Goal: Task Accomplishment & Management: Complete application form

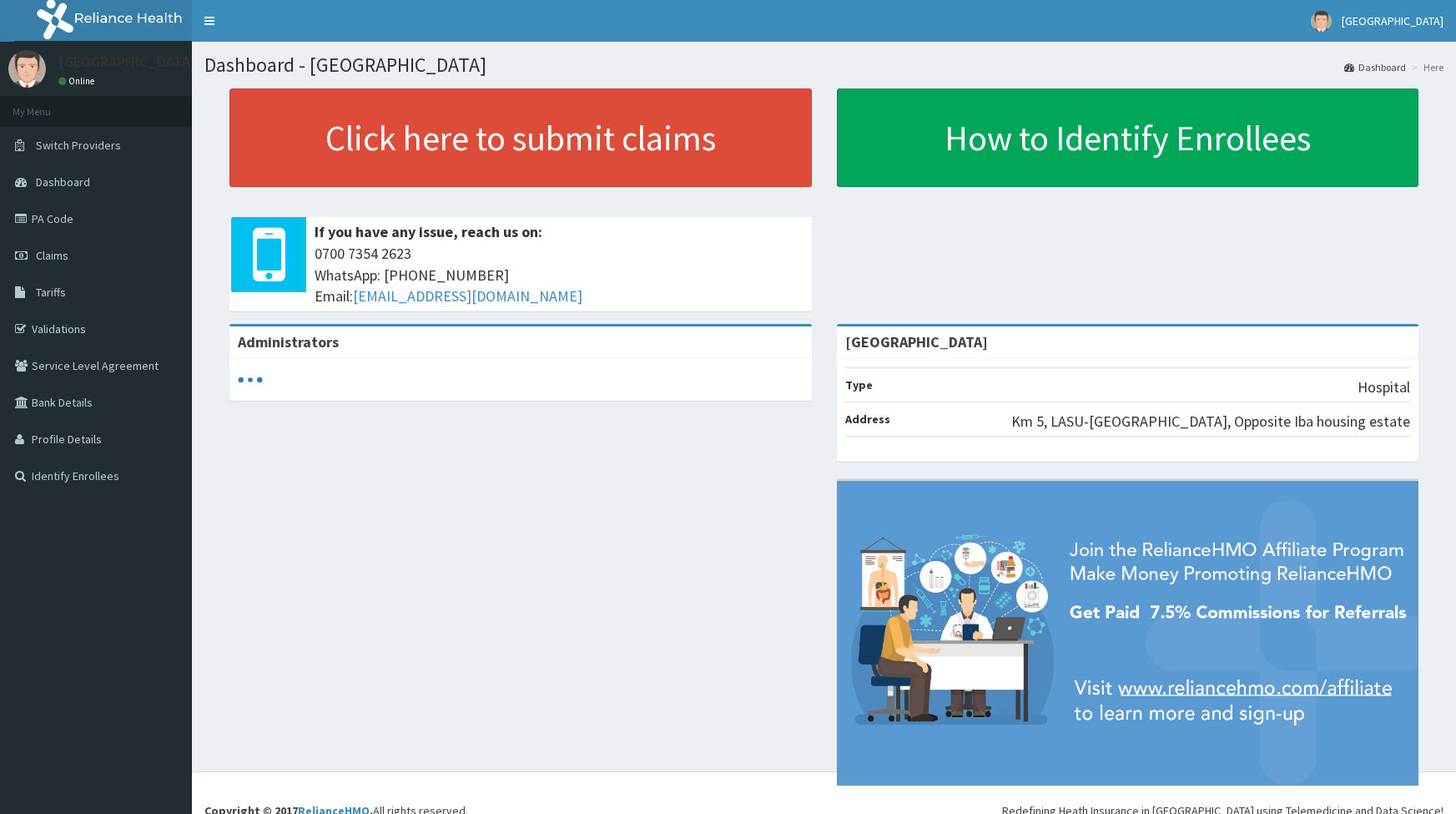
click at [55, 329] on link "Validations" at bounding box center [95, 329] width 192 height 37
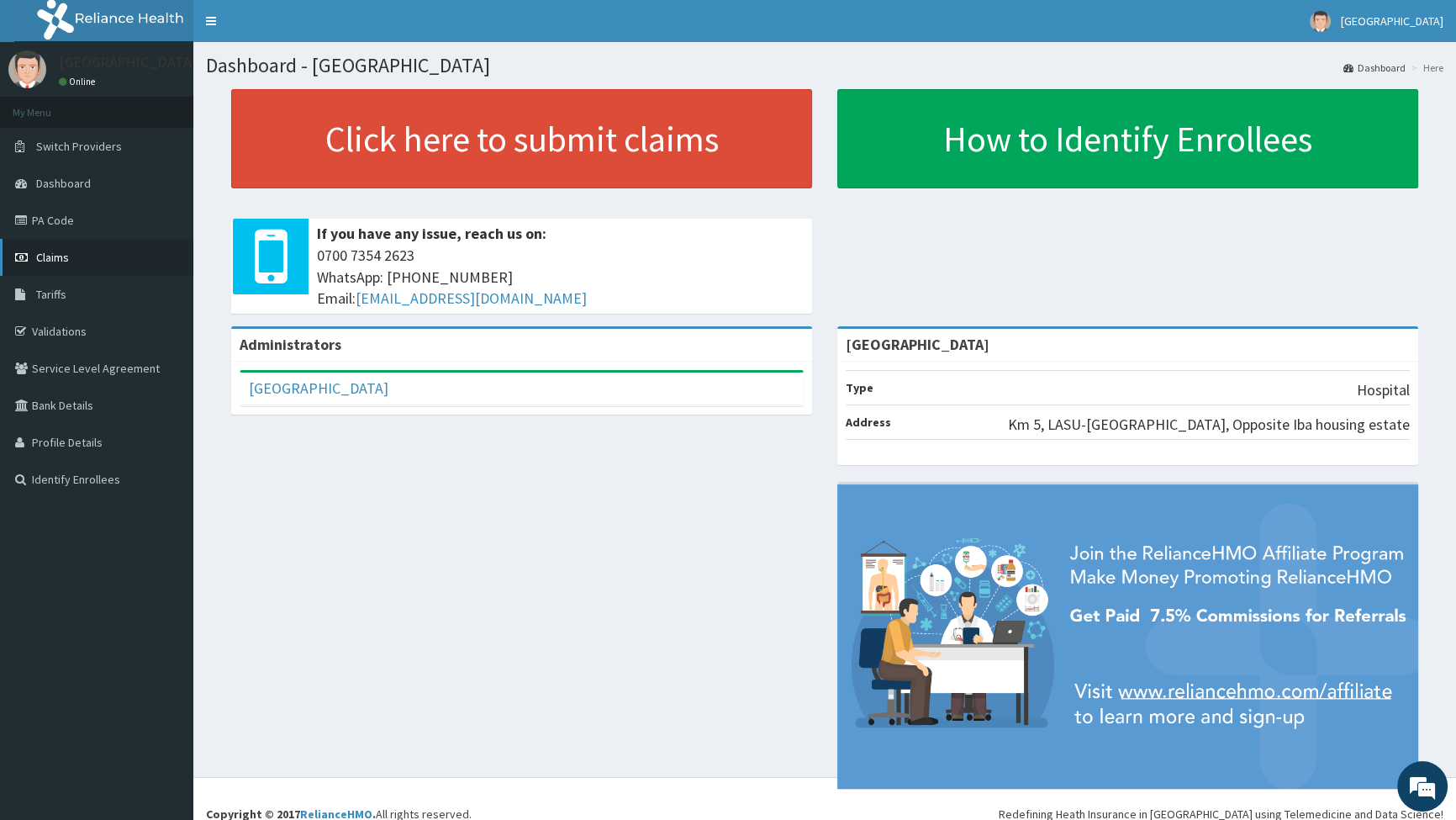
click at [55, 260] on span "Claims" at bounding box center [53, 258] width 33 height 15
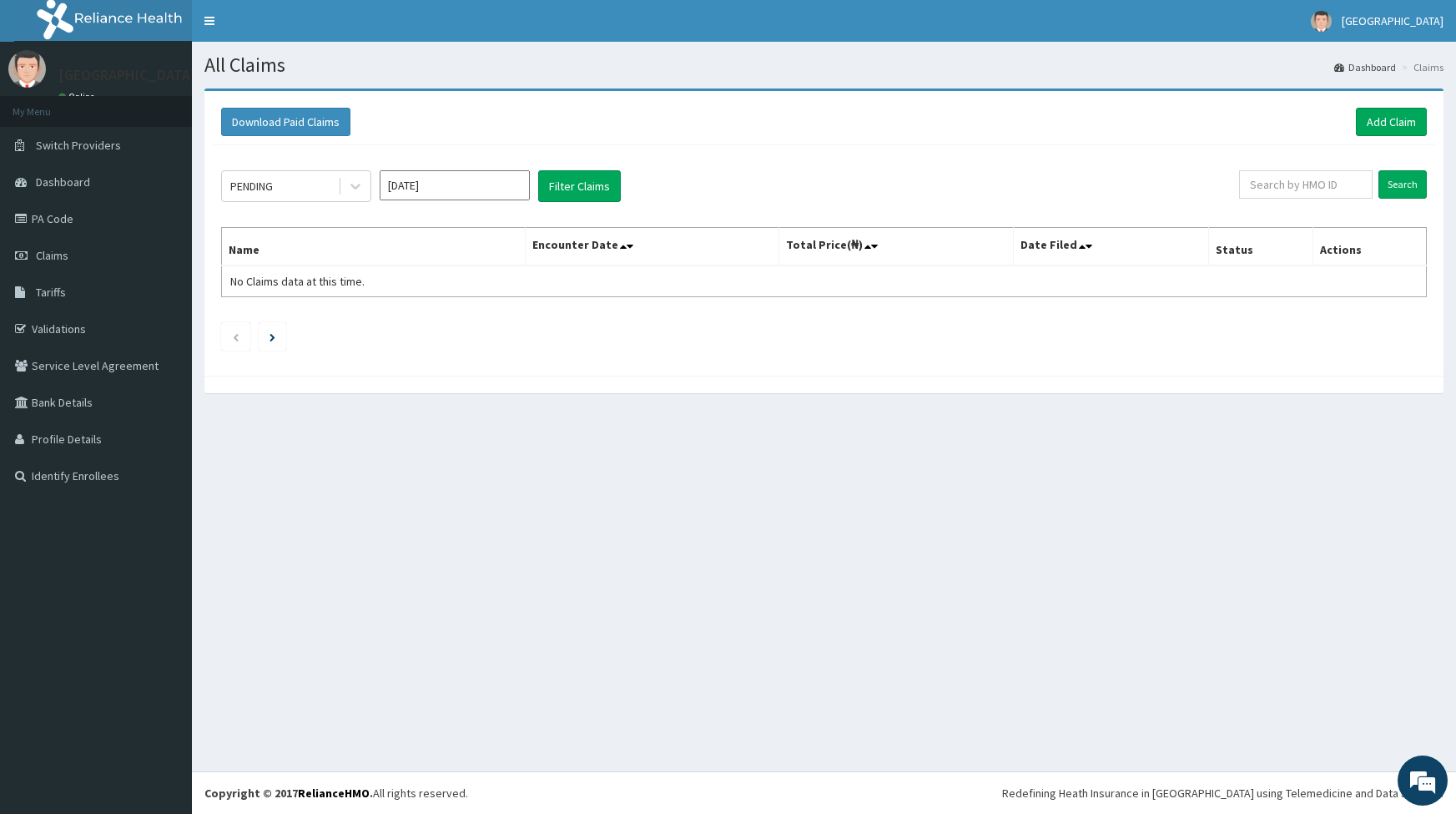
click at [1402, 122] on link "Add Claim" at bounding box center [1392, 122] width 71 height 29
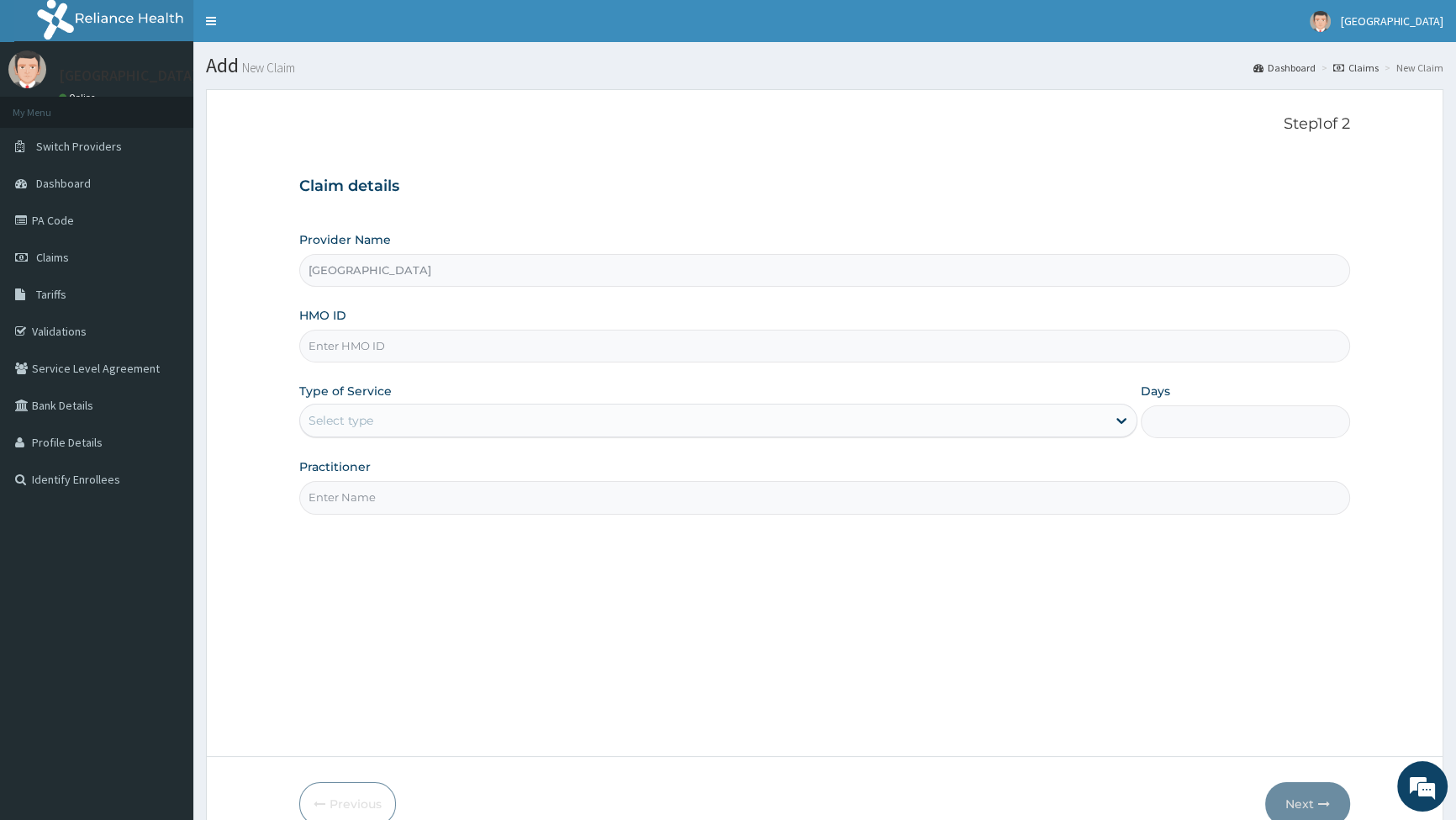
type input "[GEOGRAPHIC_DATA]"
drag, startPoint x: 367, startPoint y: 273, endPoint x: 368, endPoint y: 311, distance: 38.0
click at [367, 274] on input "[GEOGRAPHIC_DATA]" at bounding box center [825, 270] width 1051 height 33
click at [407, 345] on input "HMO ID" at bounding box center [825, 346] width 1051 height 33
type input "EPL/10103/4"
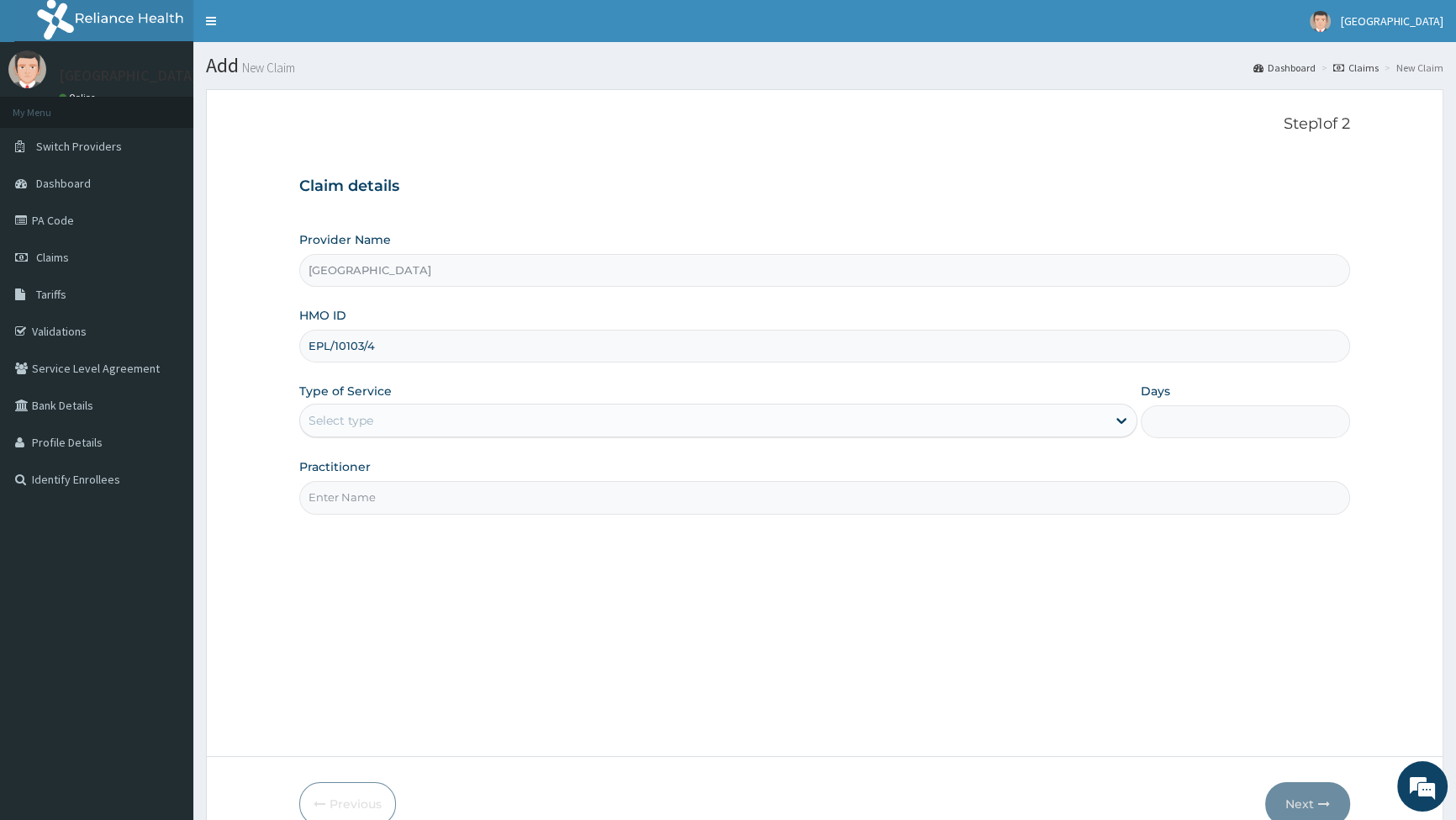
click at [383, 418] on div "Select type" at bounding box center [702, 421] width 805 height 27
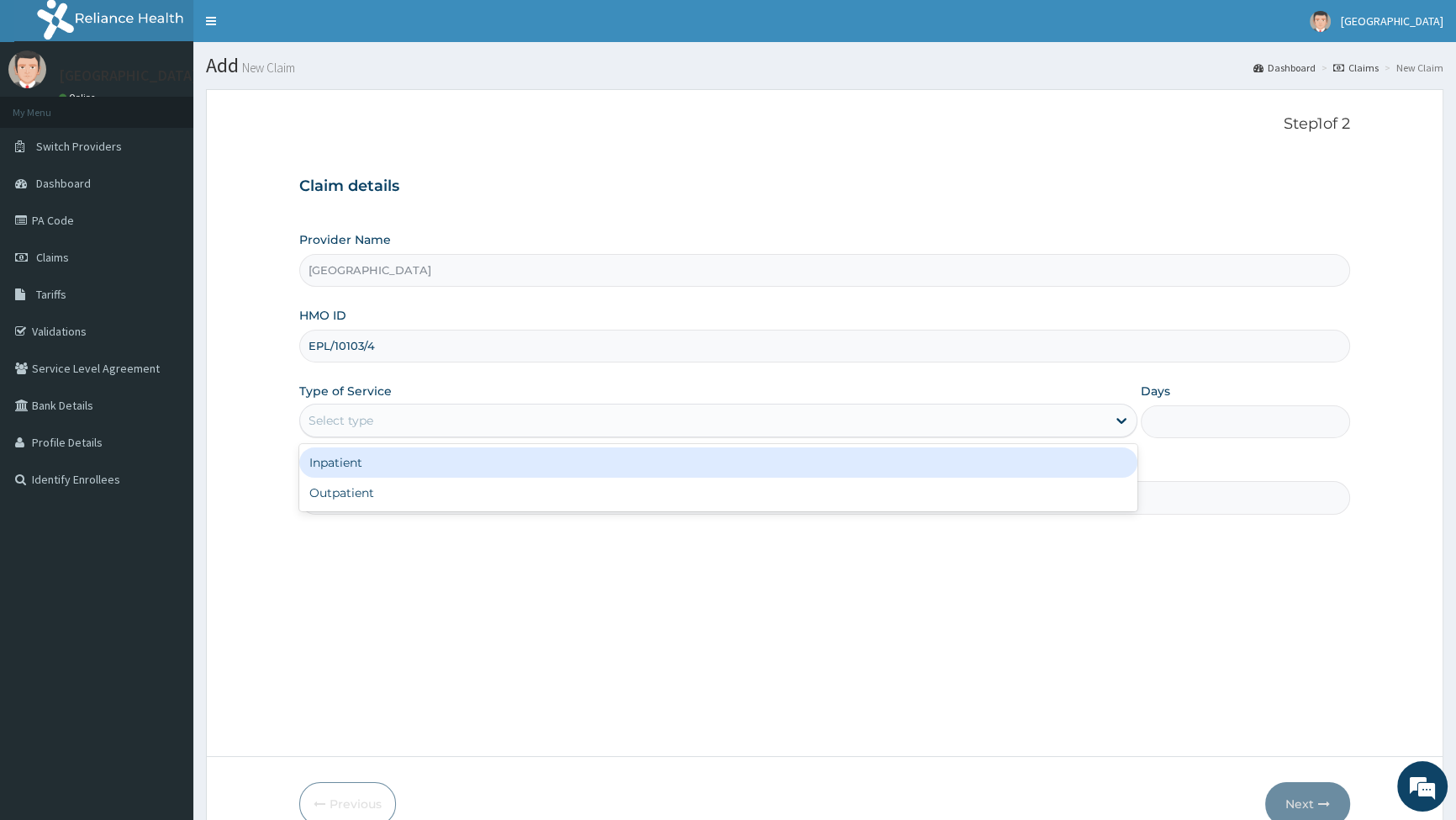
click at [367, 470] on div "Inpatient" at bounding box center [718, 463] width 838 height 31
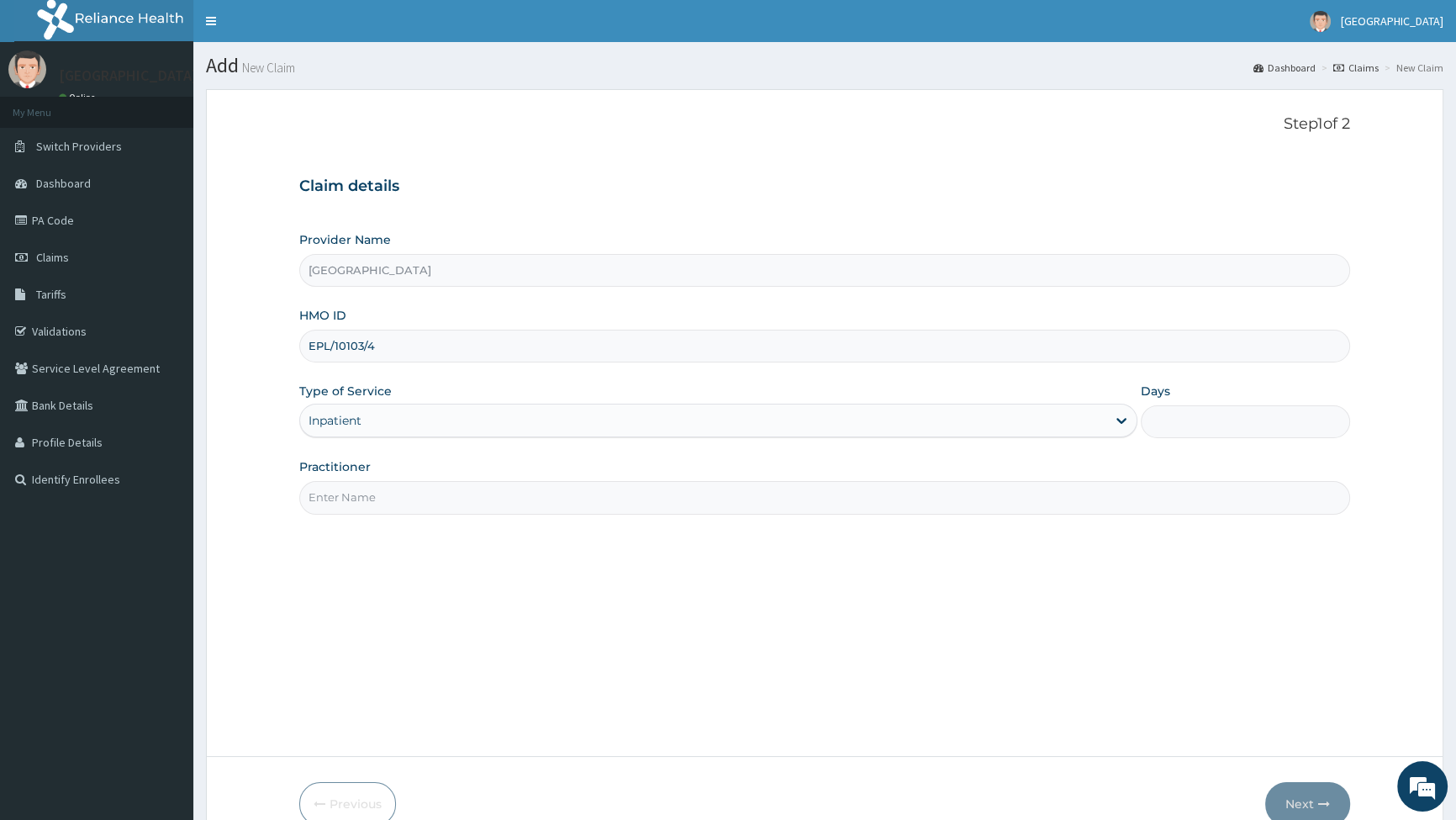
click at [396, 503] on input "Practitioner" at bounding box center [825, 498] width 1051 height 33
type input "DR EBERE"
click at [1234, 423] on input "Days" at bounding box center [1246, 422] width 209 height 33
type input "2"
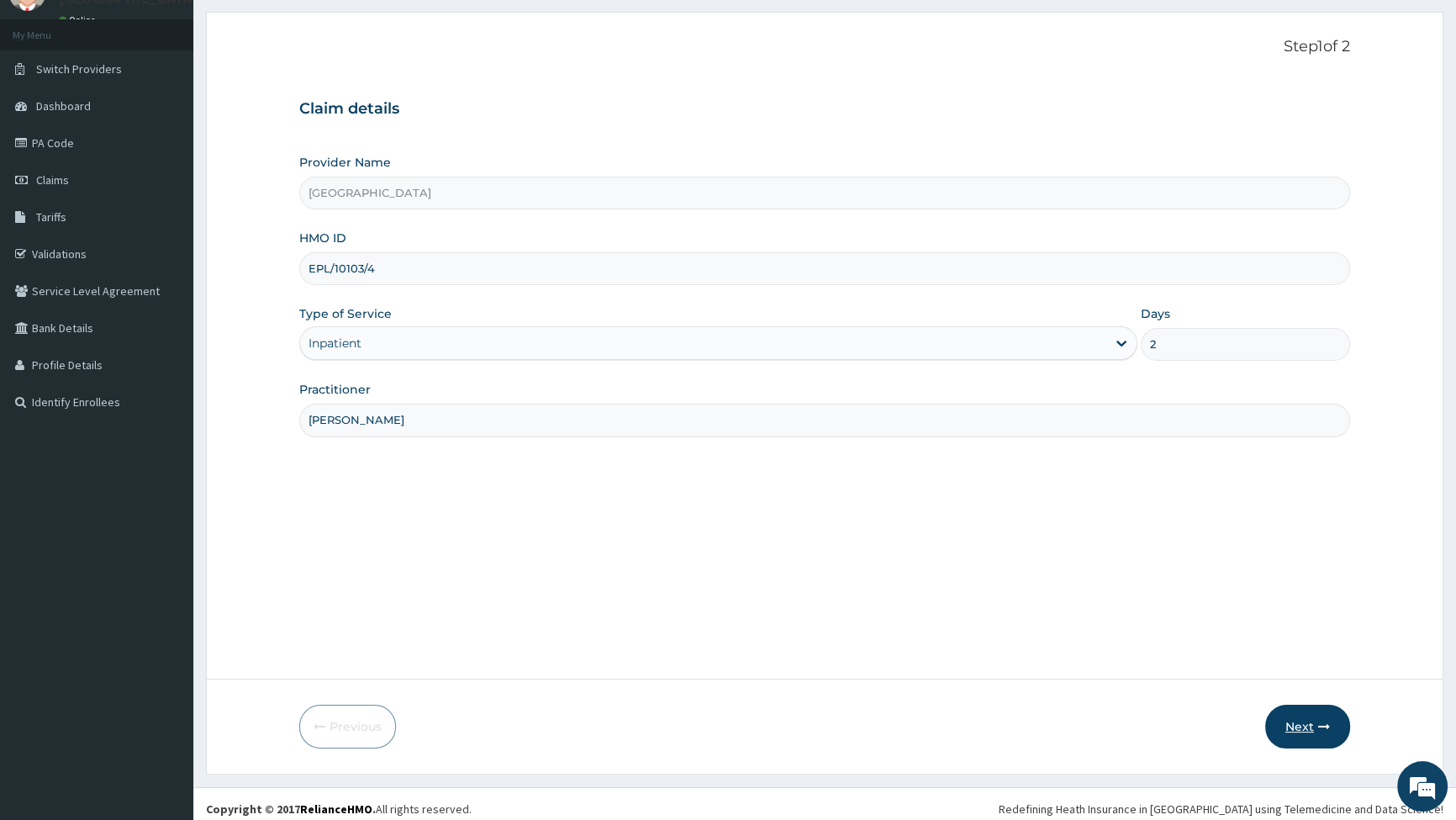
scroll to position [87, 0]
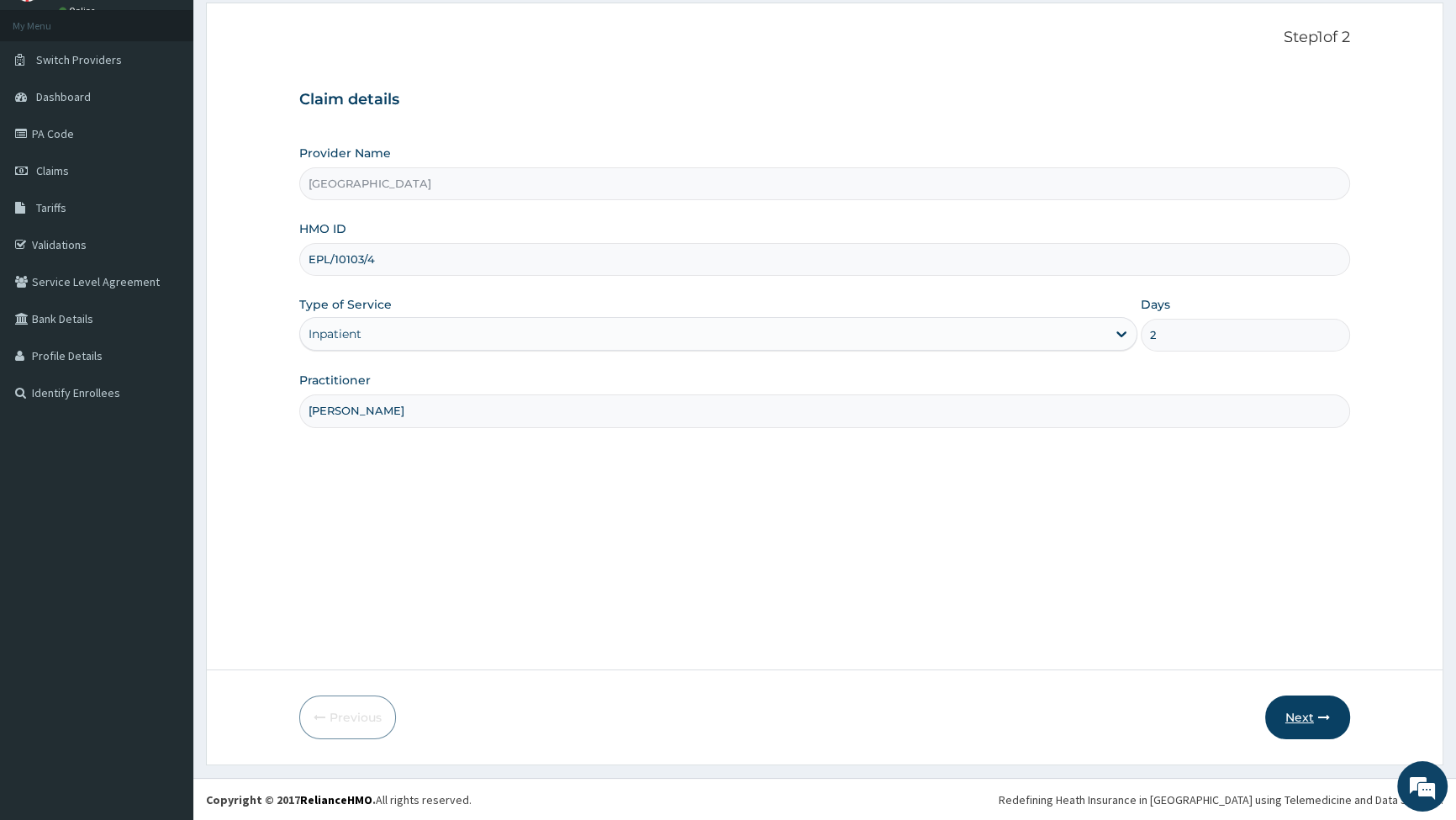
click at [1316, 715] on button "Next" at bounding box center [1308, 717] width 85 height 43
click at [409, 262] on input "EPL/10103/4" at bounding box center [825, 259] width 1051 height 33
click at [1305, 715] on button "Next" at bounding box center [1308, 717] width 85 height 43
click at [403, 259] on input "EPL/10103/4" at bounding box center [825, 259] width 1051 height 33
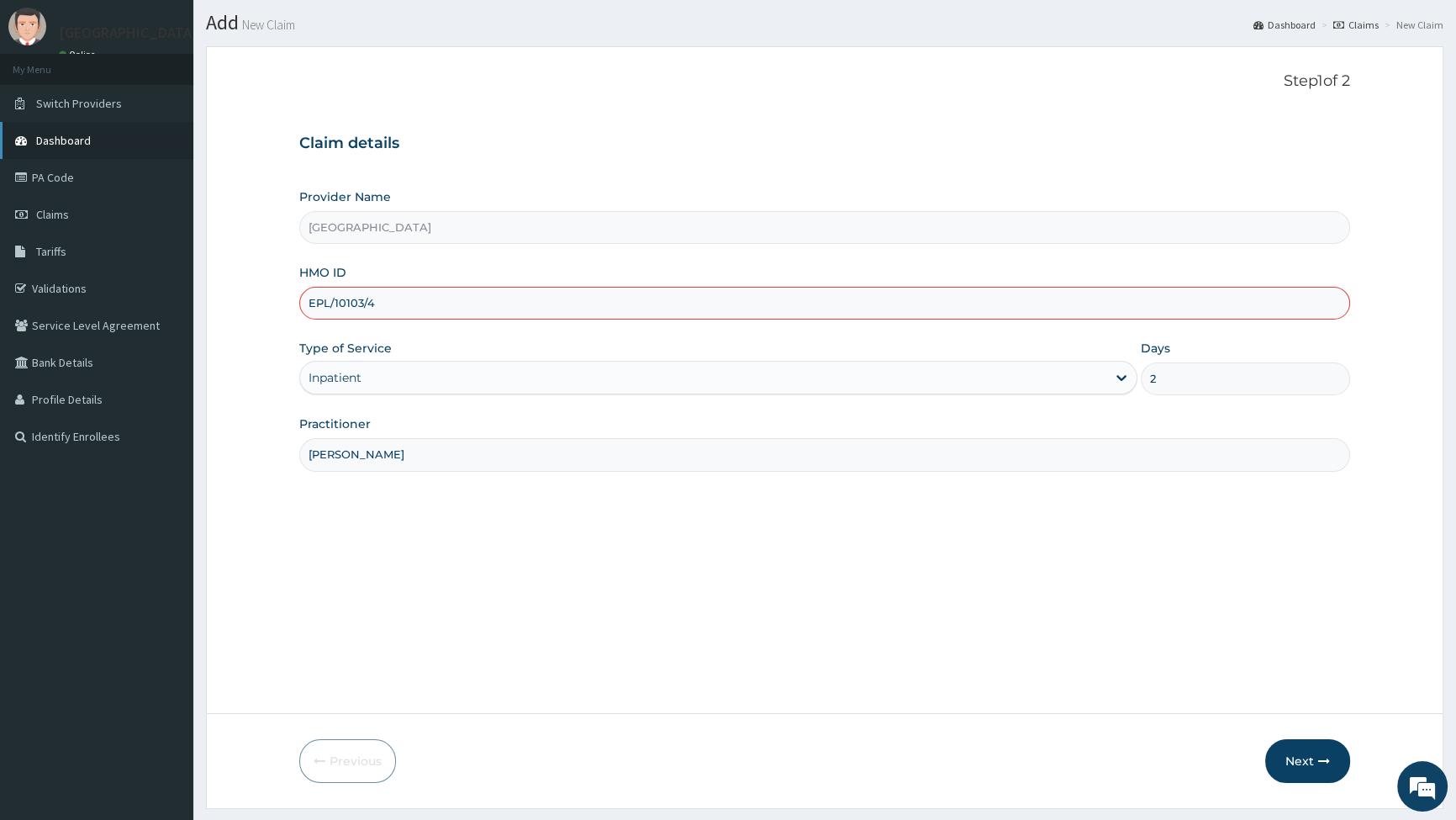
scroll to position [0, 0]
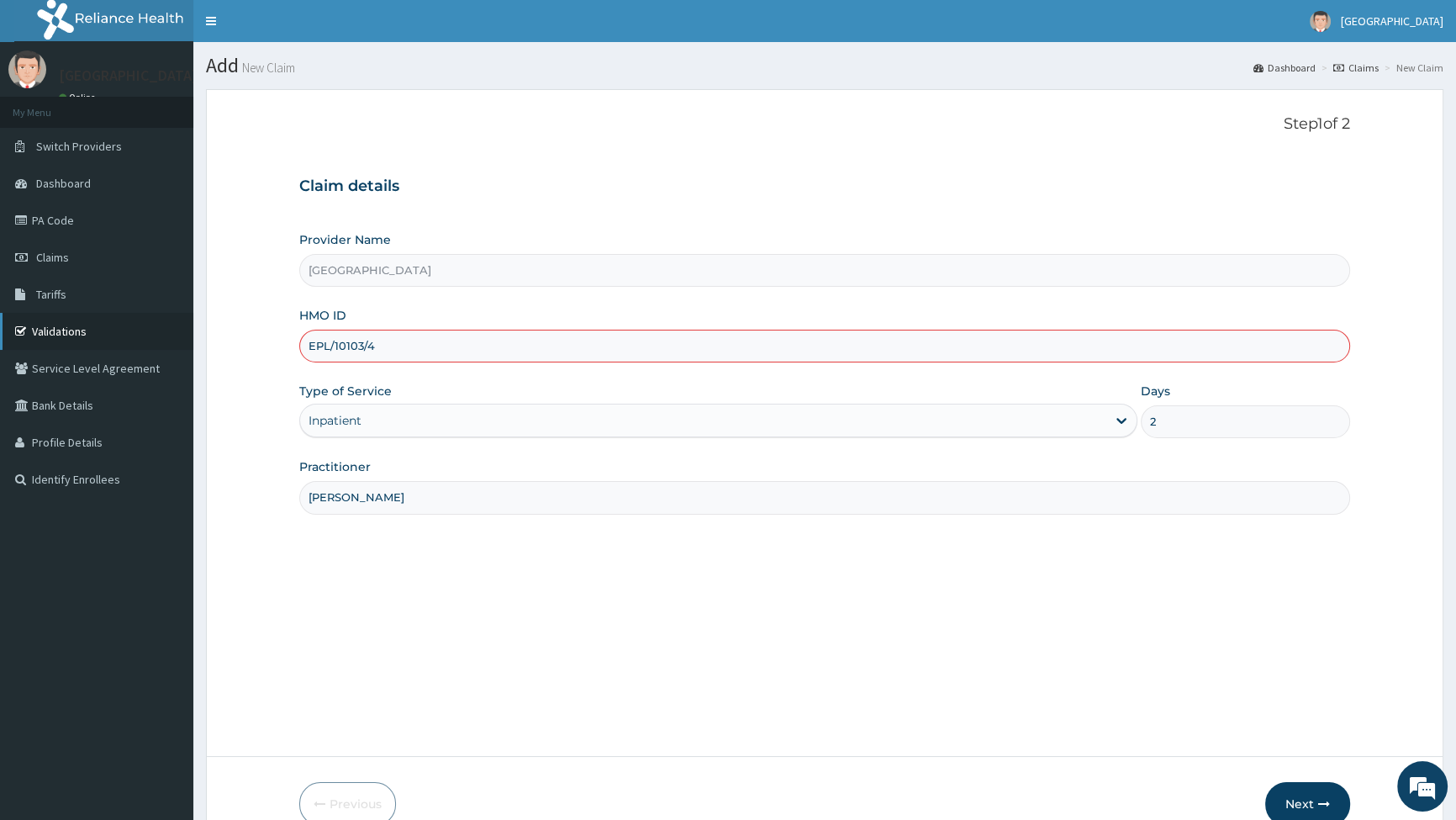
click at [82, 333] on link "Validations" at bounding box center [96, 332] width 193 height 37
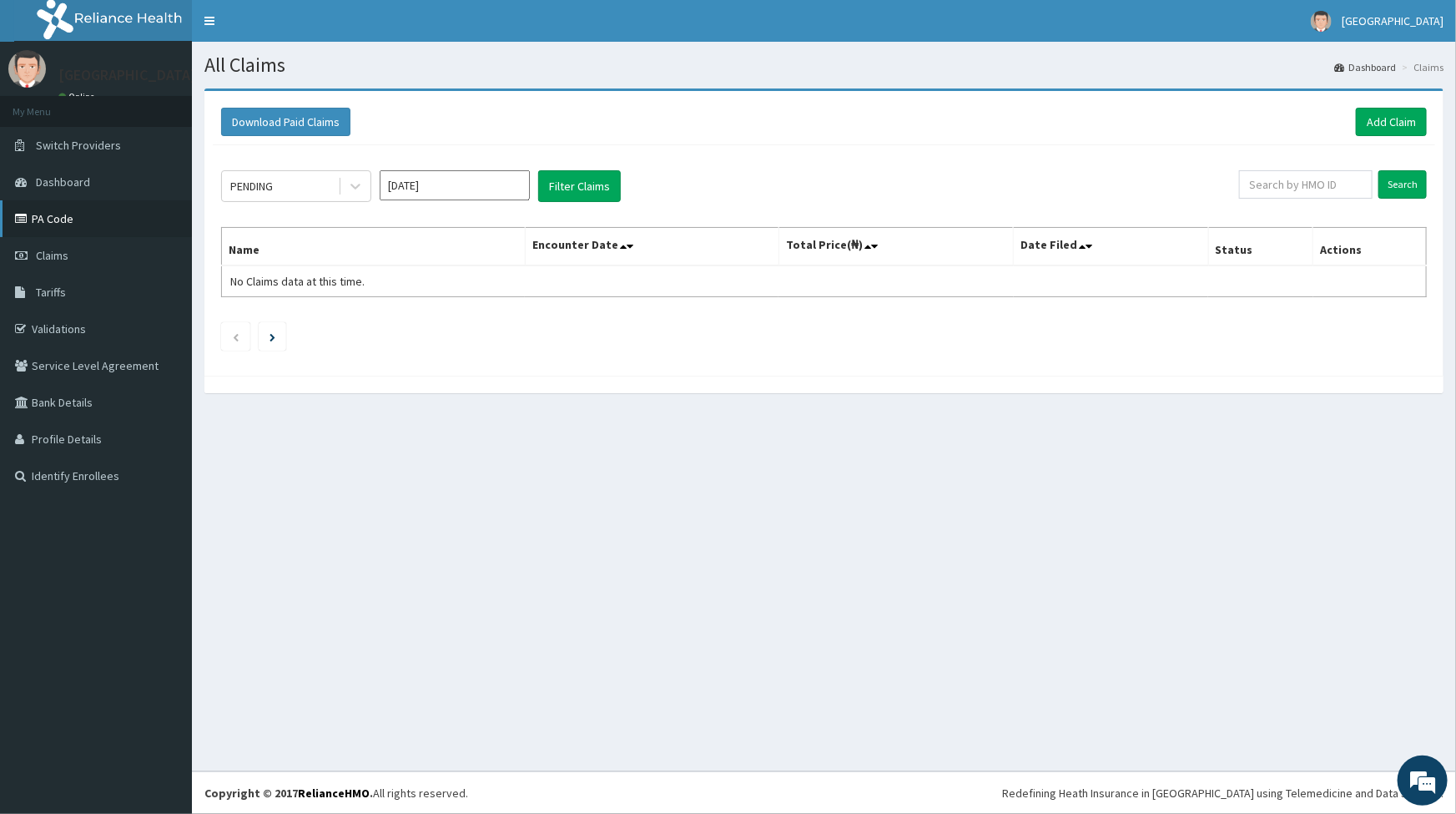
click at [54, 220] on link "PA Code" at bounding box center [95, 219] width 192 height 37
click at [1385, 117] on link "Add Claim" at bounding box center [1392, 122] width 71 height 29
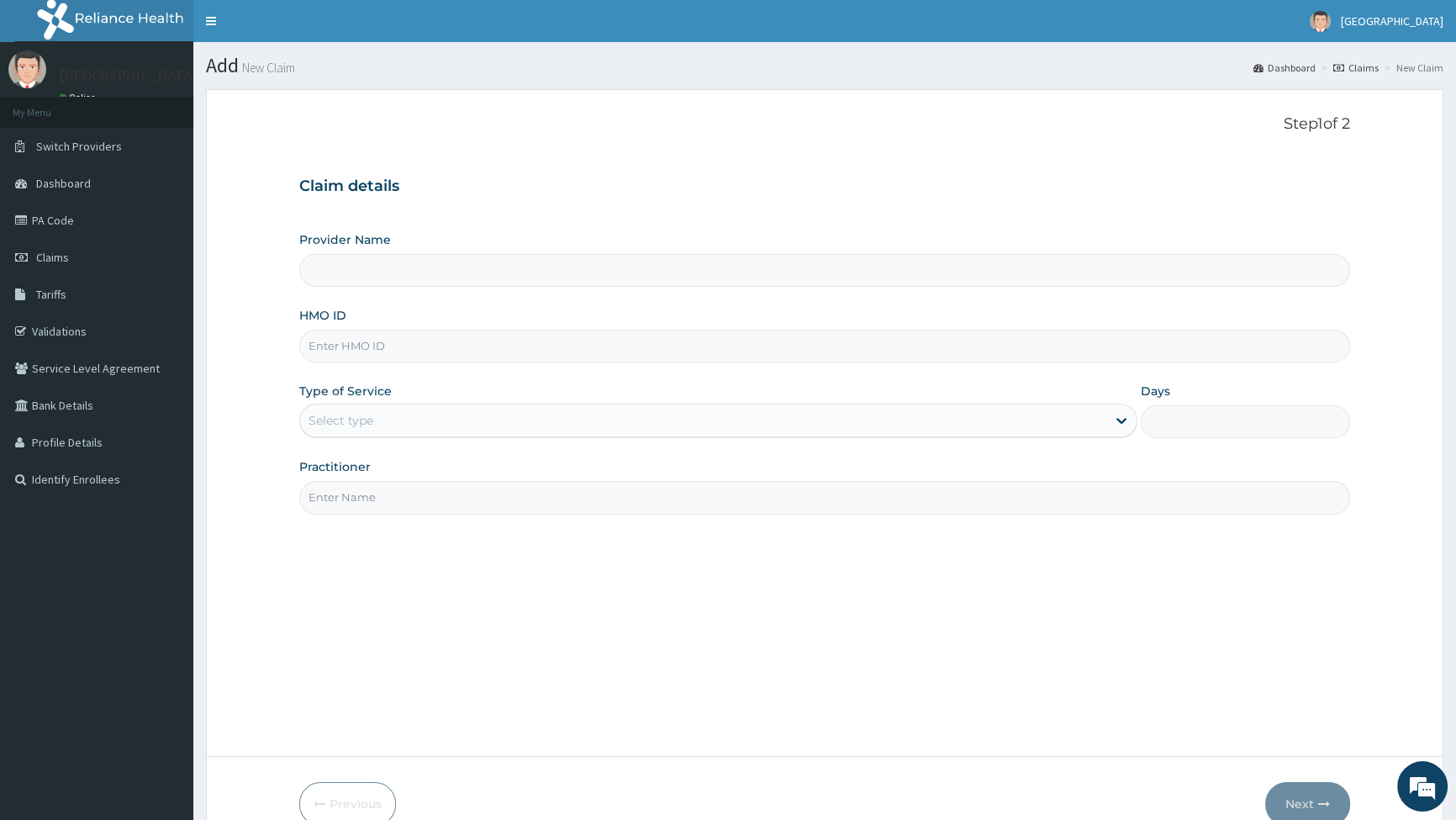
type input "Graceland Medical Centre"
click at [401, 350] on input "HMO ID" at bounding box center [825, 346] width 1051 height 33
paste input "EPL/10103/A"
type input "EPL/10103/A"
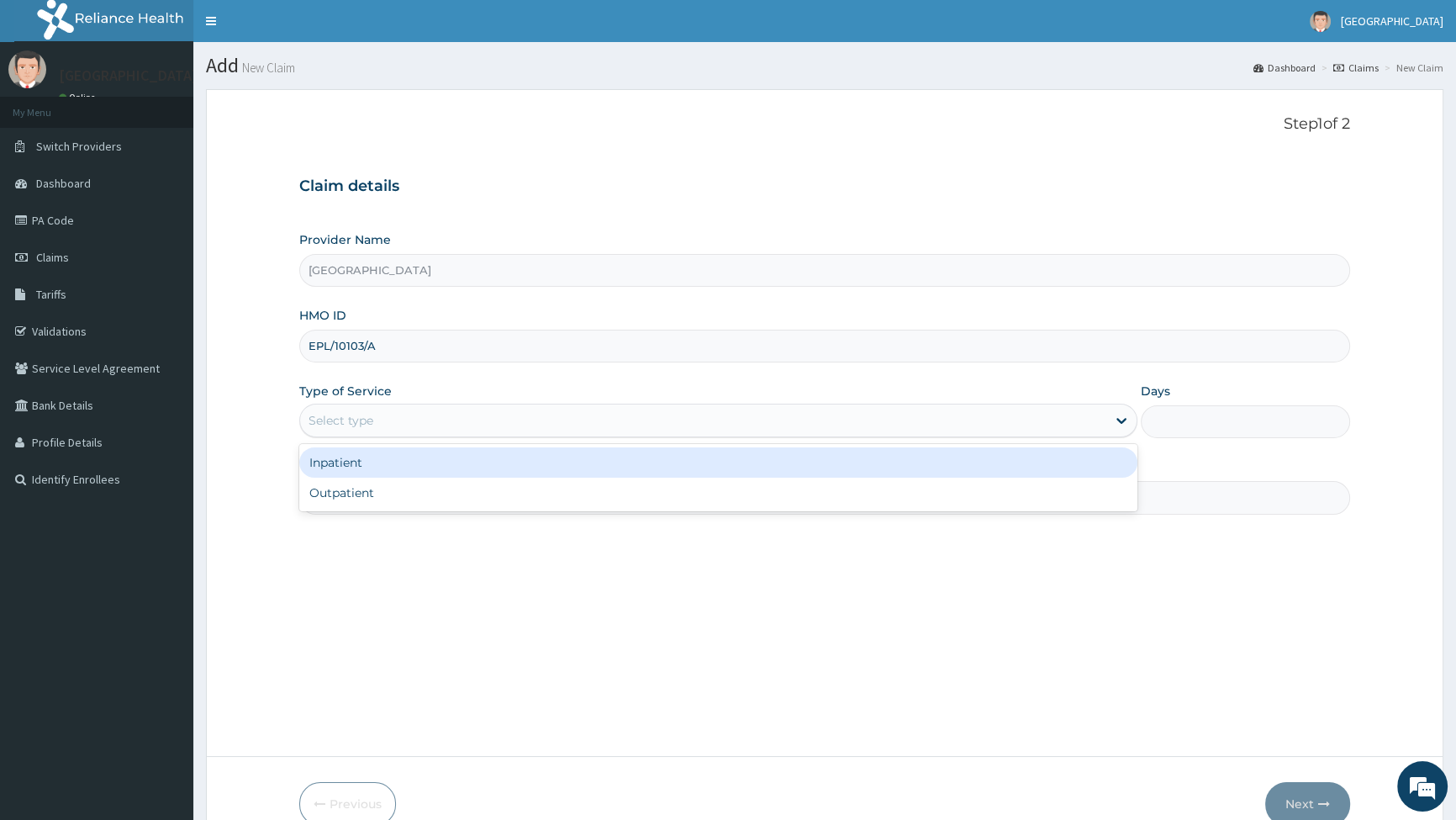
click at [378, 419] on div "Select type" at bounding box center [702, 421] width 805 height 27
click at [375, 467] on div "Inpatient" at bounding box center [718, 463] width 838 height 31
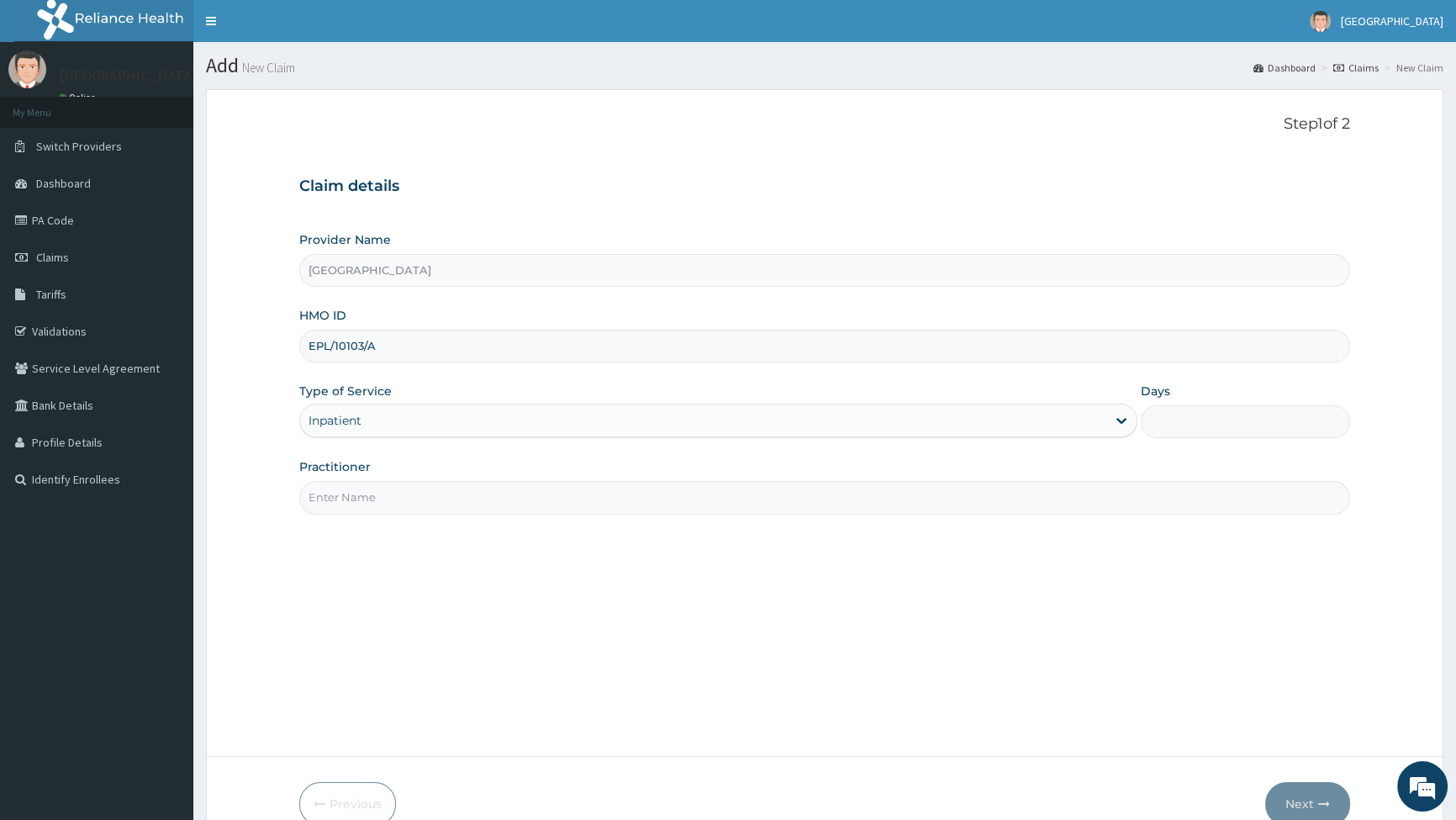
click at [354, 500] on input "Practitioner" at bounding box center [825, 498] width 1051 height 33
type input "DR EBERE"
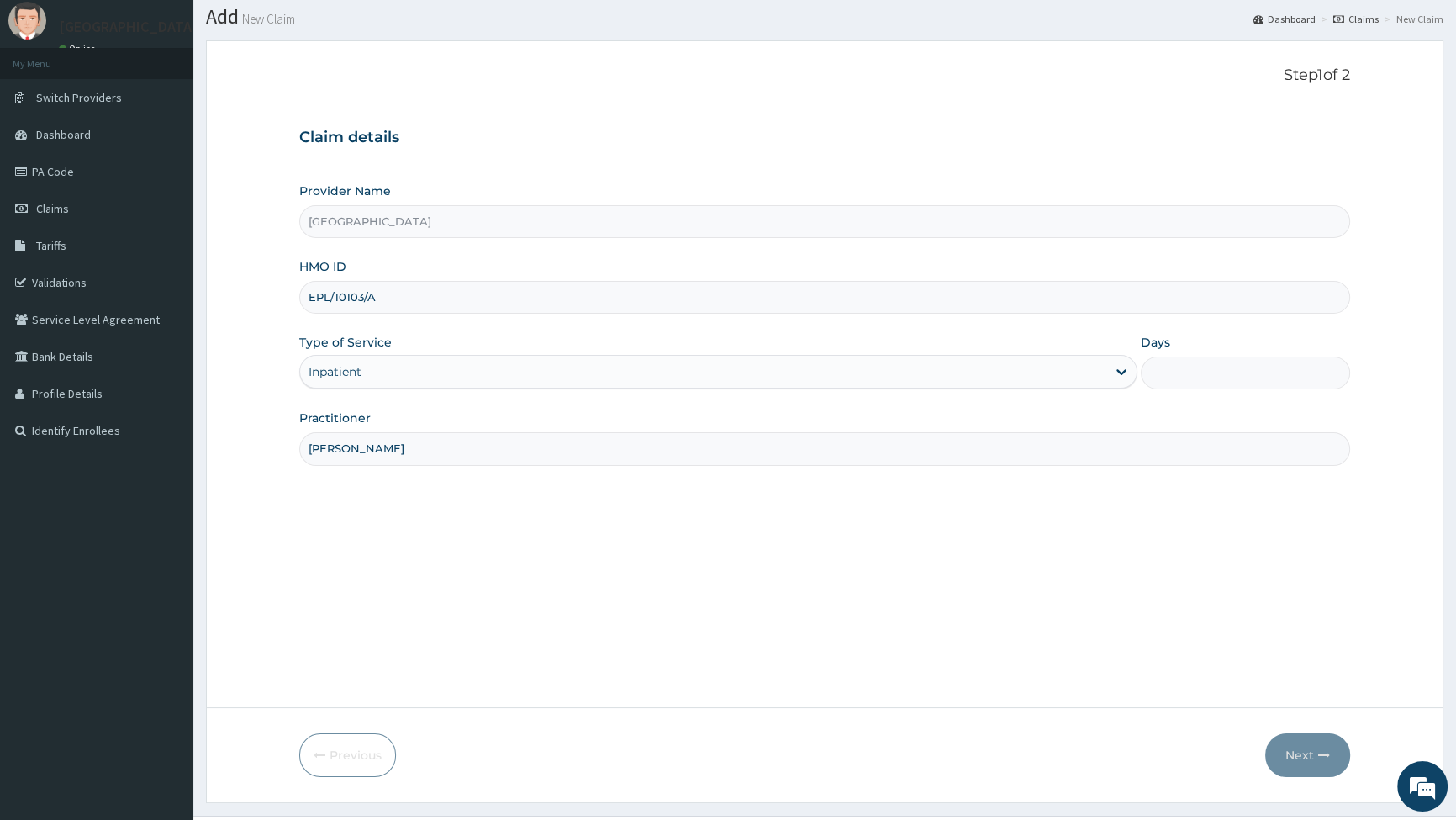
scroll to position [76, 0]
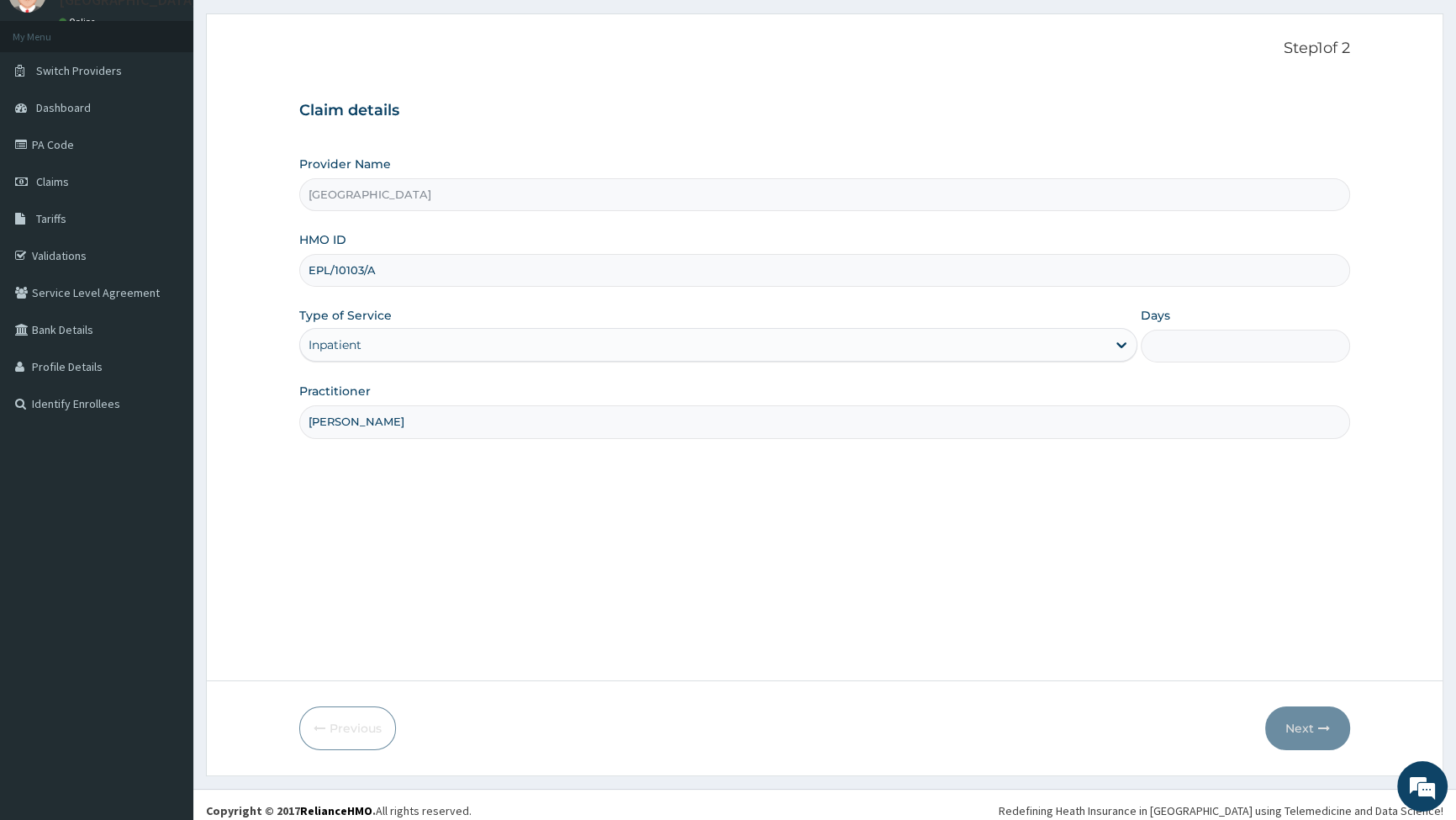
click at [1268, 355] on input "Days" at bounding box center [1246, 346] width 209 height 33
type input "2"
click at [1311, 730] on button "Next" at bounding box center [1308, 727] width 85 height 43
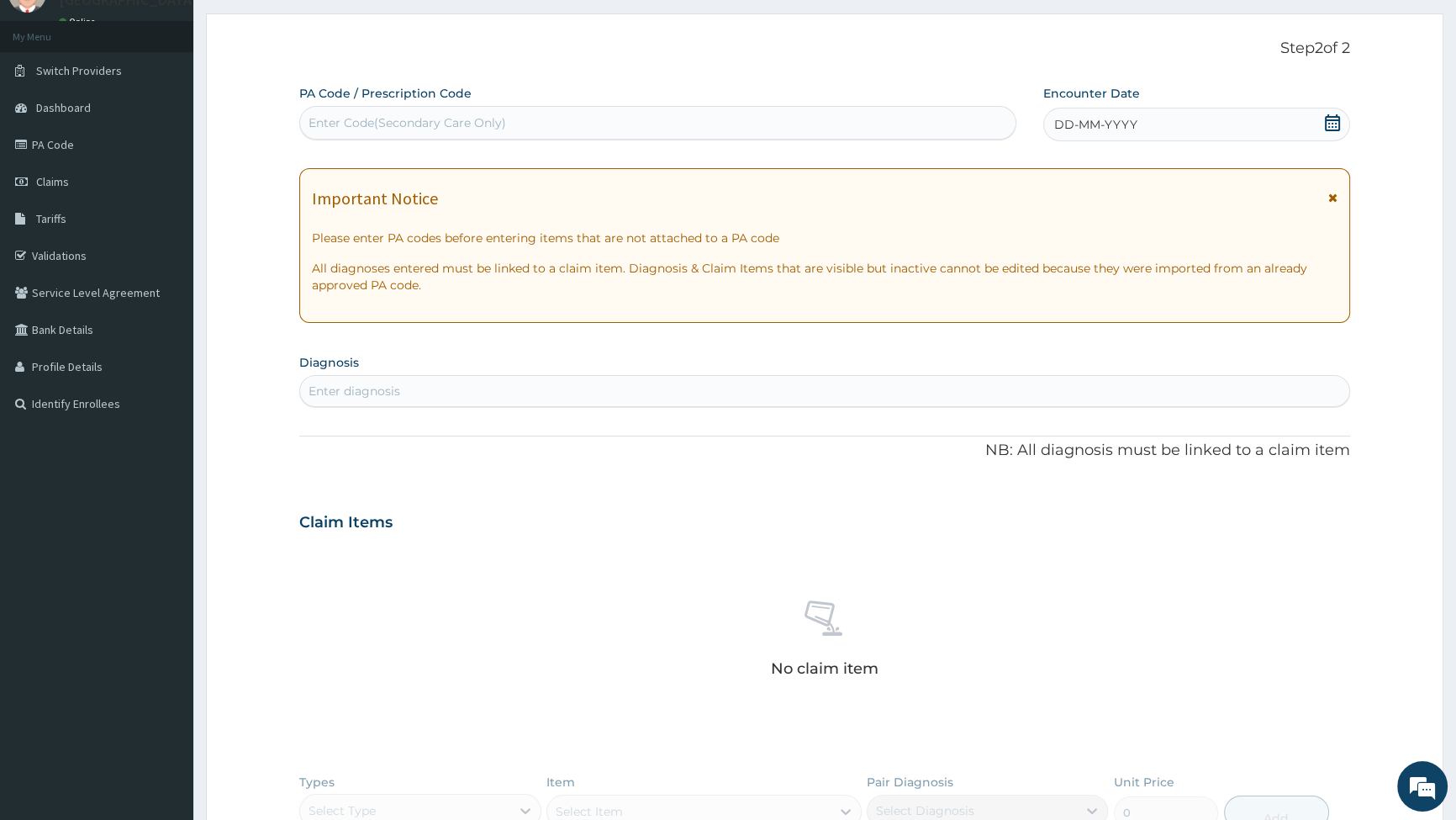
click at [1338, 119] on icon at bounding box center [1333, 122] width 15 height 17
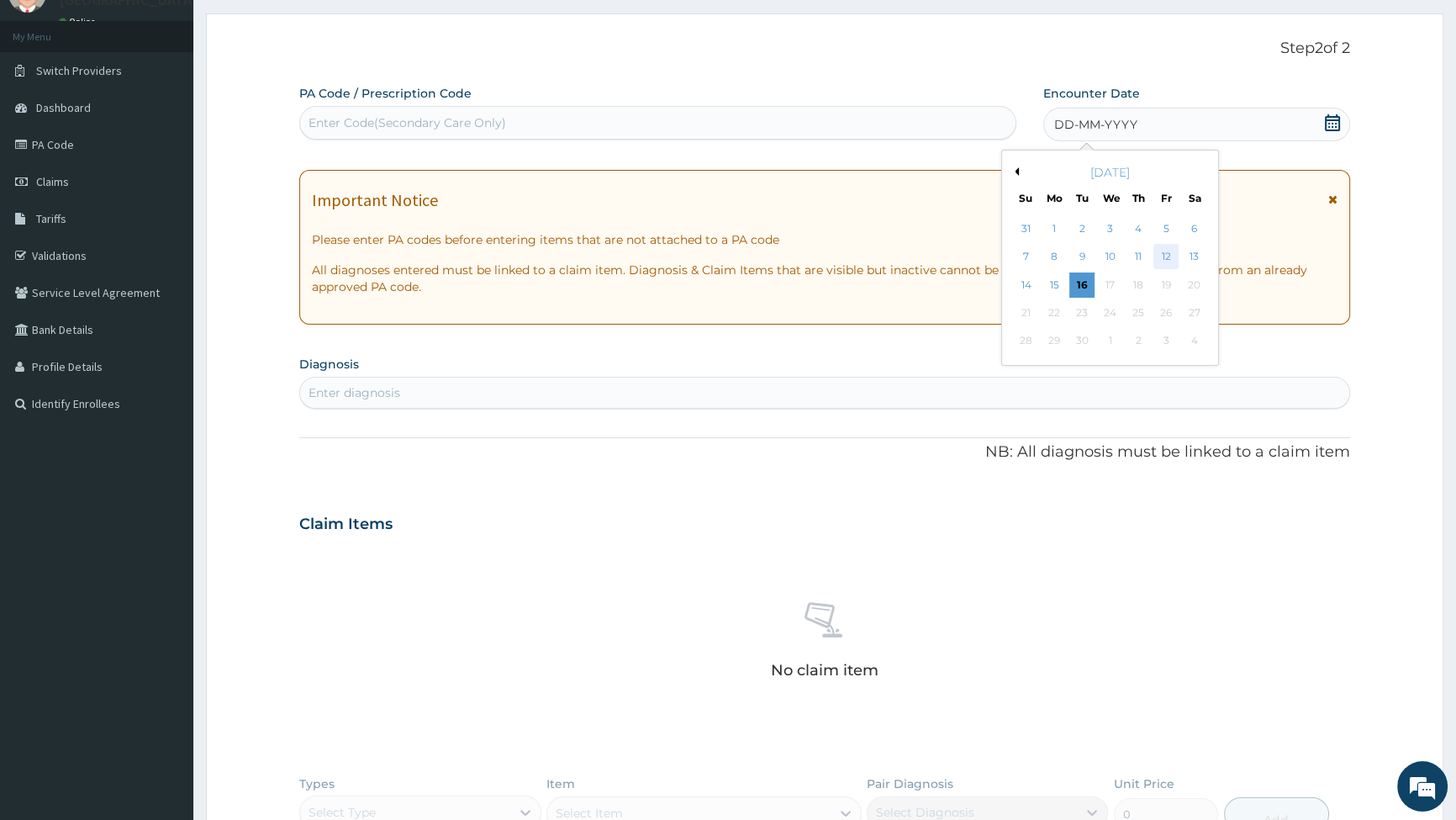
click at [1168, 256] on div "12" at bounding box center [1166, 258] width 26 height 26
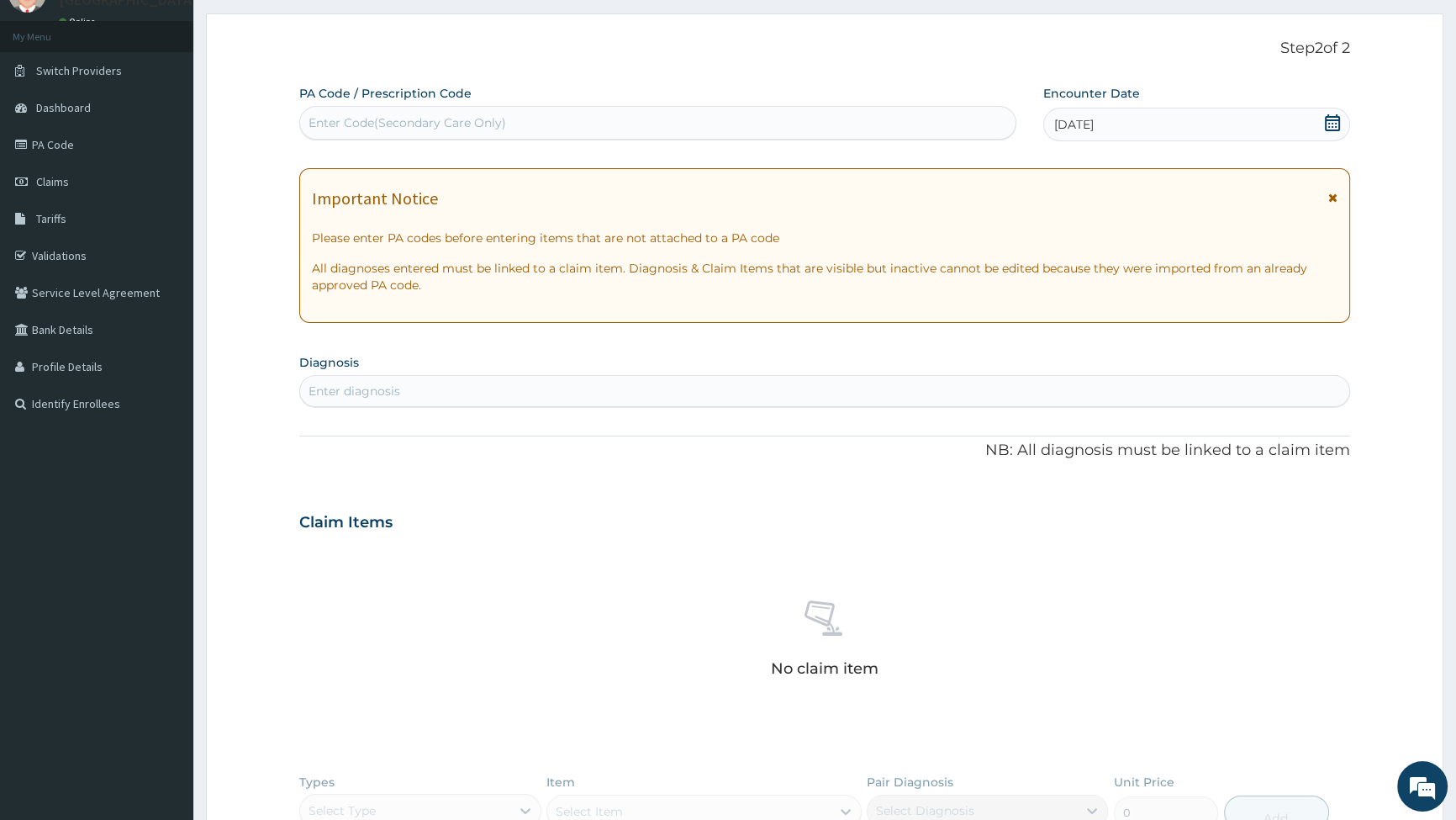
click at [361, 114] on div "Enter Code(Secondary Care Only)" at bounding box center [407, 122] width 197 height 17
type input "PA/4C6380"
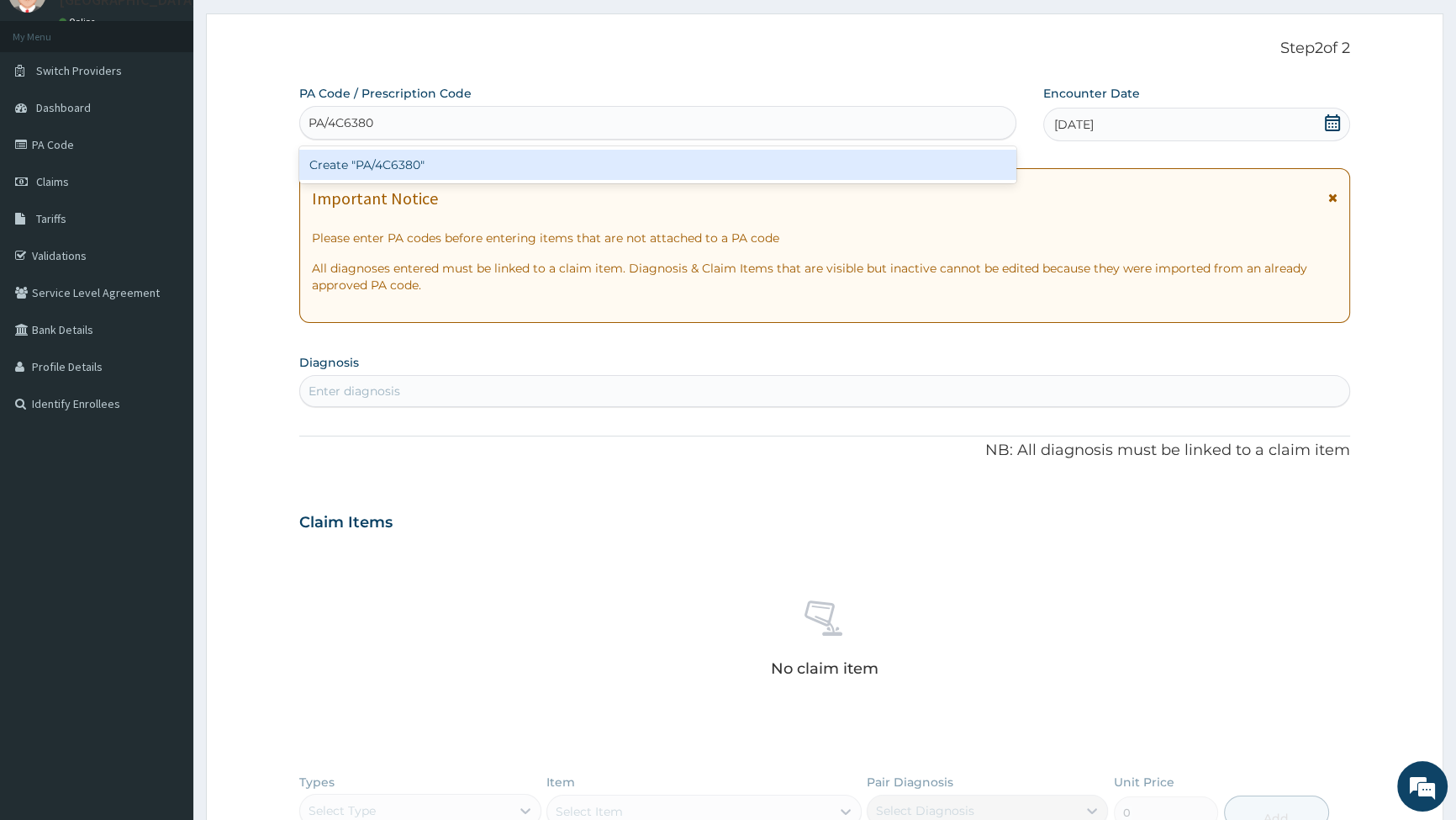
click at [359, 161] on div "Create "PA/4C6380"" at bounding box center [657, 165] width 716 height 31
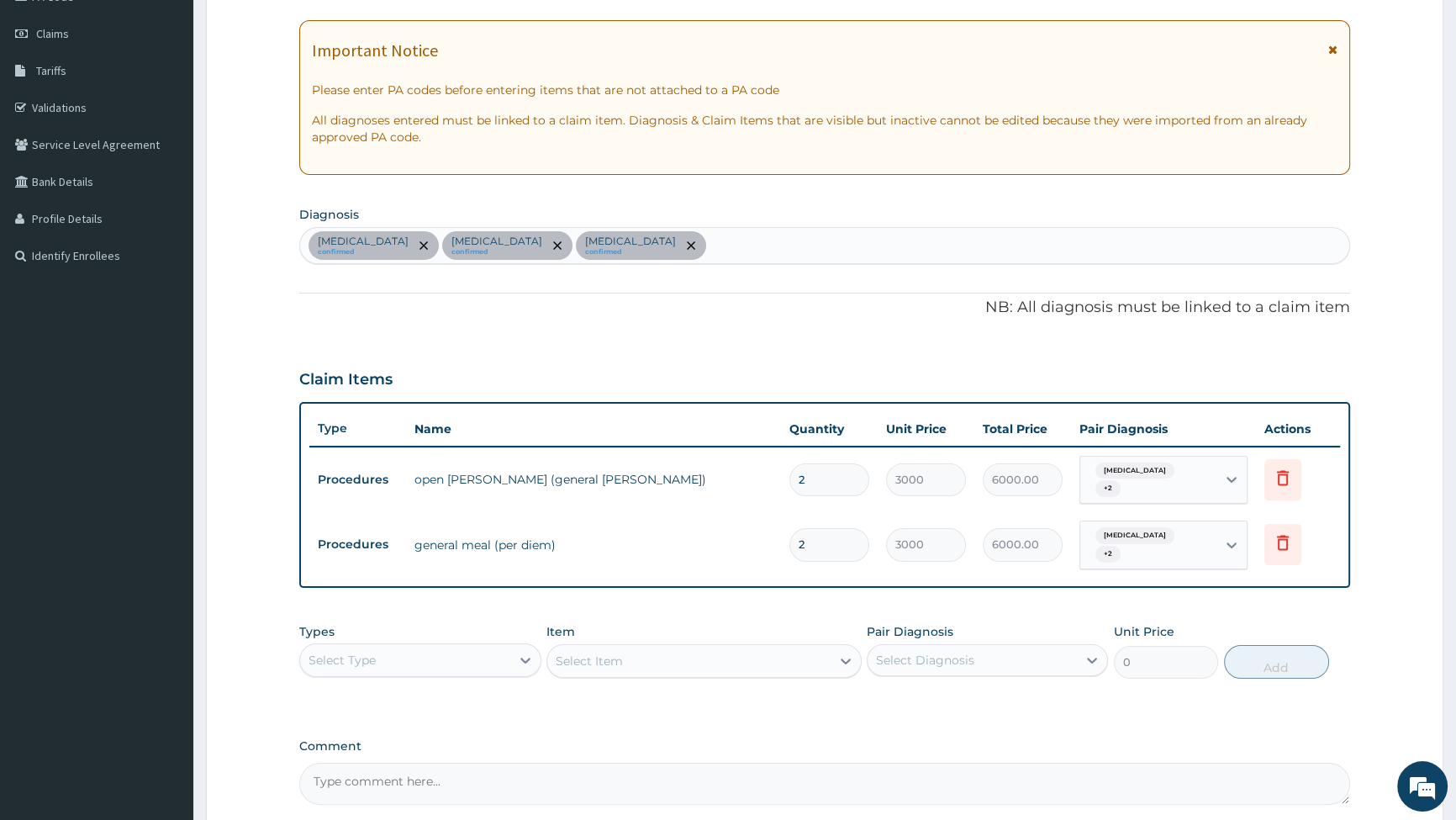
scroll to position [376, 0]
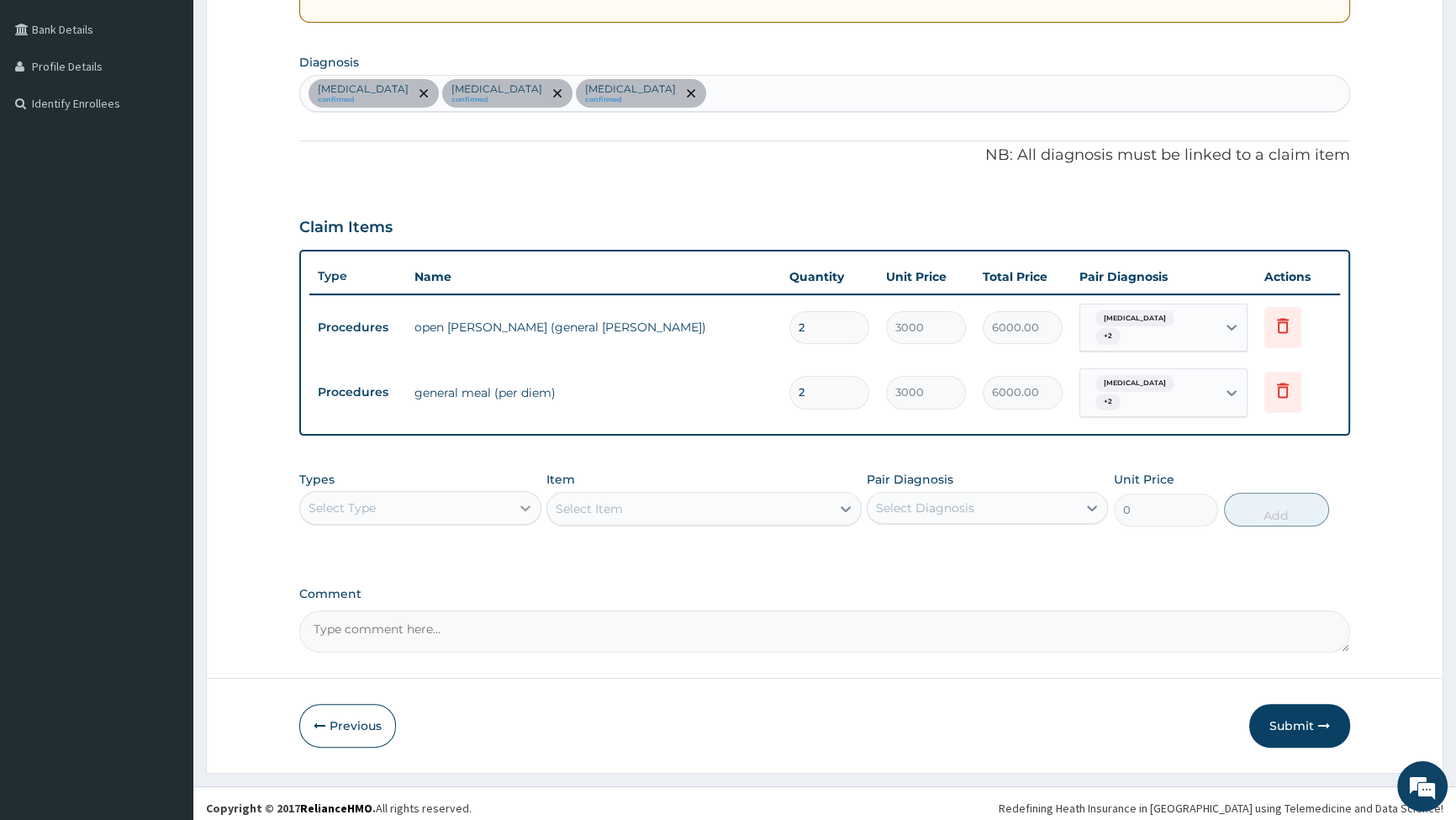
click at [527, 505] on icon at bounding box center [526, 508] width 10 height 6
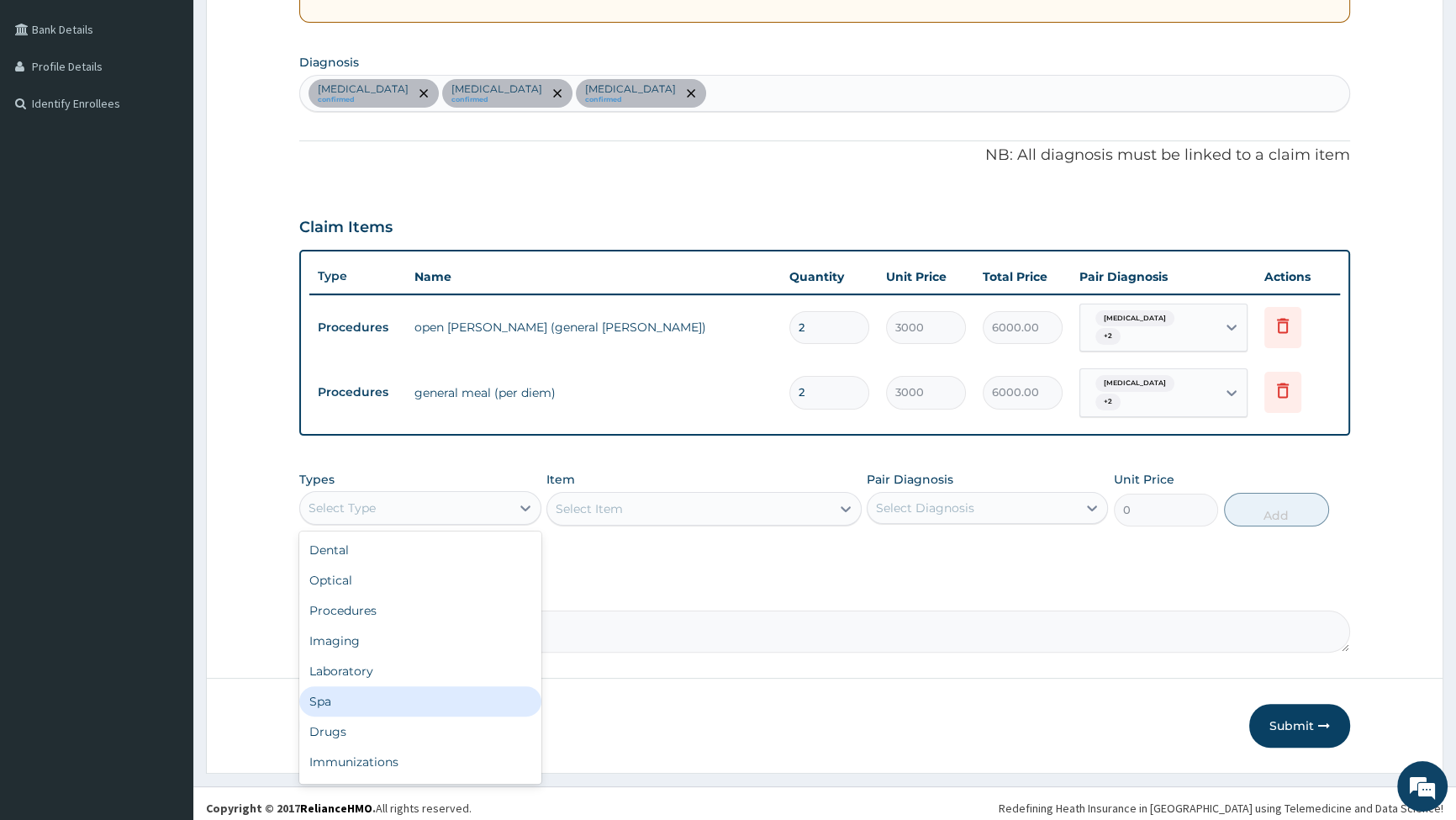
scroll to position [57, 0]
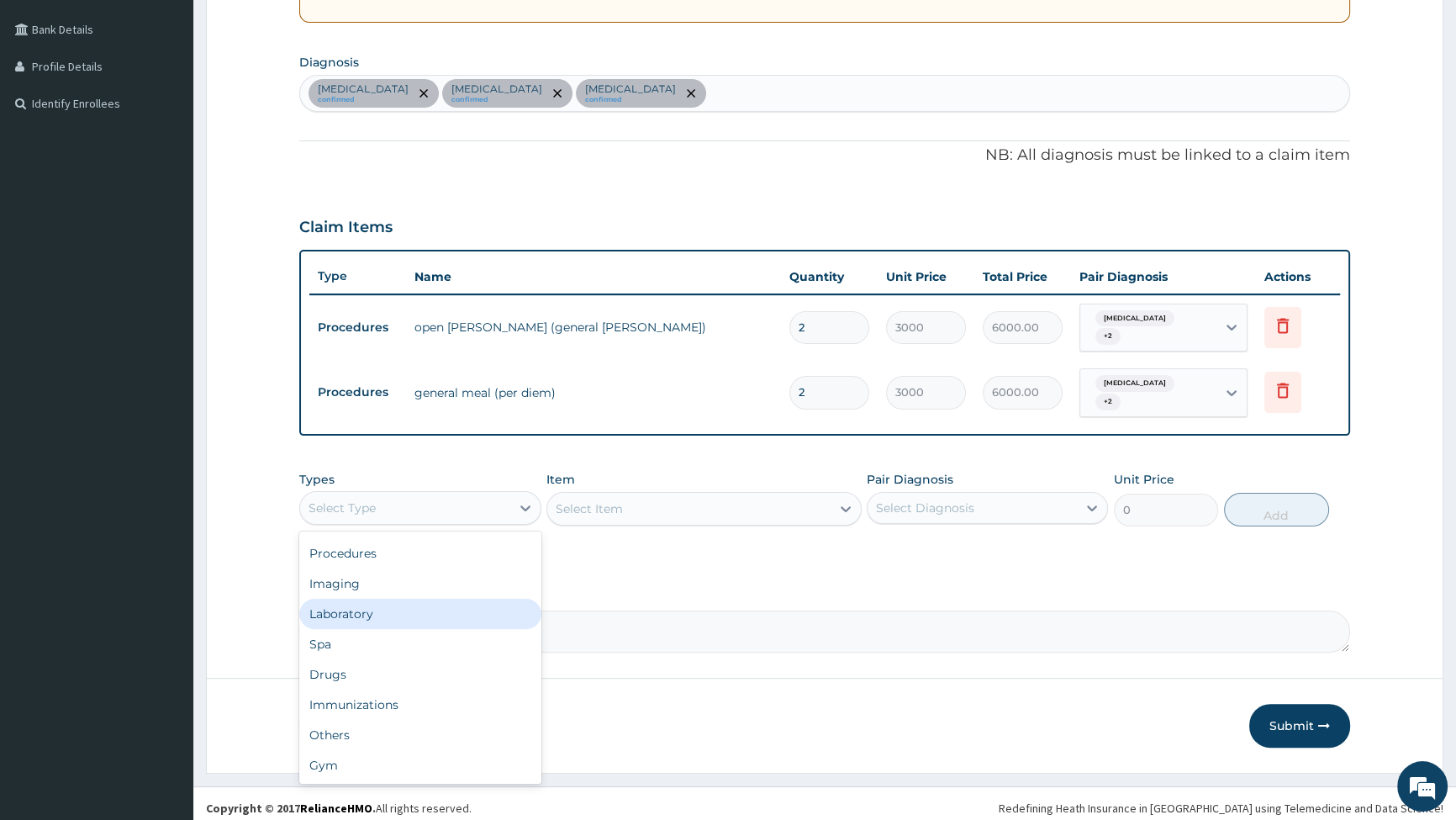
drag, startPoint x: 378, startPoint y: 606, endPoint x: 447, endPoint y: 567, distance: 79.3
click at [378, 606] on div "Laboratory" at bounding box center [420, 614] width 242 height 31
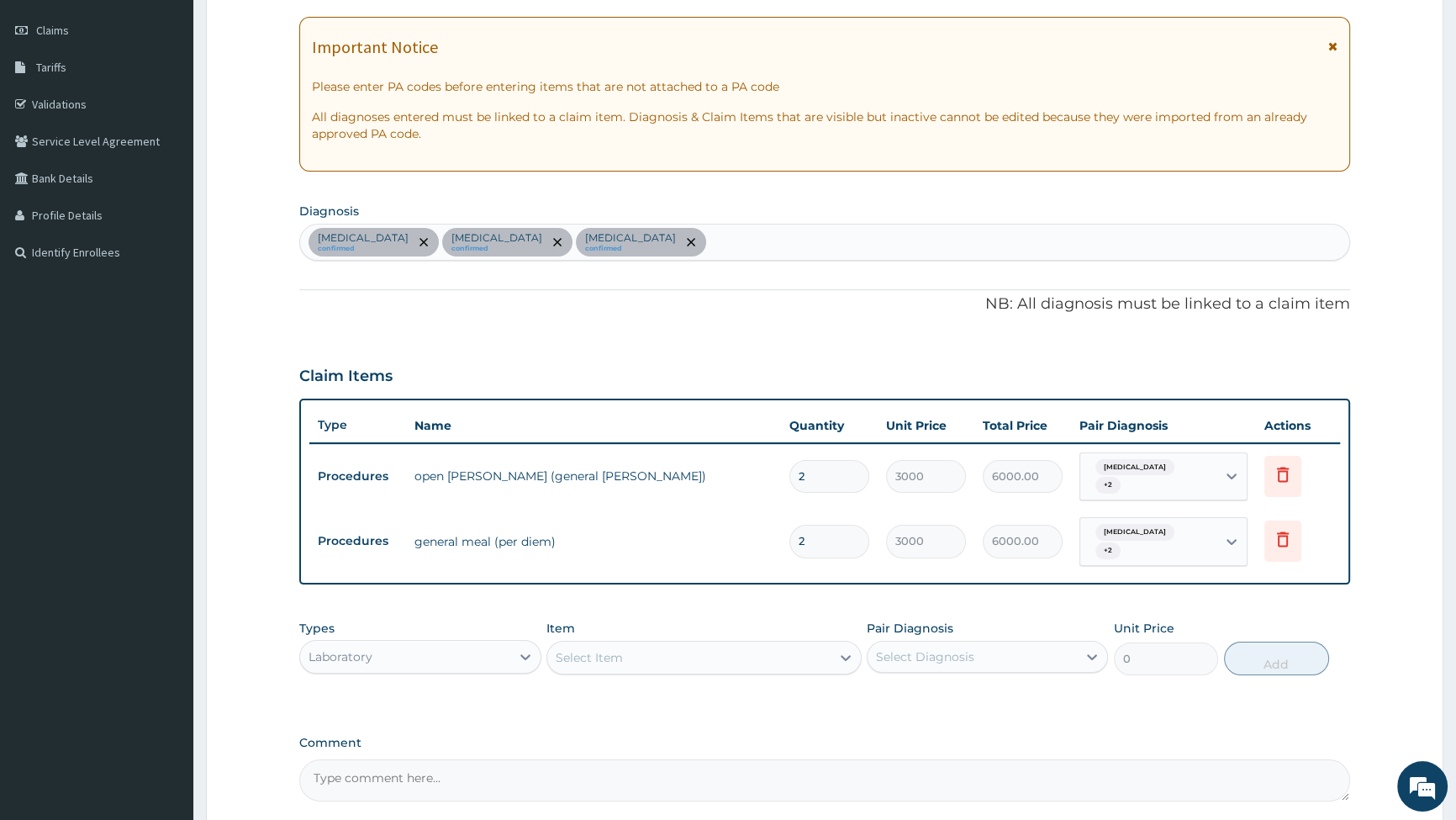
scroll to position [229, 0]
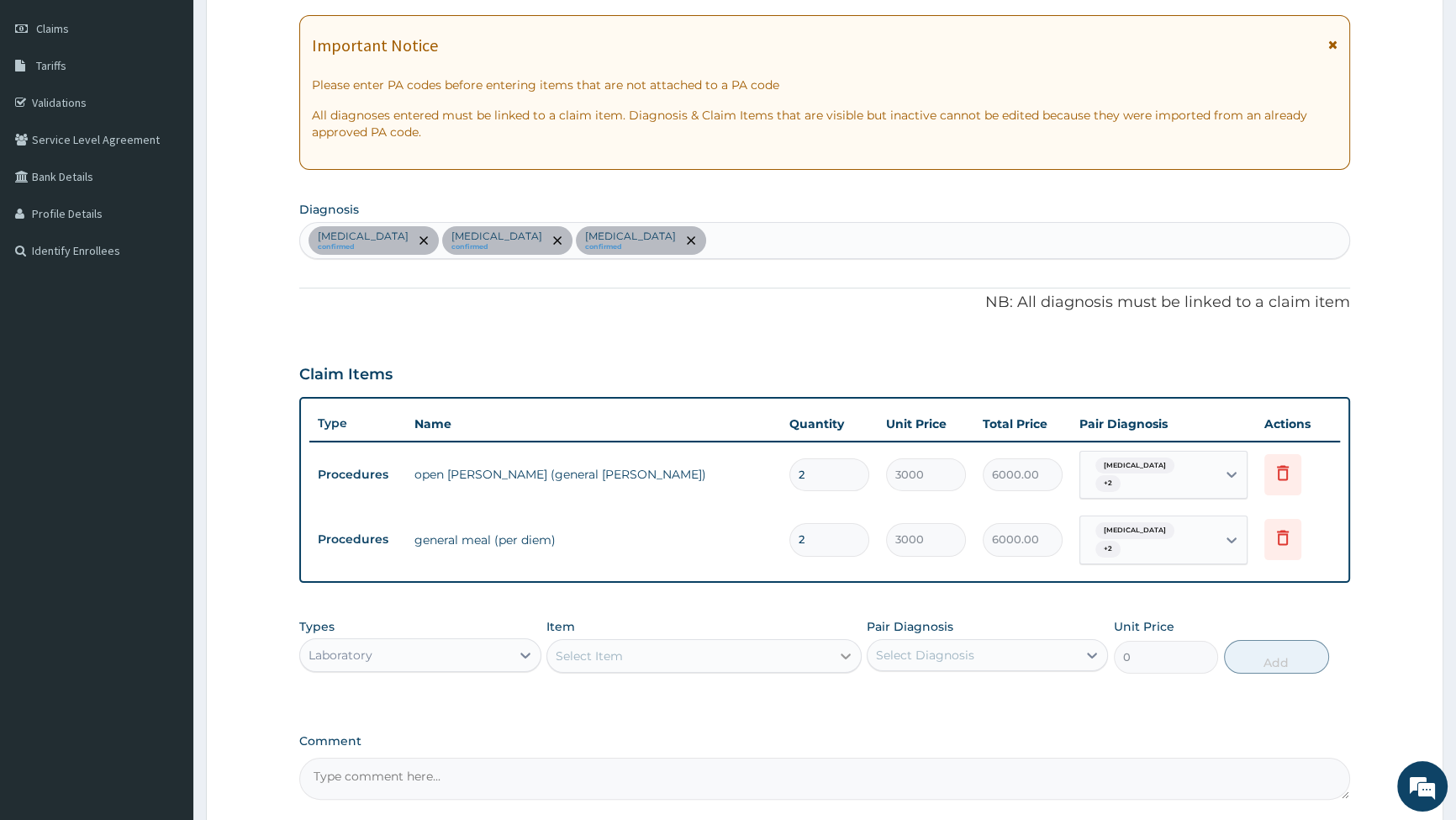
click at [846, 653] on icon at bounding box center [846, 656] width 10 height 6
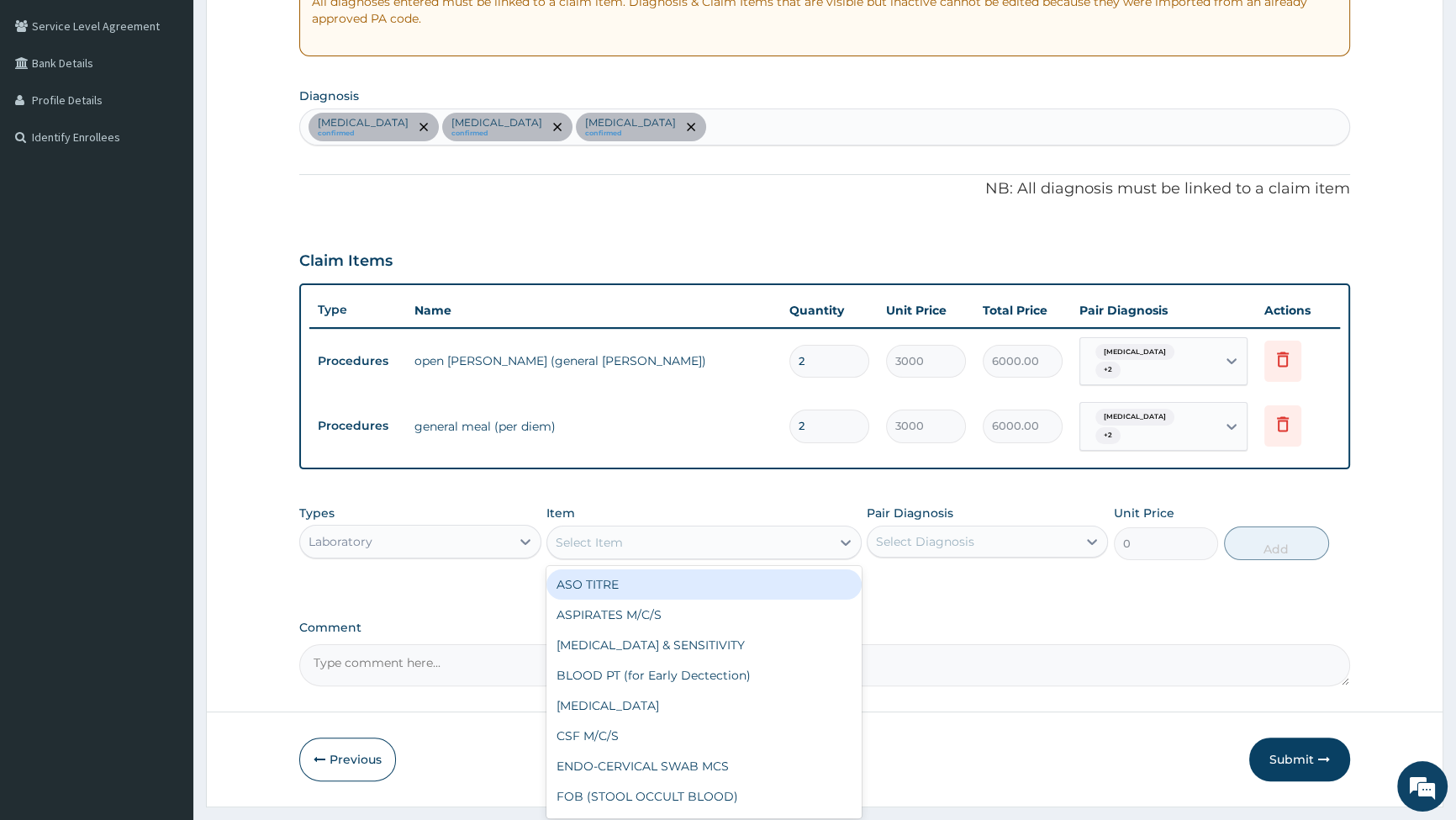
scroll to position [376, 0]
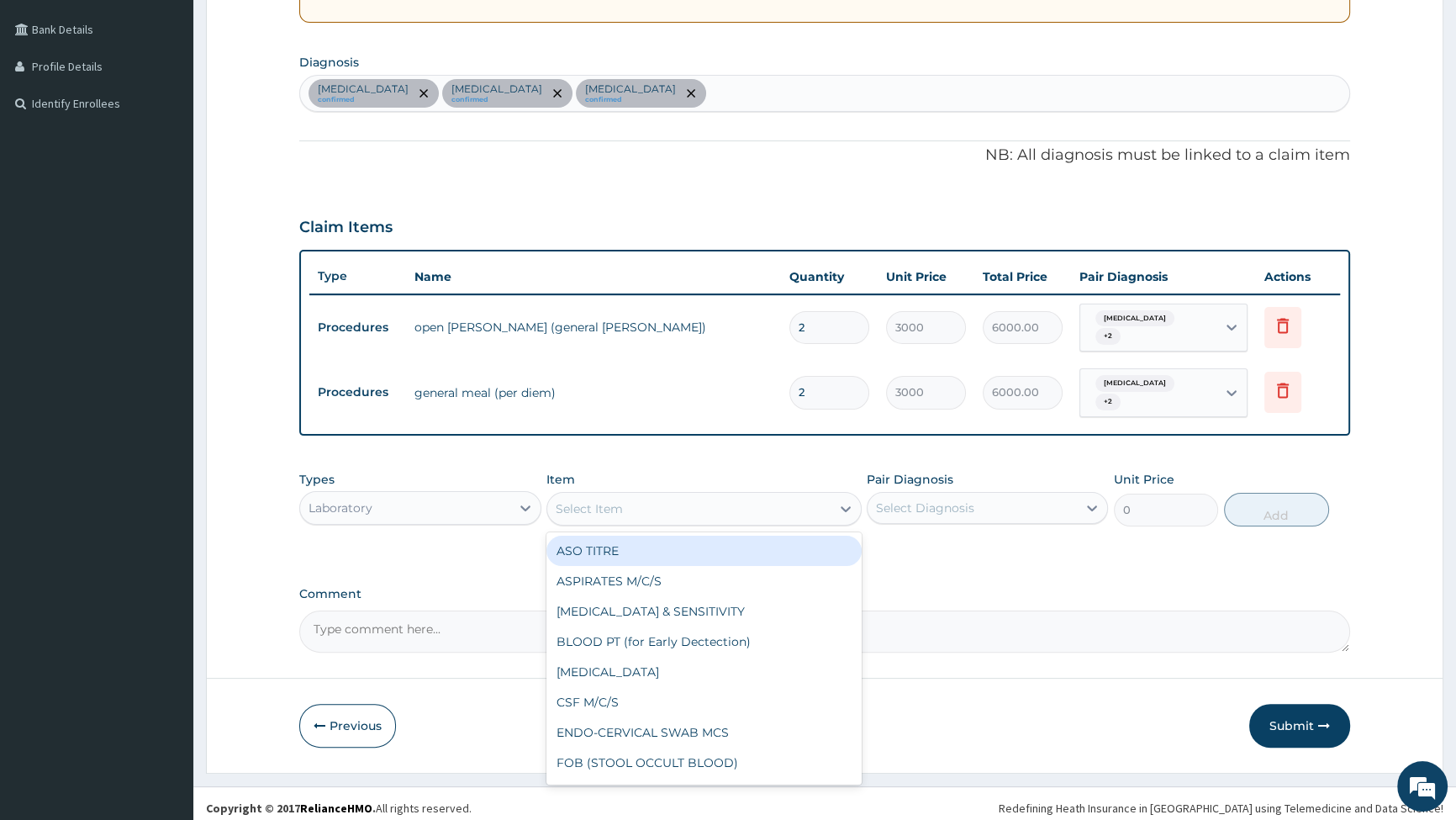
click at [806, 495] on div "Select Item" at bounding box center [689, 509] width 283 height 27
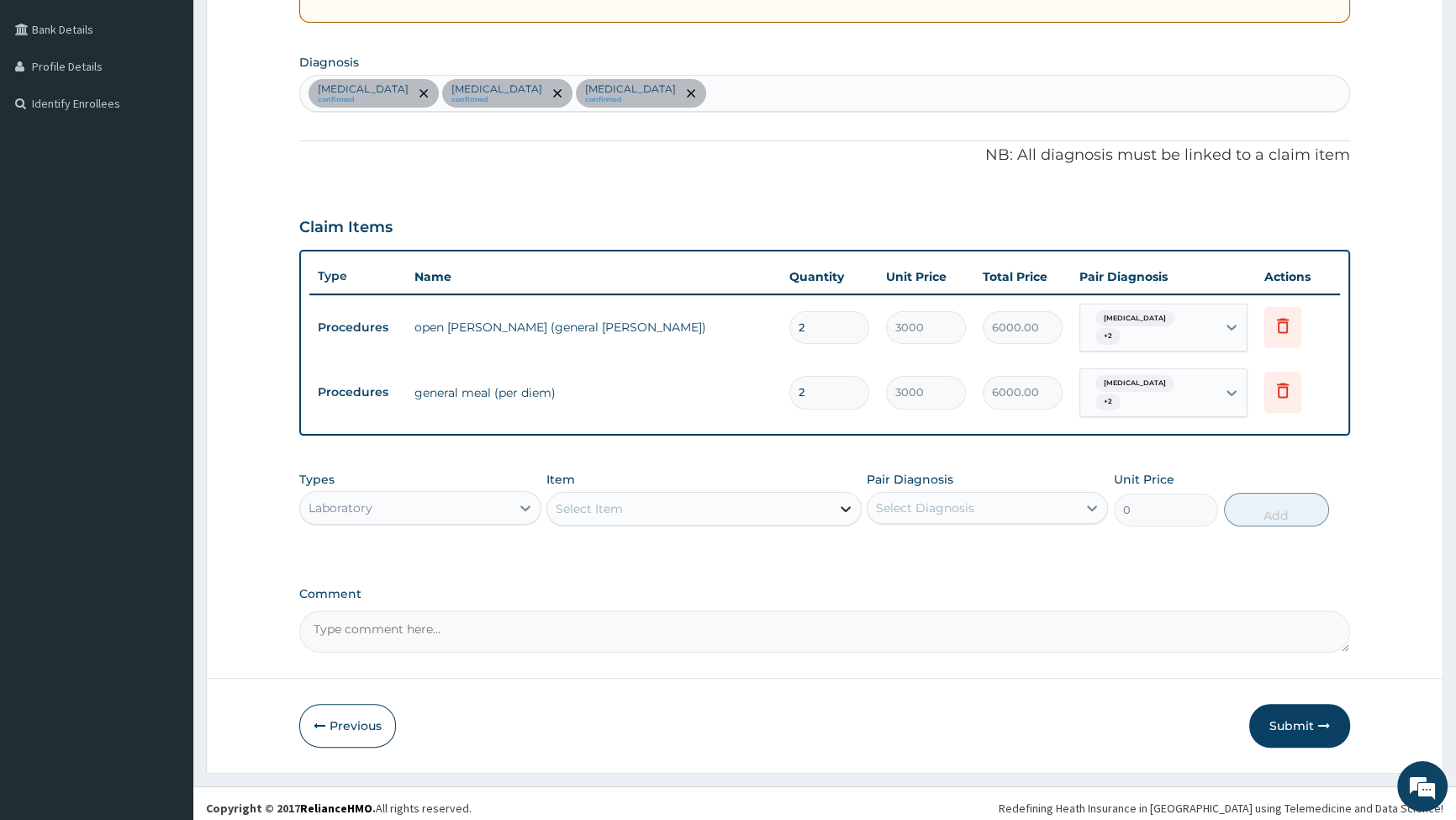
click at [846, 500] on icon at bounding box center [846, 509] width 17 height 17
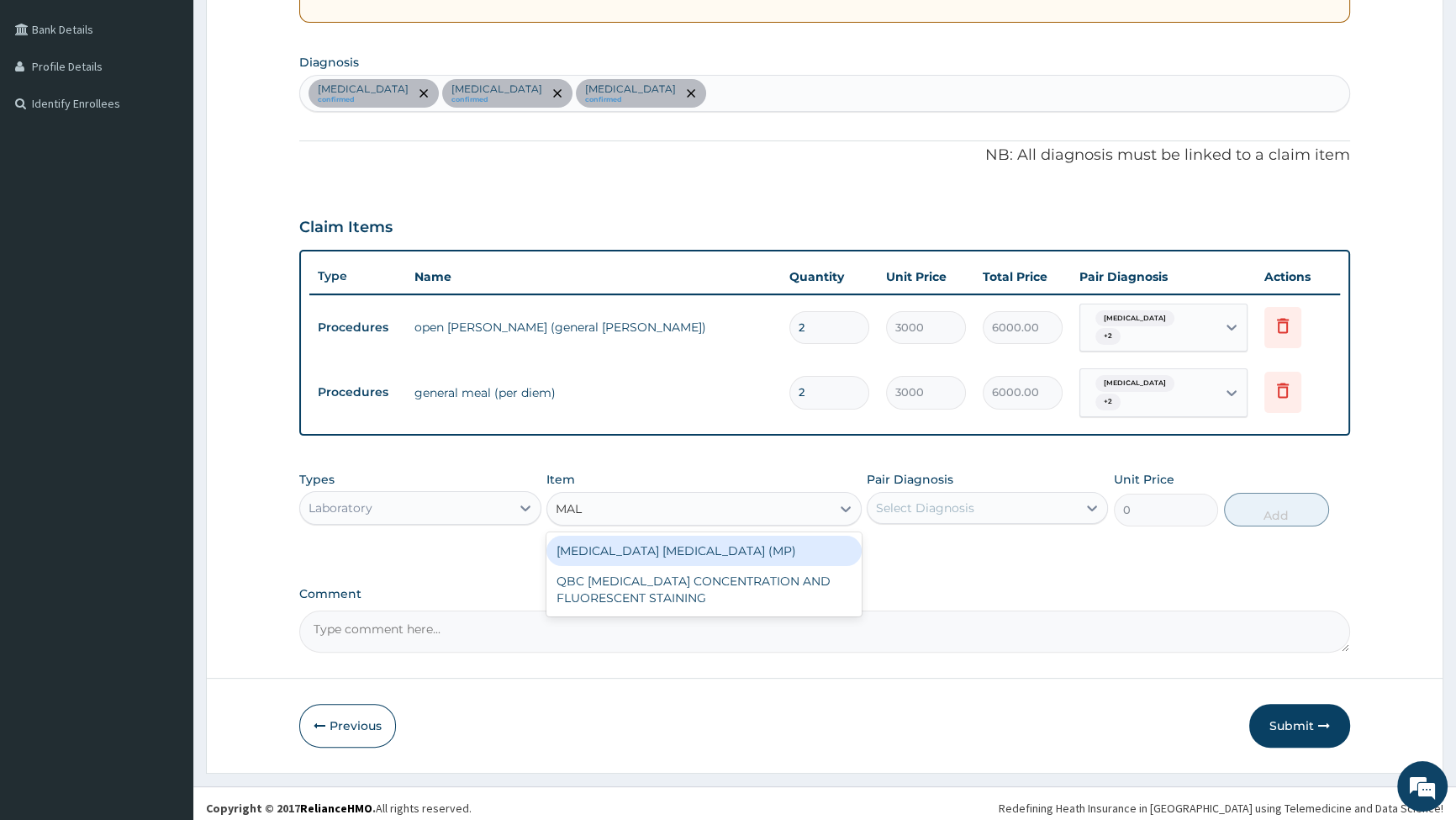
type input "MALA"
click at [637, 544] on div "MALARIA PARASITE (MP)" at bounding box center [704, 551] width 316 height 31
type input "2000"
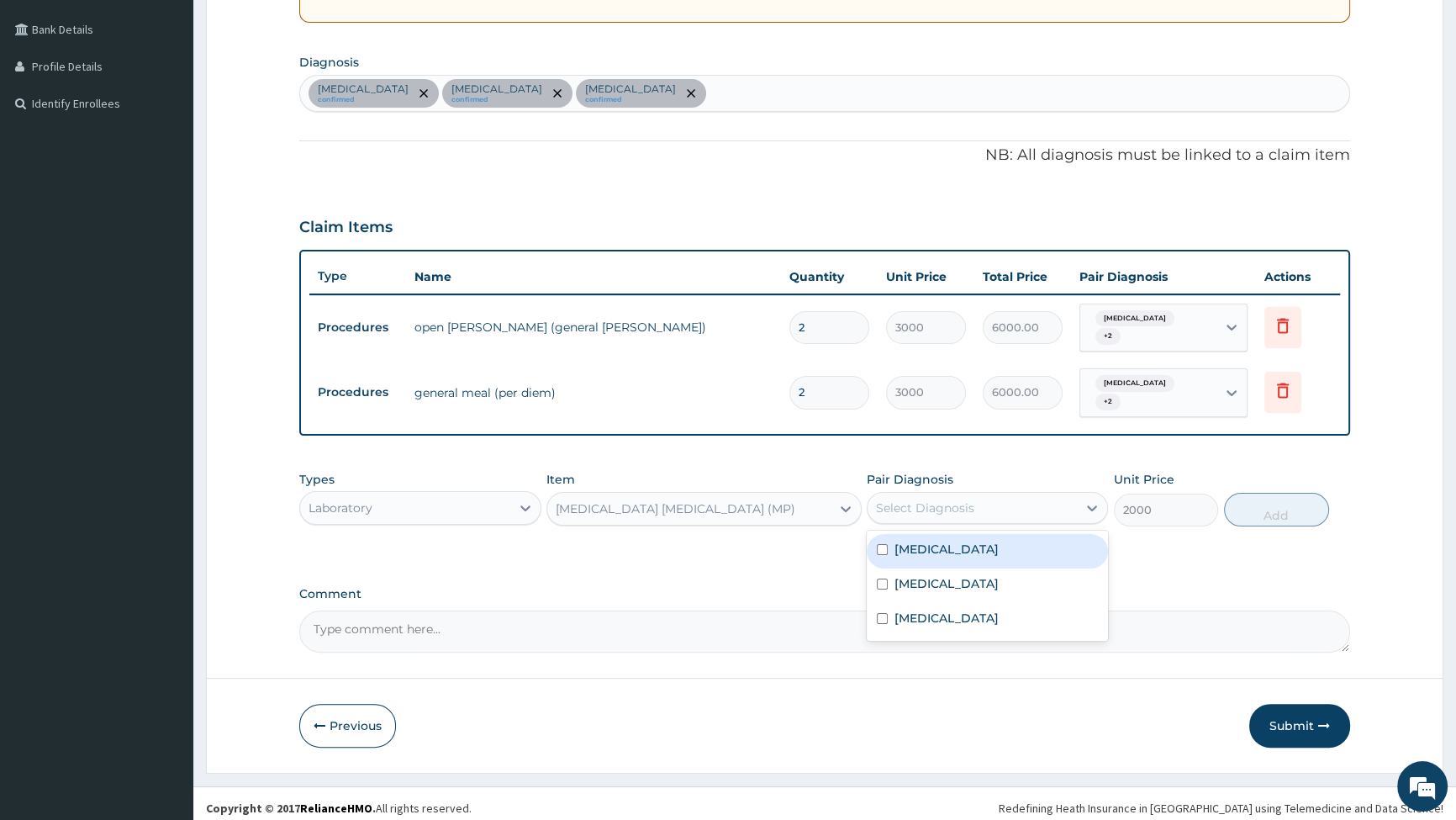
click at [965, 499] on div "Select Diagnosis" at bounding box center [925, 508] width 99 height 17
click at [884, 544] on input "checkbox" at bounding box center [882, 550] width 11 height 11
checkbox input "true"
click at [1279, 508] on button "Add" at bounding box center [1277, 510] width 105 height 34
type input "0"
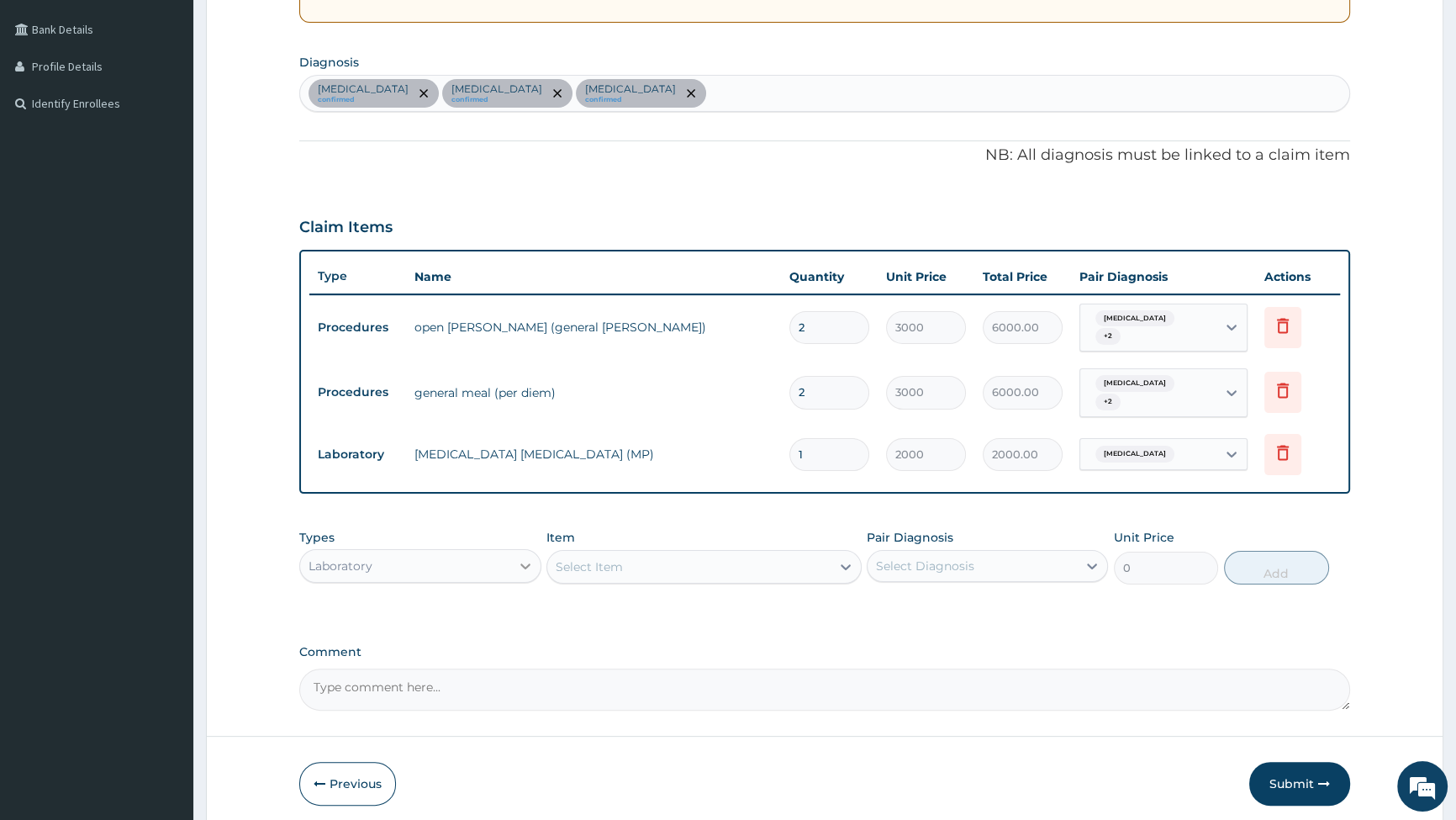
click at [517, 557] on icon at bounding box center [526, 566] width 17 height 17
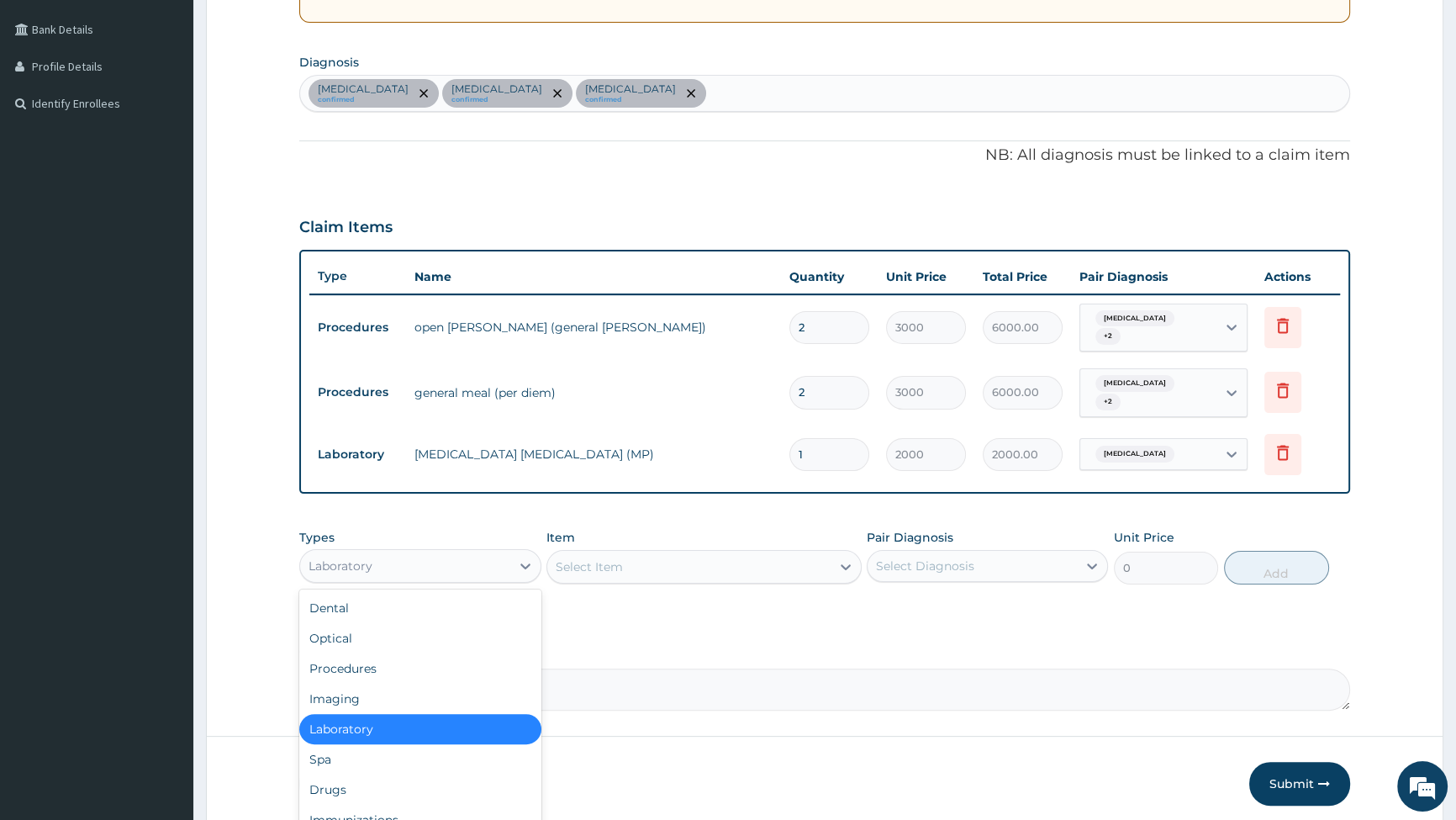
click at [659, 561] on div "Select Item" at bounding box center [689, 567] width 283 height 27
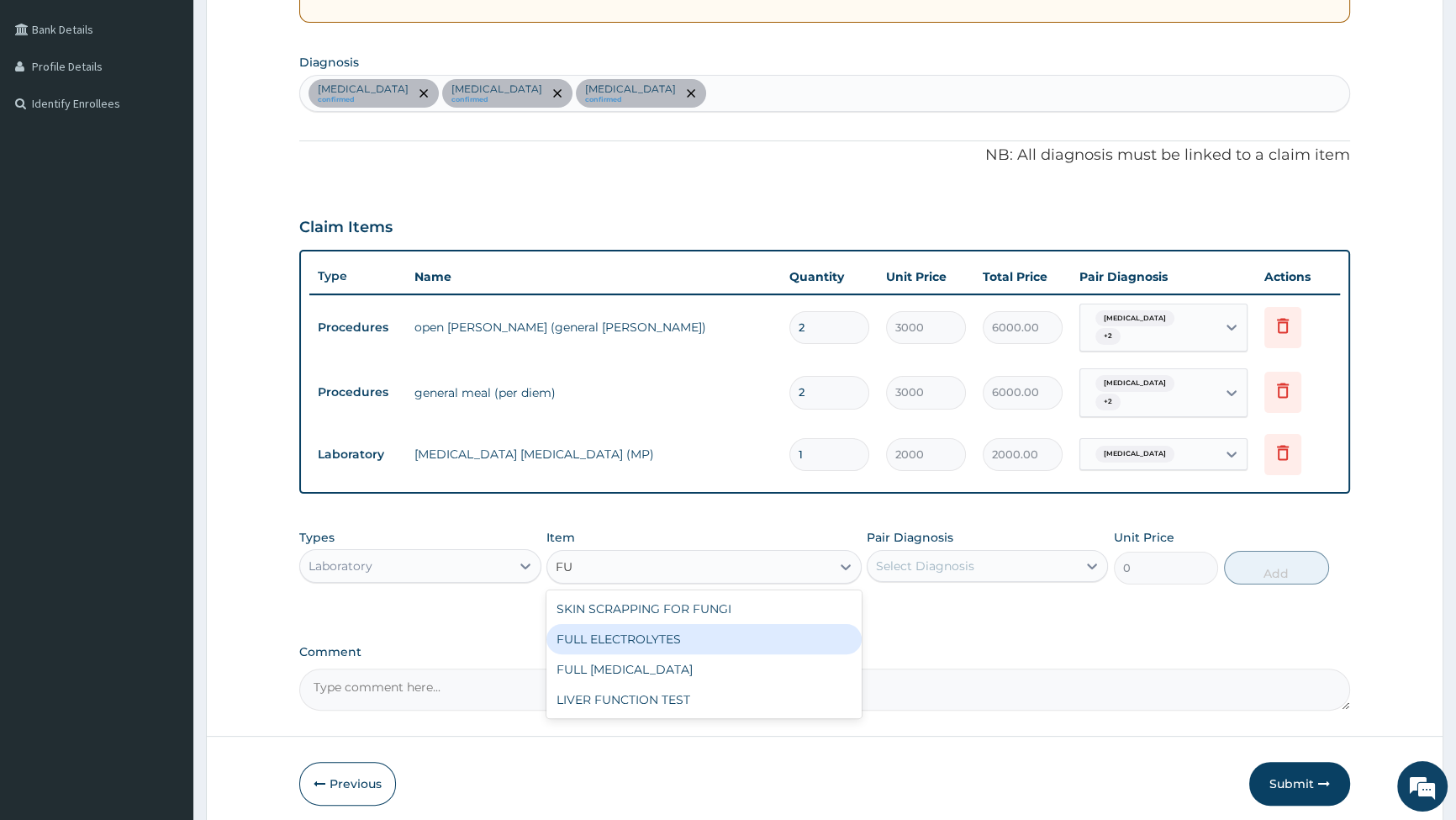
type input "F"
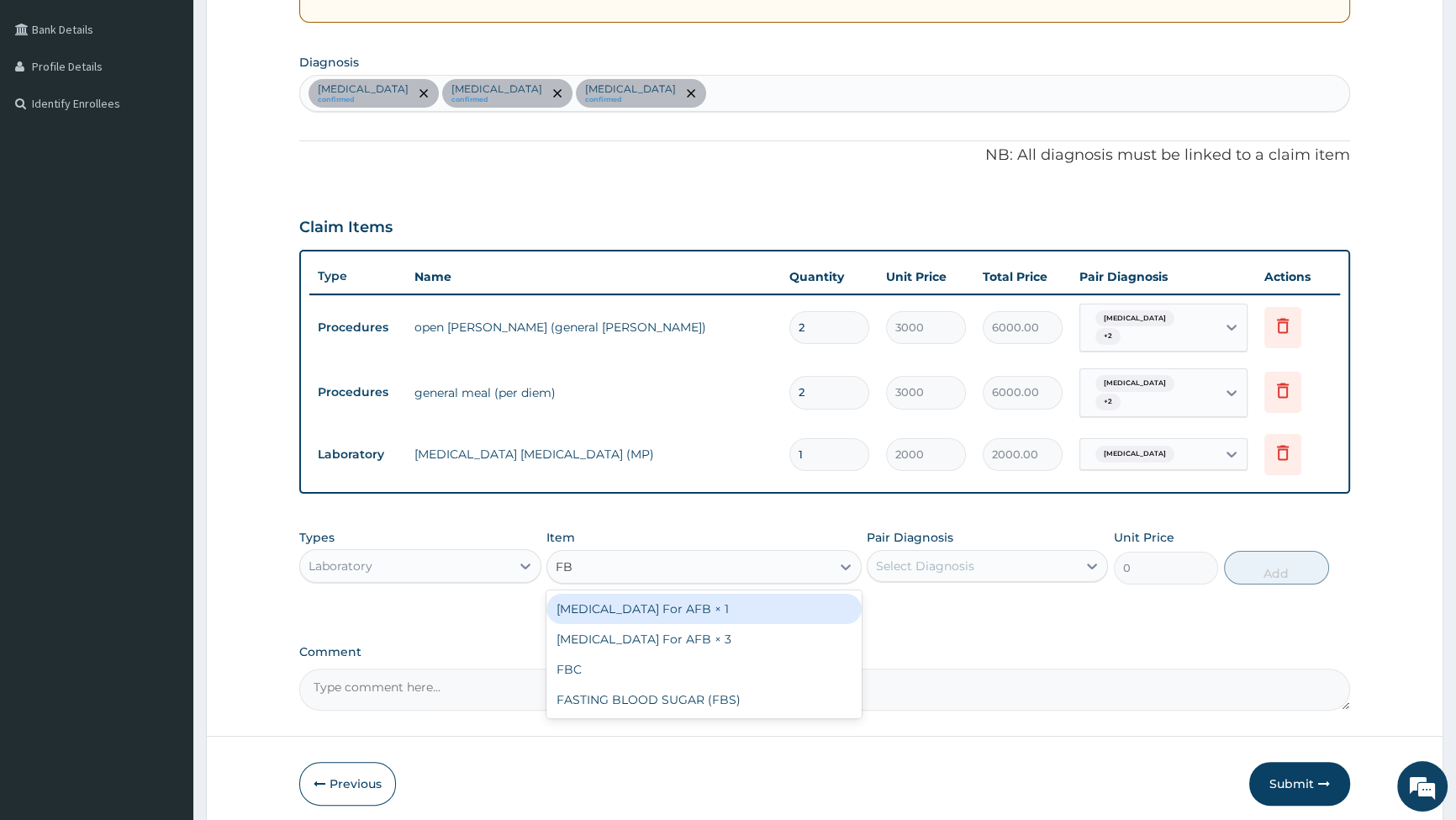
type input "FBC"
drag, startPoint x: 652, startPoint y: 612, endPoint x: 702, endPoint y: 595, distance: 52.8
click at [657, 611] on div "FBC" at bounding box center [704, 609] width 316 height 31
type input "6000"
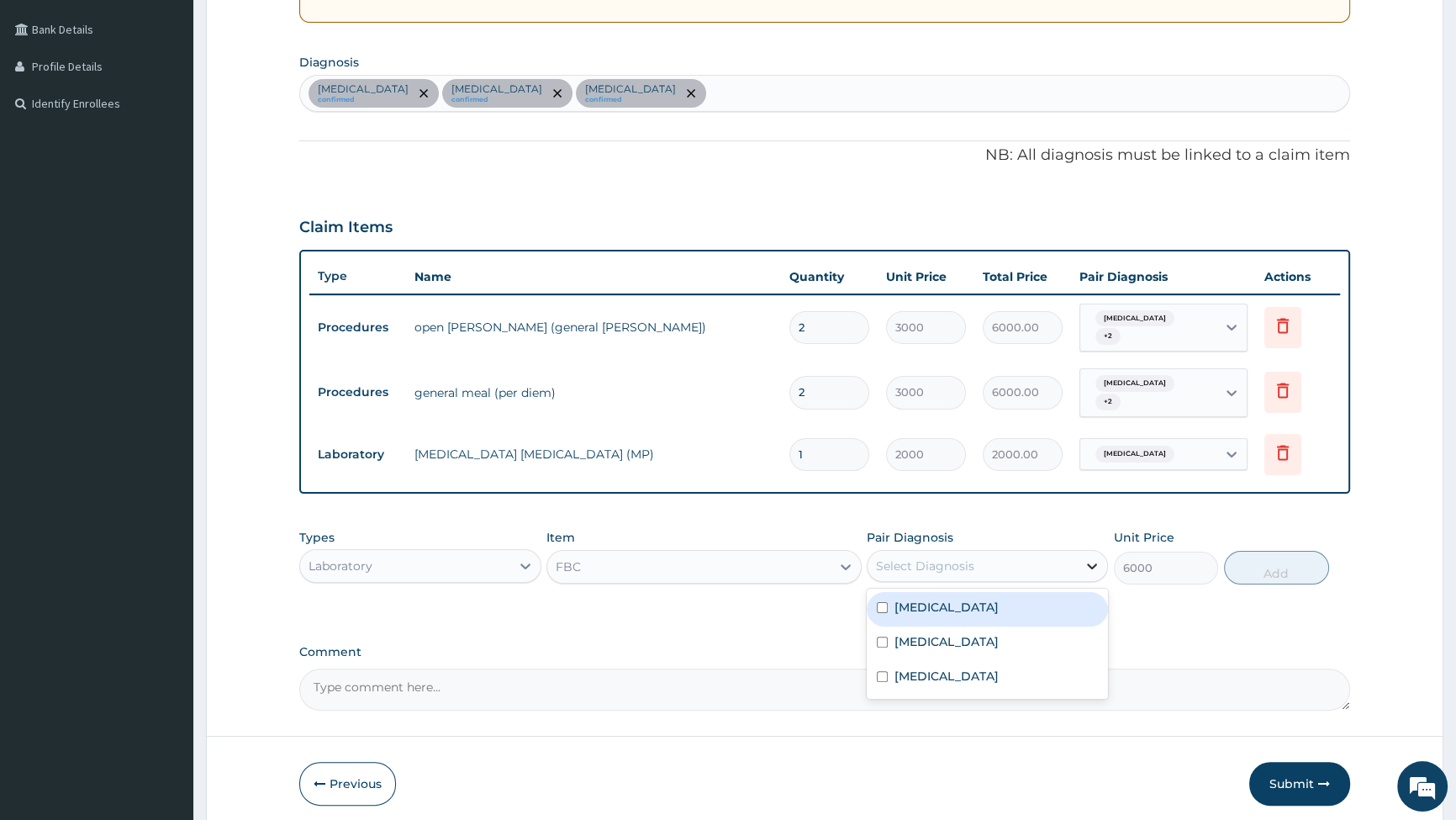
click at [1084, 557] on icon at bounding box center [1092, 566] width 17 height 17
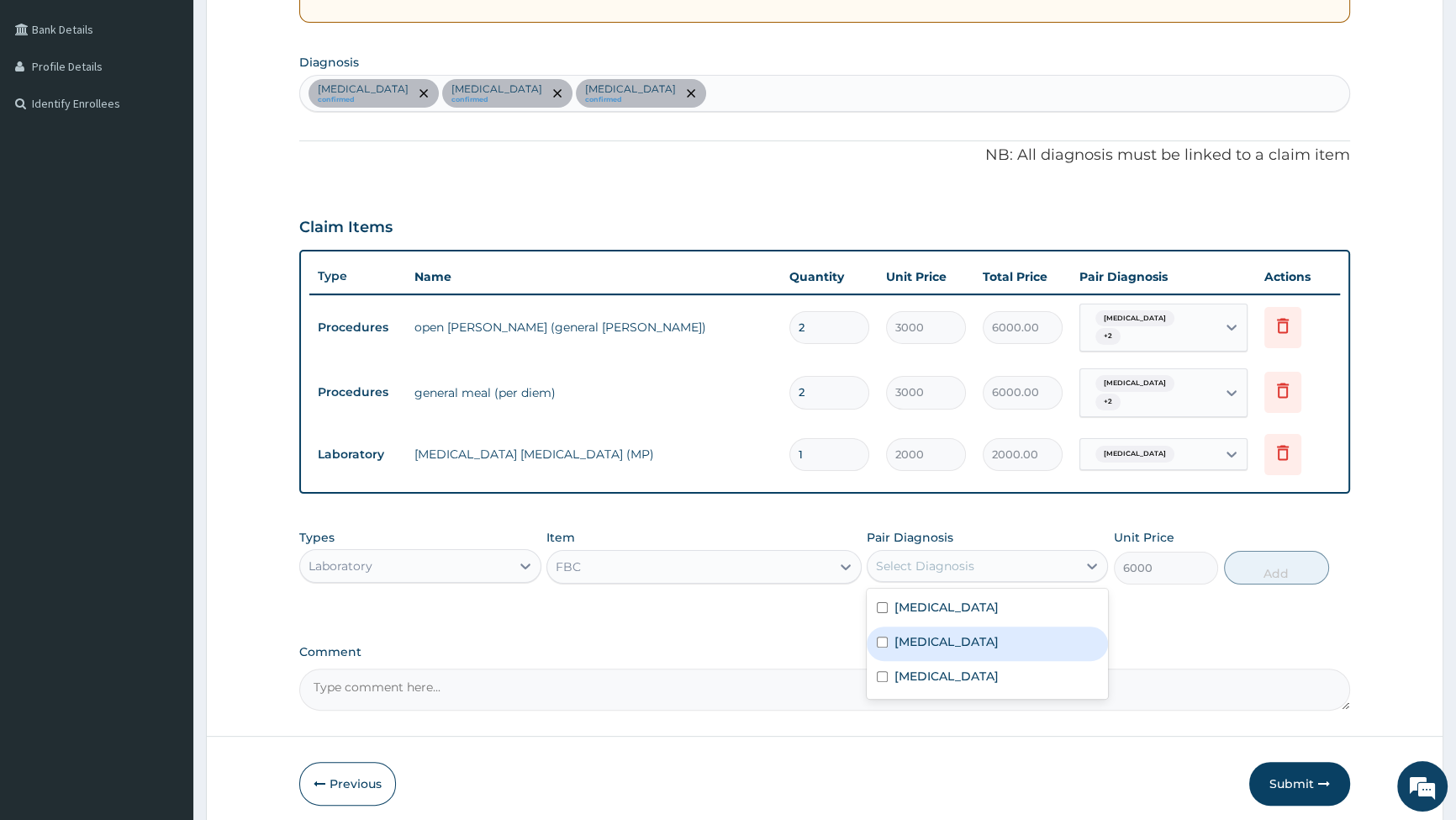
click at [879, 636] on input "checkbox" at bounding box center [882, 641] width 11 height 11
checkbox input "true"
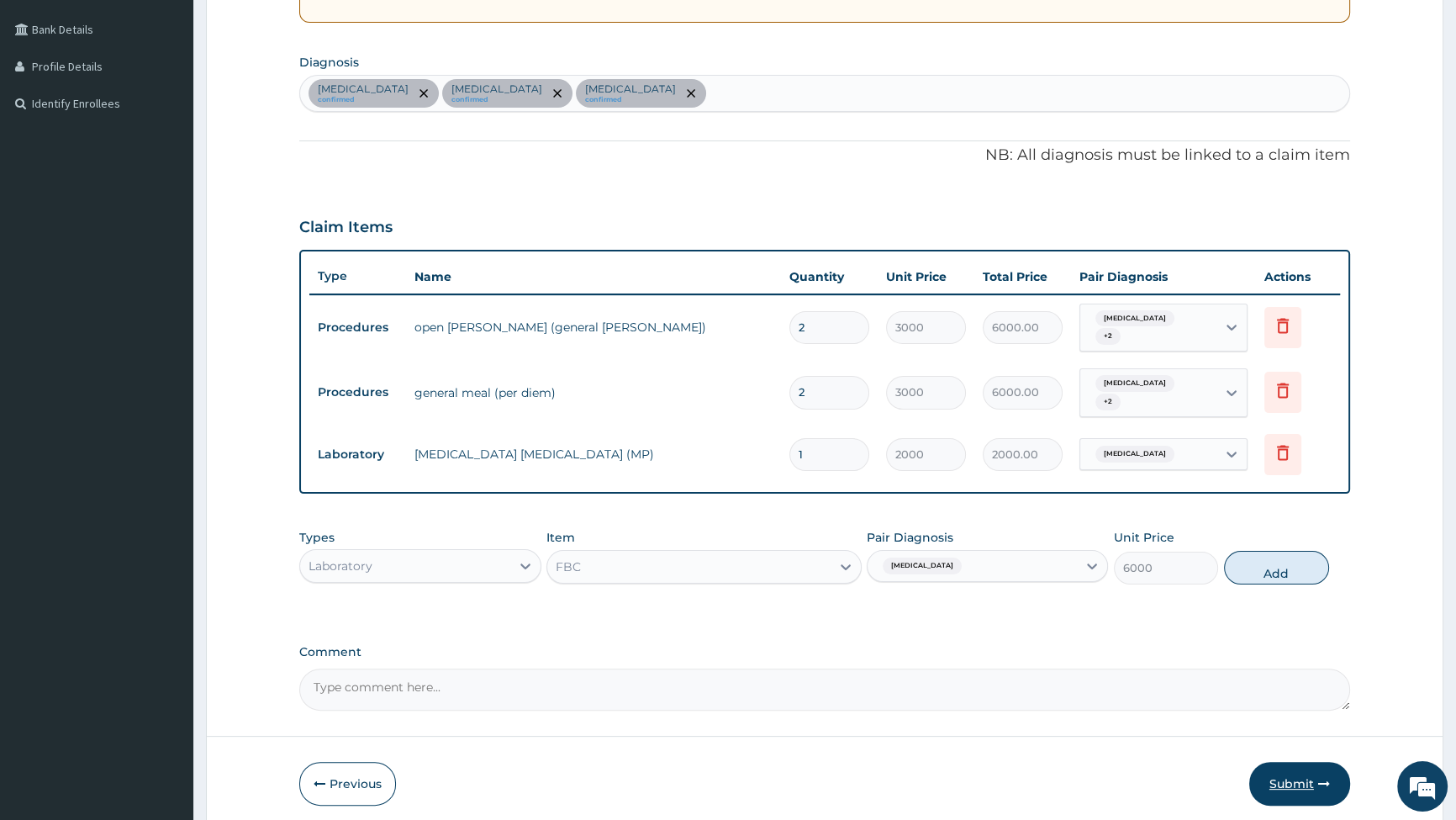
click at [1295, 777] on button "Submit" at bounding box center [1300, 783] width 101 height 43
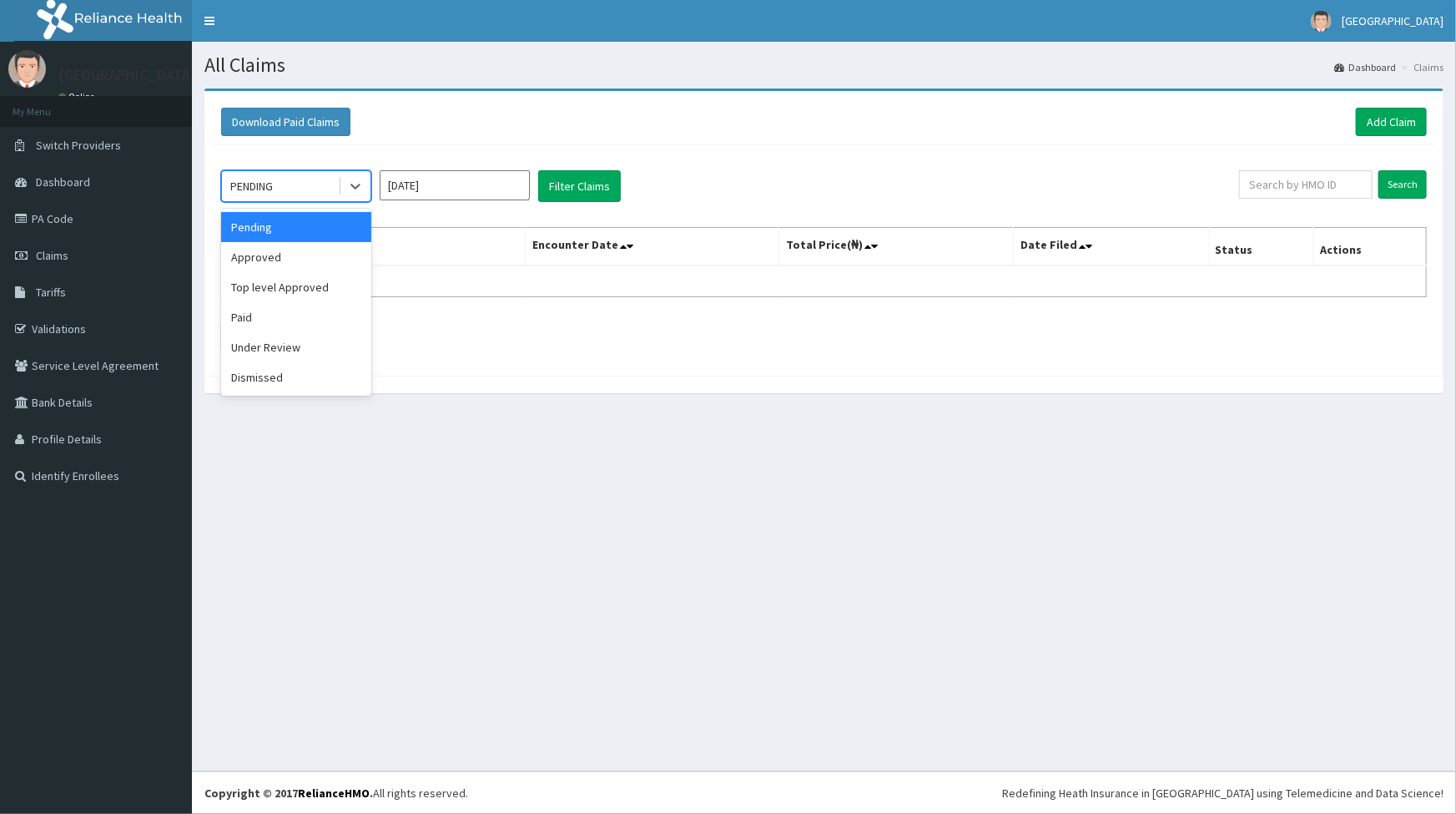
click at [300, 187] on div "PENDING" at bounding box center [279, 187] width 116 height 27
click at [260, 260] on div "Approved" at bounding box center [296, 258] width 150 height 30
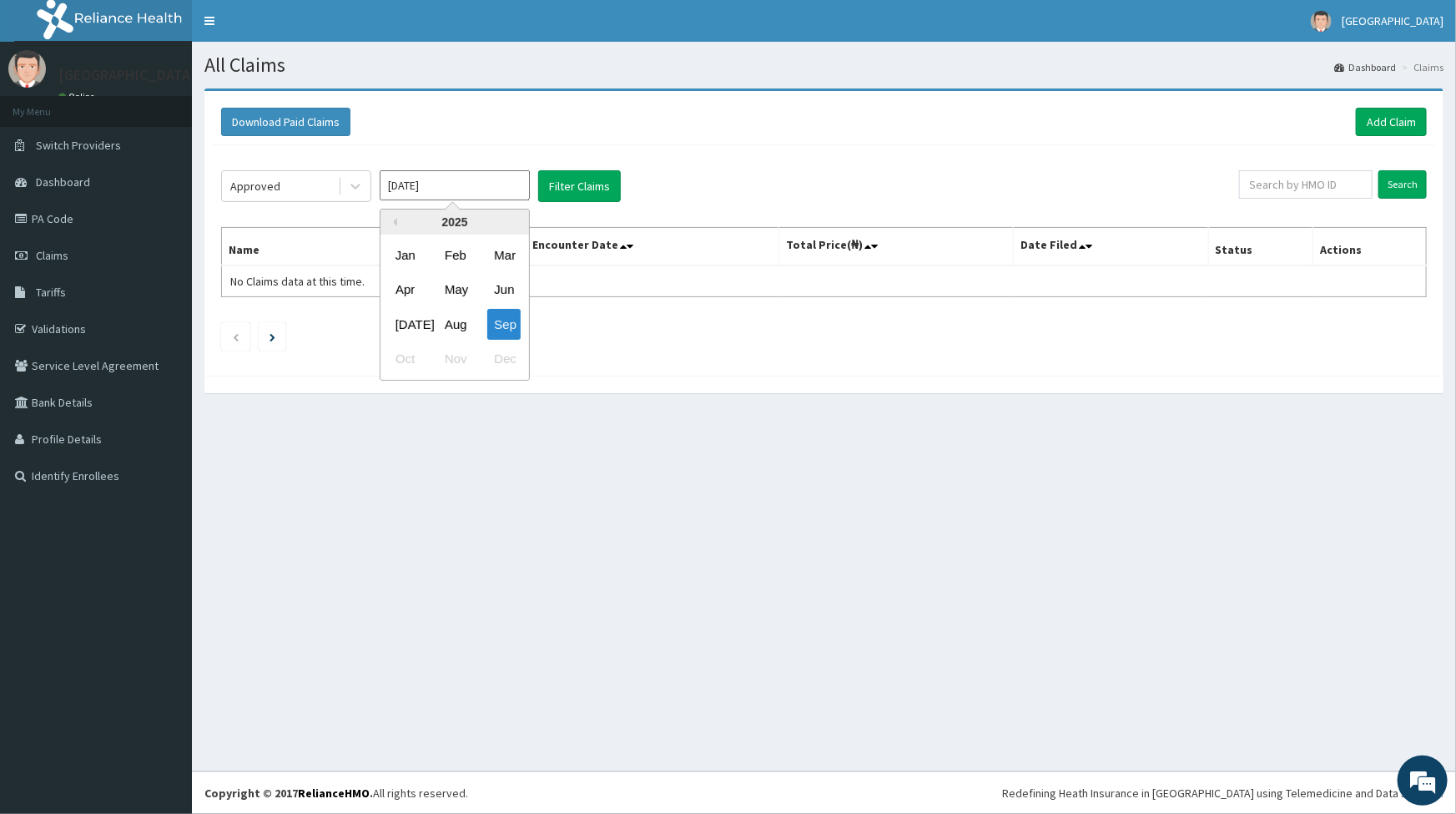
click at [434, 184] on input "Sep 2025" at bounding box center [455, 186] width 150 height 30
click at [559, 176] on button "Filter Claims" at bounding box center [580, 187] width 83 height 32
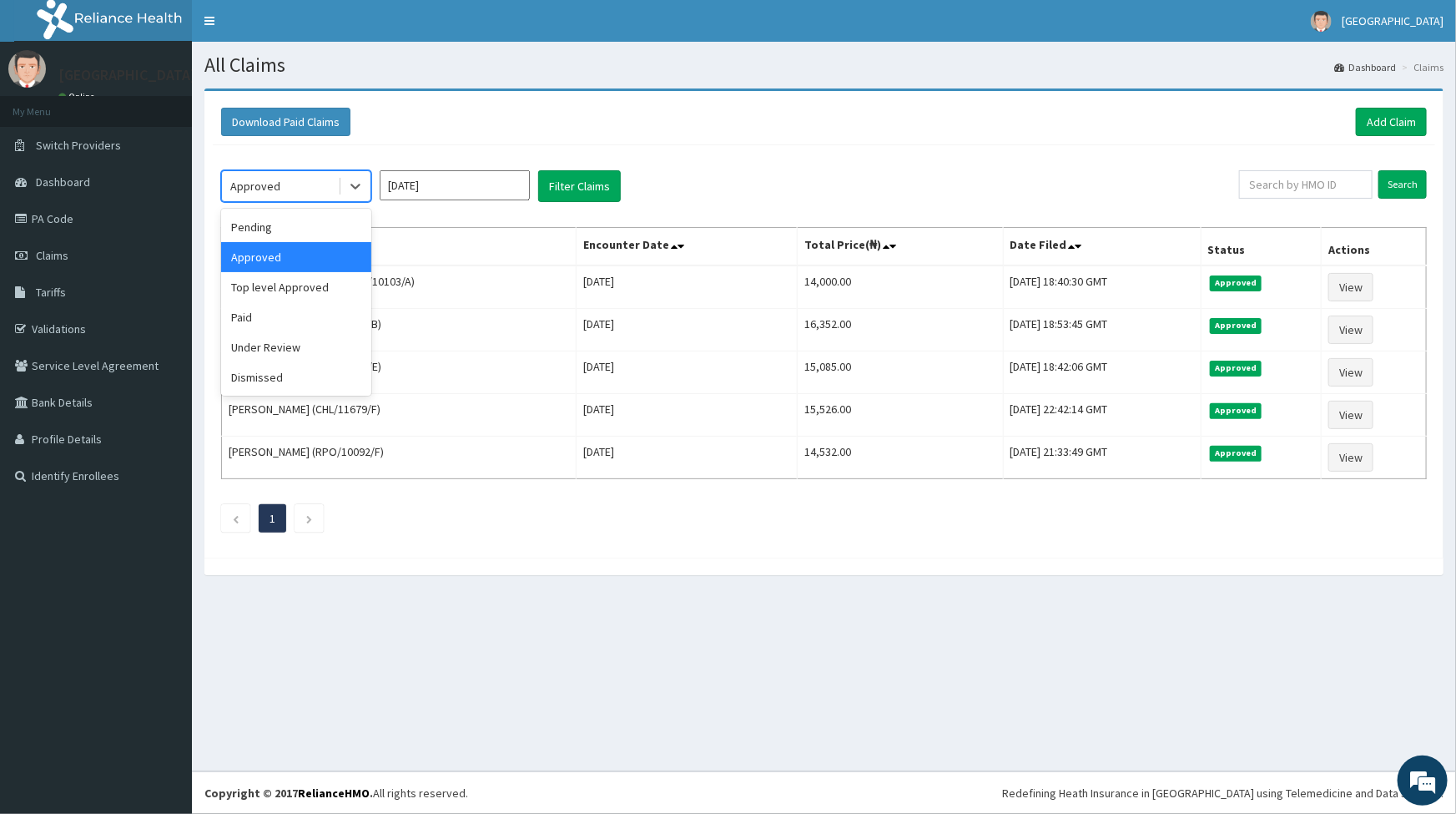
click at [306, 189] on div "Approved" at bounding box center [279, 187] width 116 height 27
click at [270, 351] on div "Under Review" at bounding box center [296, 347] width 150 height 30
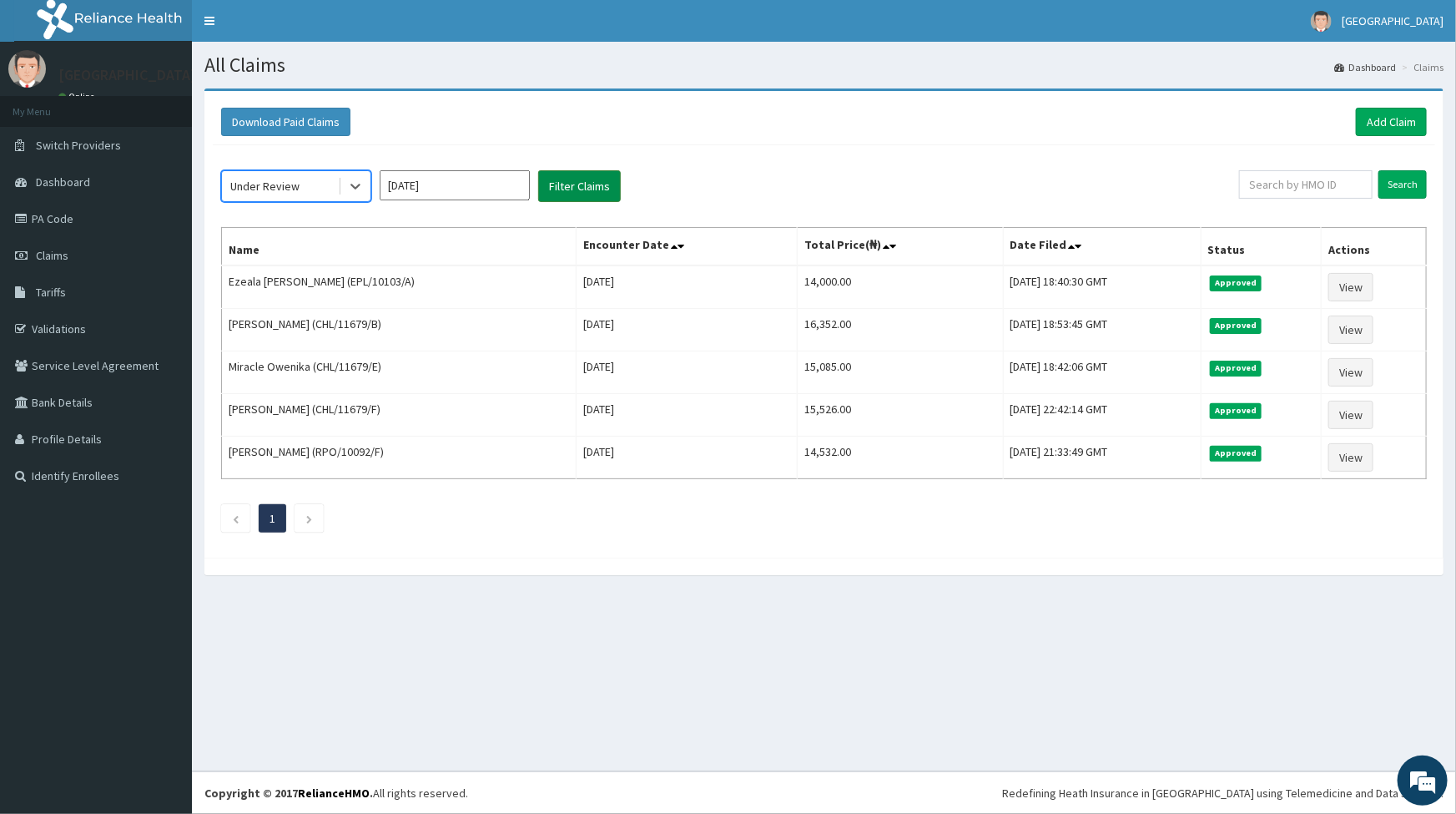
click at [576, 183] on button "Filter Claims" at bounding box center [580, 187] width 83 height 32
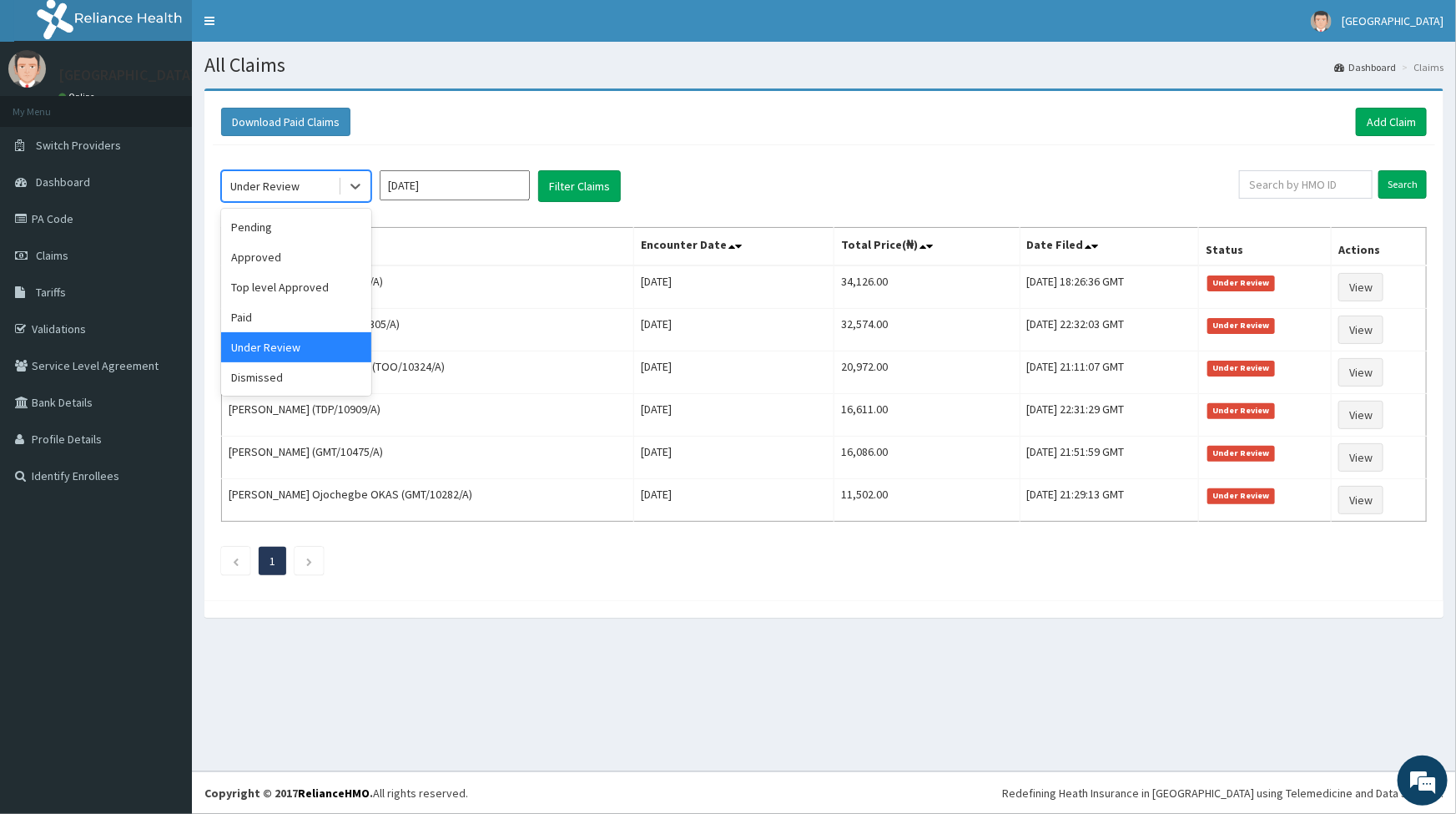
click at [311, 175] on div "Under Review" at bounding box center [279, 187] width 116 height 27
click at [267, 290] on div "Top level Approved" at bounding box center [296, 287] width 150 height 30
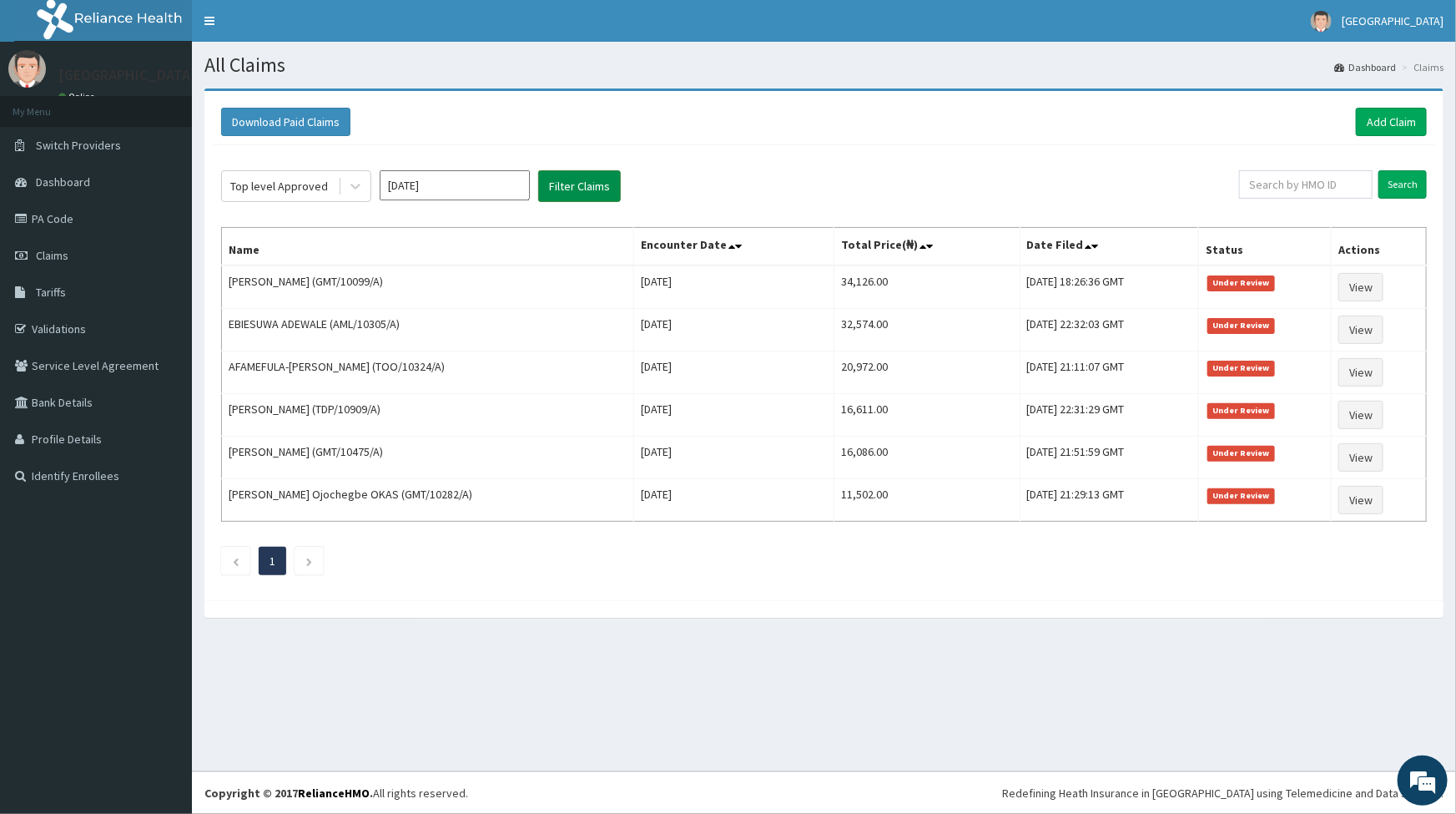
click at [560, 187] on button "Filter Claims" at bounding box center [580, 187] width 83 height 32
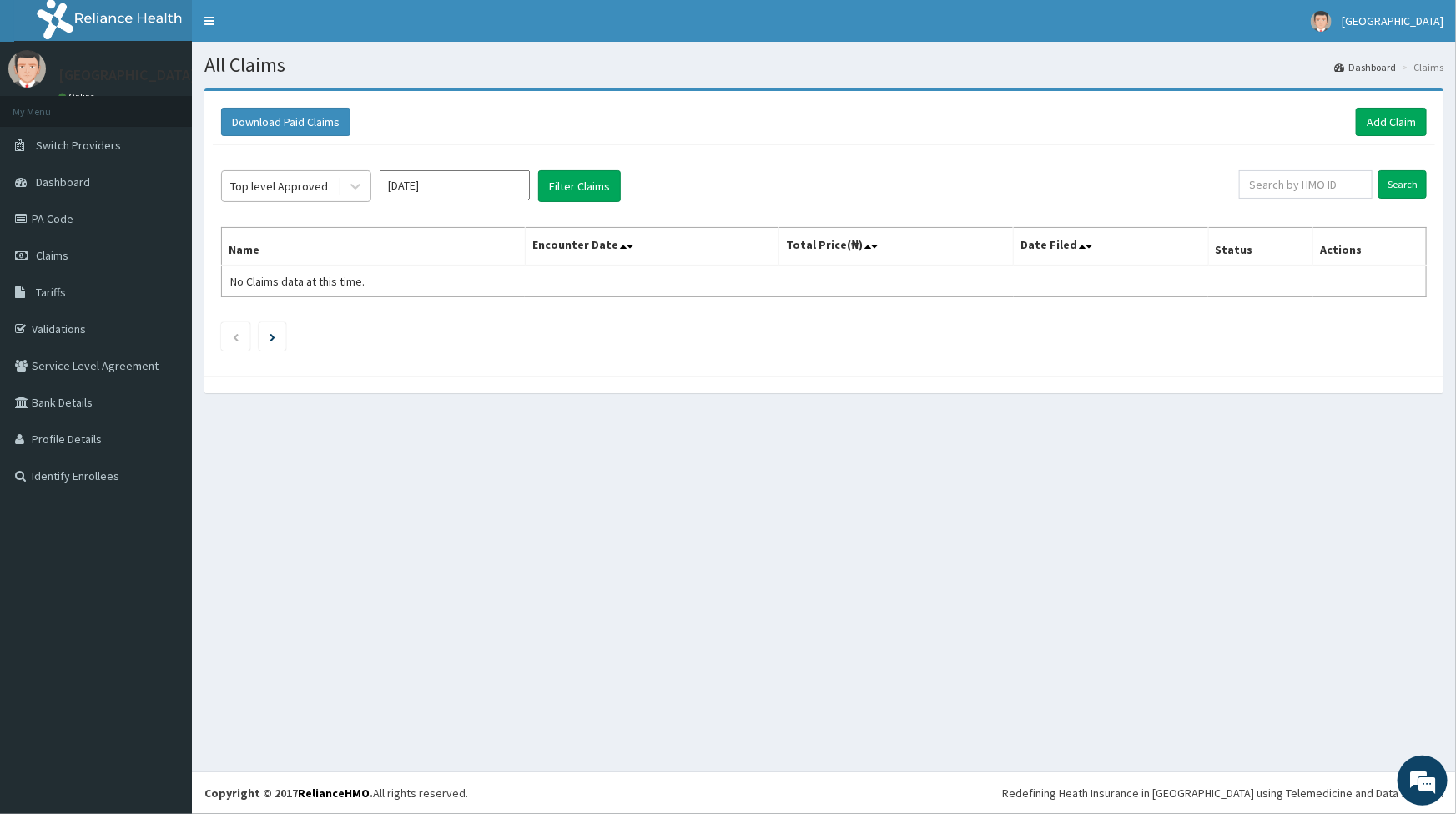
click at [300, 174] on div "Top level Approved" at bounding box center [279, 187] width 116 height 27
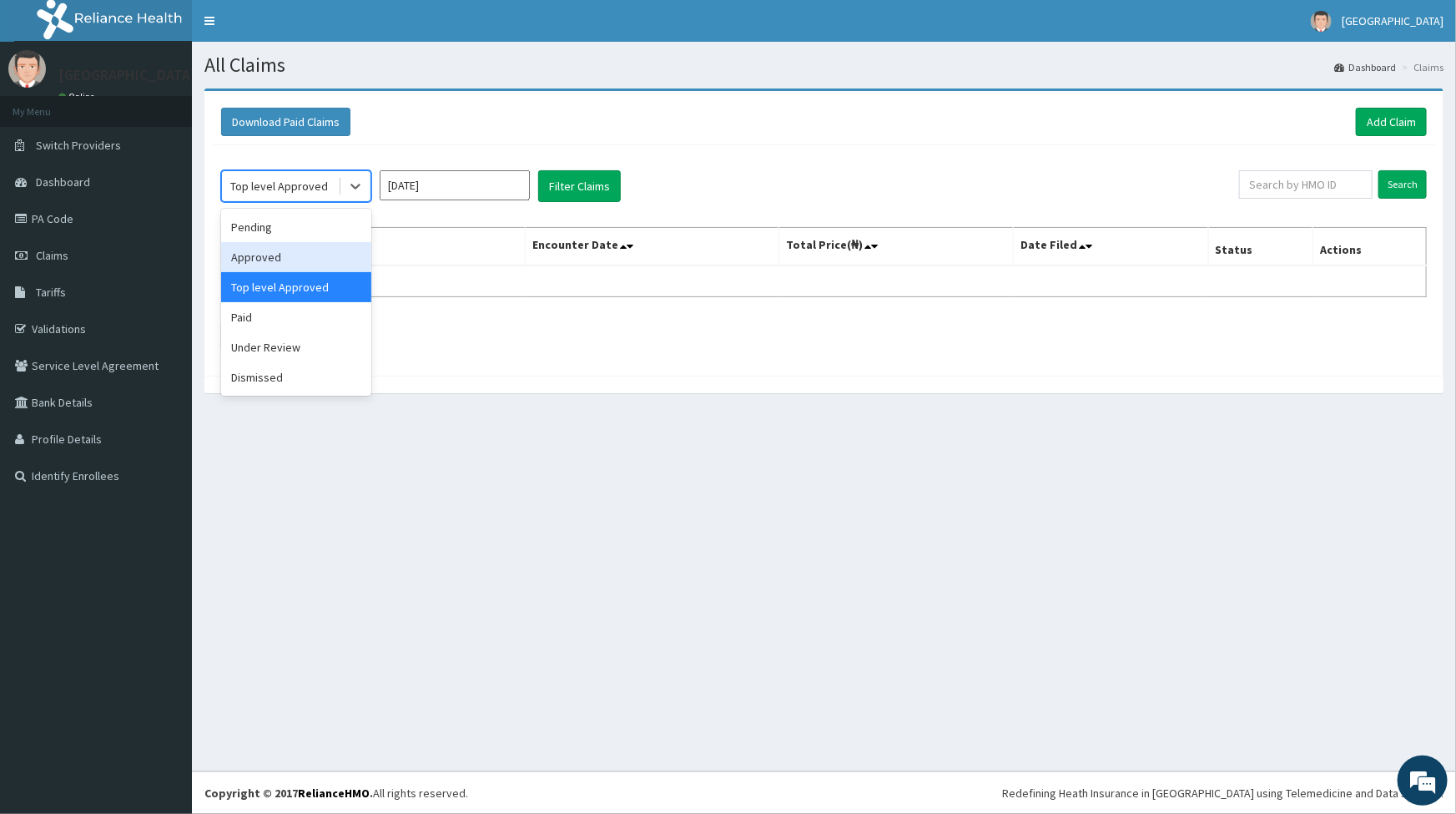
click at [288, 257] on div "Approved" at bounding box center [296, 258] width 150 height 30
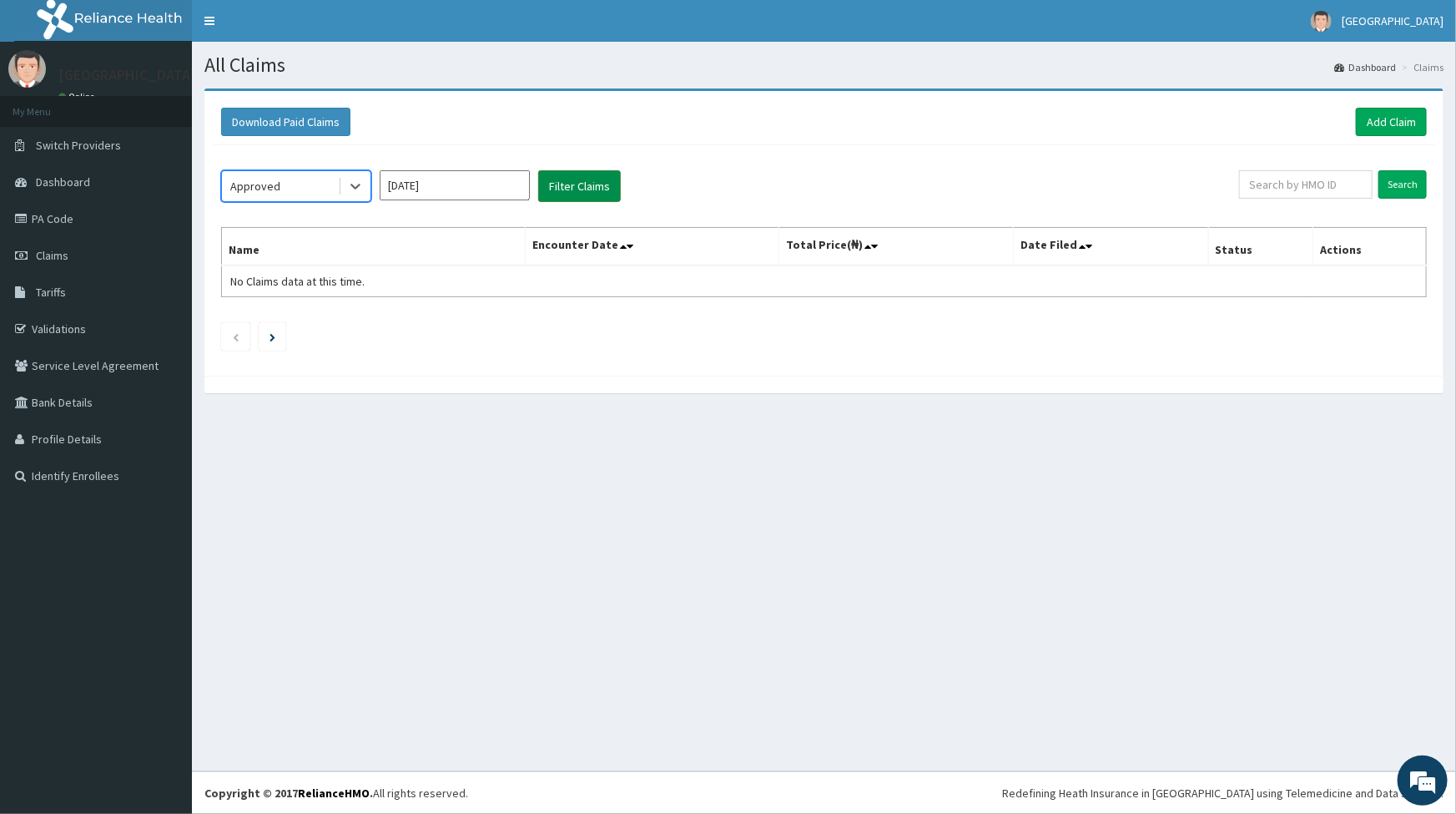
click at [562, 182] on button "Filter Claims" at bounding box center [580, 187] width 83 height 32
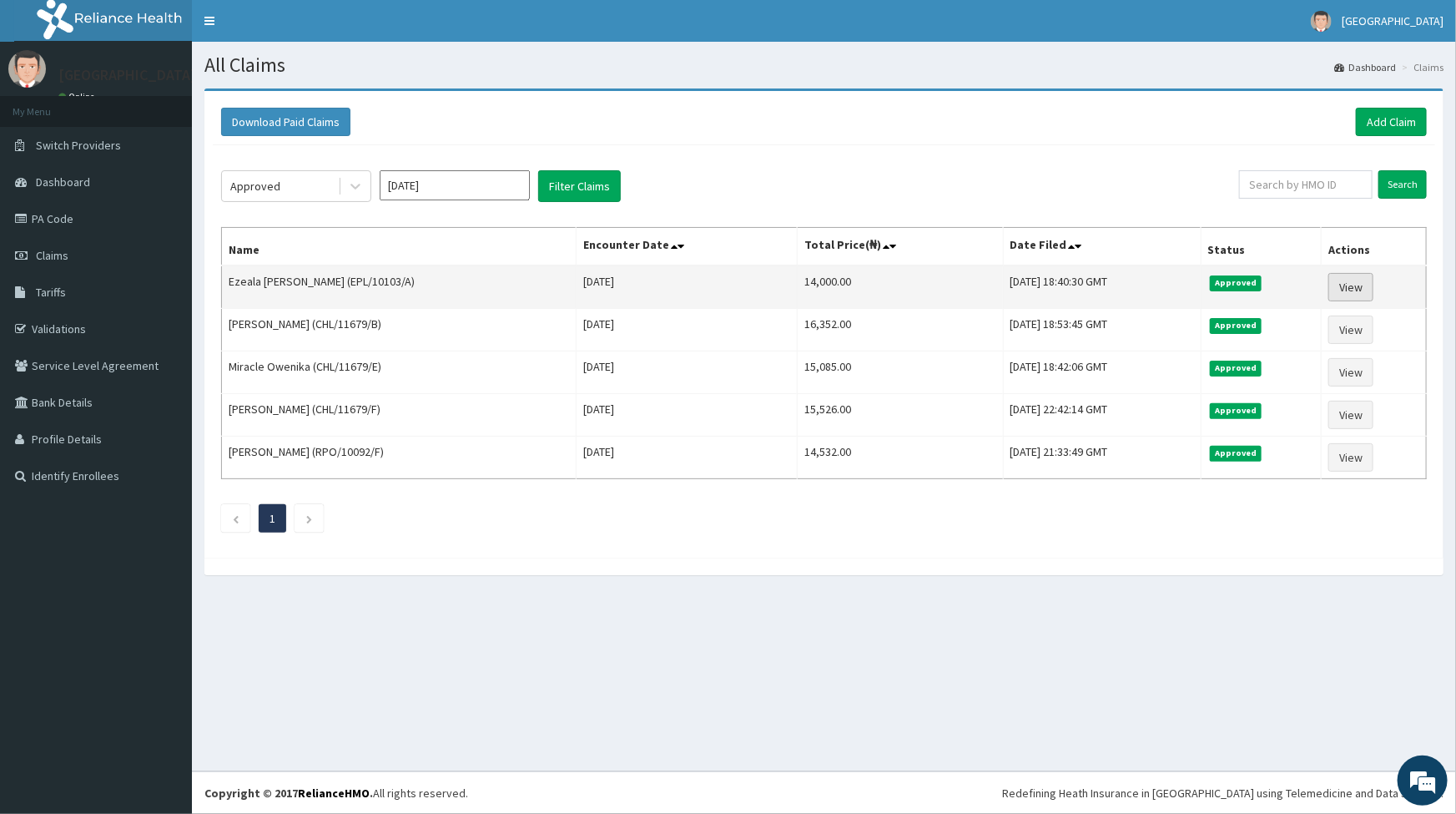
click at [1365, 284] on link "View" at bounding box center [1350, 287] width 45 height 29
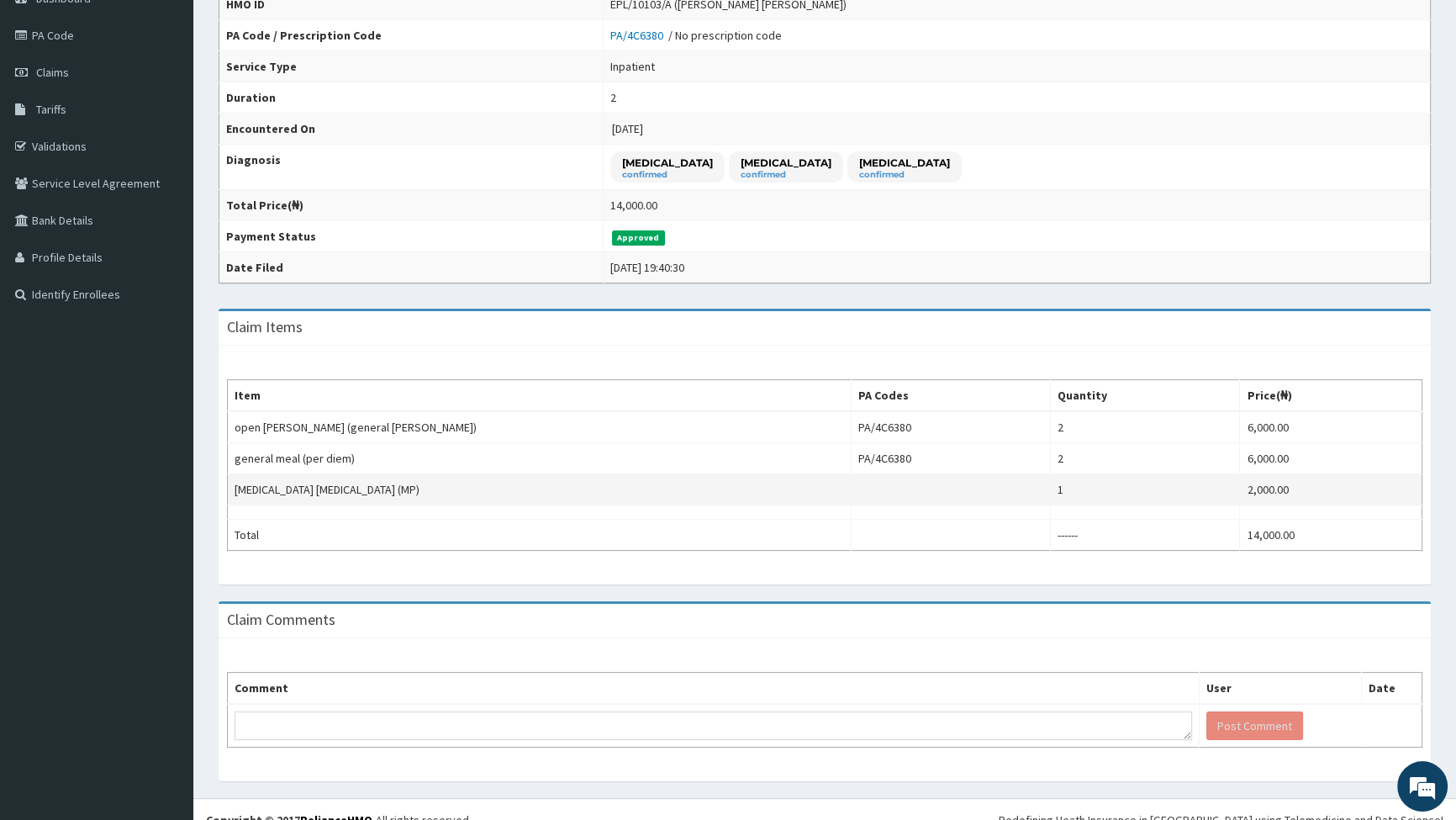
scroll to position [202, 0]
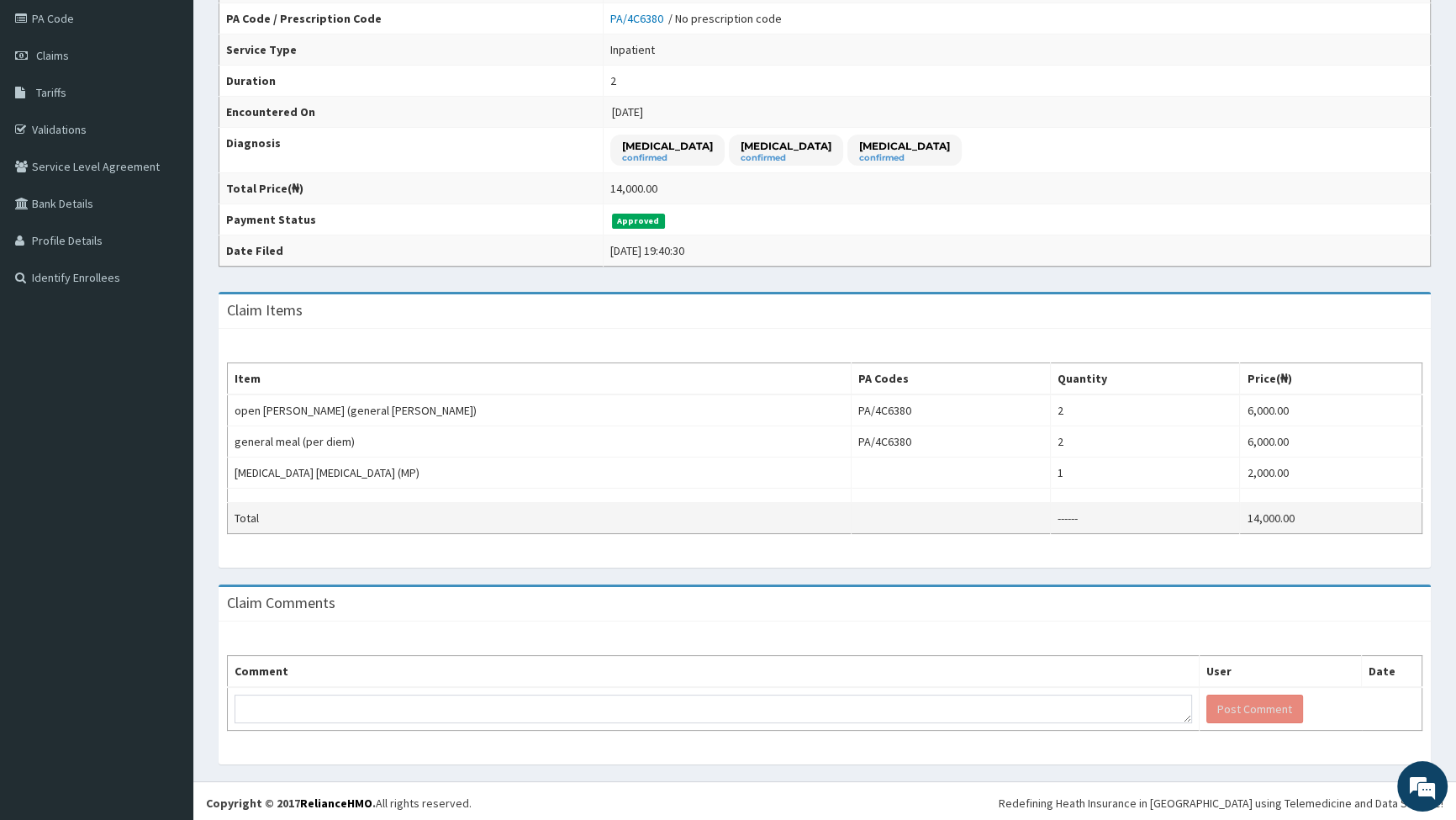
click at [1050, 516] on td "------" at bounding box center [1145, 518] width 189 height 31
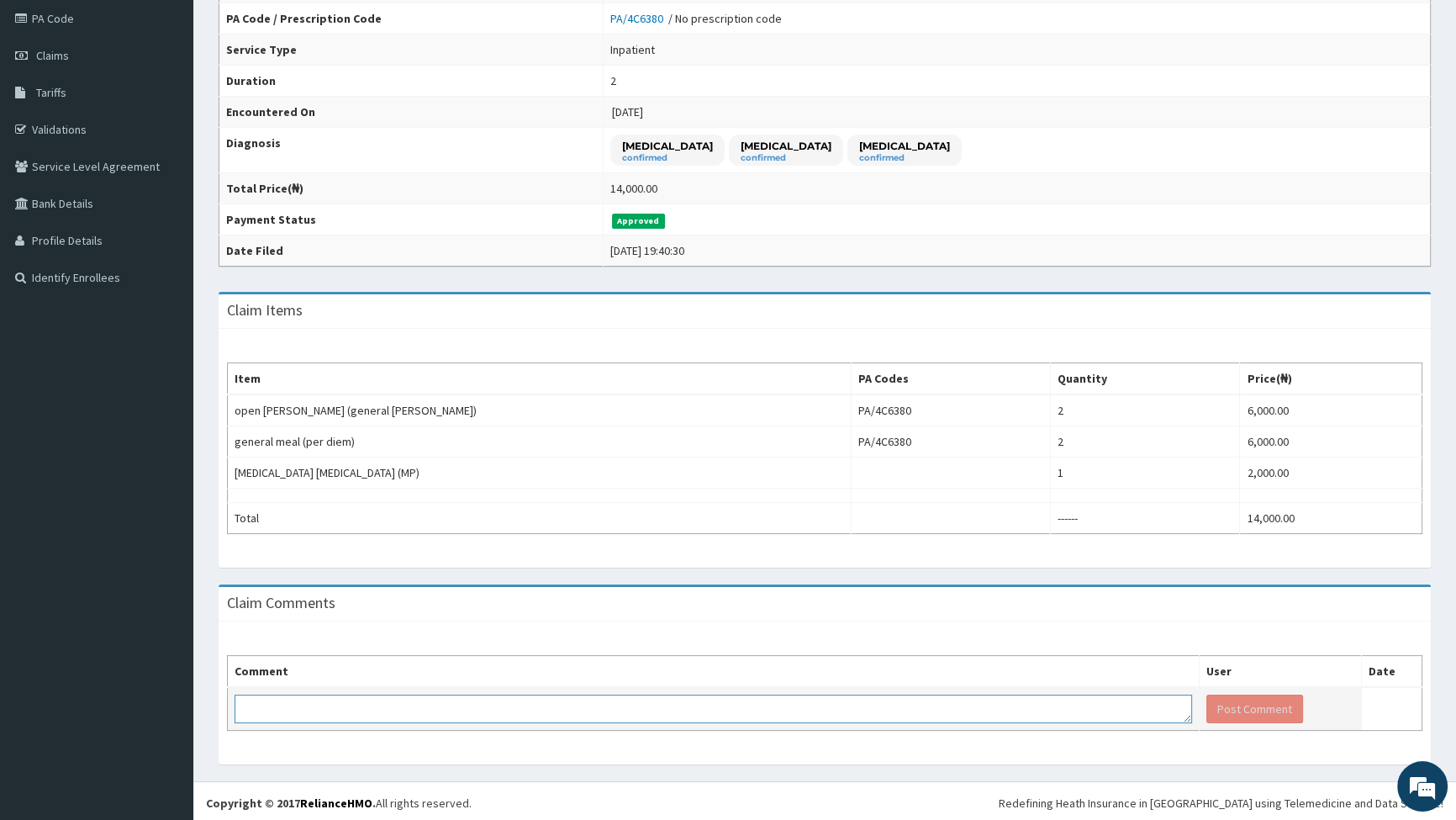
click at [347, 707] on textarea at bounding box center [714, 709] width 958 height 29
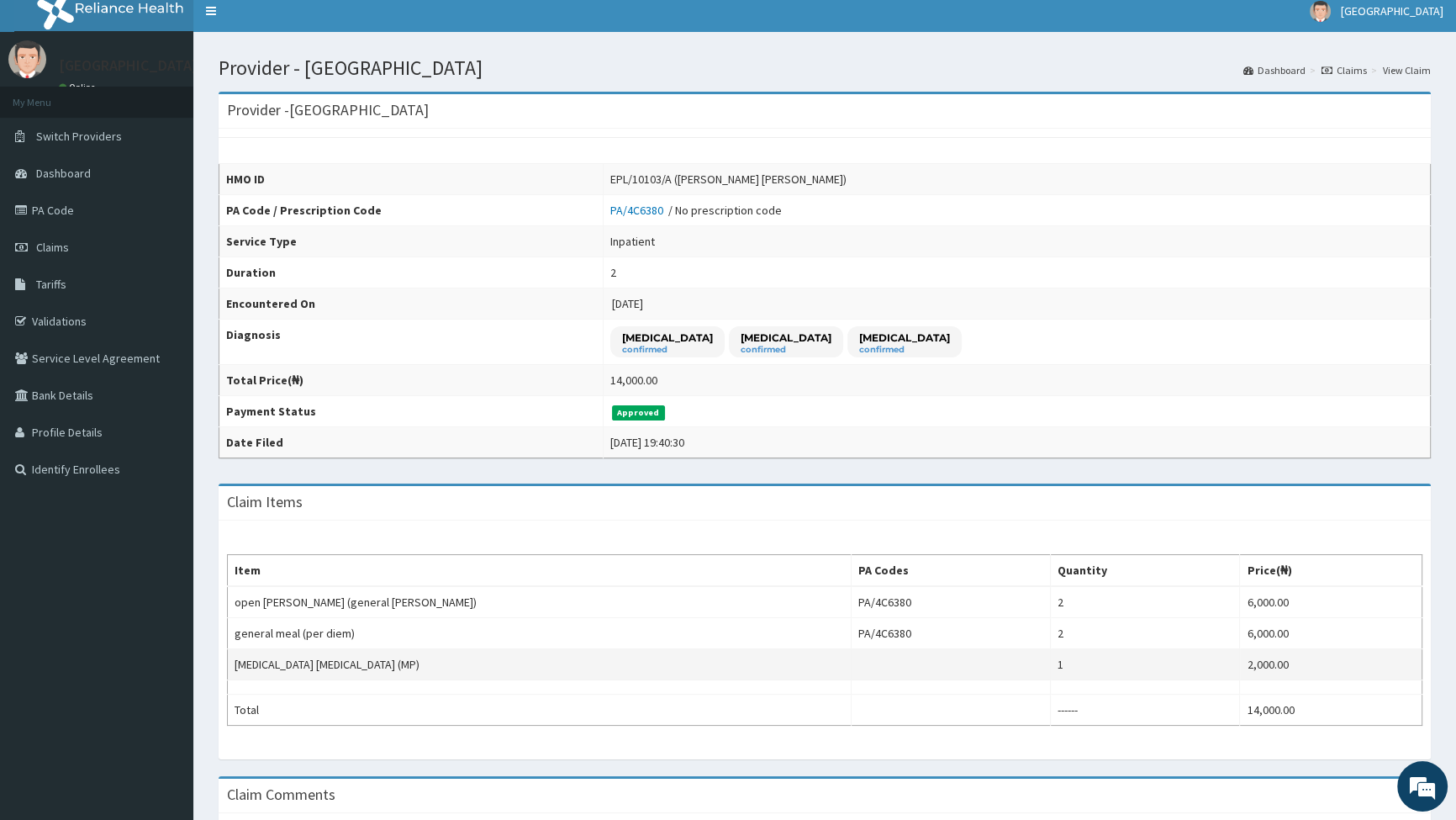
scroll to position [0, 0]
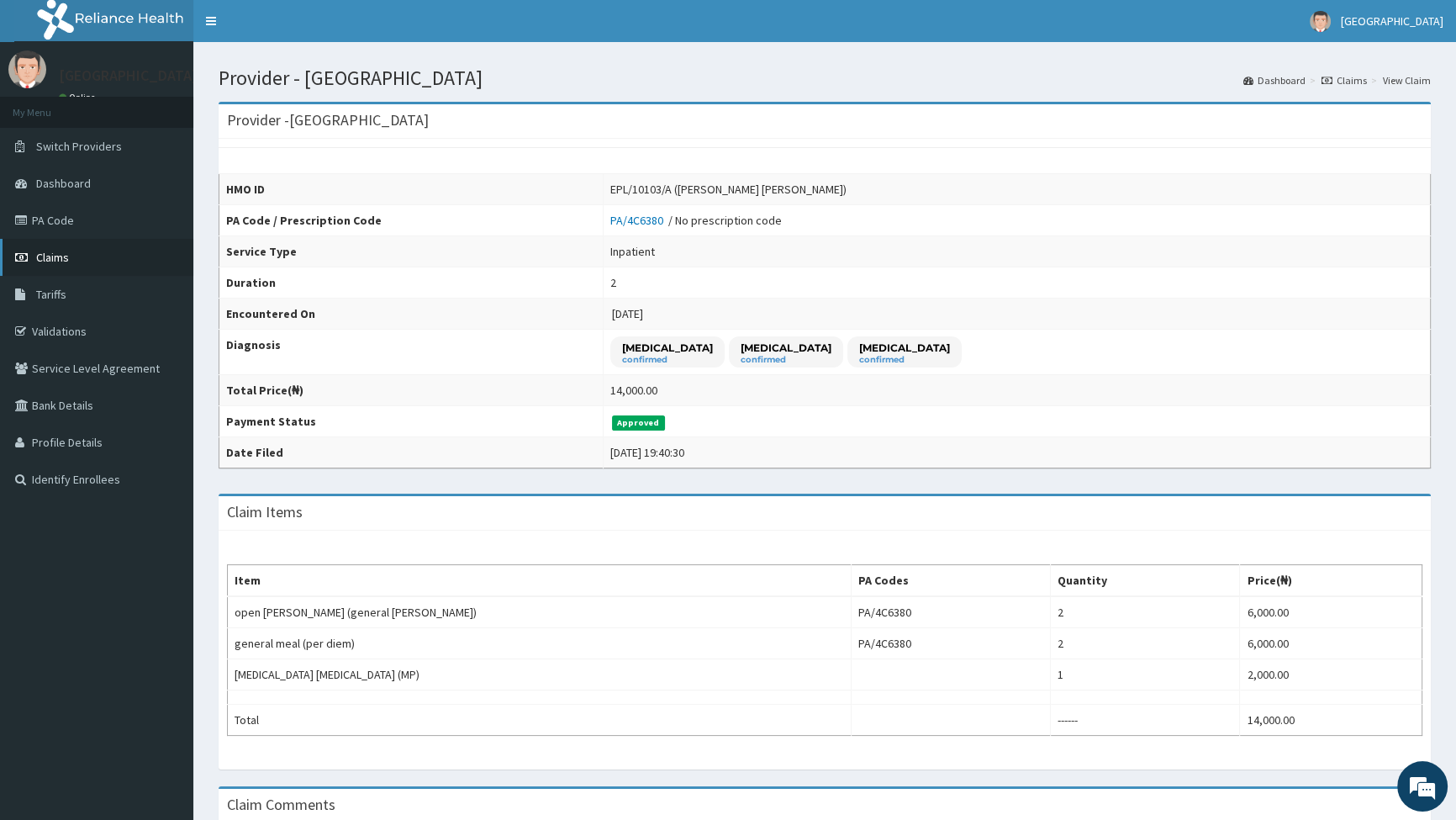
click at [64, 258] on span "Claims" at bounding box center [53, 258] width 33 height 15
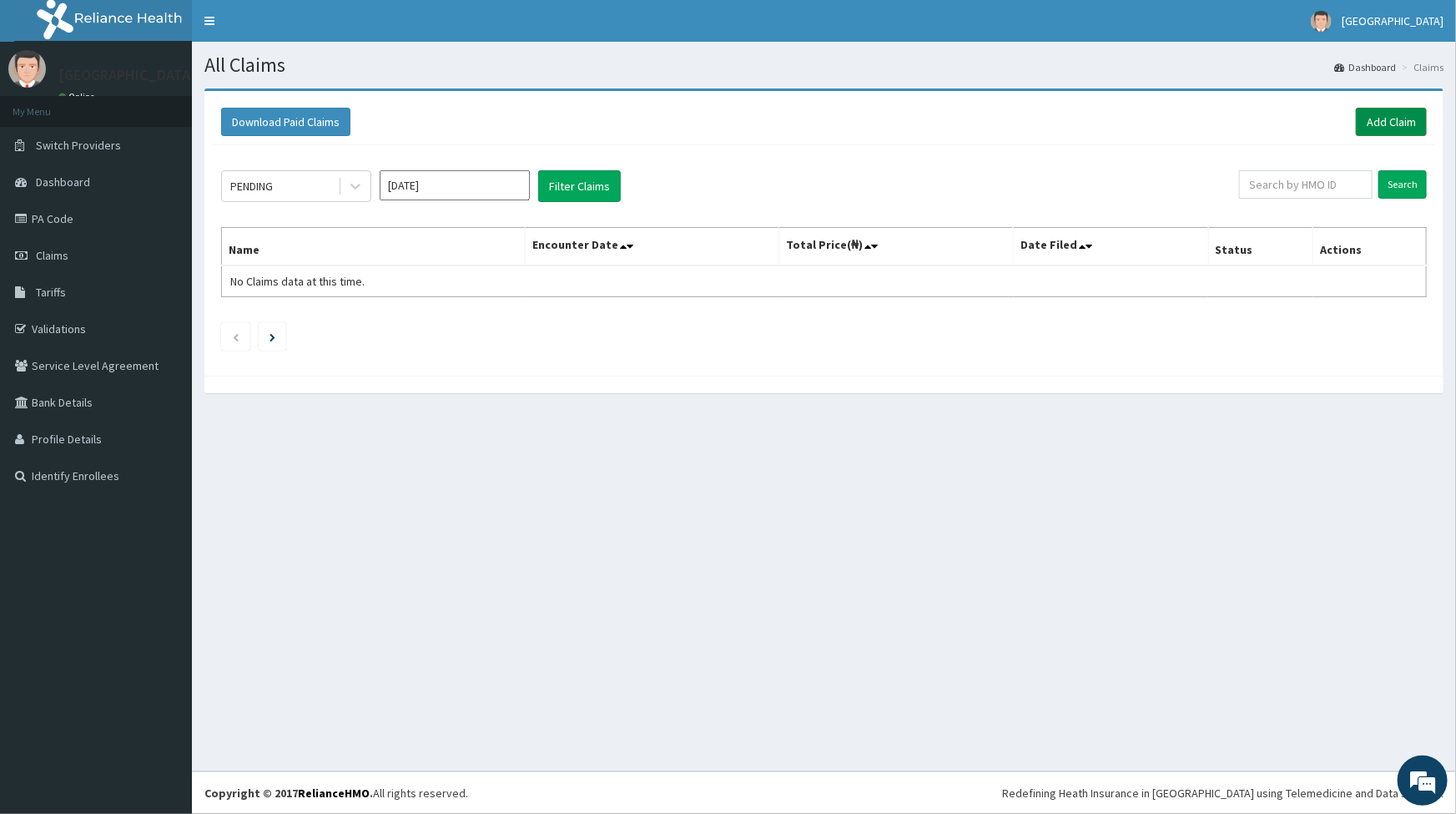
click at [1402, 122] on link "Add Claim" at bounding box center [1392, 122] width 71 height 29
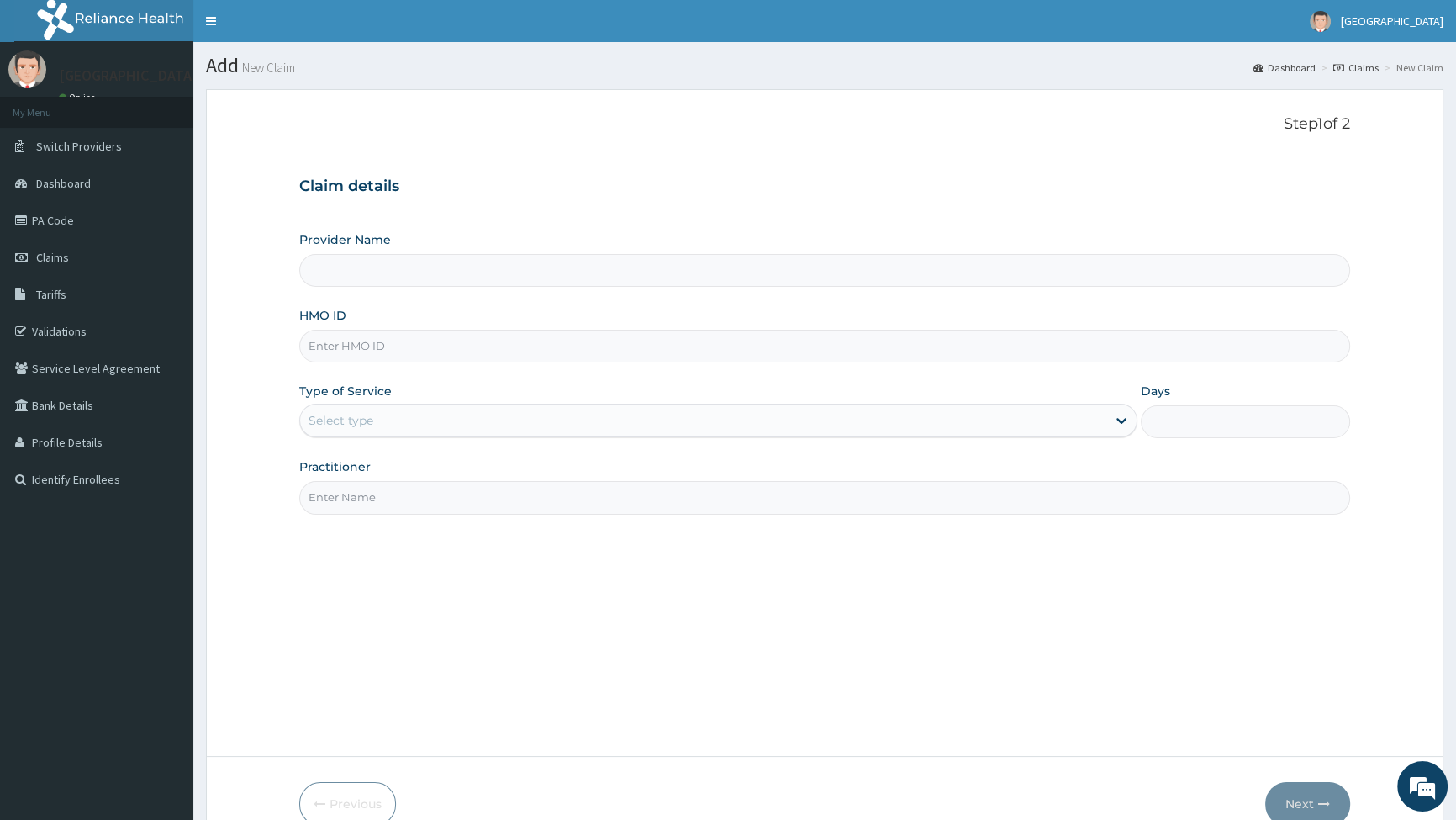
type input "[GEOGRAPHIC_DATA]"
paste input "EPL/10103/A"
type input "EPL/10103/A"
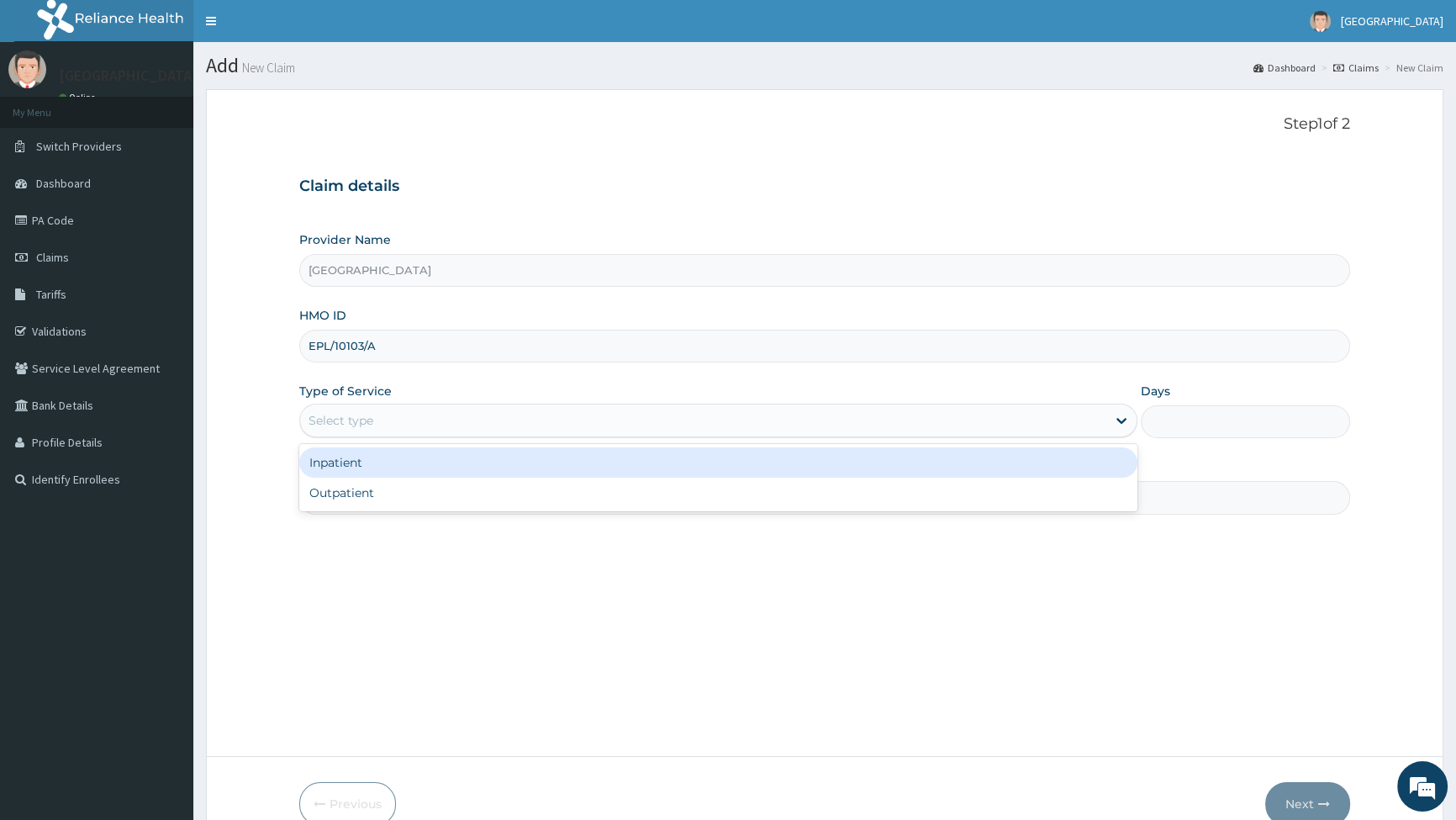
click at [388, 419] on div "Select type" at bounding box center [702, 421] width 805 height 27
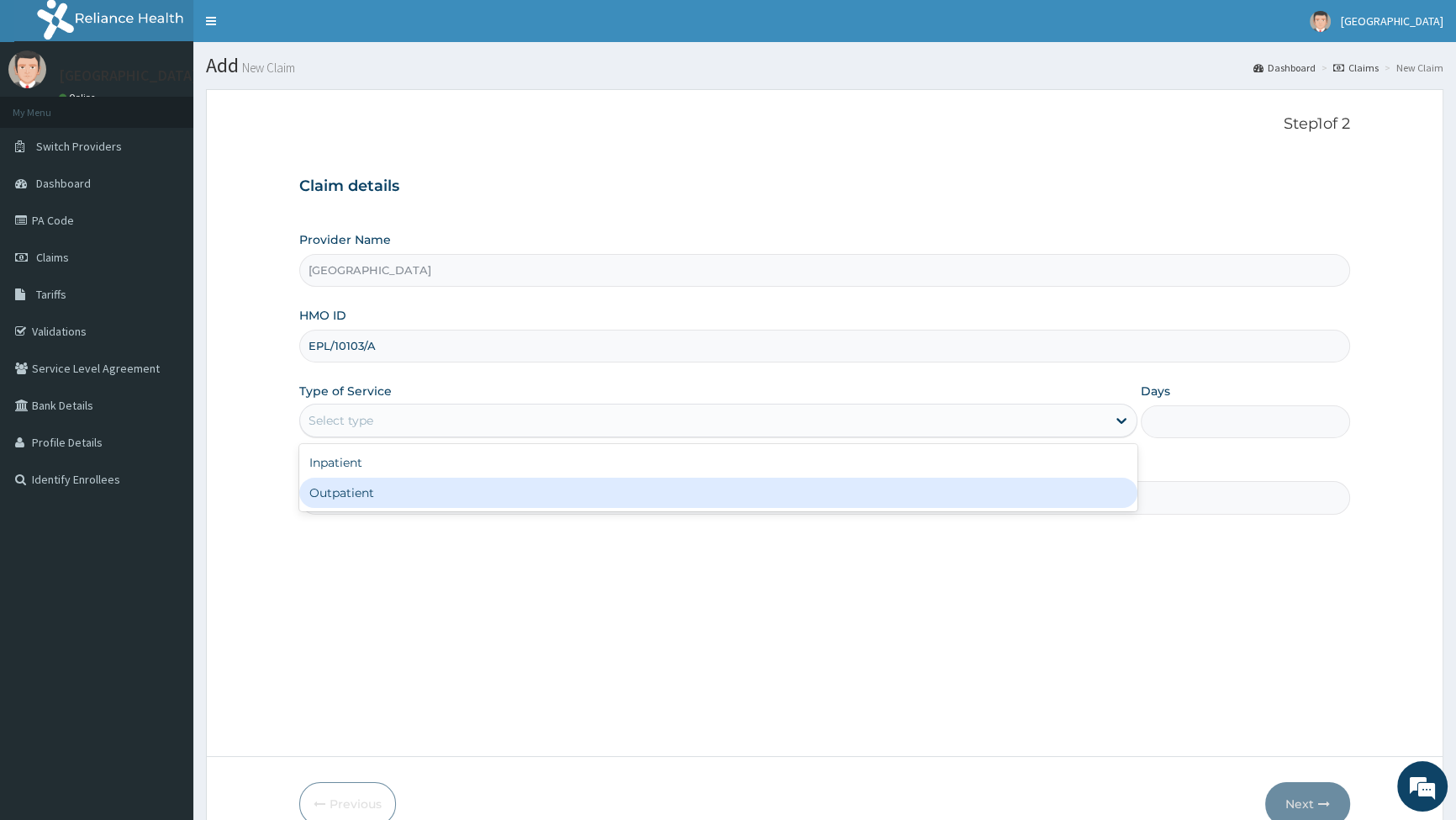
click at [372, 487] on div "Outpatient" at bounding box center [718, 493] width 838 height 31
type input "1"
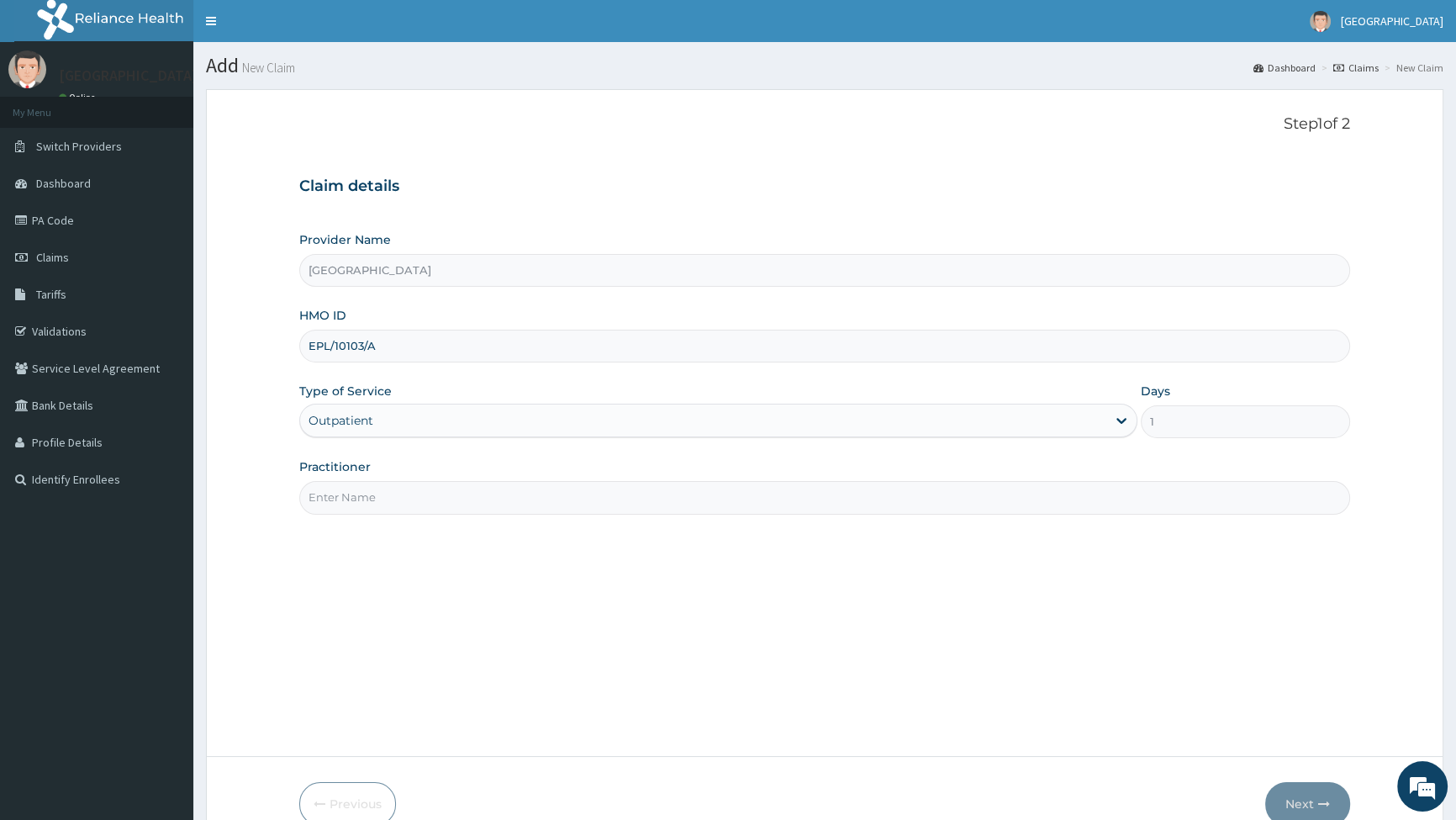
drag, startPoint x: 341, startPoint y: 496, endPoint x: 345, endPoint y: 513, distance: 17.5
click at [342, 497] on input "Practitioner" at bounding box center [825, 498] width 1051 height 33
type input "DR EBERE"
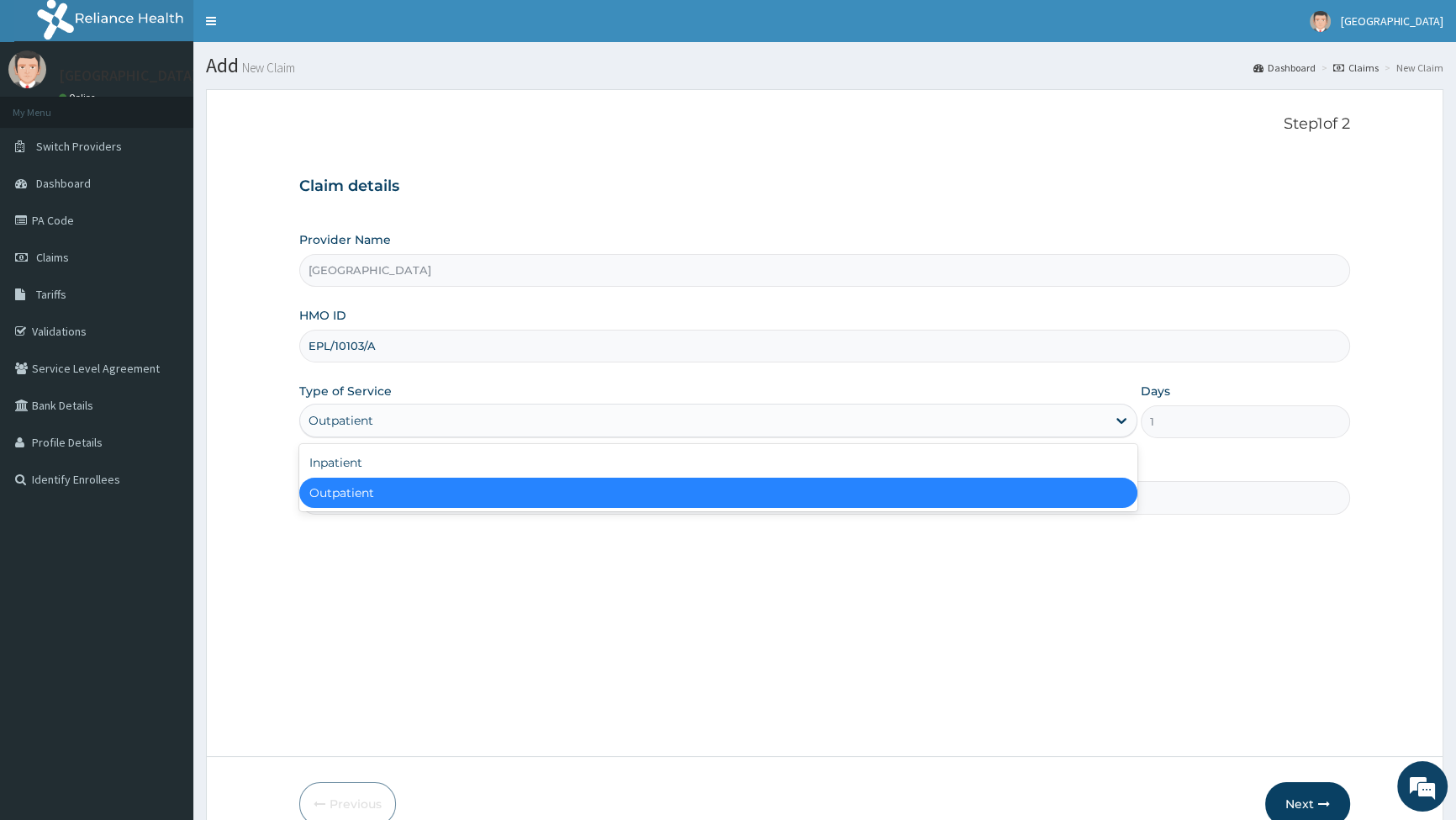
click at [361, 419] on div "Outpatient" at bounding box center [341, 420] width 65 height 17
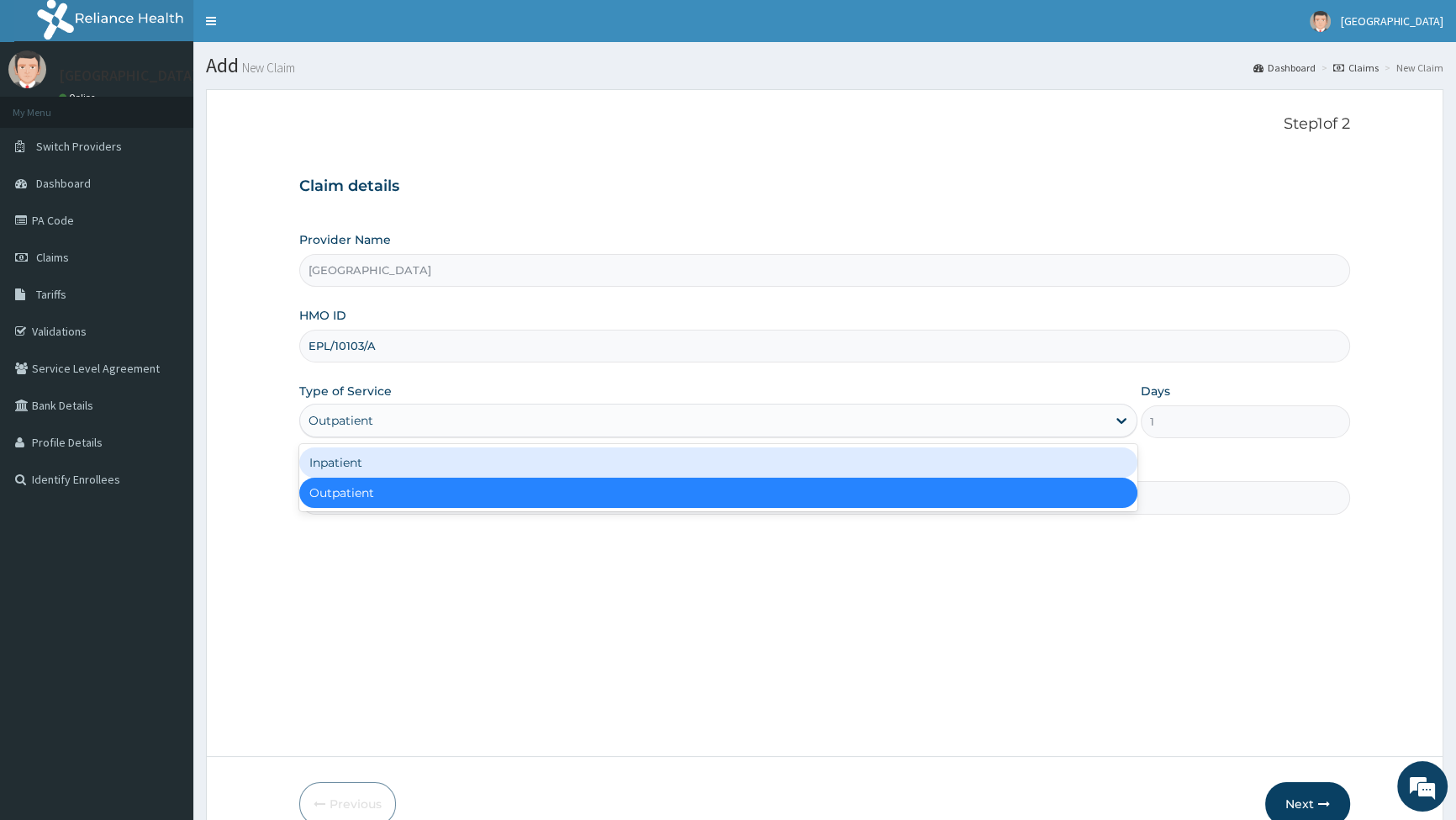
click at [378, 460] on div "Inpatient" at bounding box center [718, 463] width 838 height 31
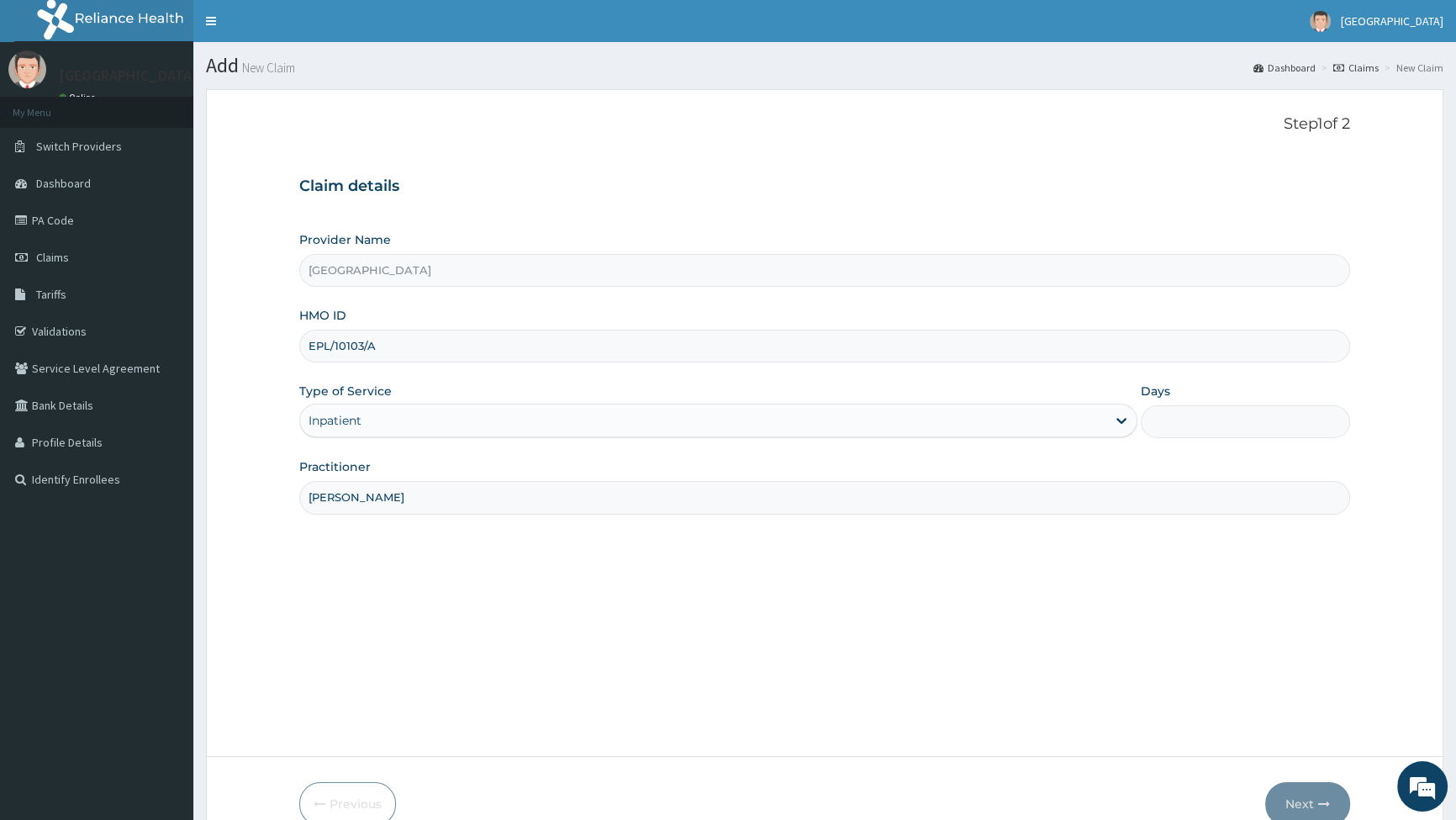
click at [1203, 419] on input "Days" at bounding box center [1246, 422] width 209 height 33
type input "2"
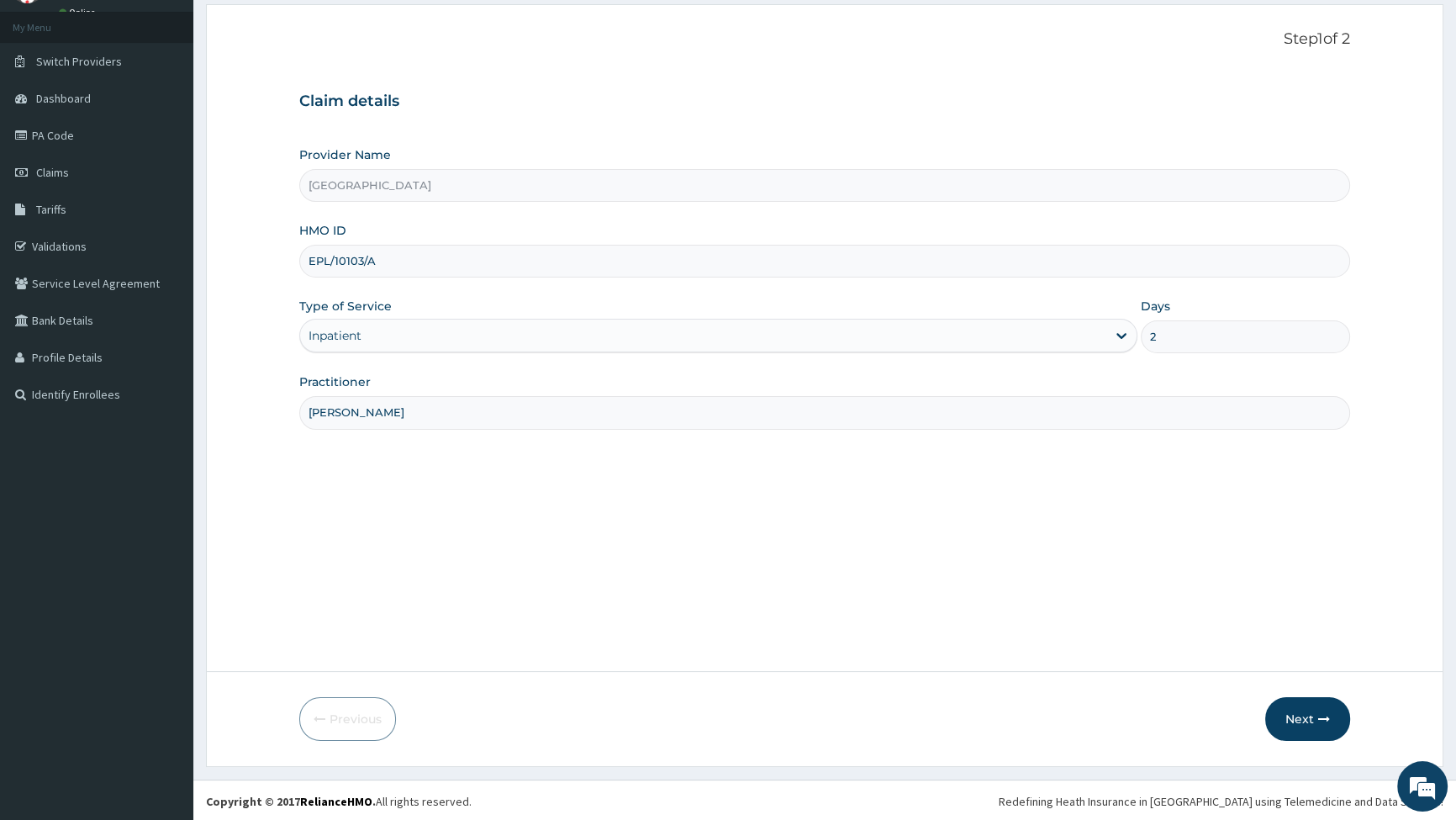
scroll to position [87, 0]
click at [1300, 714] on button "Next" at bounding box center [1308, 717] width 85 height 43
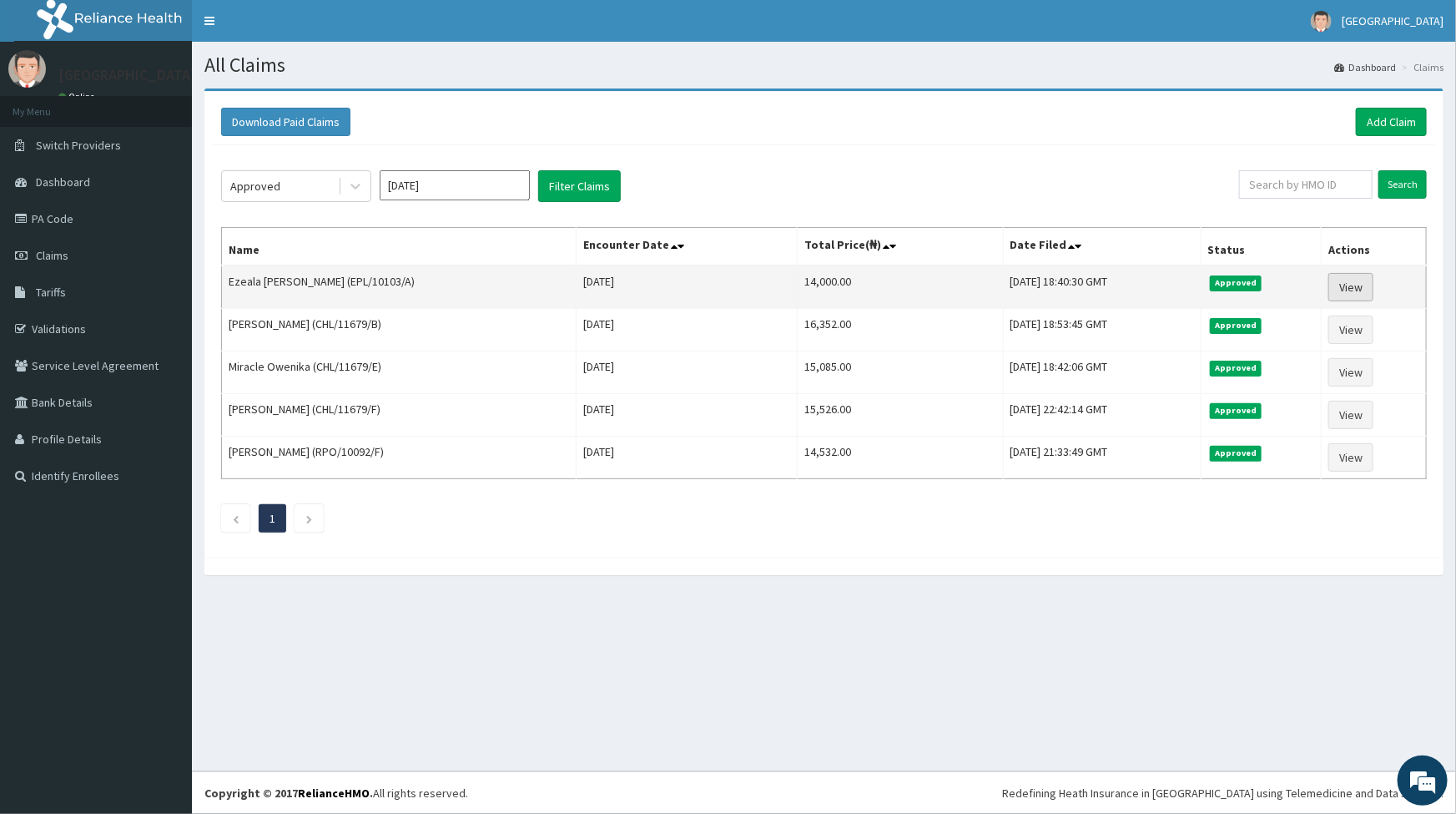
click at [1363, 285] on link "View" at bounding box center [1350, 287] width 45 height 29
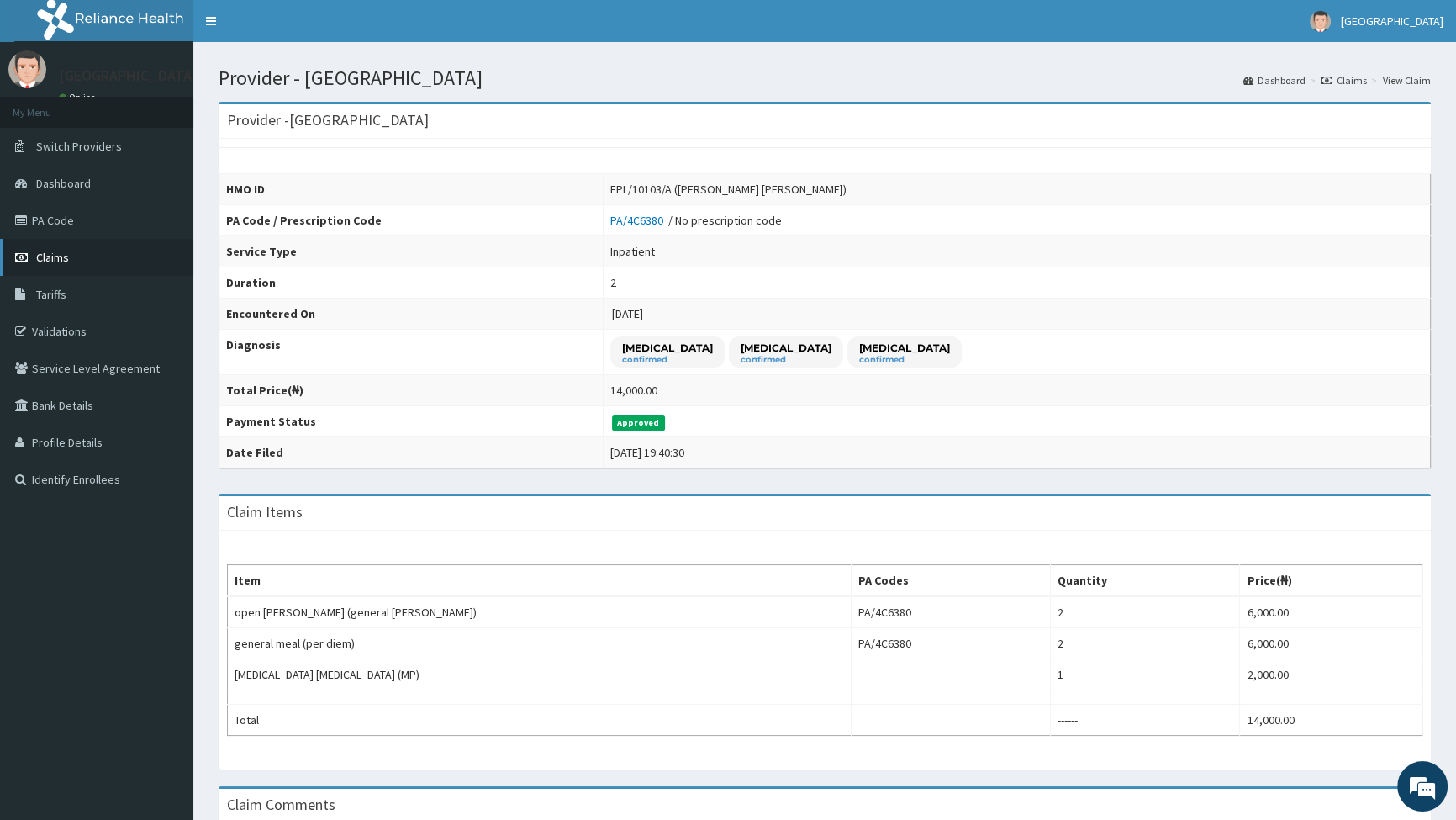
click at [54, 254] on span "Claims" at bounding box center [53, 258] width 33 height 15
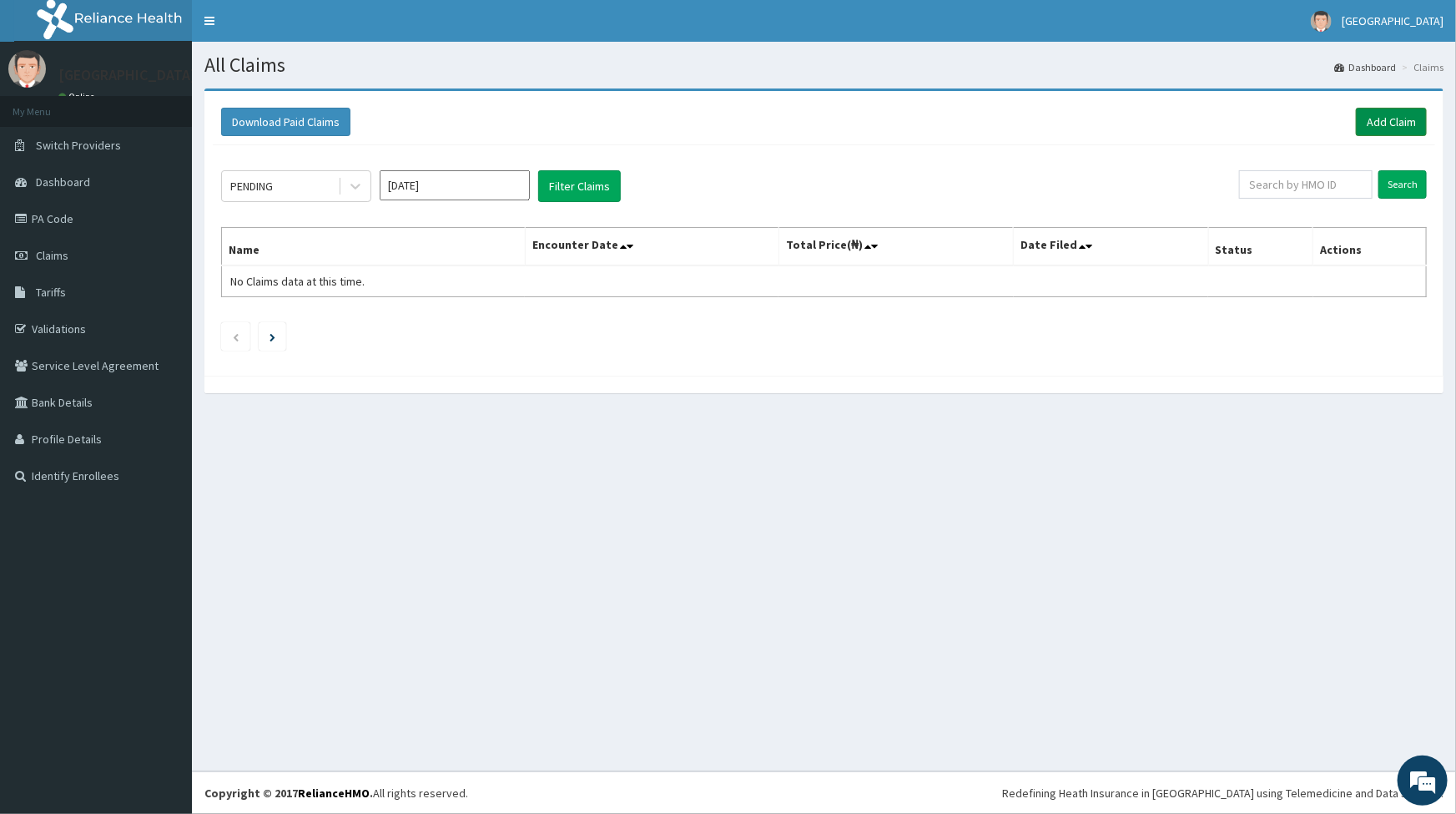
click at [1401, 118] on link "Add Claim" at bounding box center [1392, 122] width 71 height 29
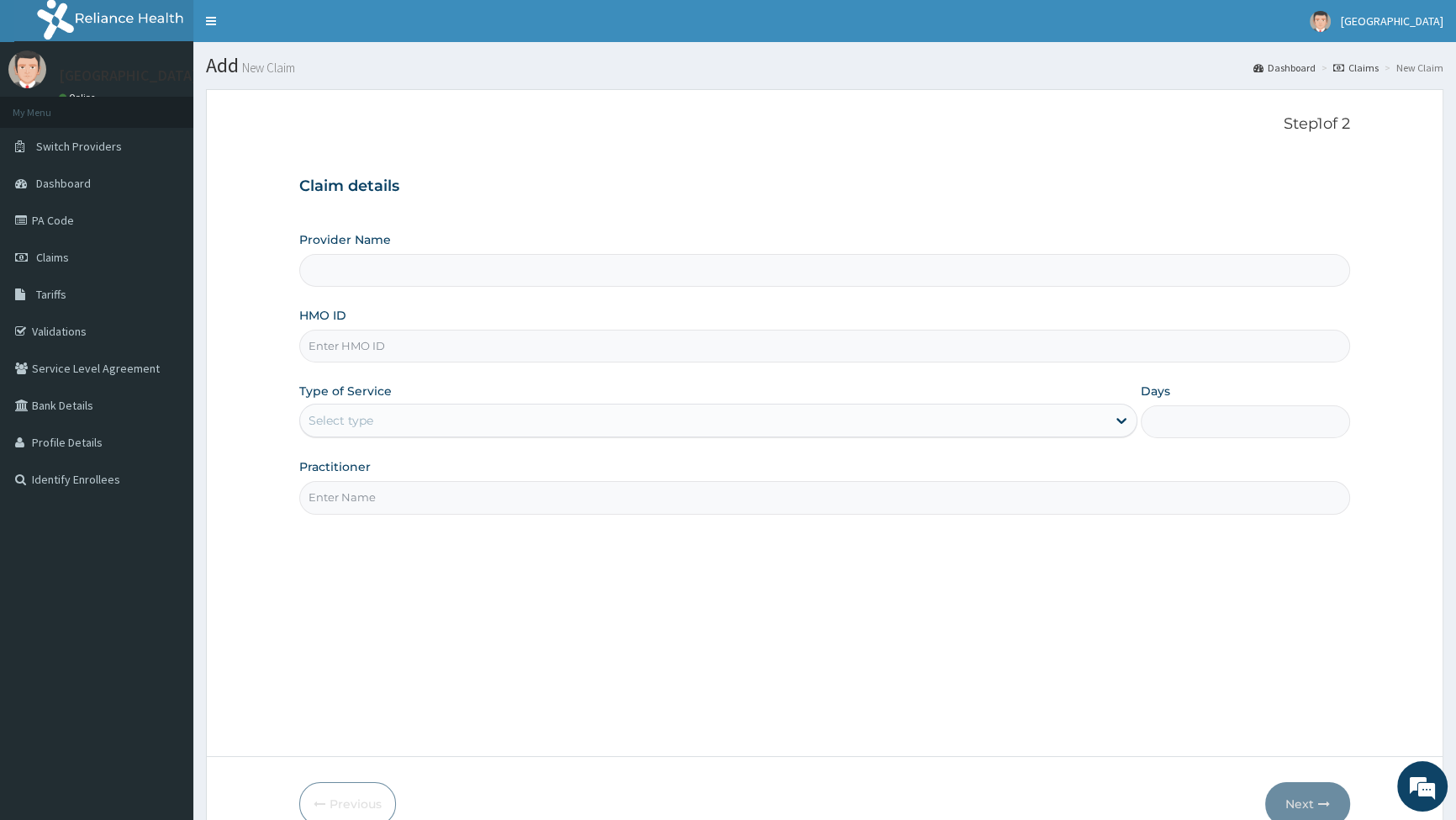
type input "[GEOGRAPHIC_DATA]"
type input "EPL/10103/A"
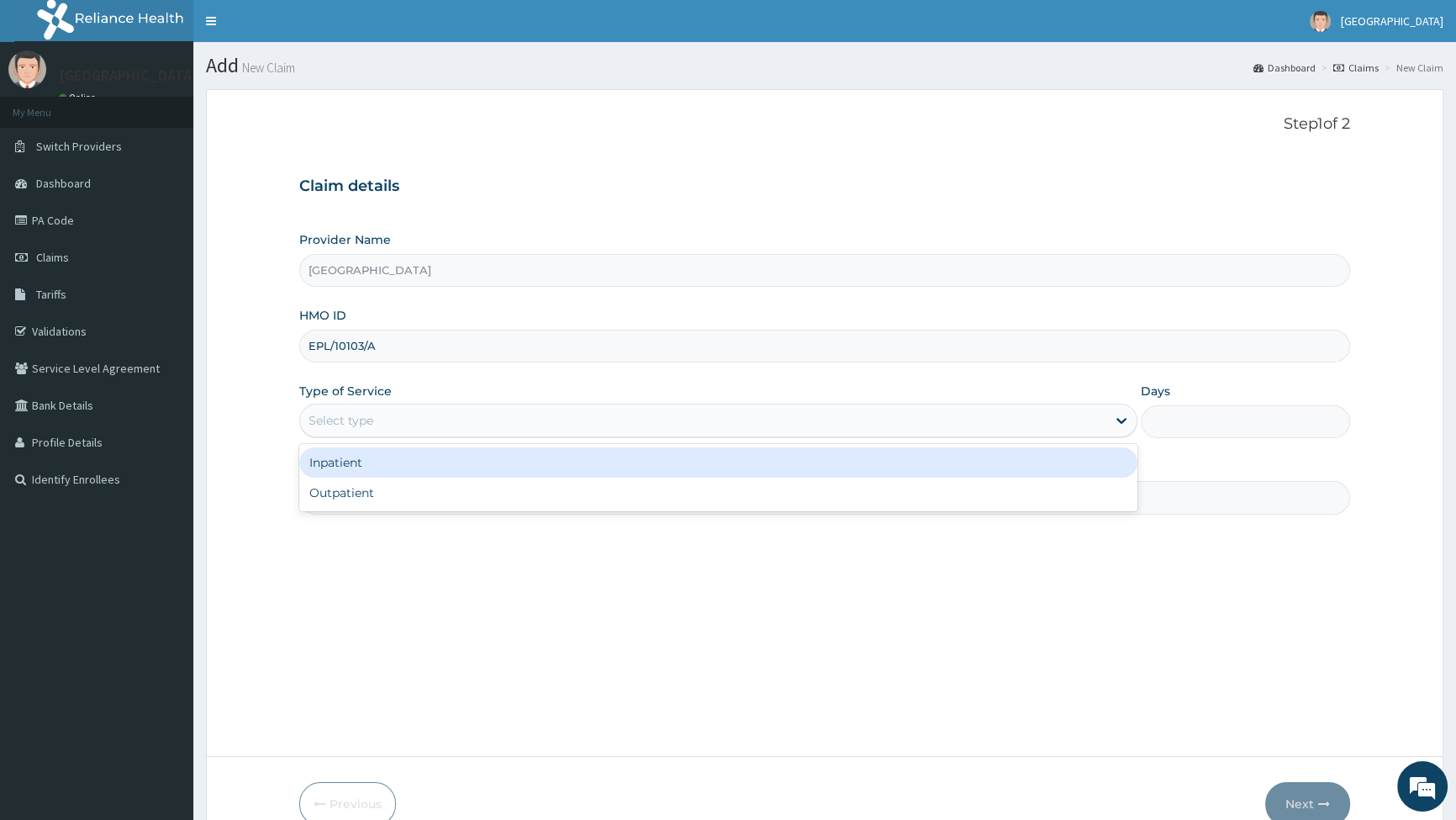
click at [395, 418] on div "Select type" at bounding box center [702, 421] width 805 height 27
click at [345, 463] on div "Inpatient" at bounding box center [718, 463] width 838 height 31
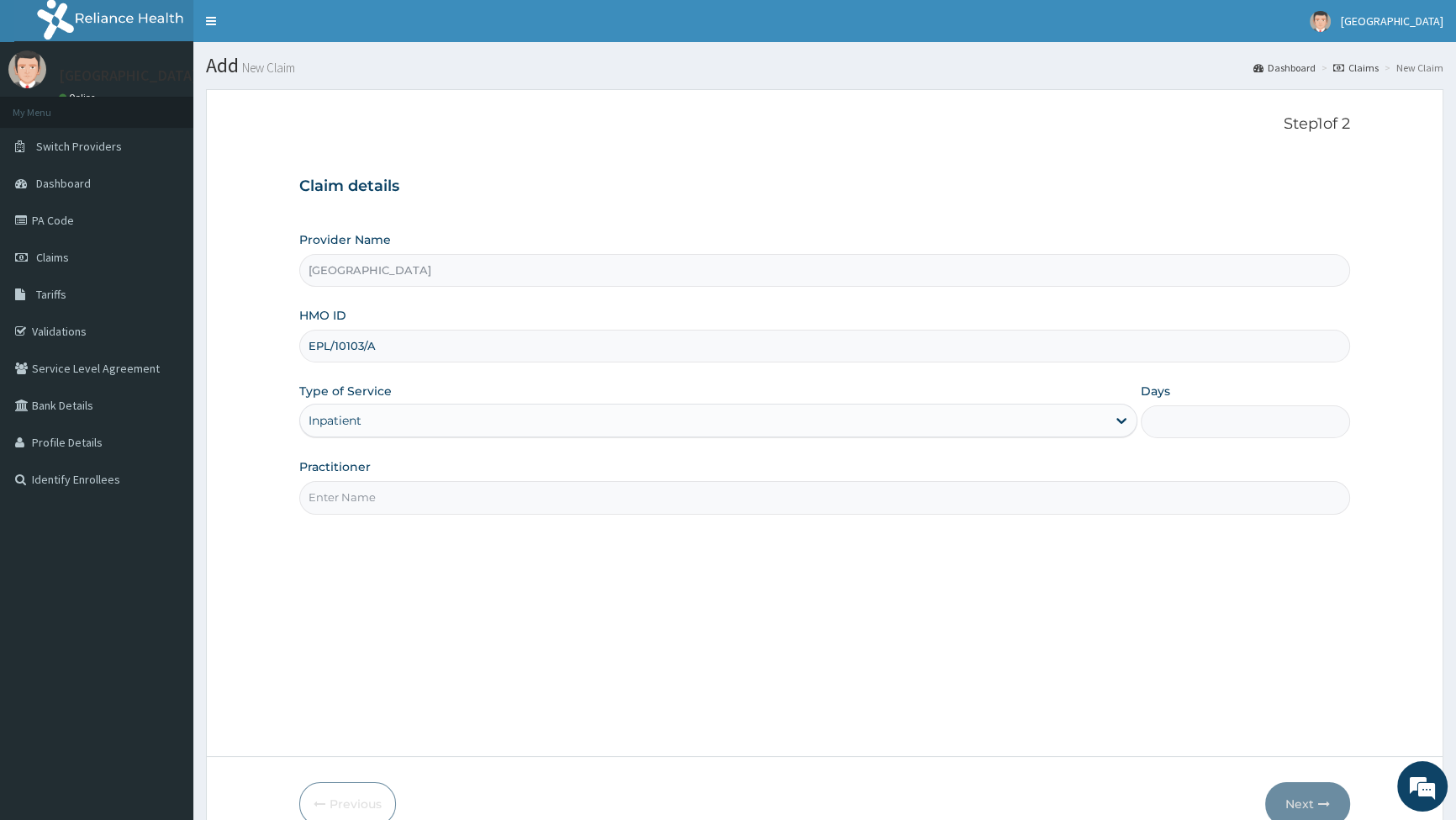
click at [1170, 411] on input "Days" at bounding box center [1246, 422] width 209 height 33
type input "2"
click at [375, 498] on input "Practitioner" at bounding box center [825, 498] width 1051 height 33
type input "DR EBERE"
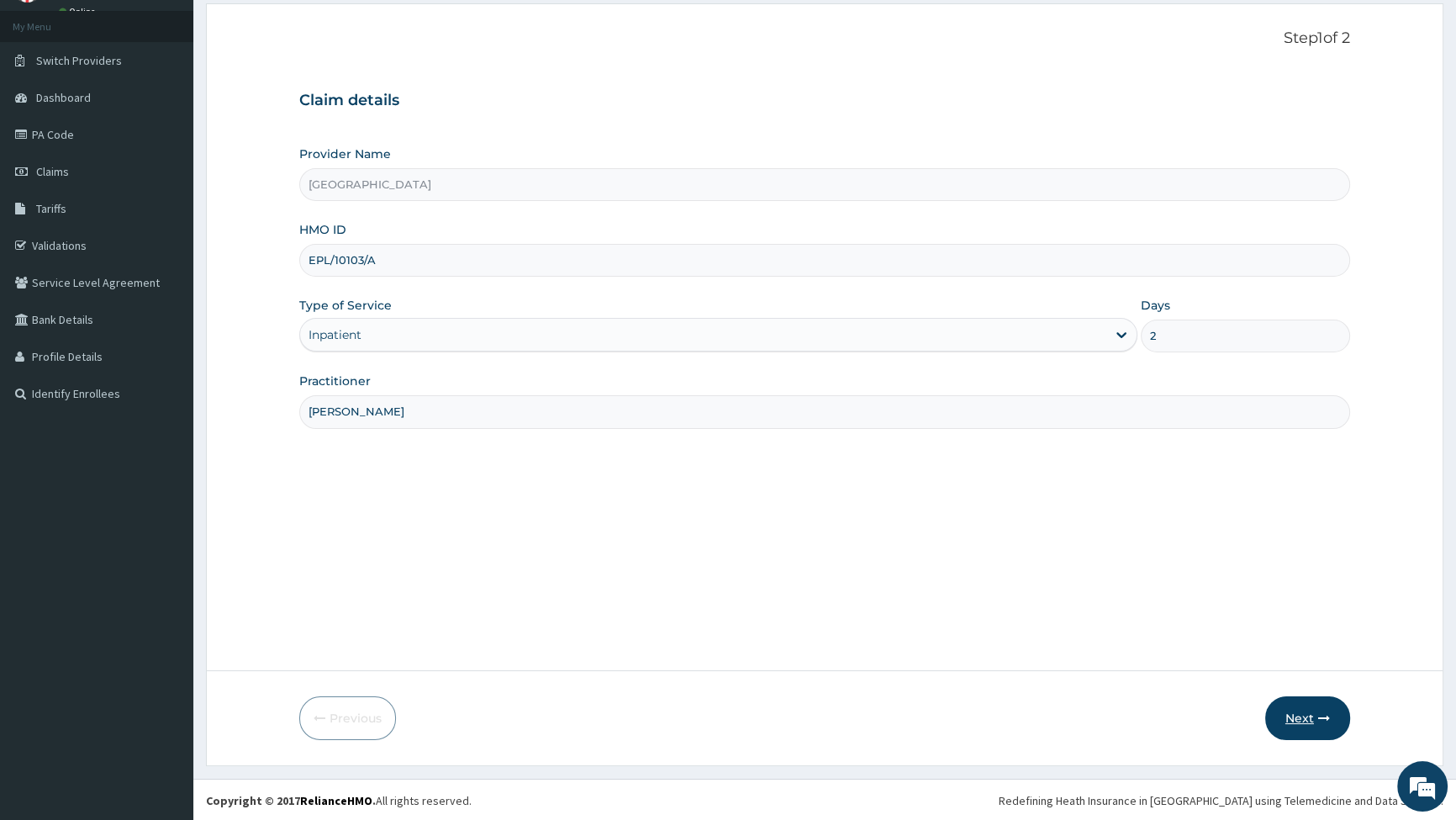
scroll to position [87, 0]
click at [1303, 714] on button "Next" at bounding box center [1308, 717] width 85 height 43
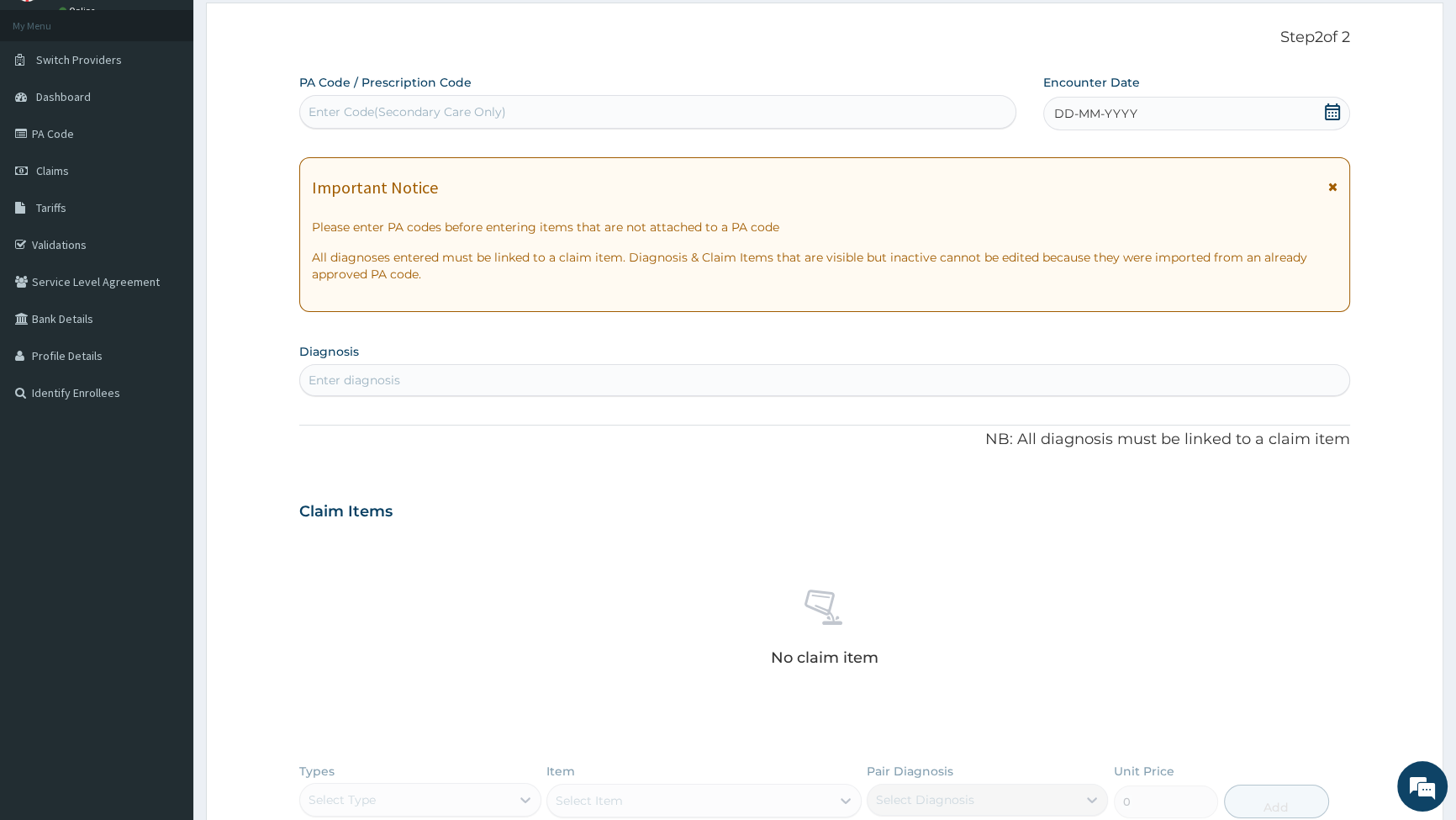
click at [1330, 107] on icon at bounding box center [1333, 112] width 17 height 17
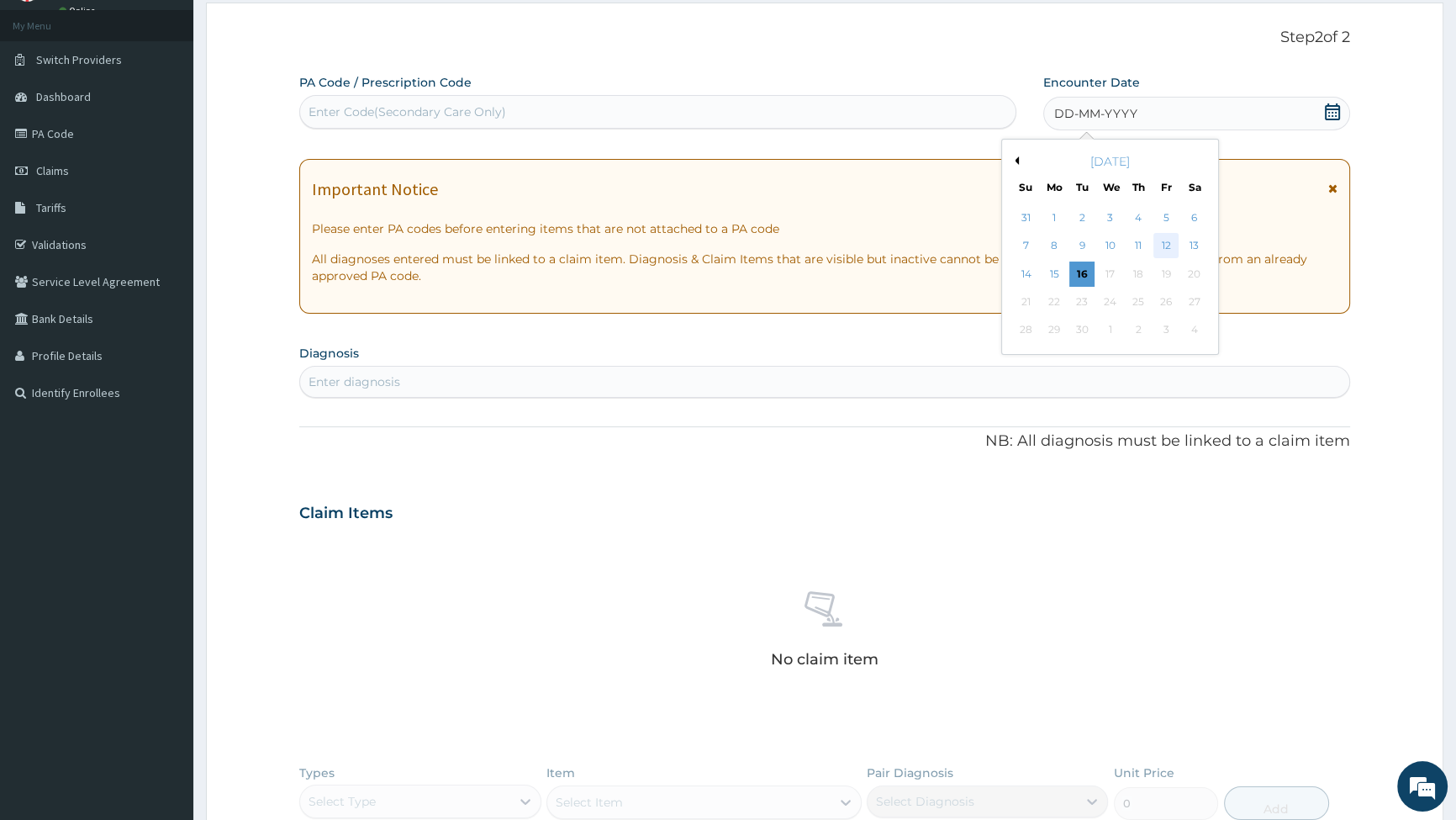
click at [1169, 242] on div "12" at bounding box center [1166, 247] width 26 height 26
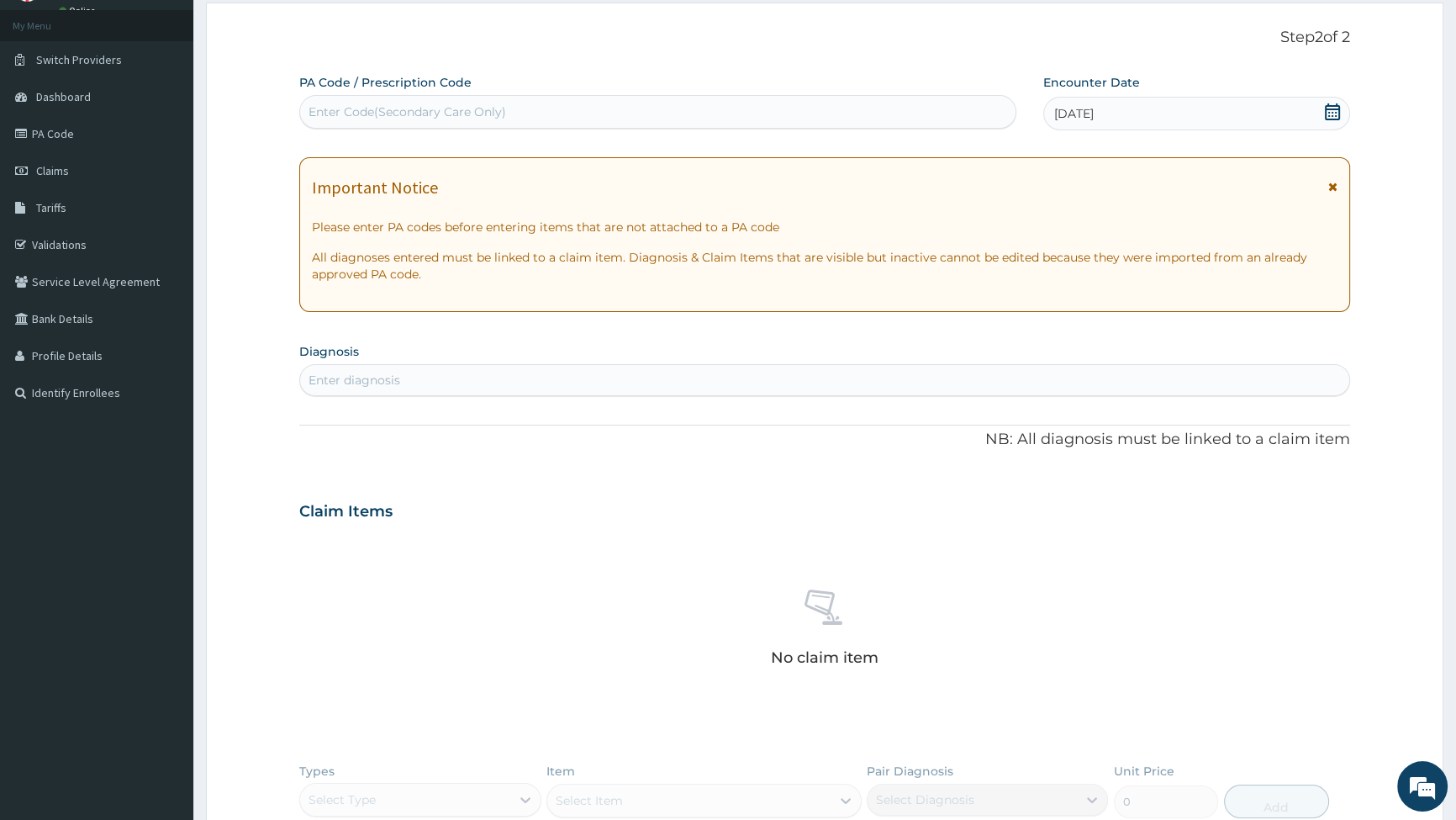
click at [361, 372] on div "Enter diagnosis" at bounding box center [355, 380] width 92 height 17
click at [367, 377] on div "Enter diagnosis" at bounding box center [355, 380] width 92 height 17
type input "PLASMO"
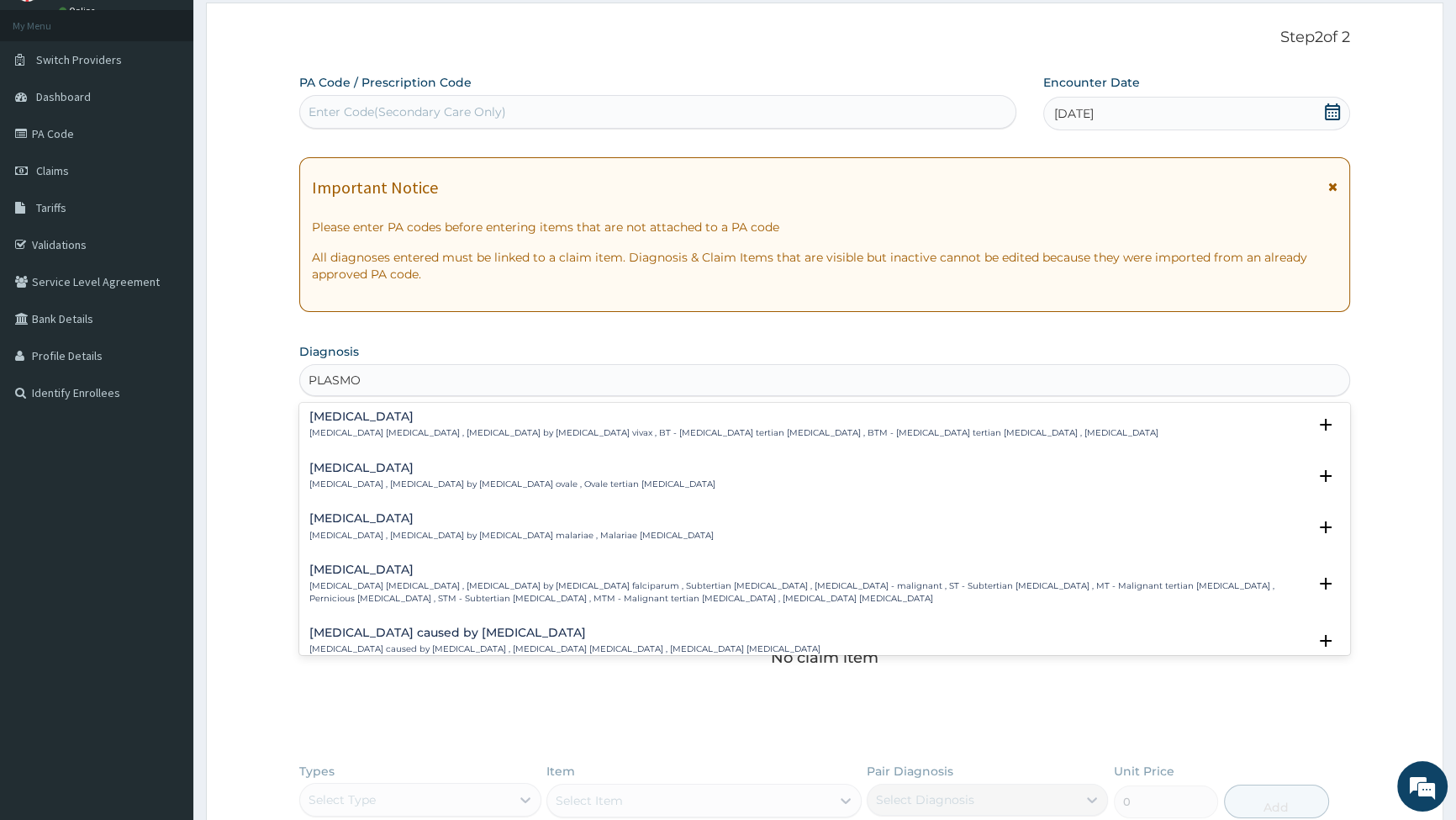
scroll to position [76, 0]
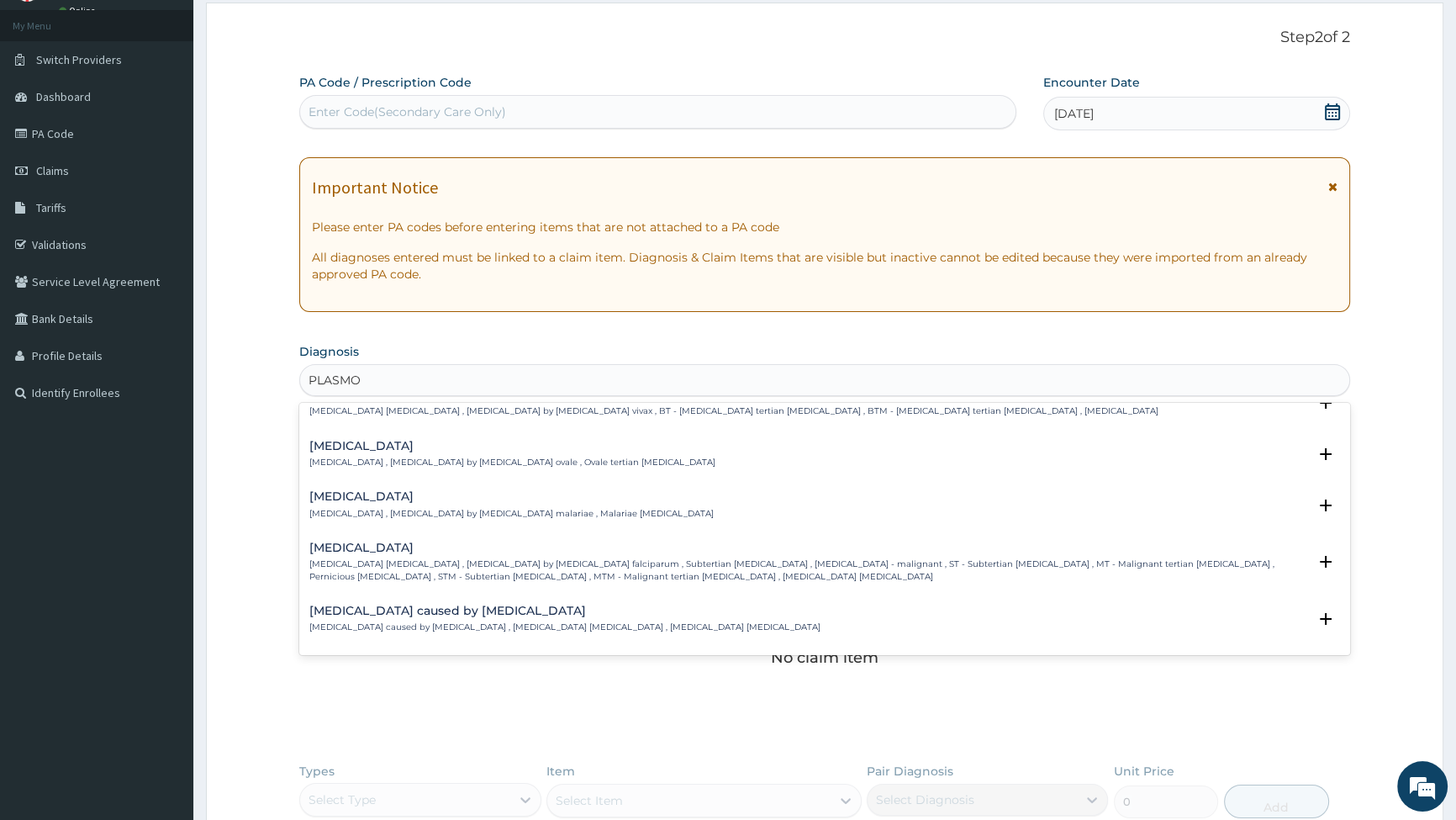
click at [373, 555] on div "Falciparum malaria Falciparum malaria , Malignant tertian malaria , Malaria by …" at bounding box center [809, 562] width 998 height 41
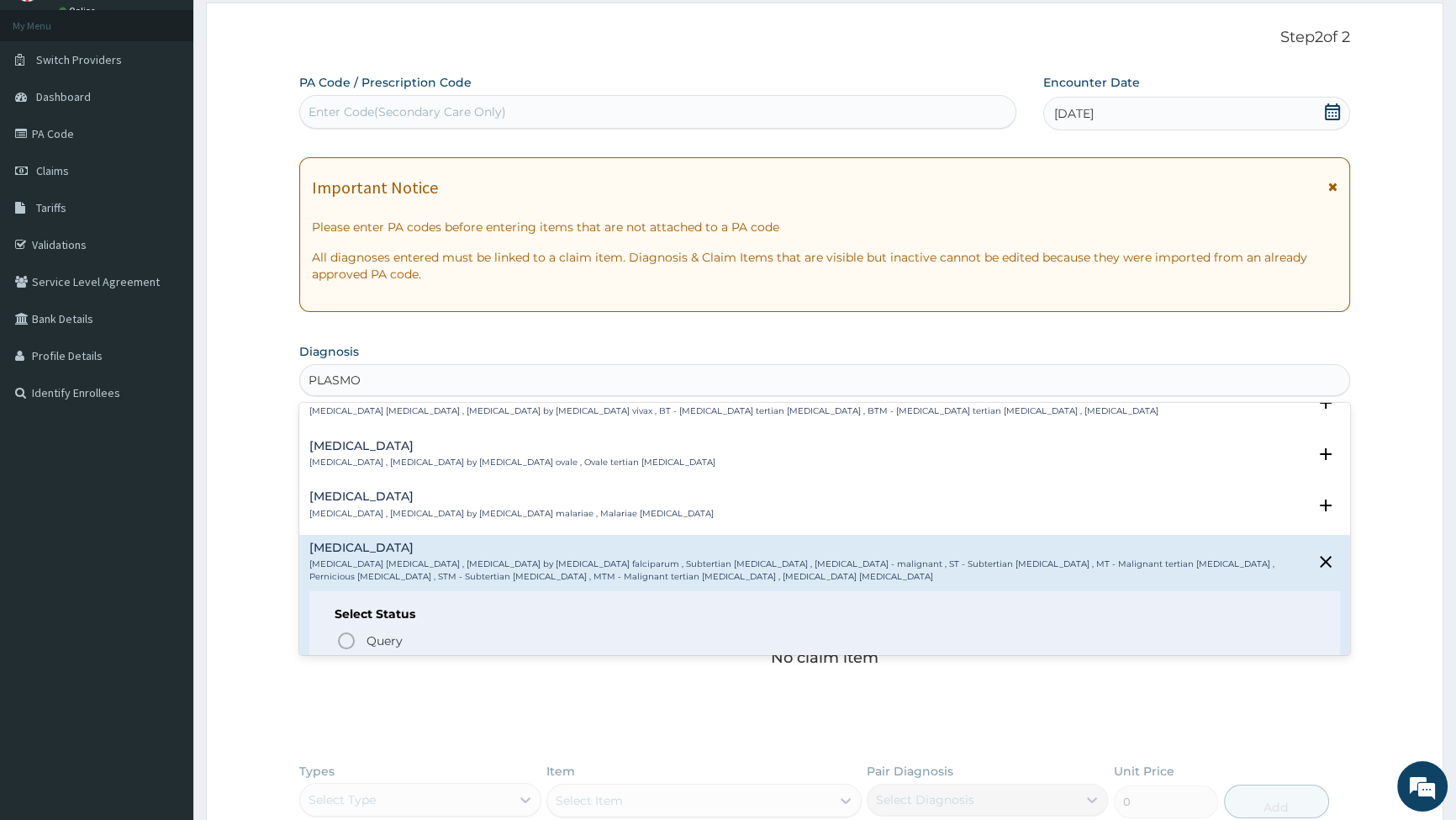
scroll to position [152, 0]
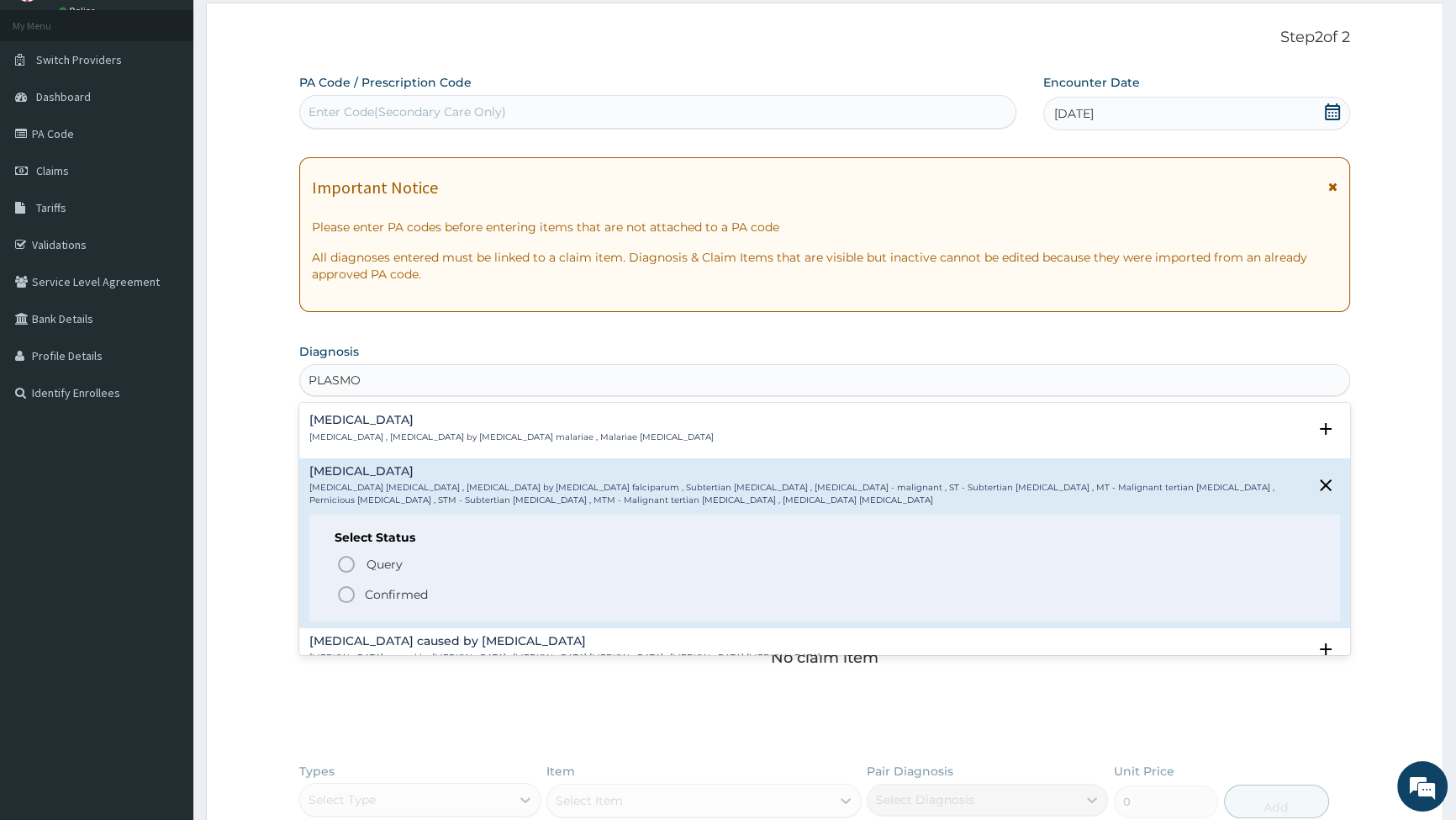
click at [344, 595] on icon "status option filled" at bounding box center [346, 595] width 20 height 20
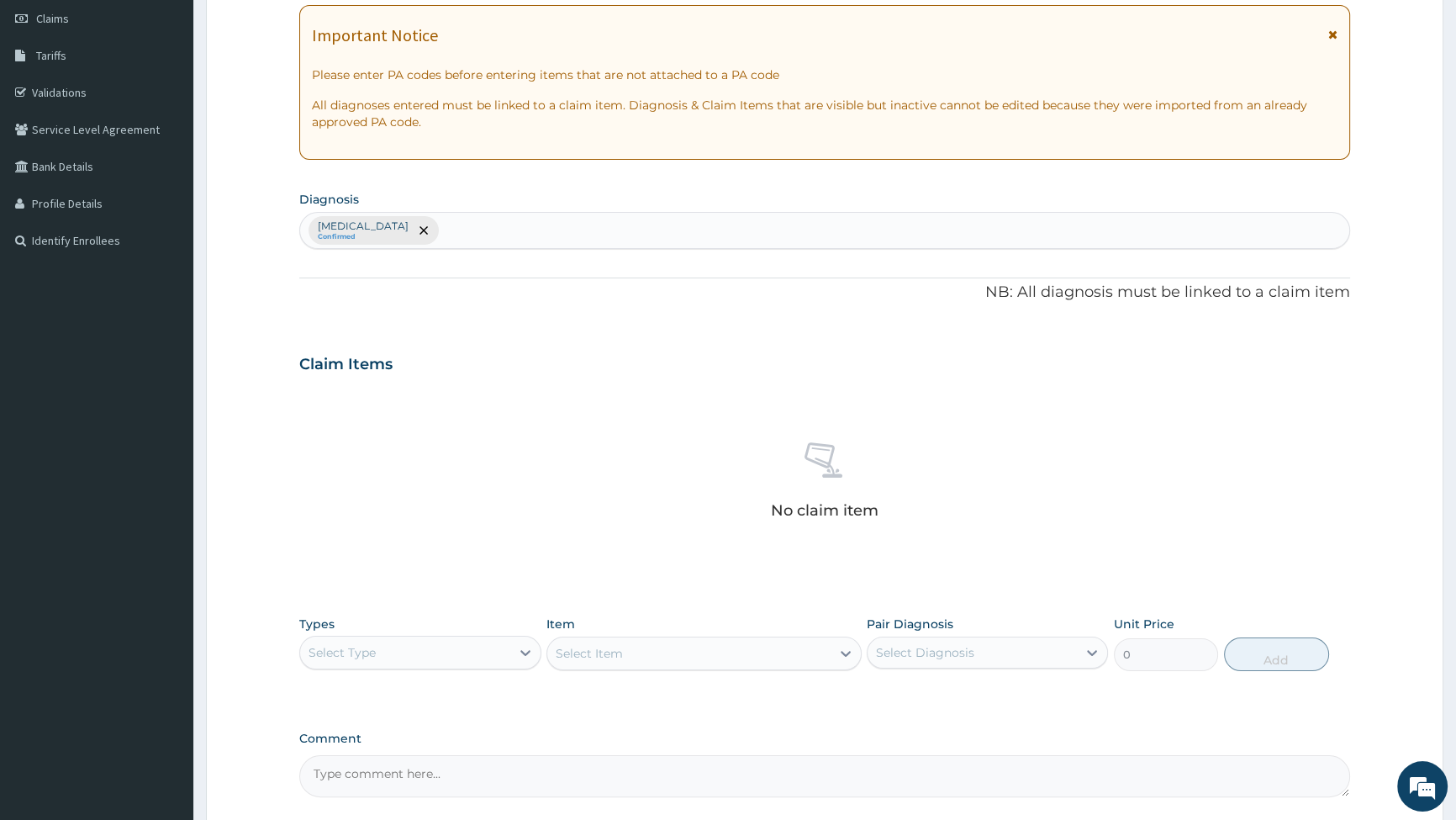
scroll to position [240, 0]
click at [502, 230] on div "Falciparum malaria Confirmed" at bounding box center [825, 230] width 1049 height 36
type input "SEPSIS"
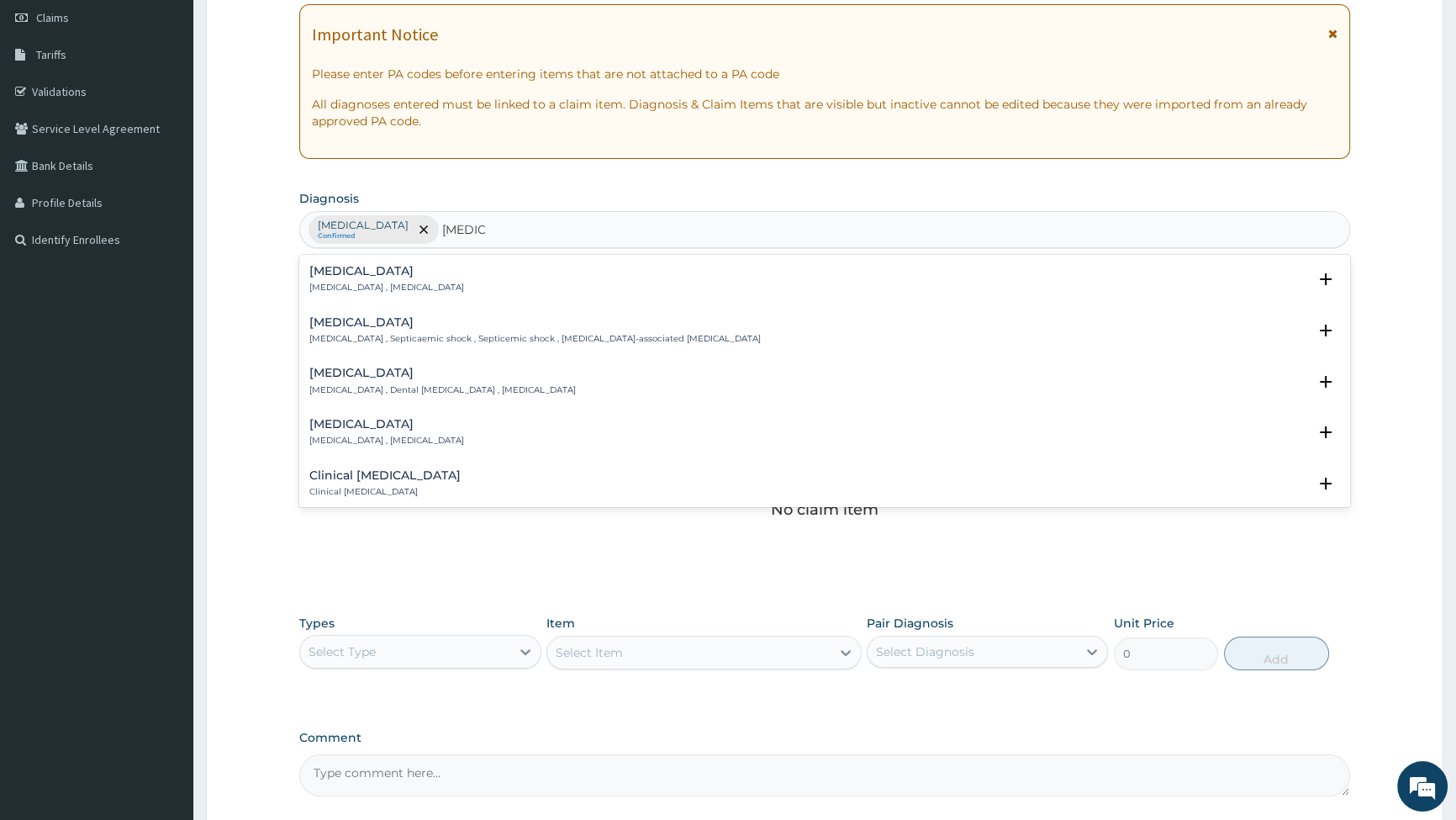
click at [349, 276] on h4 "Sepsis" at bounding box center [387, 270] width 155 height 13
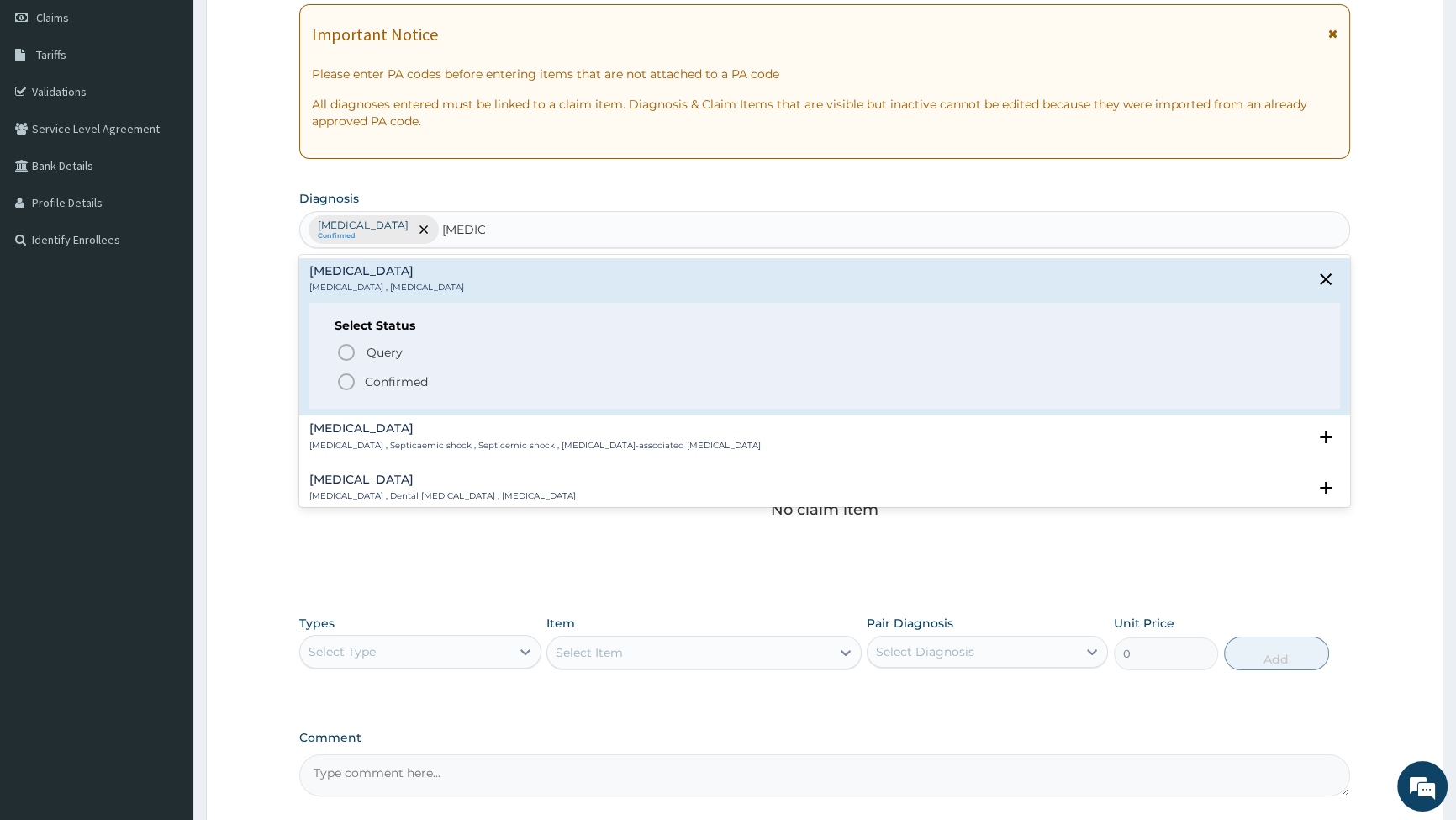
click at [346, 381] on icon "status option filled" at bounding box center [346, 382] width 20 height 20
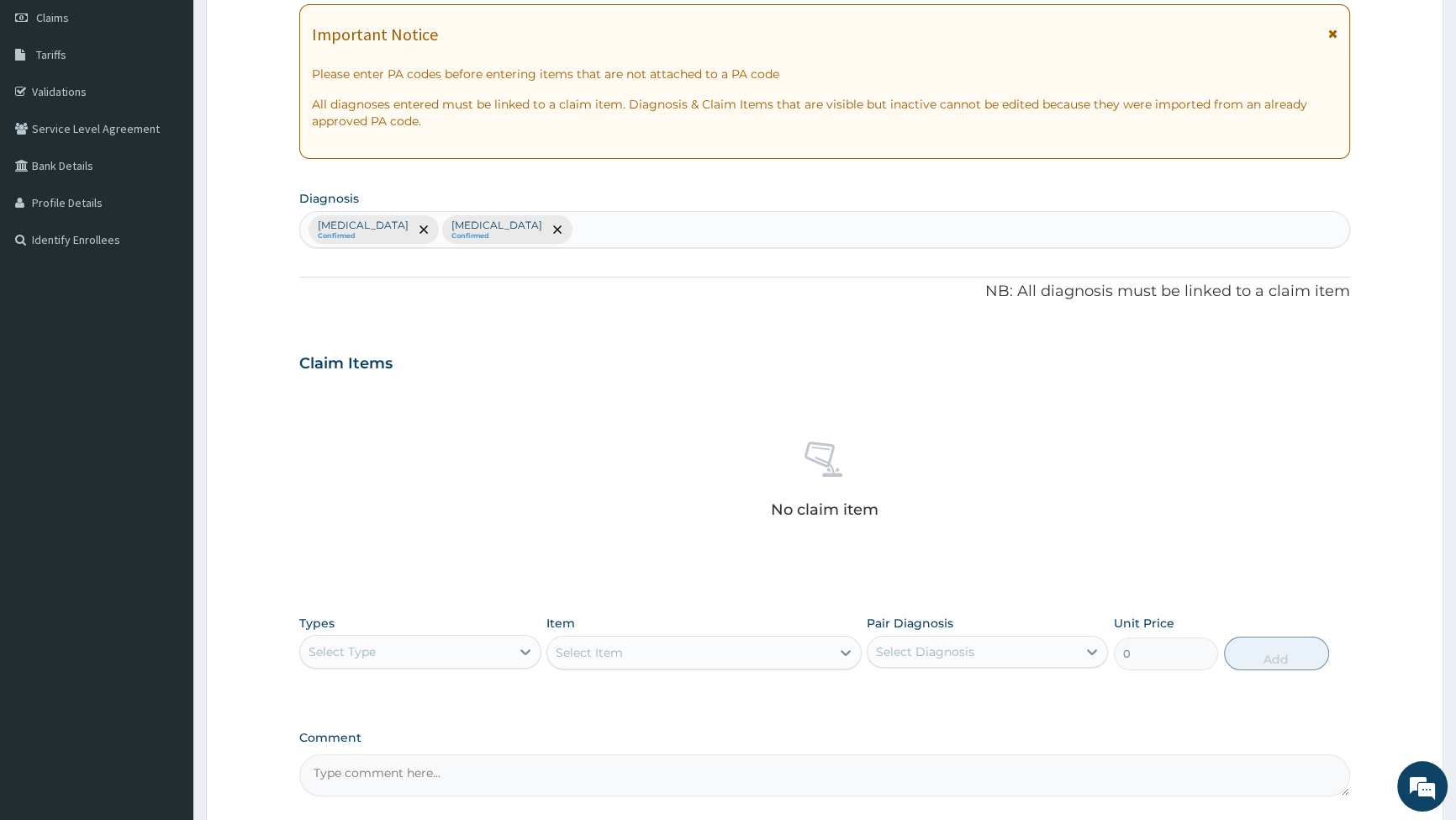
click at [580, 223] on div "Falciparum malaria Confirmed Sepsis Confirmed" at bounding box center [825, 230] width 1049 height 36
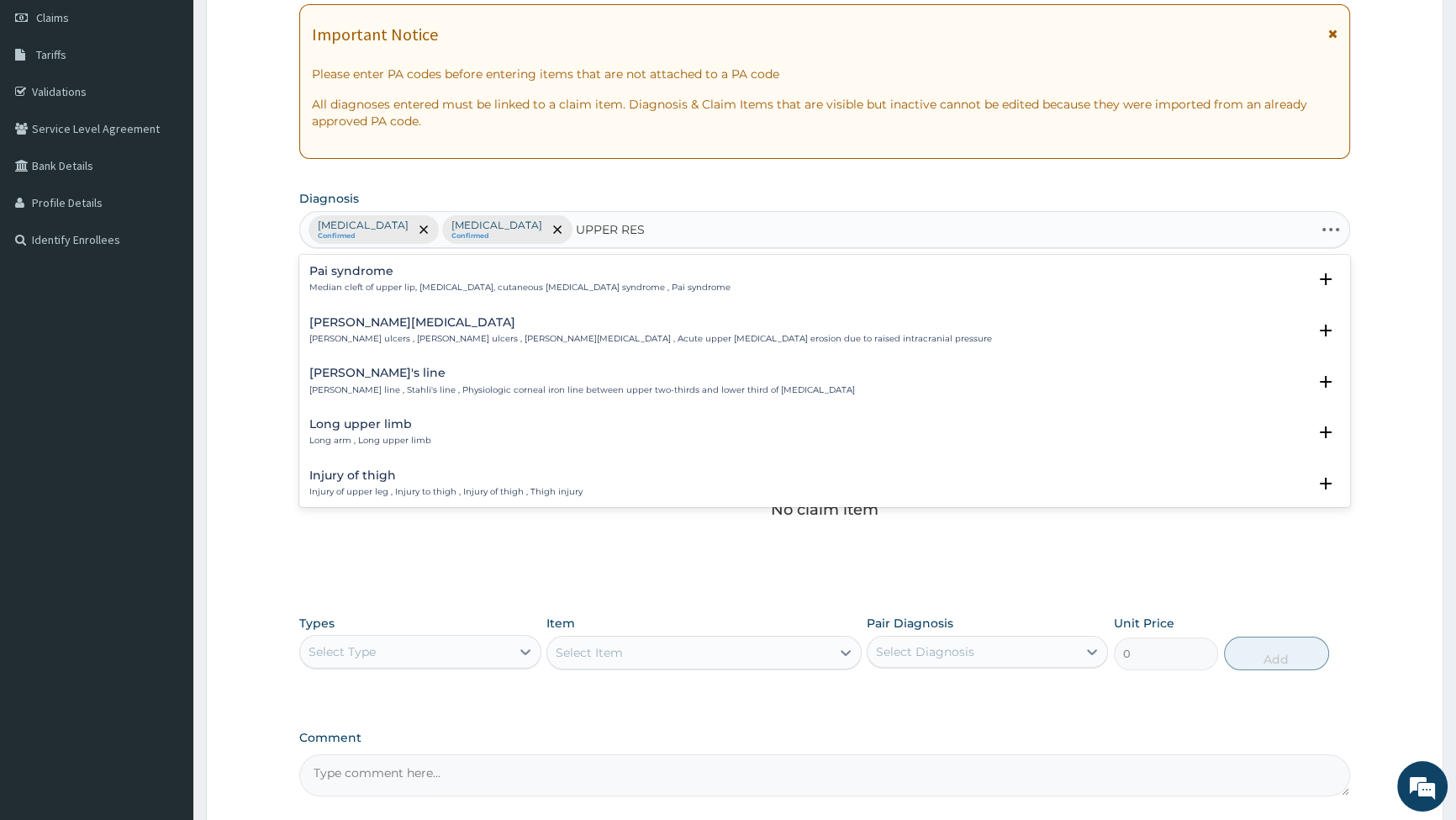
type input "UPPER RESP"
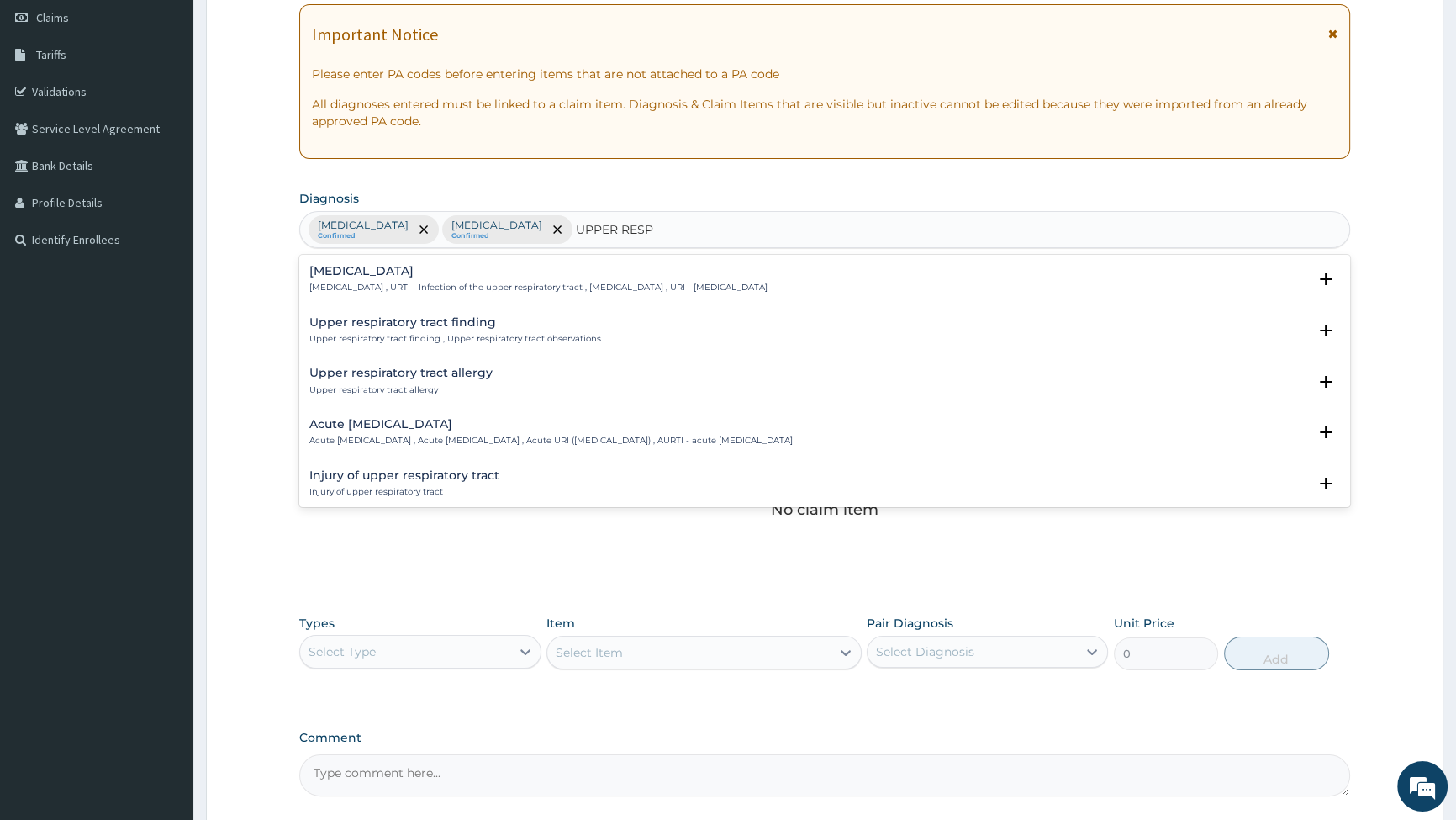
click at [383, 274] on h4 "Upper respiratory infection" at bounding box center [538, 270] width 458 height 13
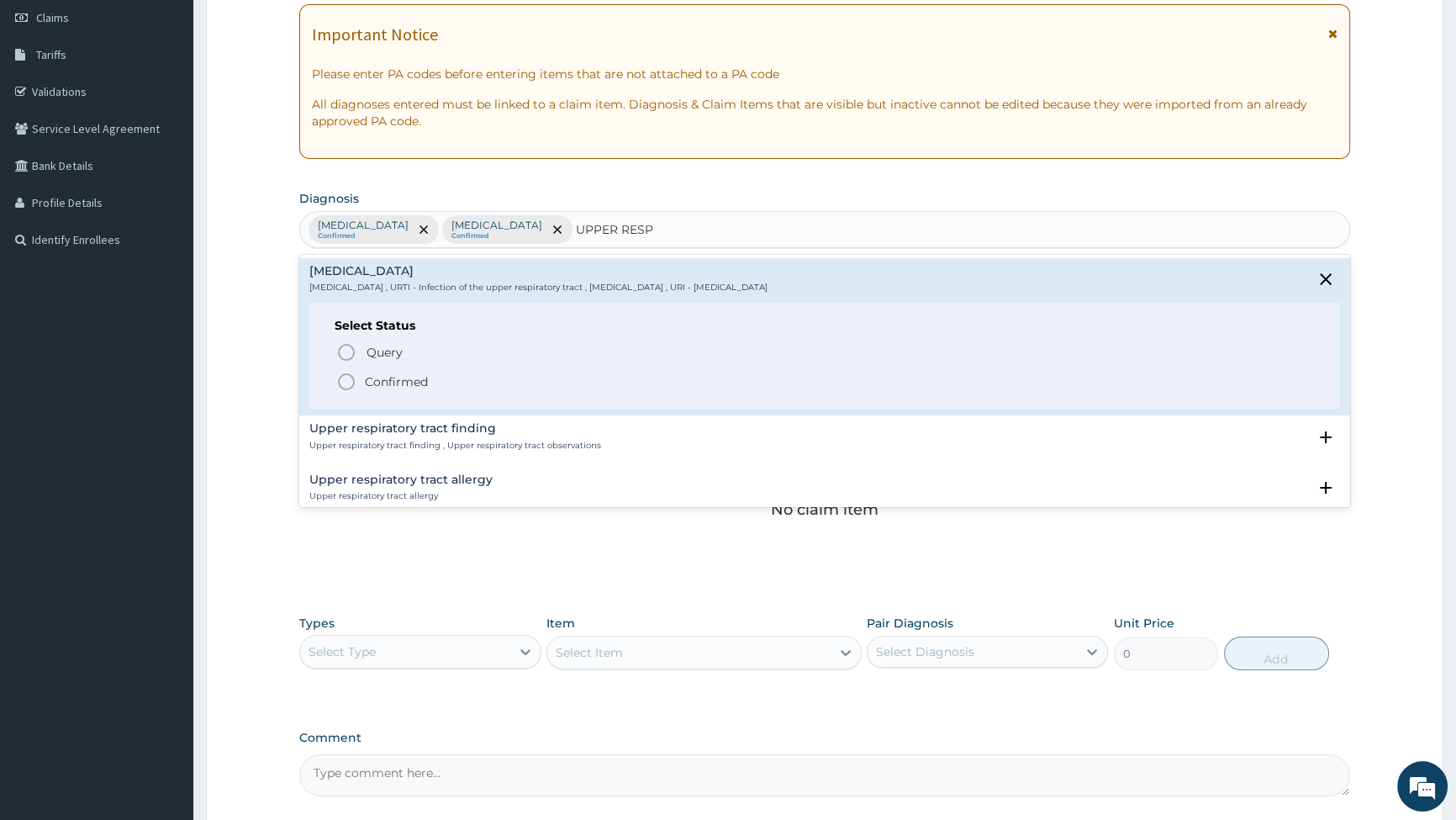
click at [344, 381] on icon "status option filled" at bounding box center [346, 382] width 20 height 20
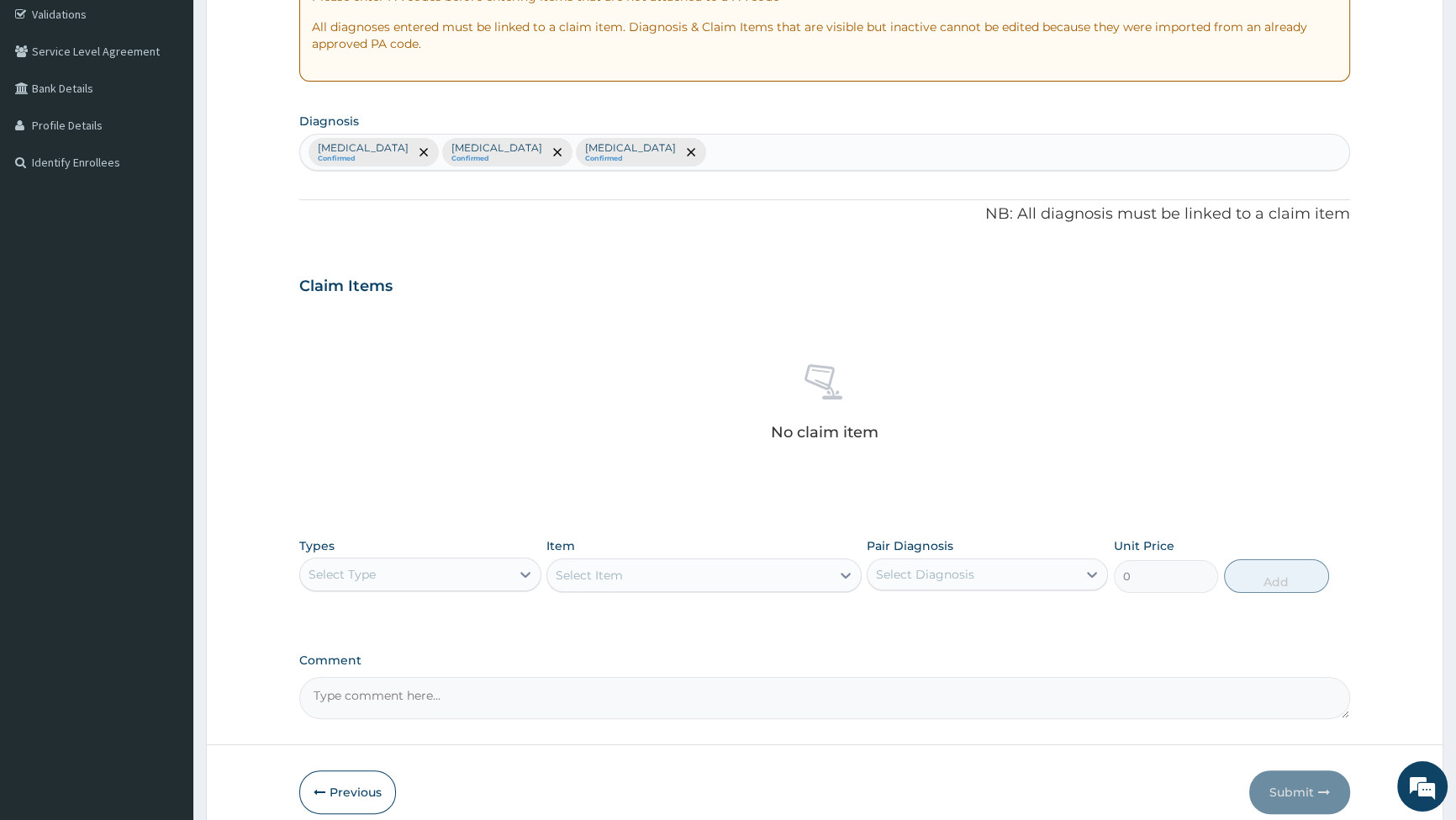
scroll to position [391, 0]
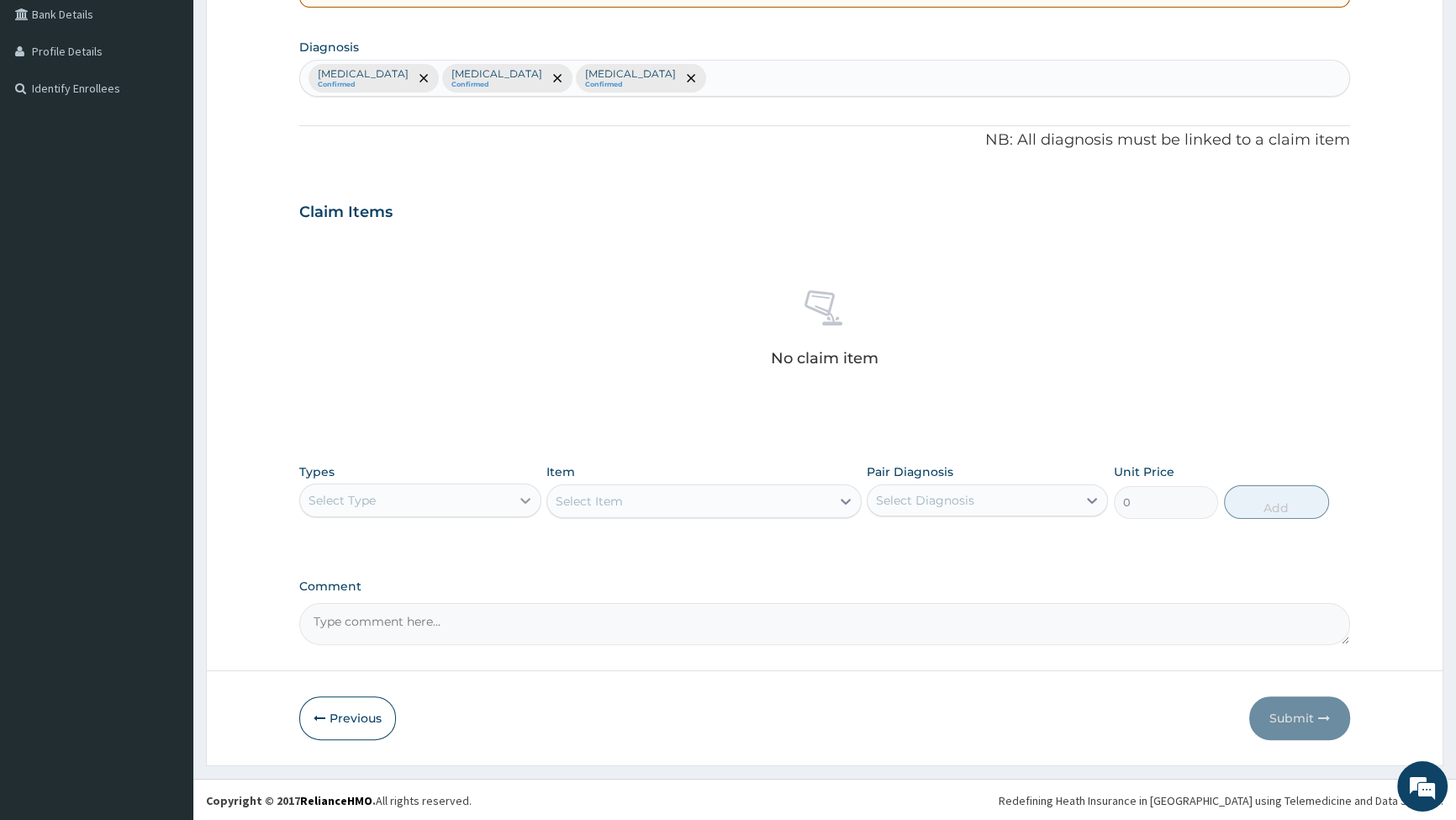
click at [523, 503] on icon at bounding box center [526, 500] width 17 height 17
drag, startPoint x: 277, startPoint y: 334, endPoint x: 199, endPoint y: 209, distance: 147.3
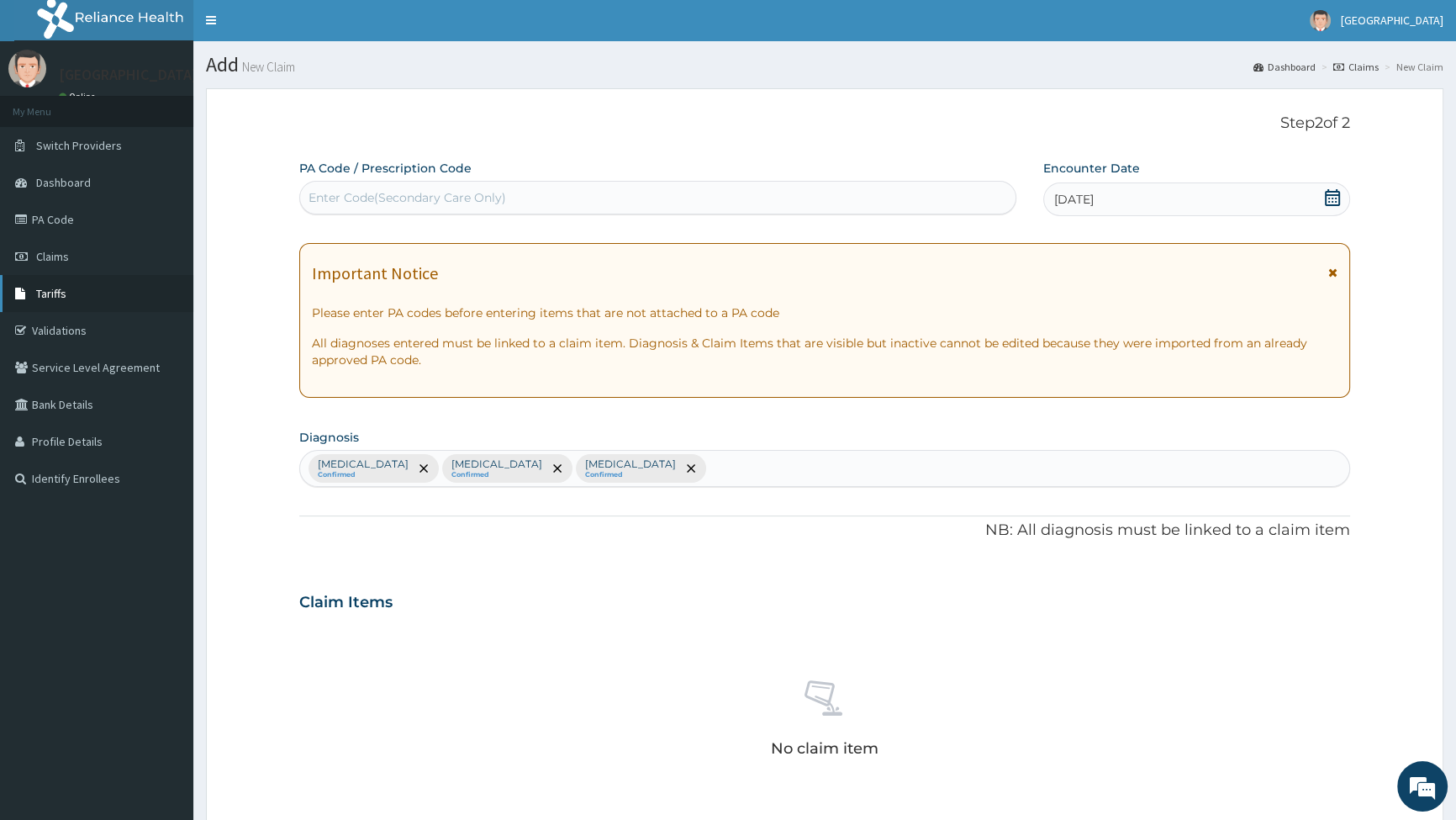
scroll to position [0, 0]
click at [47, 253] on span "Claims" at bounding box center [53, 258] width 33 height 15
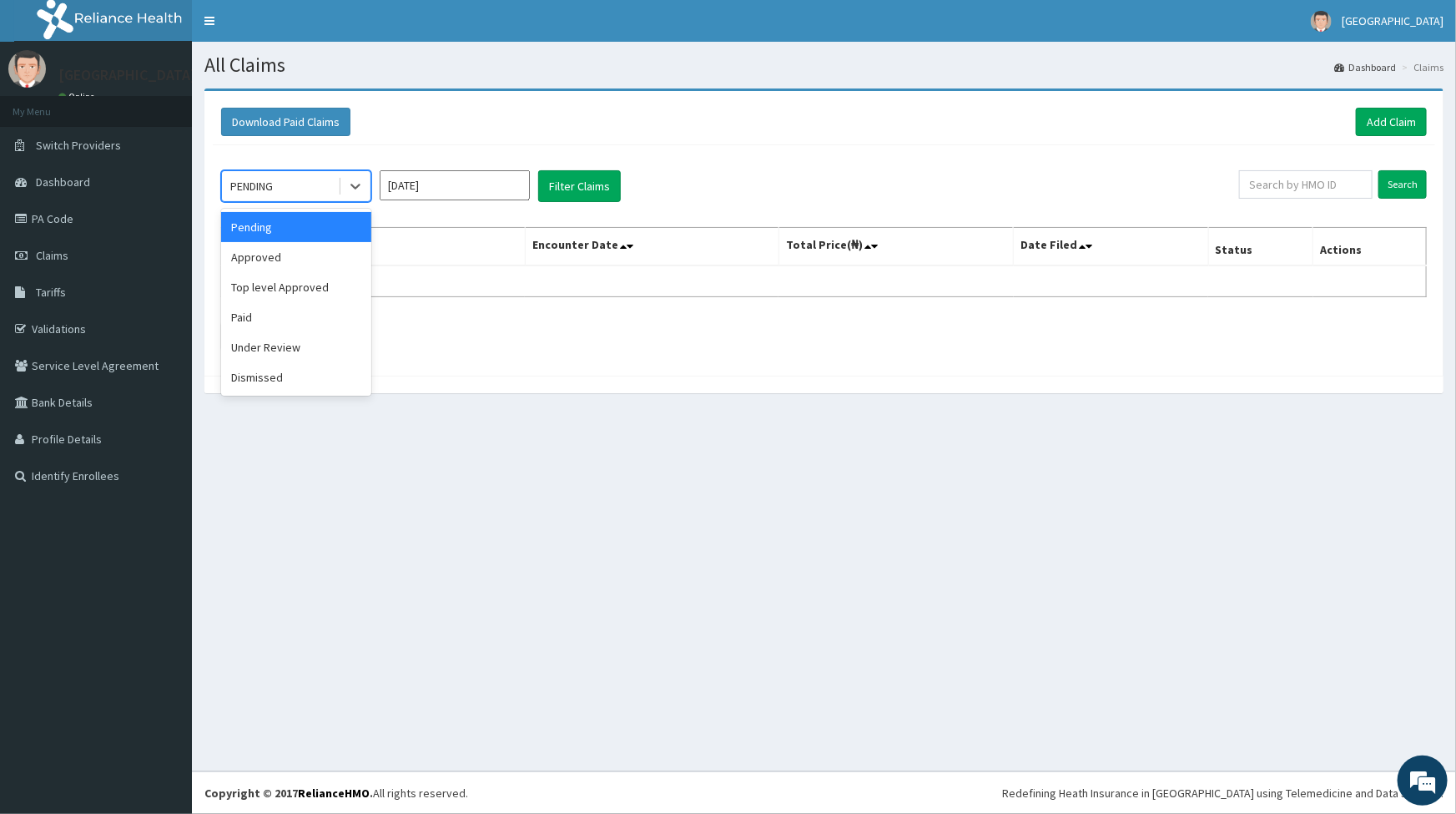
drag, startPoint x: 309, startPoint y: 179, endPoint x: 316, endPoint y: 220, distance: 41.6
click at [310, 184] on div "PENDING" at bounding box center [279, 187] width 116 height 27
click at [317, 253] on div "Approved" at bounding box center [296, 258] width 150 height 30
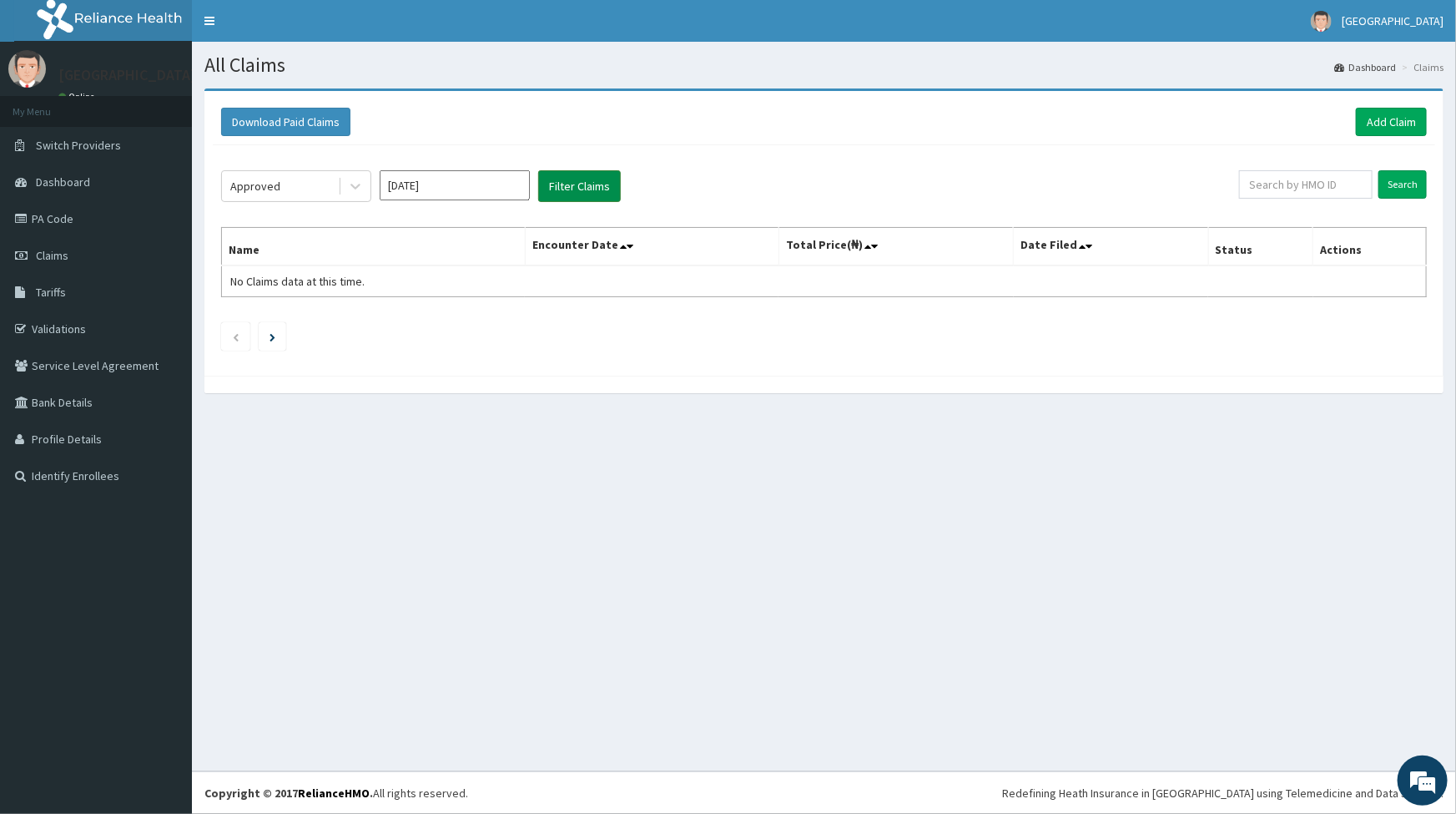
click at [552, 182] on button "Filter Claims" at bounding box center [580, 187] width 83 height 32
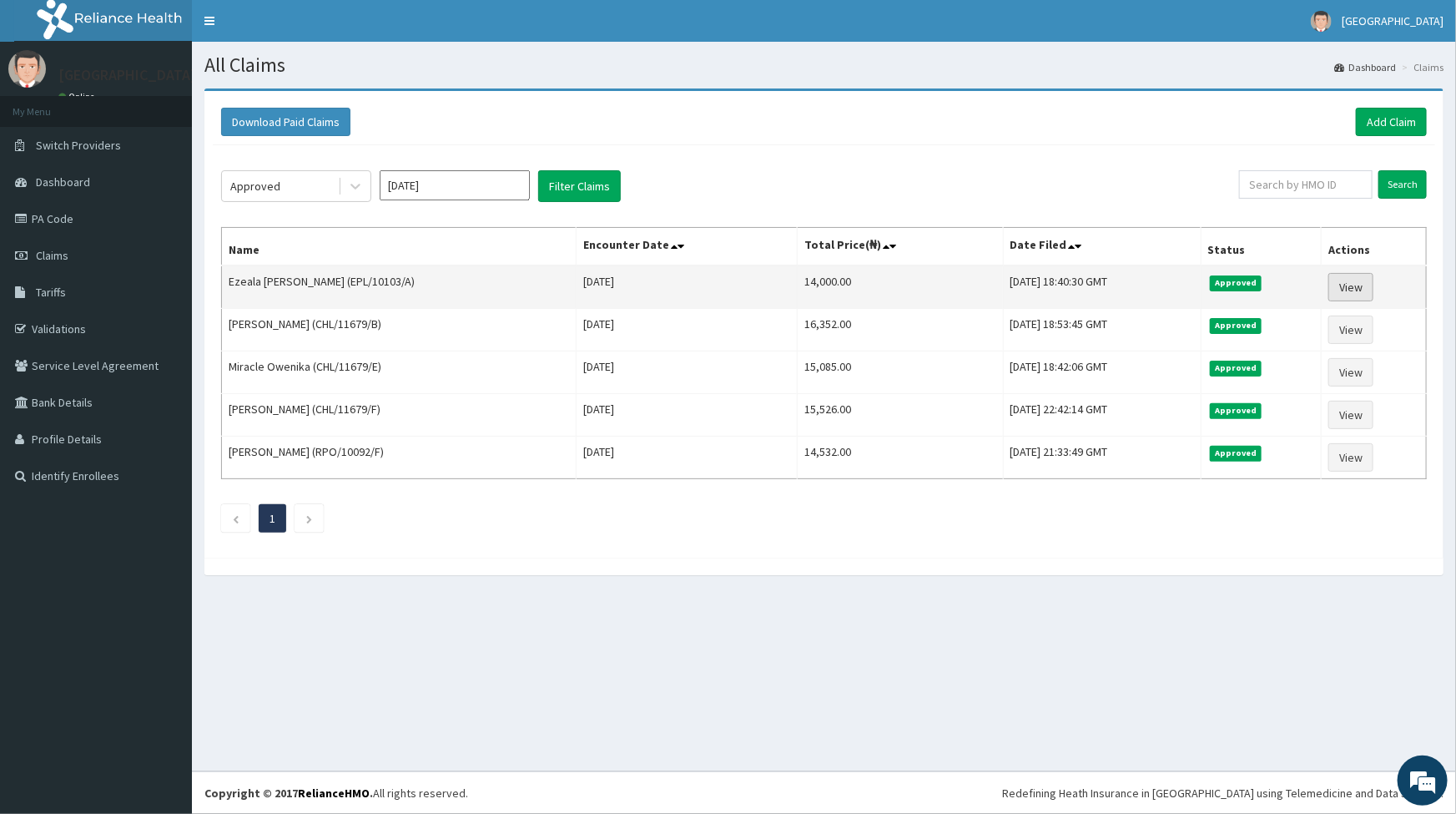
click at [1342, 288] on link "View" at bounding box center [1350, 287] width 45 height 29
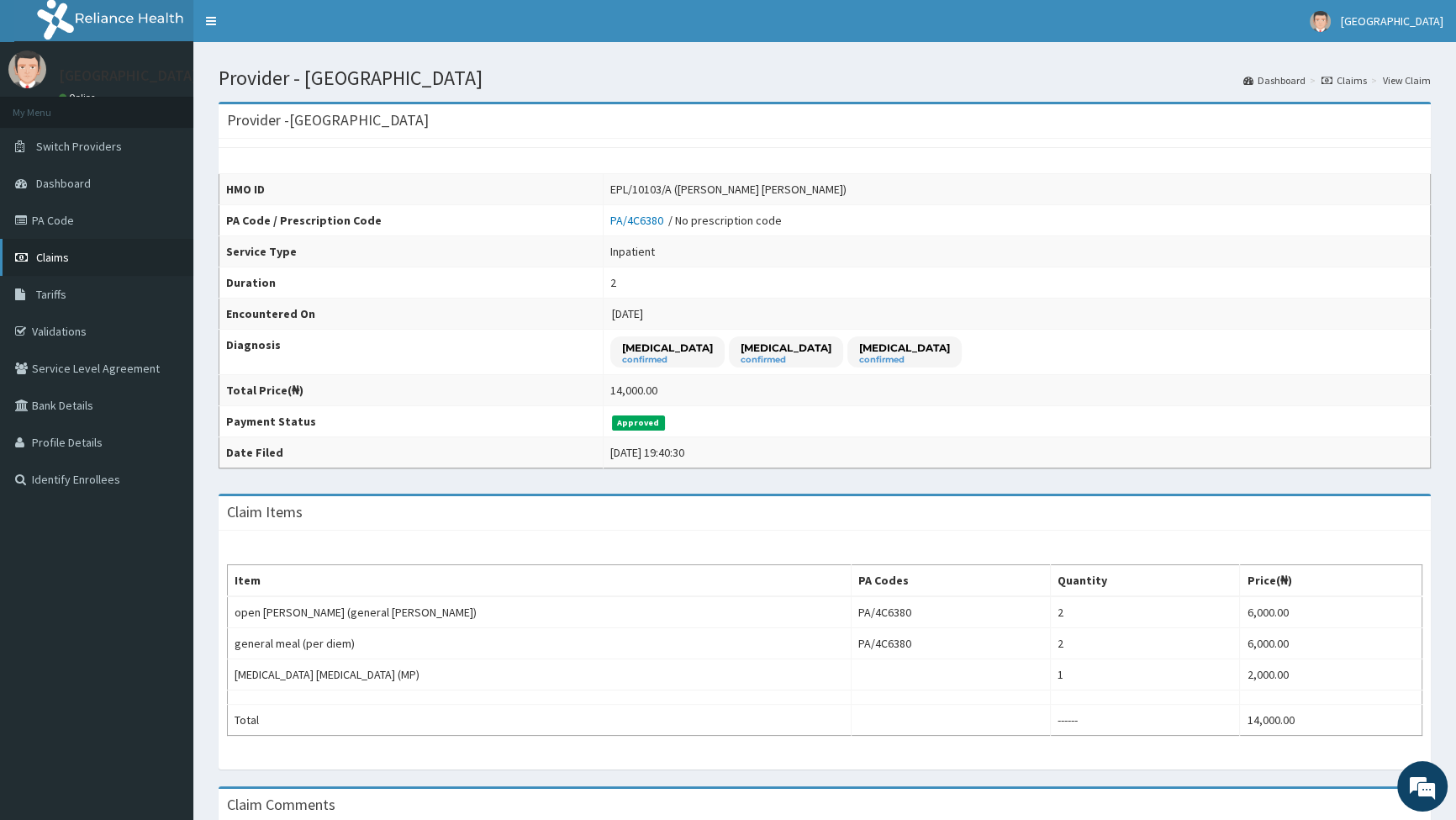
click at [67, 260] on span "Claims" at bounding box center [53, 258] width 33 height 15
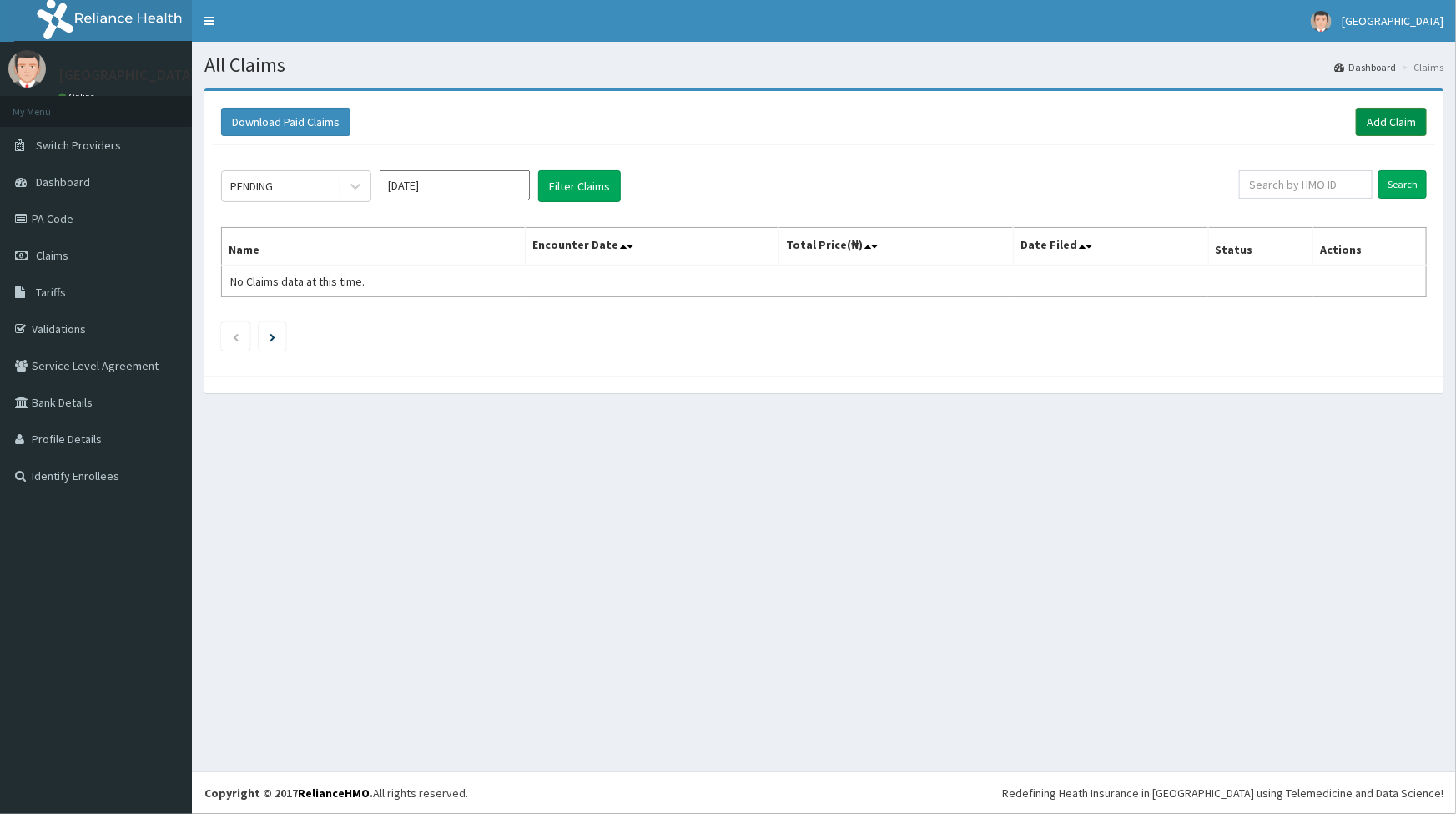
click at [1394, 124] on link "Add Claim" at bounding box center [1392, 122] width 71 height 29
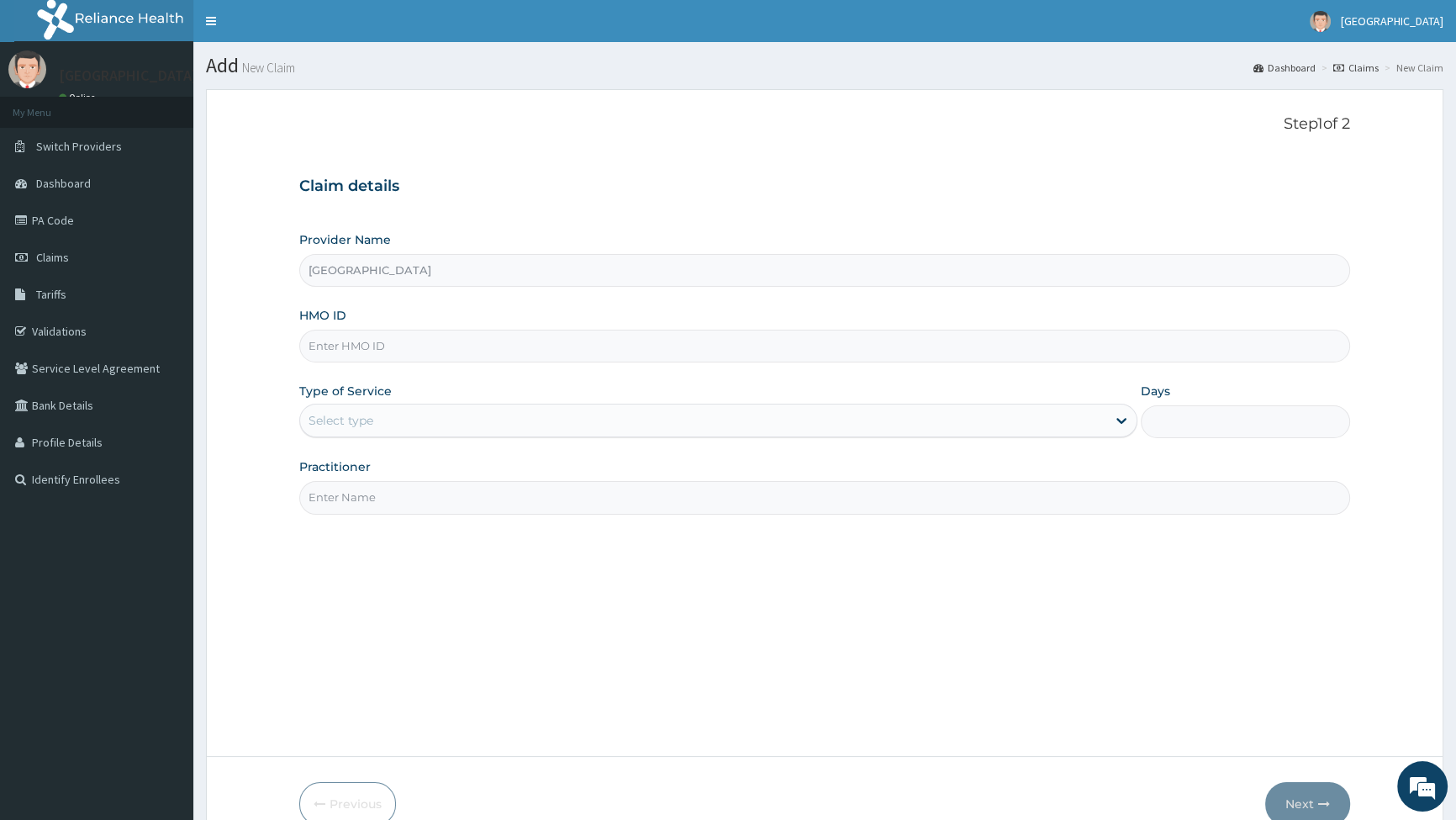
drag, startPoint x: 0, startPoint y: 0, endPoint x: 356, endPoint y: 346, distance: 496.4
type input "EPL/10103/A"
click at [388, 407] on div "Select type" at bounding box center [702, 421] width 805 height 27
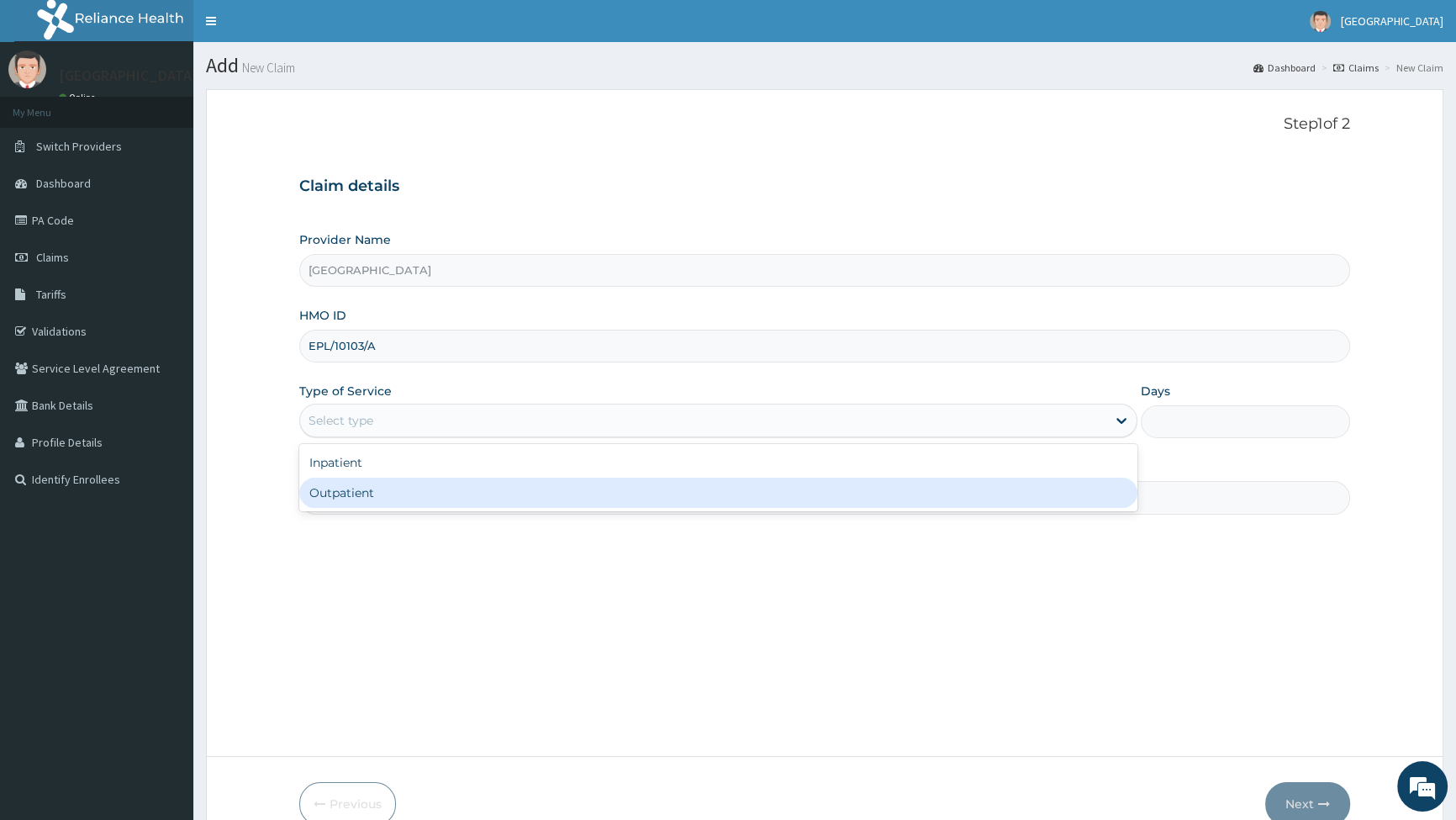
drag, startPoint x: 347, startPoint y: 489, endPoint x: 381, endPoint y: 453, distance: 49.5
click at [349, 487] on div "Outpatient" at bounding box center [718, 493] width 838 height 31
type input "1"
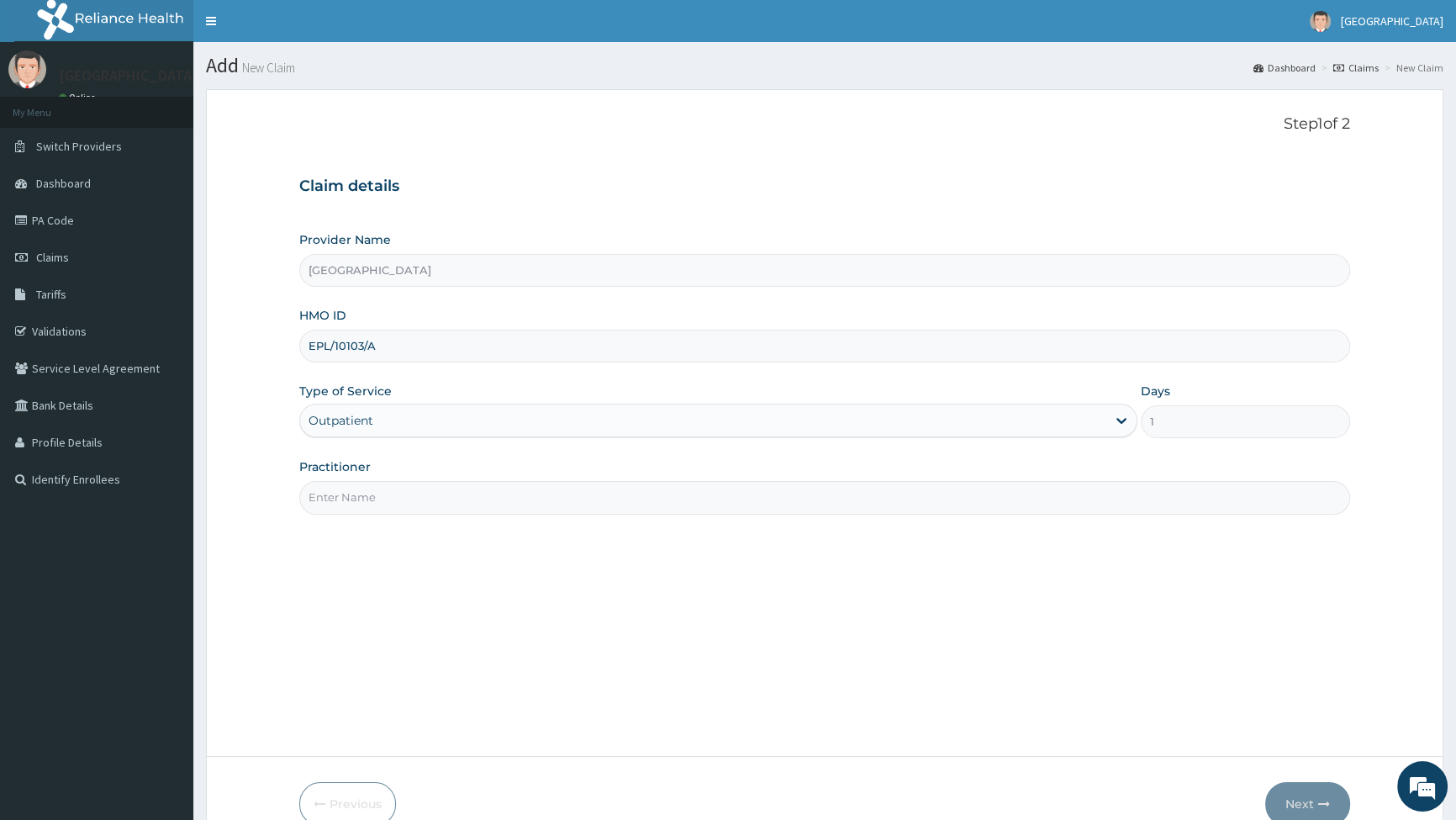
click at [381, 502] on input "Practitioner" at bounding box center [825, 498] width 1051 height 33
type input "DR EBERE"
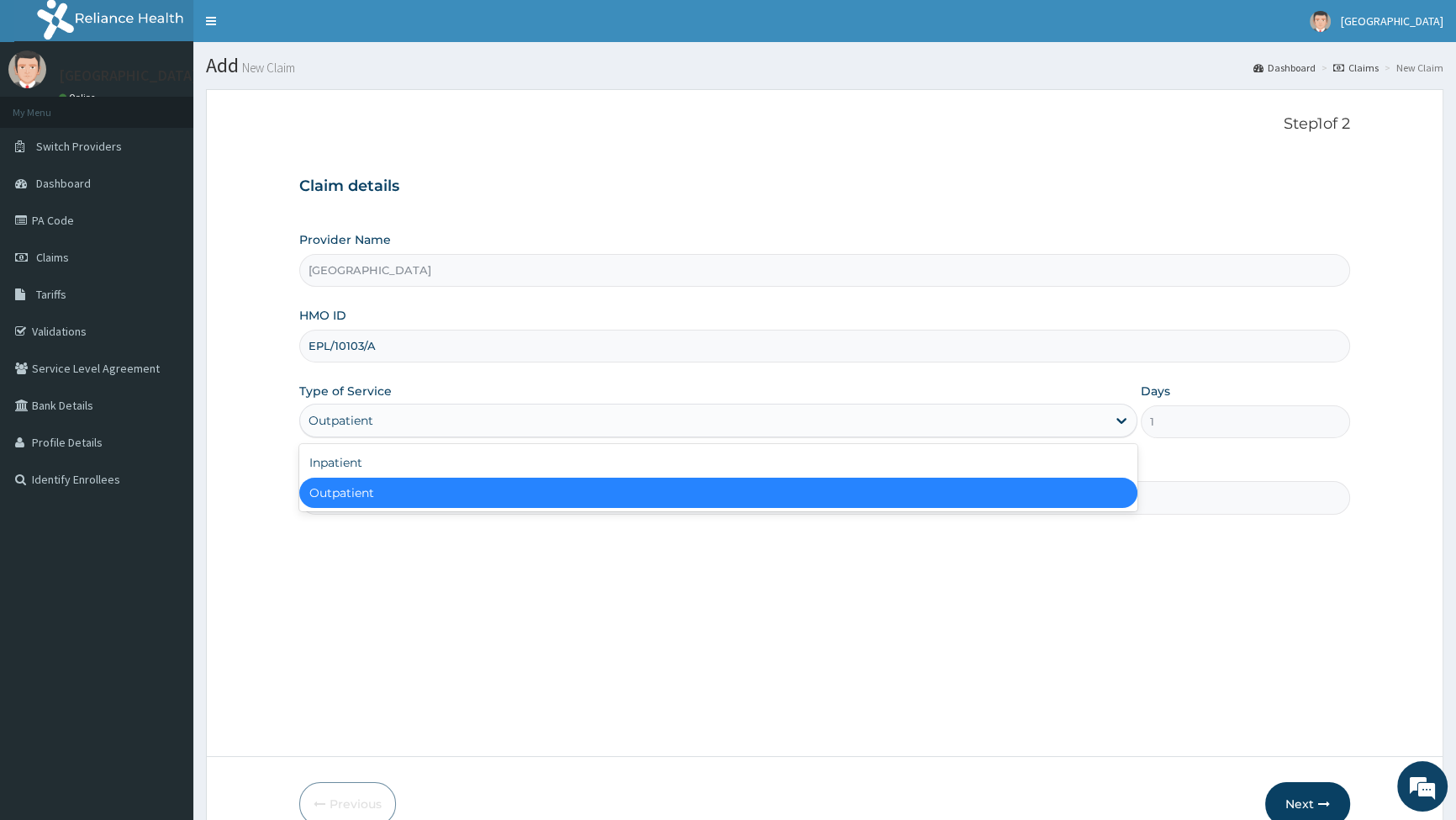
click at [373, 422] on div "Outpatient" at bounding box center [341, 420] width 65 height 17
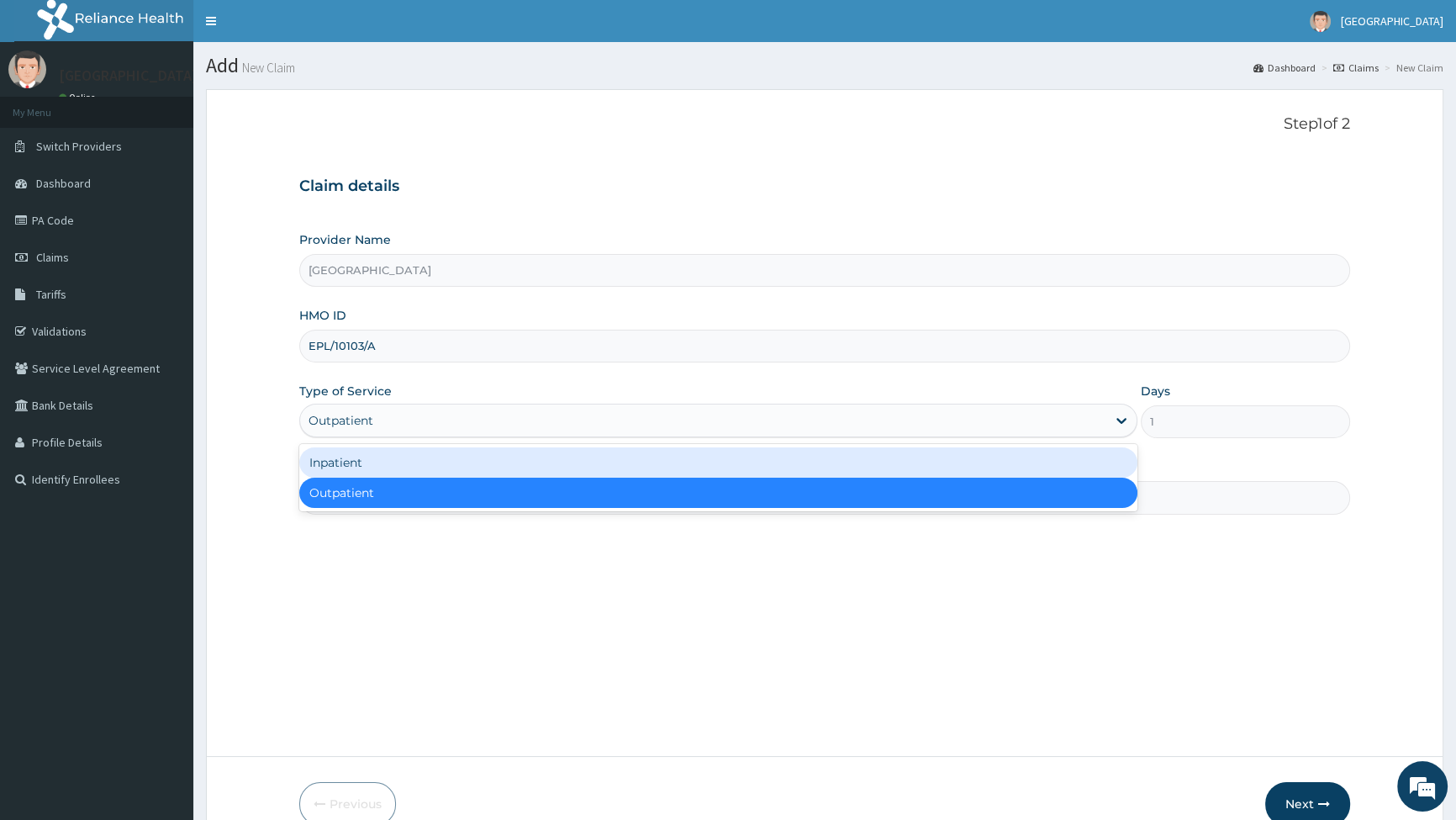
click at [371, 458] on div "Inpatient" at bounding box center [718, 463] width 838 height 31
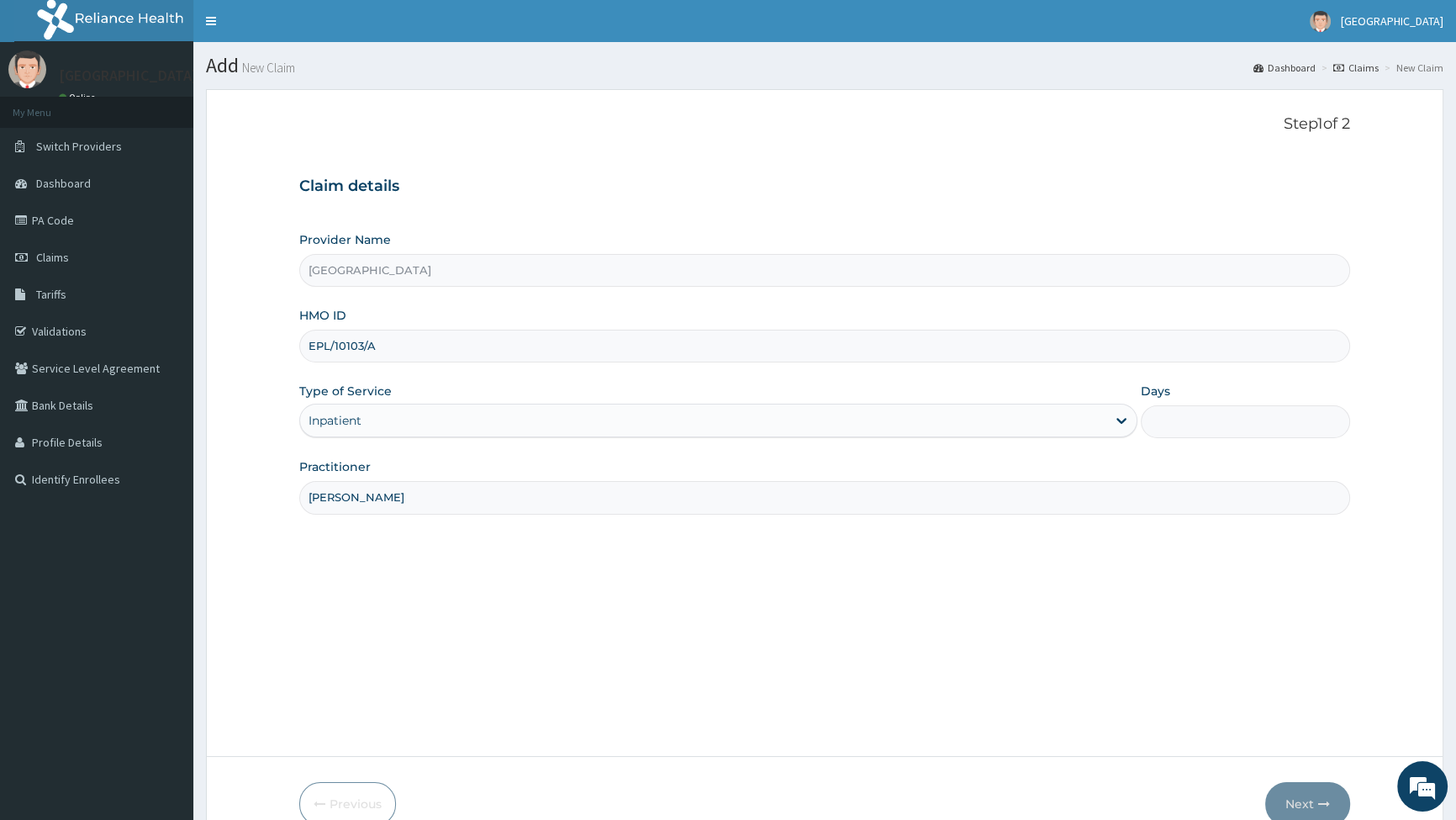
click at [1223, 420] on input "Days" at bounding box center [1246, 422] width 209 height 33
type input "2"
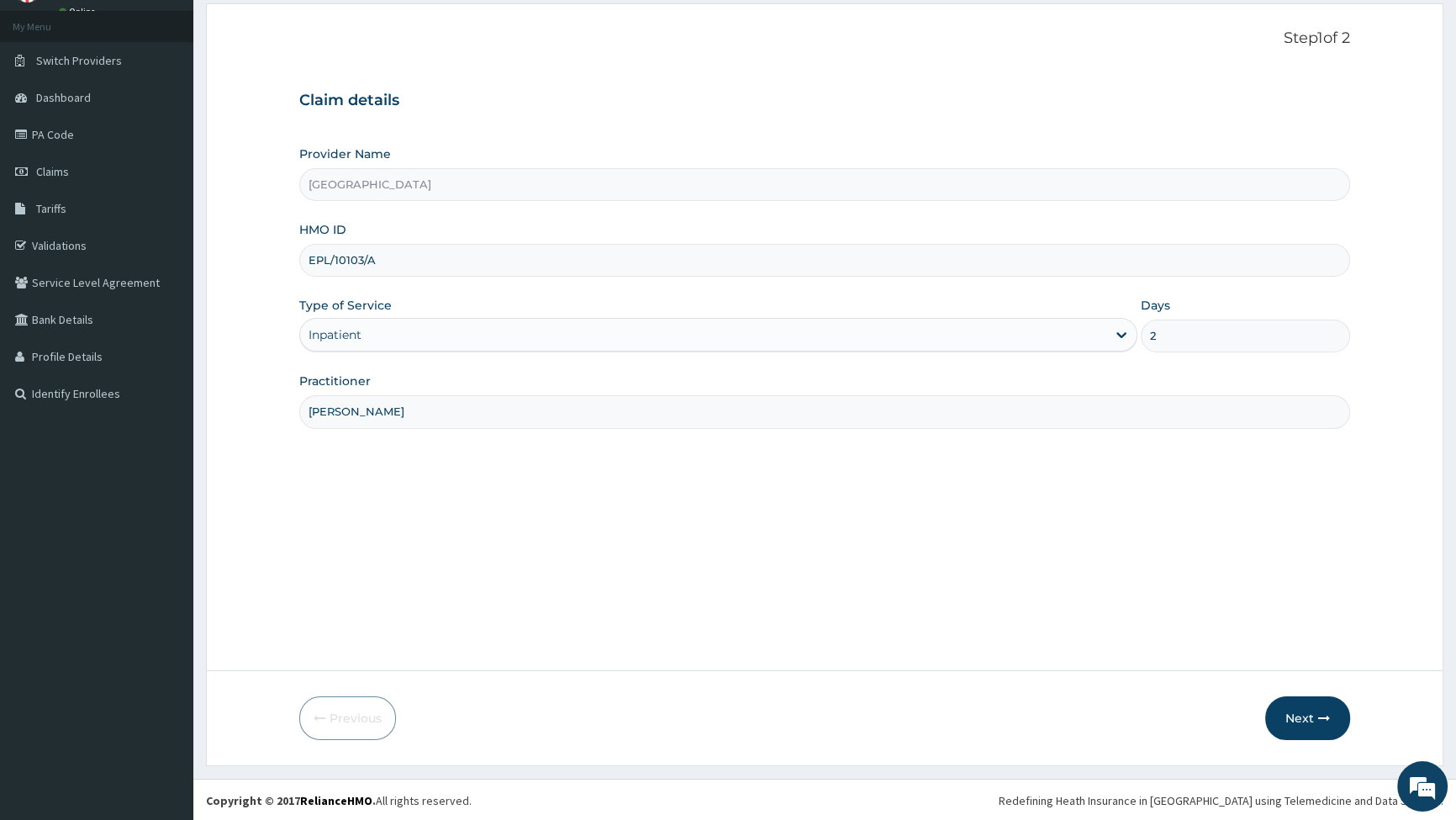
scroll to position [87, 0]
click at [1307, 715] on button "Next" at bounding box center [1308, 717] width 85 height 43
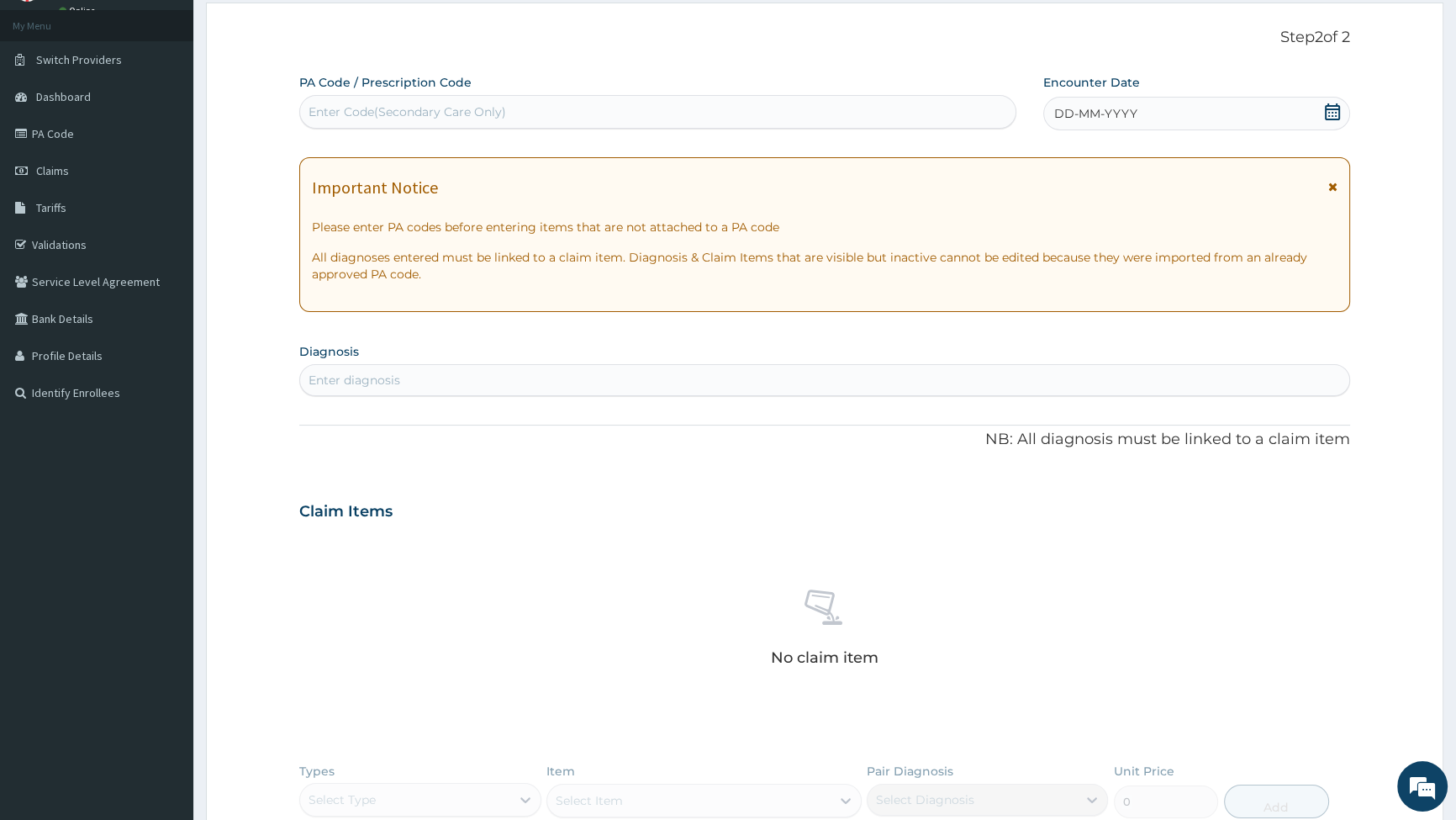
click at [395, 376] on div "Enter diagnosis" at bounding box center [355, 380] width 92 height 17
type input "PLASMO"
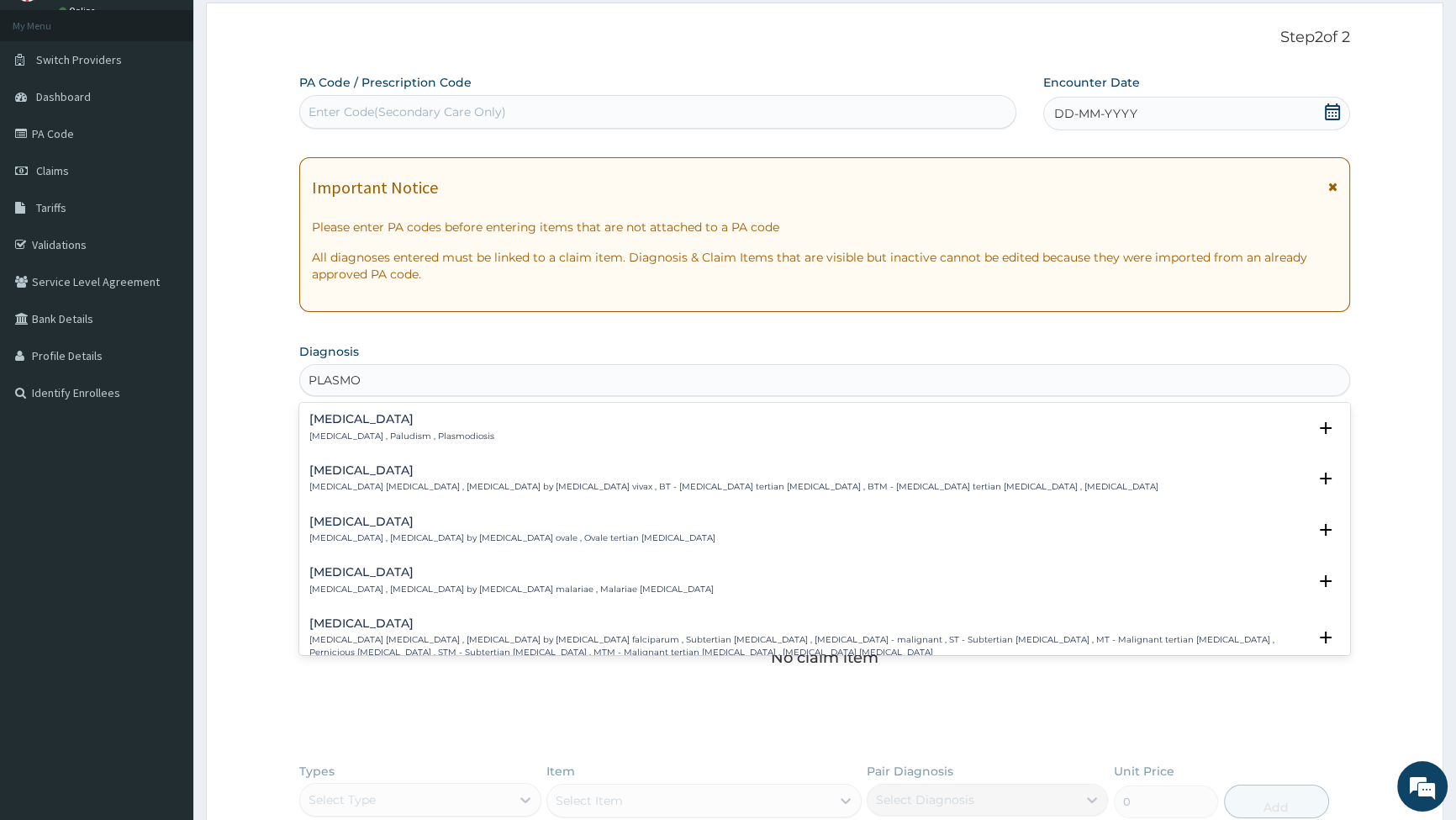
click at [401, 620] on h4 "Falciparum malaria" at bounding box center [809, 624] width 998 height 13
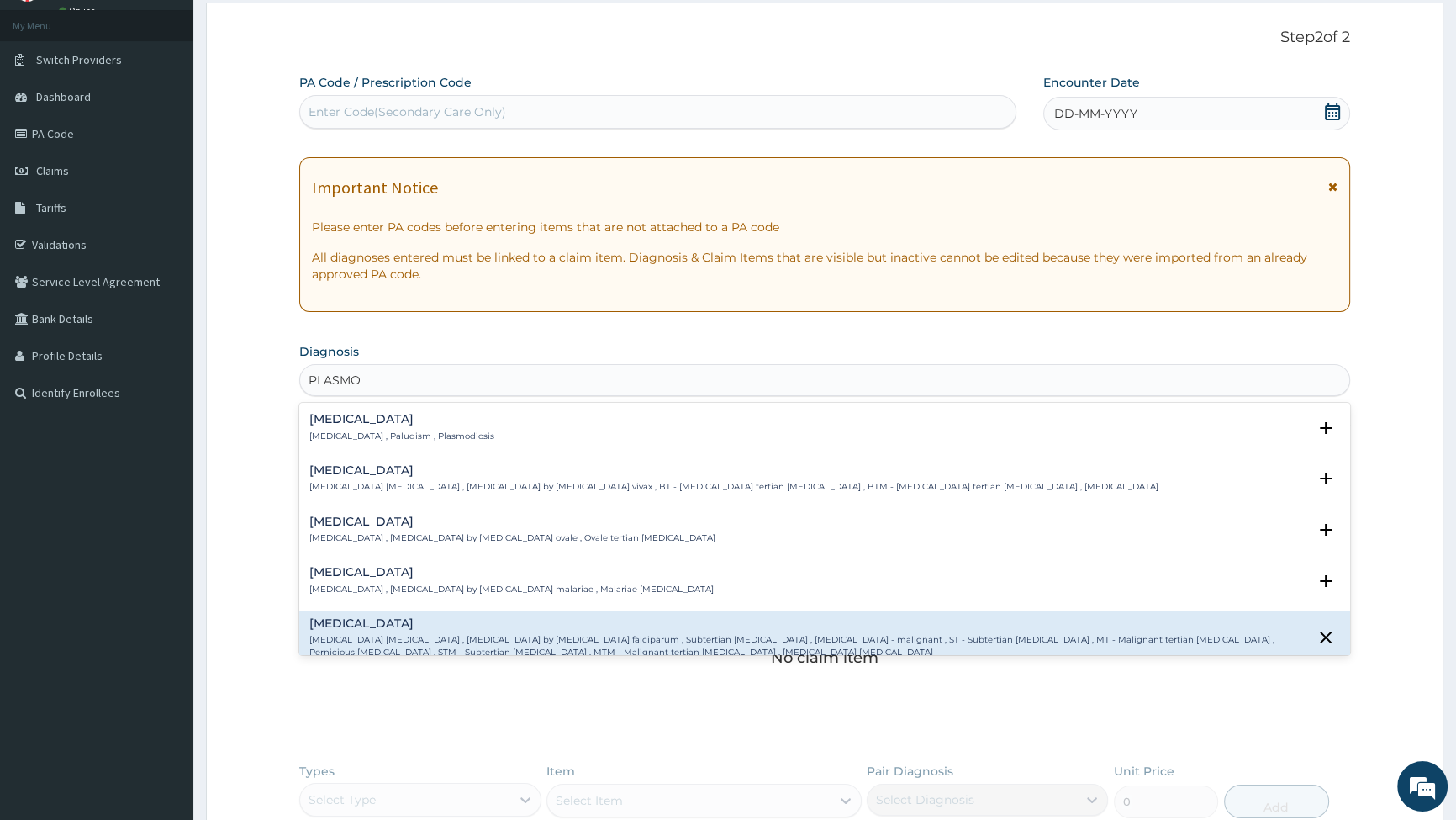
click at [390, 634] on p "Falciparum malaria , Malignant tertian malaria , Malaria by Plasmodium falcipar…" at bounding box center [809, 646] width 998 height 25
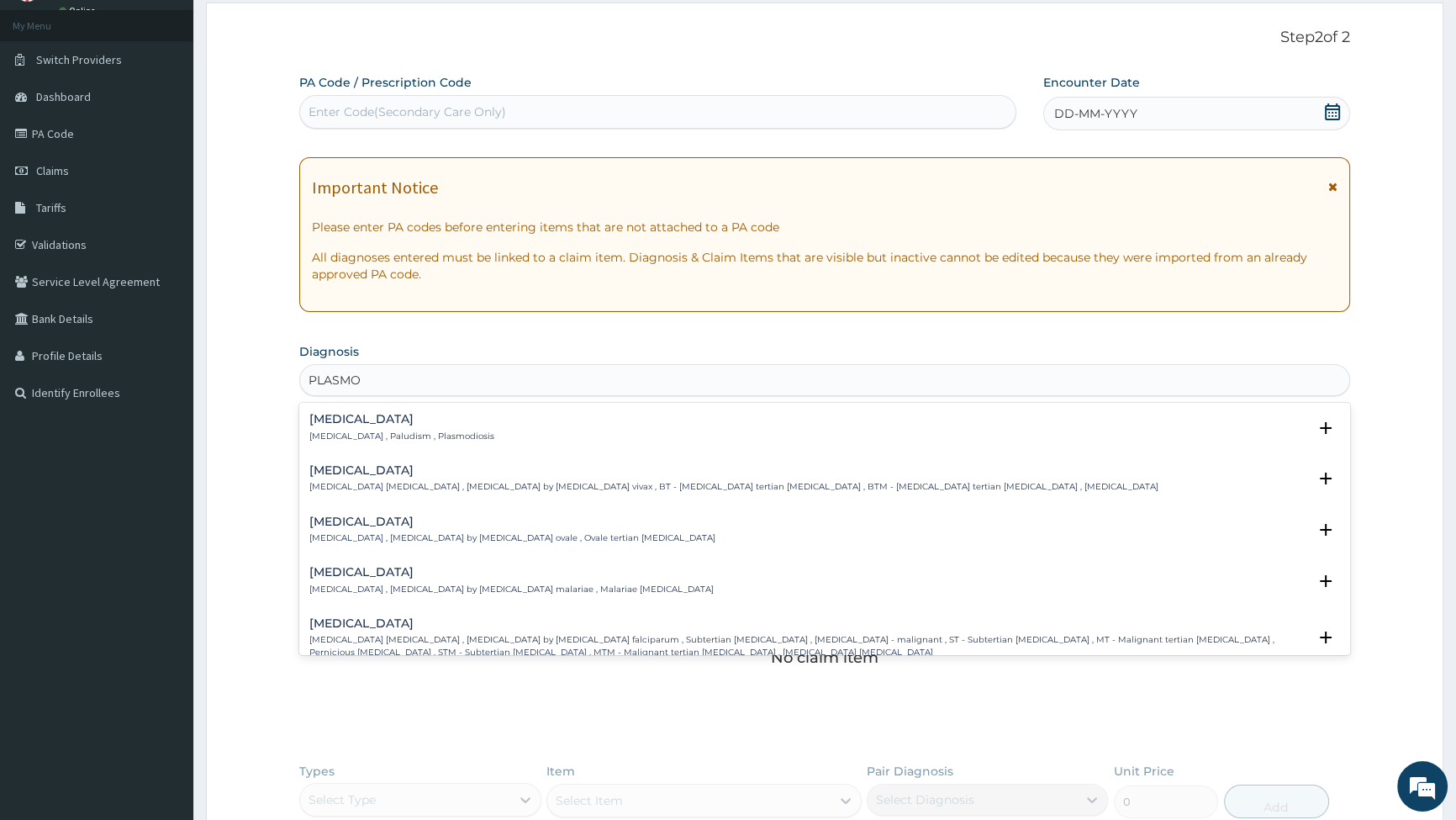
click at [391, 629] on h4 "Falciparum malaria" at bounding box center [809, 624] width 998 height 13
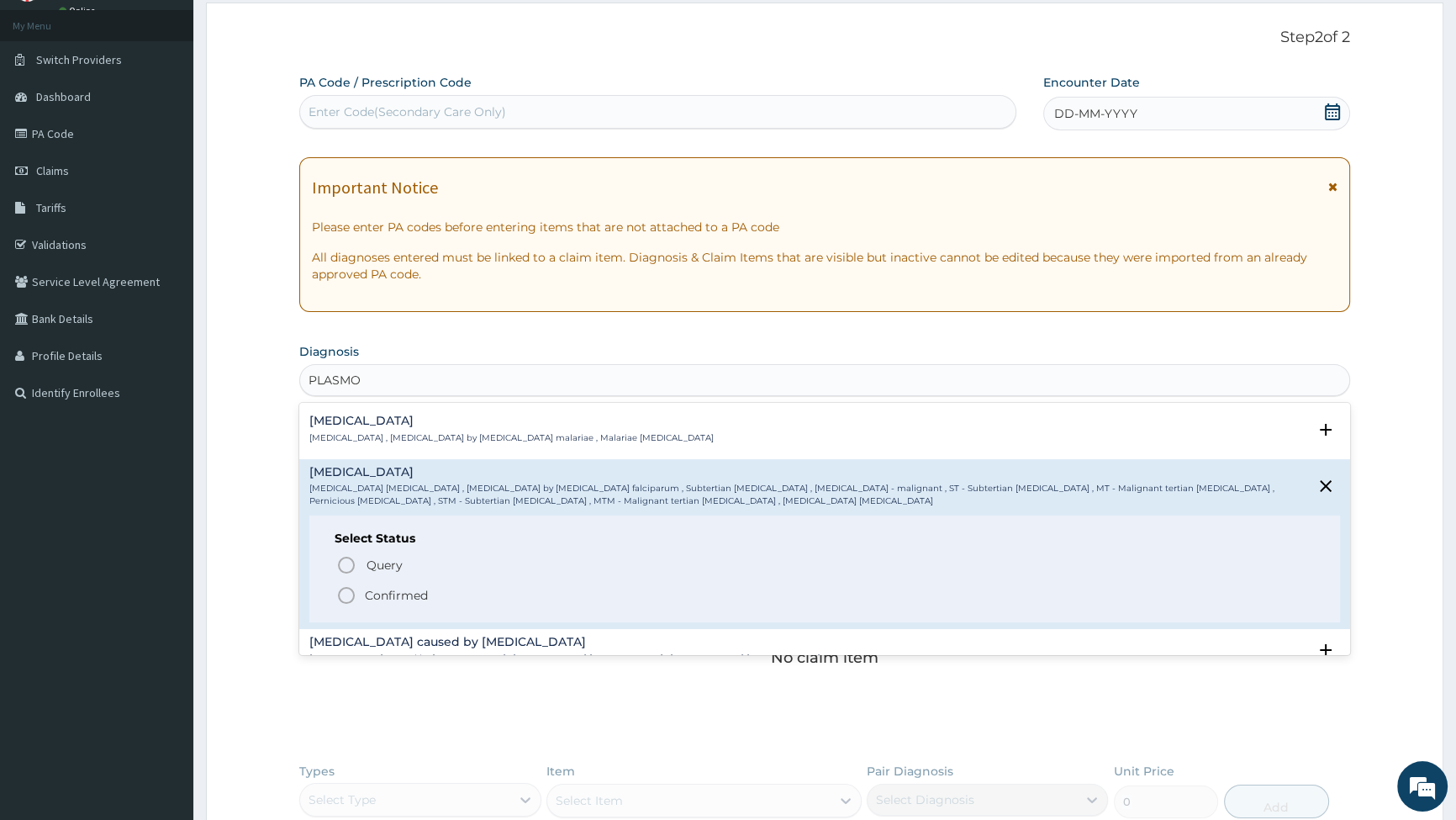
scroll to position [152, 0]
click at [344, 594] on icon "status option filled" at bounding box center [346, 595] width 20 height 20
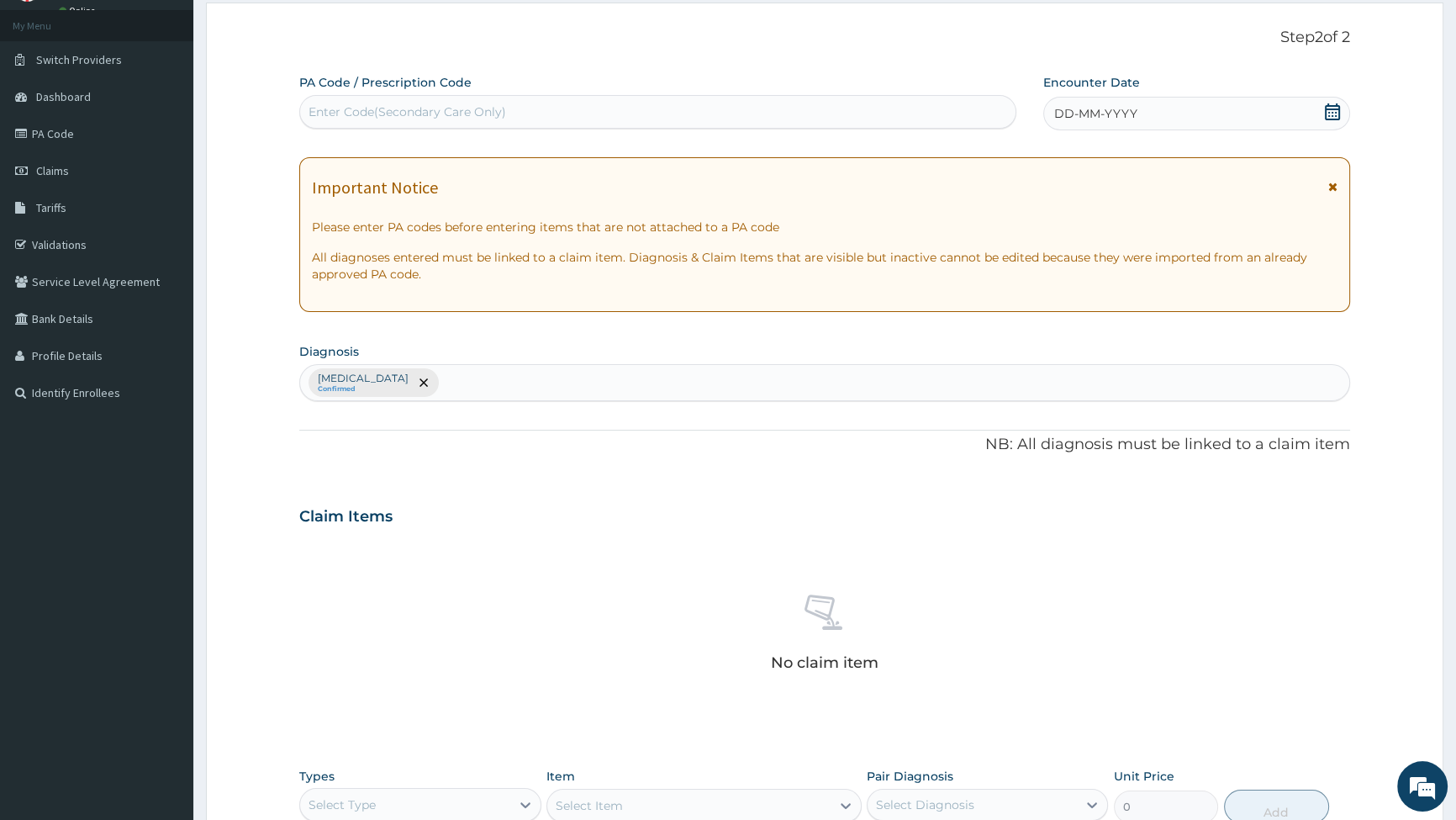
click at [484, 380] on div "Falciparum malaria Confirmed" at bounding box center [825, 383] width 1049 height 36
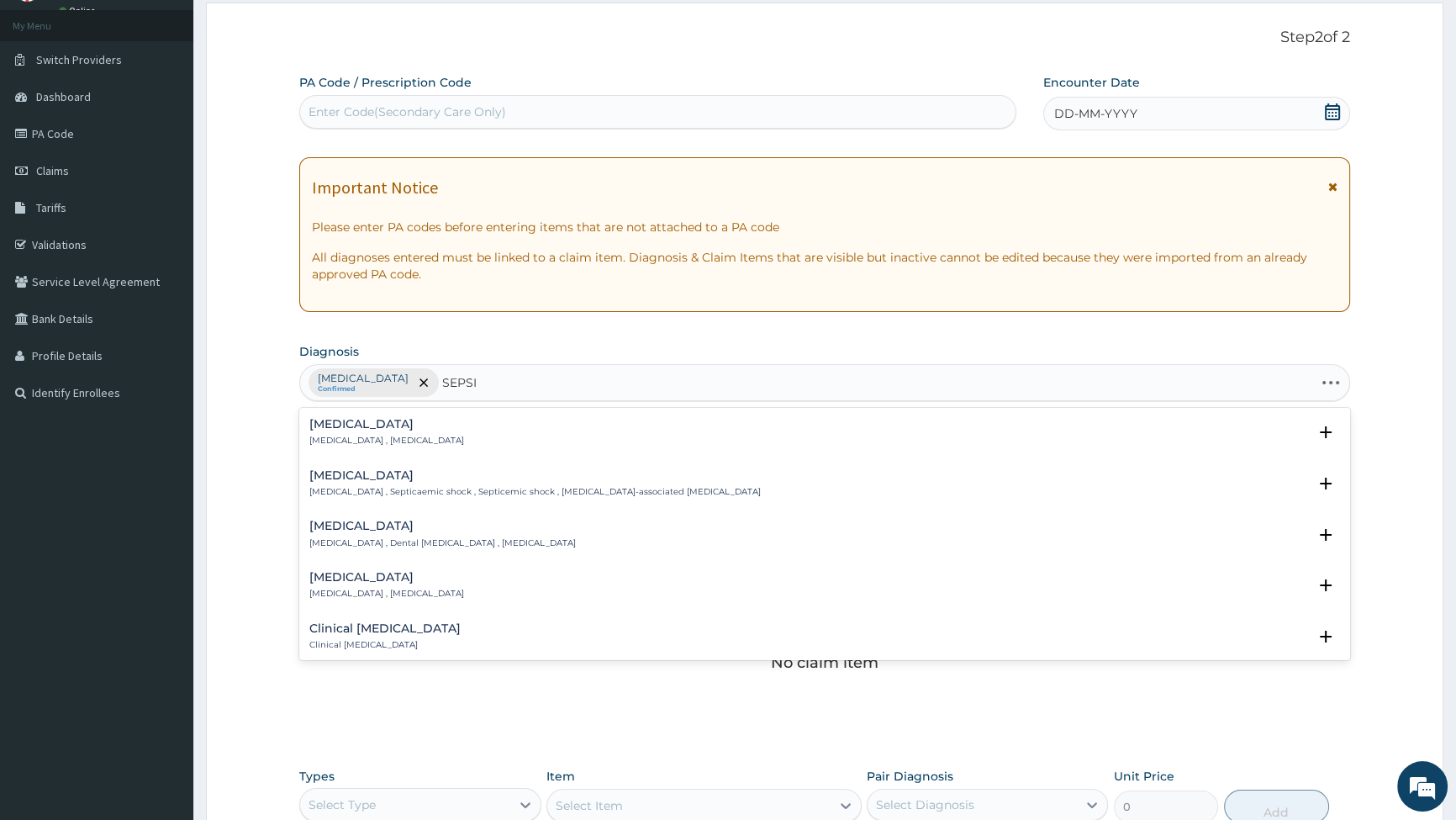
type input "SEPSIS"
click at [373, 430] on div "Sepsis Systemic infection , Sepsis" at bounding box center [387, 432] width 155 height 30
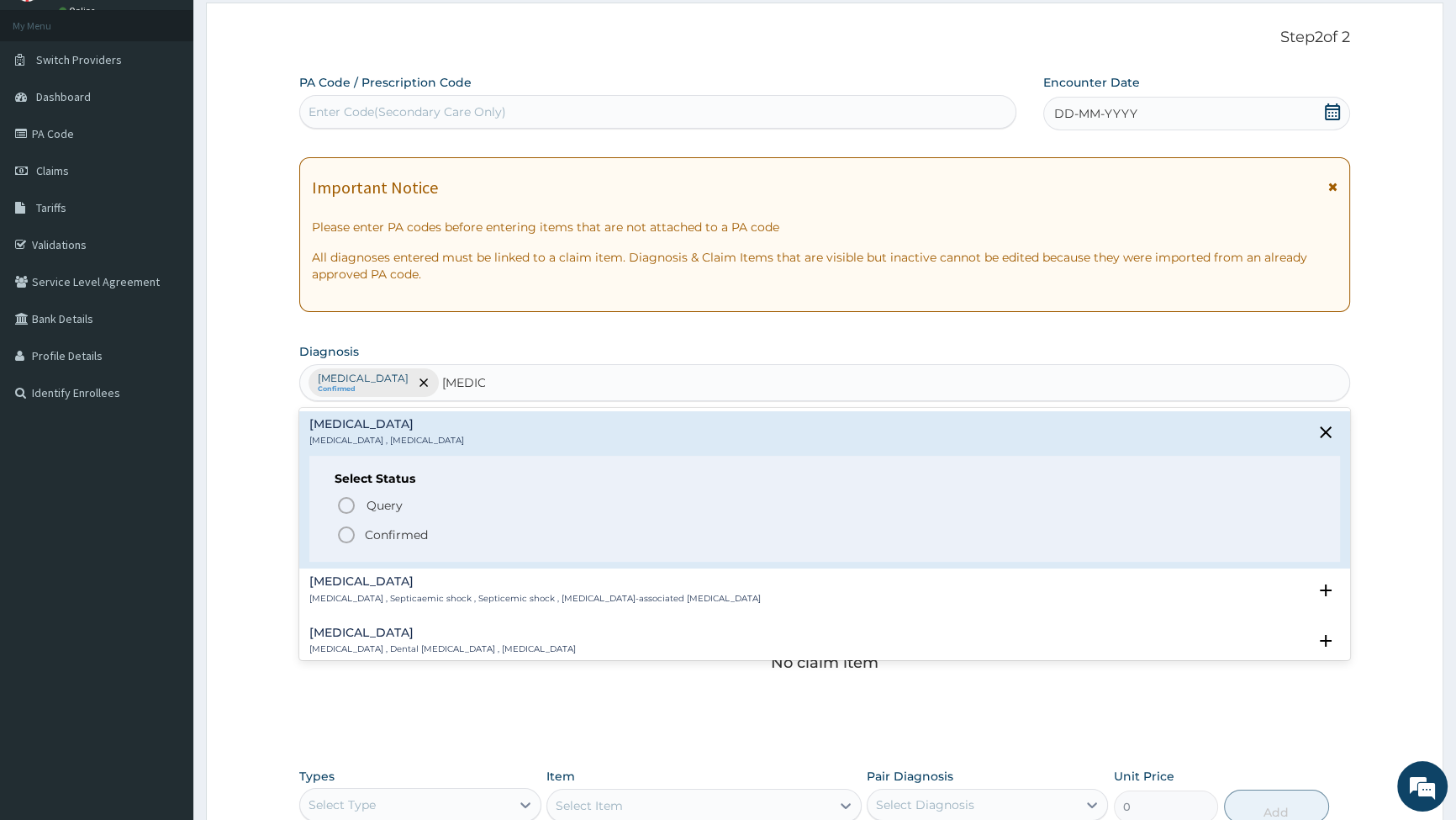
drag, startPoint x: 342, startPoint y: 532, endPoint x: 376, endPoint y: 514, distance: 38.5
click at [343, 532] on icon "status option filled" at bounding box center [346, 535] width 20 height 20
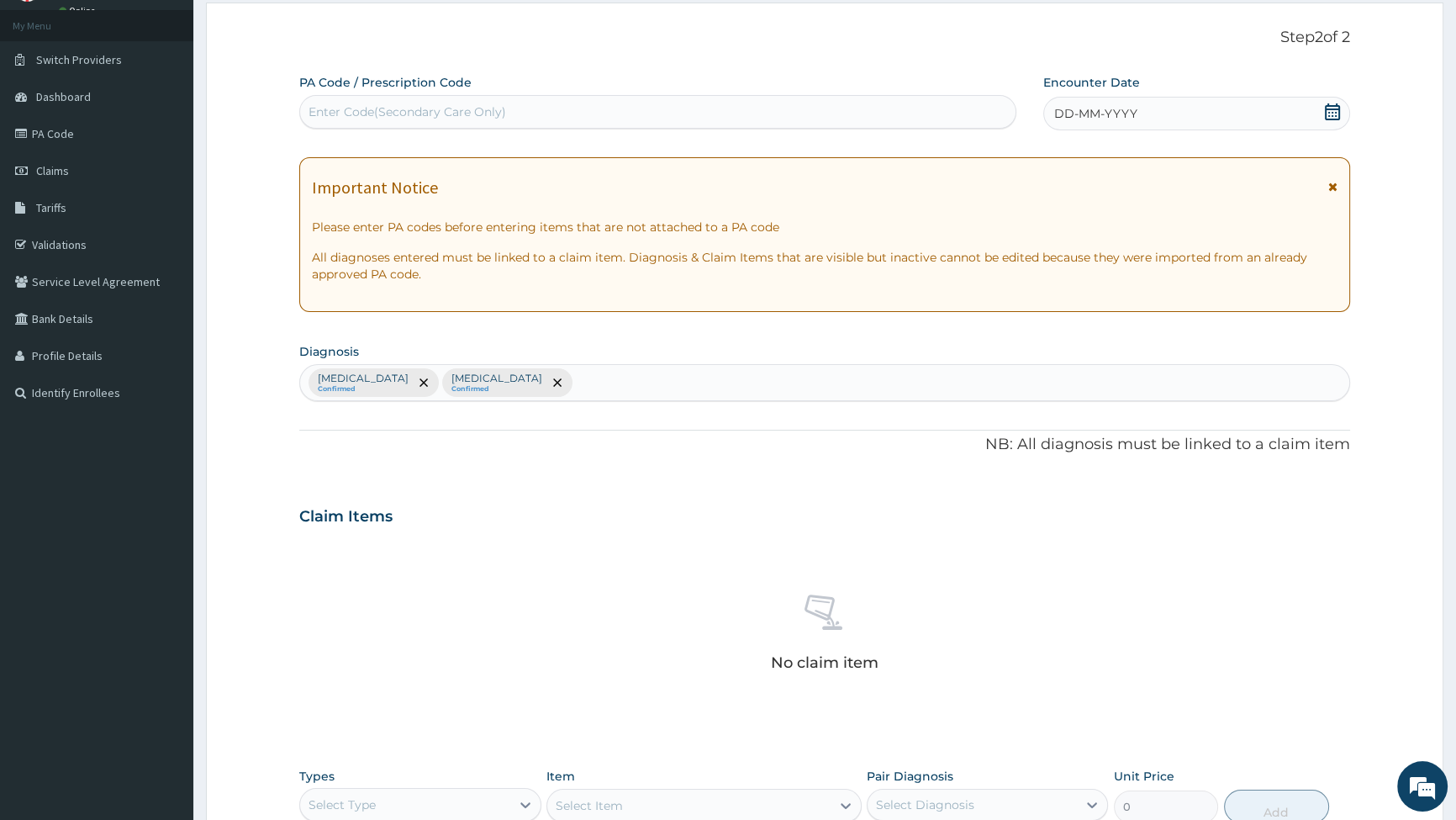
click at [554, 384] on div "Falciparum malaria Confirmed Sepsis Confirmed" at bounding box center [825, 383] width 1049 height 36
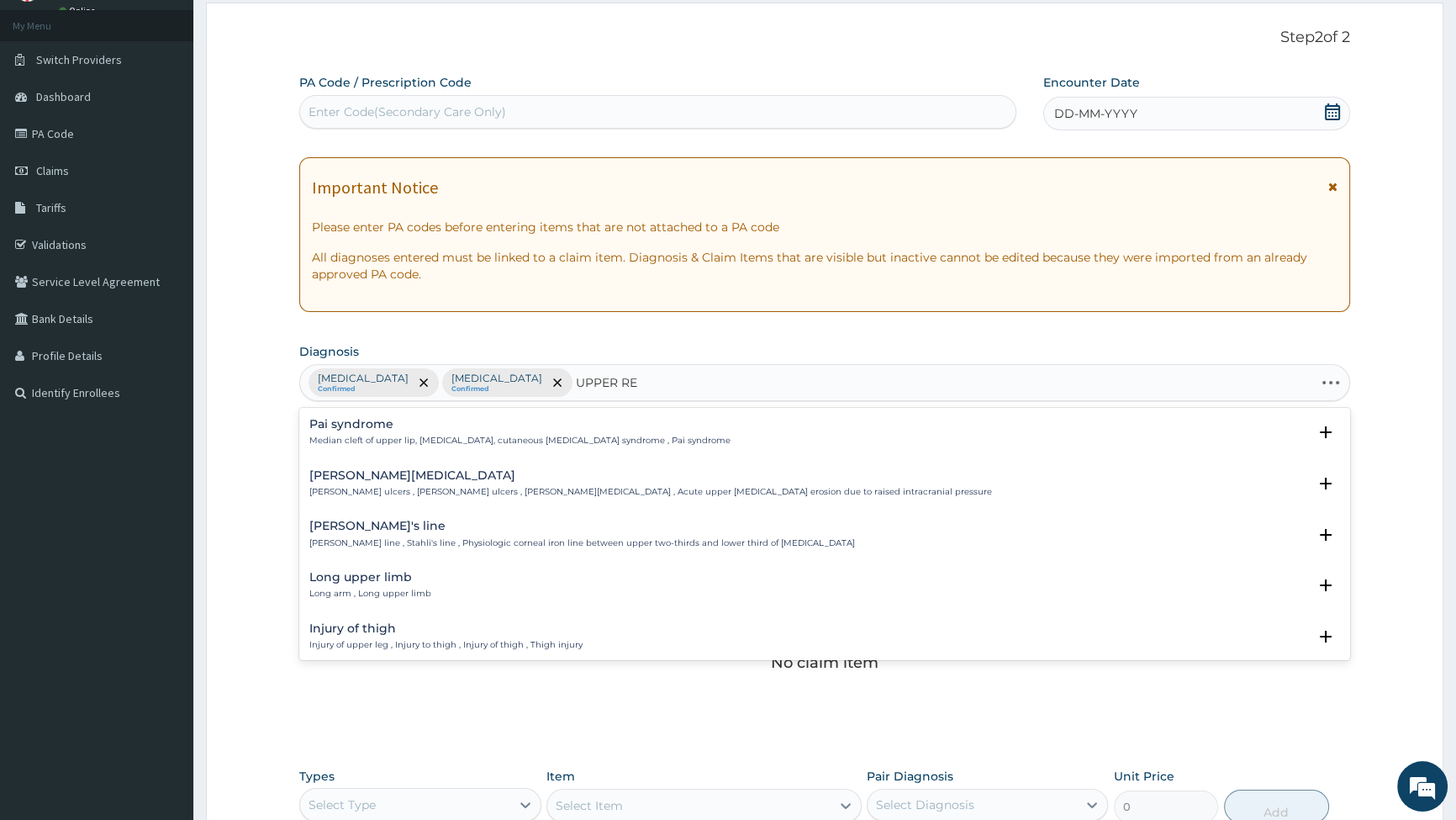
type input "UPPER RES"
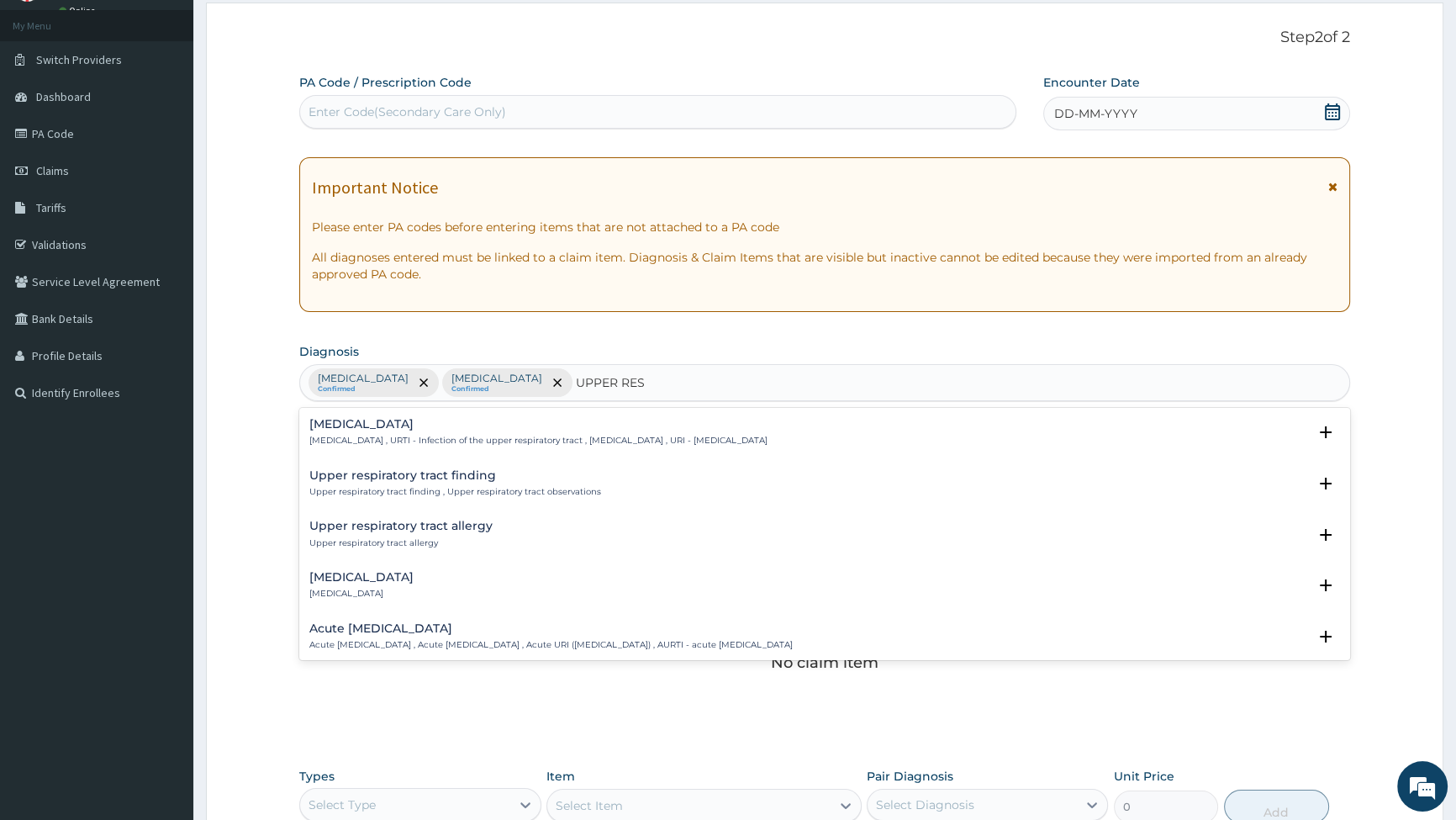
click at [393, 436] on p "Upper respiratory infection , URTI - Infection of the upper respiratory tract ,…" at bounding box center [538, 441] width 458 height 12
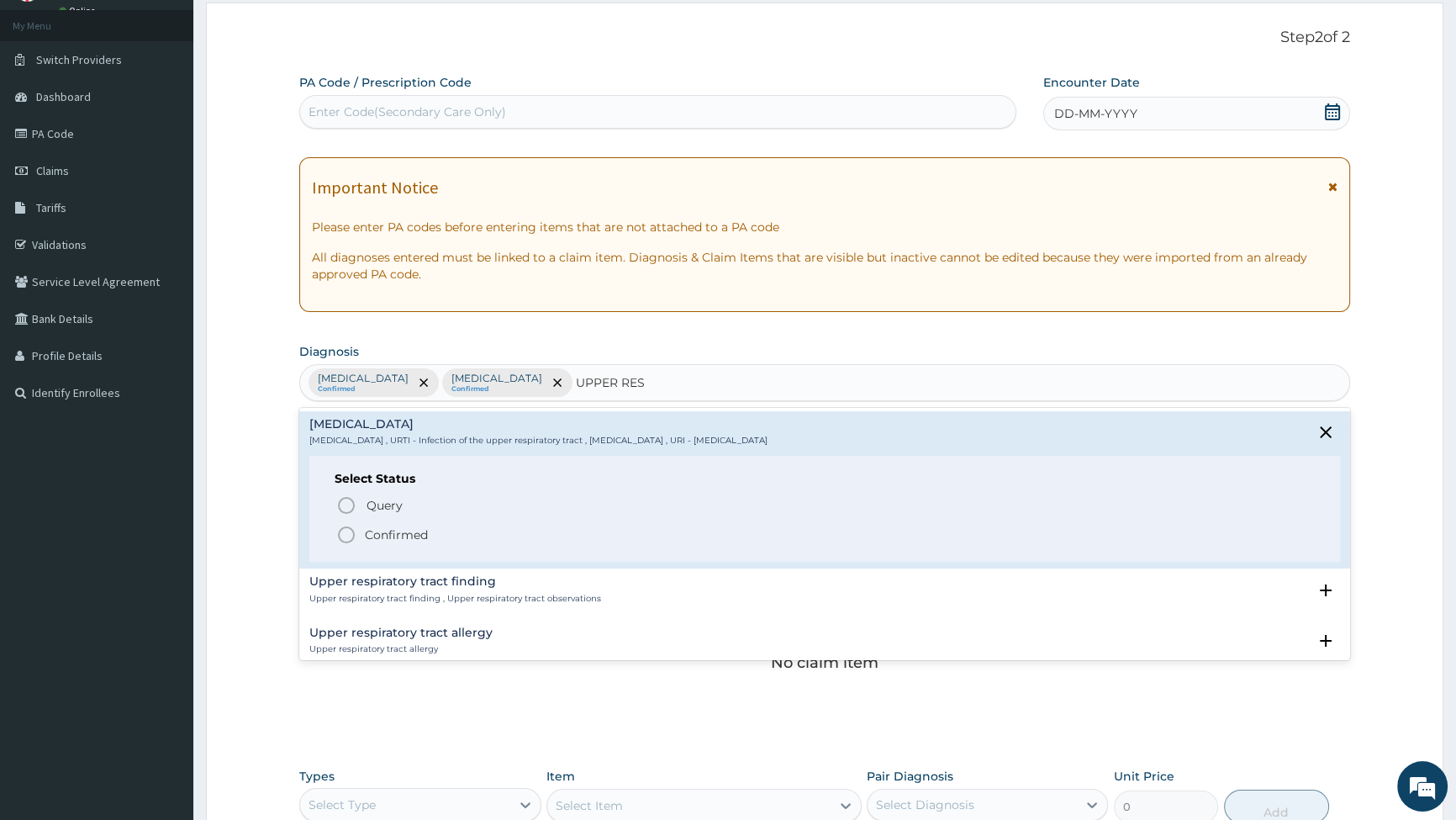
click at [348, 532] on icon "status option filled" at bounding box center [346, 535] width 20 height 20
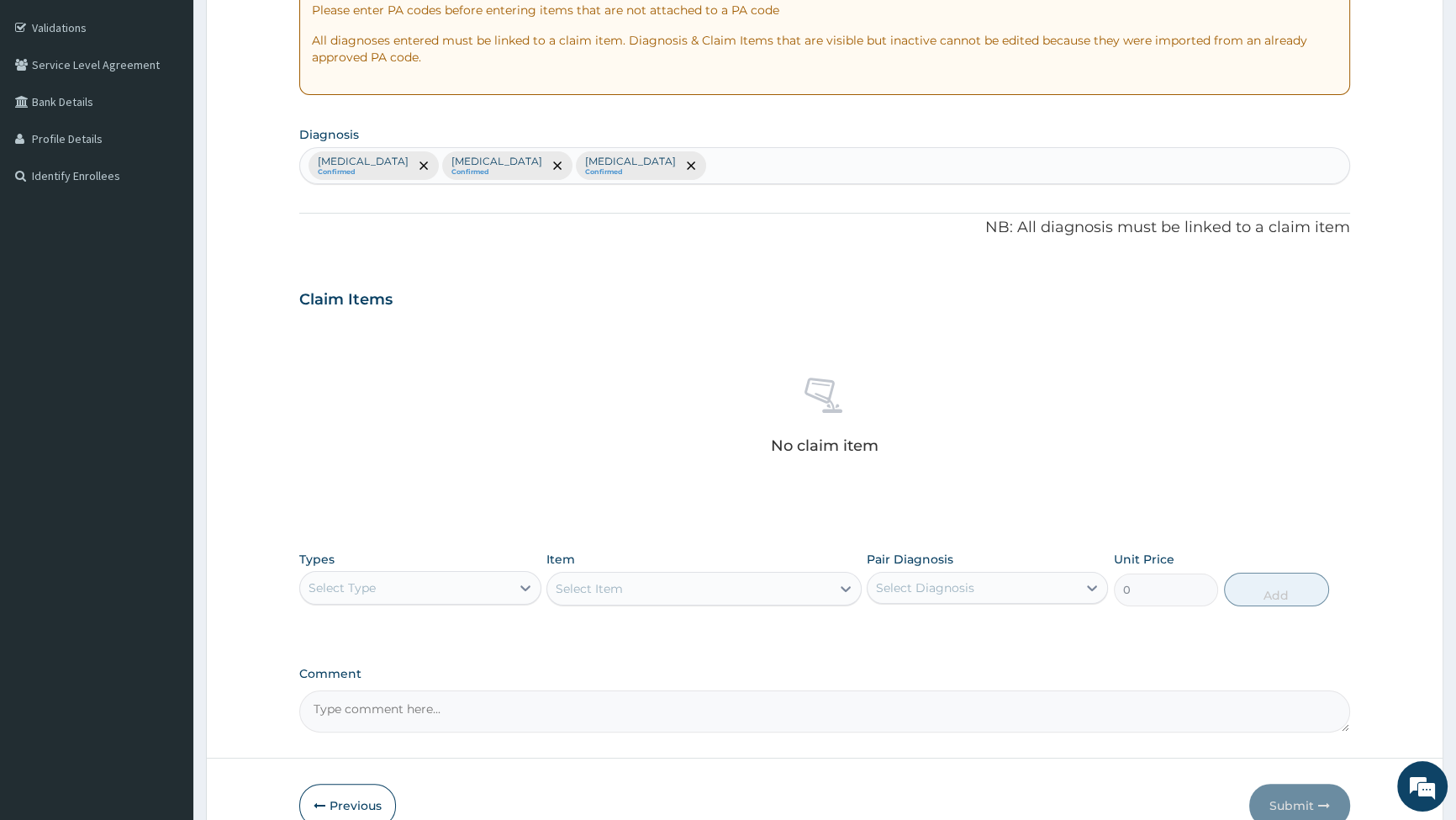
scroll to position [391, 0]
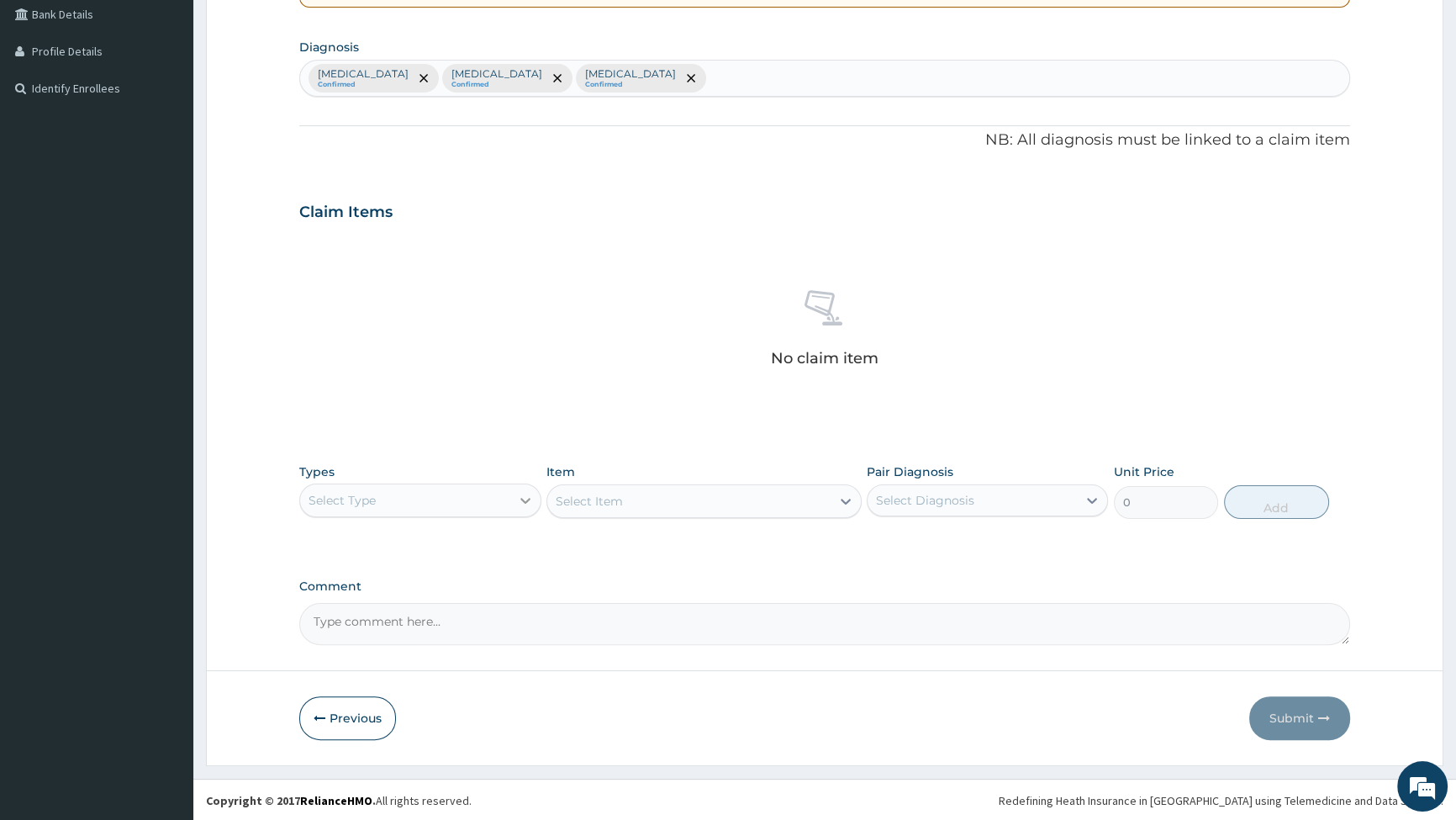
click at [523, 496] on icon at bounding box center [526, 500] width 17 height 17
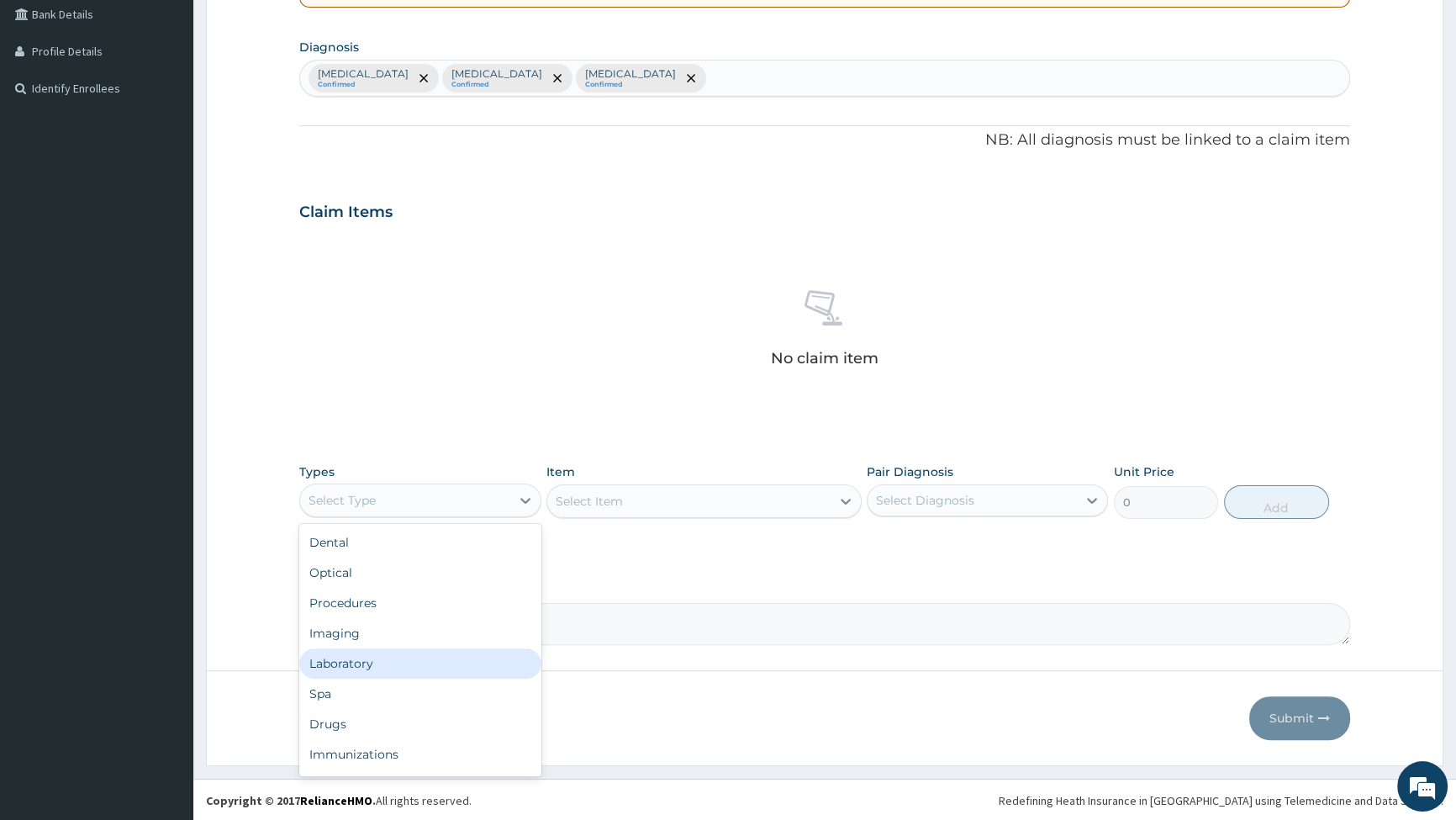
click at [353, 661] on div "Laboratory" at bounding box center [420, 663] width 242 height 31
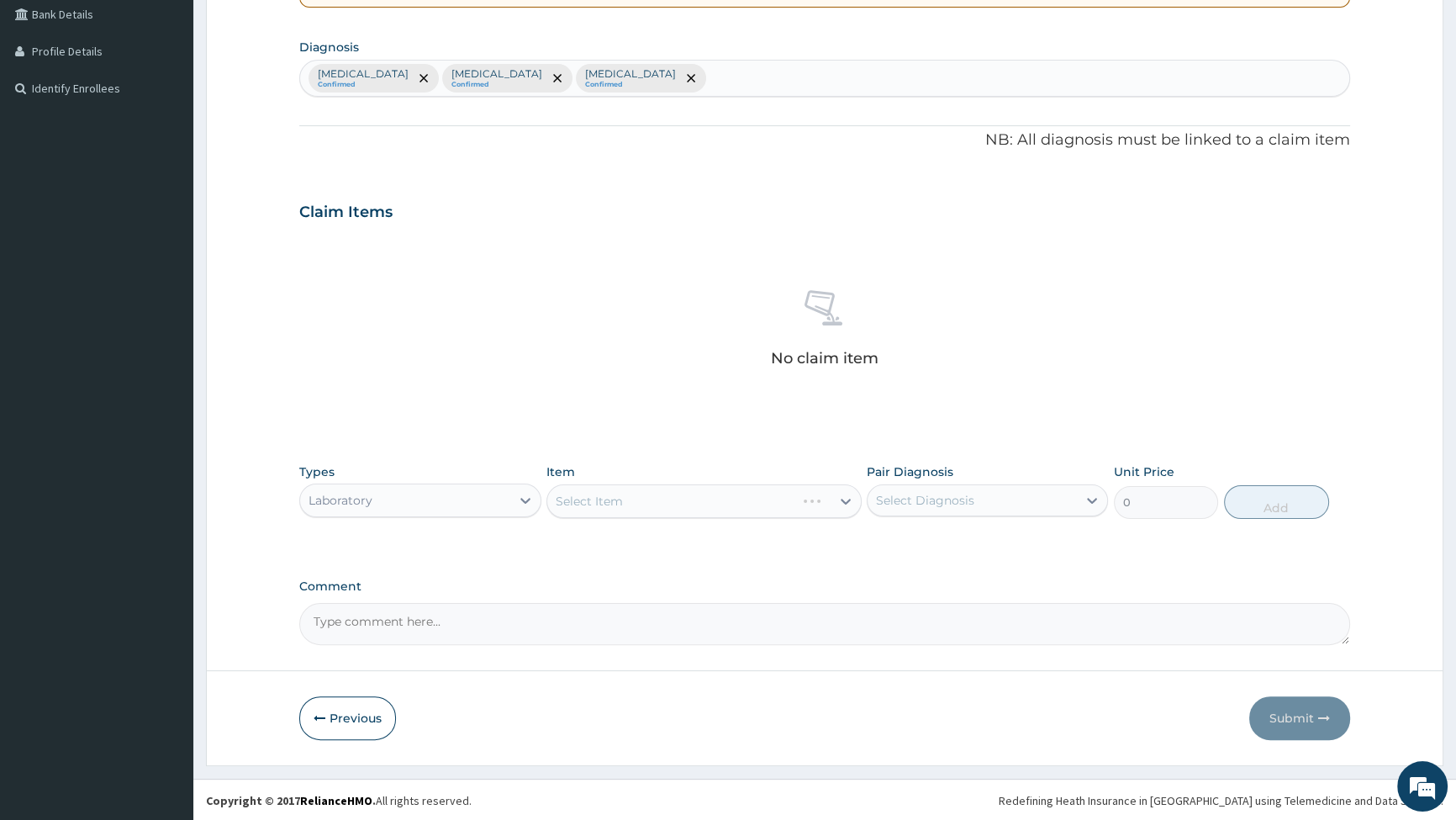
click at [683, 498] on div "Select Item" at bounding box center [704, 501] width 316 height 34
click at [845, 501] on icon at bounding box center [846, 501] width 10 height 6
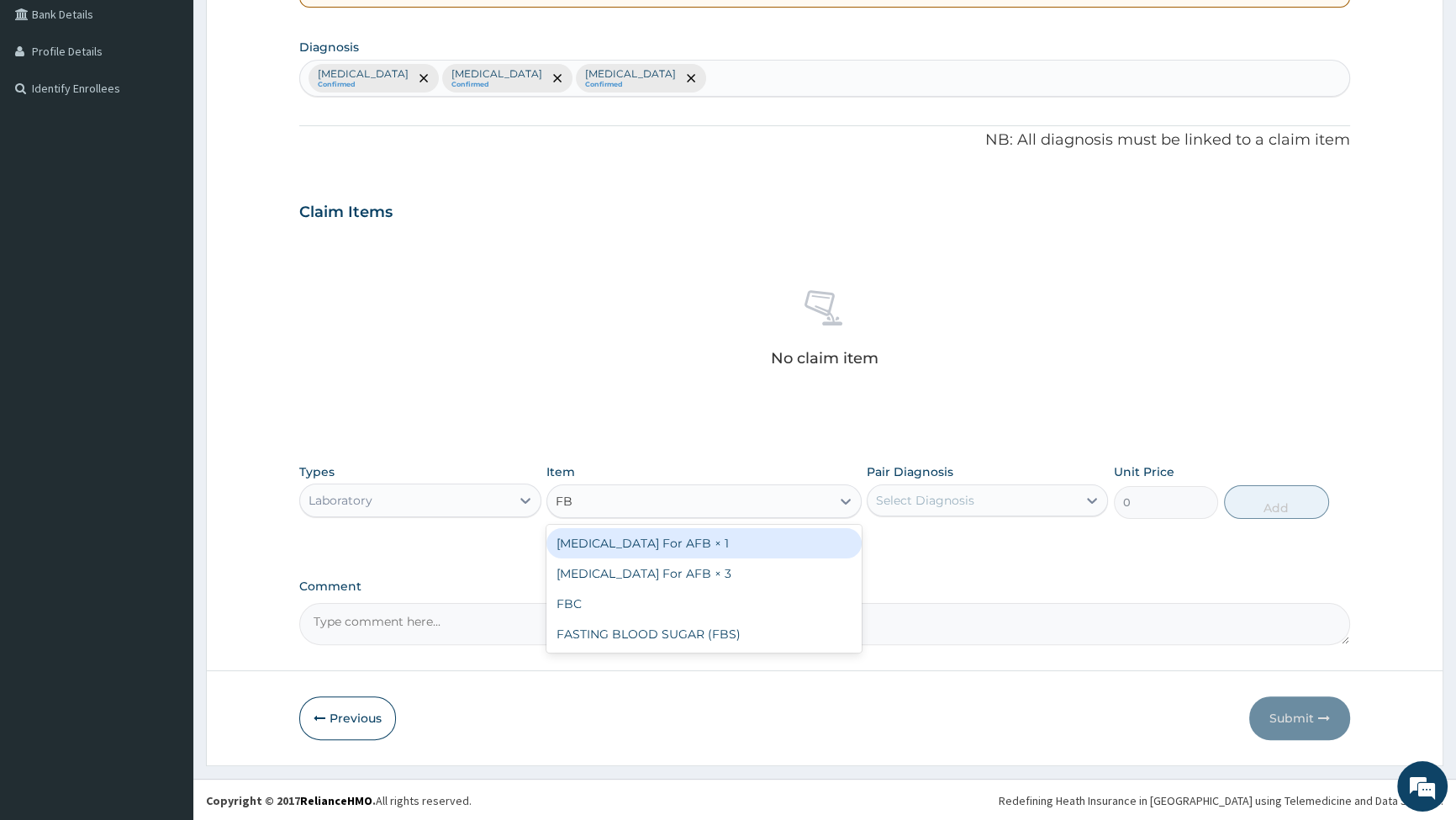
type input "FBC"
click at [566, 542] on div "FBC" at bounding box center [704, 544] width 316 height 31
type input "6000"
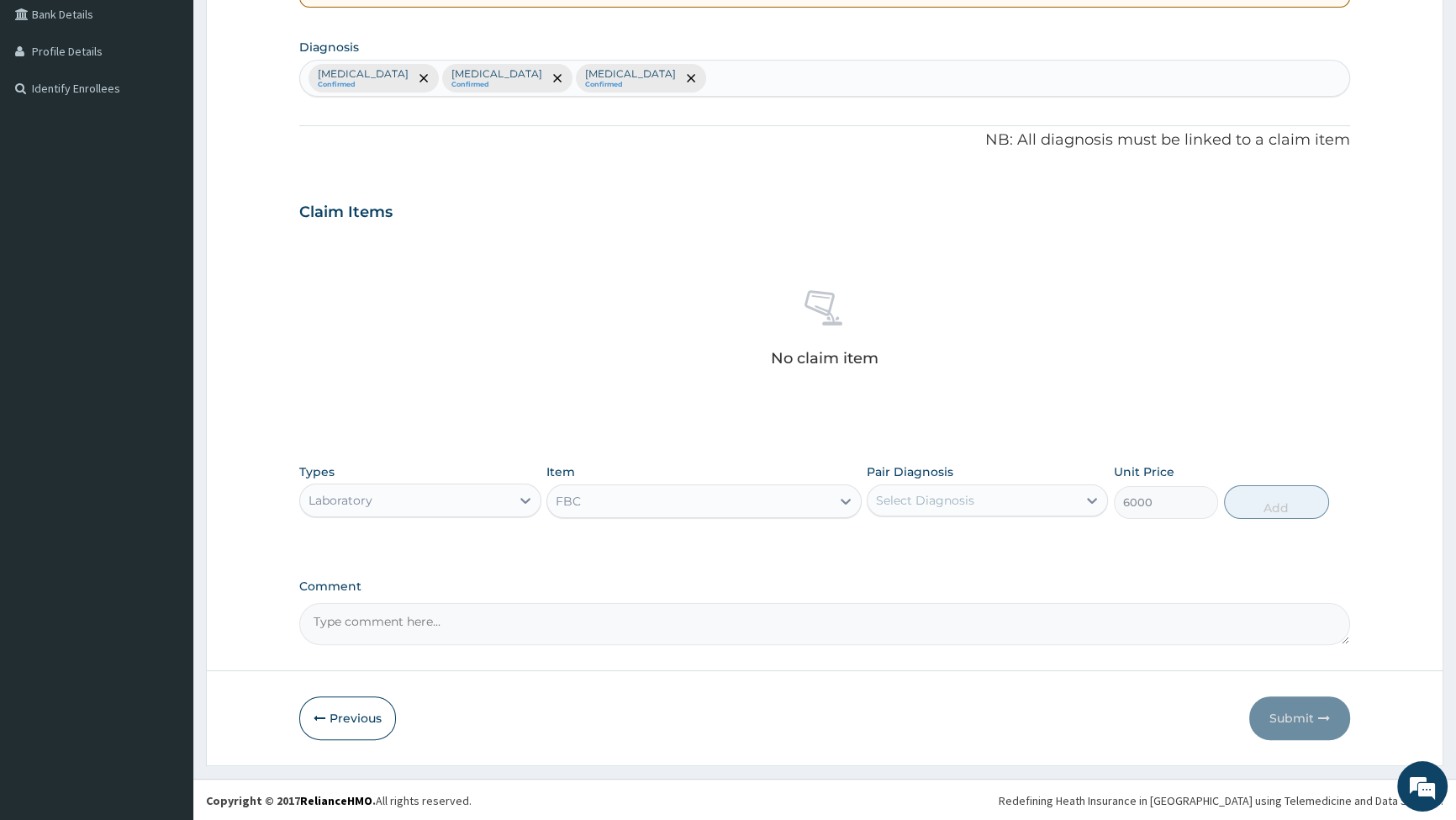
click at [962, 493] on div "Select Diagnosis" at bounding box center [925, 500] width 99 height 17
click at [881, 576] on input "checkbox" at bounding box center [882, 576] width 11 height 11
checkbox input "true"
click at [1294, 503] on button "Add" at bounding box center [1277, 502] width 105 height 34
type input "0"
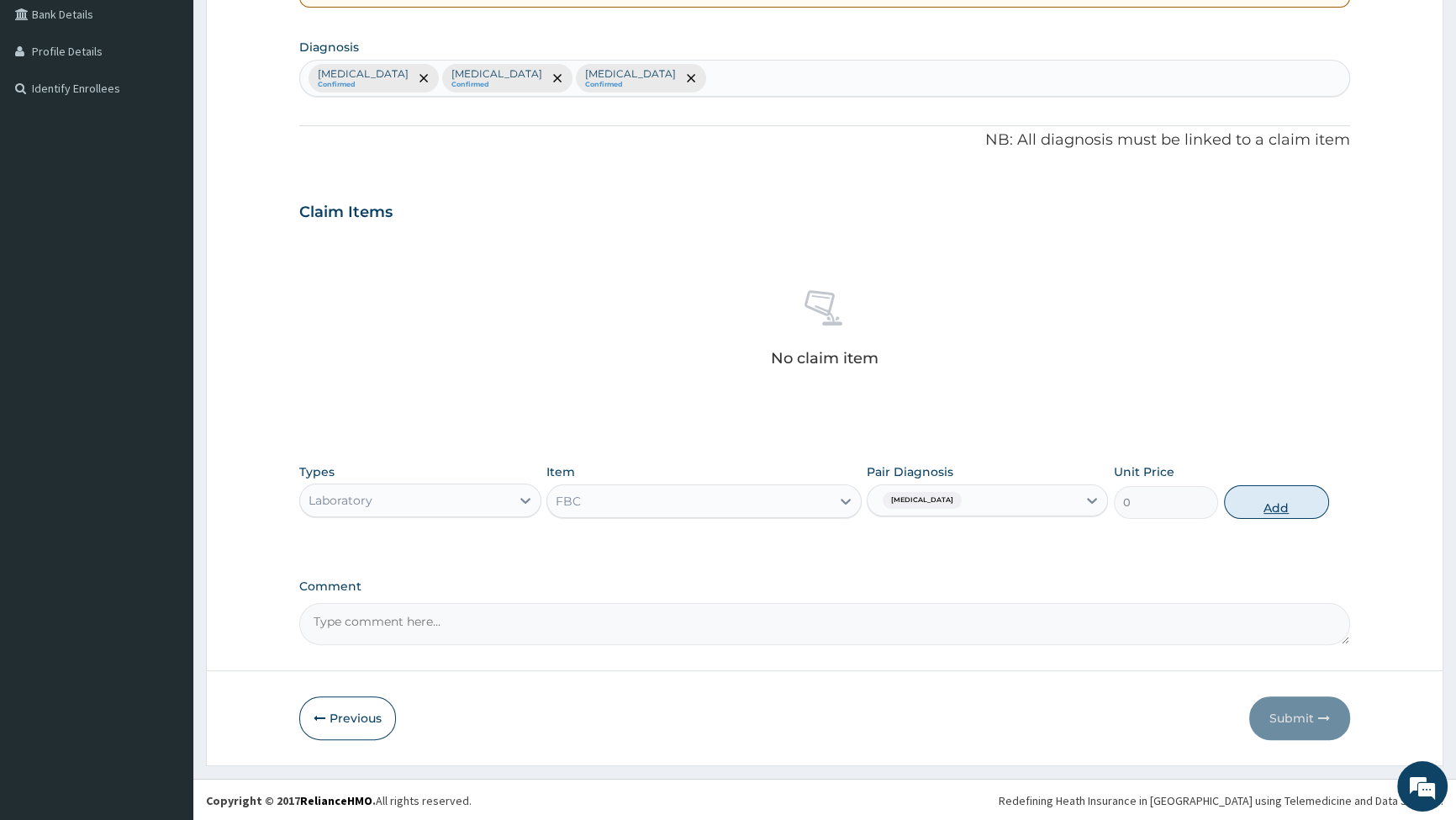
scroll to position [311, 0]
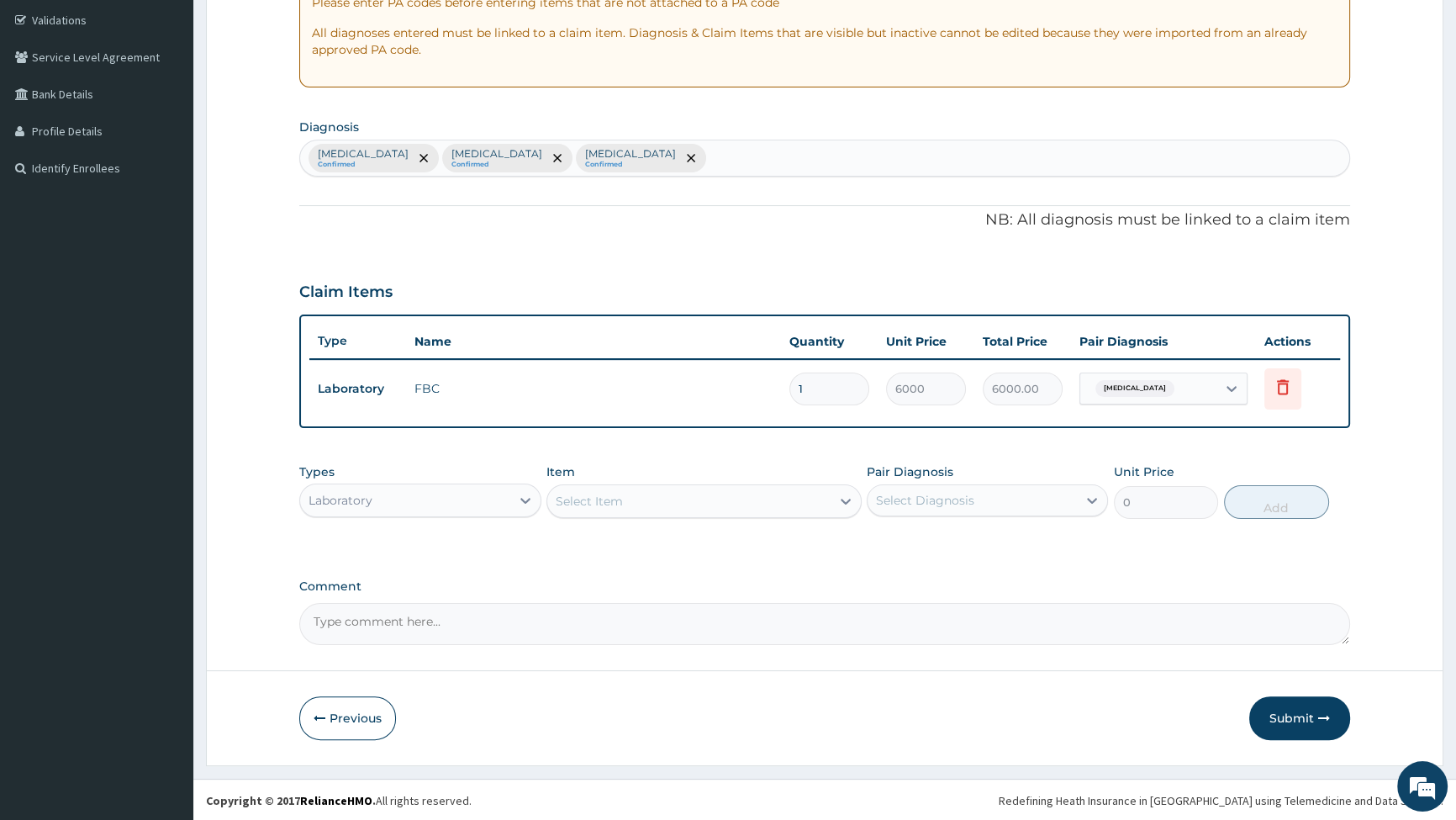
click at [474, 497] on div "Laboratory" at bounding box center [405, 500] width 209 height 27
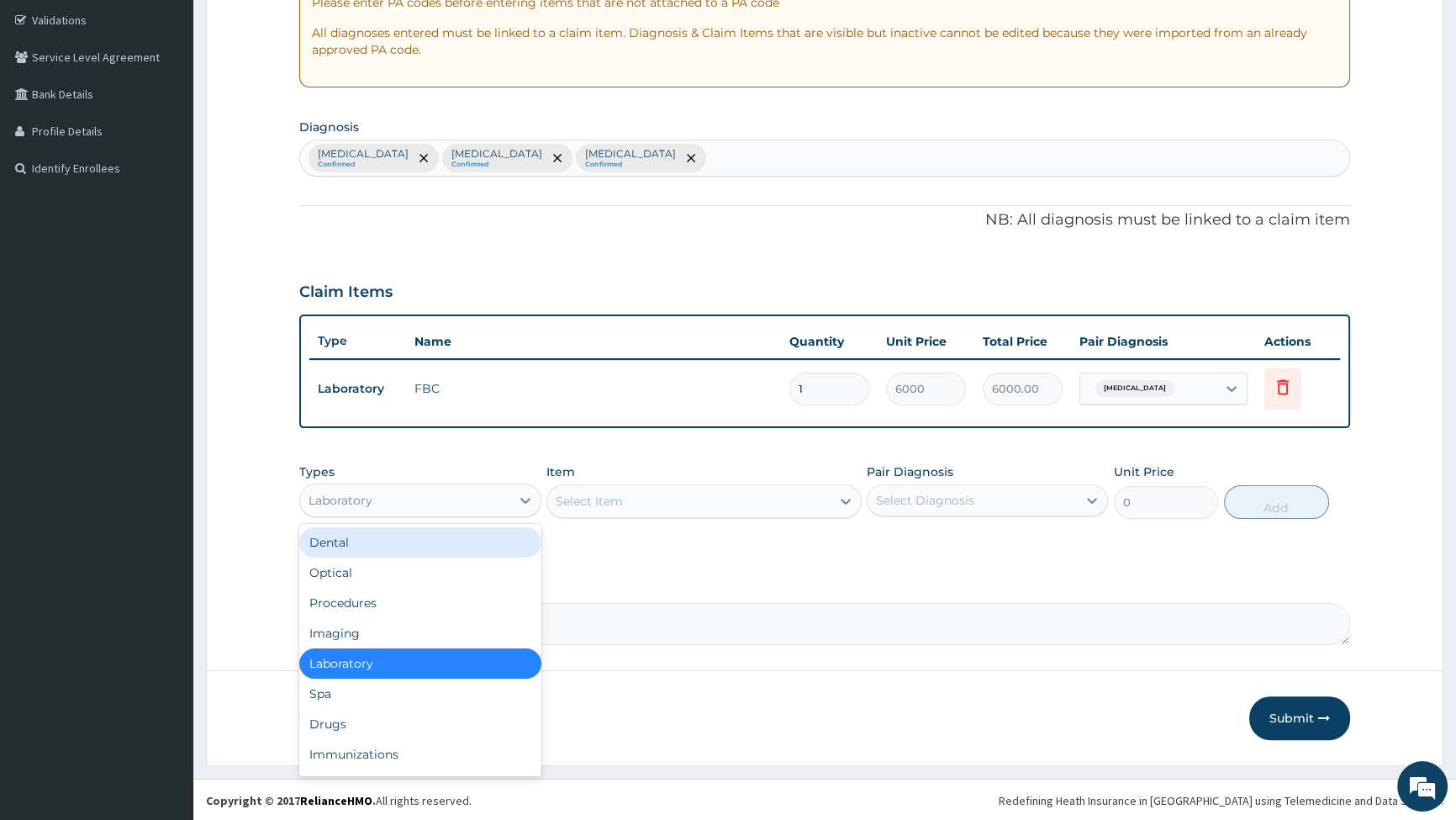
scroll to position [57, 0]
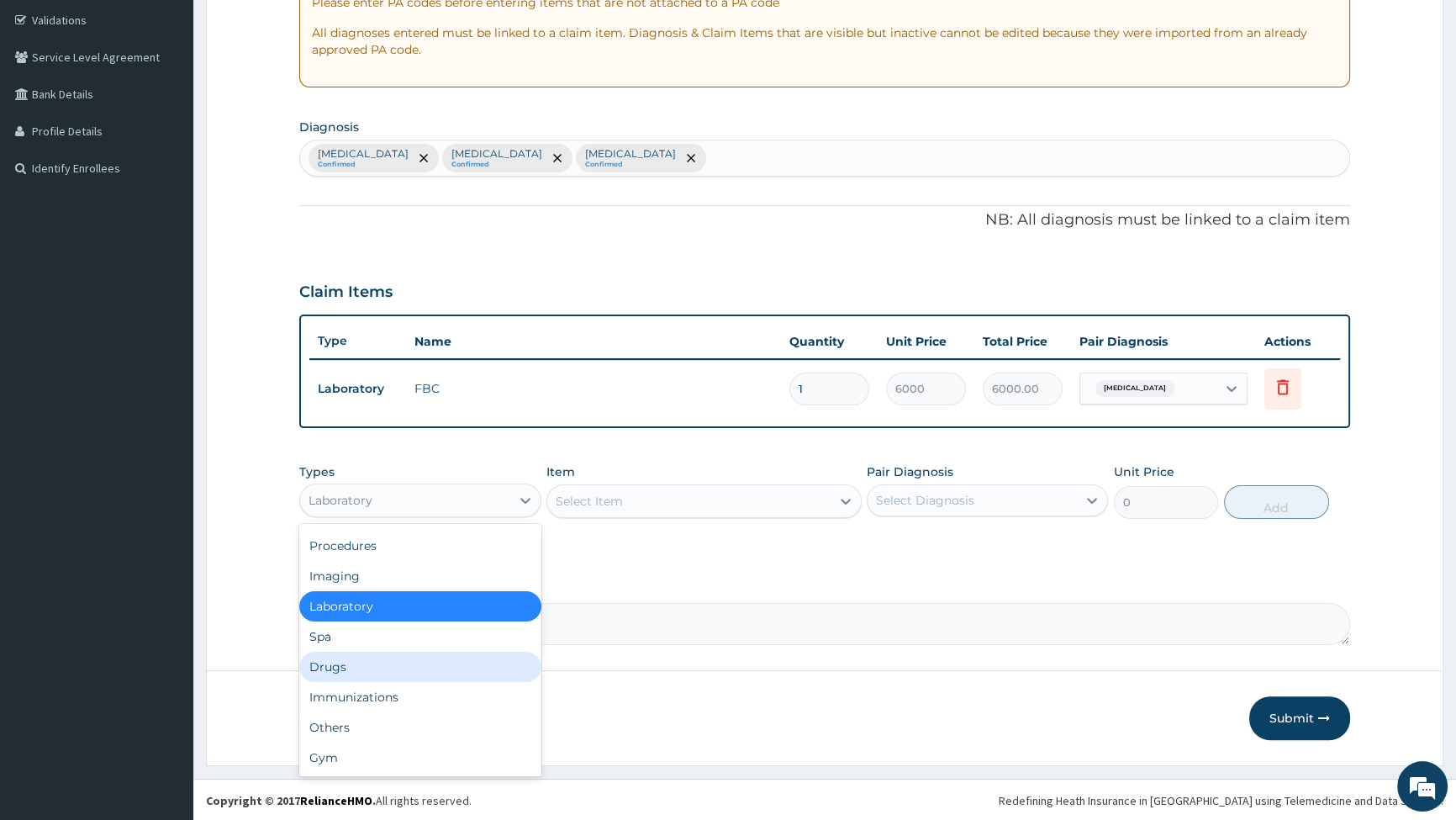
drag, startPoint x: 344, startPoint y: 673, endPoint x: 362, endPoint y: 652, distance: 27.7
click at [345, 669] on div "Drugs" at bounding box center [420, 667] width 242 height 31
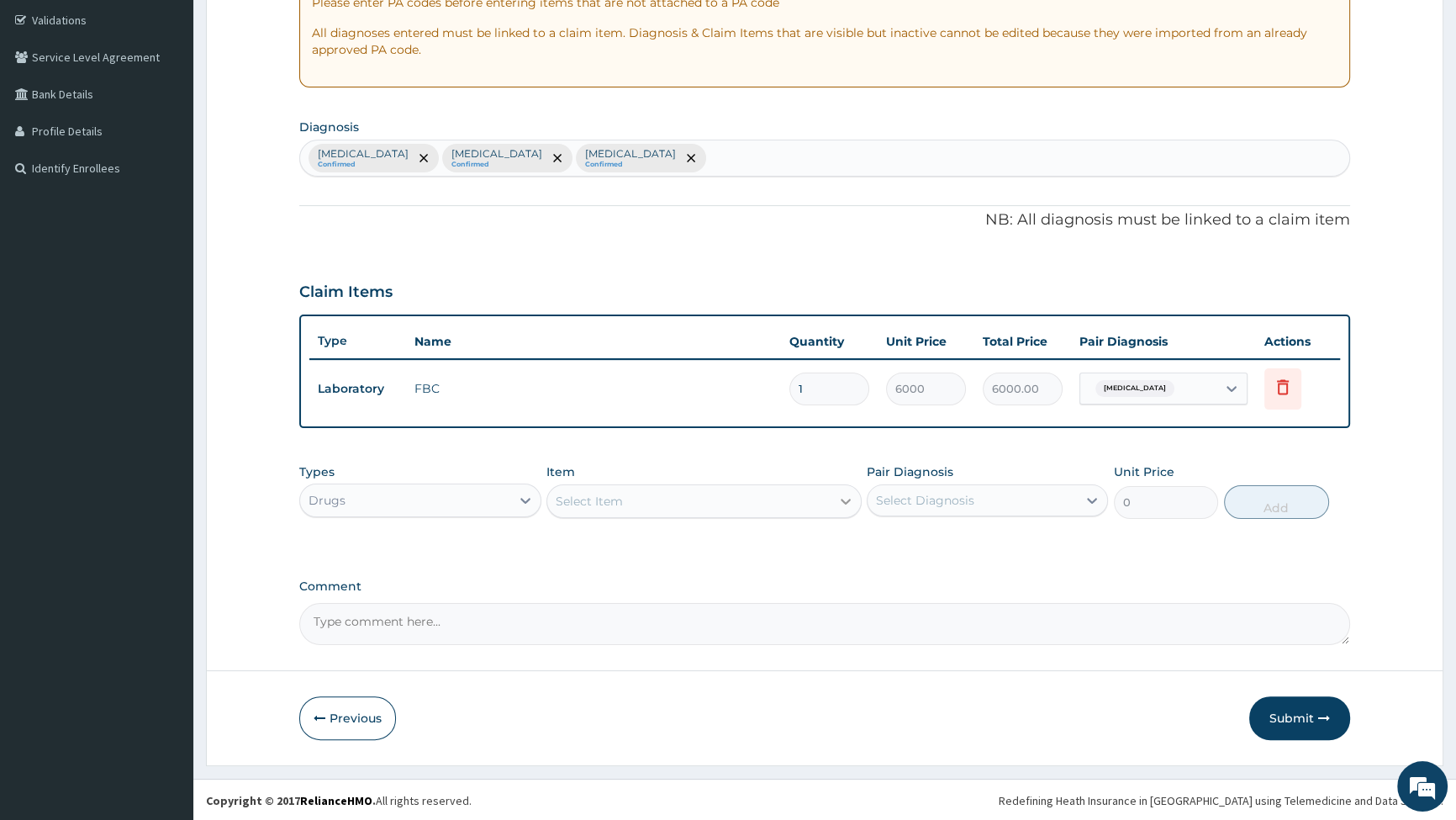
click at [843, 498] on icon at bounding box center [846, 501] width 17 height 17
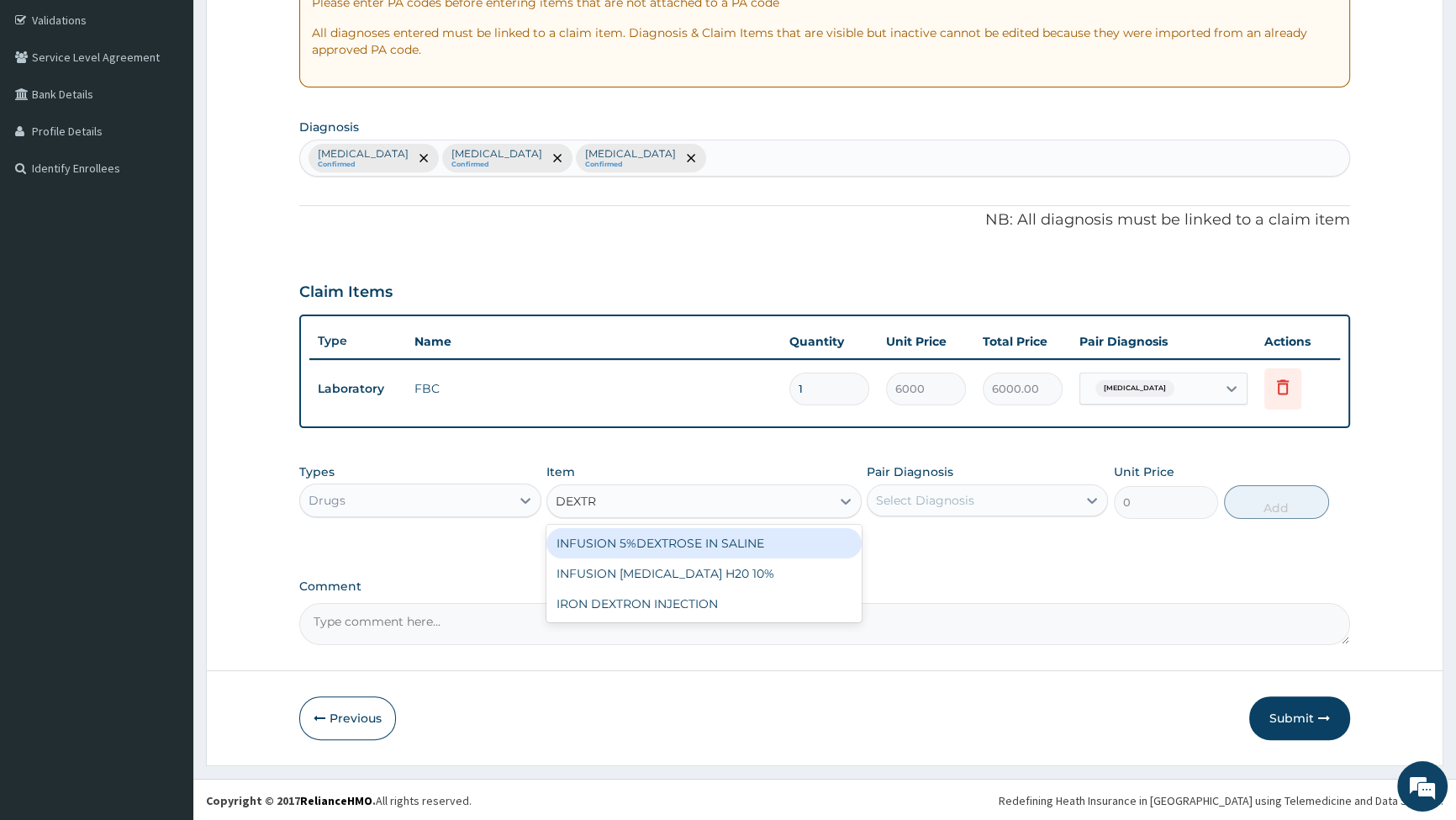
type input "DEXTRO"
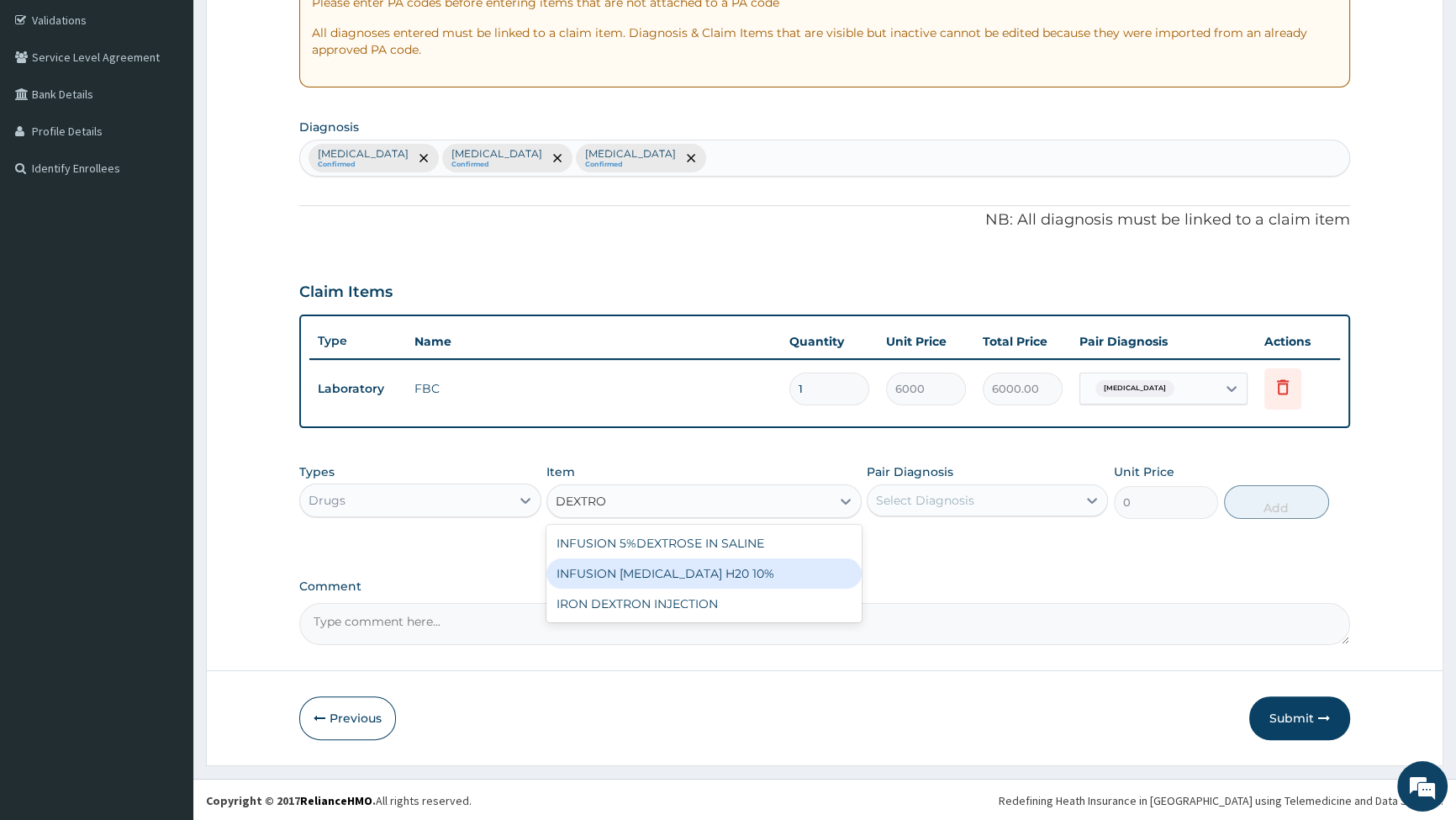
click at [657, 578] on div "INFUSION DEXTROSE H20 10%" at bounding box center [704, 573] width 316 height 31
type input "1400"
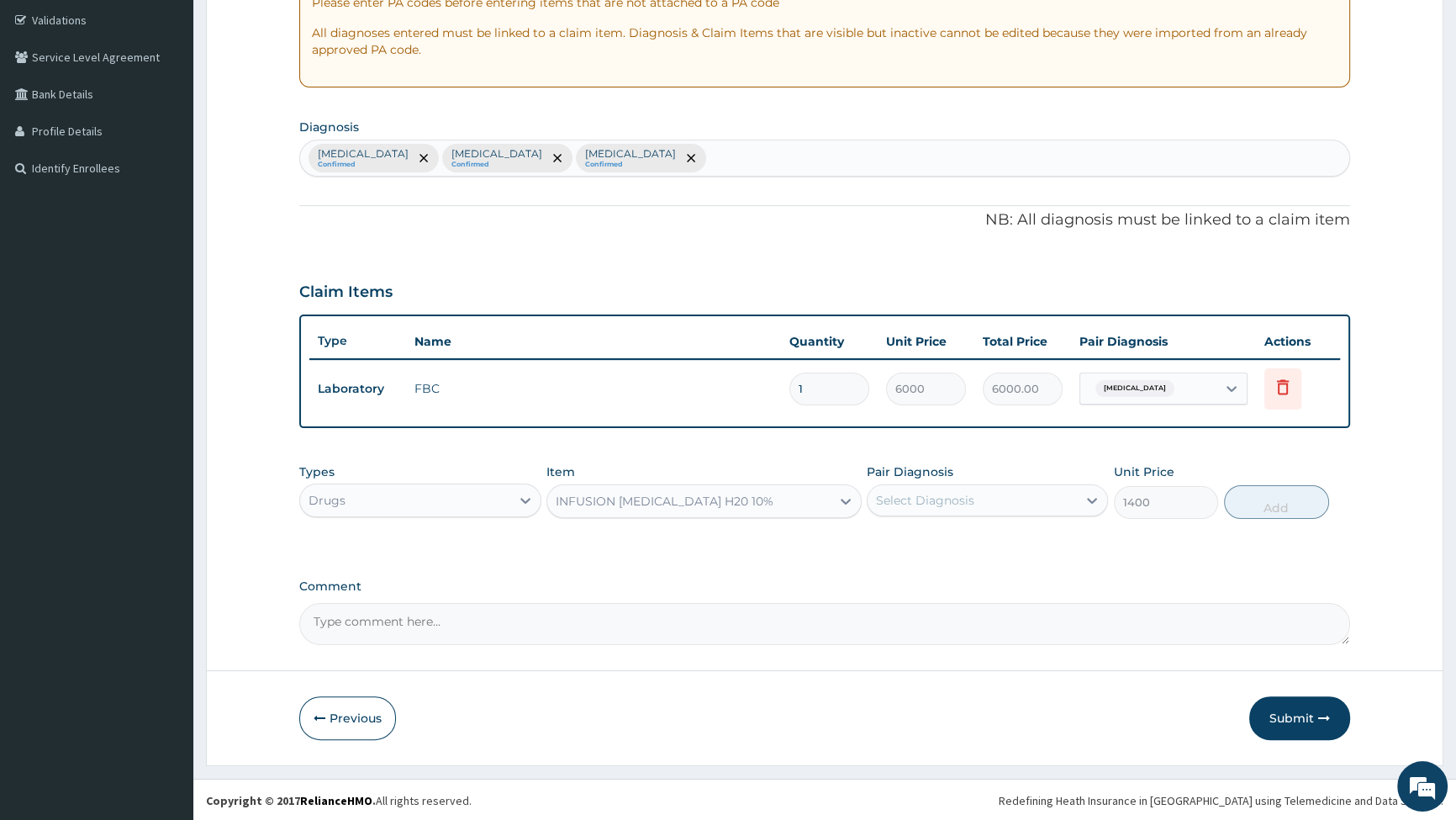
click at [972, 499] on div "Select Diagnosis" at bounding box center [925, 500] width 99 height 17
click at [884, 539] on input "checkbox" at bounding box center [882, 542] width 11 height 11
checkbox input "true"
click at [1282, 496] on button "Add" at bounding box center [1277, 502] width 105 height 34
type input "0"
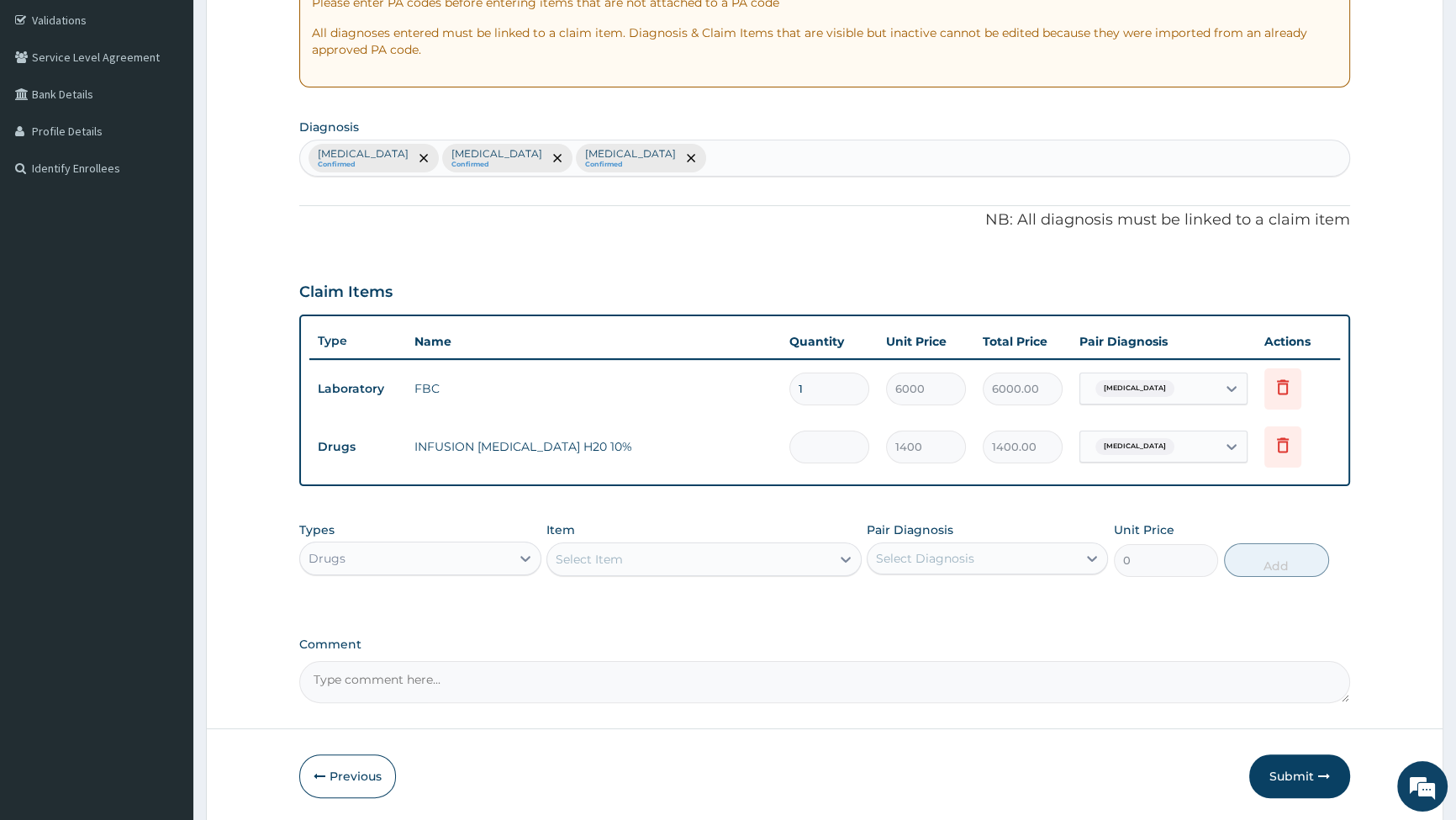
type input "0.00"
type input "3"
type input "4200.00"
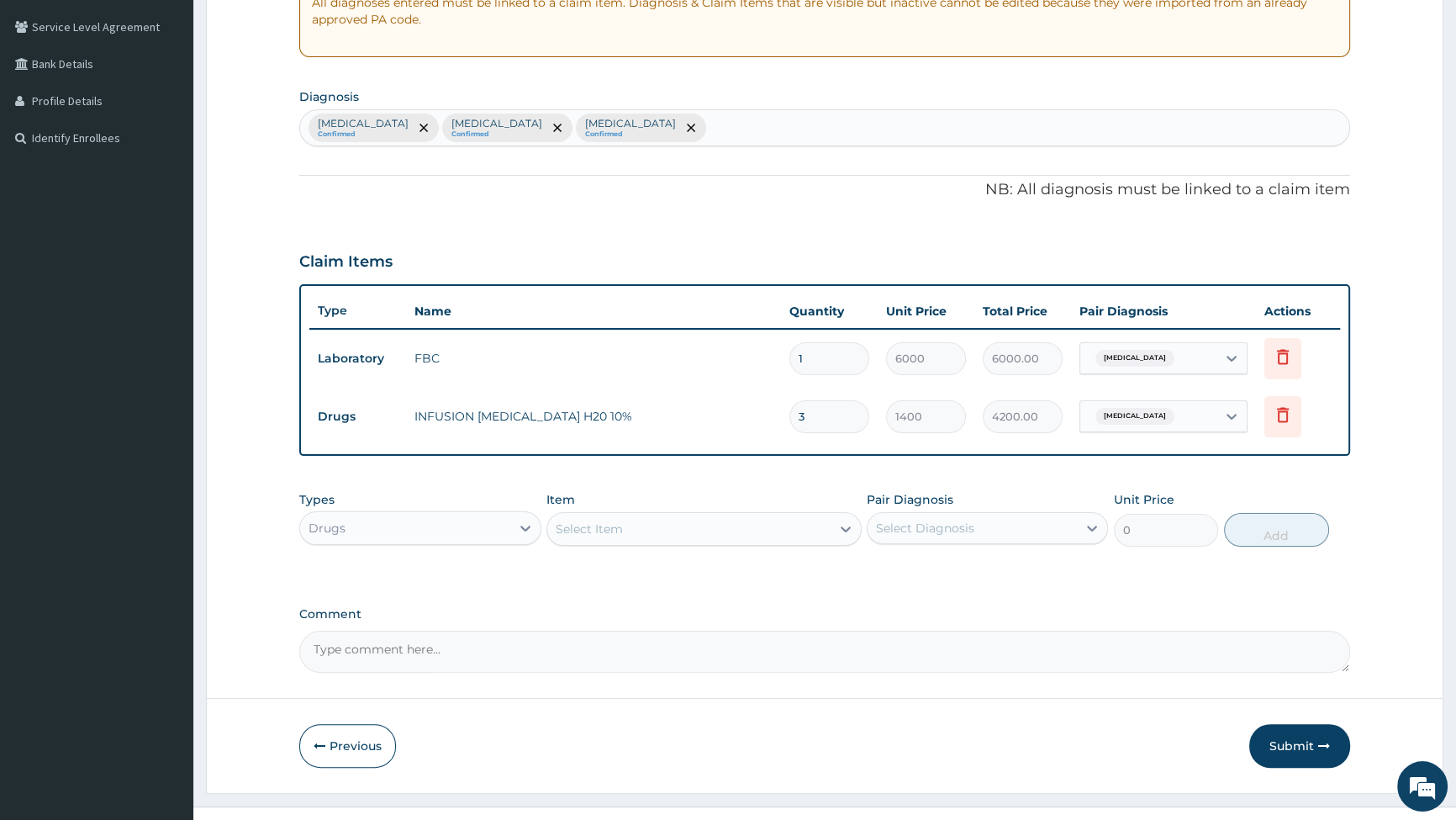
scroll to position [370, 0]
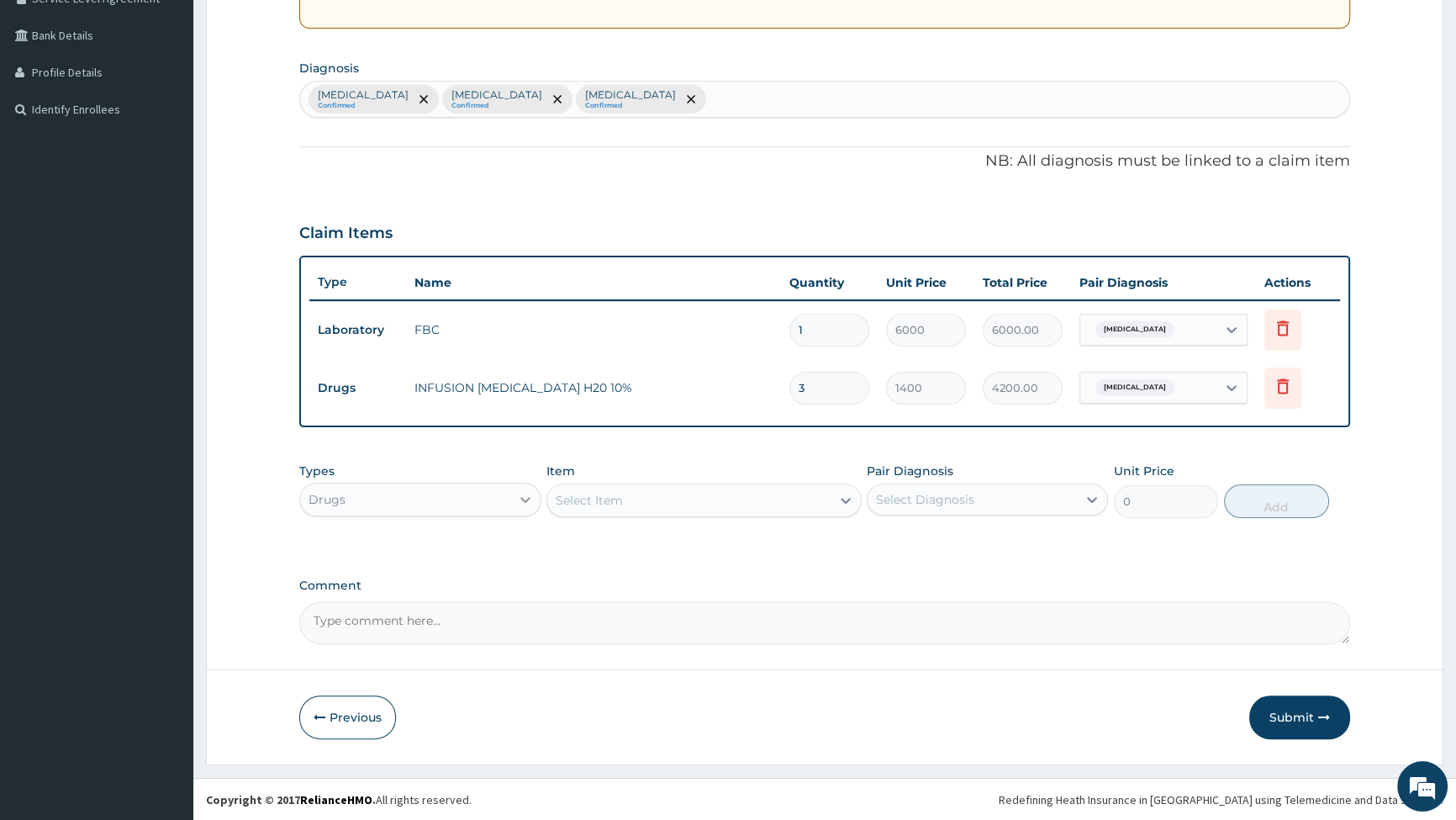
type input "3"
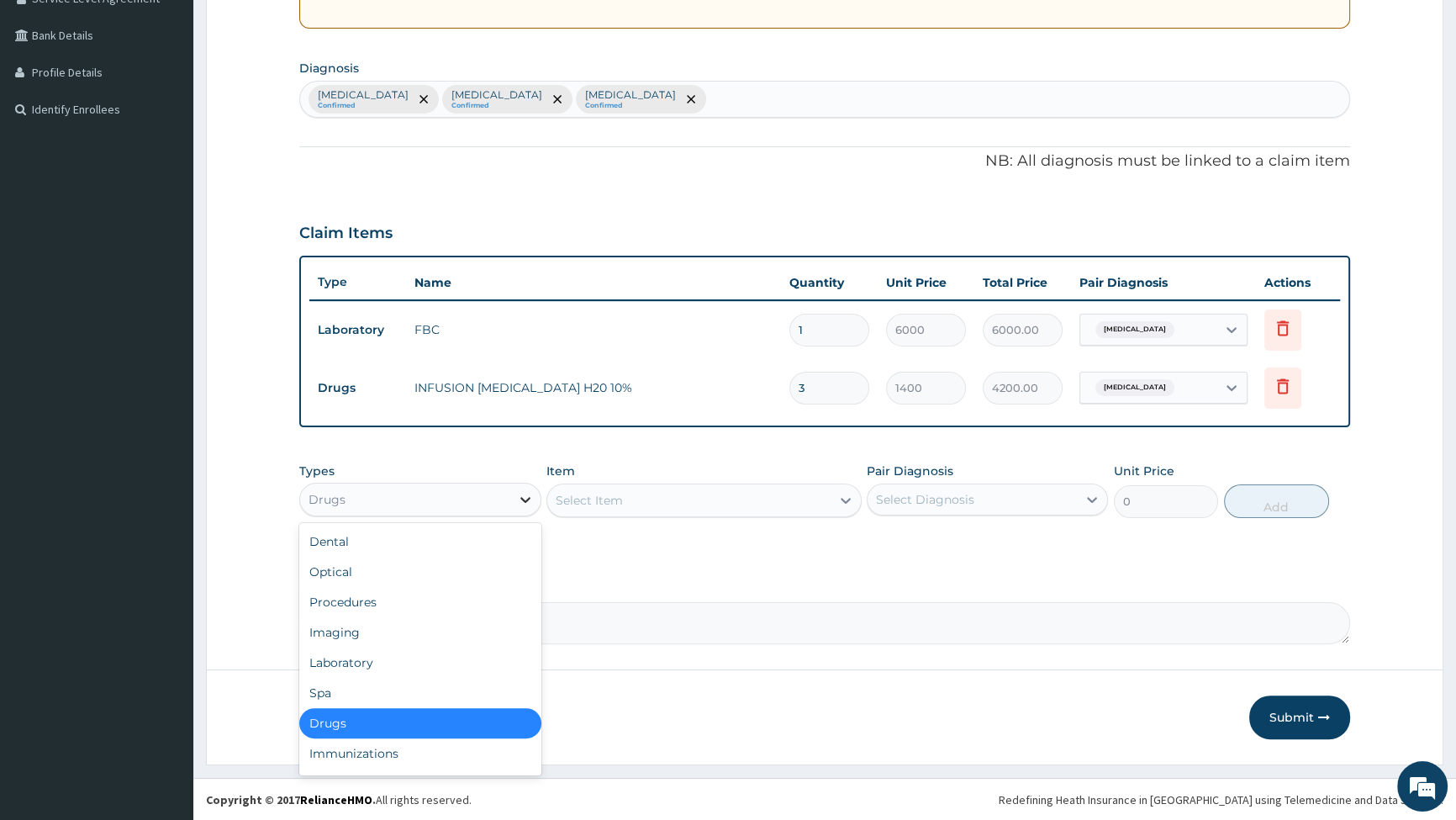
click at [524, 496] on icon at bounding box center [526, 499] width 17 height 17
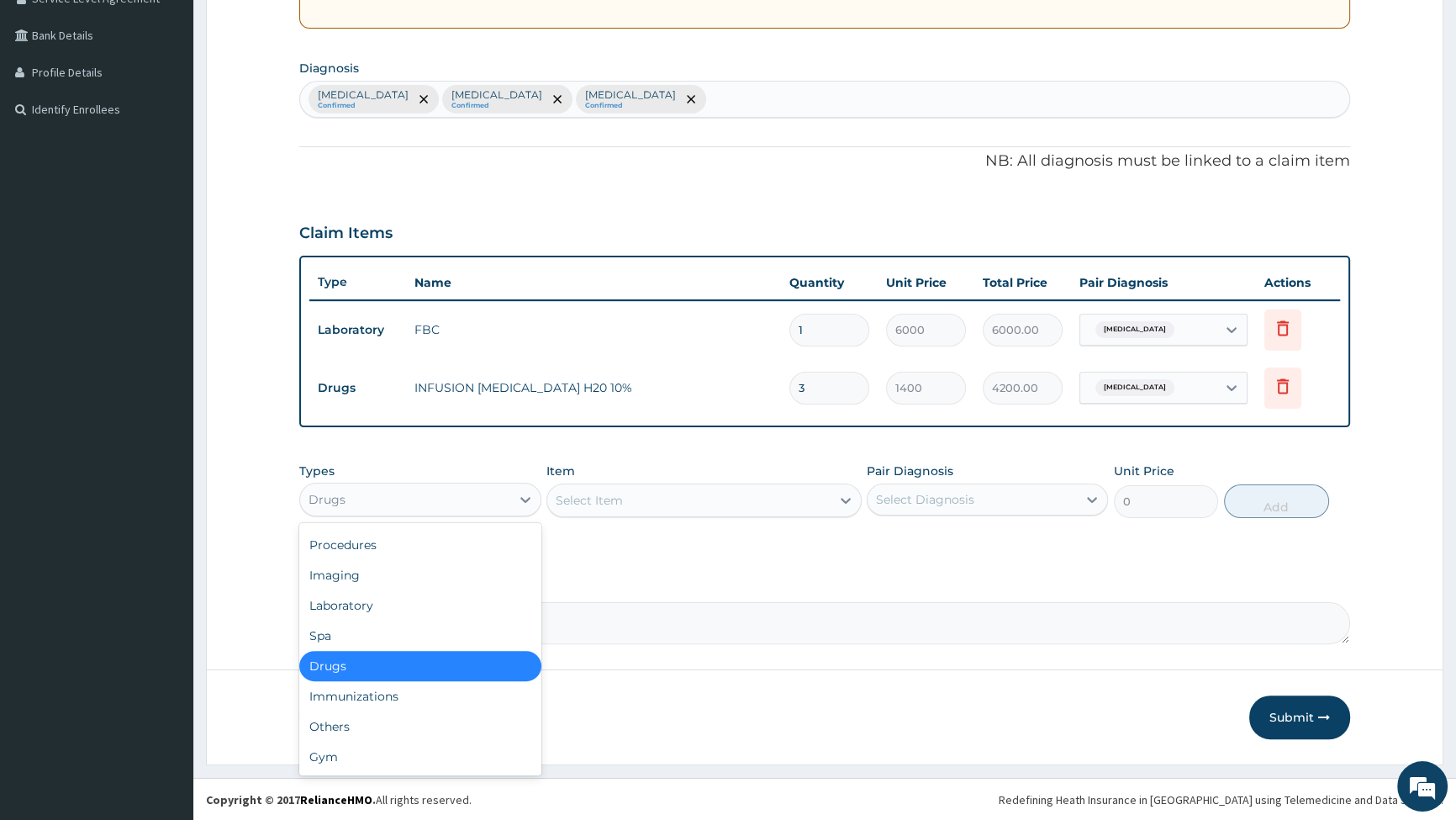
scroll to position [0, 0]
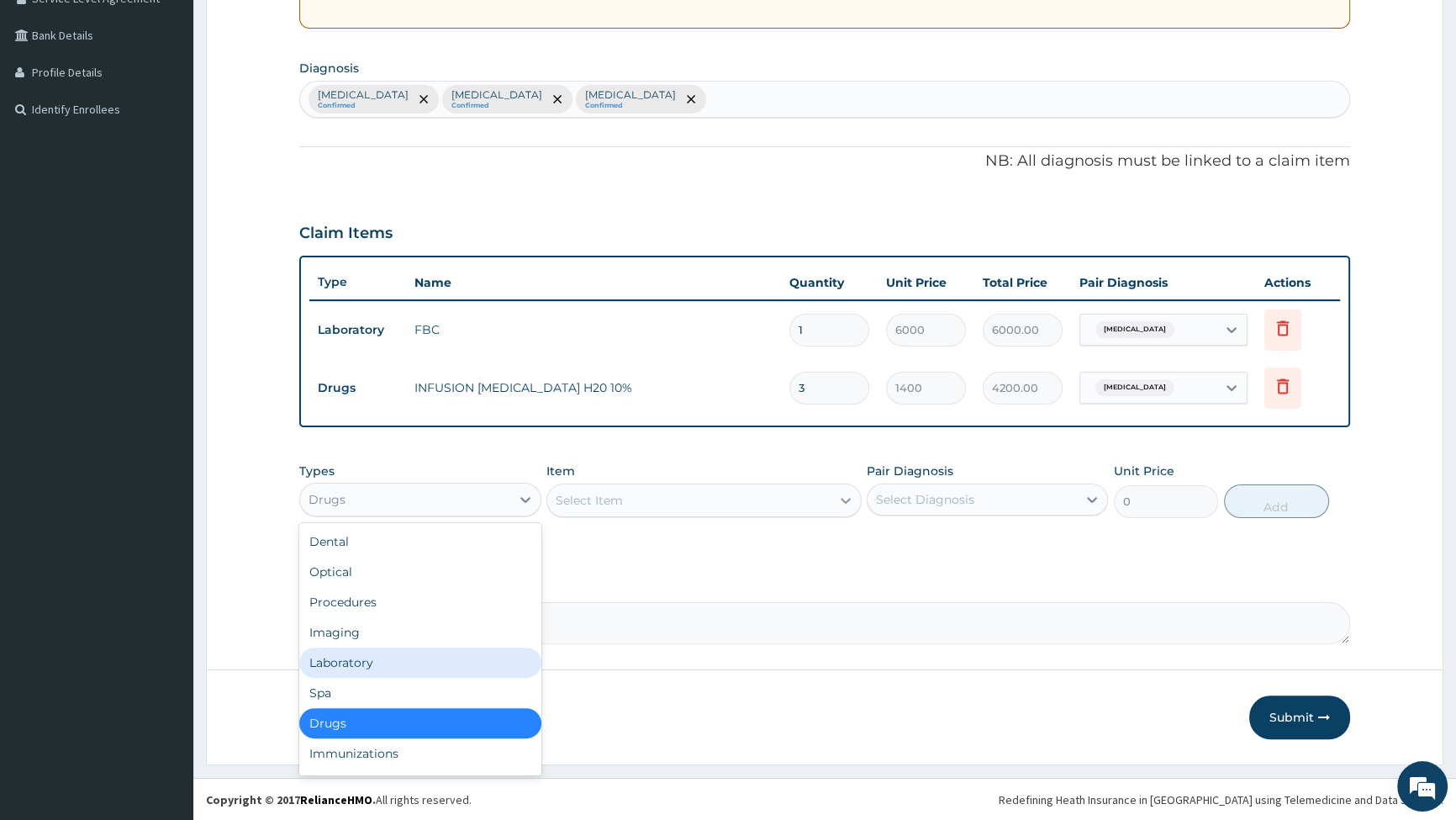
click at [845, 493] on icon at bounding box center [846, 500] width 17 height 17
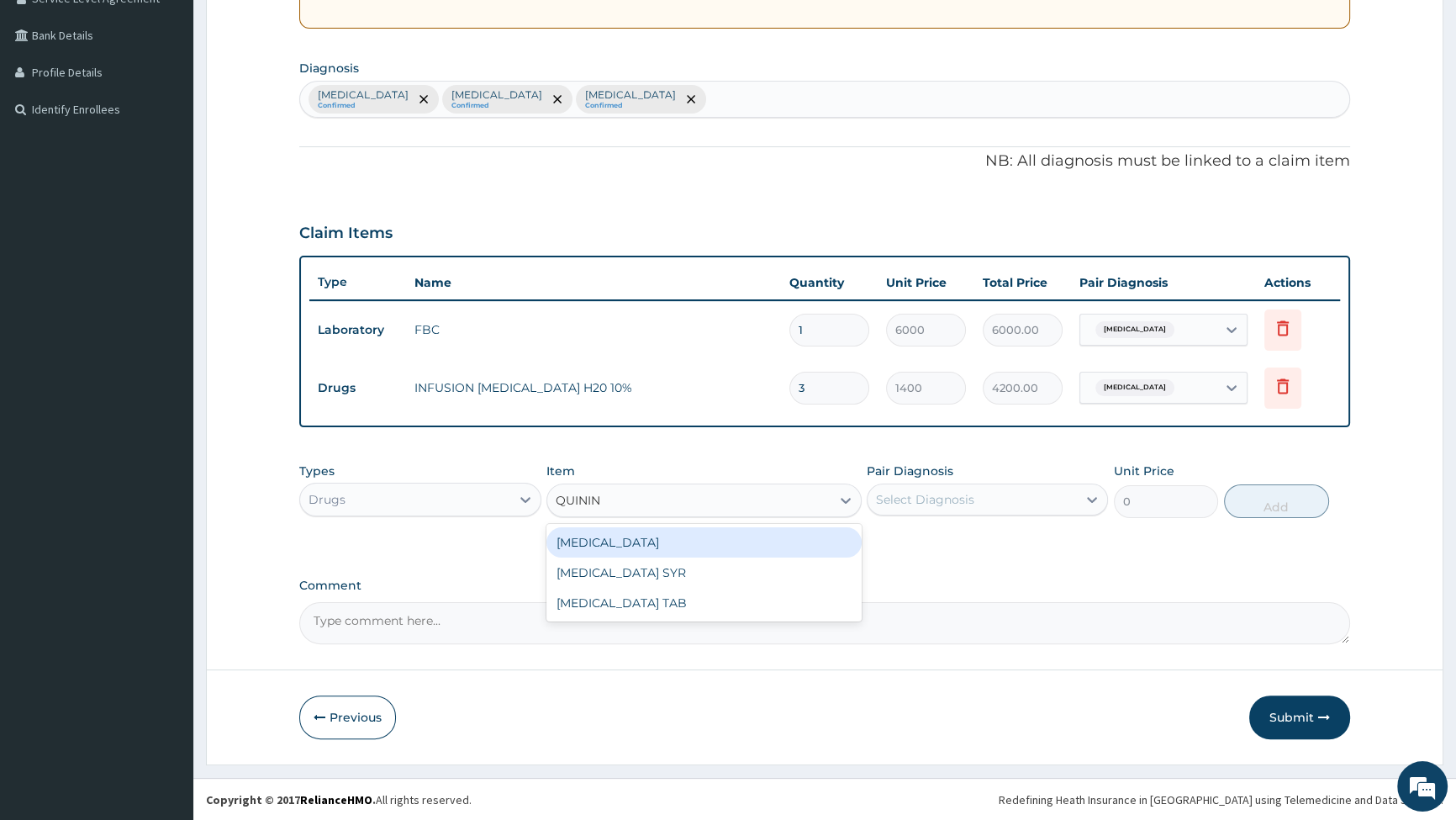
type input "QUININE"
click at [606, 543] on div "QUININE" at bounding box center [704, 543] width 316 height 31
type input "420"
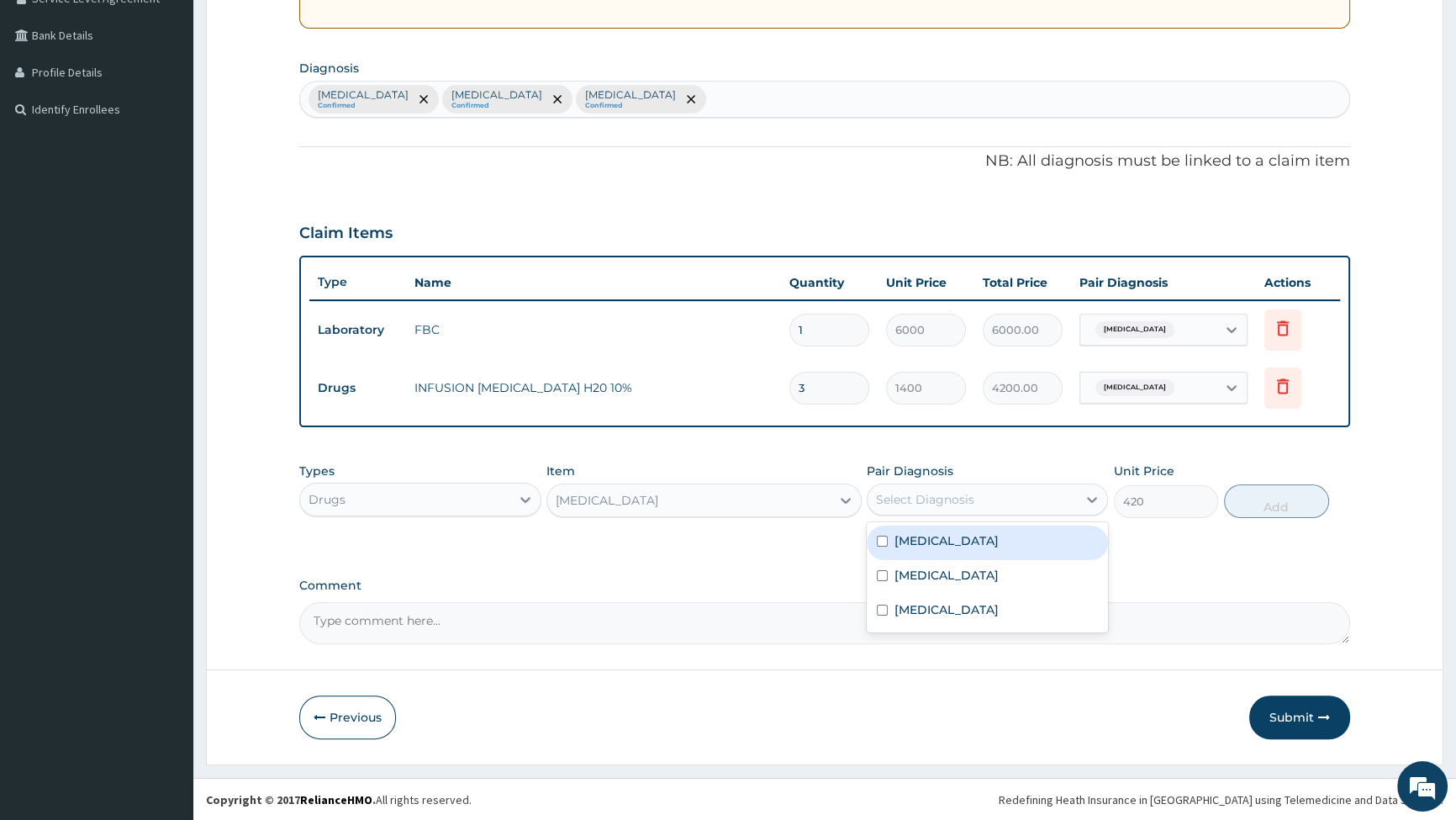
click at [1060, 500] on div "Select Diagnosis" at bounding box center [972, 499] width 209 height 27
click at [878, 539] on input "checkbox" at bounding box center [882, 541] width 11 height 11
checkbox input "true"
click at [1271, 501] on button "Add" at bounding box center [1277, 501] width 105 height 34
type input "0"
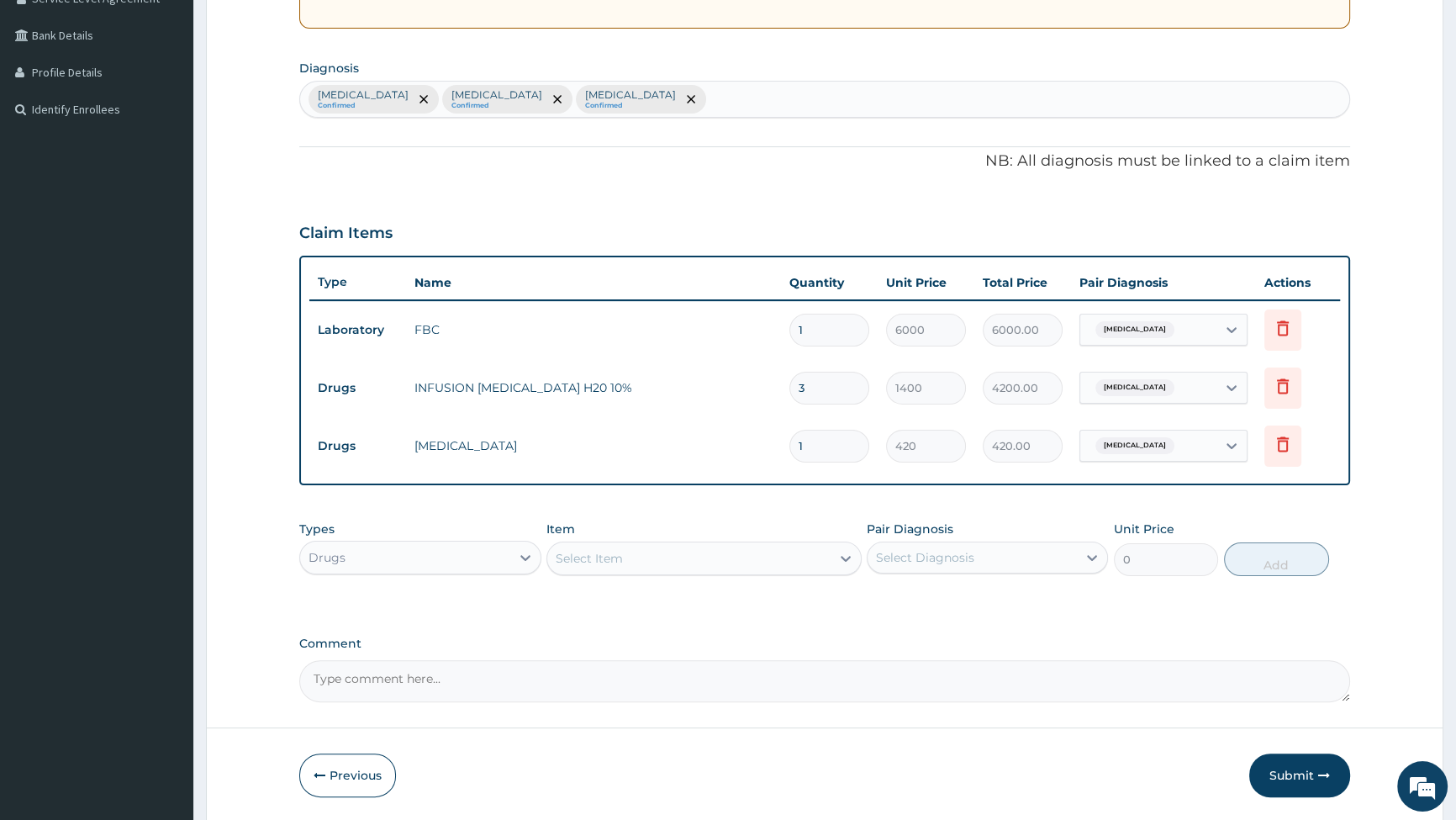
click at [823, 450] on input "1" at bounding box center [829, 446] width 80 height 33
type input "0.00"
type input "3"
type input "1260.00"
type input "3"
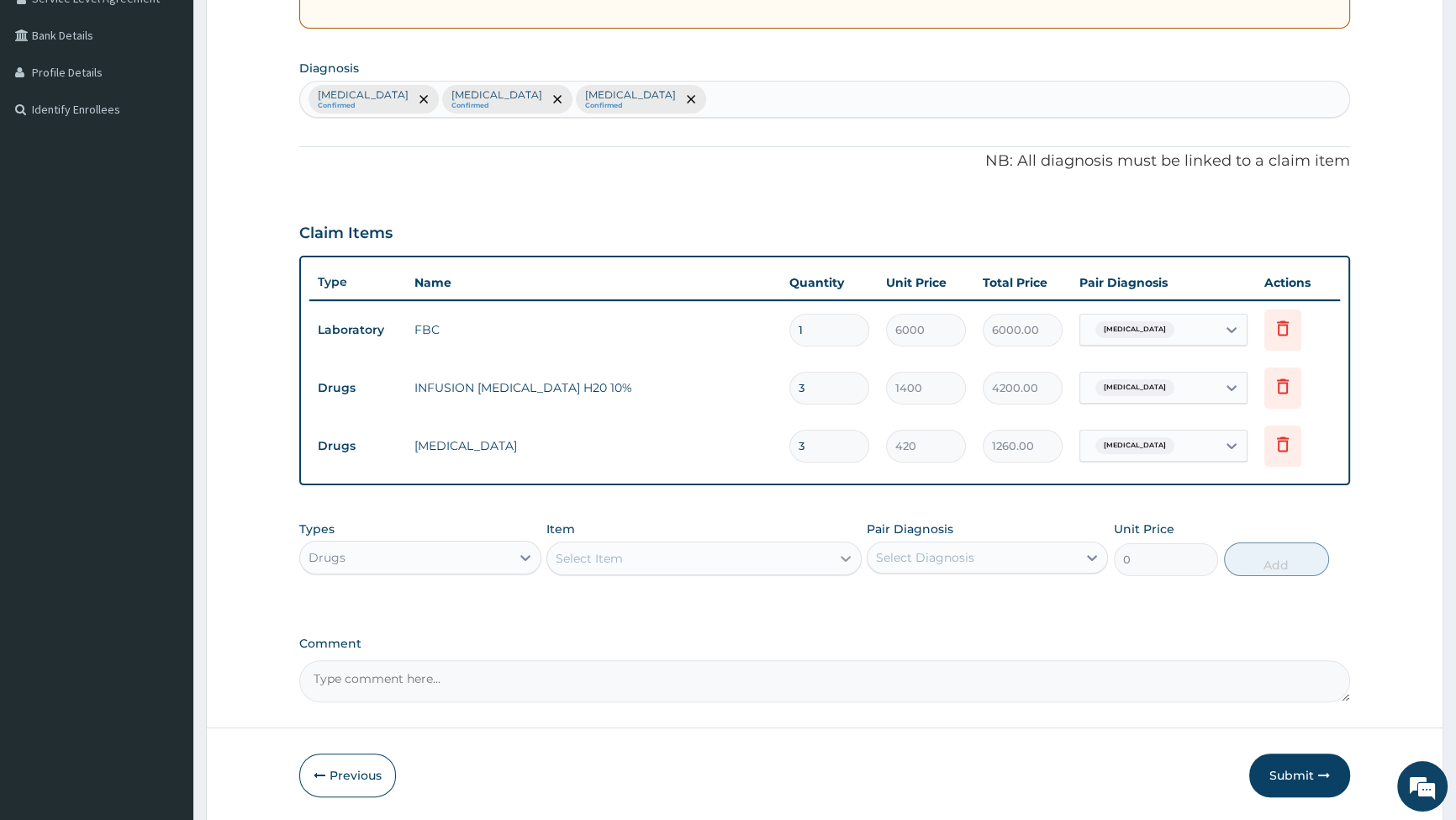
click at [841, 555] on icon at bounding box center [846, 559] width 17 height 17
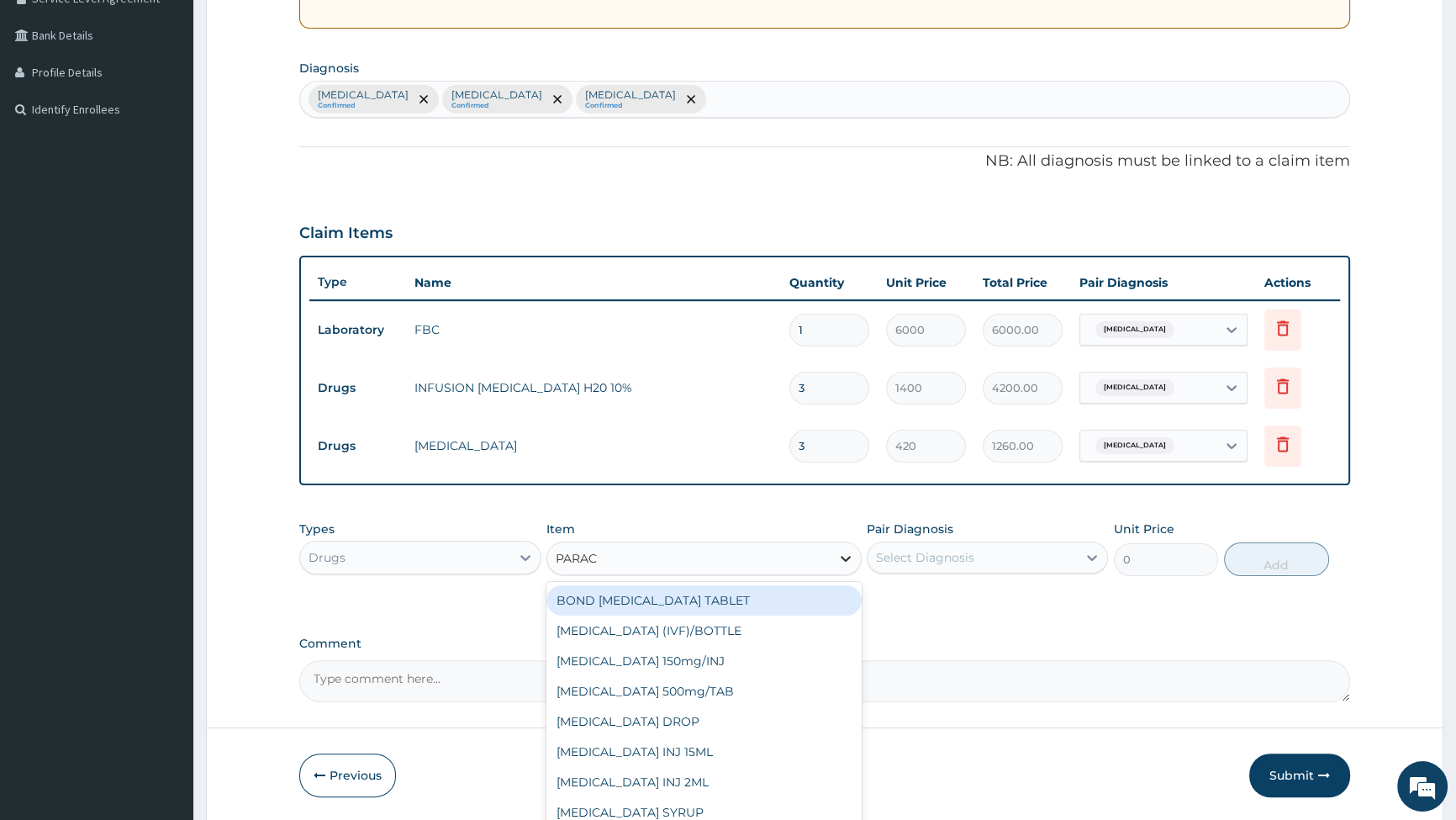
type input "PARACE"
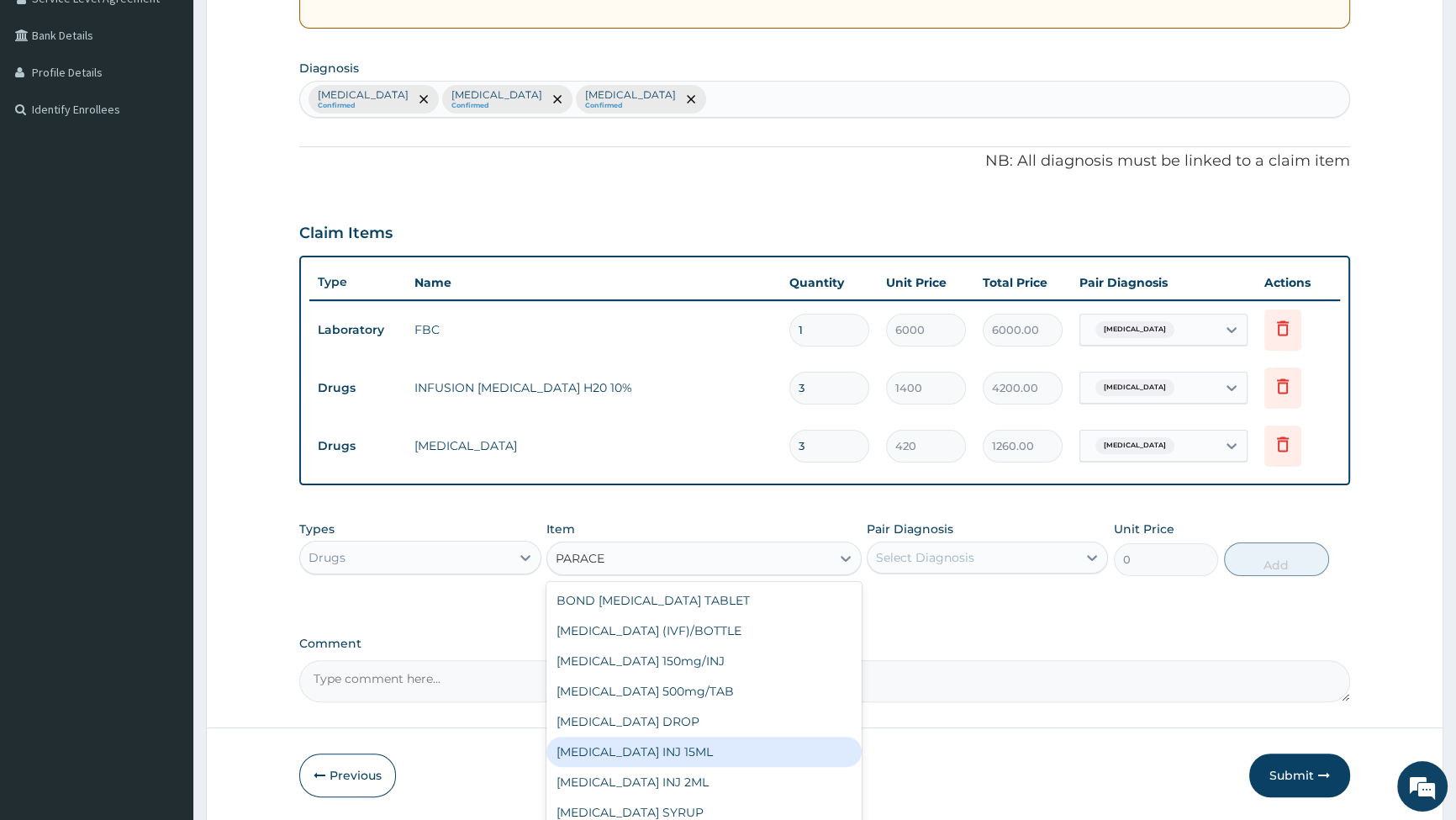
scroll to position [26, 0]
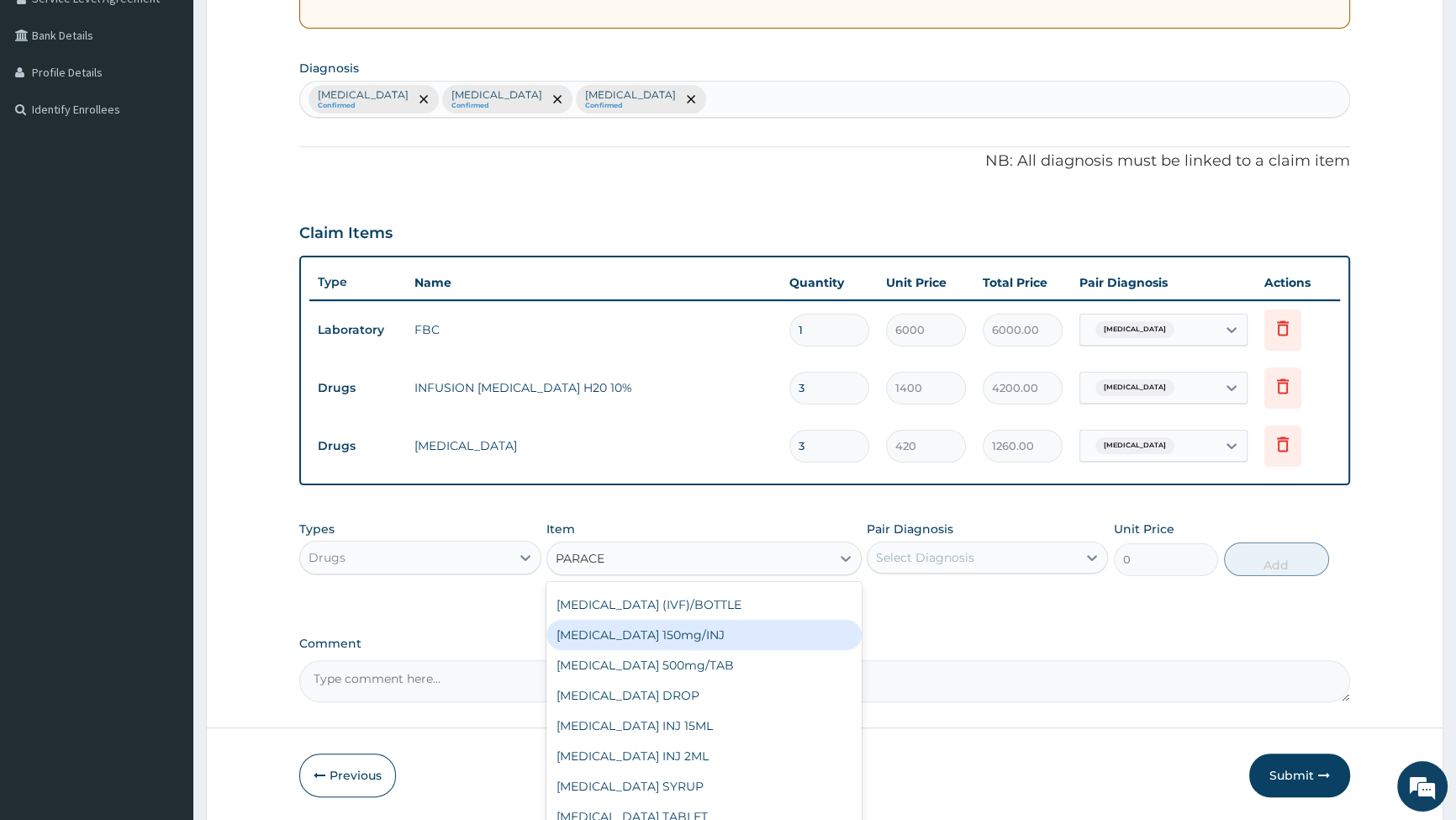
drag, startPoint x: 646, startPoint y: 635, endPoint x: 655, endPoint y: 633, distance: 9.2
click at [647, 634] on div "[MEDICAL_DATA] 150mg/INJ" at bounding box center [704, 635] width 316 height 31
type input "420"
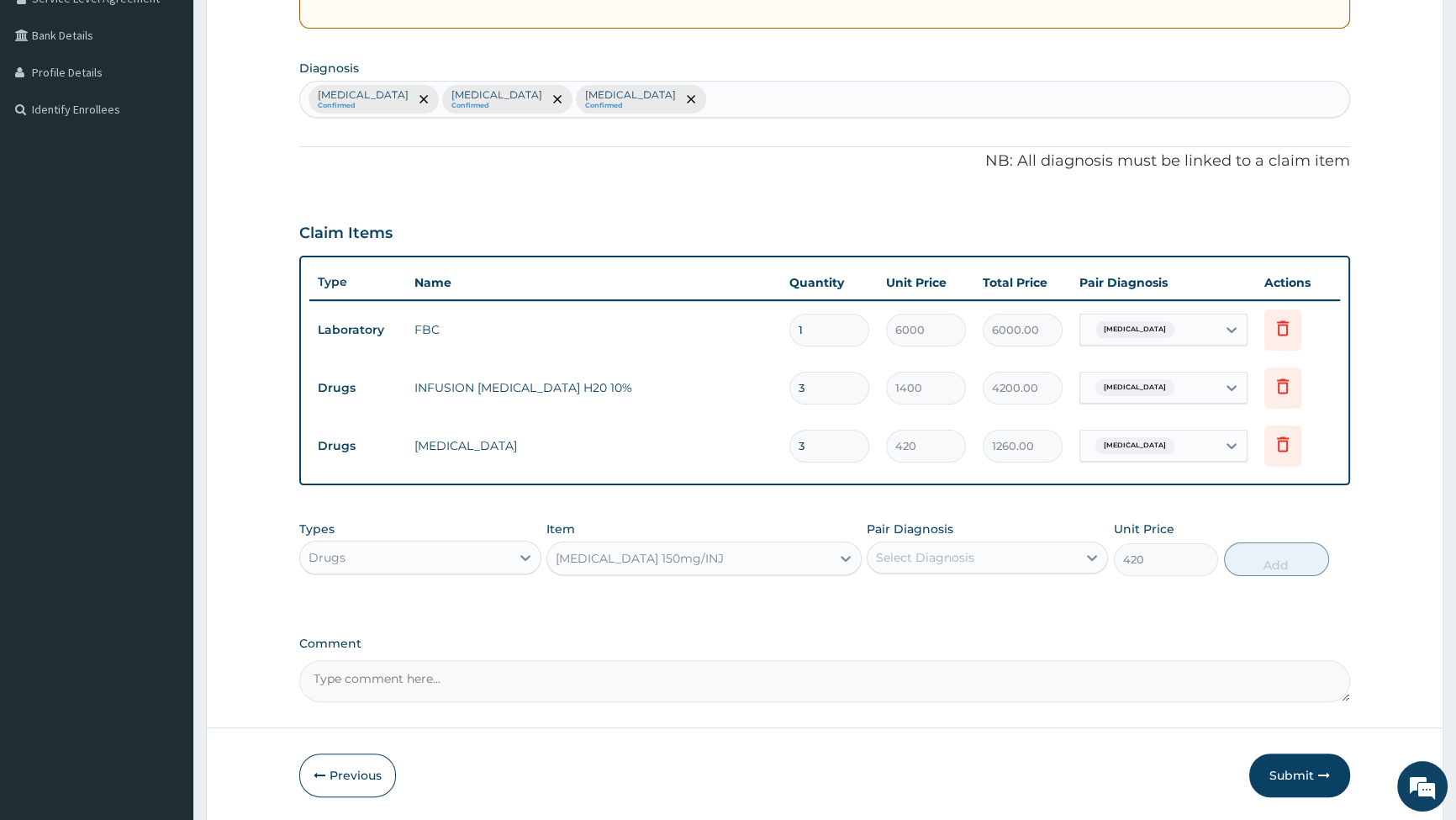
click at [981, 556] on div "Select Diagnosis" at bounding box center [972, 558] width 209 height 27
click at [880, 600] on input "checkbox" at bounding box center [882, 599] width 11 height 11
checkbox input "true"
click at [1275, 557] on button "Add" at bounding box center [1277, 560] width 105 height 34
type input "0"
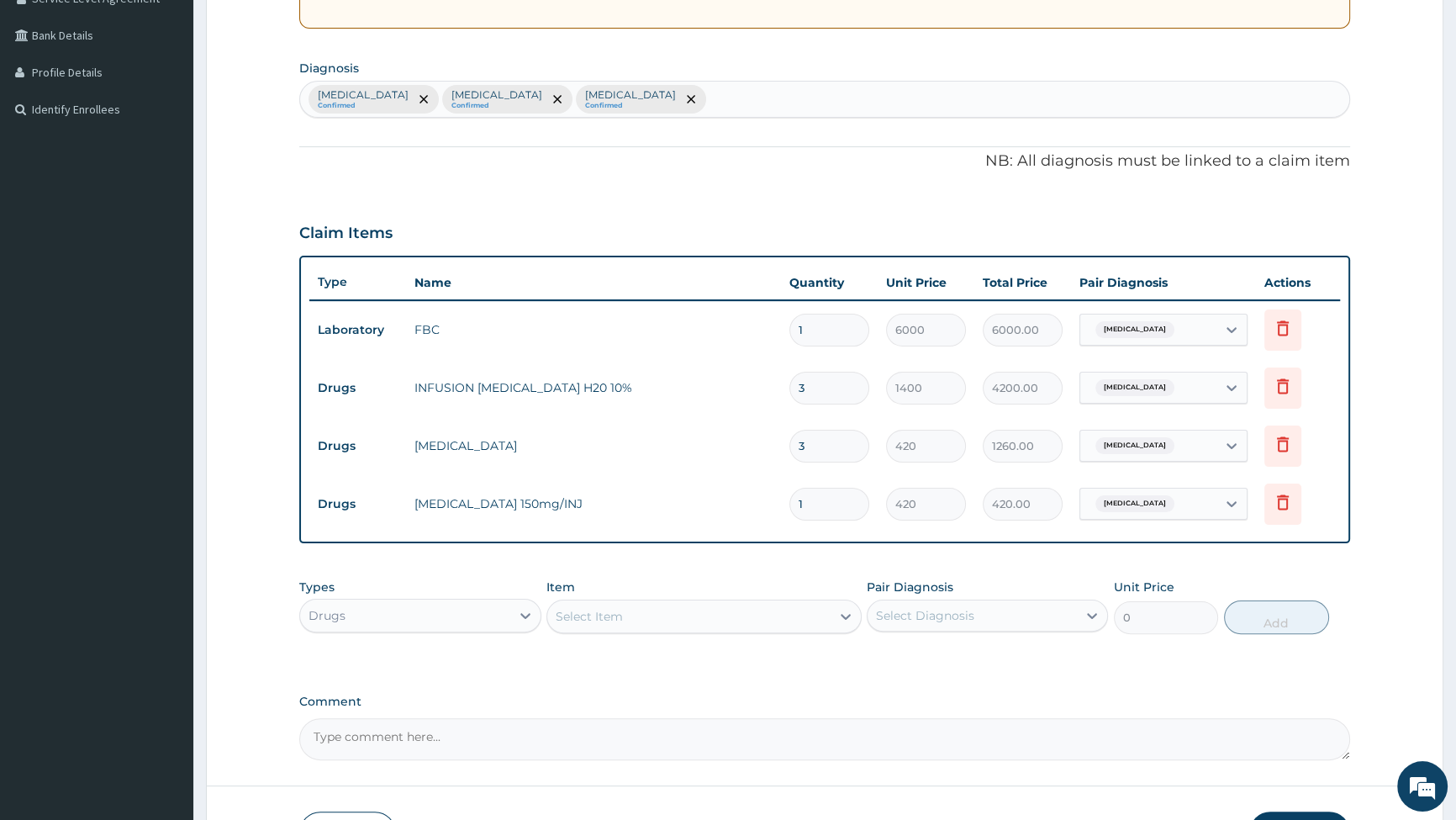
click at [825, 504] on input "1" at bounding box center [829, 504] width 80 height 33
type input "0.00"
type input "6"
type input "2520.00"
type input "6"
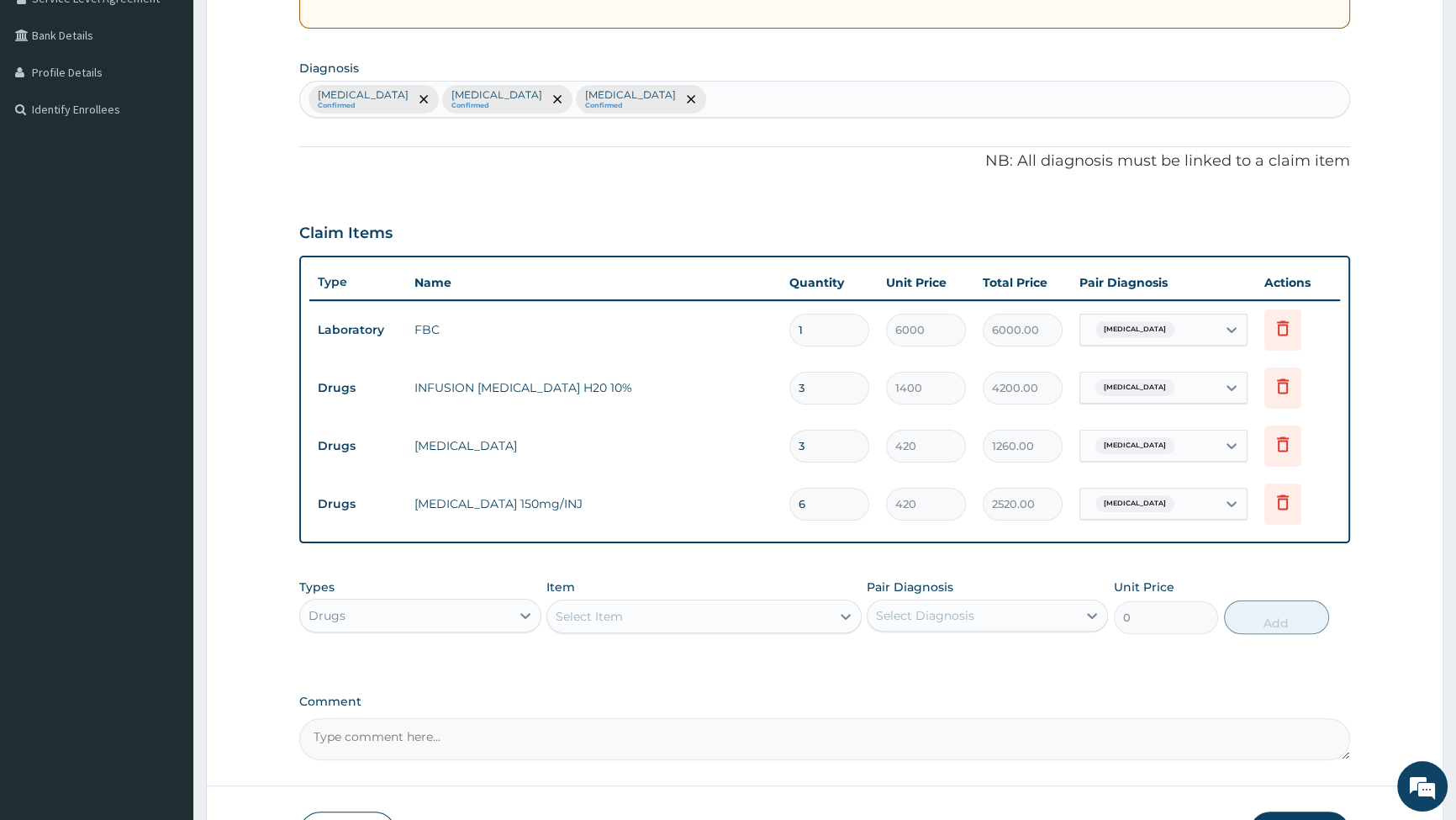
click at [821, 620] on div "Select Item" at bounding box center [689, 617] width 283 height 27
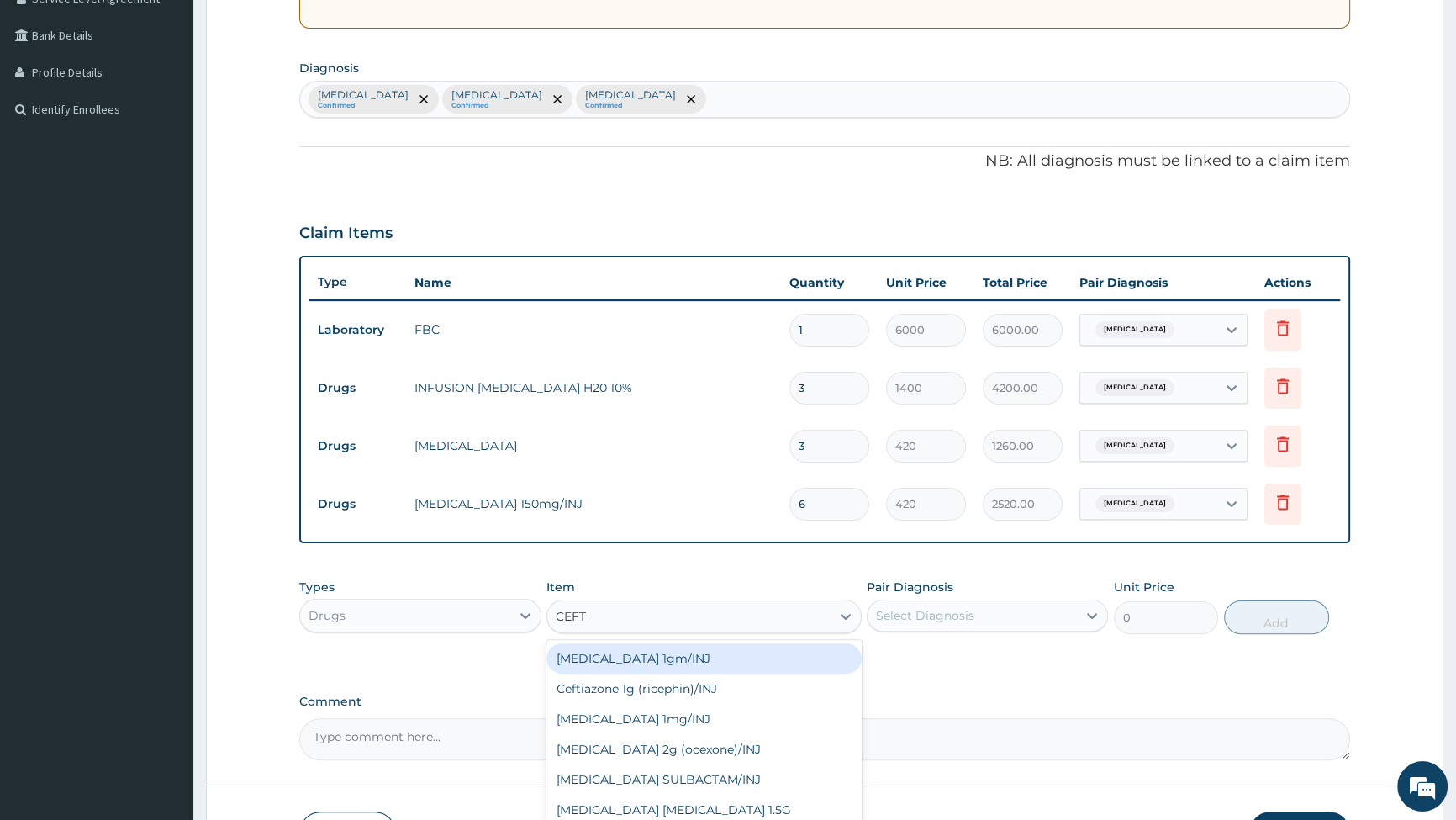
type input "CEFTR"
click at [646, 656] on div "[MEDICAL_DATA] 1mg/INJ" at bounding box center [704, 658] width 316 height 31
type input "1400"
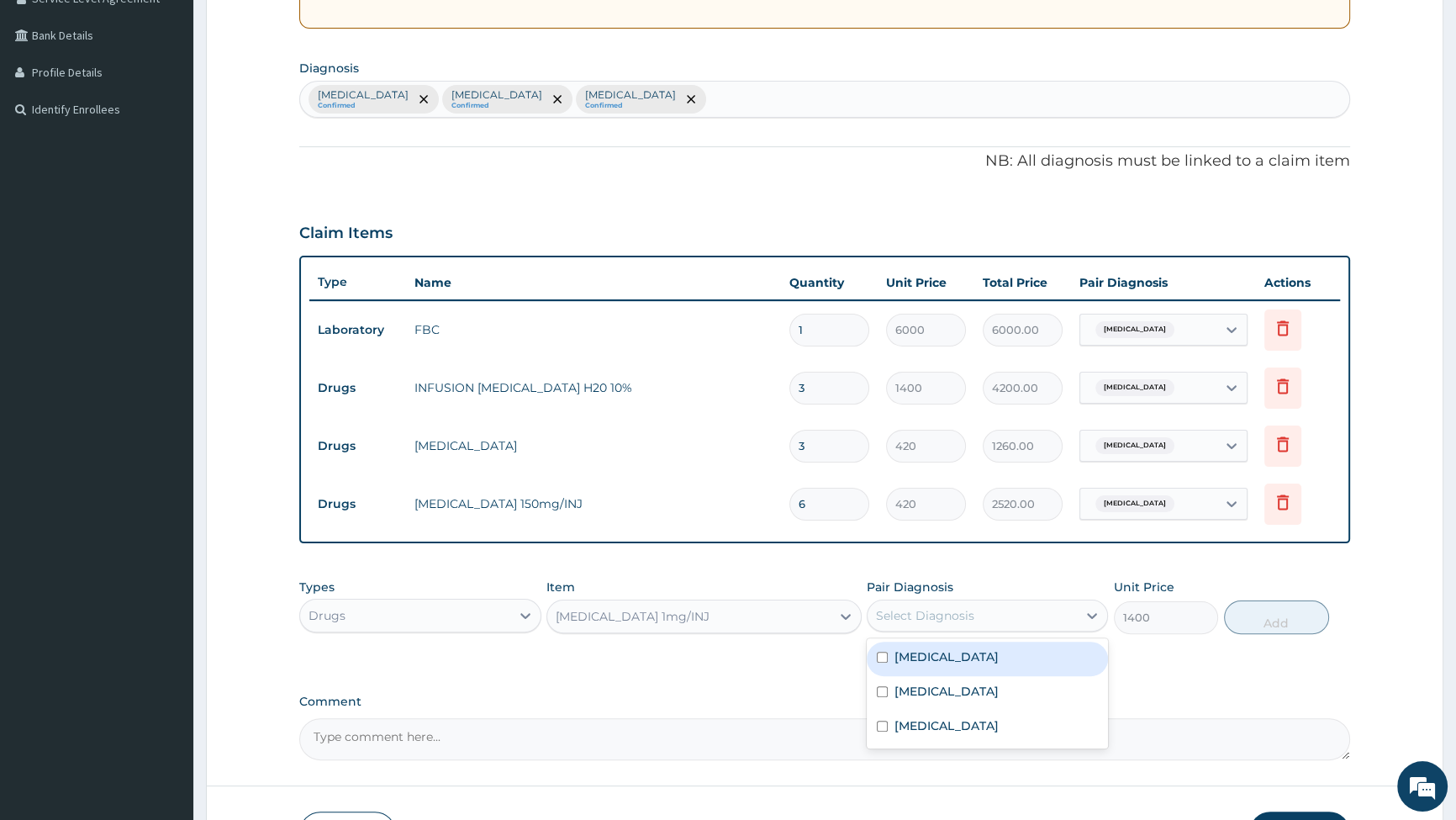
click at [967, 607] on div "Select Diagnosis" at bounding box center [925, 616] width 99 height 17
click at [878, 690] on input "checkbox" at bounding box center [882, 692] width 11 height 11
checkbox input "true"
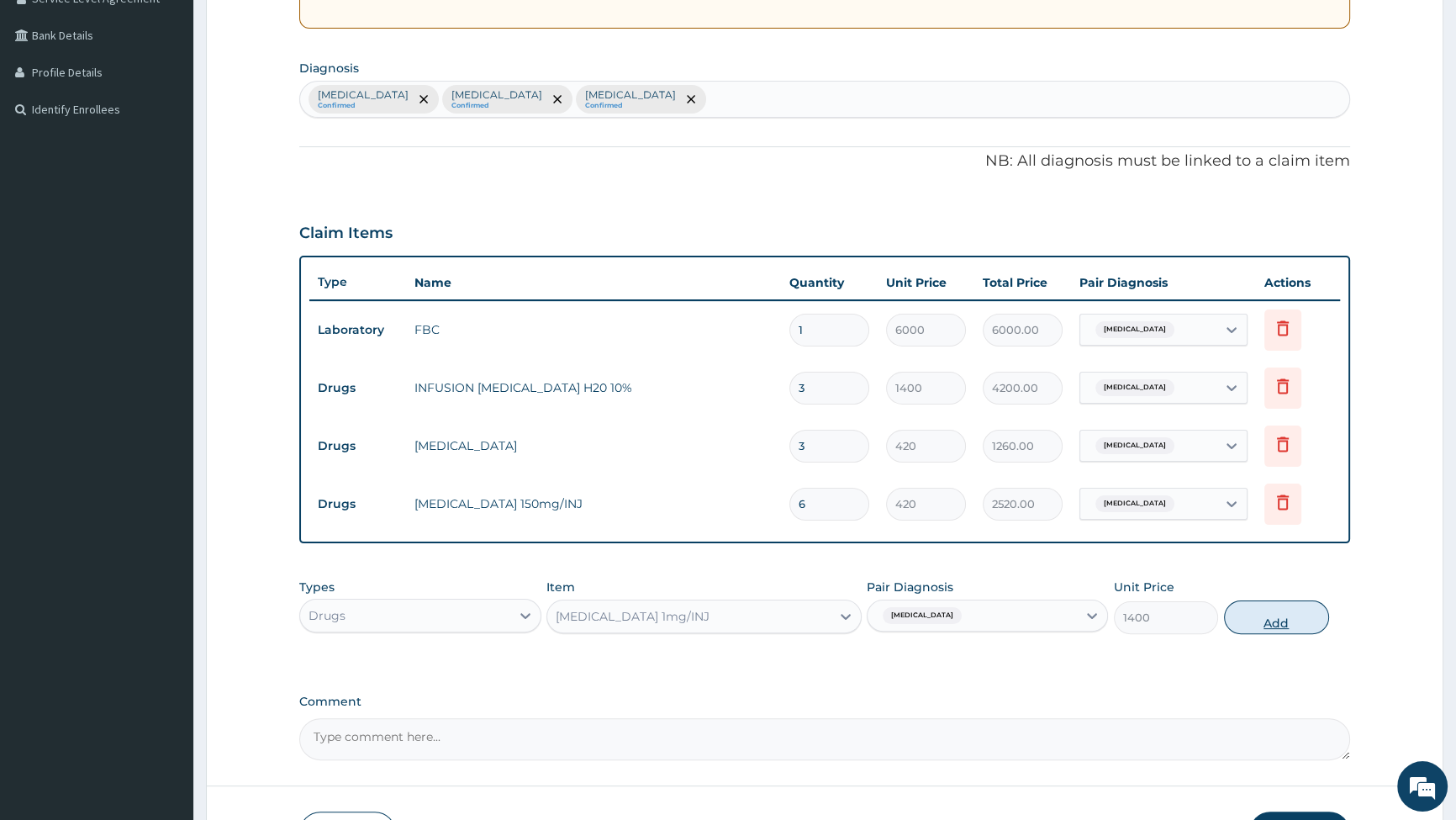
click at [1288, 622] on button "Add" at bounding box center [1277, 618] width 105 height 34
type input "0"
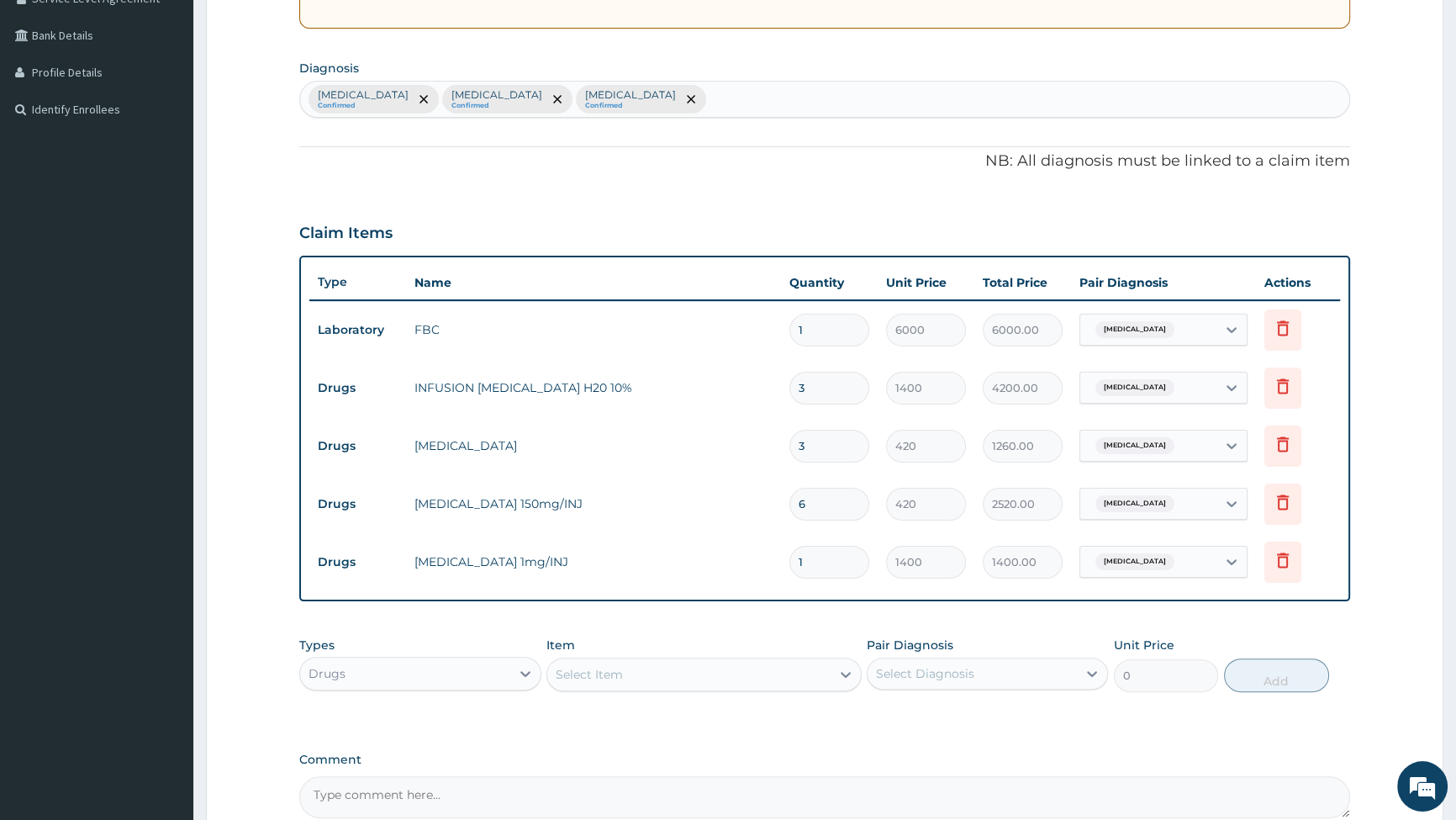
click at [812, 563] on input "1" at bounding box center [829, 562] width 80 height 33
type input "0.00"
type input "4"
type input "5600.00"
type input "4"
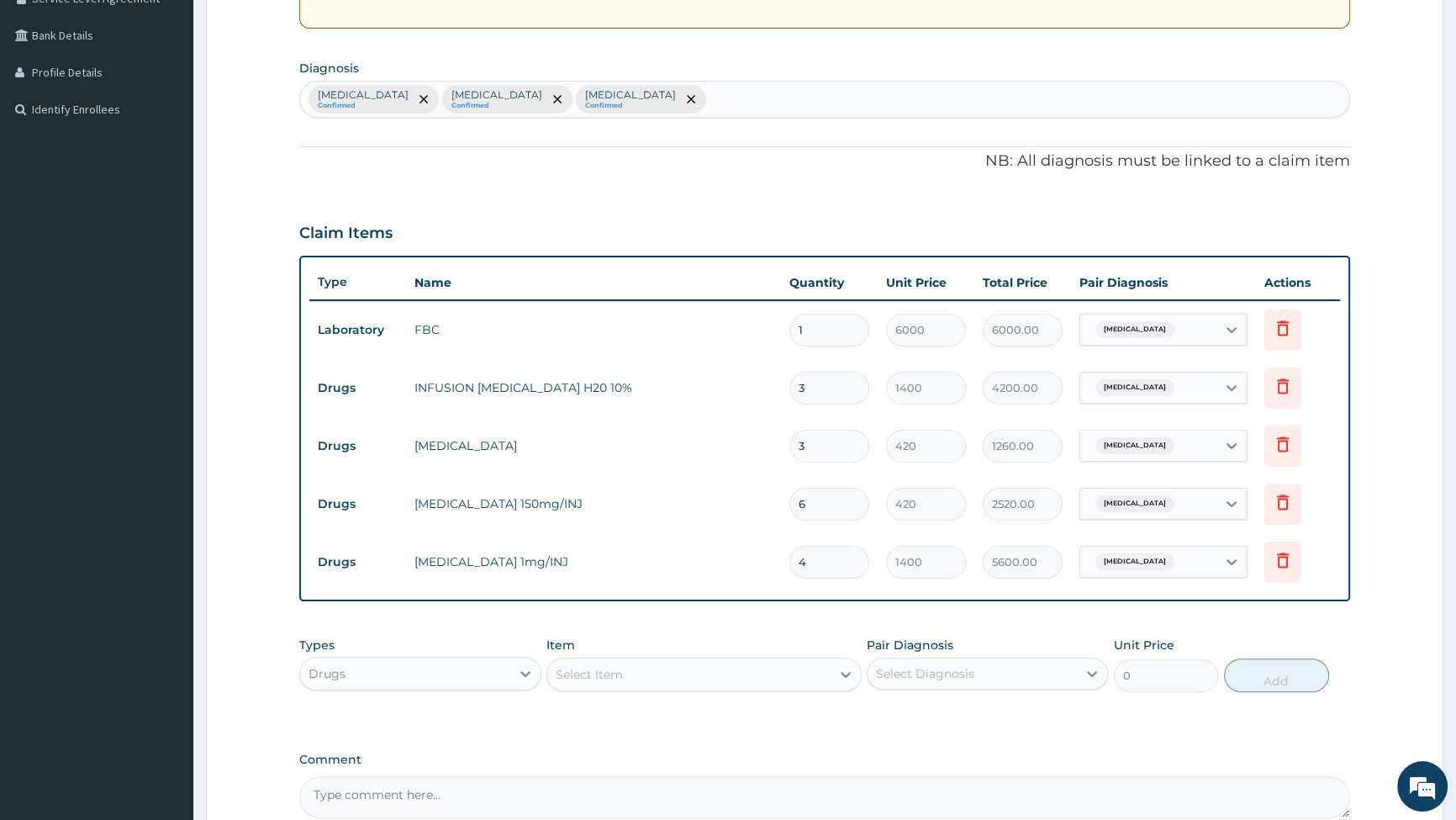
click at [493, 670] on div "Drugs" at bounding box center [405, 674] width 209 height 27
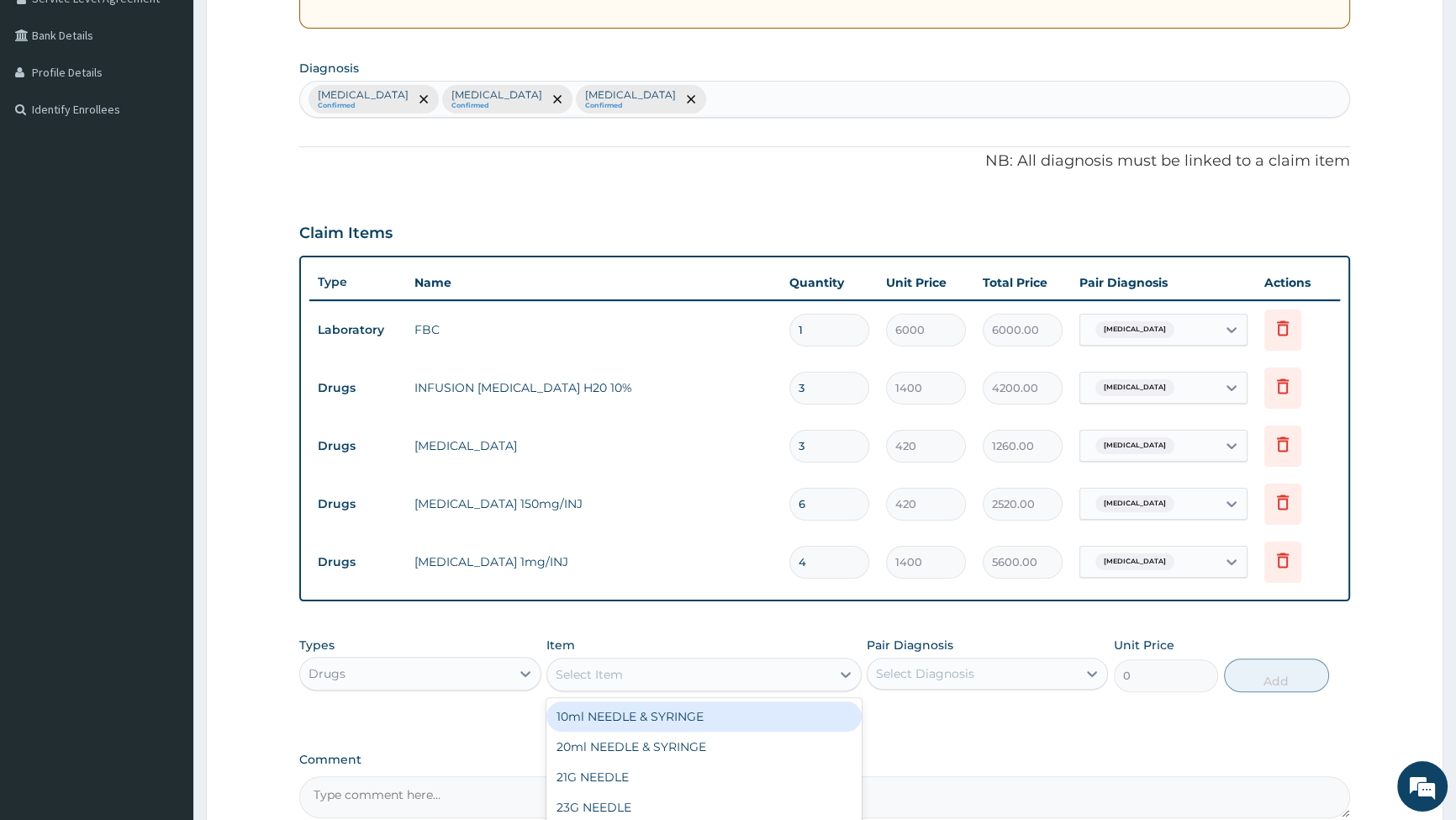
click at [713, 674] on div "Select Item" at bounding box center [689, 675] width 283 height 27
type input "ERY"
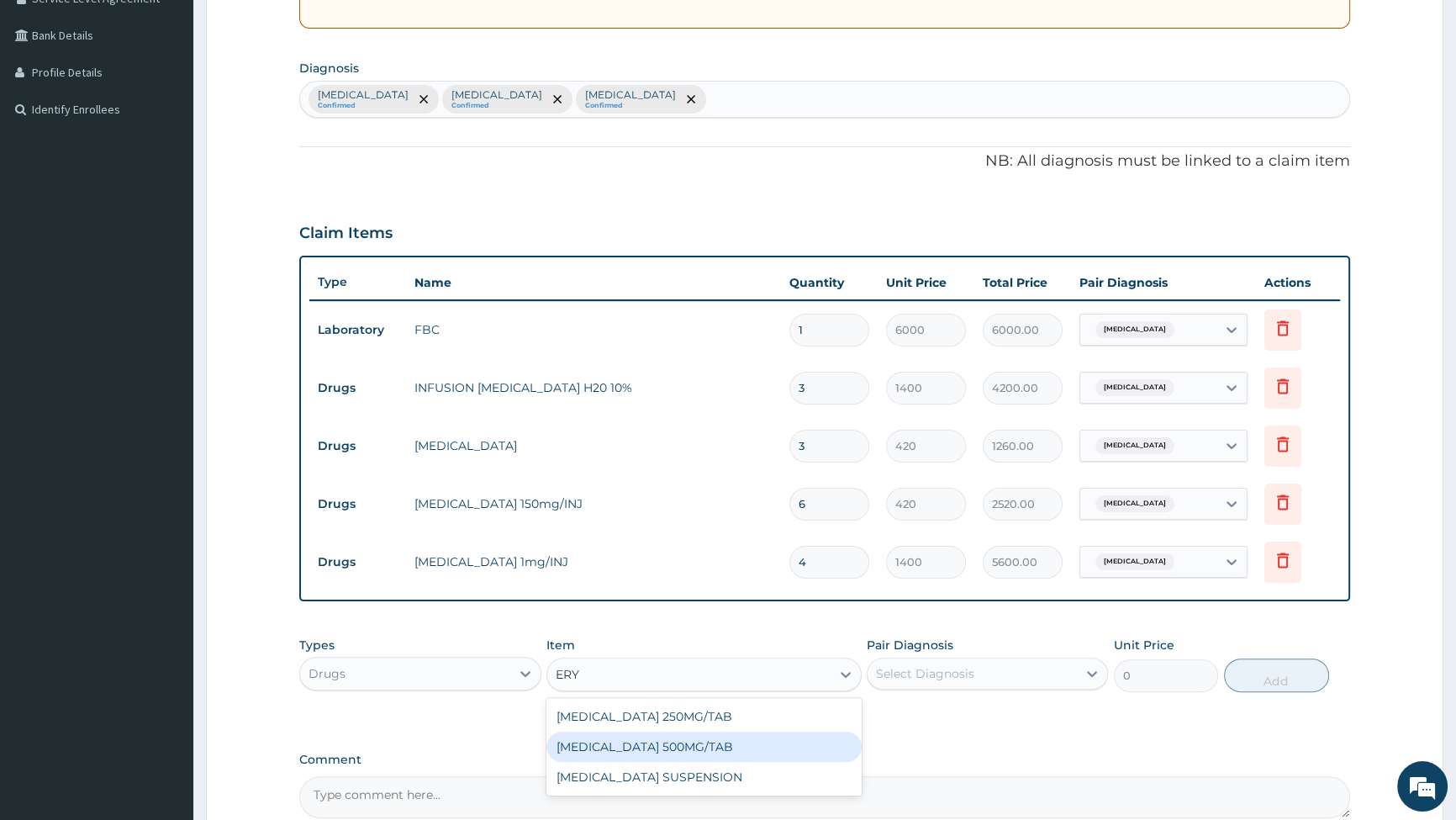
click at [660, 756] on div "ERYTHROMYCIN 500MG/TAB" at bounding box center [704, 747] width 316 height 31
type input "49"
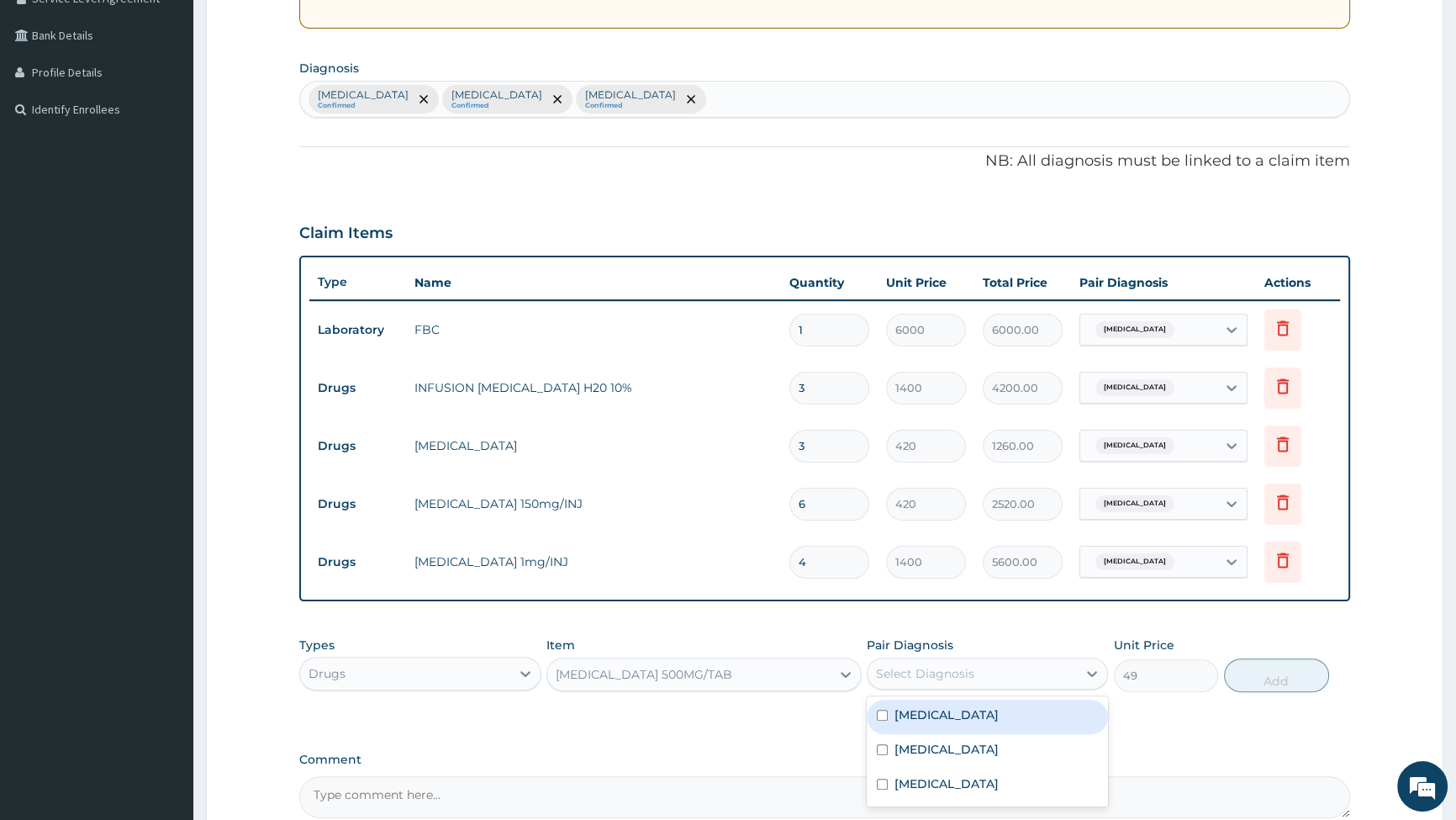
click at [965, 681] on div "Select Diagnosis" at bounding box center [925, 674] width 99 height 17
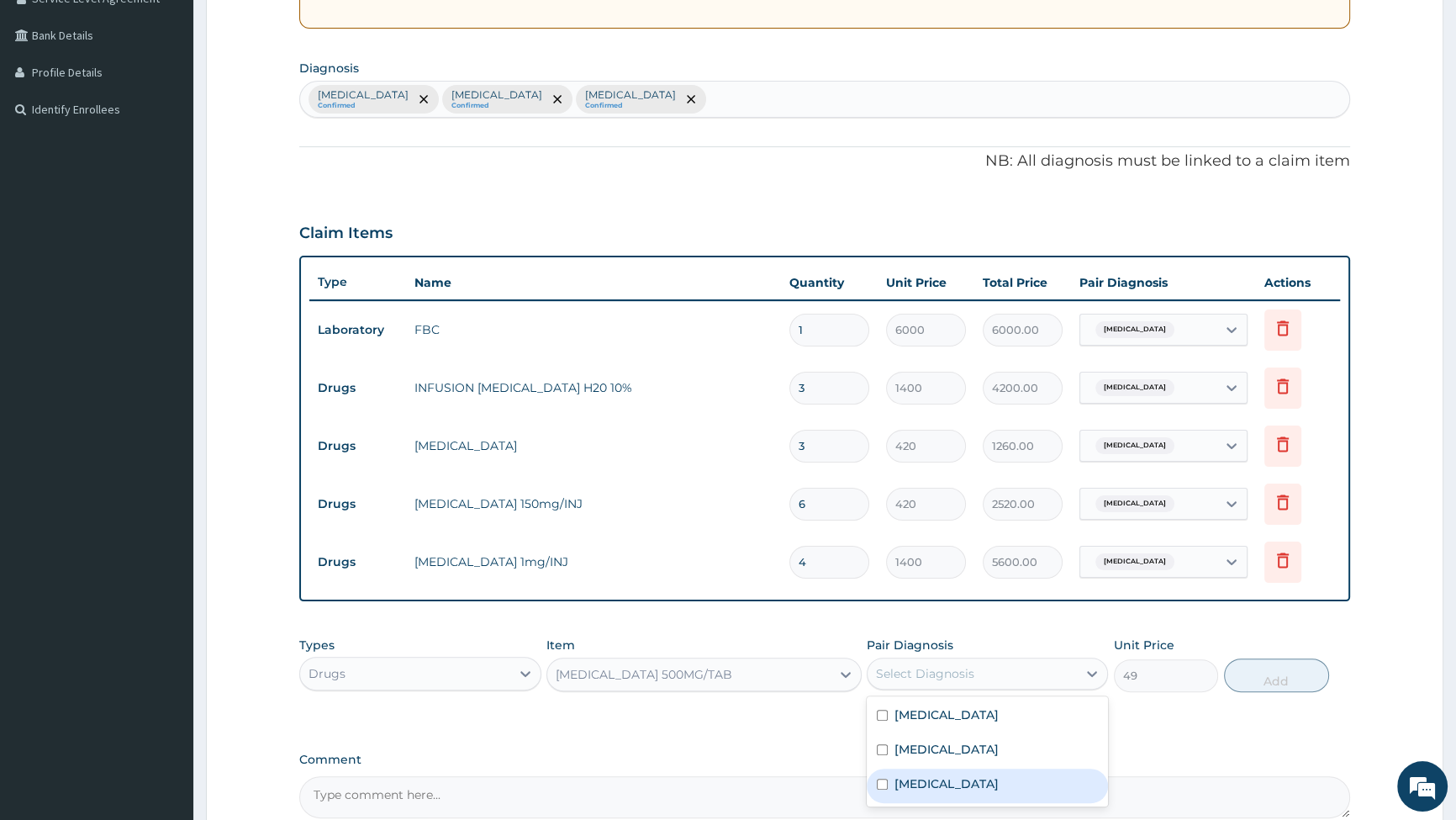
click at [883, 780] on input "checkbox" at bounding box center [882, 783] width 11 height 11
checkbox input "true"
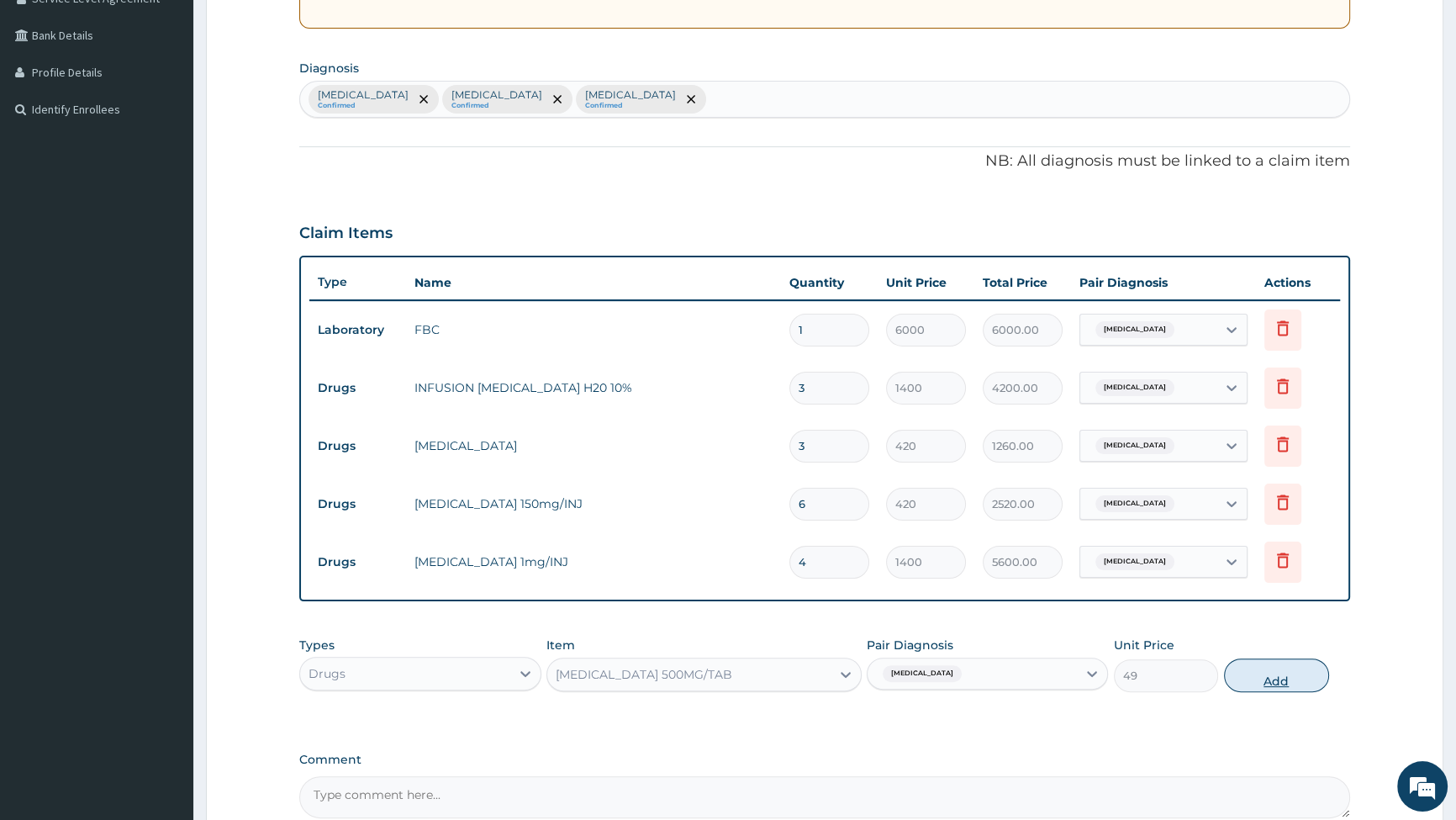
click at [1292, 686] on button "Add" at bounding box center [1277, 675] width 105 height 34
type input "0"
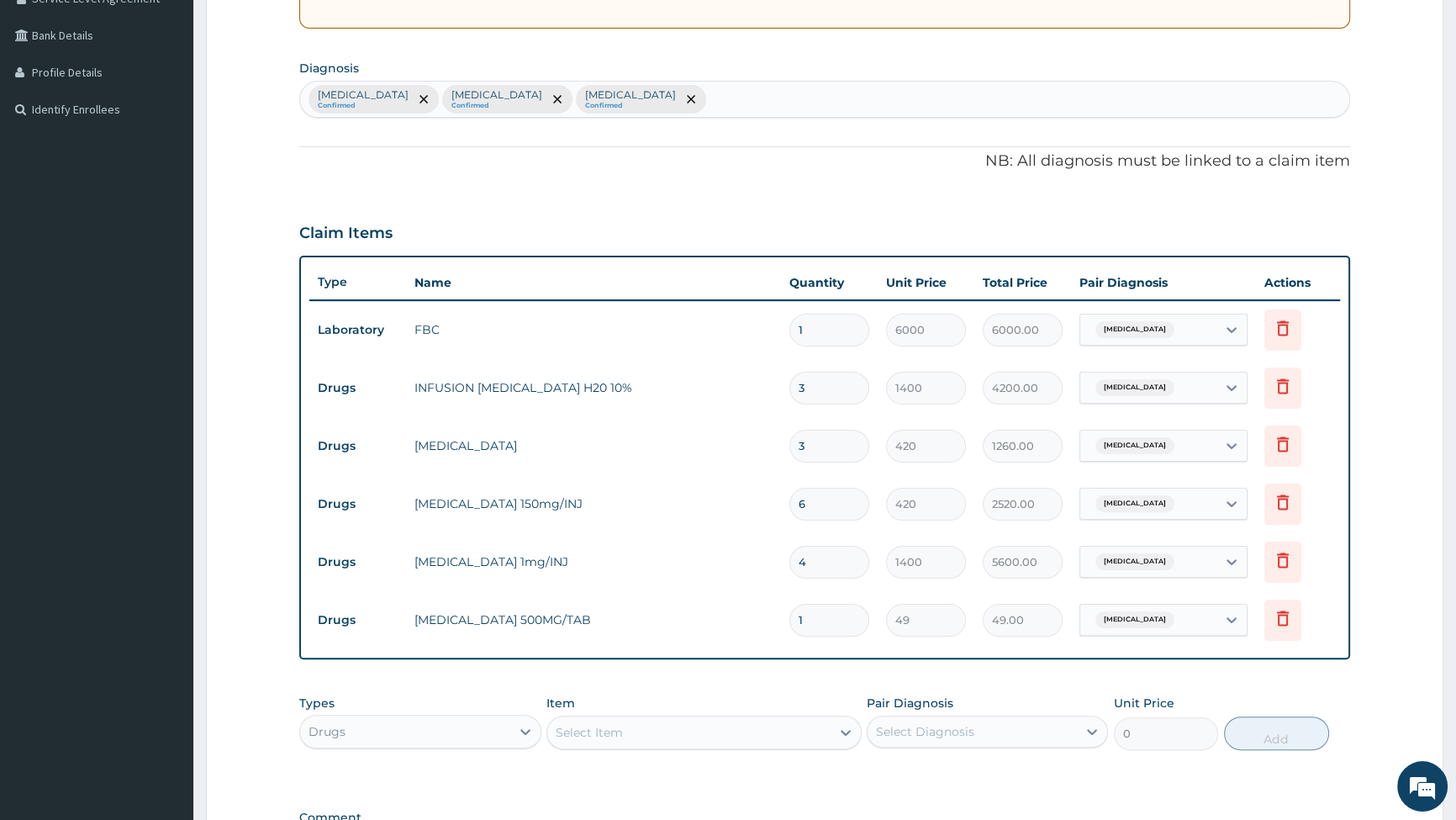
drag, startPoint x: 815, startPoint y: 623, endPoint x: 802, endPoint y: 624, distance: 13.0
click at [812, 623] on input "1" at bounding box center [829, 620] width 80 height 33
type input "0.00"
type input "4"
type input "196.00"
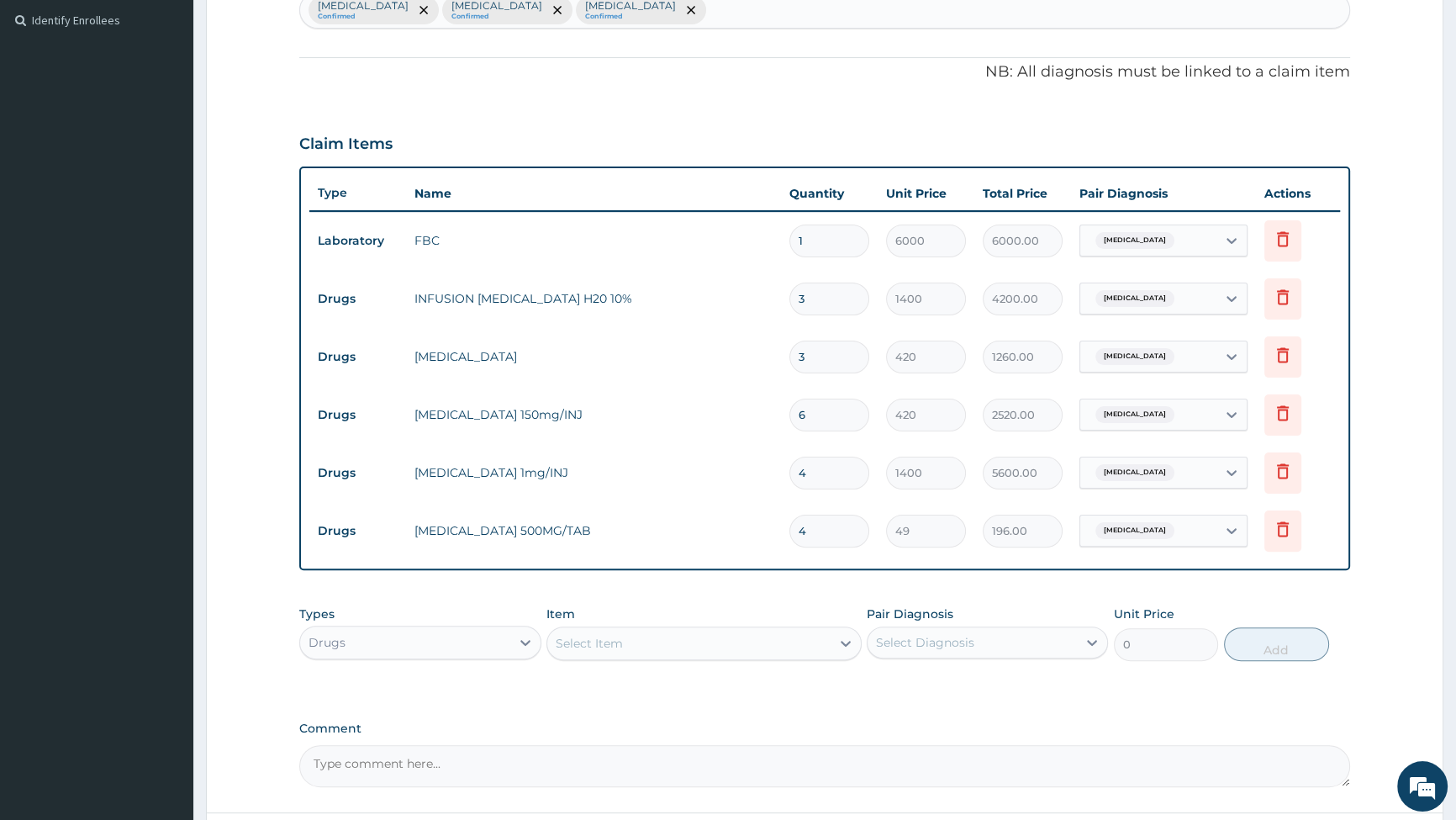
scroll to position [599, 0]
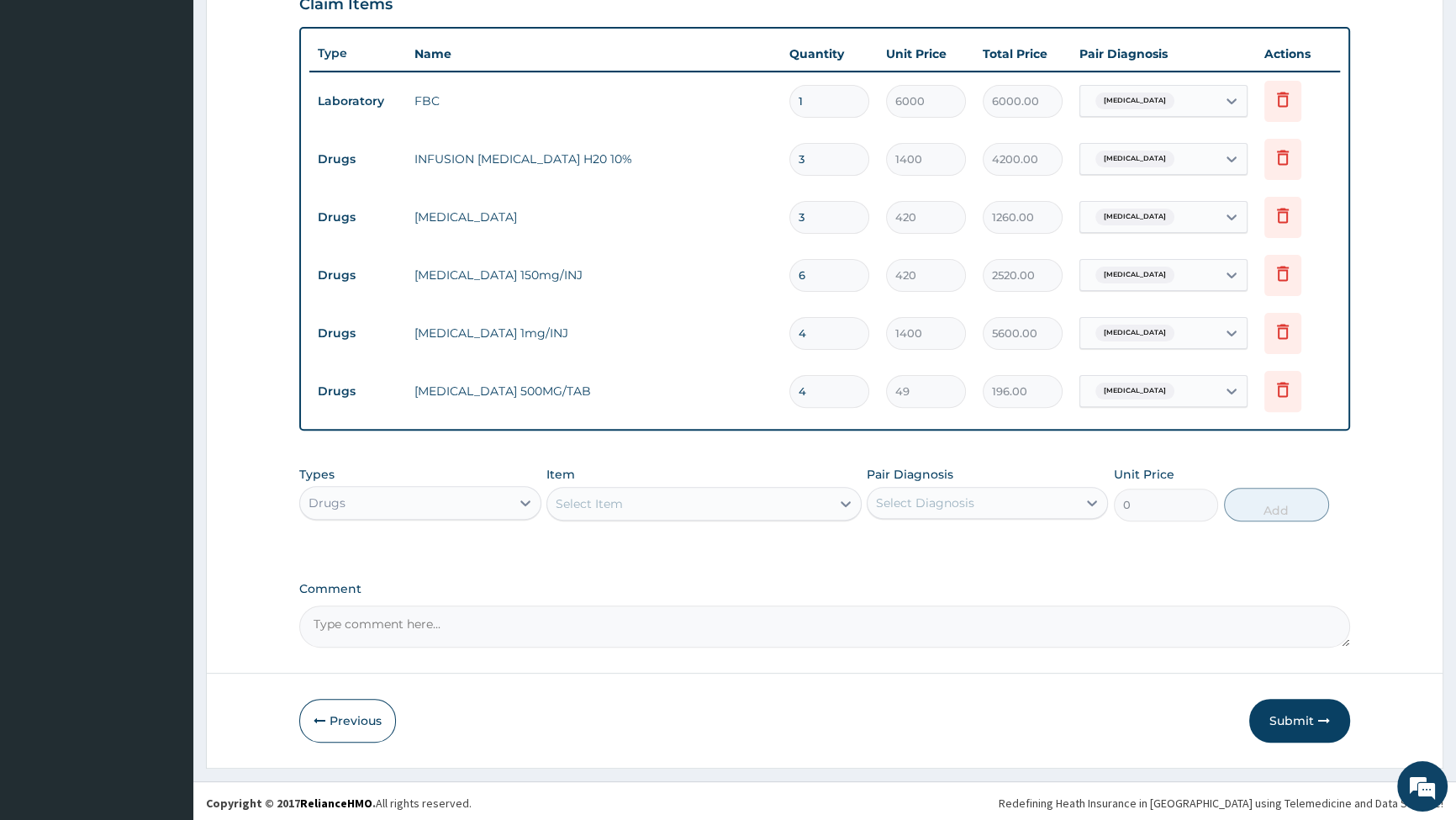
type input "4"
click at [662, 504] on div "Select Item" at bounding box center [689, 504] width 283 height 27
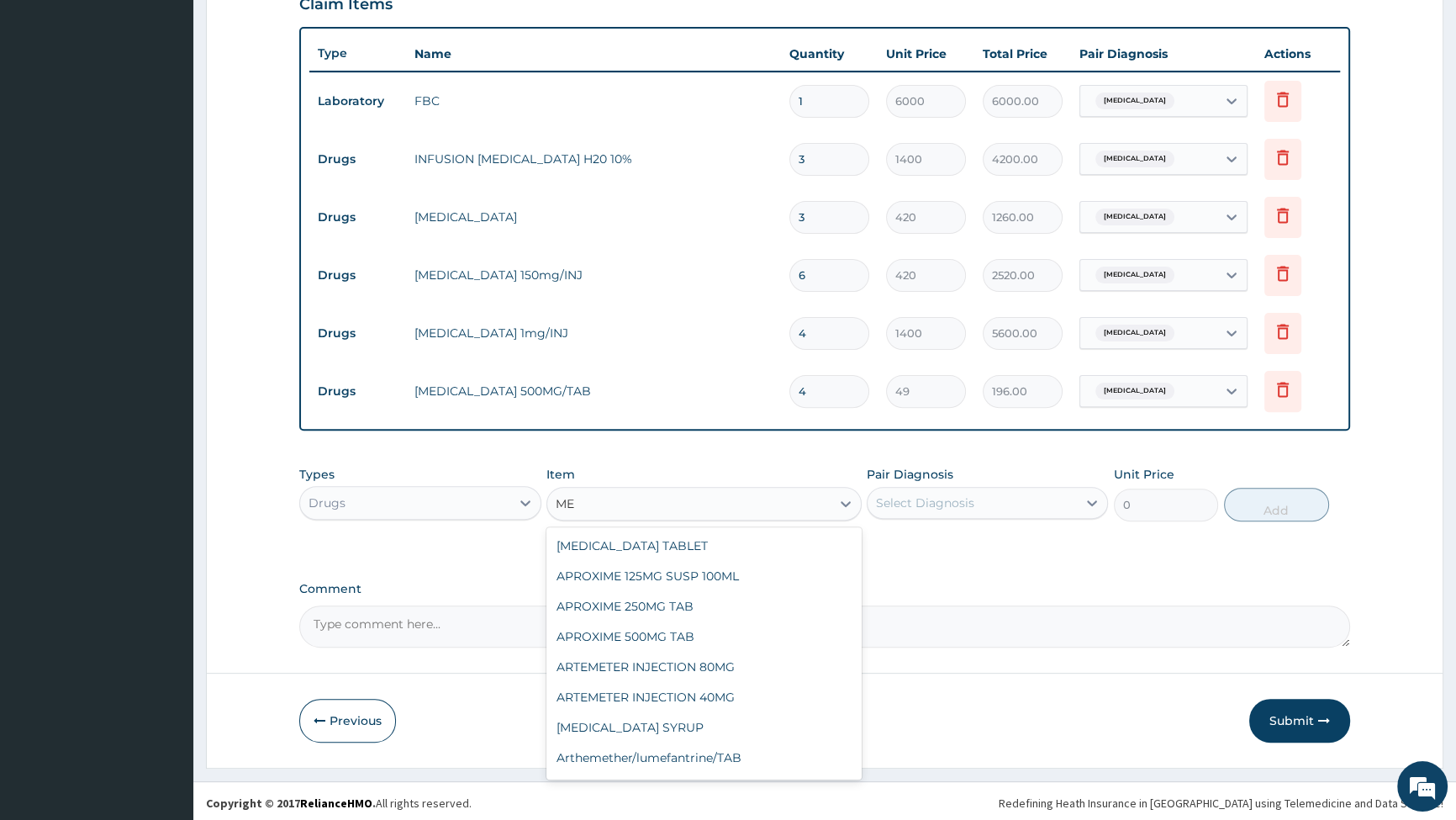
type input "M"
type input "CHLORP"
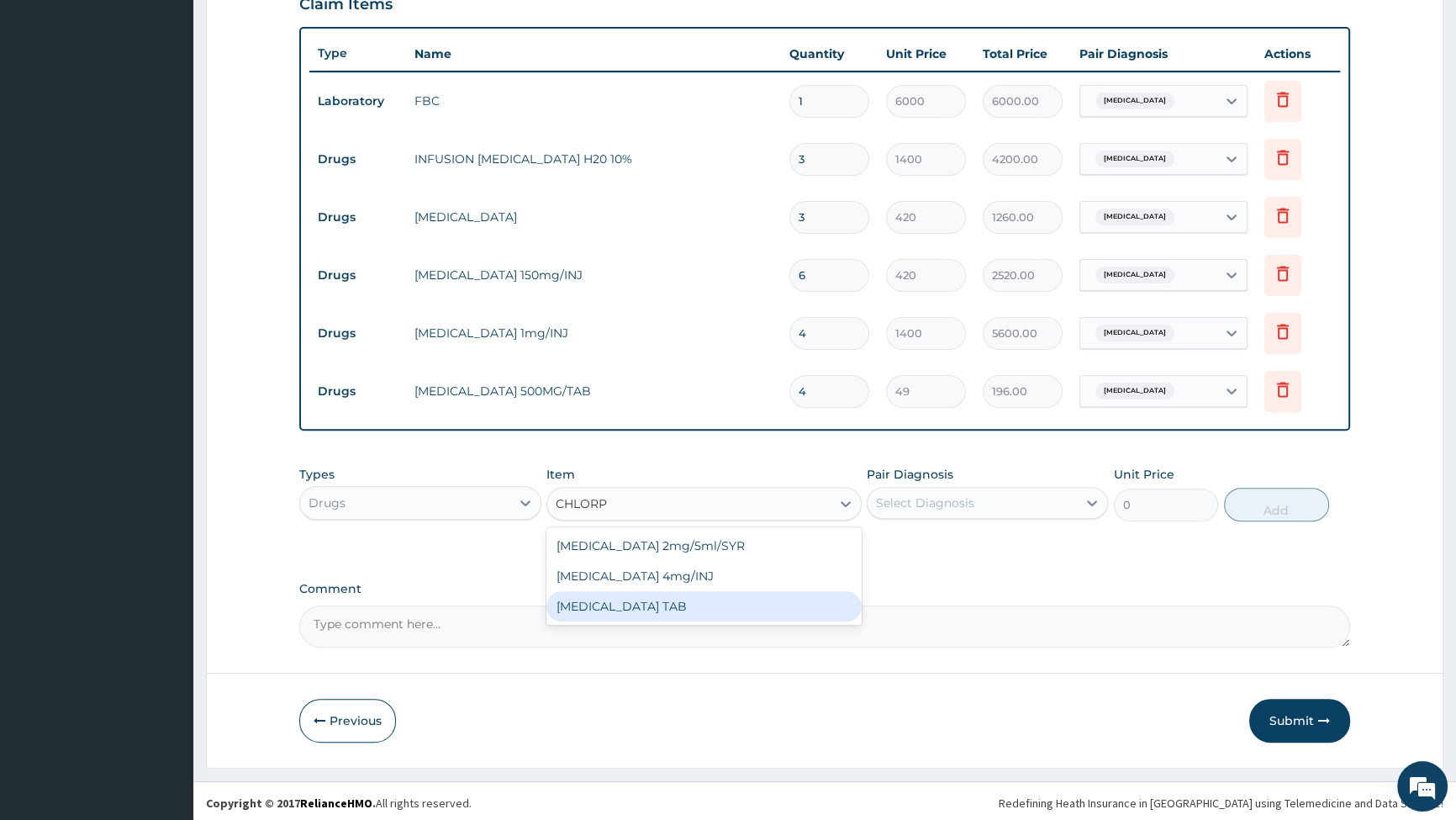
click at [641, 611] on div "CHLORPHENIRAMINE TAB" at bounding box center [704, 606] width 316 height 31
type input "14"
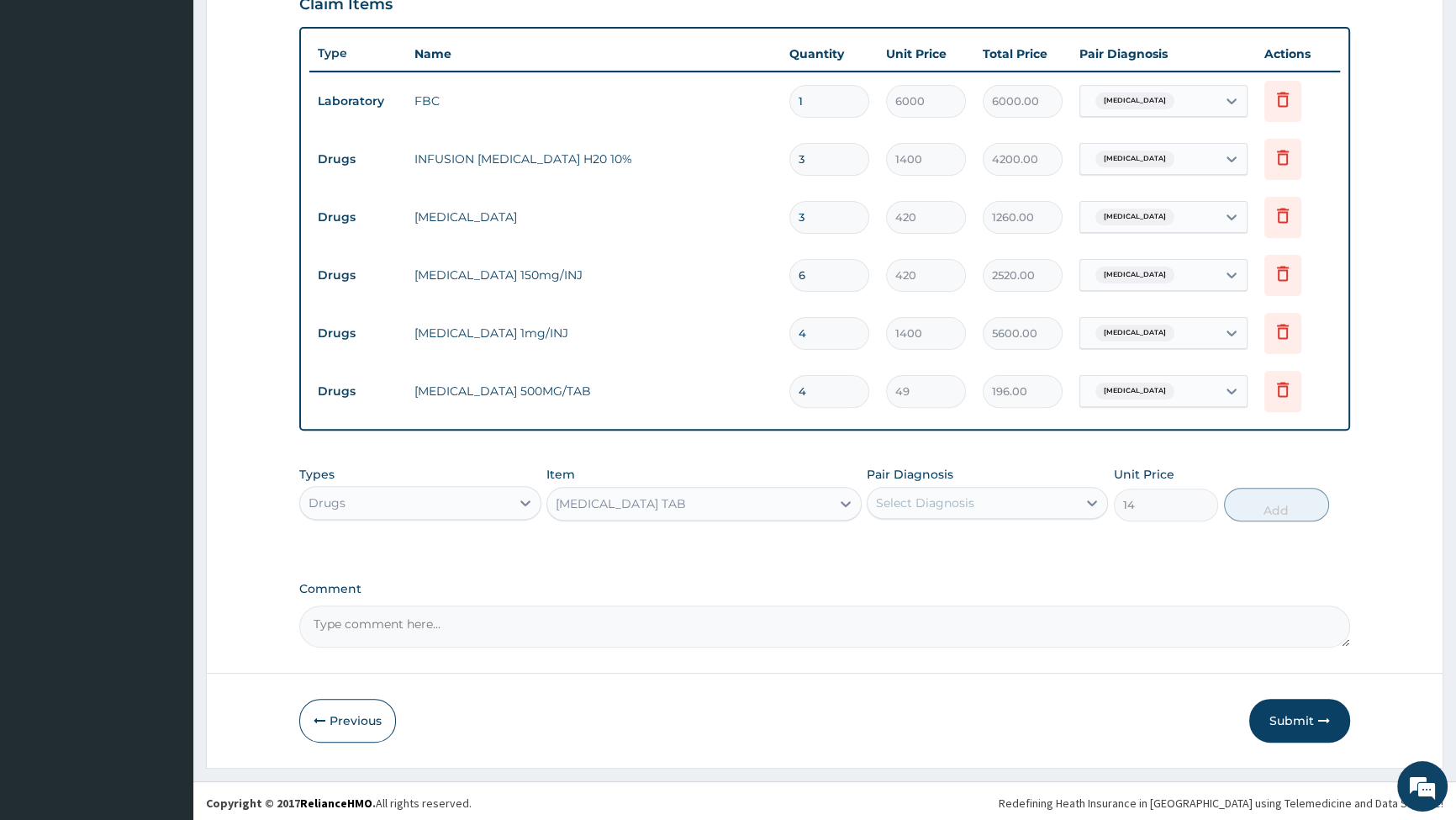
click at [927, 499] on div "Select Diagnosis" at bounding box center [925, 503] width 99 height 17
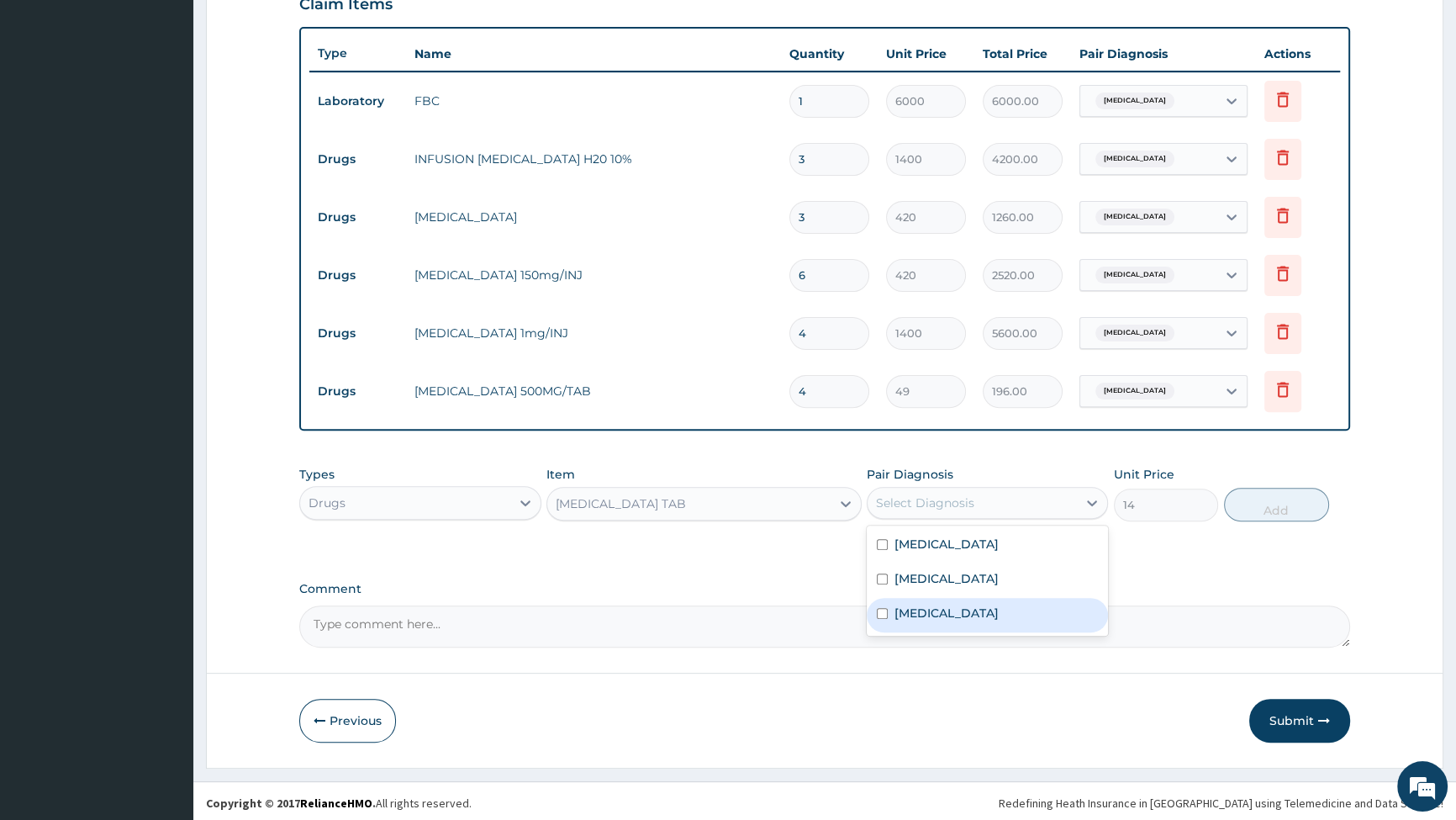
click at [951, 616] on label "Upper respiratory infection" at bounding box center [947, 613] width 105 height 17
checkbox input "true"
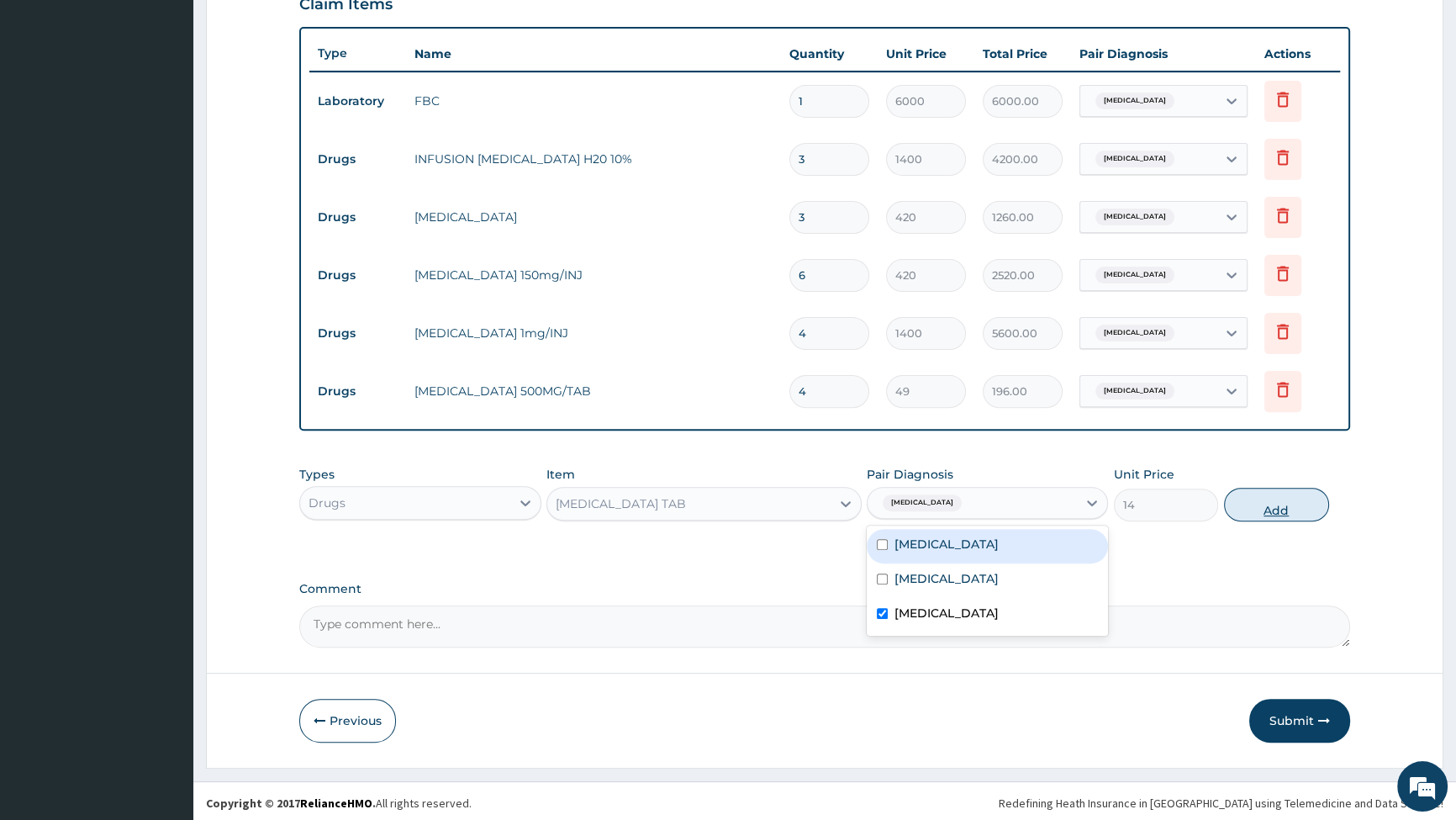
click at [1287, 508] on button "Add" at bounding box center [1277, 504] width 105 height 34
type input "0"
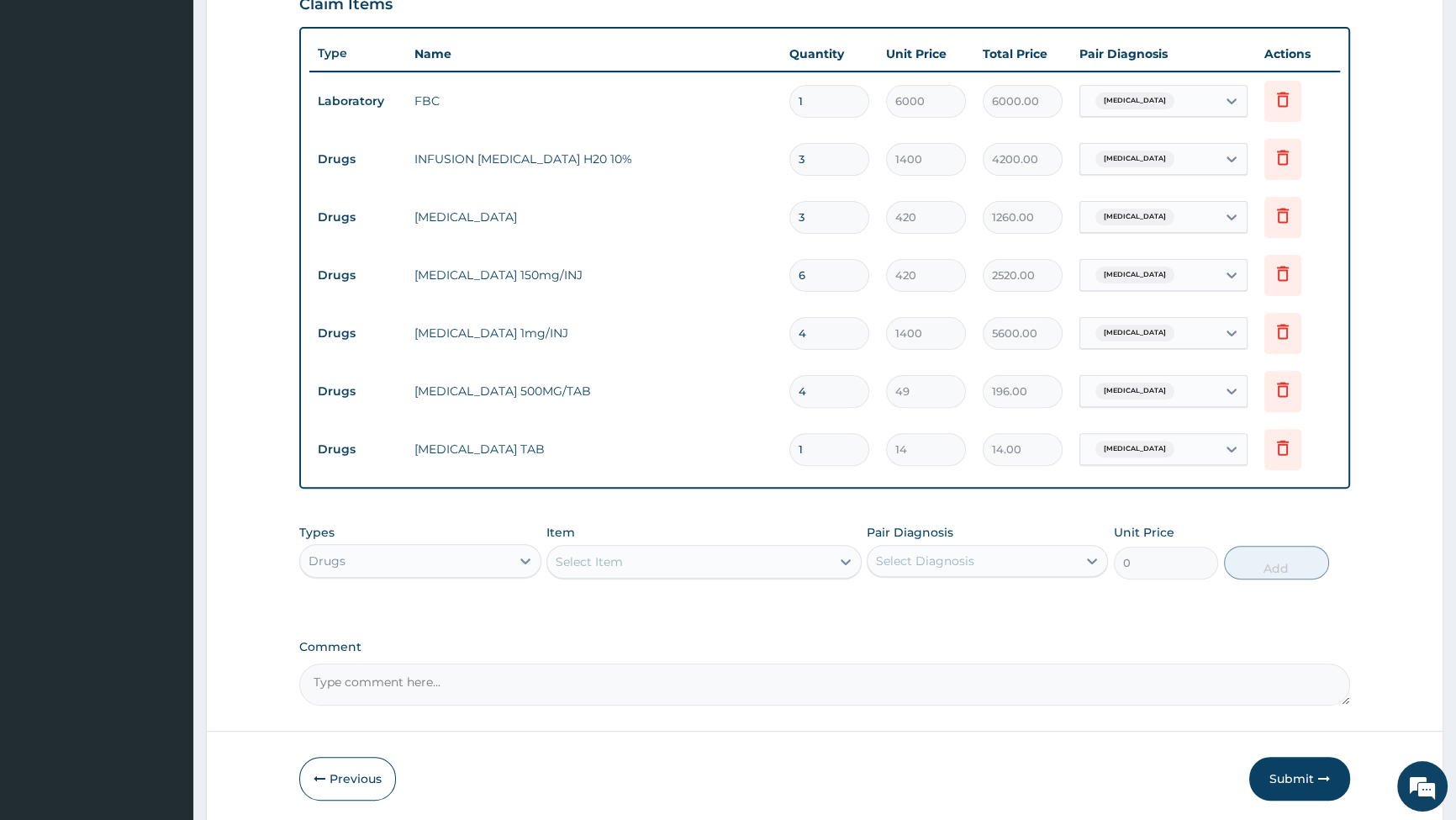
click at [823, 447] on input "1" at bounding box center [829, 449] width 80 height 33
type input "10"
type input "140.00"
type input "10"
click at [647, 563] on div "Select Item" at bounding box center [689, 562] width 283 height 27
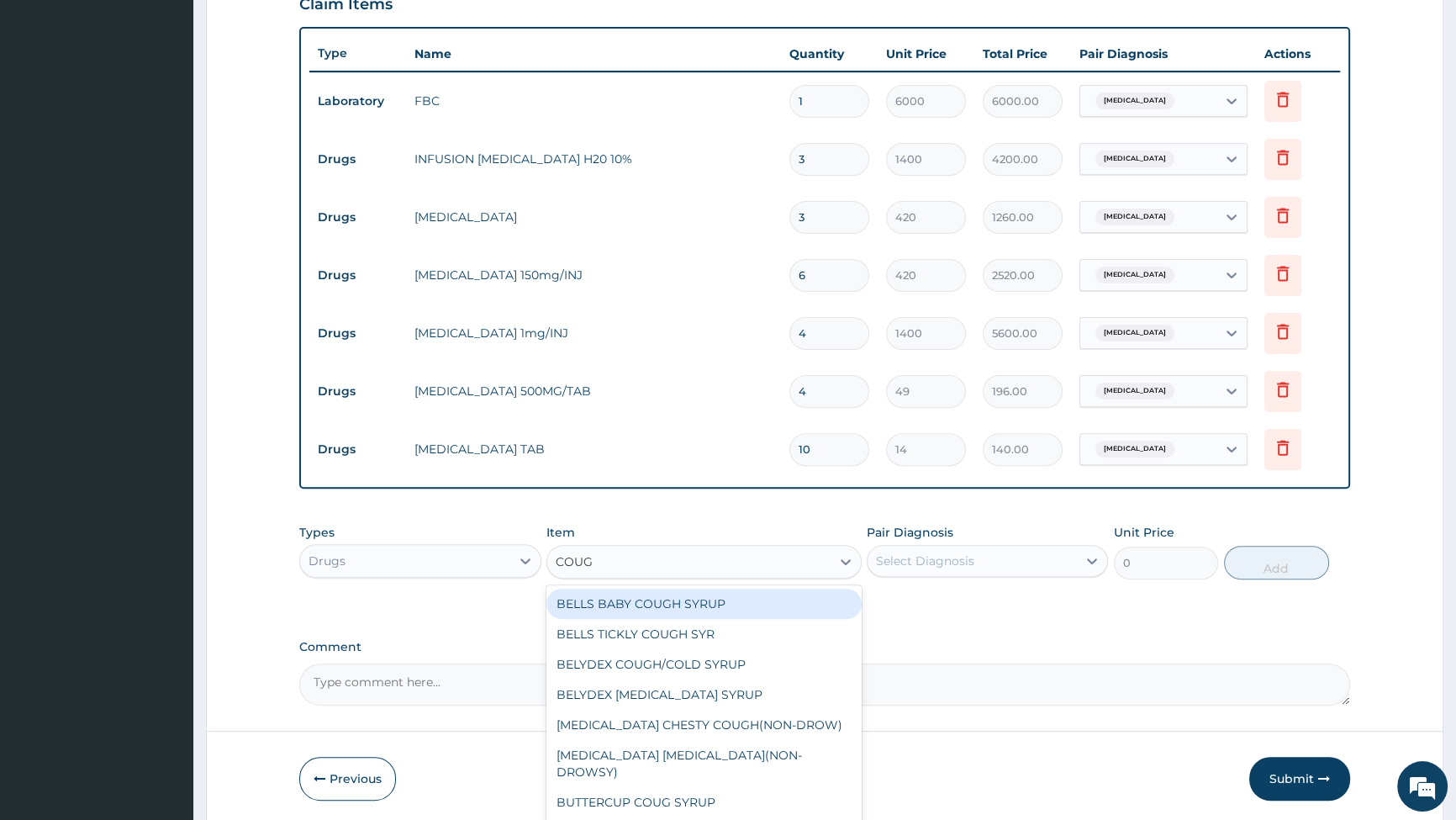
type input "COUGH"
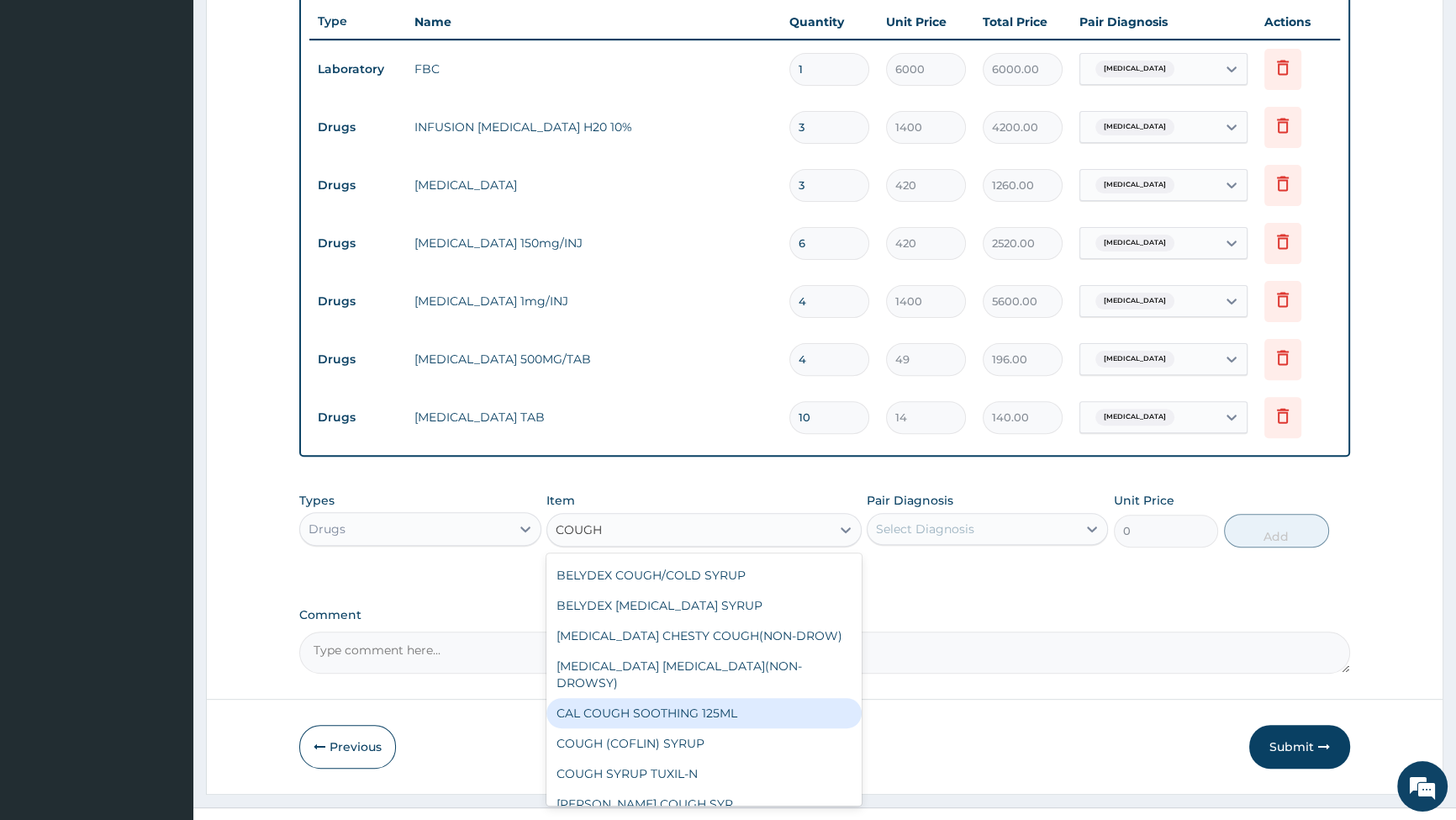
scroll to position [662, 0]
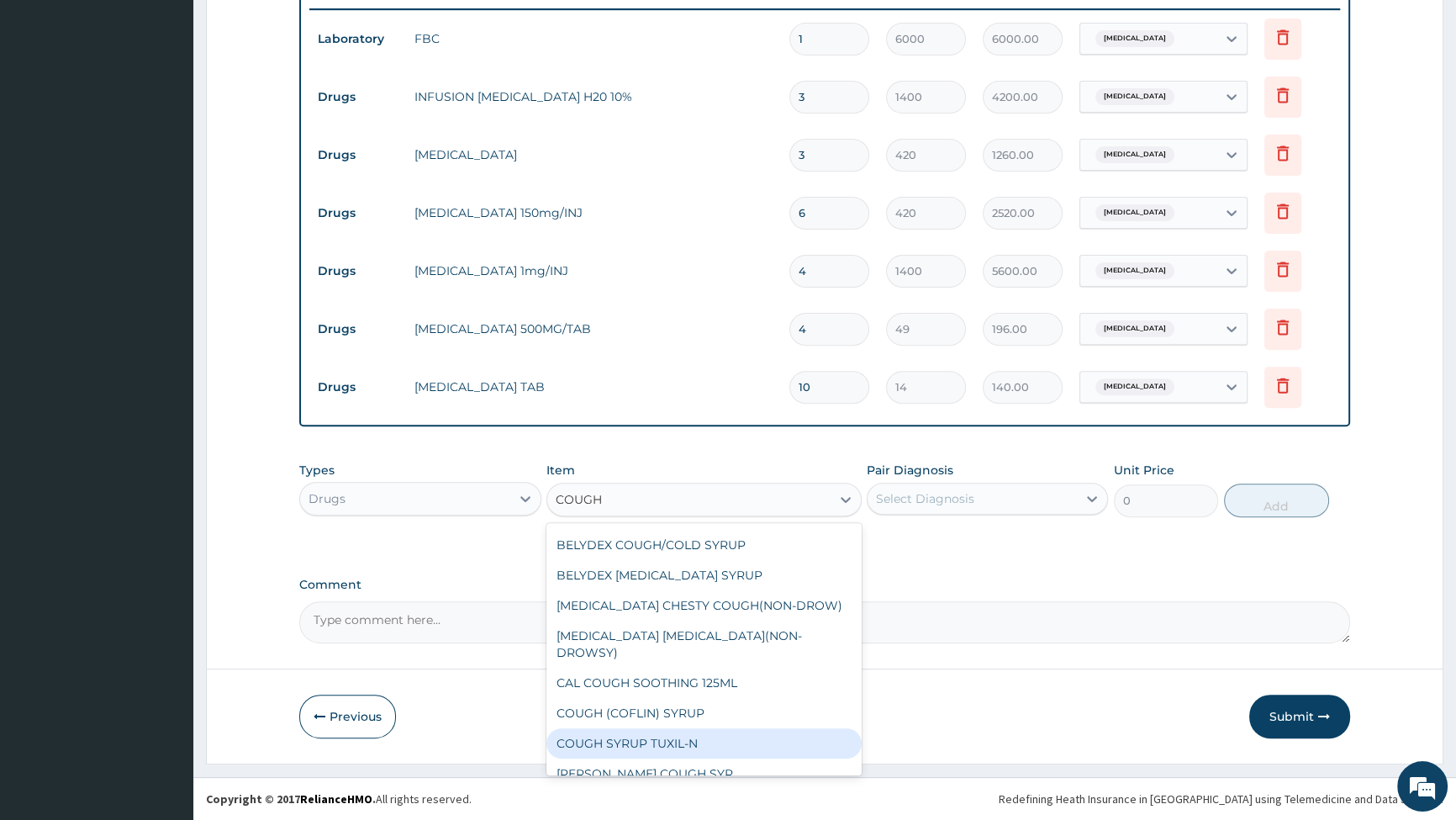
click at [621, 729] on div "COUGH SYRUP TUXIL-N" at bounding box center [704, 743] width 316 height 31
type input "350"
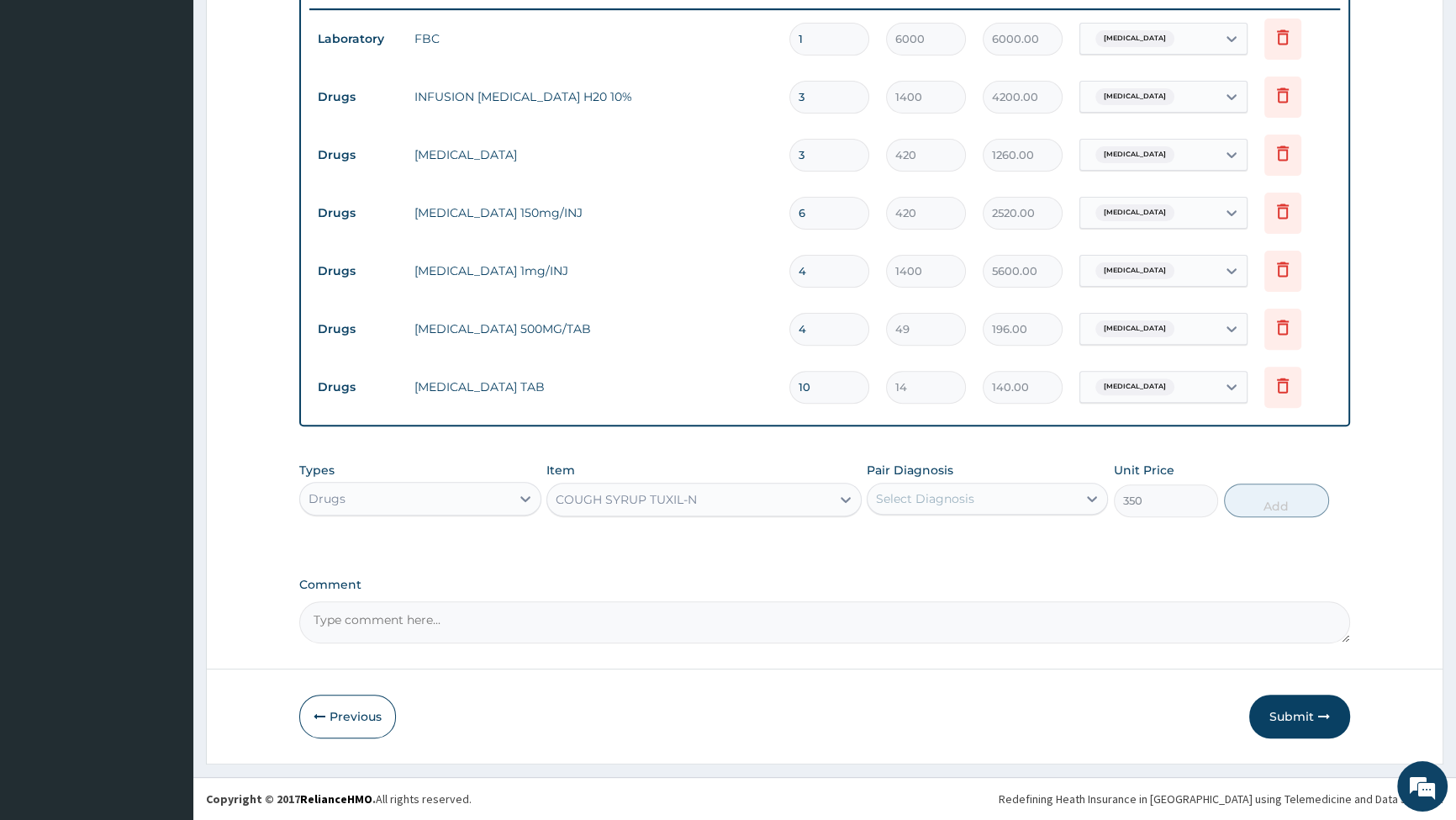
click at [757, 490] on div "COUGH SYRUP TUXIL-N" at bounding box center [689, 499] width 283 height 27
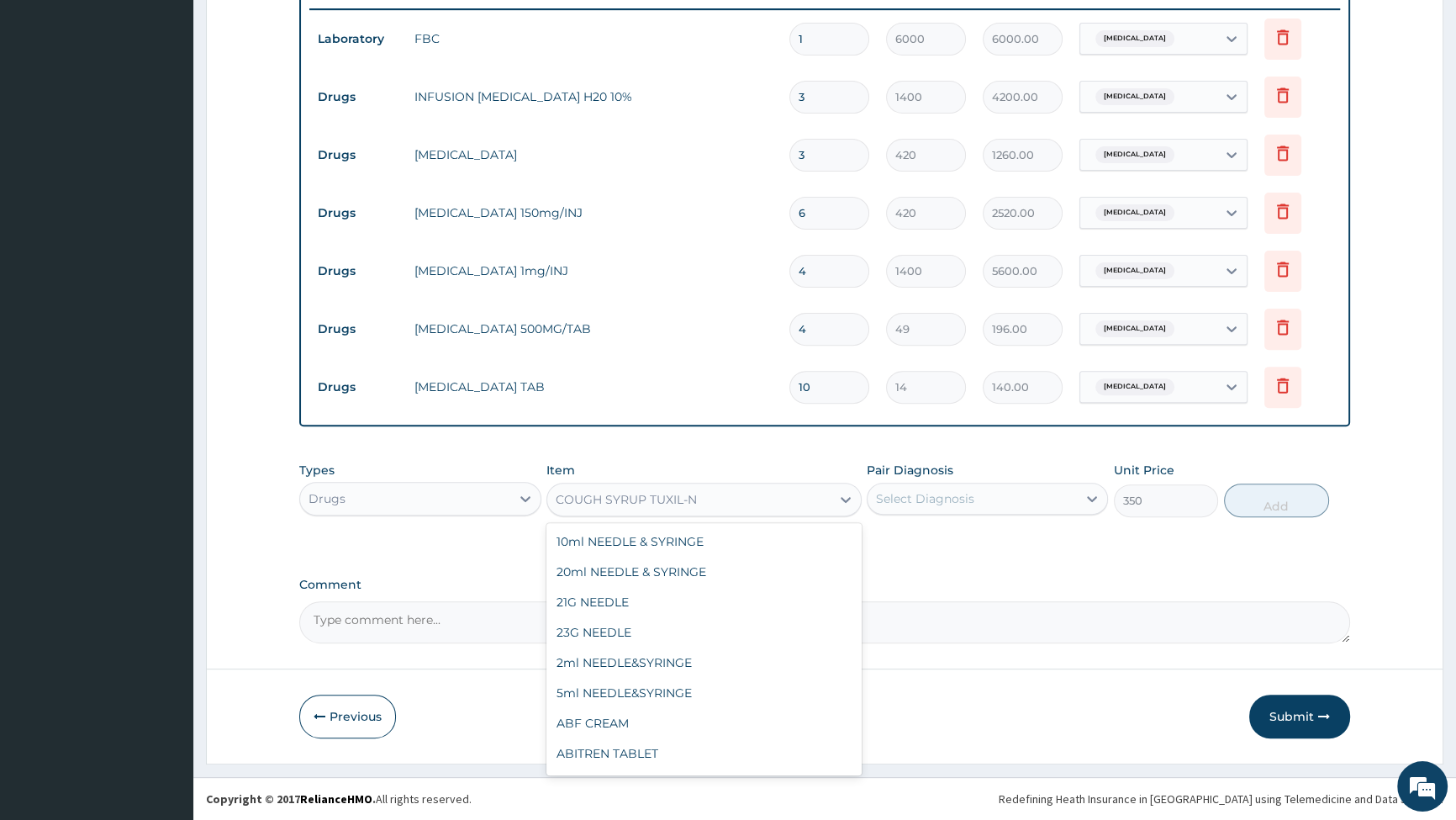
scroll to position [15714, 0]
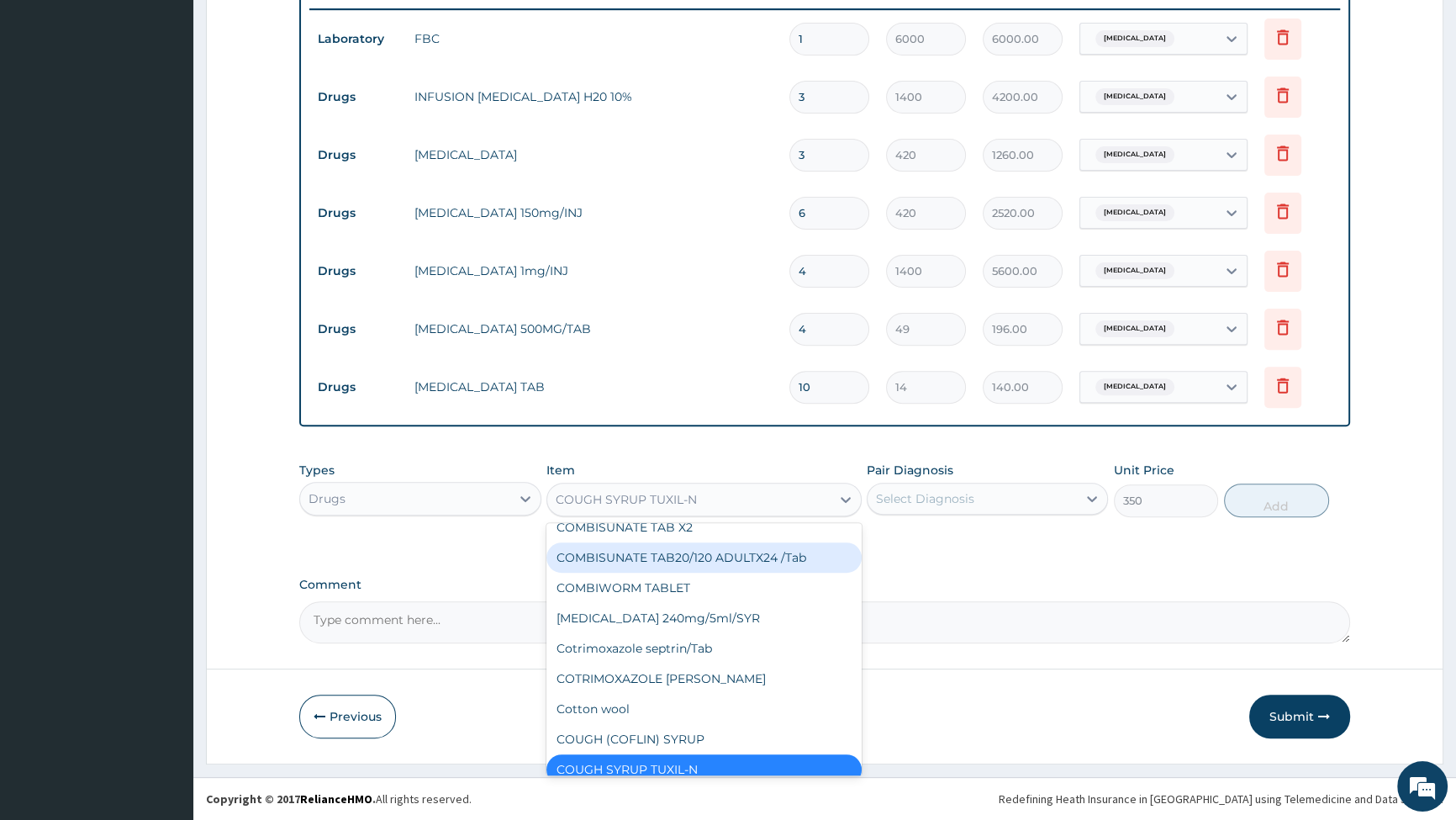
click at [630, 493] on div "COUGH SYRUP TUXIL-N" at bounding box center [626, 499] width 141 height 17
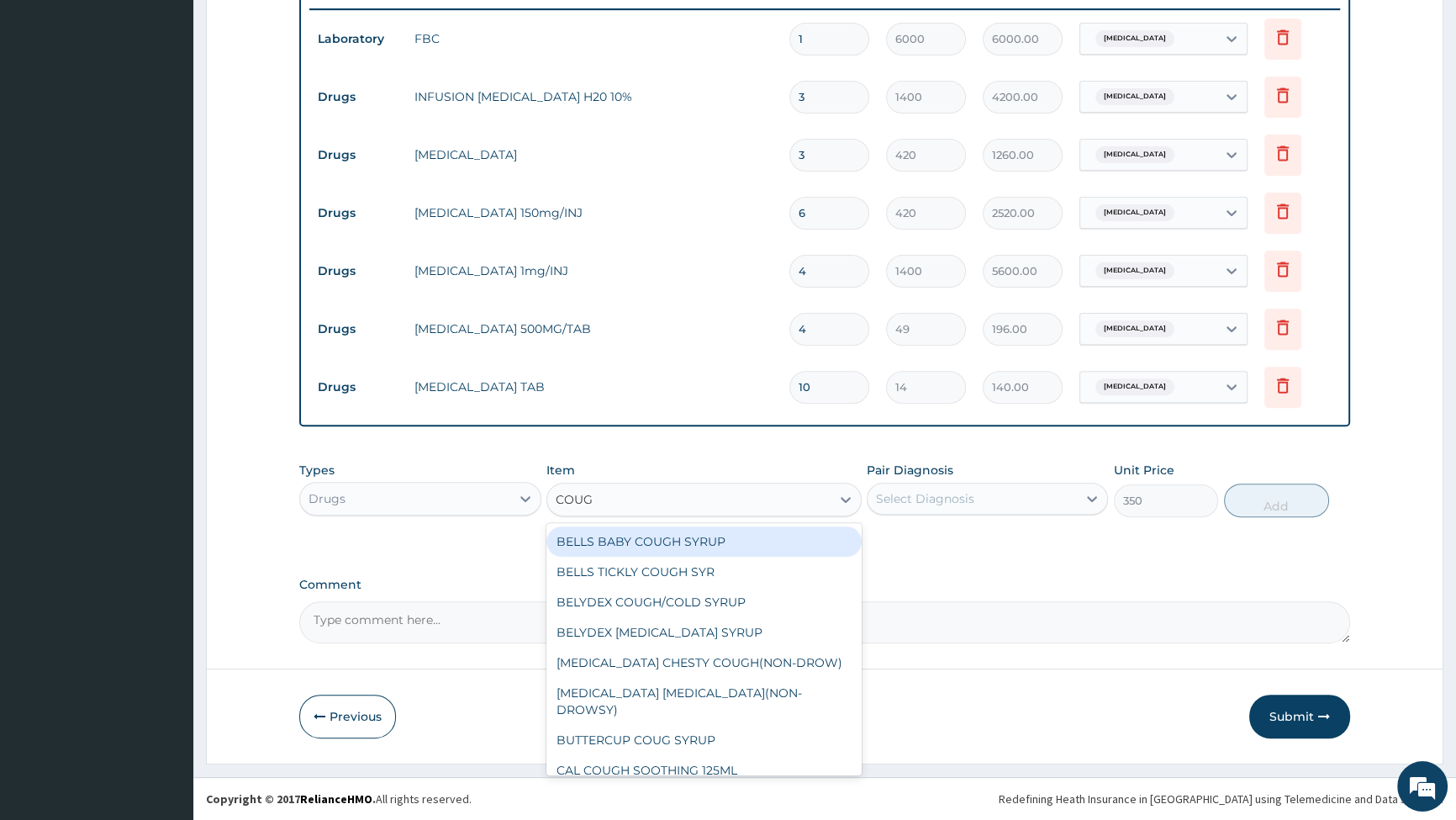
type input "COUGH"
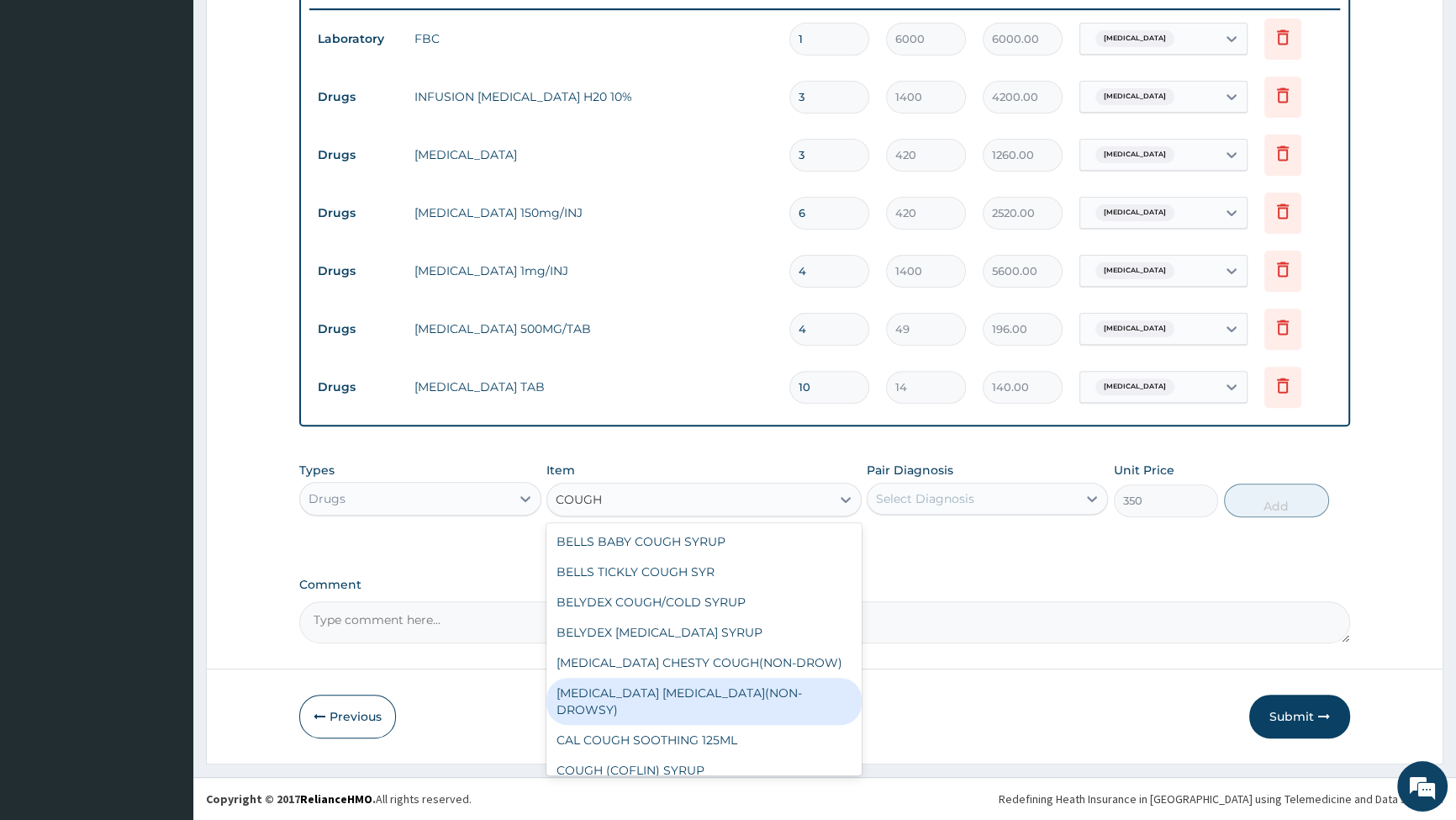
click at [647, 687] on div "BENYLIN DRY COUGH(NON-DROWSY)" at bounding box center [704, 701] width 316 height 47
type input "840"
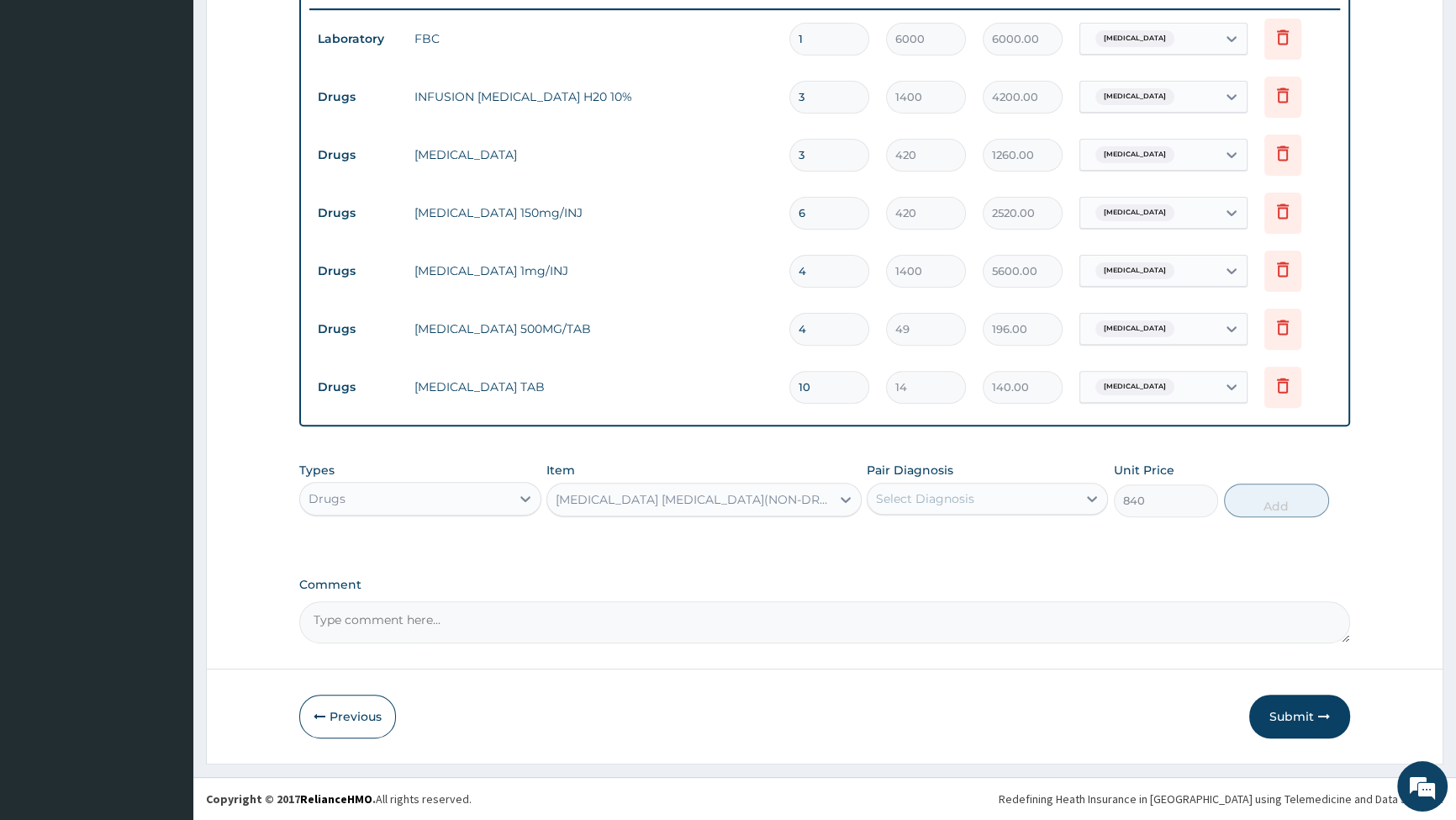
click at [971, 496] on div "Select Diagnosis" at bounding box center [925, 498] width 99 height 17
click at [883, 612] on input "checkbox" at bounding box center [882, 609] width 11 height 11
checkbox input "true"
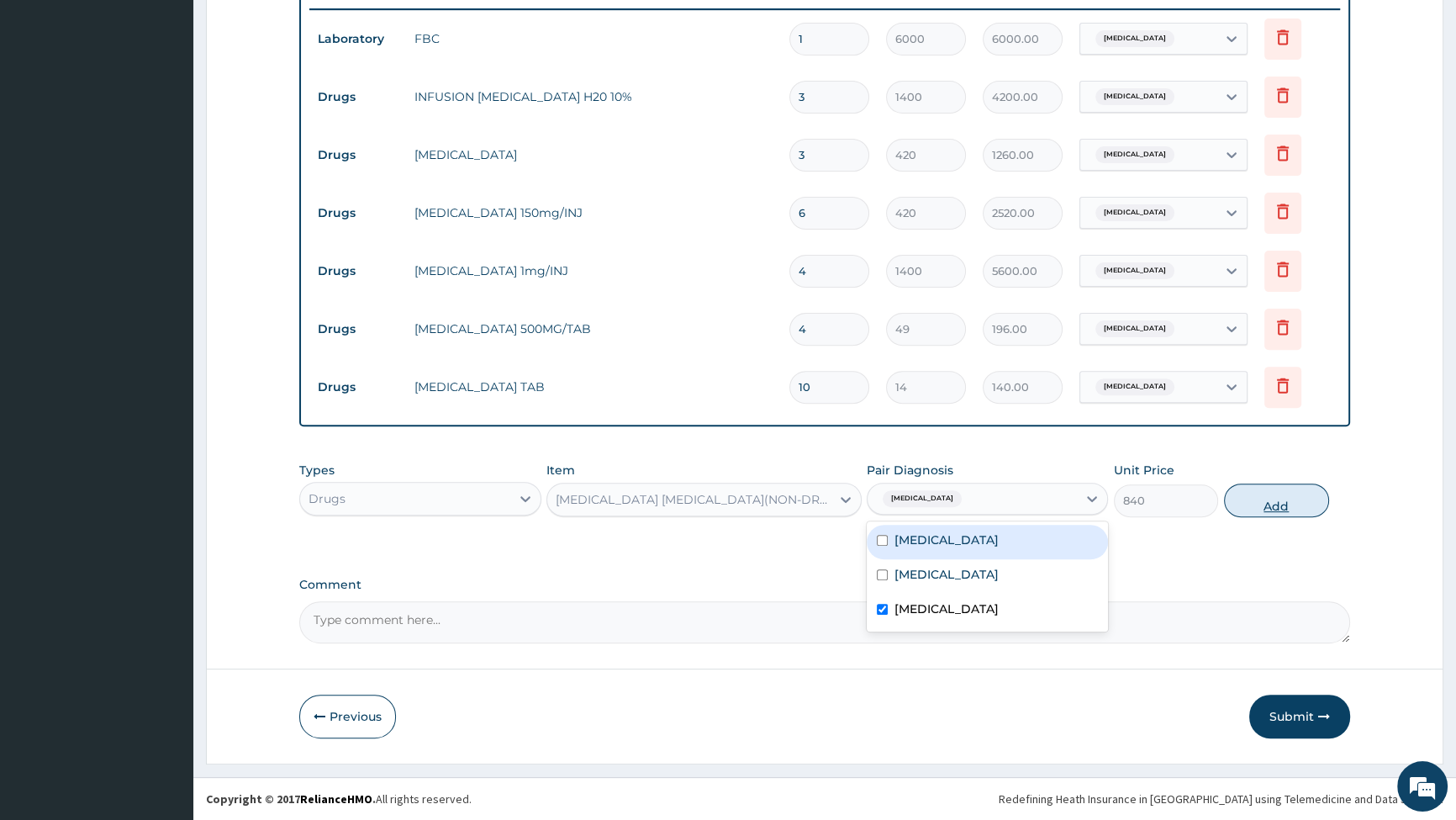
click at [1262, 501] on button "Add" at bounding box center [1277, 500] width 105 height 34
type input "0"
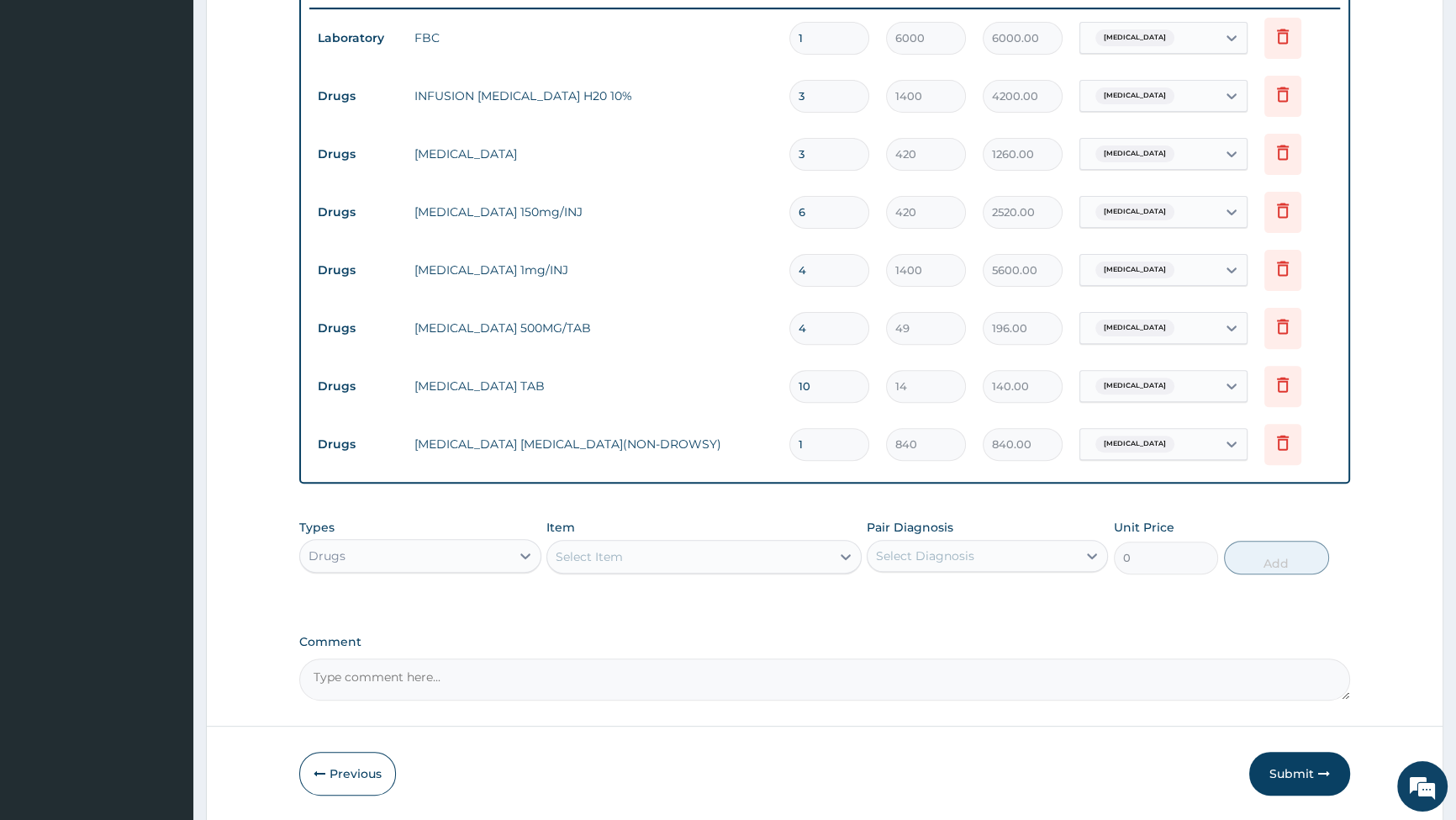
click at [651, 555] on div "Select Item" at bounding box center [689, 557] width 283 height 27
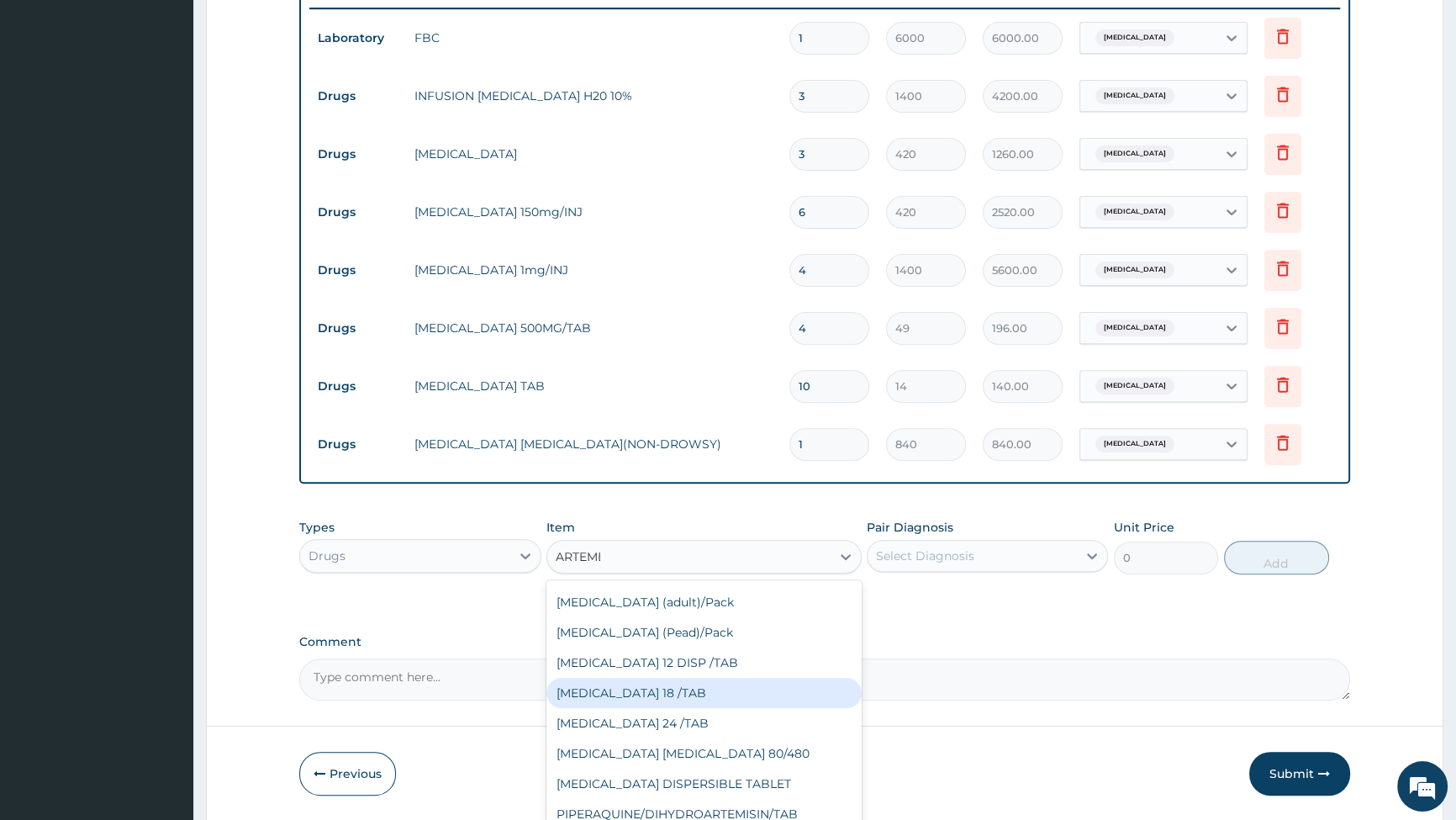
scroll to position [0, 0]
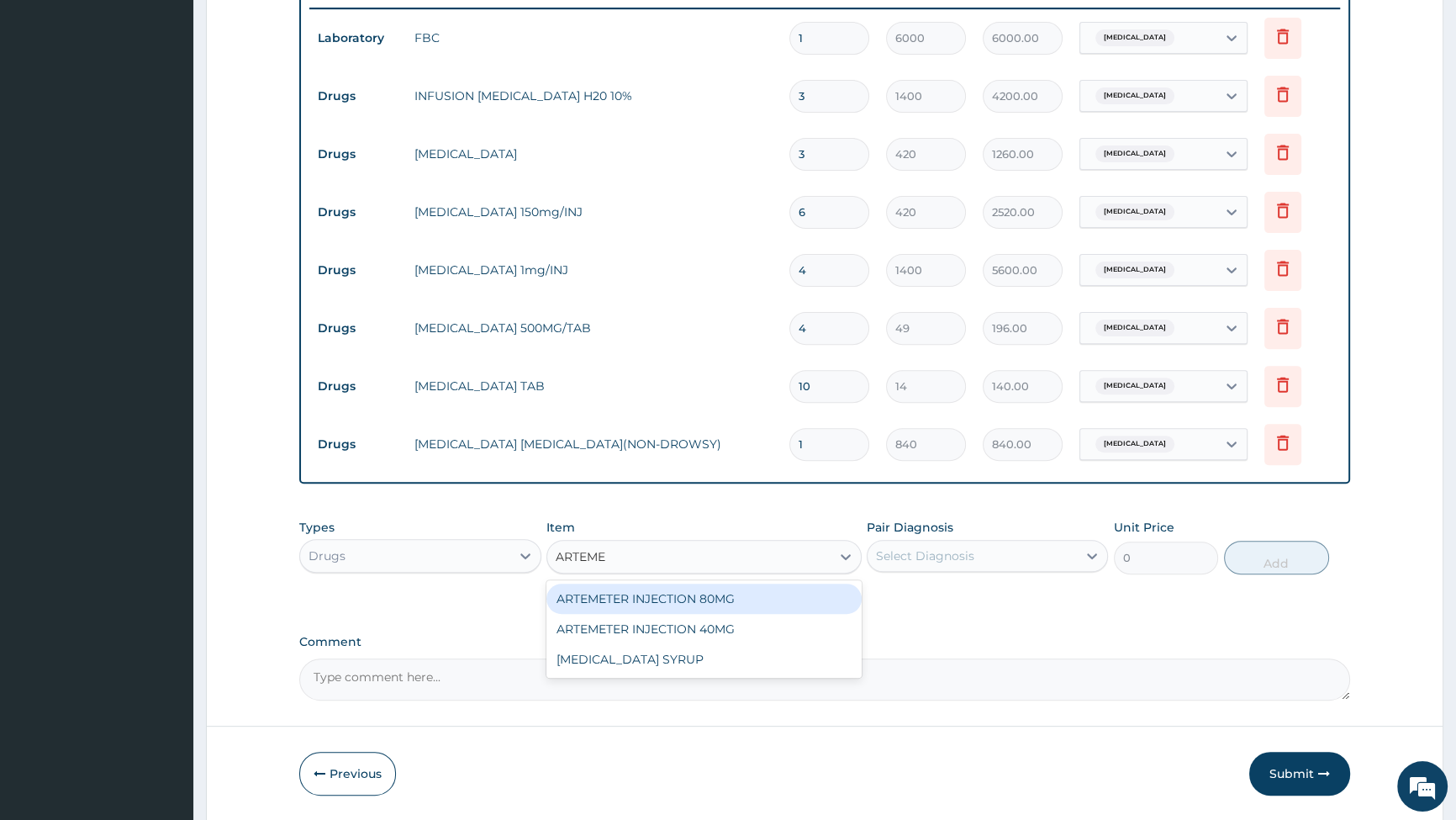
type input "ARTEM"
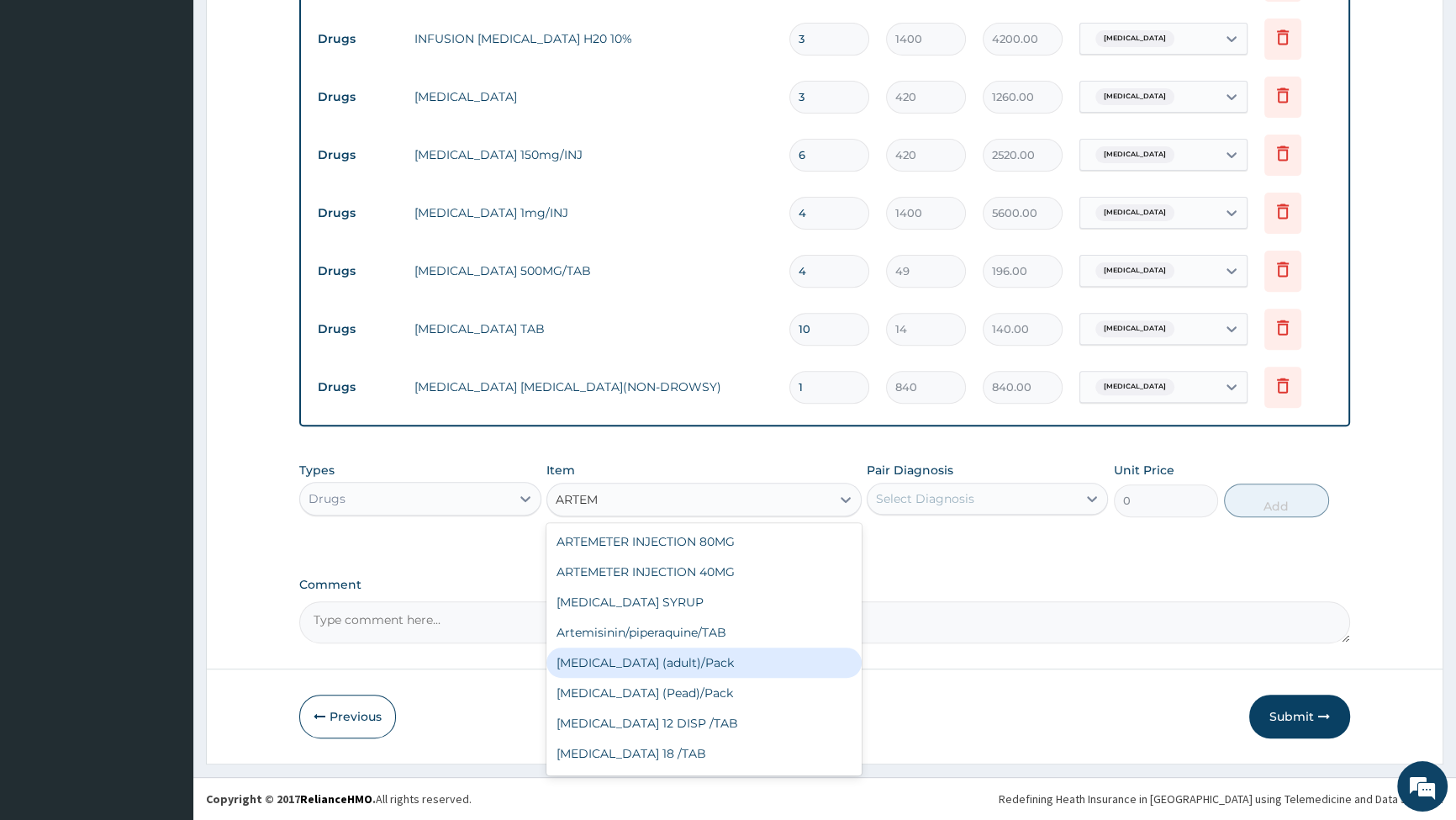
click at [632, 662] on div "Coartem (adult)/Pack" at bounding box center [704, 663] width 316 height 31
type input "1540"
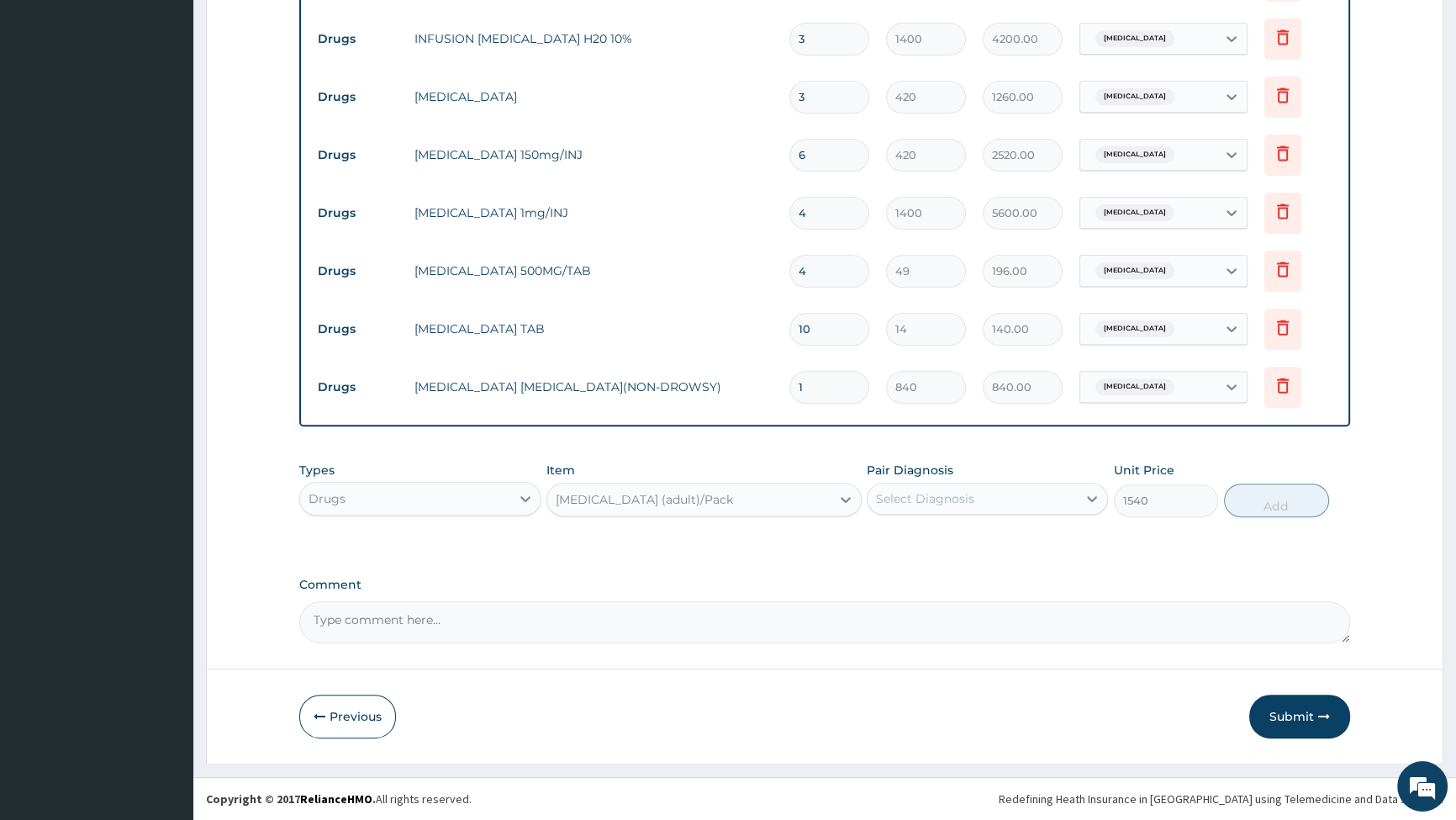
click at [969, 493] on div "Select Diagnosis" at bounding box center [925, 498] width 99 height 17
click at [877, 539] on input "checkbox" at bounding box center [882, 540] width 11 height 11
checkbox input "true"
click at [1285, 496] on button "Add" at bounding box center [1277, 500] width 105 height 34
type input "0"
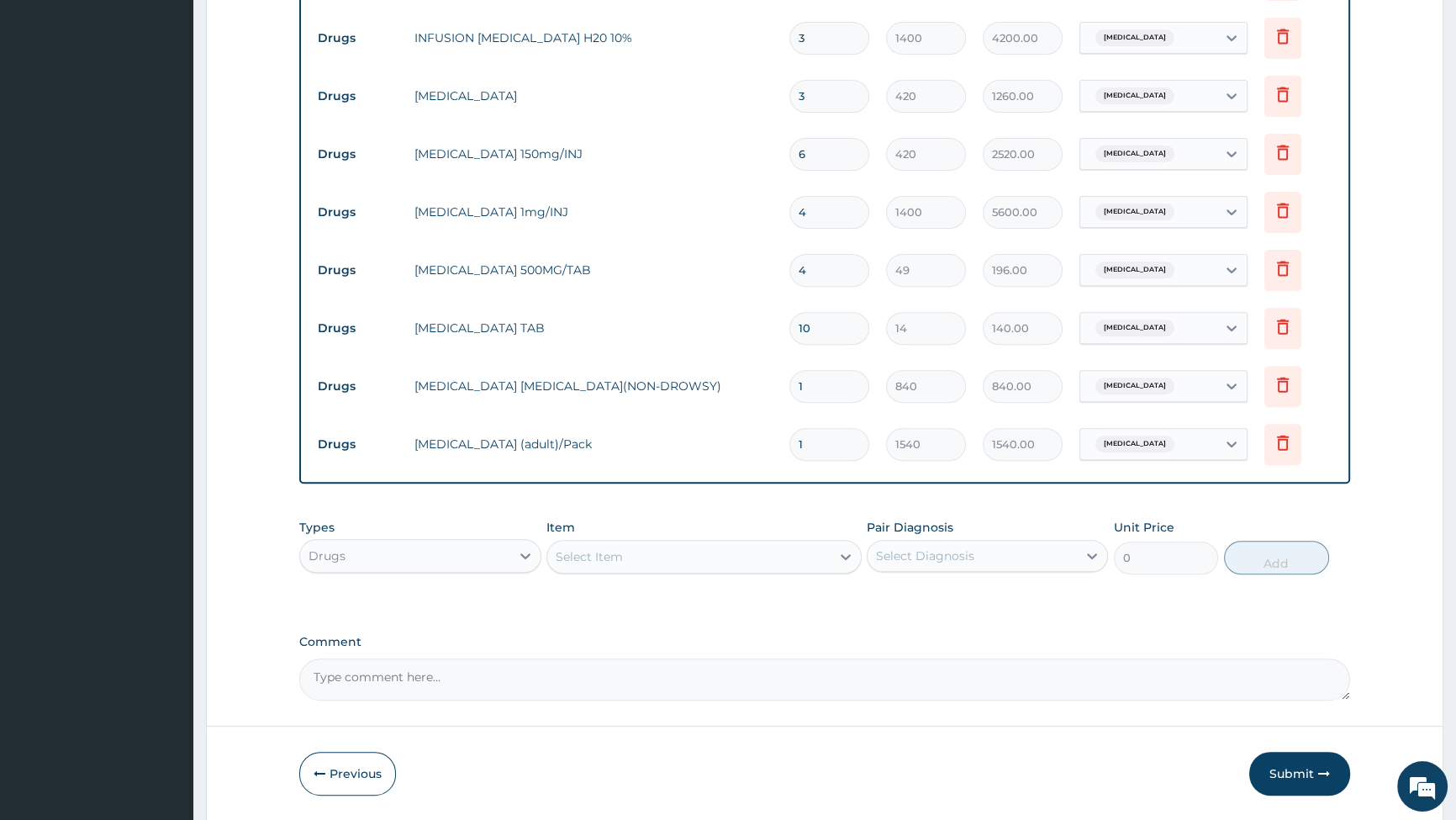
click at [794, 561] on div "Select Item" at bounding box center [689, 557] width 283 height 27
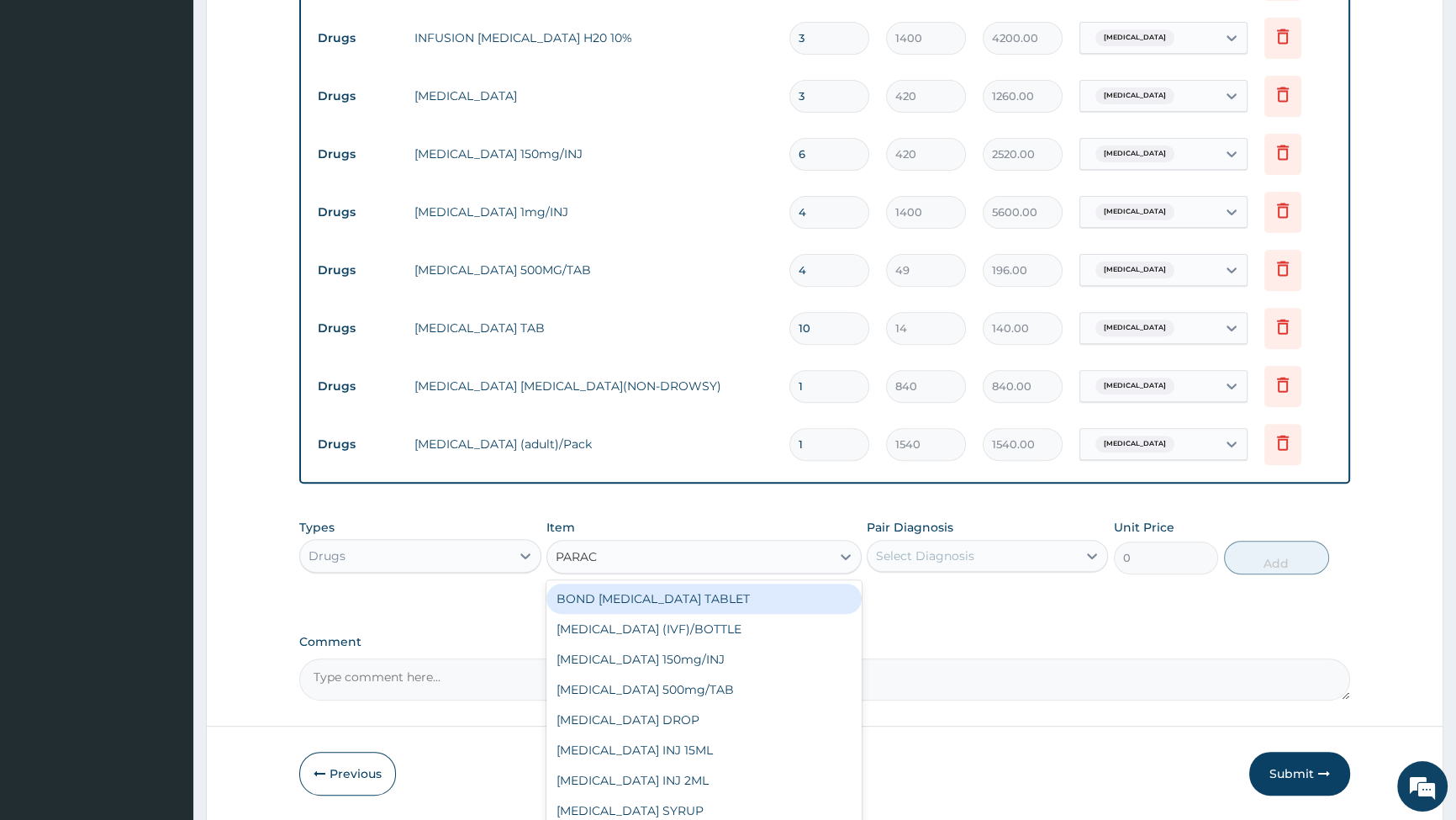
type input "PARACE"
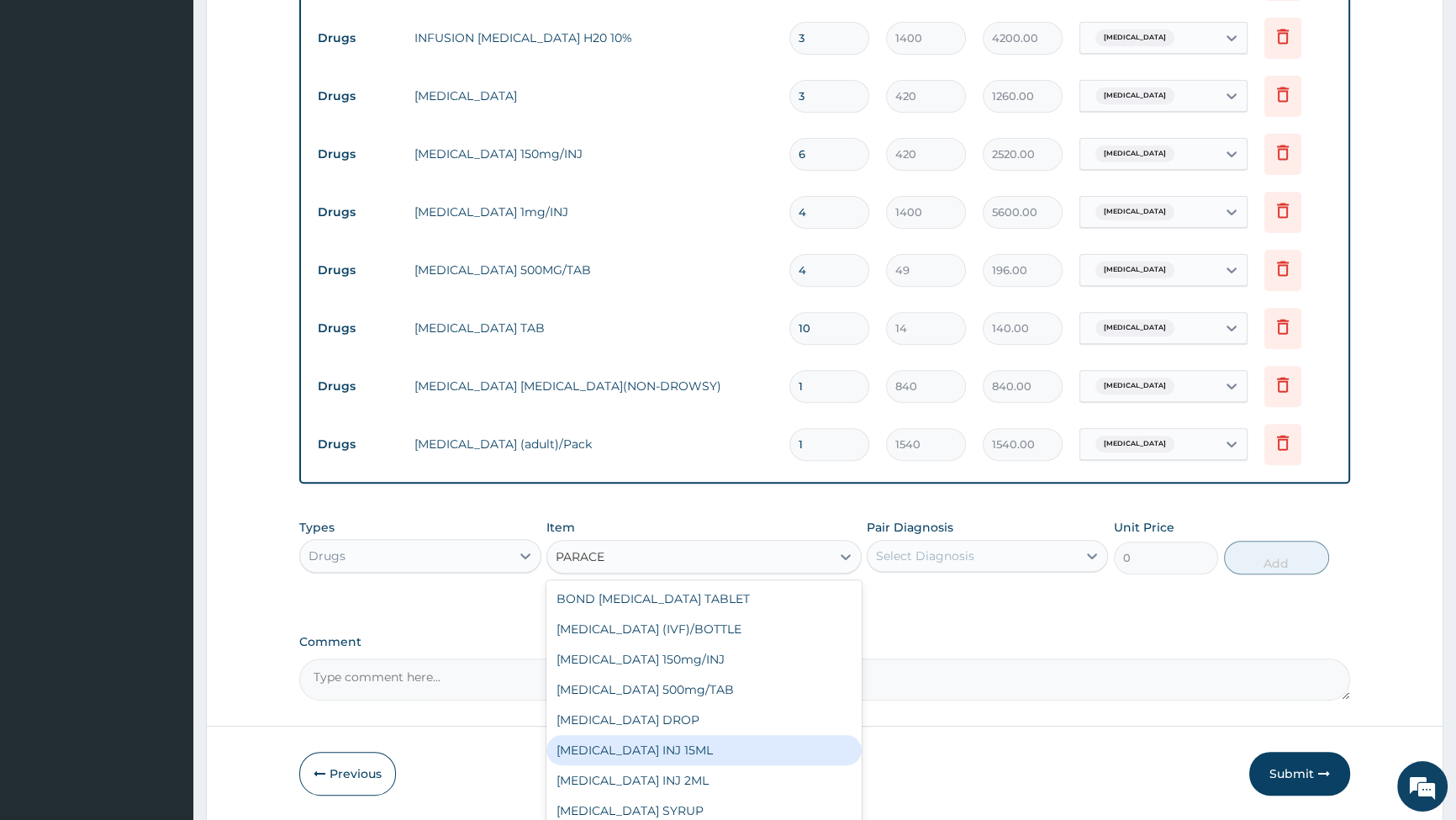
scroll to position [26, 0]
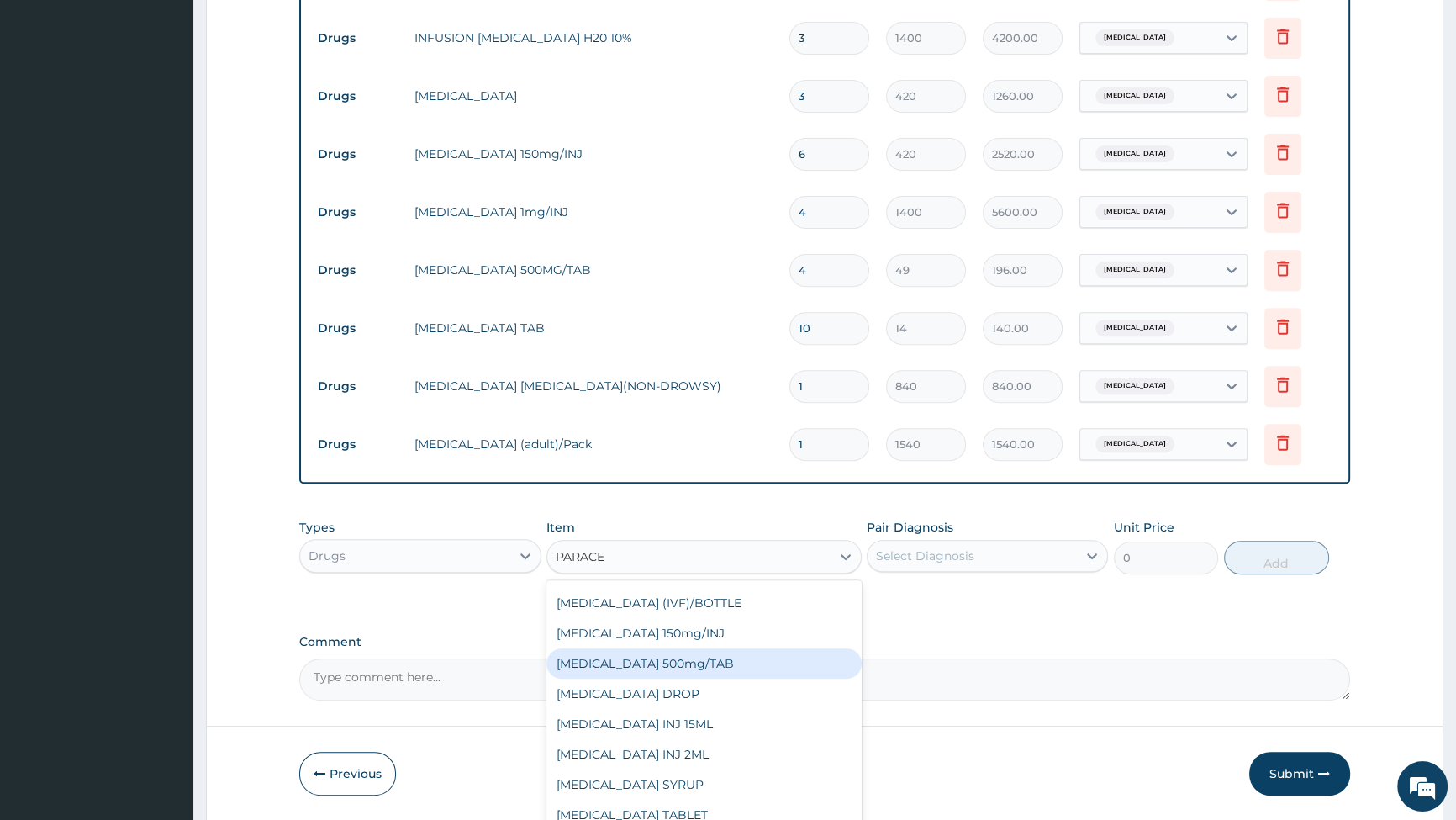
click at [628, 662] on div "PARACETAMOL 500mg/TAB" at bounding box center [704, 663] width 316 height 31
type input "14"
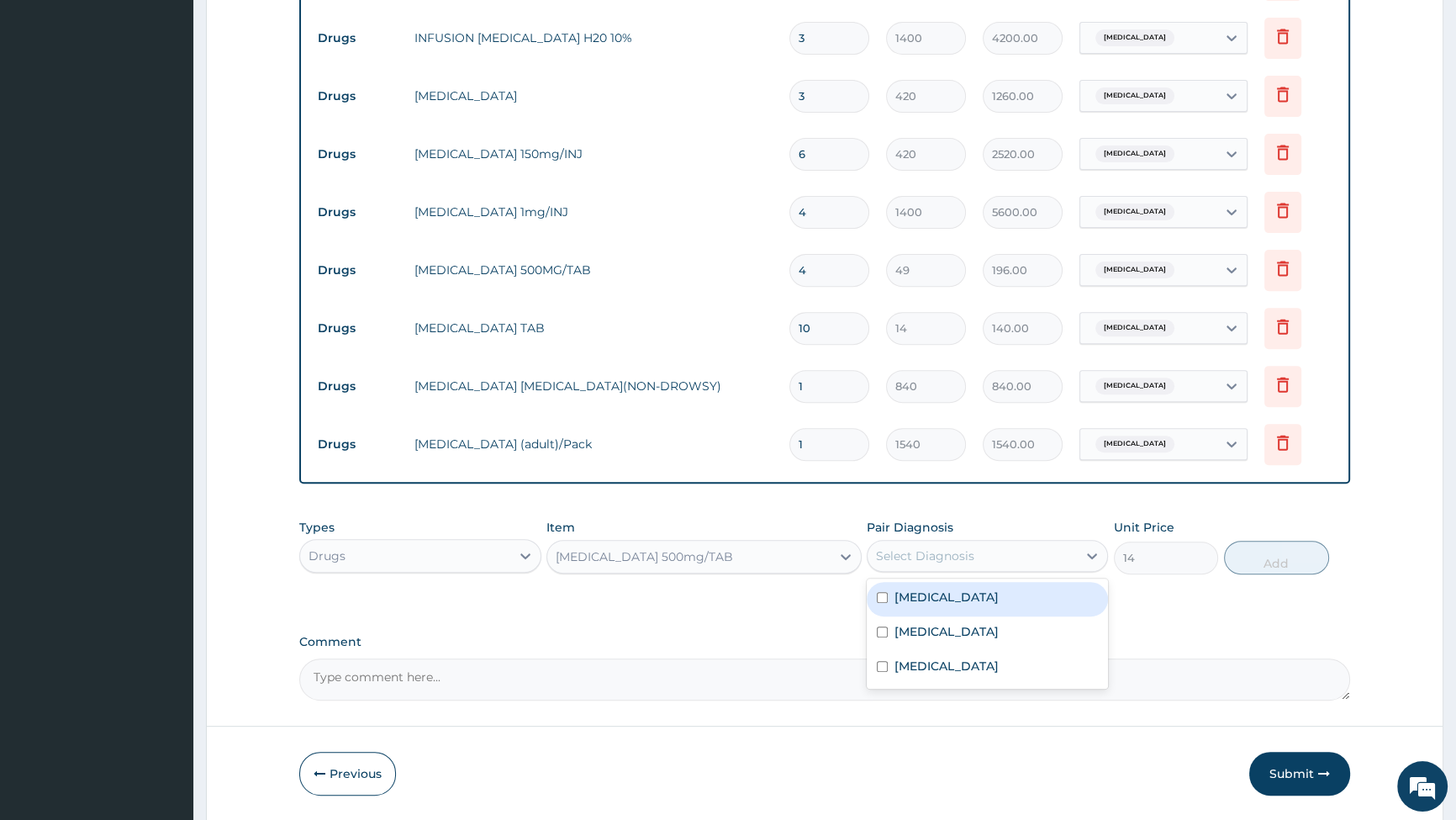
click at [958, 551] on div "Select Diagnosis" at bounding box center [925, 556] width 99 height 17
click at [878, 597] on input "checkbox" at bounding box center [882, 597] width 11 height 11
checkbox input "true"
click at [1282, 563] on button "Add" at bounding box center [1277, 558] width 105 height 34
type input "0"
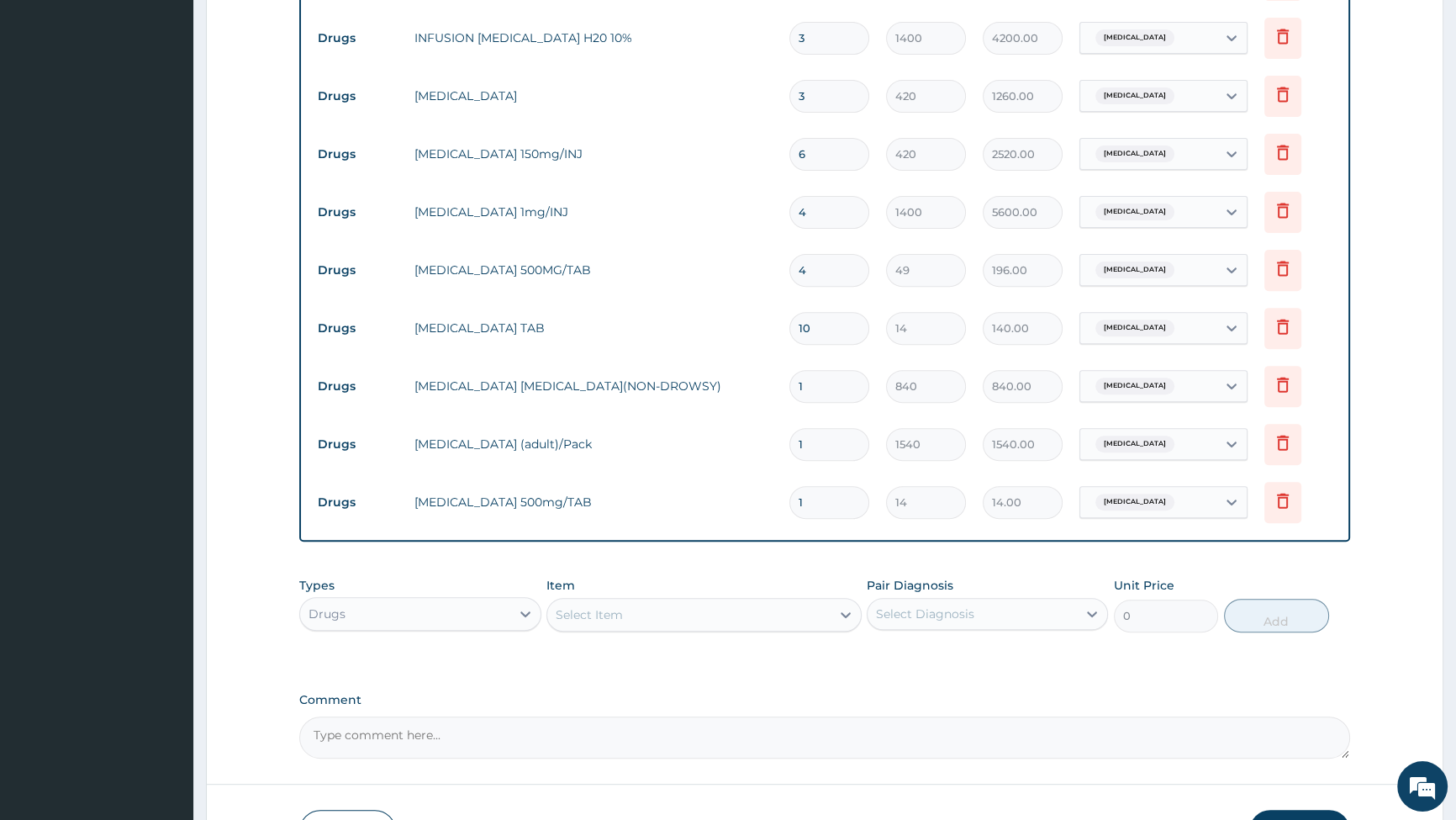
type input "18"
type input "252.00"
type input "18"
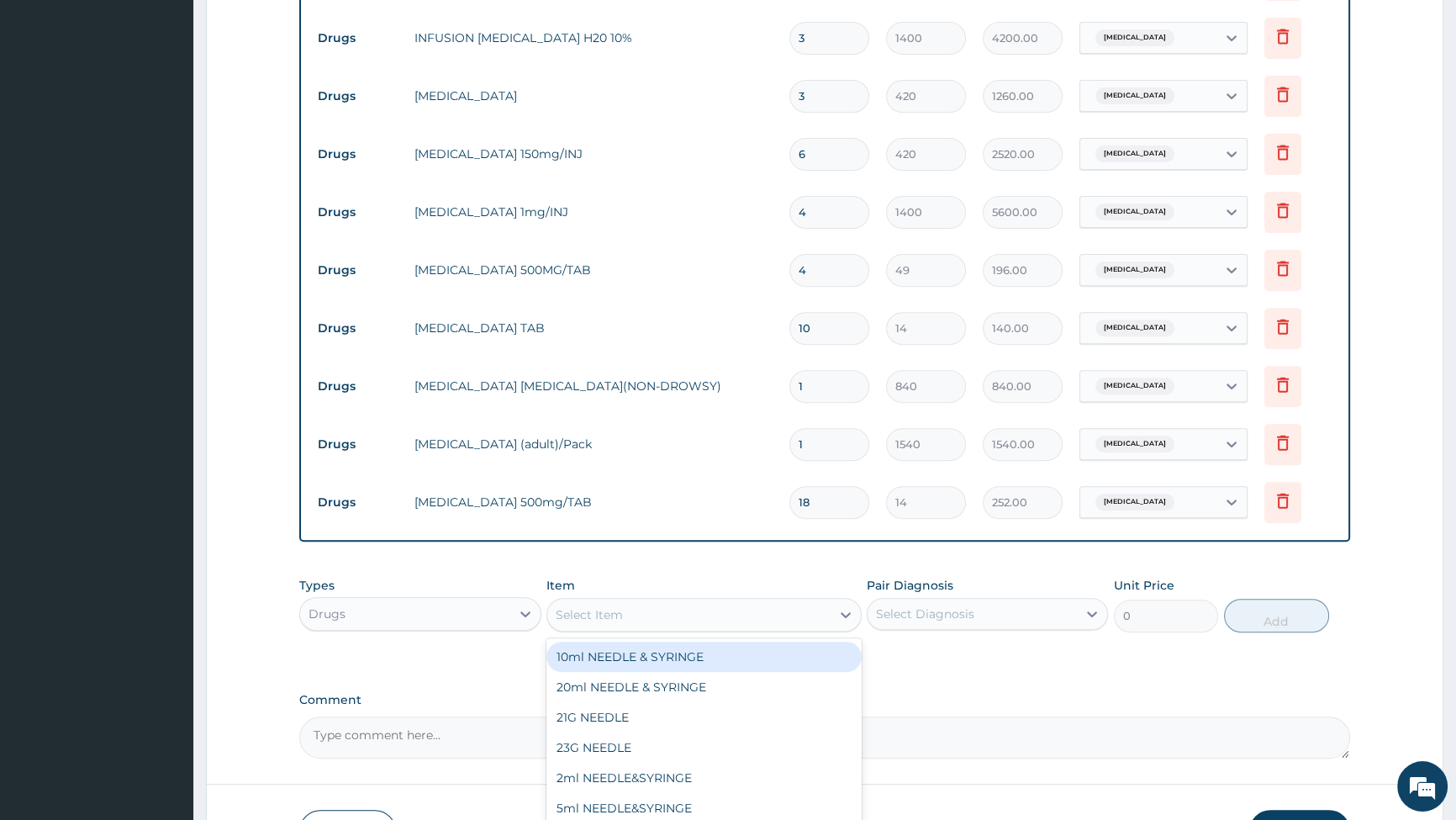
click at [629, 612] on div "Select Item" at bounding box center [689, 615] width 283 height 27
type input "CIPRO"
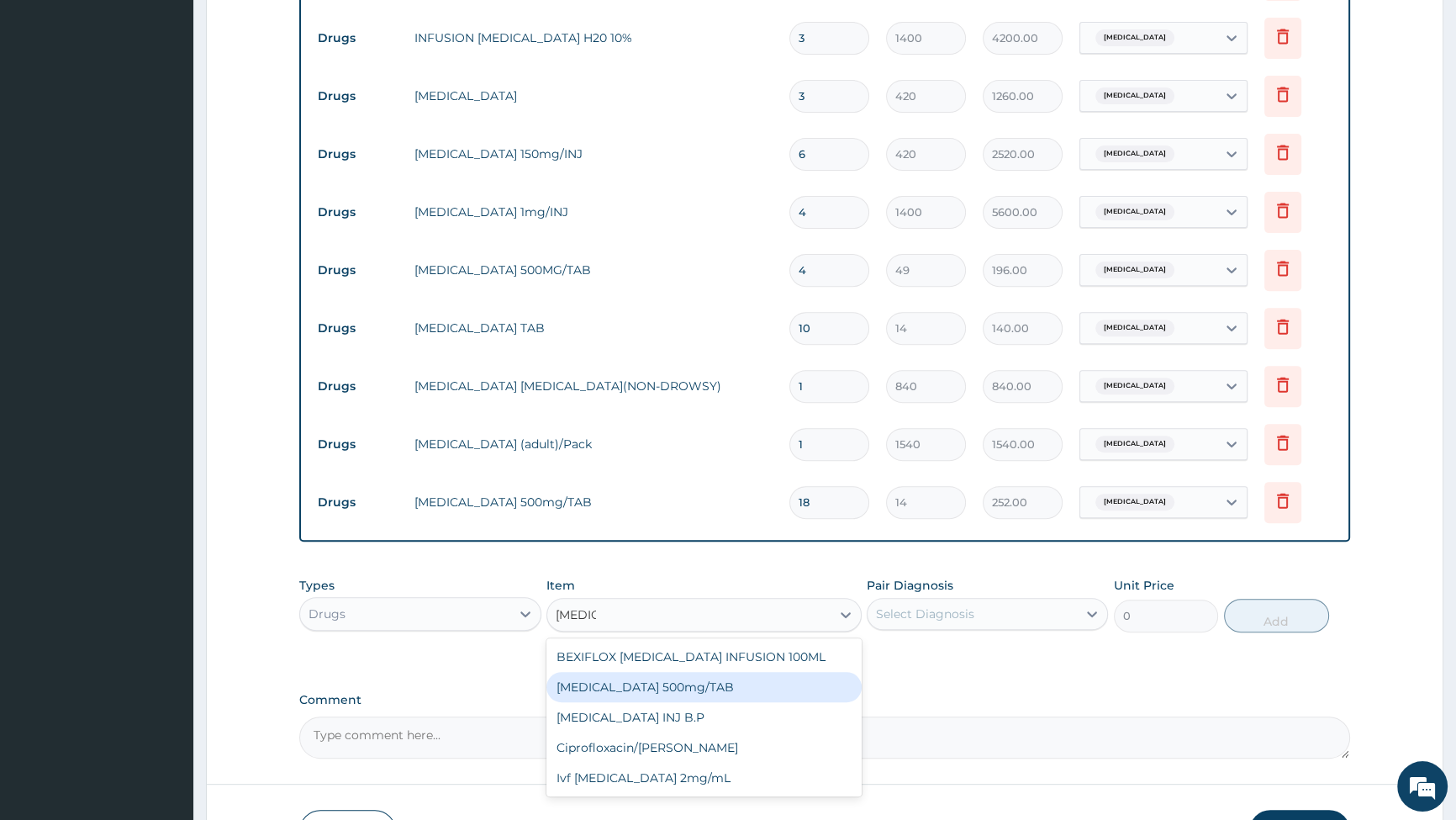
click at [634, 692] on div "Ciprofloxacin 500mg/TAB" at bounding box center [704, 687] width 316 height 31
type input "91"
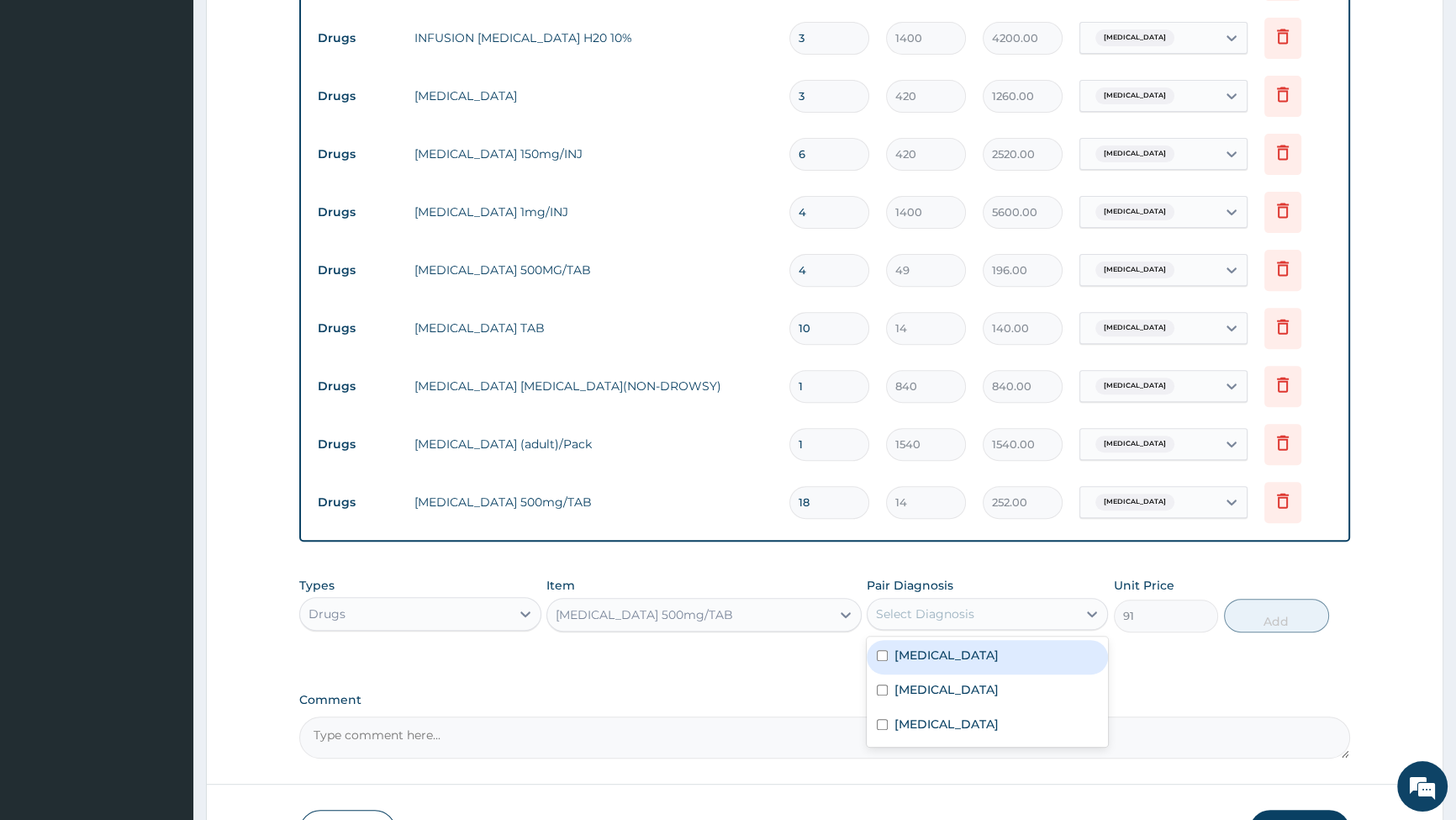
drag, startPoint x: 964, startPoint y: 619, endPoint x: 939, endPoint y: 639, distance: 32.0
click at [961, 619] on div "Select Diagnosis" at bounding box center [925, 614] width 99 height 17
click at [877, 691] on input "checkbox" at bounding box center [882, 690] width 11 height 11
checkbox input "true"
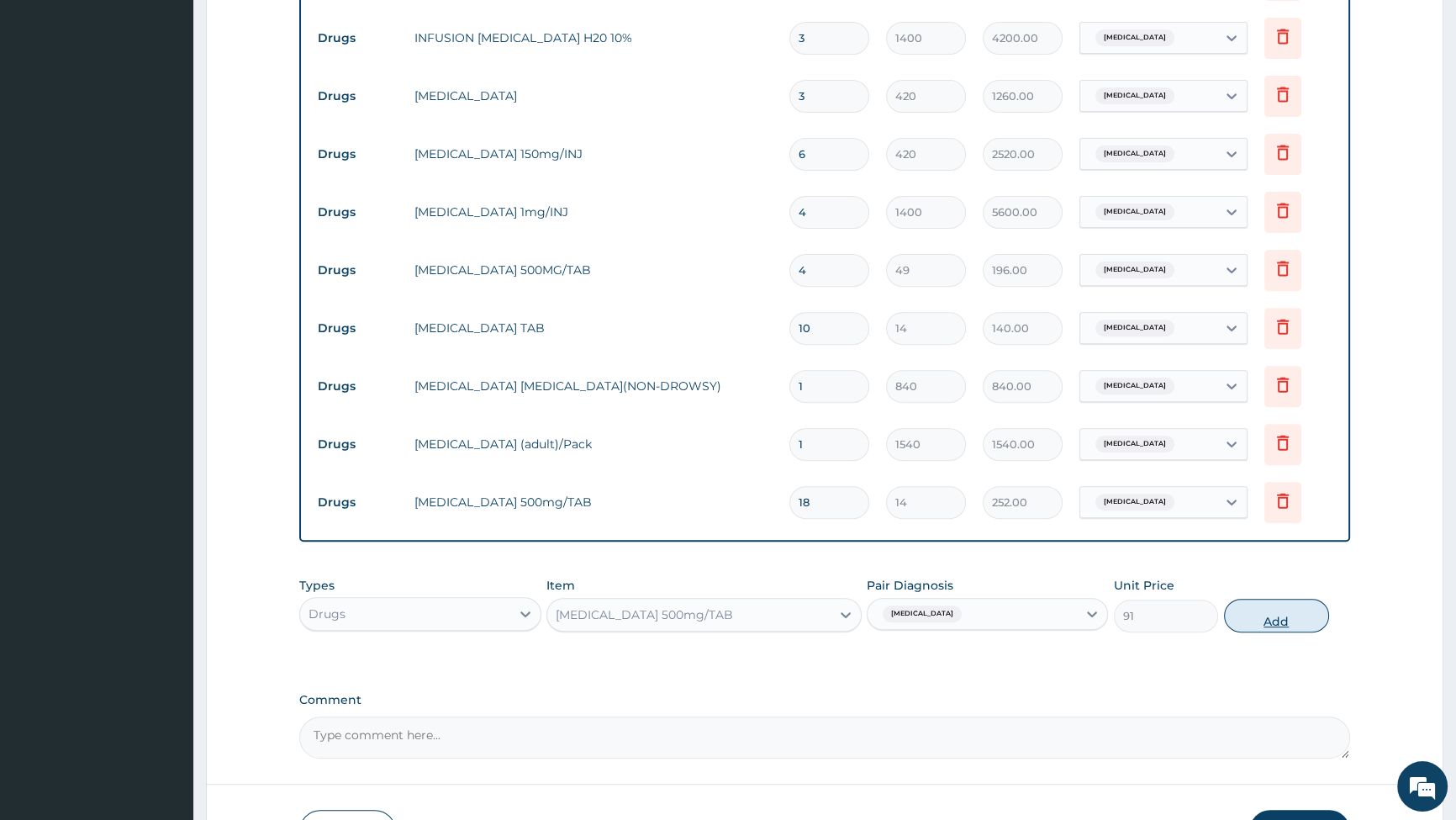
click at [1270, 613] on button "Add" at bounding box center [1277, 616] width 105 height 34
type input "0"
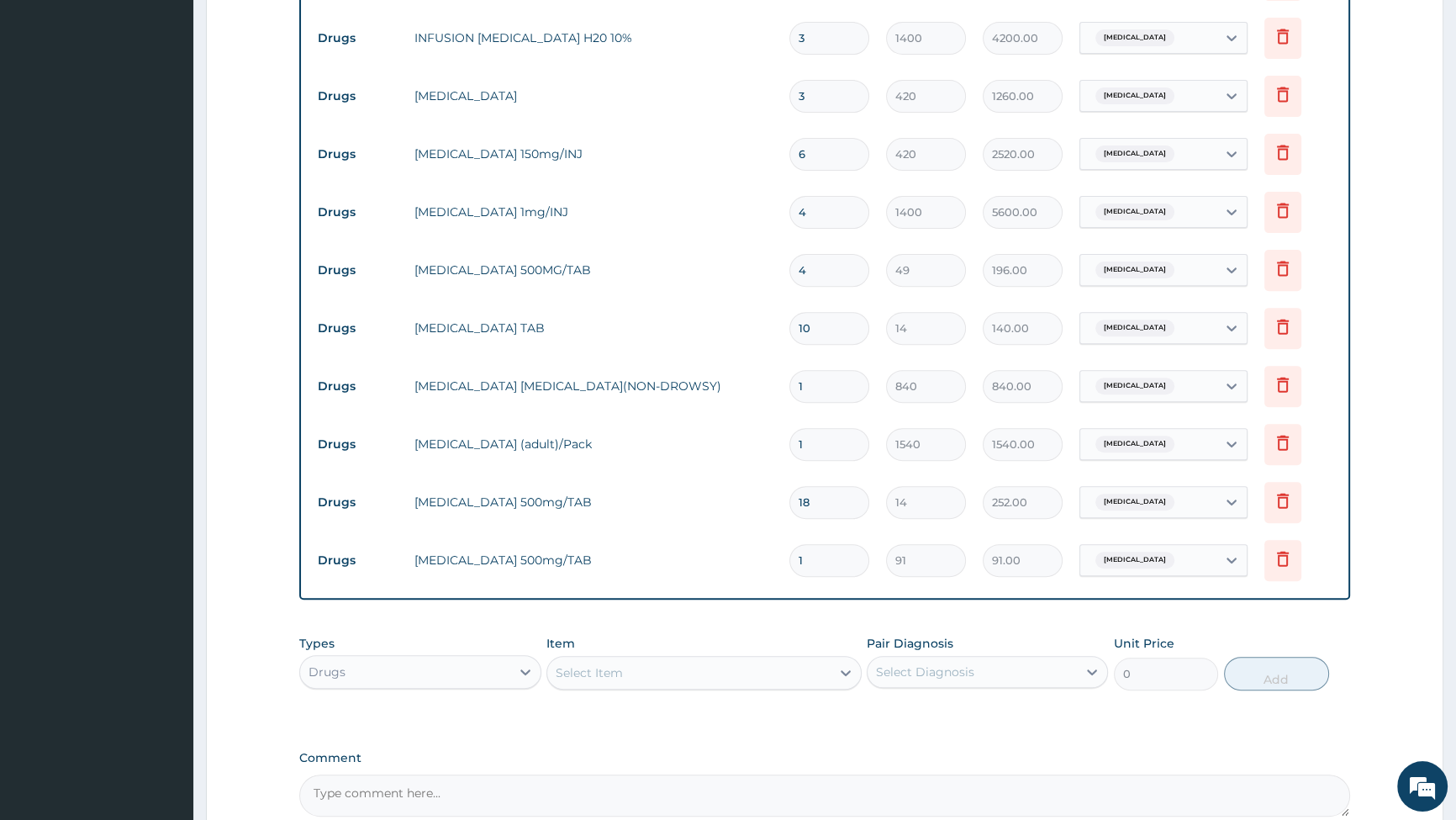
click at [848, 561] on input "1" at bounding box center [829, 561] width 80 height 33
type input "10"
type input "910.00"
type input "10"
click at [694, 680] on div "Select Item" at bounding box center [689, 673] width 283 height 27
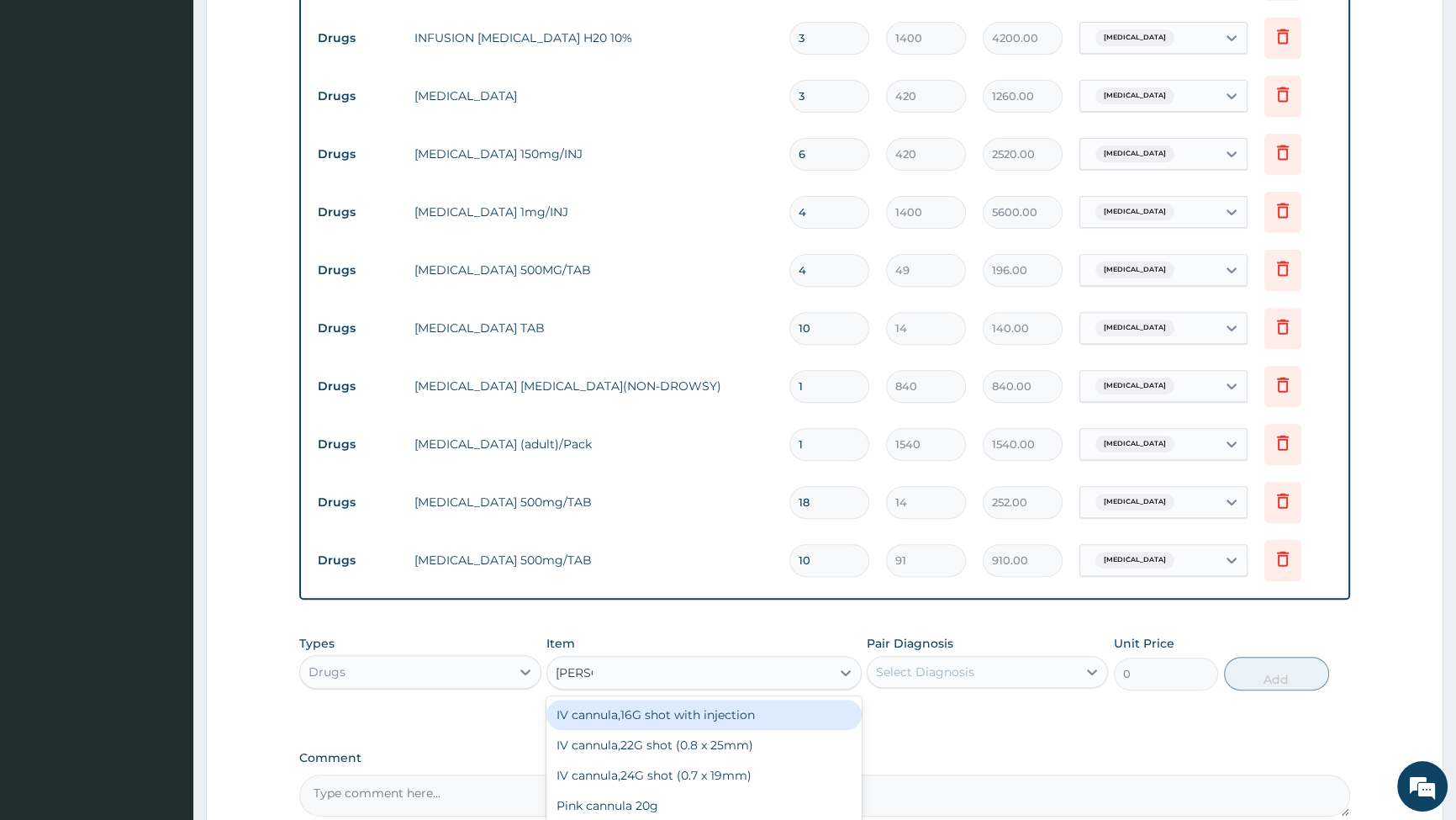
type input "CANNU"
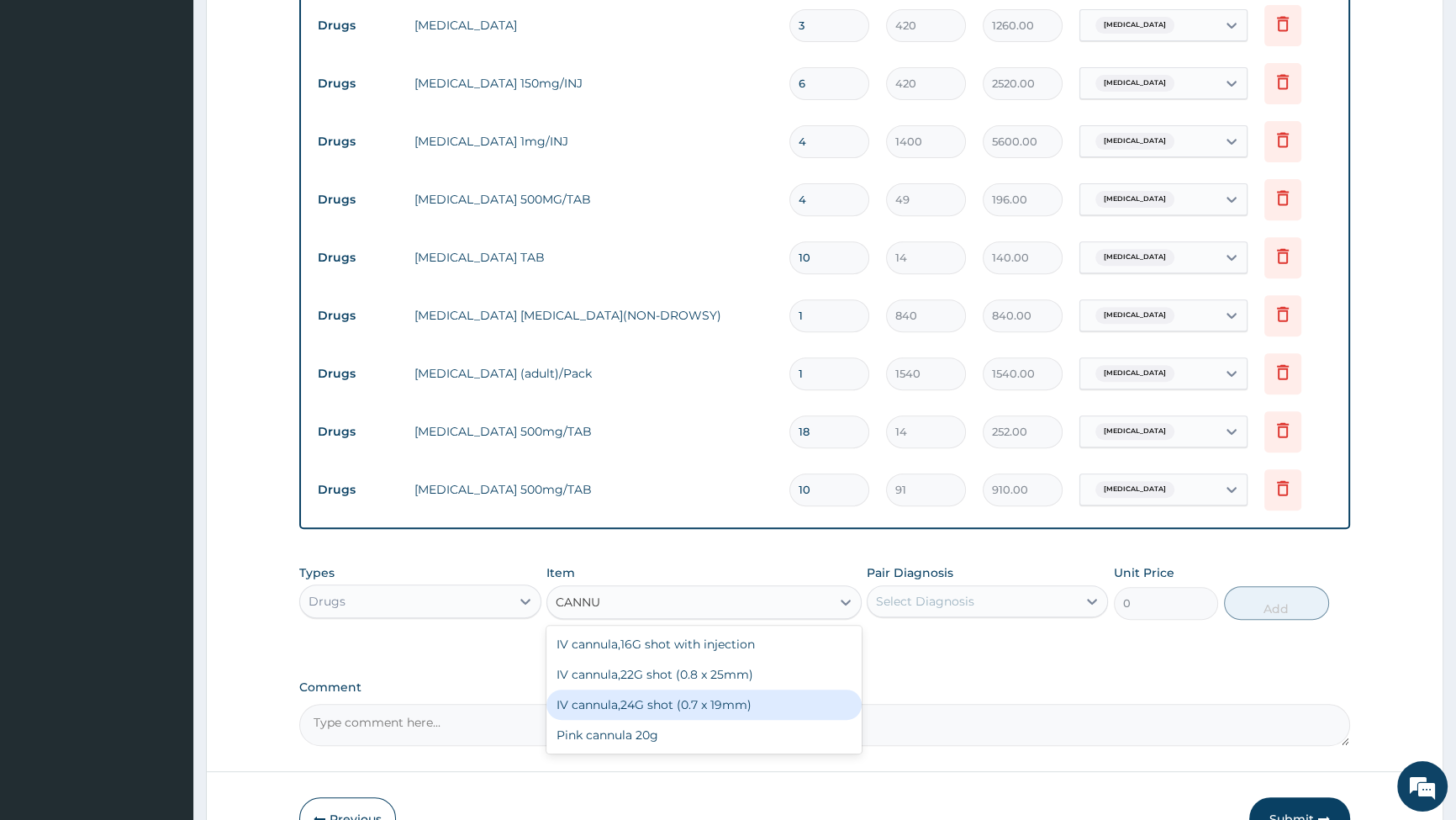
scroll to position [873, 0]
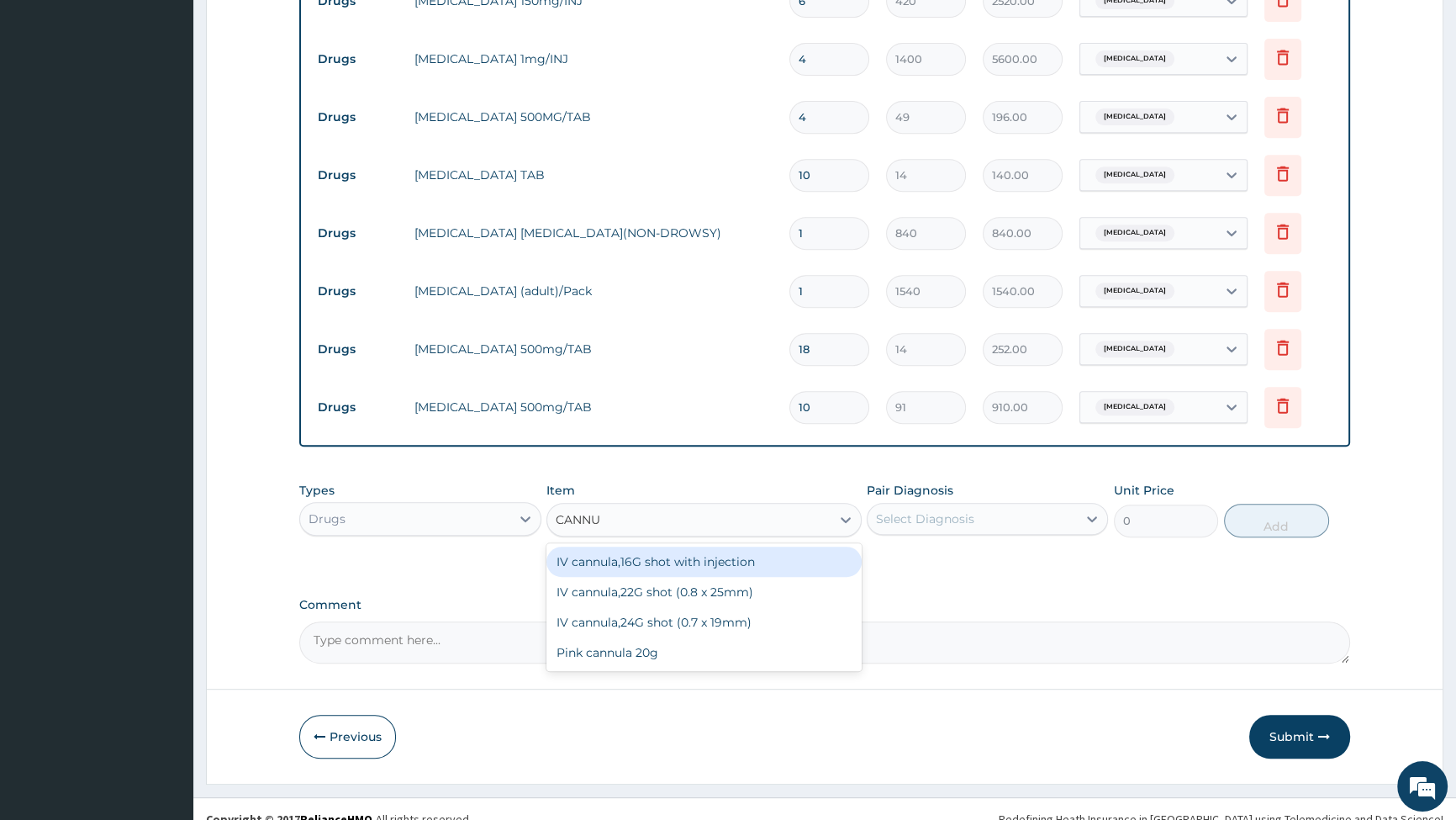
click at [604, 564] on div "IV cannula,16G shot with injection" at bounding box center [704, 562] width 316 height 31
type input "350"
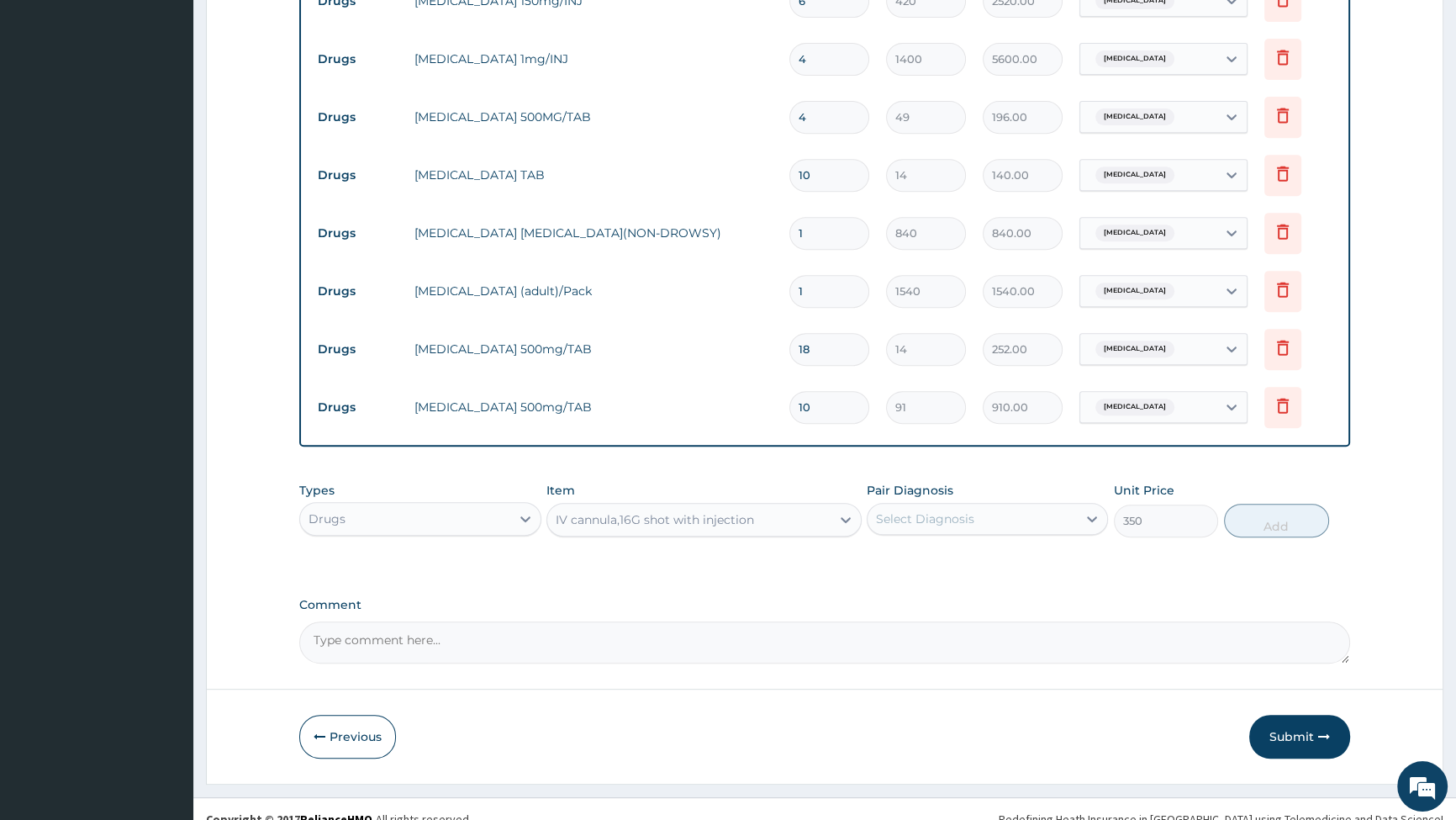
click at [815, 521] on div "IV cannula,16G shot with injection" at bounding box center [689, 520] width 283 height 27
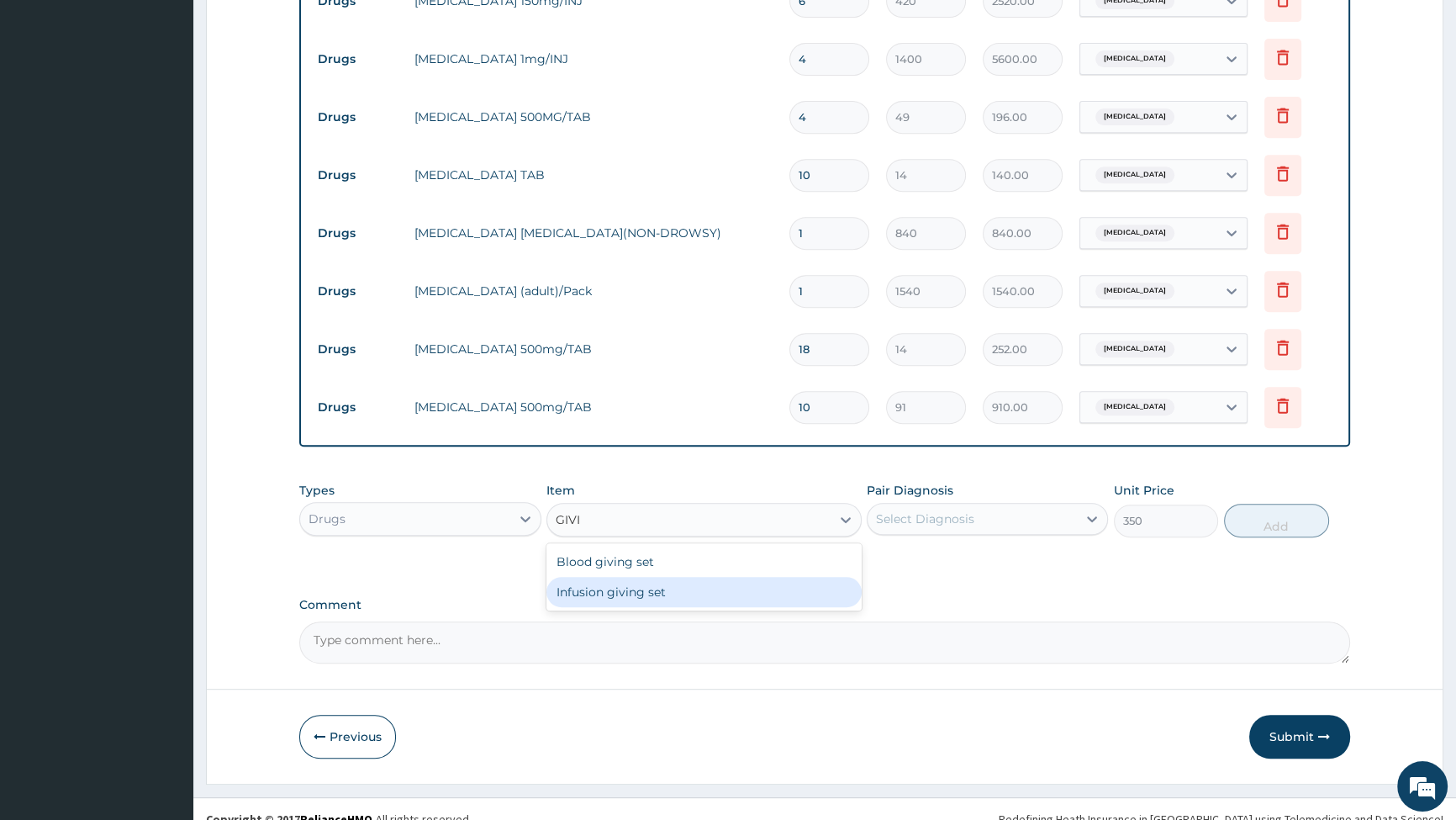
type input "GIVI"
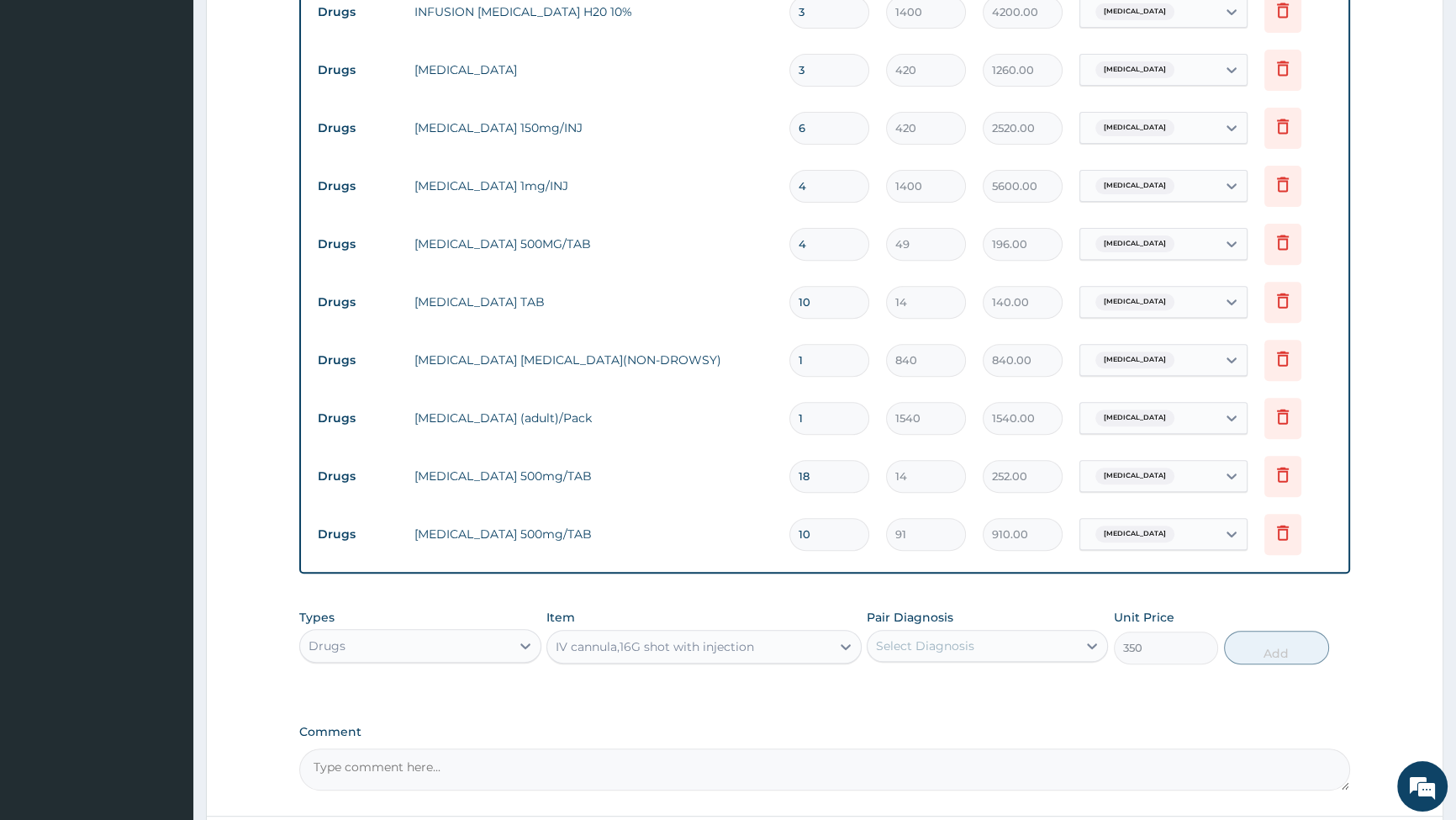
scroll to position [895, 0]
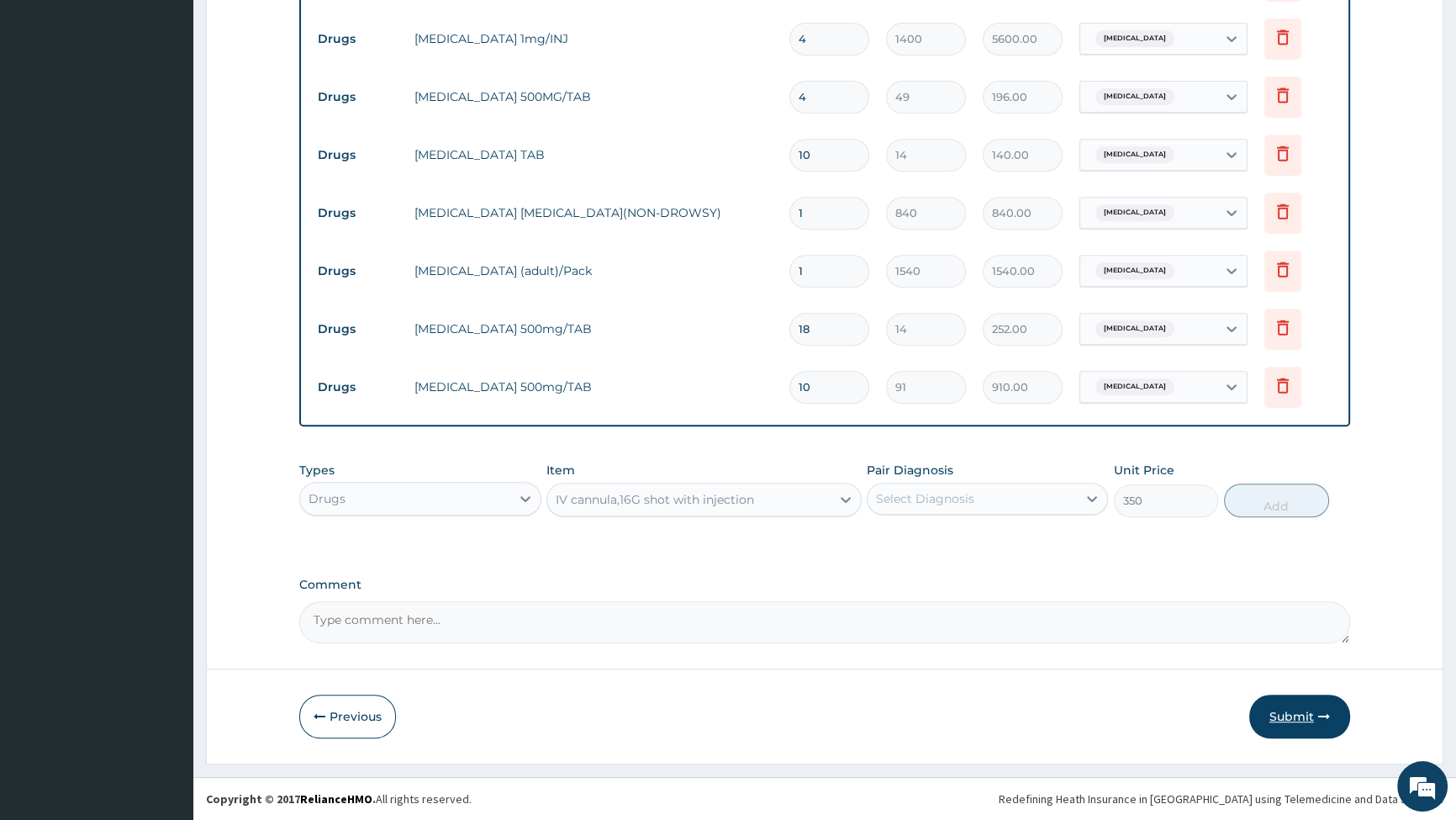
click at [1274, 709] on button "Submit" at bounding box center [1300, 716] width 101 height 43
click at [1294, 716] on button "Submit" at bounding box center [1300, 716] width 101 height 43
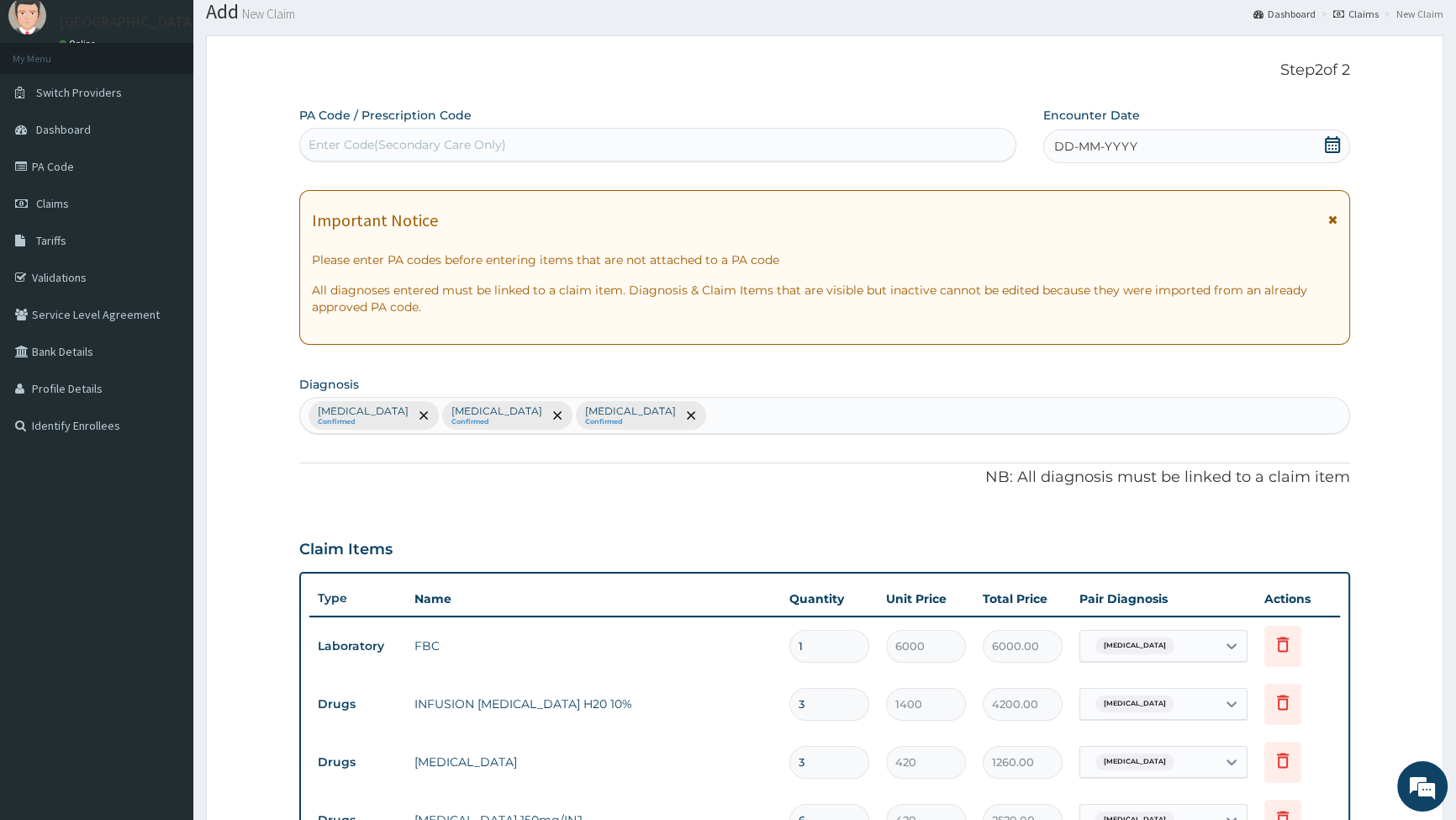
scroll to position [0, 0]
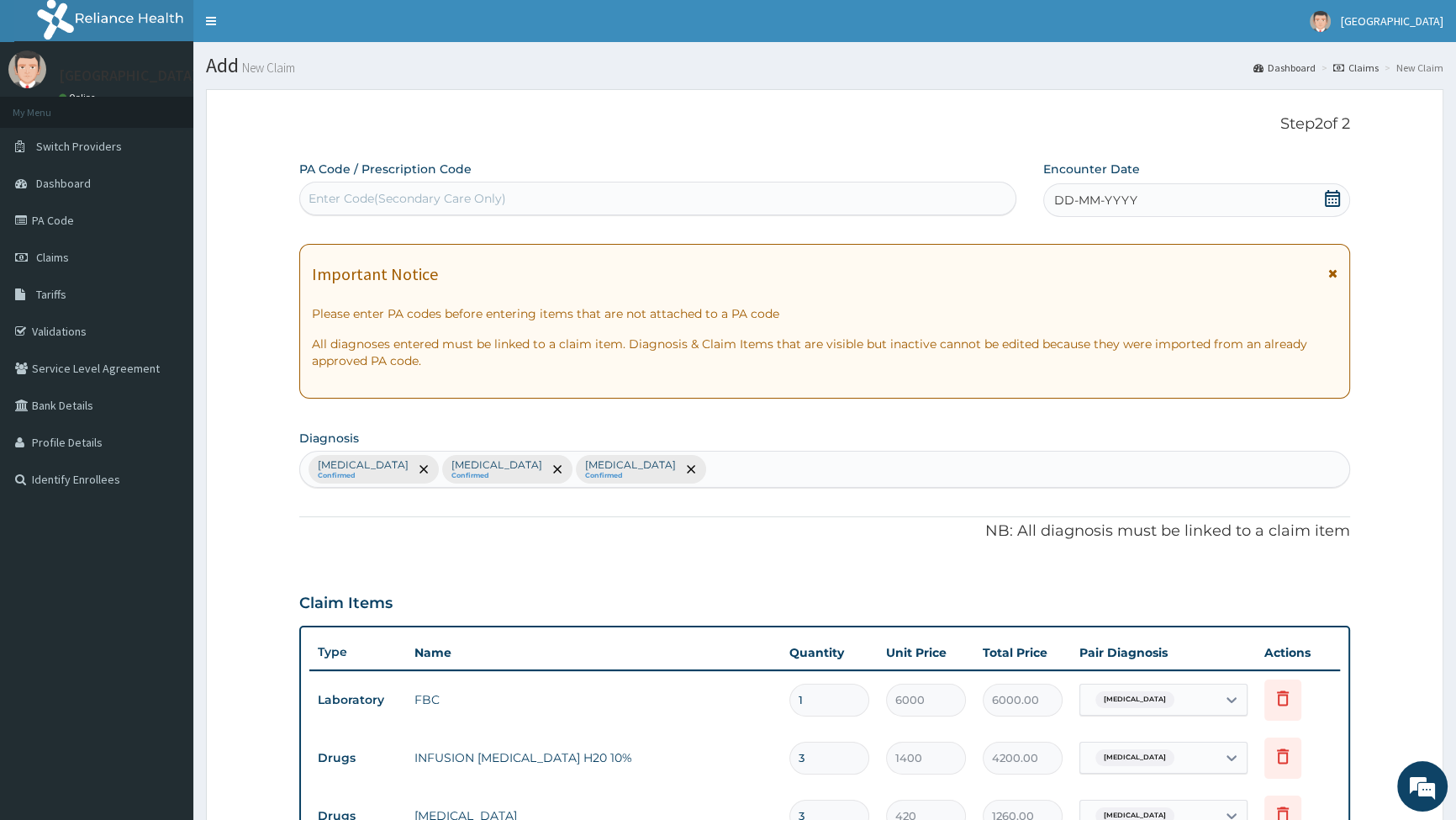
click at [1331, 196] on icon at bounding box center [1333, 198] width 17 height 17
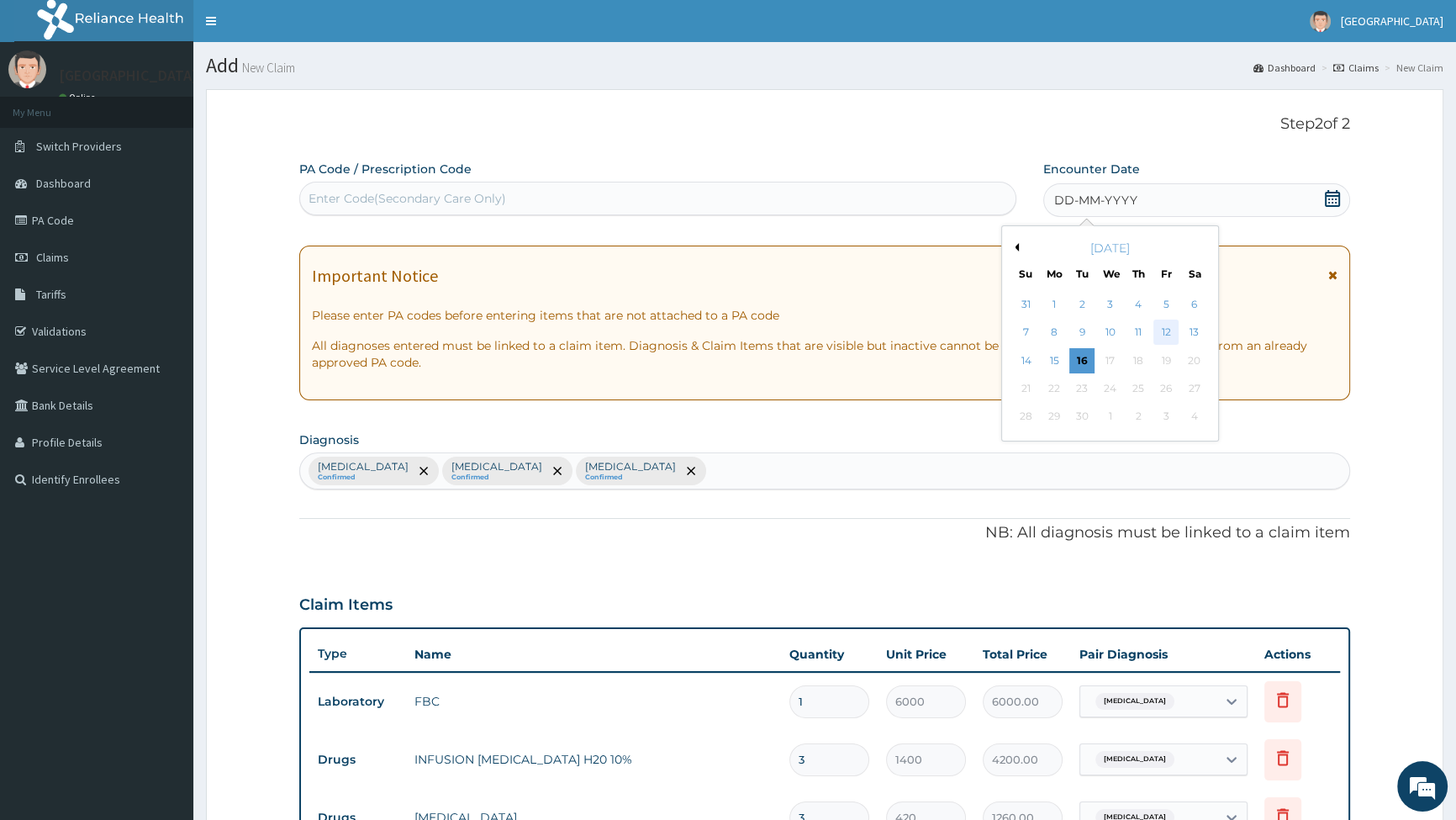
click at [1158, 328] on div "12" at bounding box center [1166, 333] width 26 height 26
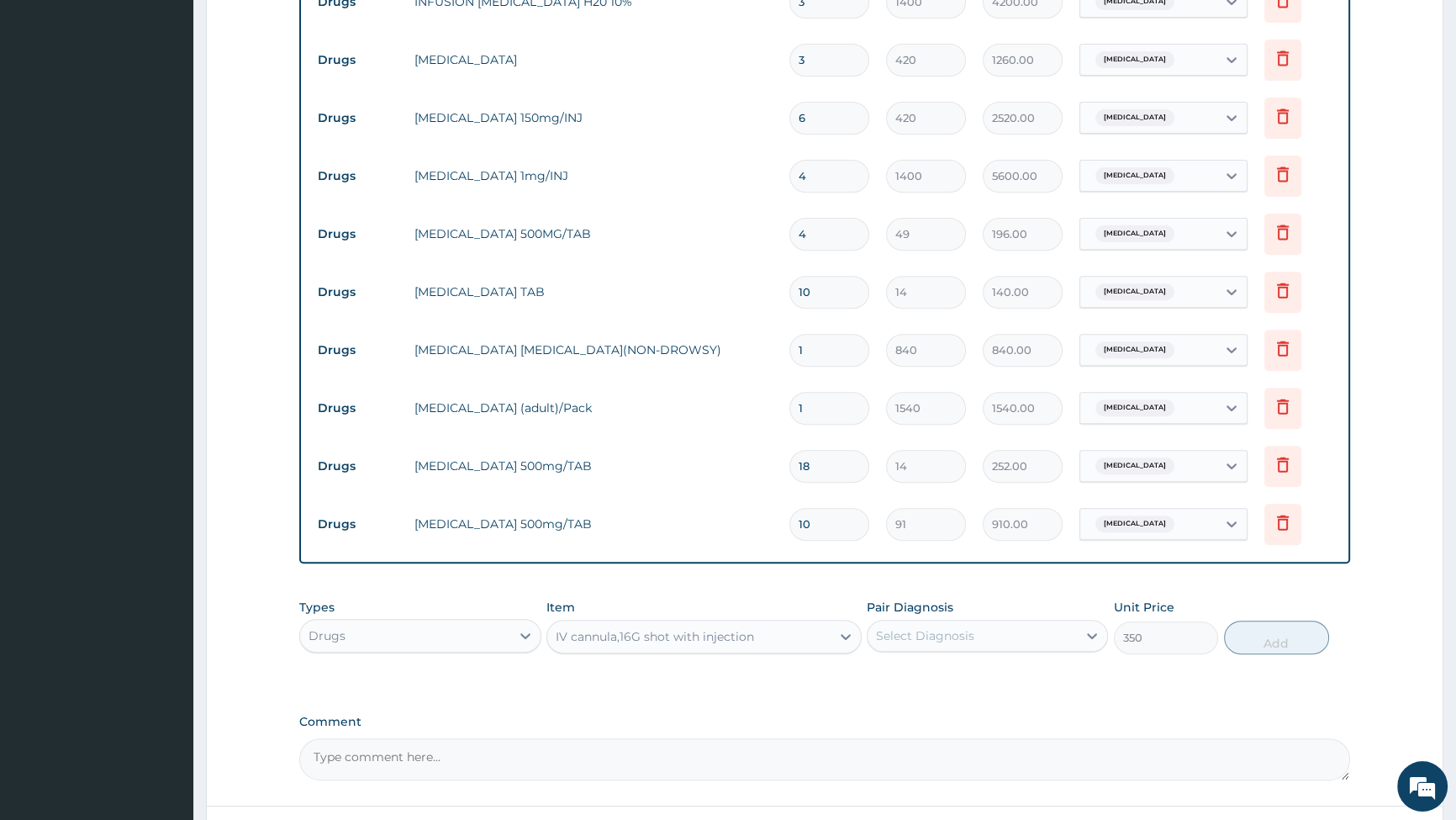
scroll to position [895, 0]
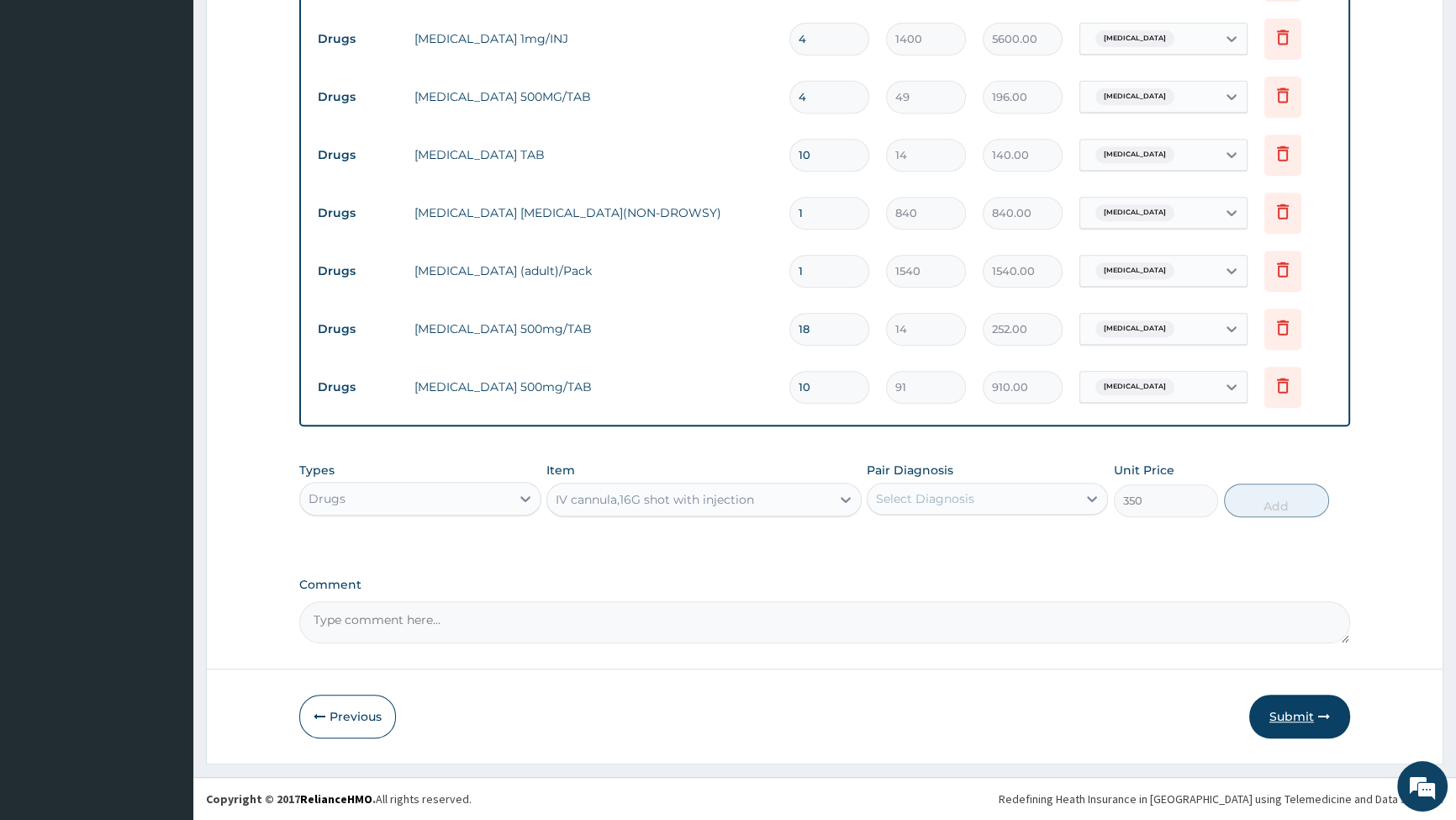
click at [1304, 714] on button "Submit" at bounding box center [1300, 716] width 101 height 43
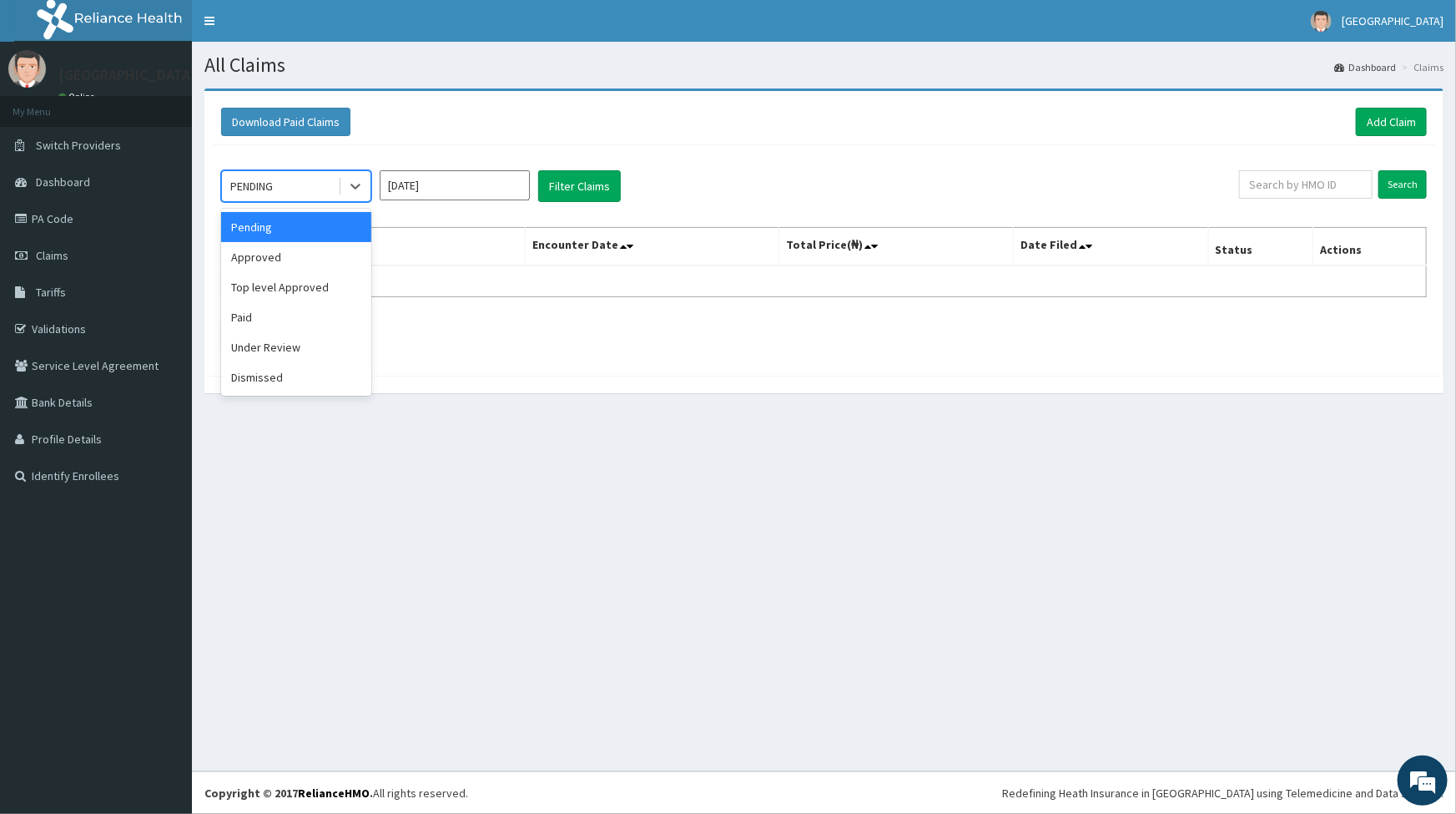
click at [295, 189] on div "PENDING" at bounding box center [279, 187] width 116 height 27
click at [260, 345] on div "Under Review" at bounding box center [296, 347] width 150 height 30
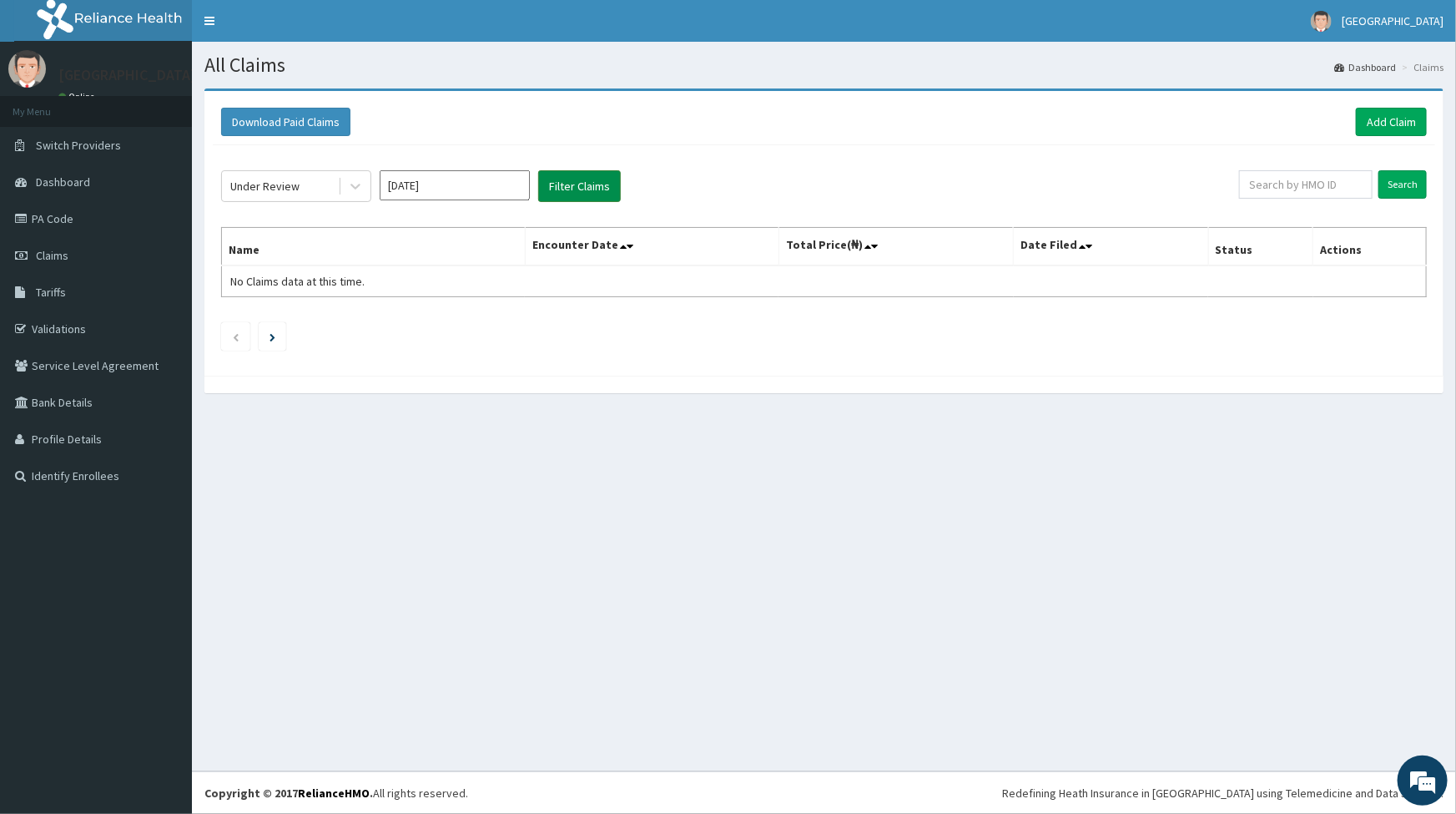
click at [603, 185] on button "Filter Claims" at bounding box center [580, 187] width 83 height 32
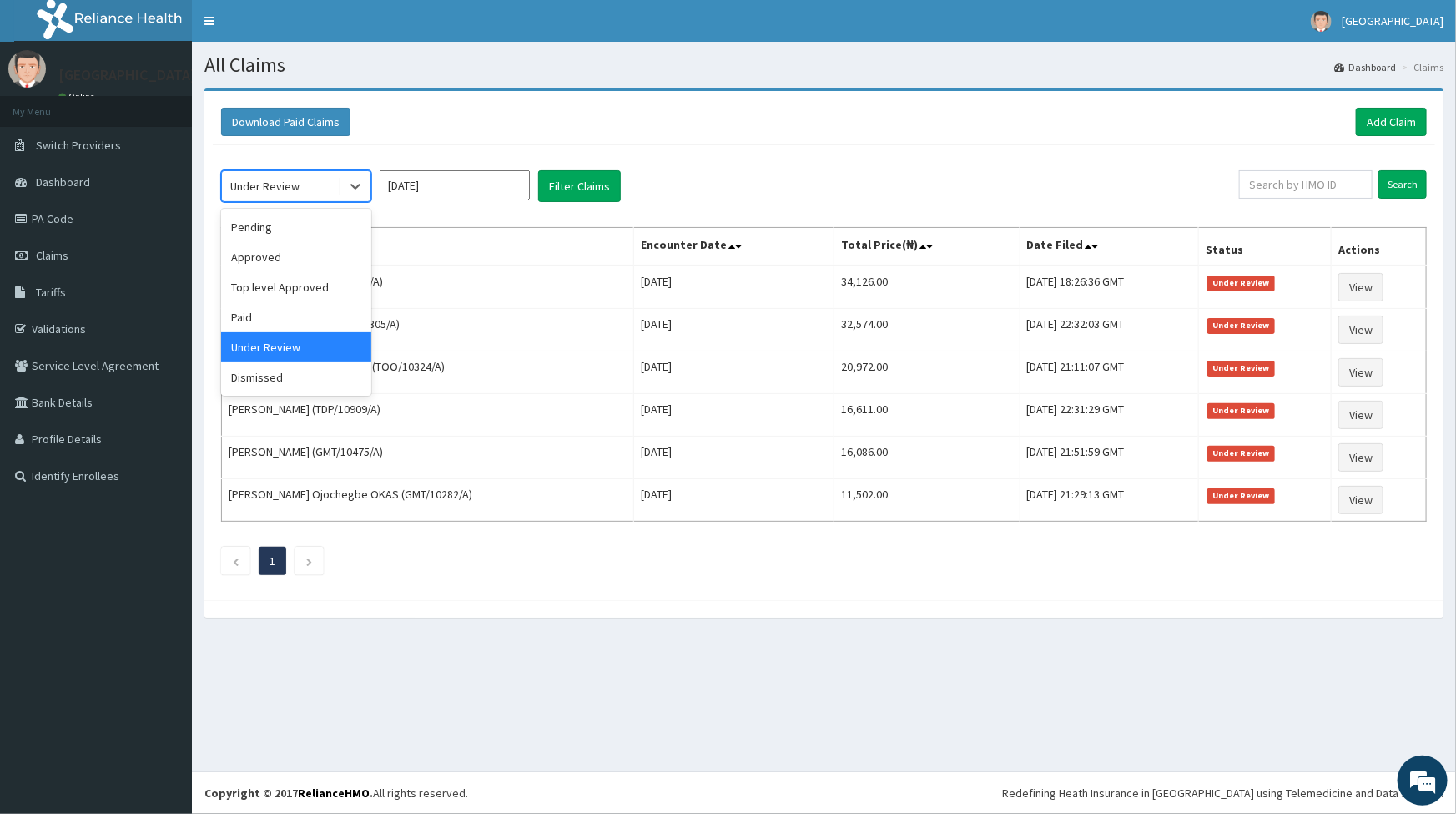
click at [306, 182] on div "Under Review" at bounding box center [279, 187] width 116 height 27
click at [273, 256] on div "Approved" at bounding box center [296, 258] width 150 height 30
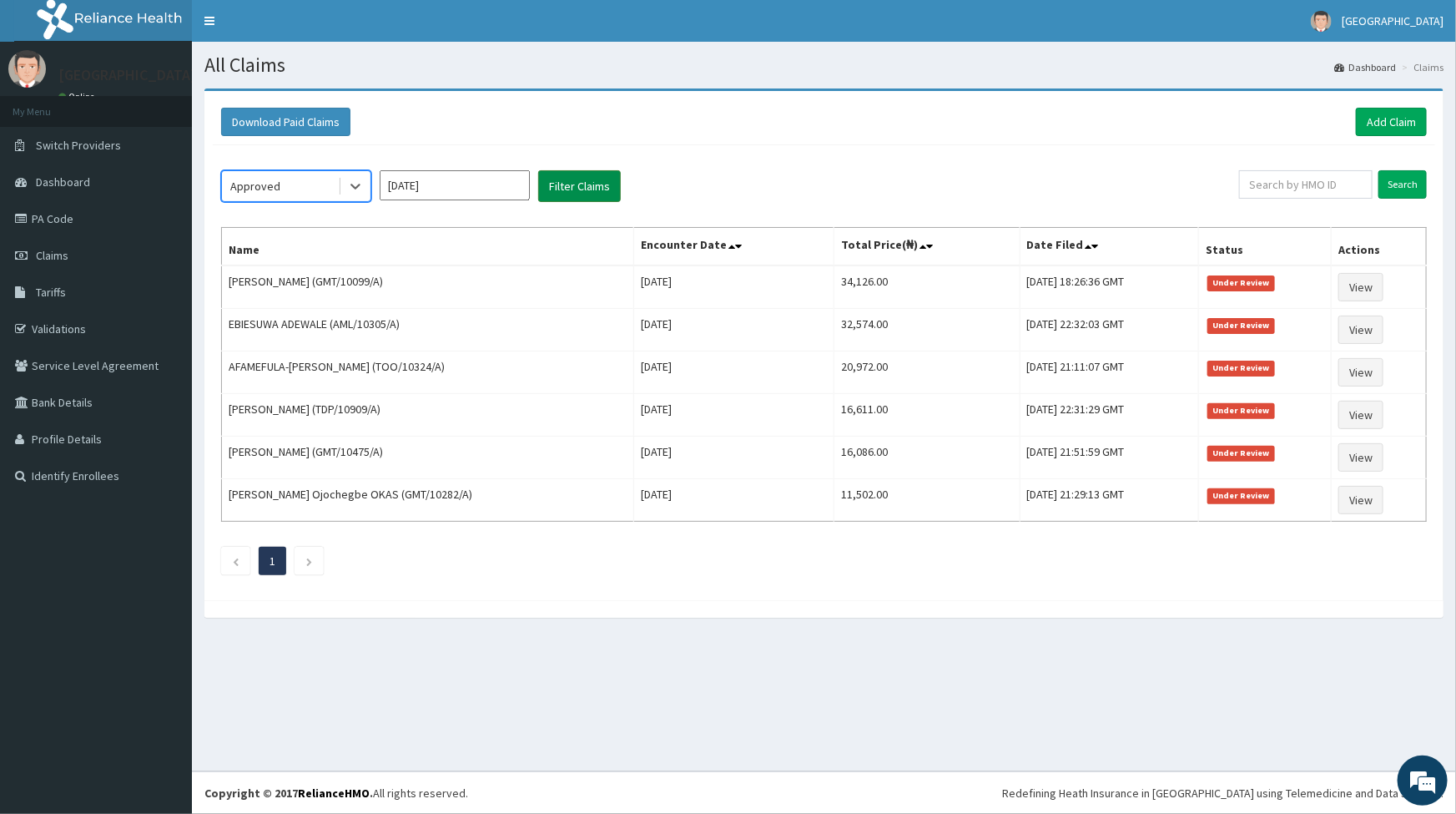
click at [558, 186] on button "Filter Claims" at bounding box center [580, 187] width 83 height 32
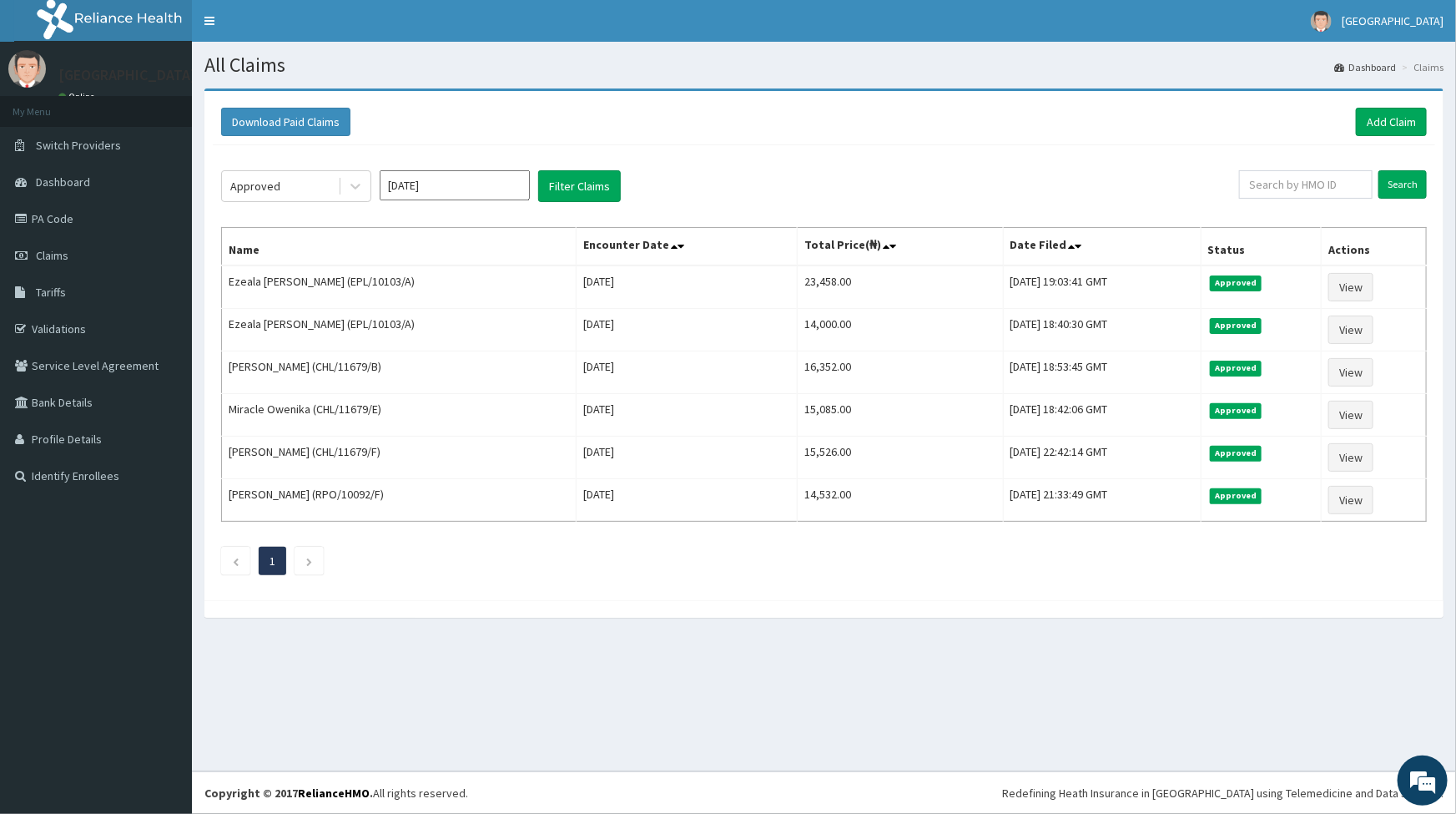
click at [319, 149] on div "Approved [DATE] Filter Claims Search Name Encounter Date Total Price(₦) Date Fi…" at bounding box center [824, 368] width 1222 height 447
click at [1383, 133] on link "Add Claim" at bounding box center [1392, 122] width 71 height 29
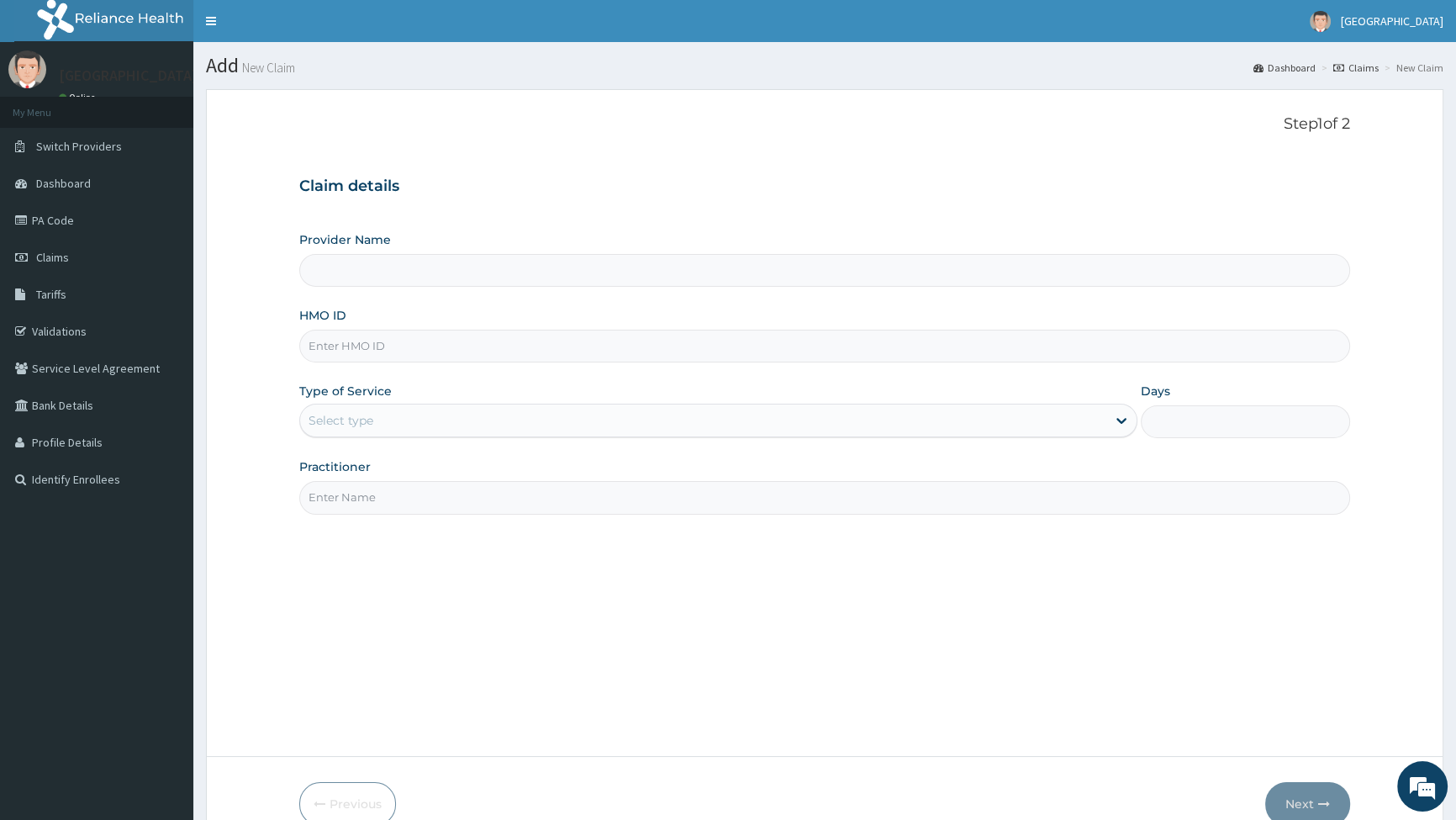
type input "S"
type input "[GEOGRAPHIC_DATA]"
type input "SFA/10B68/A"
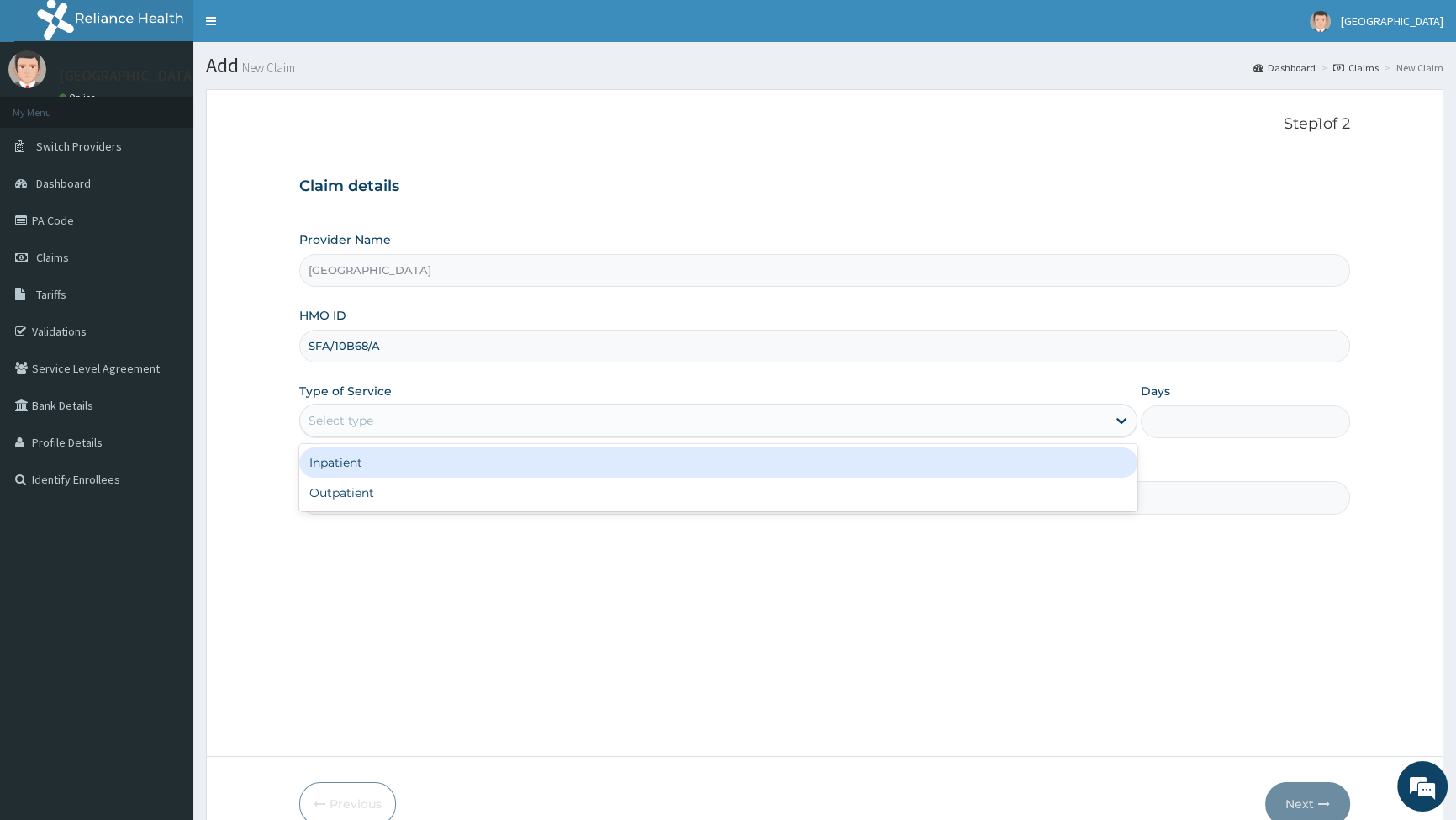
click at [418, 427] on div "Select type" at bounding box center [702, 421] width 805 height 27
click at [344, 466] on div "Inpatient" at bounding box center [718, 463] width 838 height 31
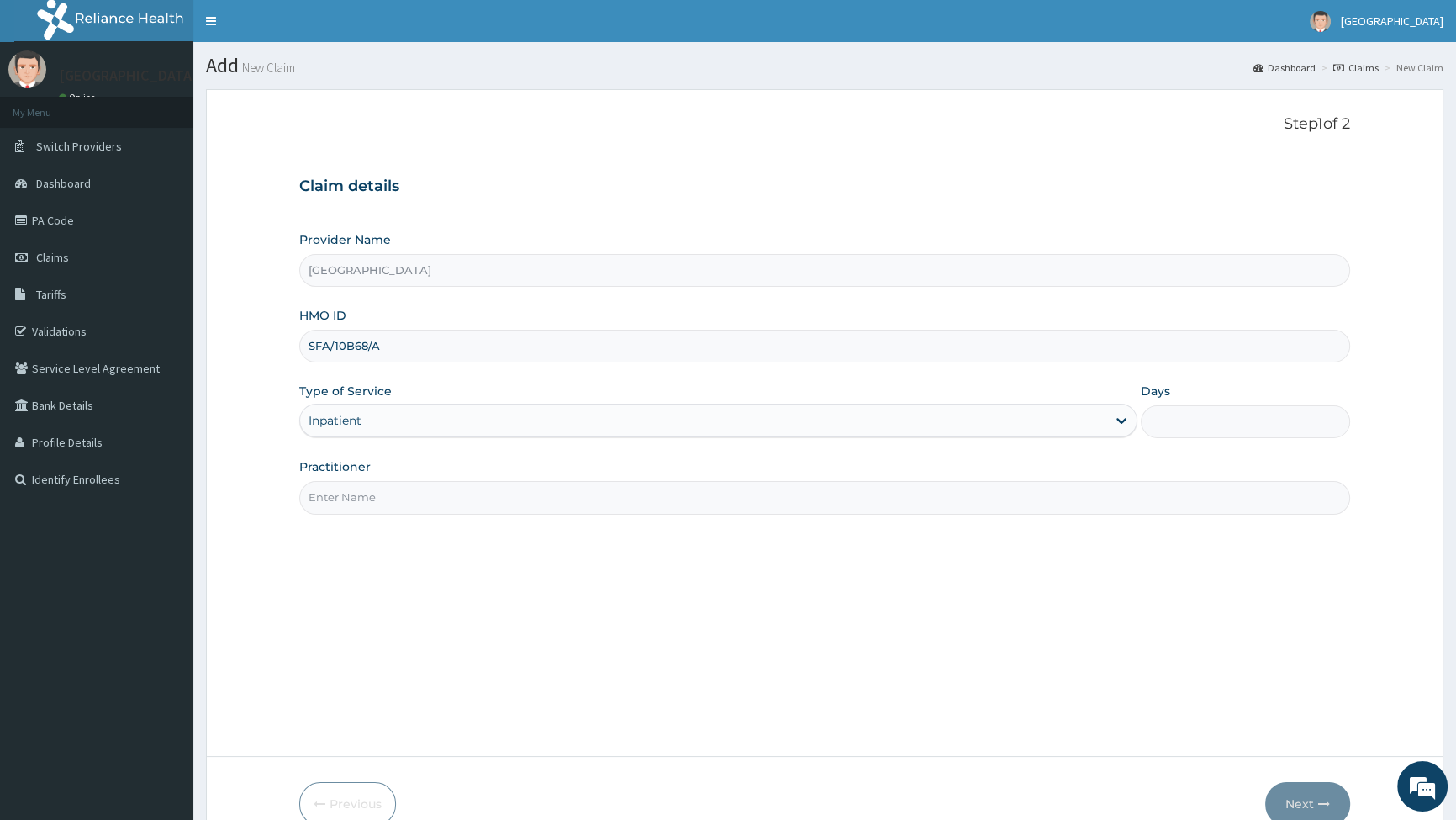
click at [1210, 419] on input "Days" at bounding box center [1246, 422] width 209 height 33
type input "2"
click at [1232, 424] on input "2" at bounding box center [1246, 422] width 209 height 33
type input "1"
click at [406, 492] on input "Practitioner" at bounding box center [825, 498] width 1051 height 33
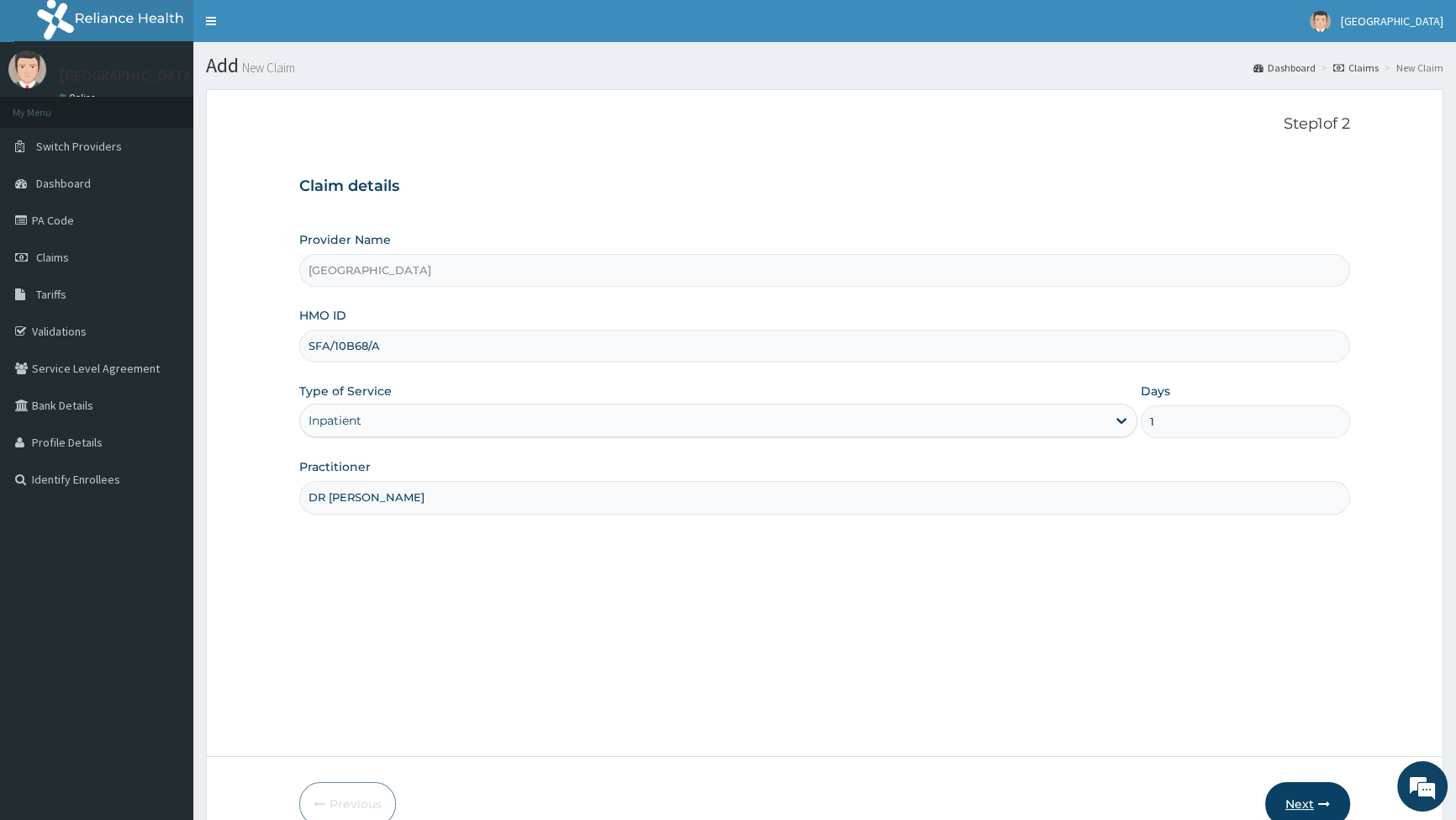
type input "DR ONU"
click at [1311, 797] on button "Next" at bounding box center [1308, 803] width 85 height 43
click at [395, 336] on input "SFA/10B68/A" at bounding box center [825, 346] width 1051 height 33
click at [322, 341] on input "SFA/10B68/A" at bounding box center [825, 346] width 1051 height 33
click at [1305, 805] on button "Next" at bounding box center [1308, 803] width 85 height 43
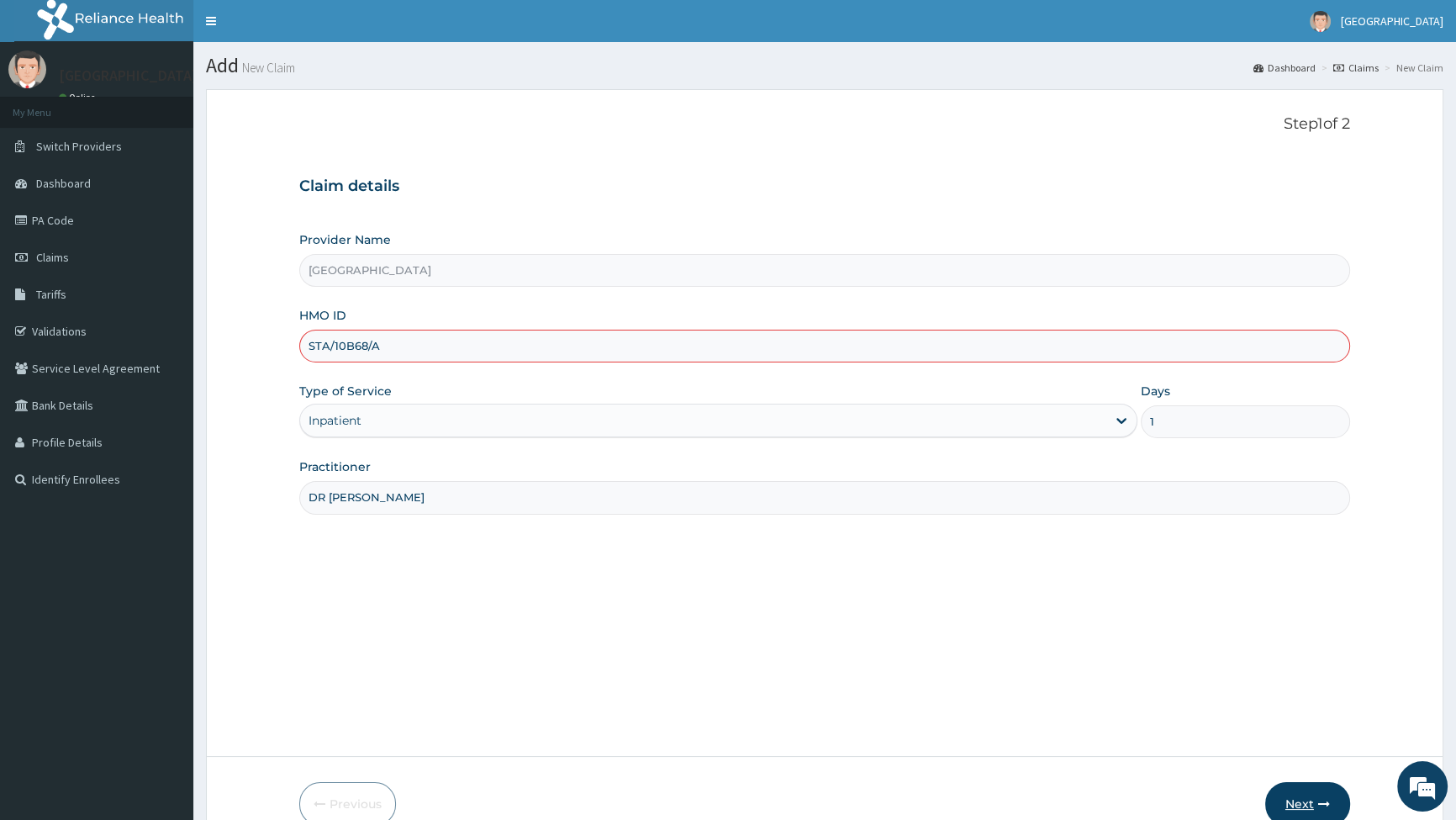
click at [1307, 803] on button "Next" at bounding box center [1308, 803] width 85 height 43
drag, startPoint x: 660, startPoint y: 509, endPoint x: 657, endPoint y: 498, distance: 11.4
click at [659, 508] on input "DR ONU" at bounding box center [825, 498] width 1051 height 33
click at [623, 373] on div "Provider Name Graceland Medical Centre HMO ID STA/10B68/A Type of Service Inpat…" at bounding box center [825, 373] width 1051 height 282
drag, startPoint x: 472, startPoint y: 259, endPoint x: 429, endPoint y: 299, distance: 58.7
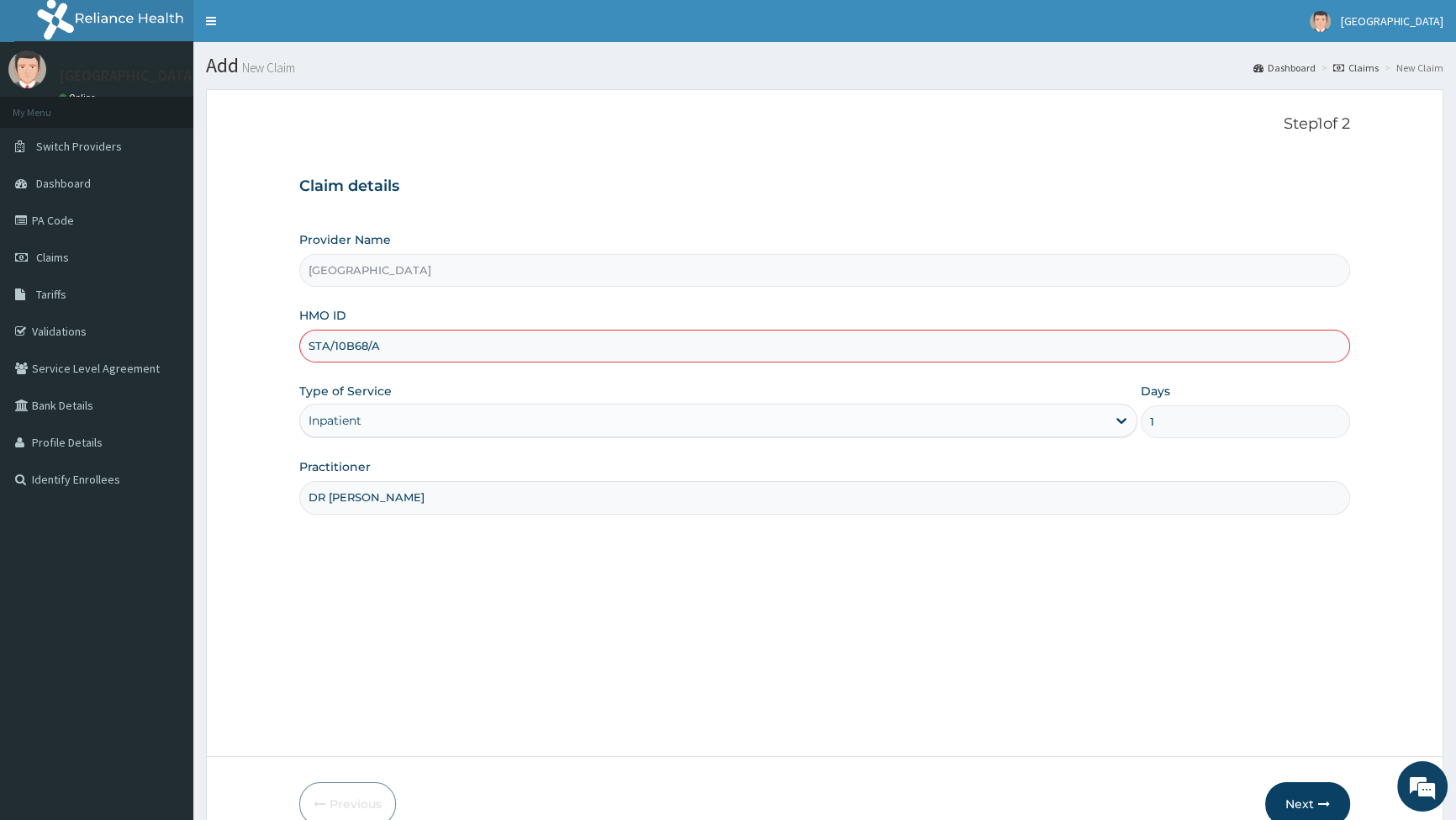
click at [459, 282] on input "Graceland Medical Centre" at bounding box center [825, 270] width 1051 height 33
click at [356, 344] on input "STA/10B68/A" at bounding box center [825, 346] width 1051 height 33
click at [353, 344] on input "STA/10B68/A" at bounding box center [825, 346] width 1051 height 33
type input "STA/101368/A"
click at [1320, 806] on icon "button" at bounding box center [1324, 804] width 12 height 12
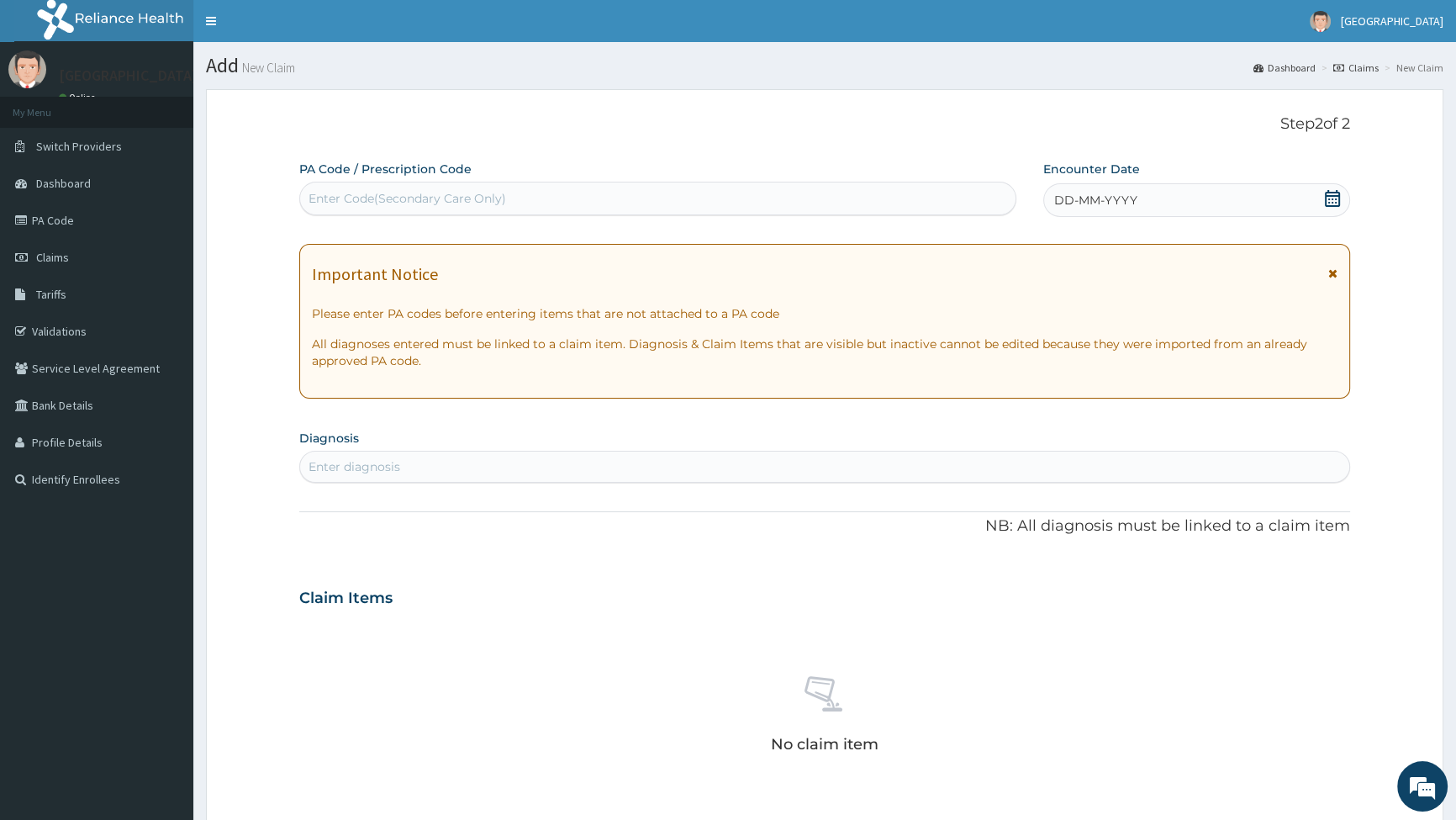
click at [437, 187] on div "Enter Code(Secondary Care Only)" at bounding box center [657, 199] width 714 height 27
type input "PA/24EA78"
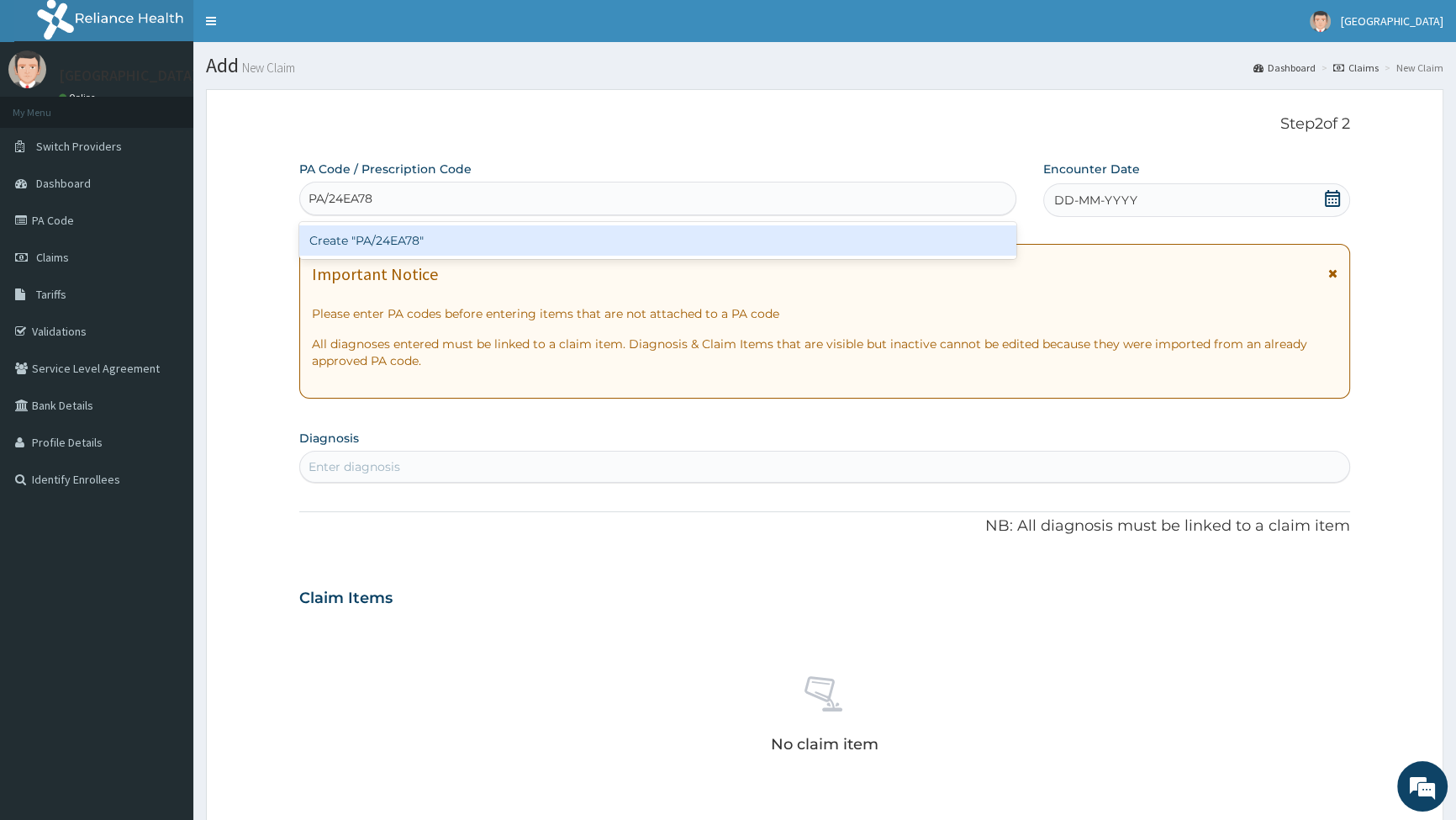
click at [392, 242] on div "Create "PA/24EA78"" at bounding box center [657, 241] width 716 height 31
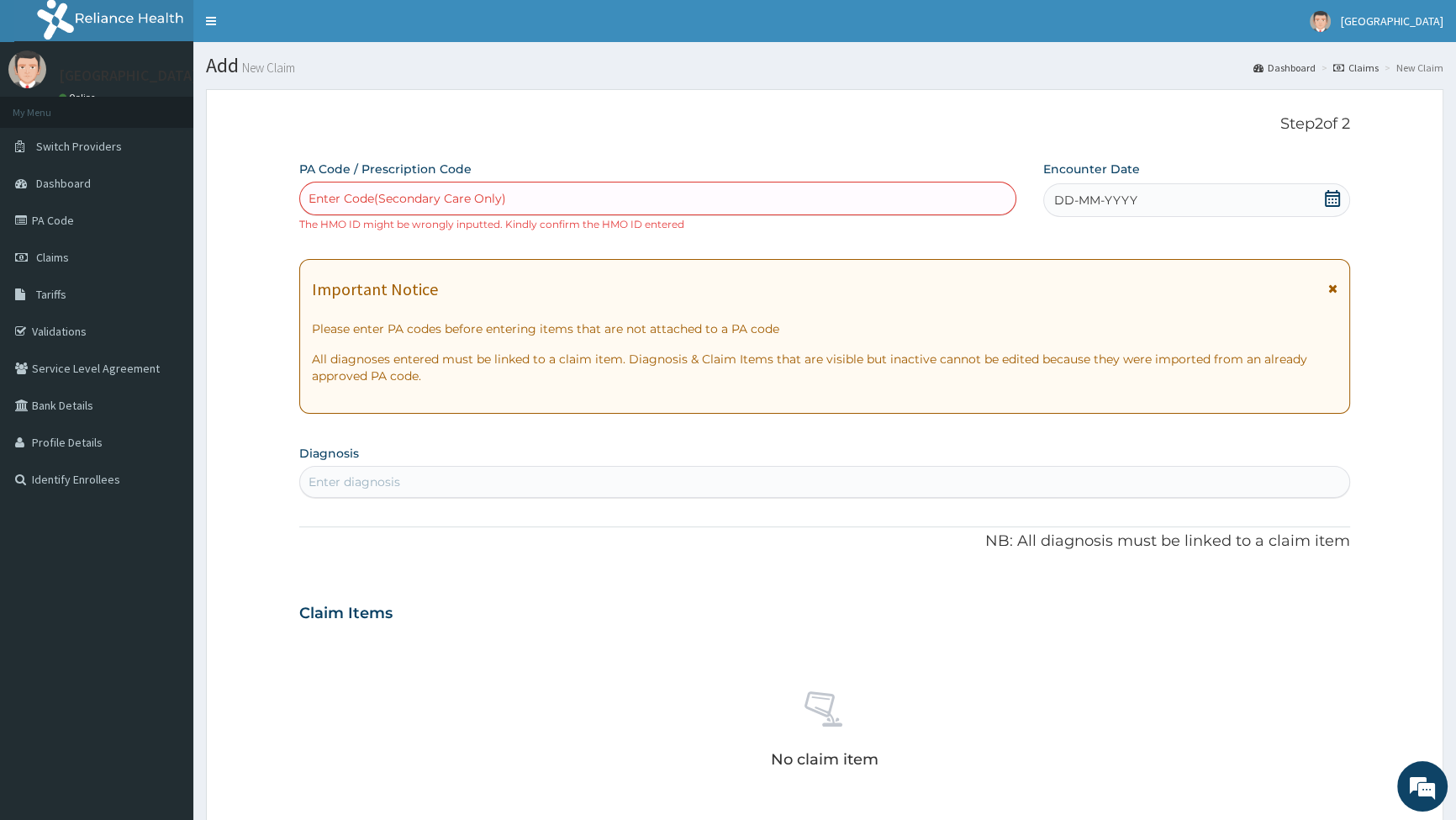
click at [429, 195] on div "Enter Code(Secondary Care Only)" at bounding box center [407, 198] width 197 height 17
click at [487, 201] on div "Enter Code(Secondary Care Only)" at bounding box center [407, 198] width 197 height 17
type input "PA/24EA78"
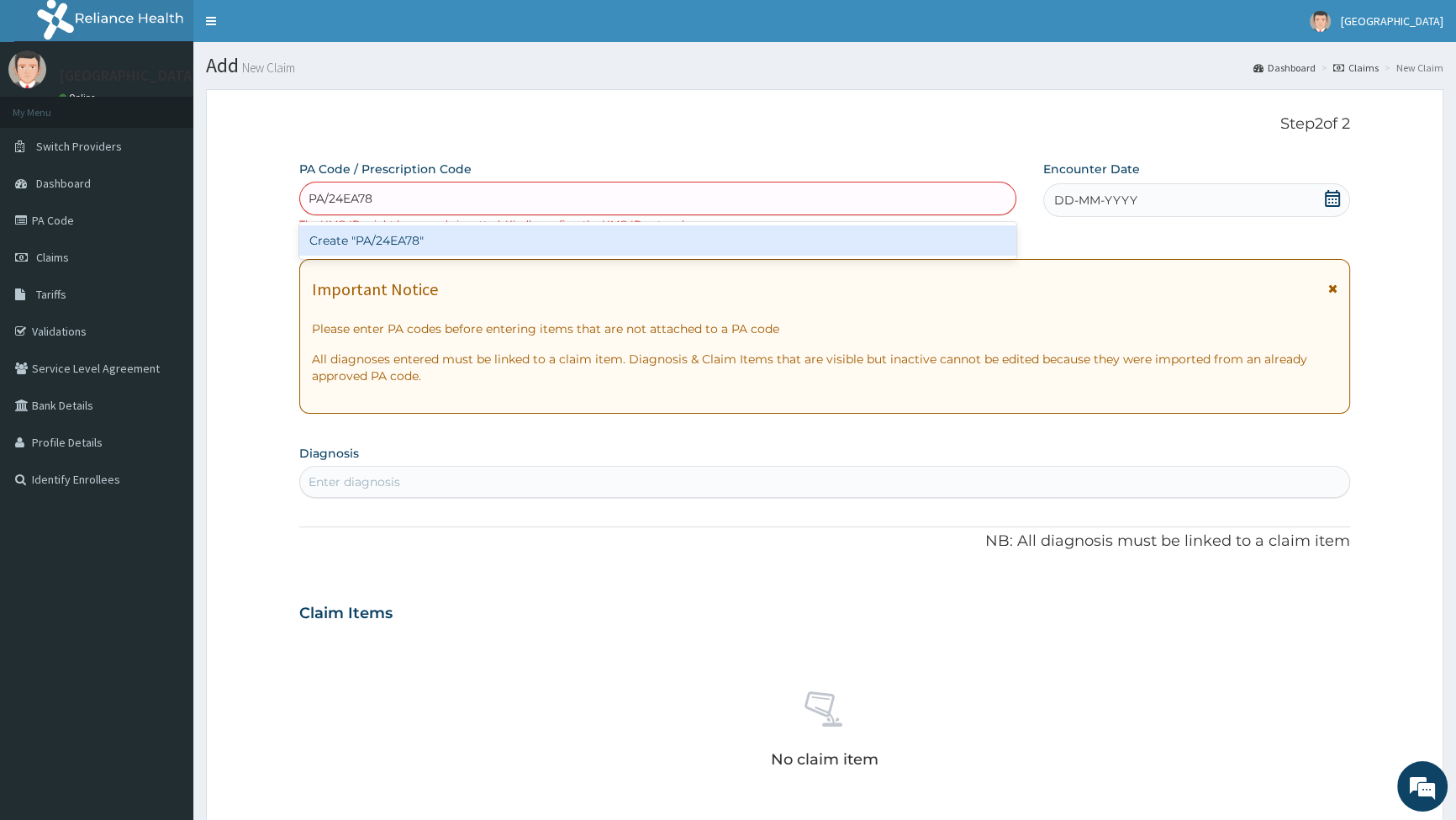
click at [402, 243] on div "Create "PA/24EA78"" at bounding box center [657, 241] width 716 height 31
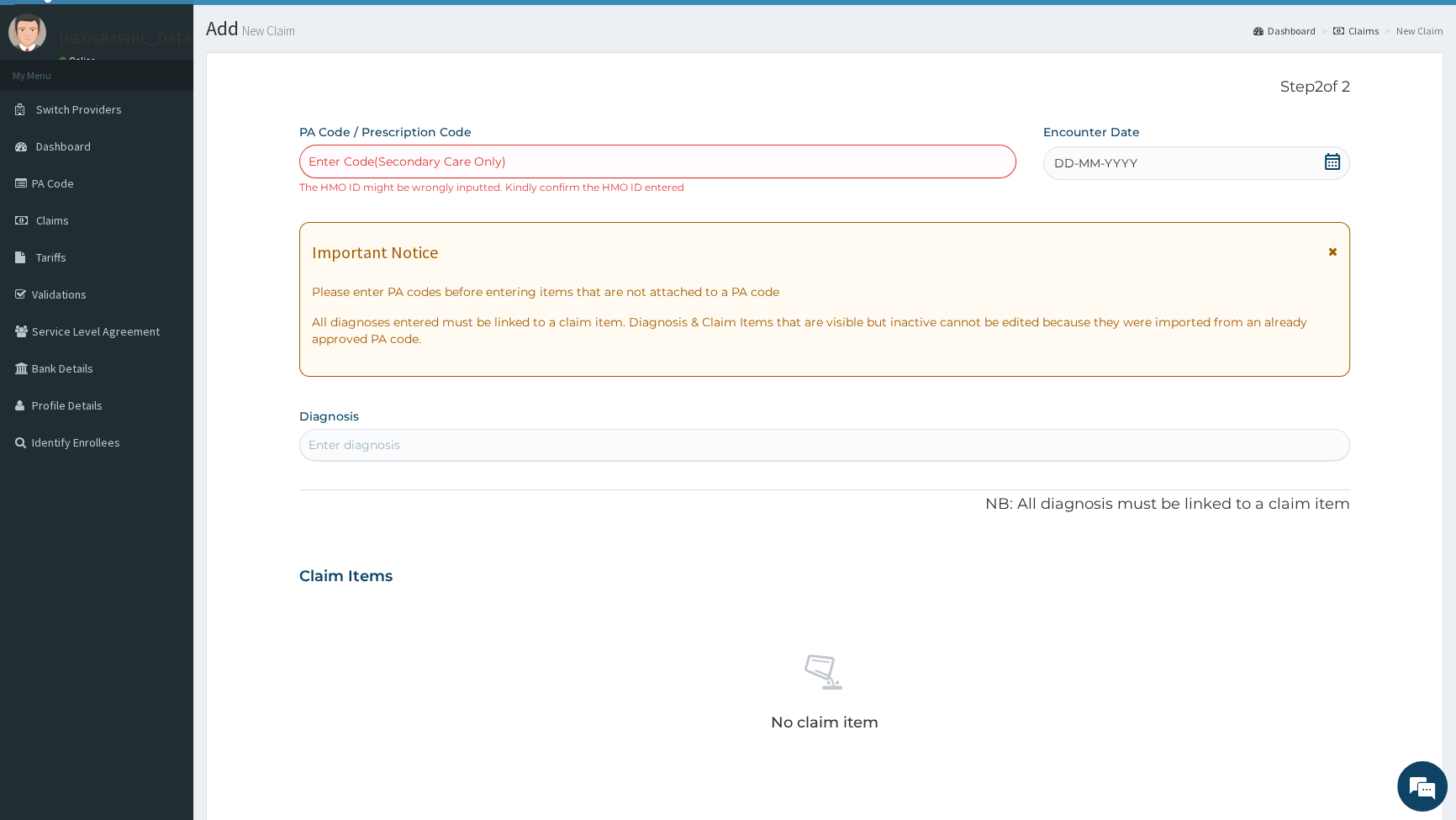
scroll to position [20, 0]
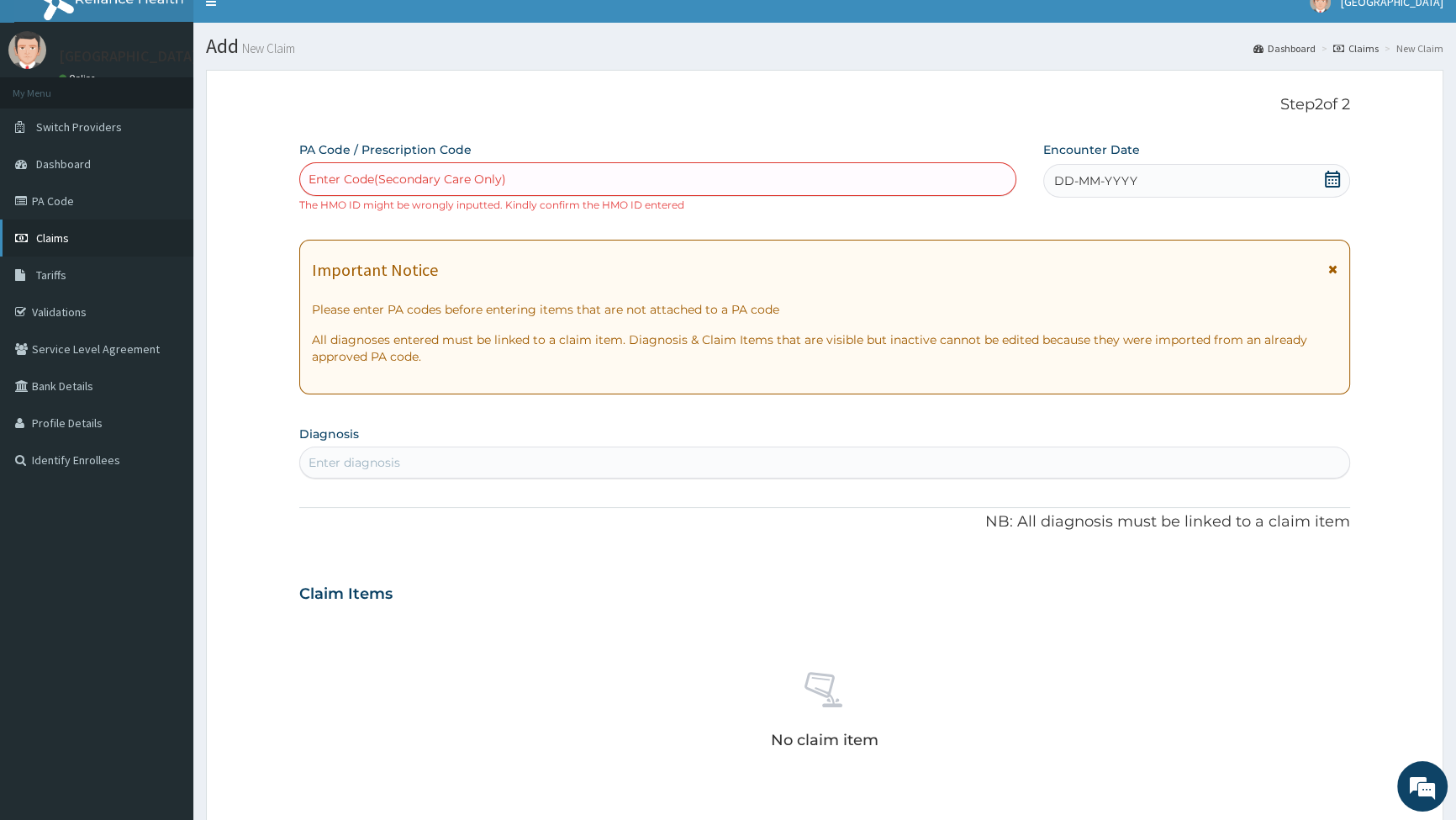
click at [57, 239] on span "Claims" at bounding box center [53, 238] width 33 height 15
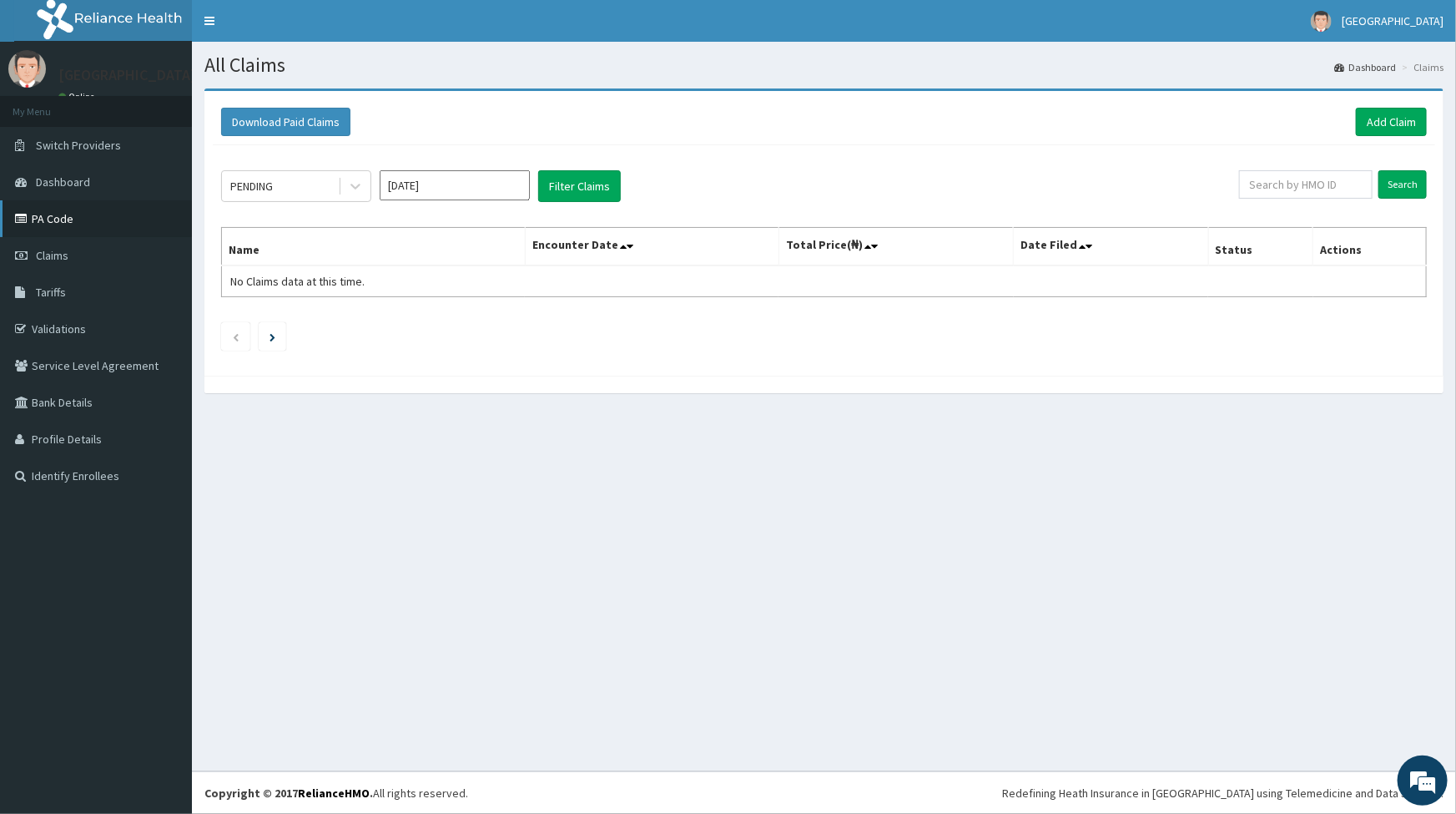
drag, startPoint x: 56, startPoint y: 214, endPoint x: 30, endPoint y: 225, distance: 28.2
click at [56, 214] on link "PA Code" at bounding box center [95, 219] width 192 height 37
click at [1383, 115] on link "Add Claim" at bounding box center [1392, 122] width 71 height 29
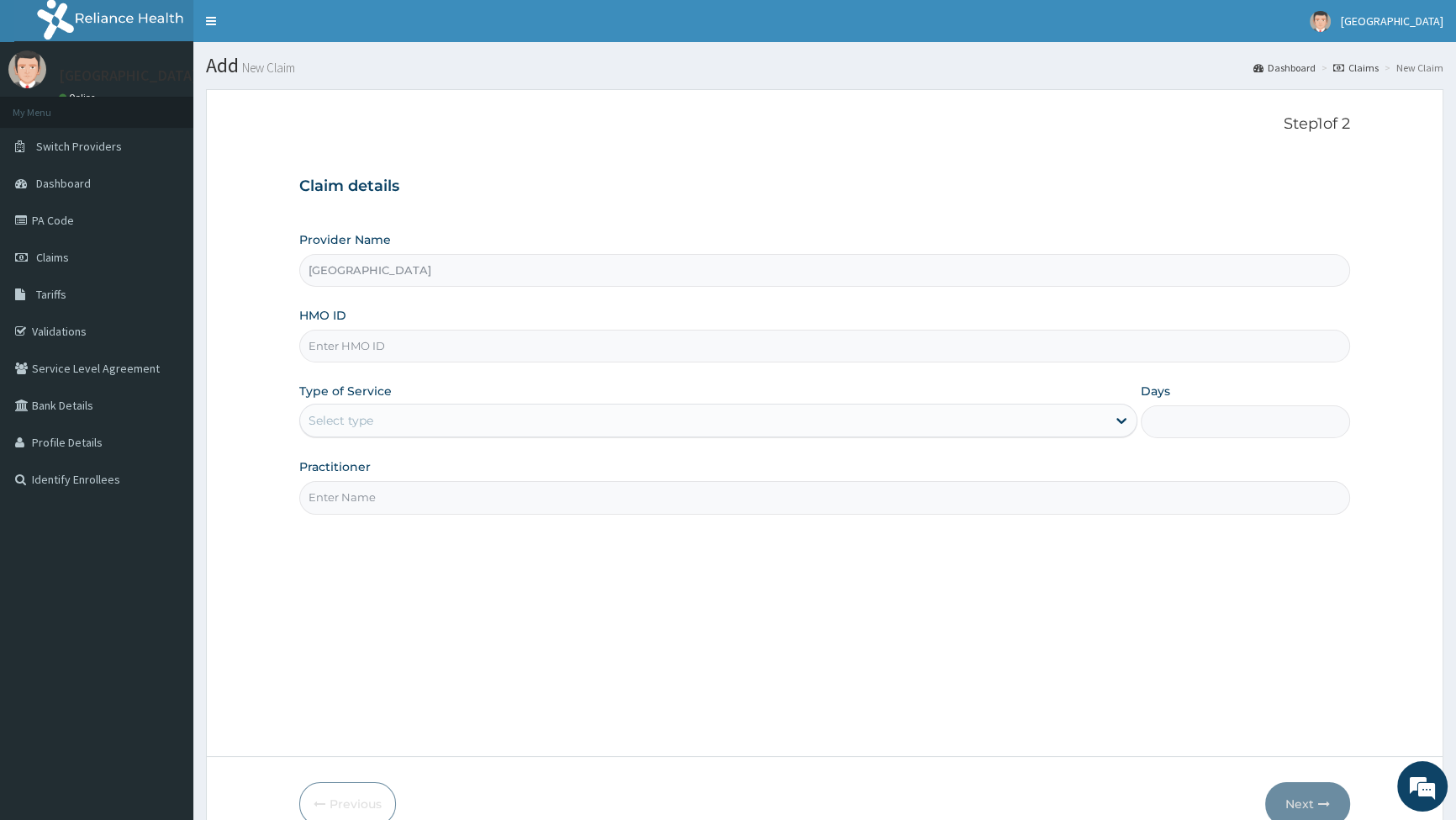
type input "[GEOGRAPHIC_DATA]"
click at [355, 345] on input "HMO ID" at bounding box center [825, 346] width 1051 height 33
type input "SFA/101368/A"
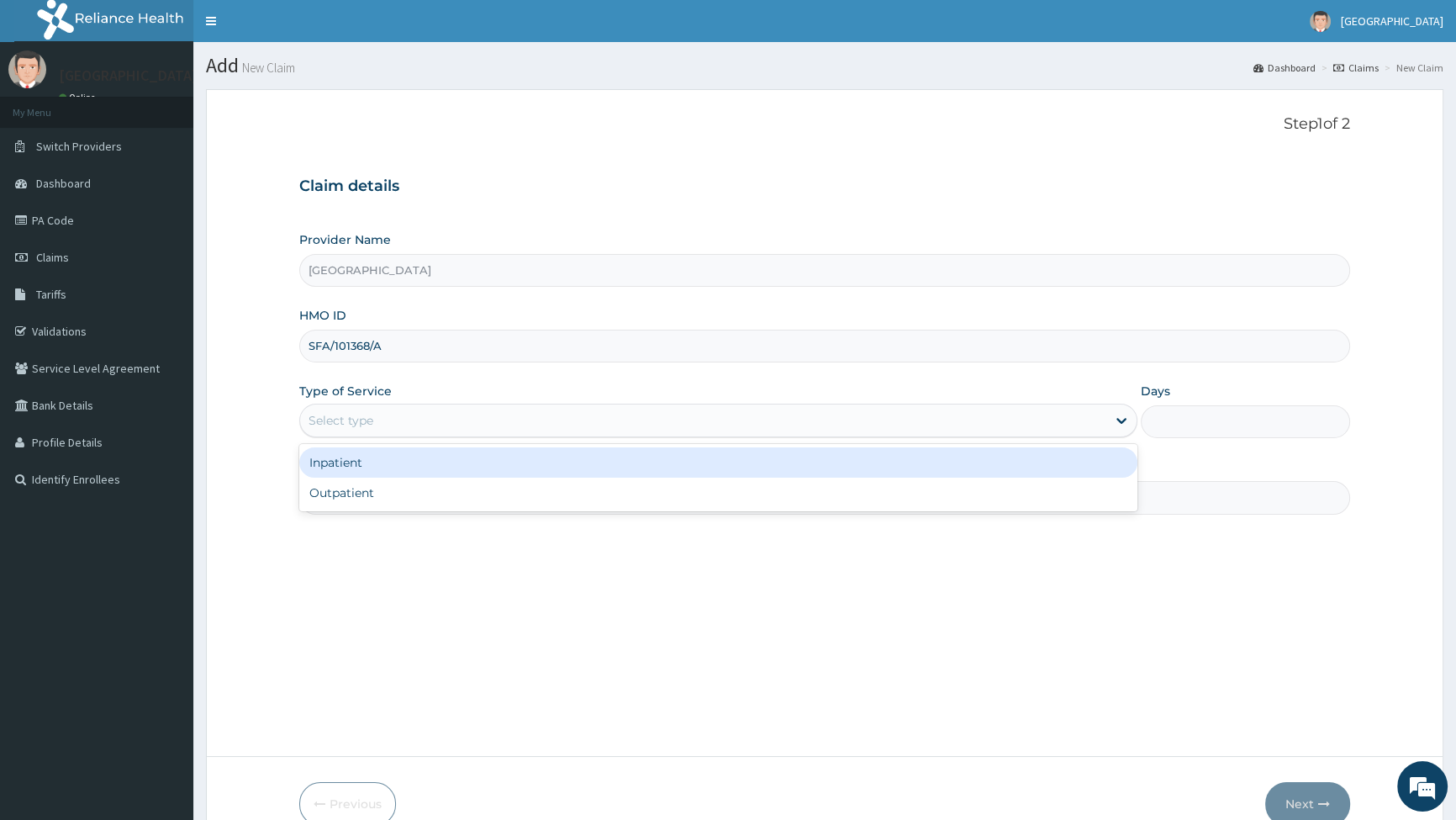
click at [406, 420] on div "Select type" at bounding box center [702, 421] width 805 height 27
click at [351, 458] on div "Inpatient" at bounding box center [718, 463] width 838 height 31
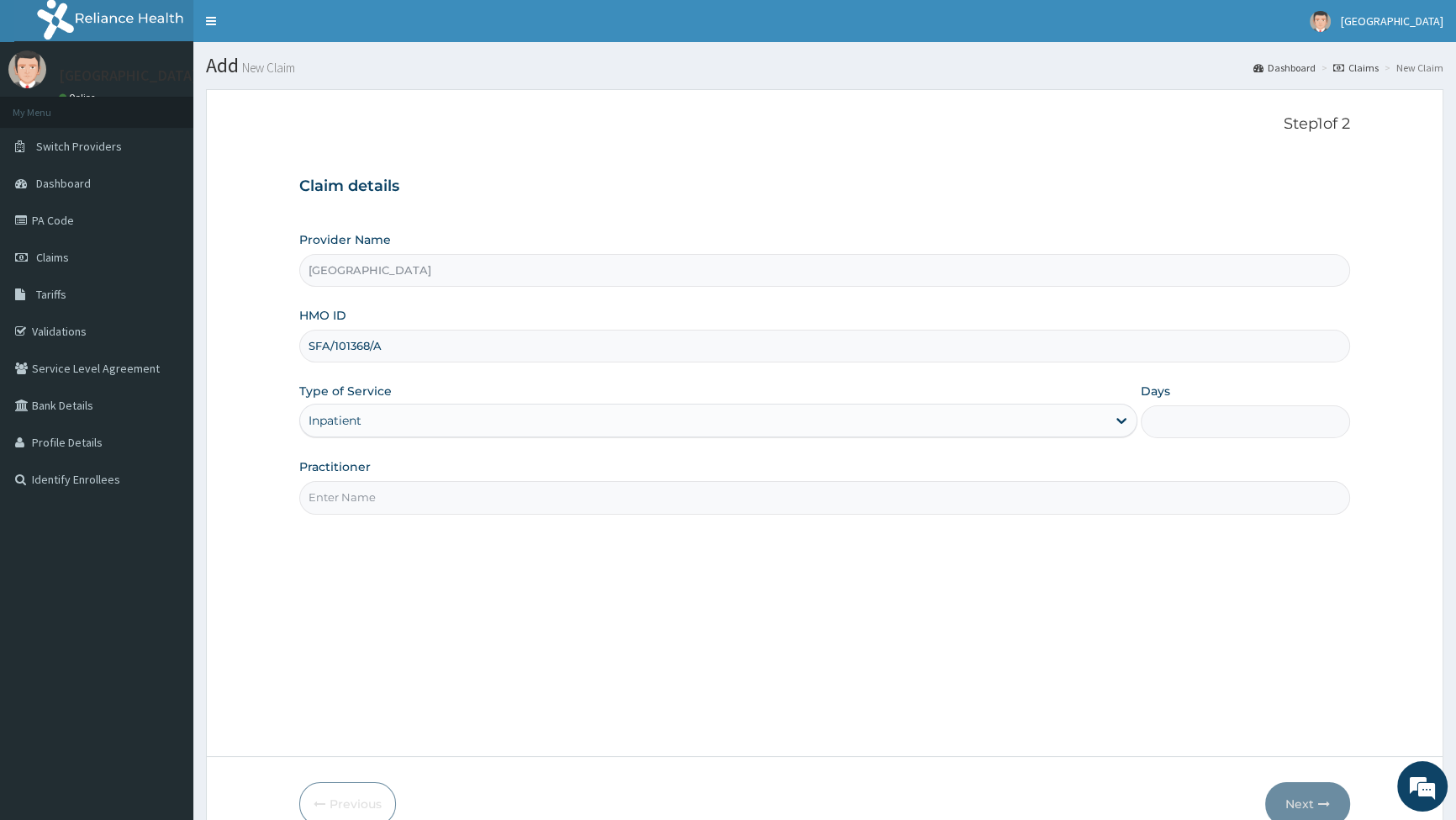
click at [361, 503] on input "Practitioner" at bounding box center [825, 498] width 1051 height 33
type input "DR [PERSON_NAME]"
drag, startPoint x: 1230, startPoint y: 431, endPoint x: 1218, endPoint y: 436, distance: 13.0
click at [1229, 431] on input "Days" at bounding box center [1246, 422] width 209 height 33
type input "1"
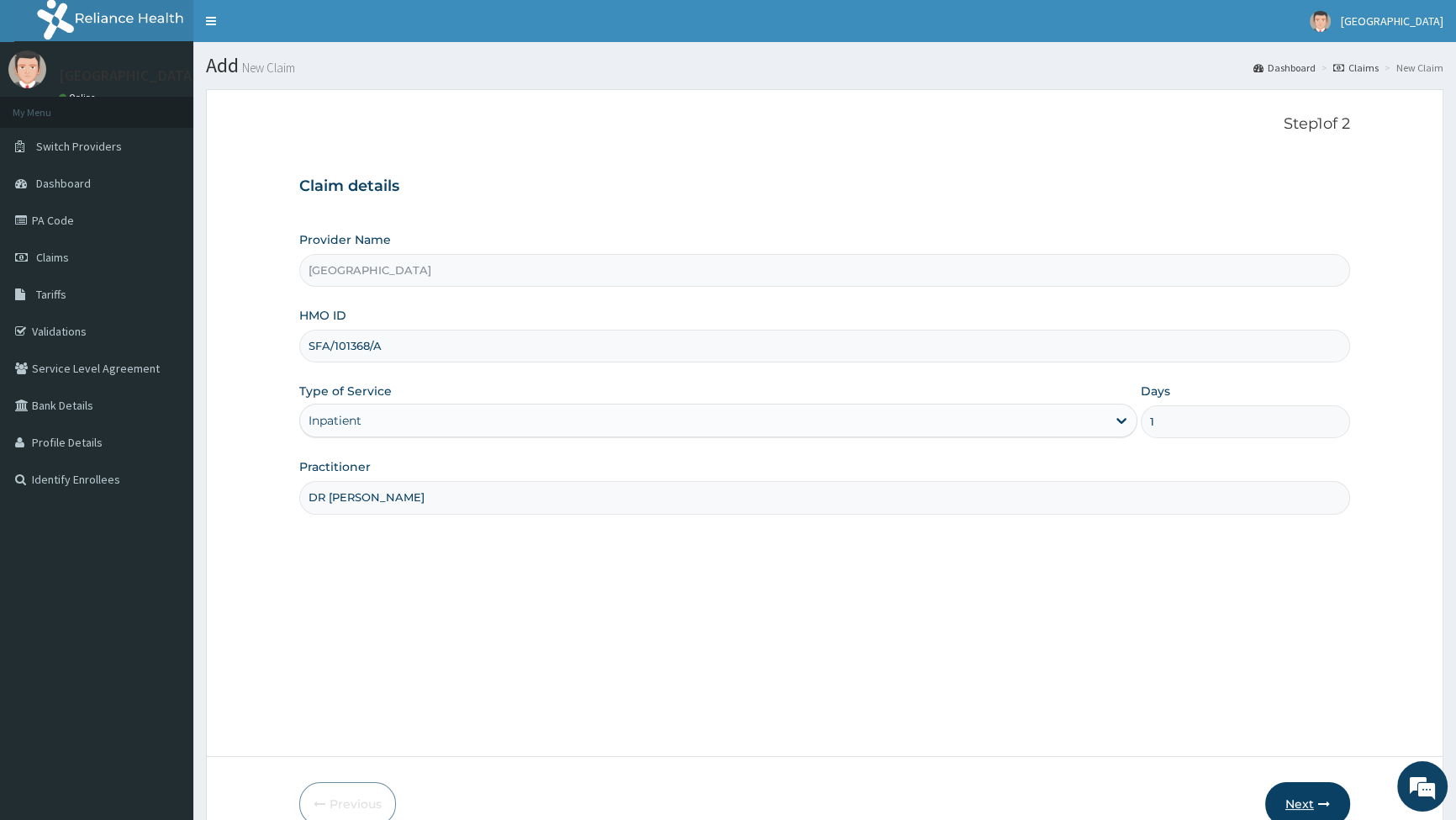
click at [1316, 798] on button "Next" at bounding box center [1308, 803] width 85 height 43
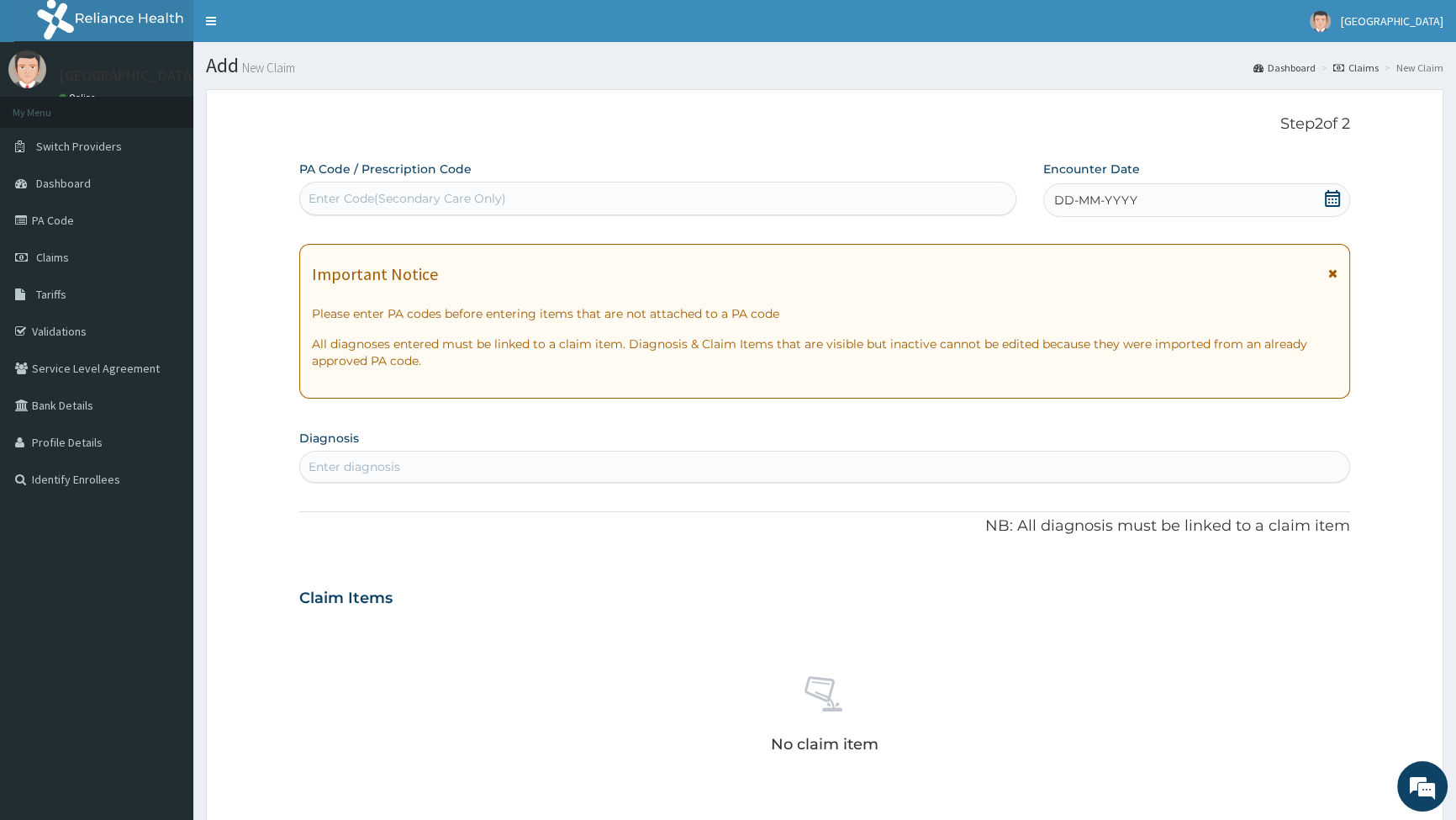
drag, startPoint x: 361, startPoint y: 197, endPoint x: 338, endPoint y: 192, distance: 23.5
drag, startPoint x: 338, startPoint y: 192, endPoint x: 317, endPoint y: 194, distance: 21.1
click at [317, 194] on div "Enter Code(Secondary Care Only)" at bounding box center [407, 198] width 197 height 17
drag, startPoint x: 320, startPoint y: 191, endPoint x: 627, endPoint y: 201, distance: 307.2
drag, startPoint x: 624, startPoint y: 194, endPoint x: 357, endPoint y: 195, distance: 267.0
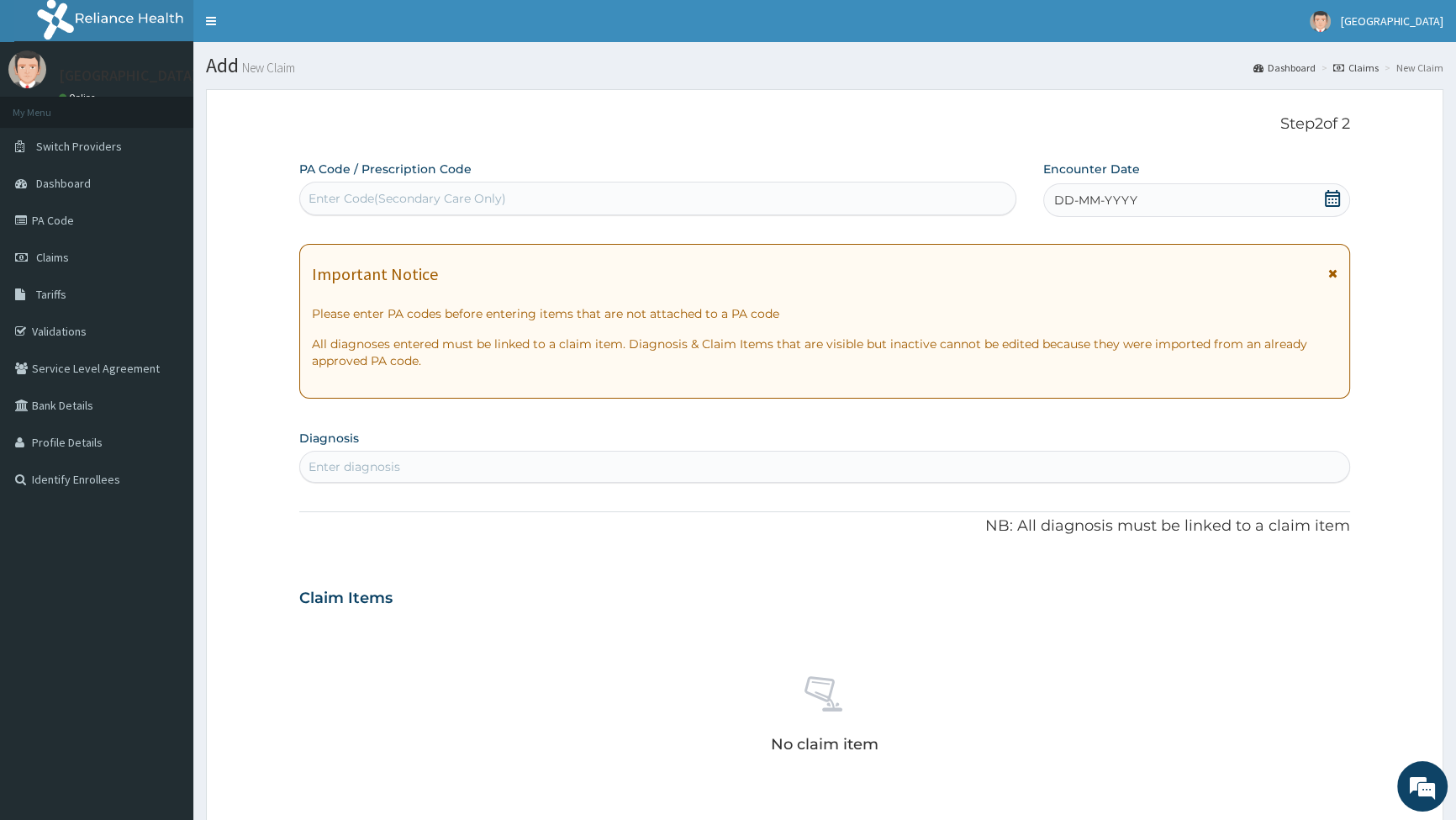
drag, startPoint x: 358, startPoint y: 192, endPoint x: 627, endPoint y: 199, distance: 269.1
drag, startPoint x: 627, startPoint y: 199, endPoint x: 326, endPoint y: 197, distance: 301.0
drag, startPoint x: 326, startPoint y: 197, endPoint x: 689, endPoint y: 243, distance: 365.9
click at [683, 242] on div "PA Code / Prescription Code Use Up and Down to choose options, press Enter to s…" at bounding box center [825, 595] width 1051 height 870
drag, startPoint x: 346, startPoint y: 192, endPoint x: 311, endPoint y: 186, distance: 35.5
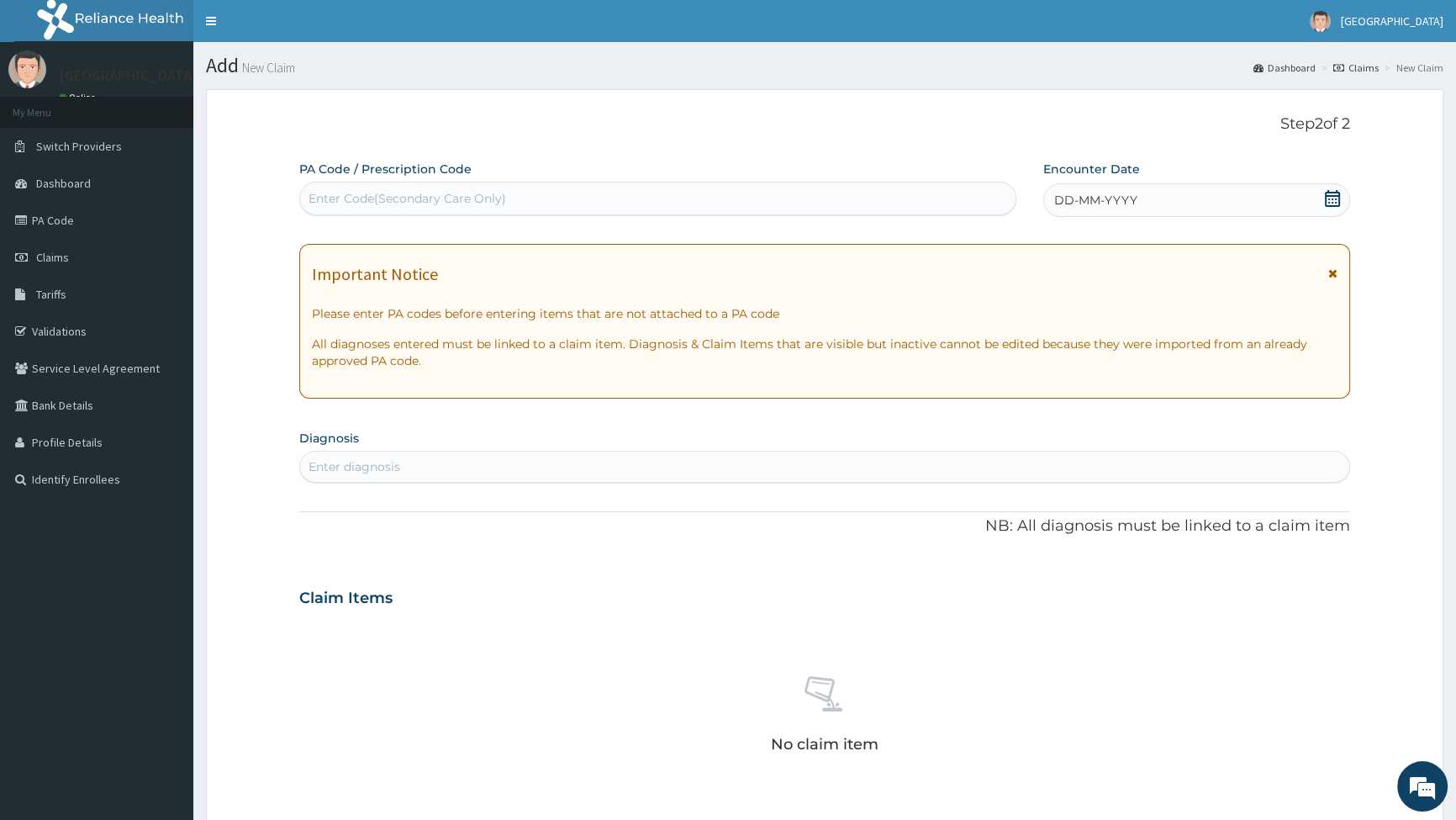
drag, startPoint x: 311, startPoint y: 186, endPoint x: 367, endPoint y: 161, distance: 61.3
drag, startPoint x: 367, startPoint y: 161, endPoint x: 335, endPoint y: 201, distance: 51.2
click at [335, 201] on div "Enter Code(Secondary Care Only)" at bounding box center [407, 198] width 197 height 17
click at [338, 196] on div "Enter Code(Secondary Care Only)" at bounding box center [407, 198] width 197 height 17
click at [370, 198] on div "Enter Code(Secondary Care Only)" at bounding box center [407, 198] width 197 height 17
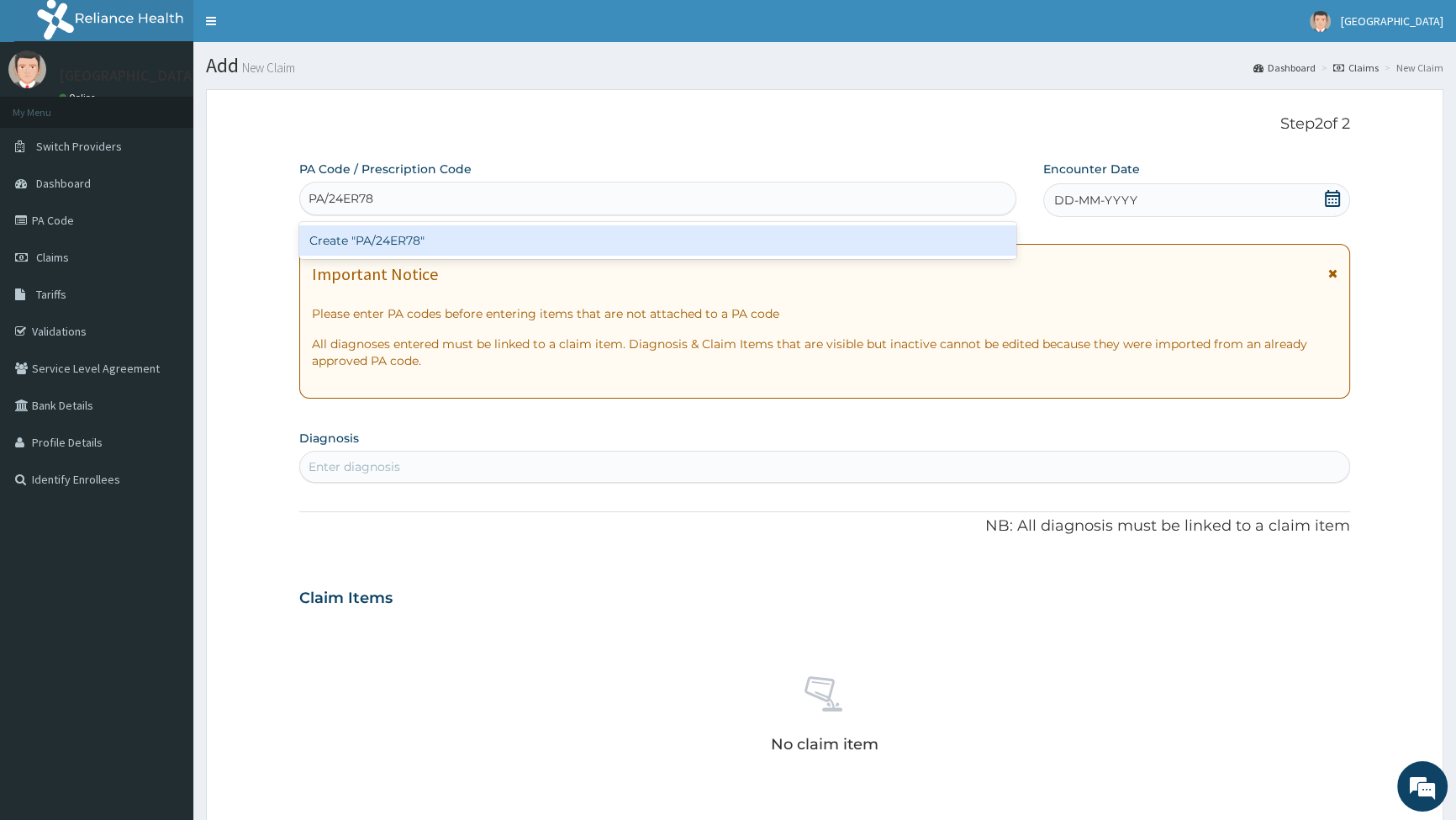
click at [361, 195] on input "PA/24ER78" at bounding box center [342, 198] width 67 height 17
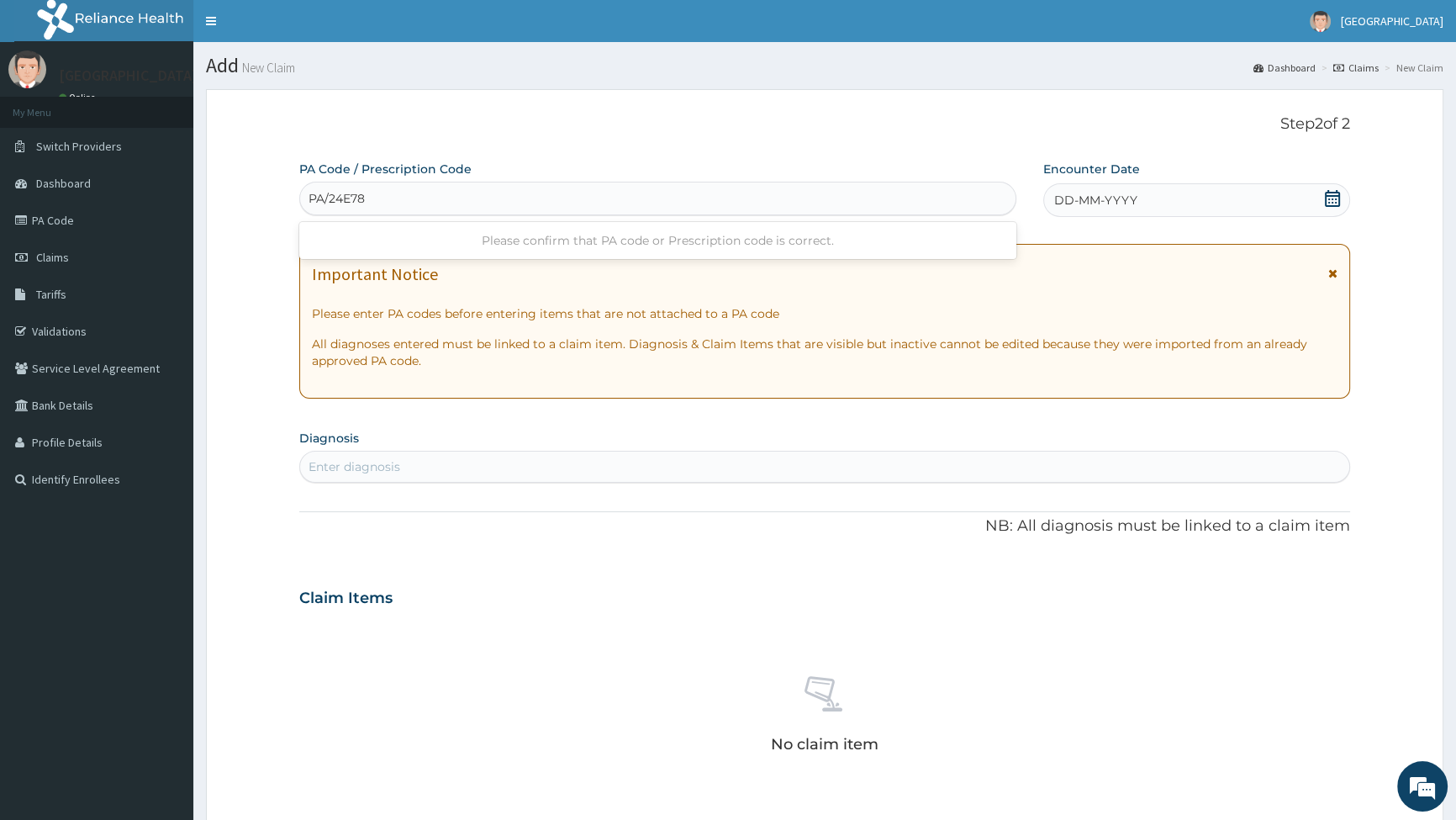
type input "PA/24EA78"
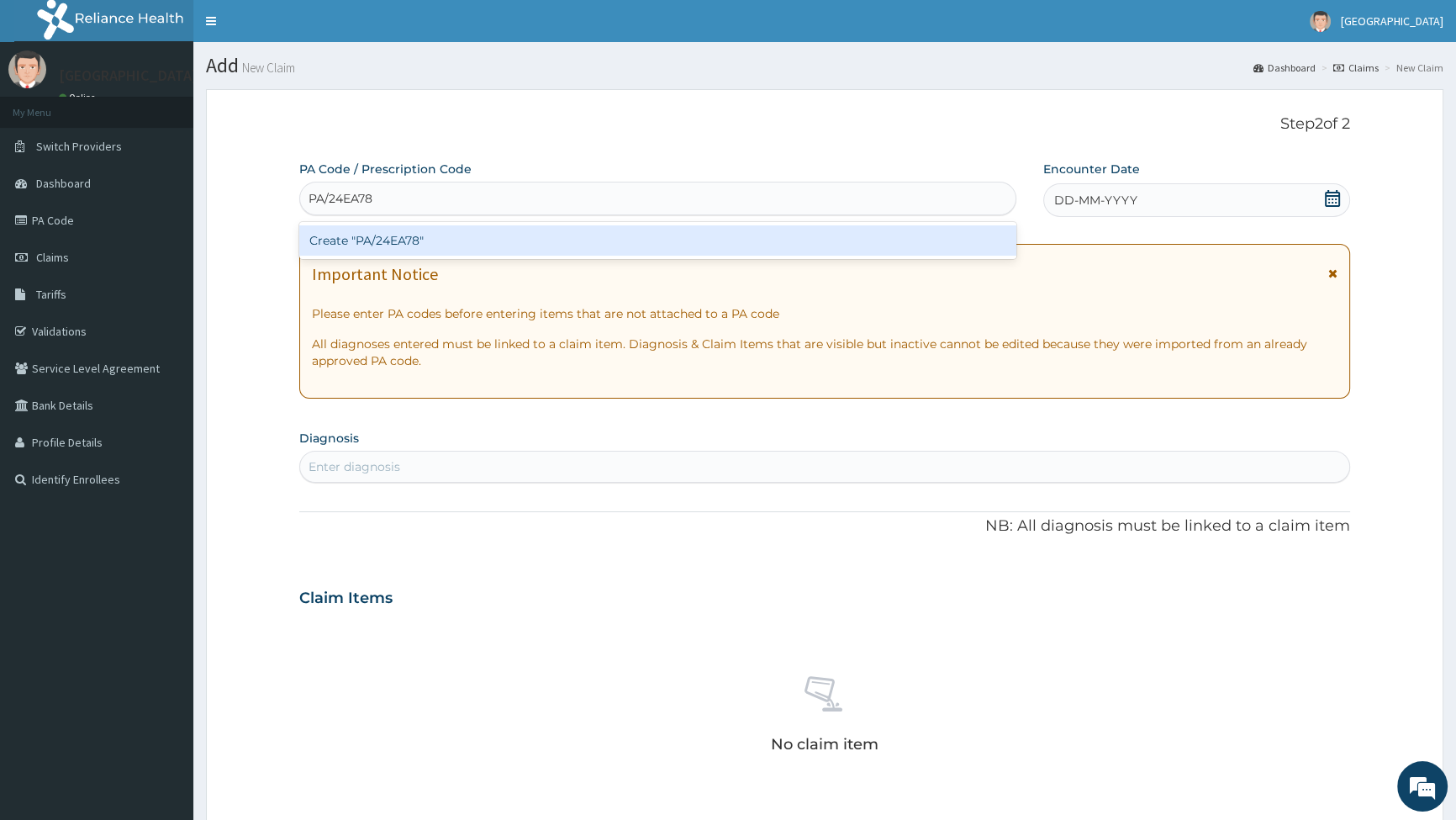
click at [415, 244] on div "Create "PA/24EA78"" at bounding box center [657, 241] width 716 height 31
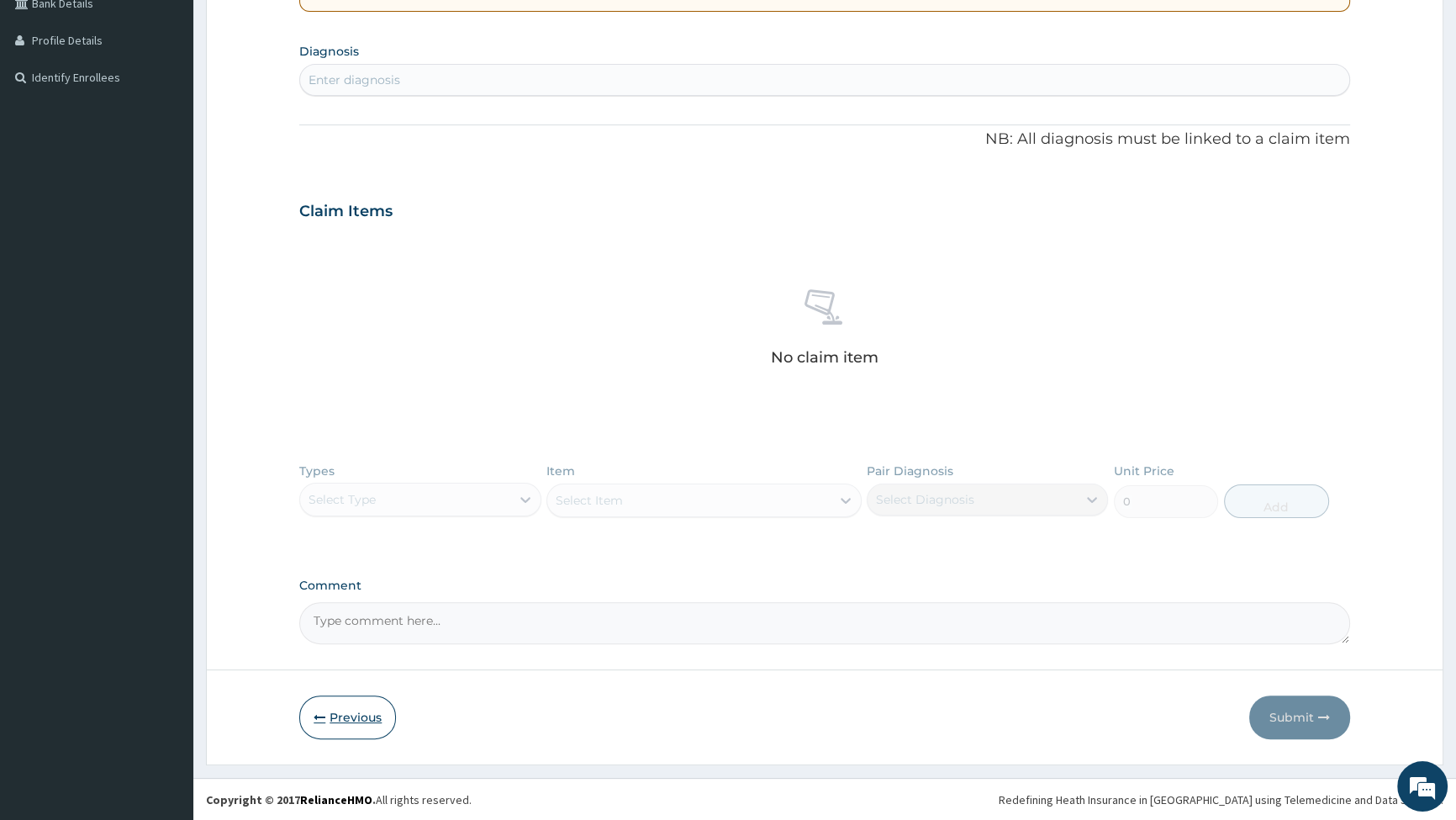
click at [361, 700] on button "Previous" at bounding box center [348, 717] width 97 height 43
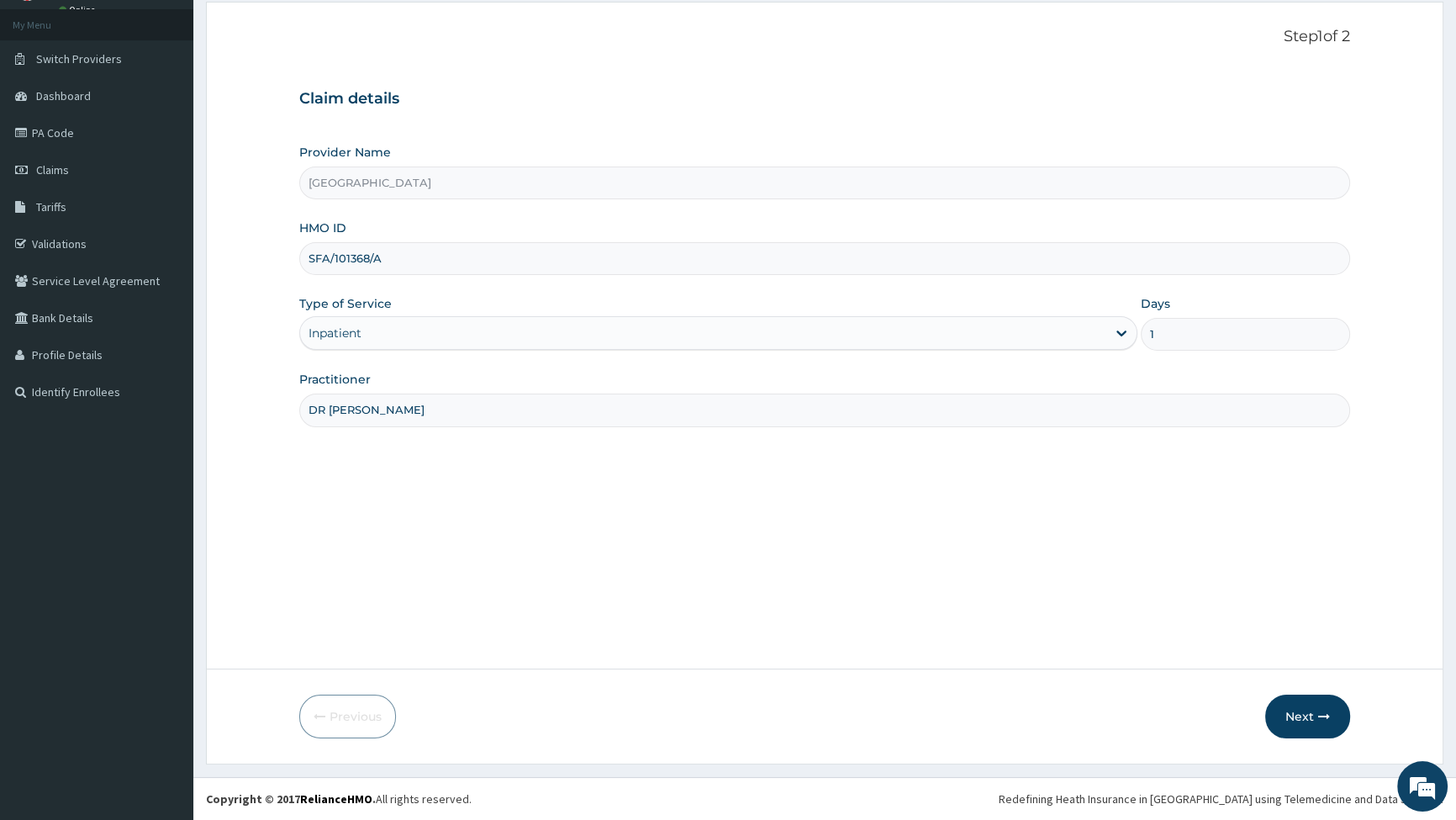
scroll to position [87, 0]
click at [393, 256] on input "SFA/101368/A" at bounding box center [825, 259] width 1051 height 33
drag, startPoint x: 403, startPoint y: 261, endPoint x: 311, endPoint y: 260, distance: 92.0
click at [311, 260] on input "SFA/101368/A" at bounding box center [825, 259] width 1051 height 33
paste input "SFA/10368/A"
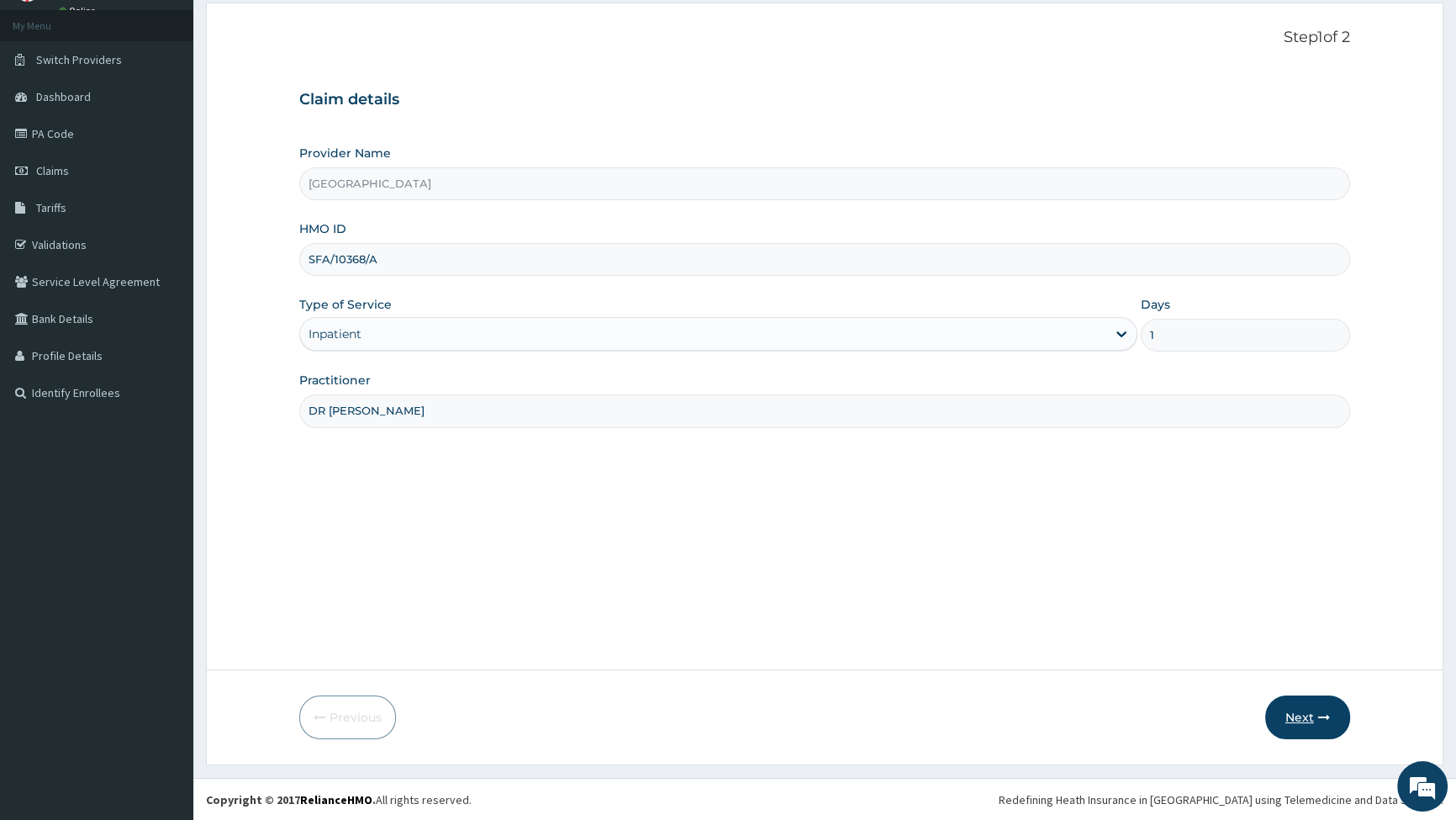
type input "SFA/10368/A"
click at [1318, 716] on icon "button" at bounding box center [1324, 717] width 12 height 12
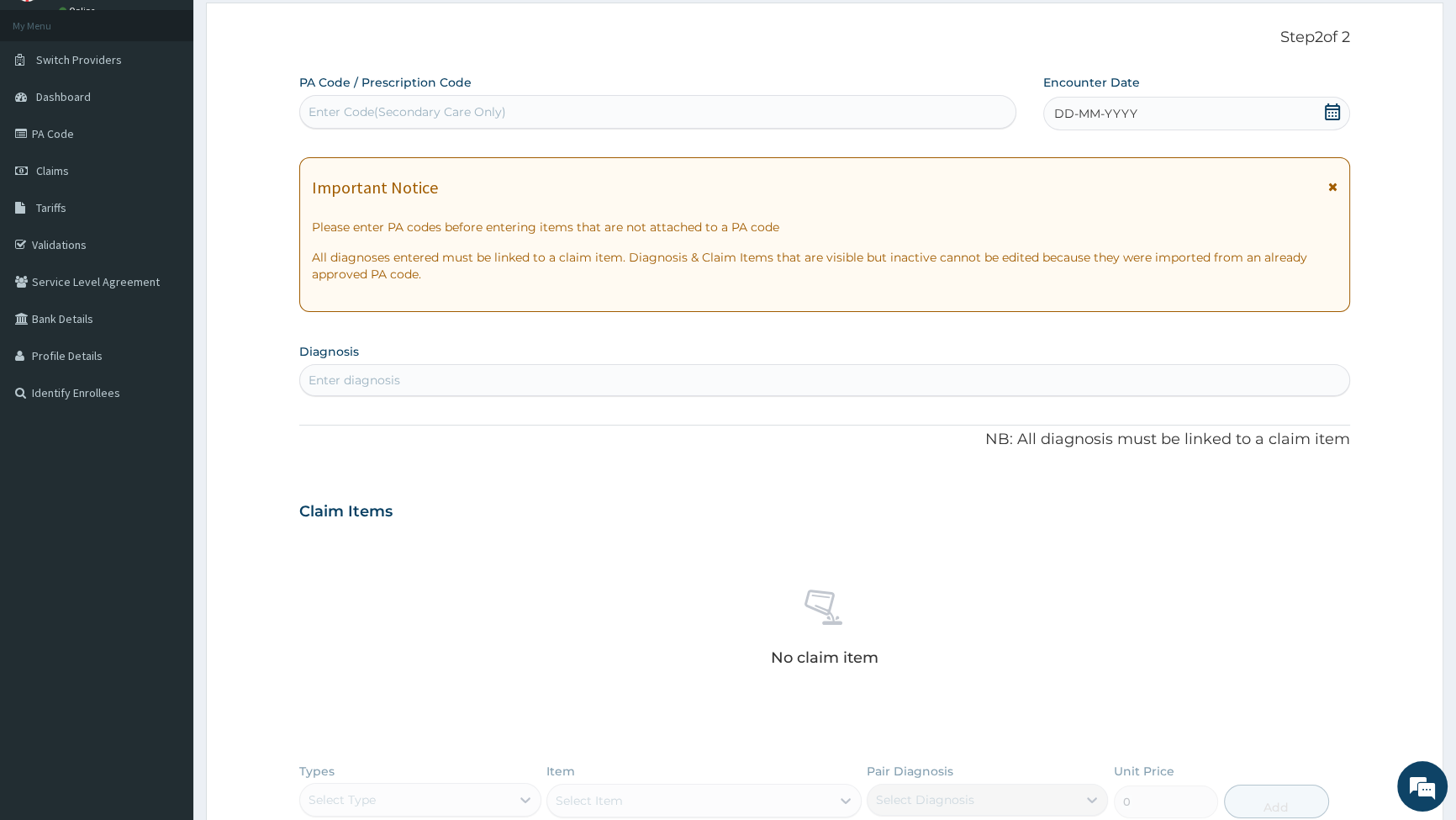
click at [407, 105] on div "Enter Code(Secondary Care Only)" at bounding box center [407, 112] width 197 height 17
type input "PA/24EA78"
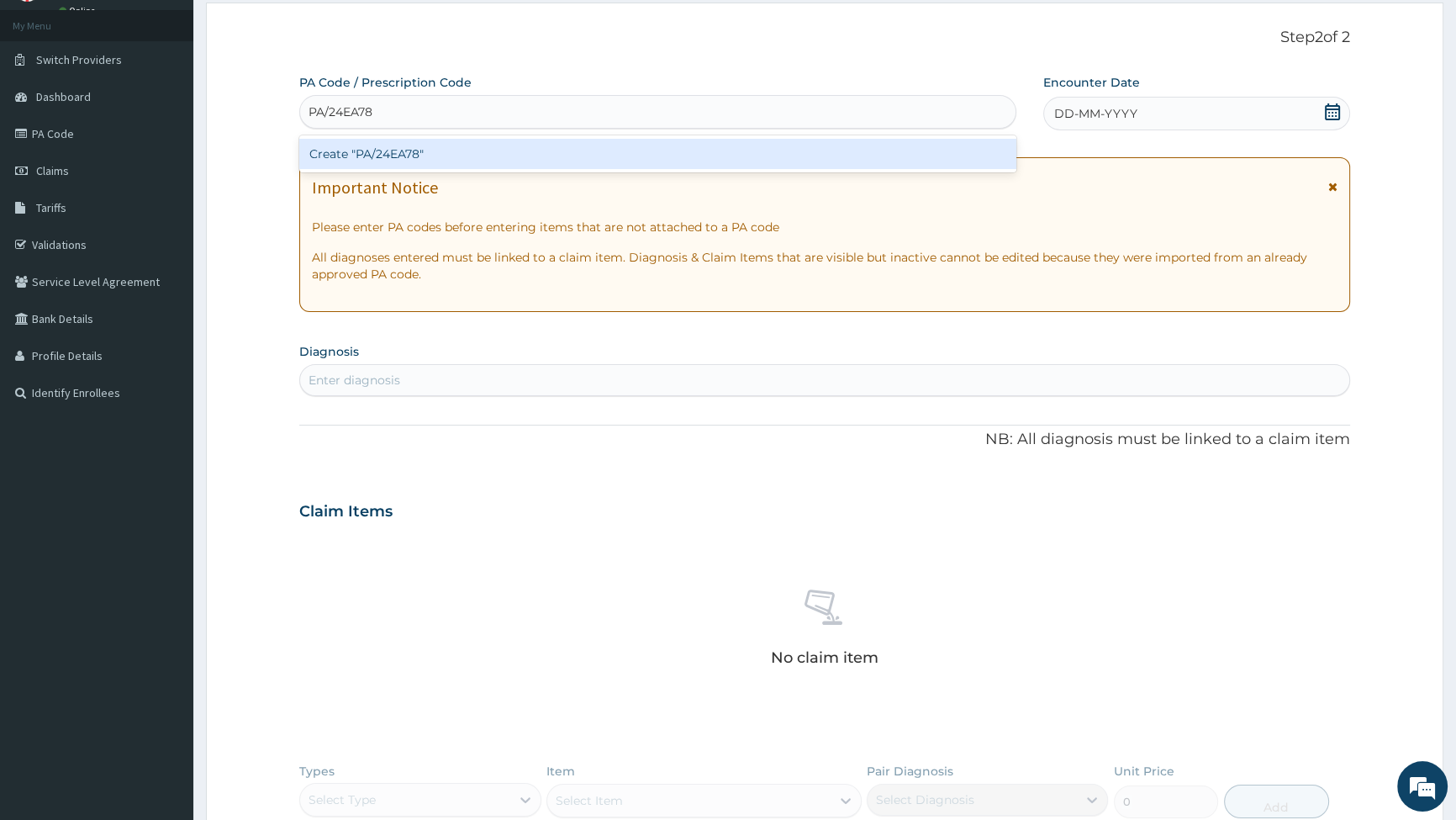
click at [382, 152] on div "Create "PA/24EA78"" at bounding box center [657, 154] width 716 height 31
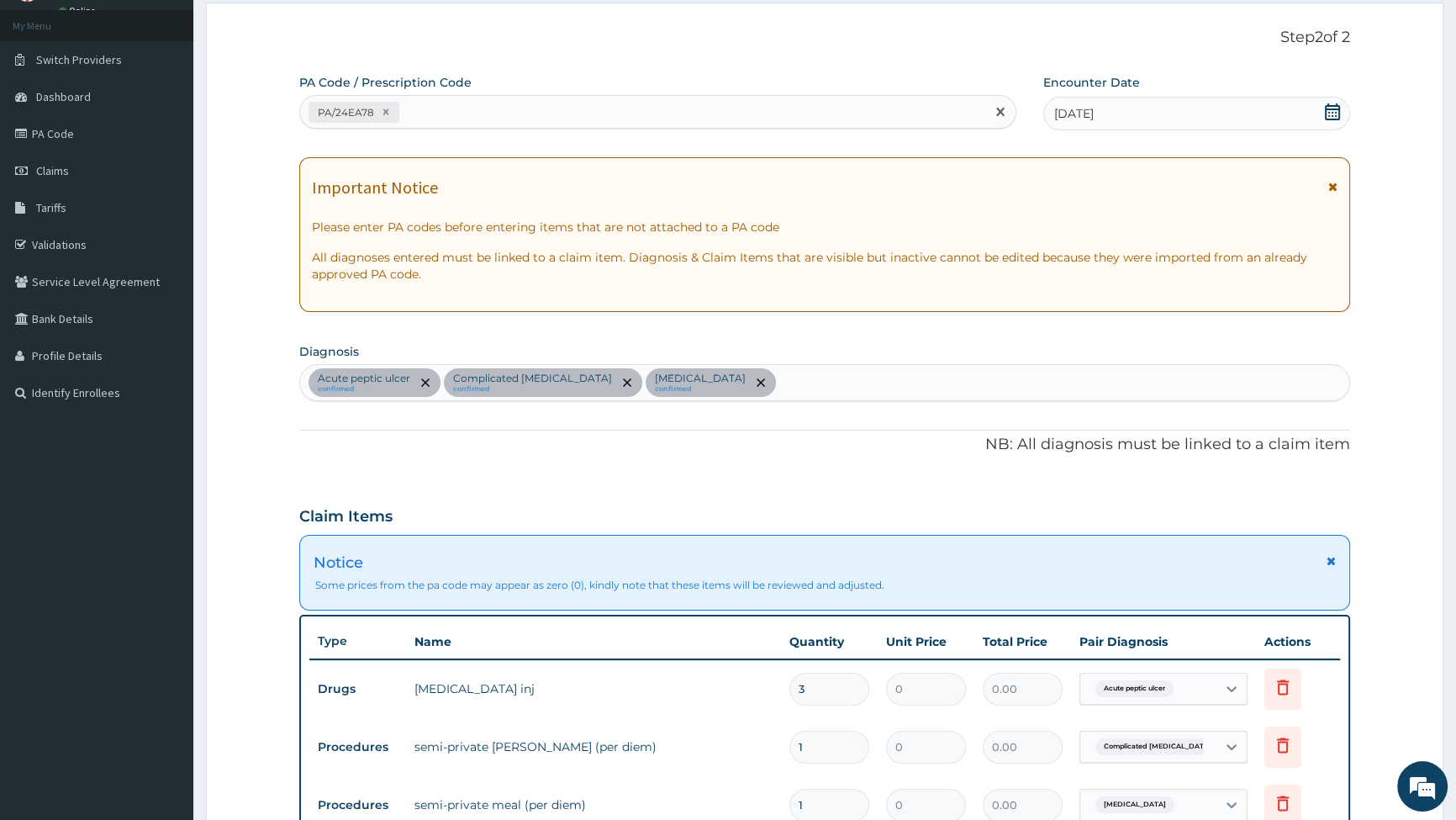
click at [461, 108] on div "PA/24EA78" at bounding box center [642, 112] width 685 height 28
click at [415, 106] on div "PA/24EA78" at bounding box center [642, 112] width 685 height 28
type input "PA/232964"
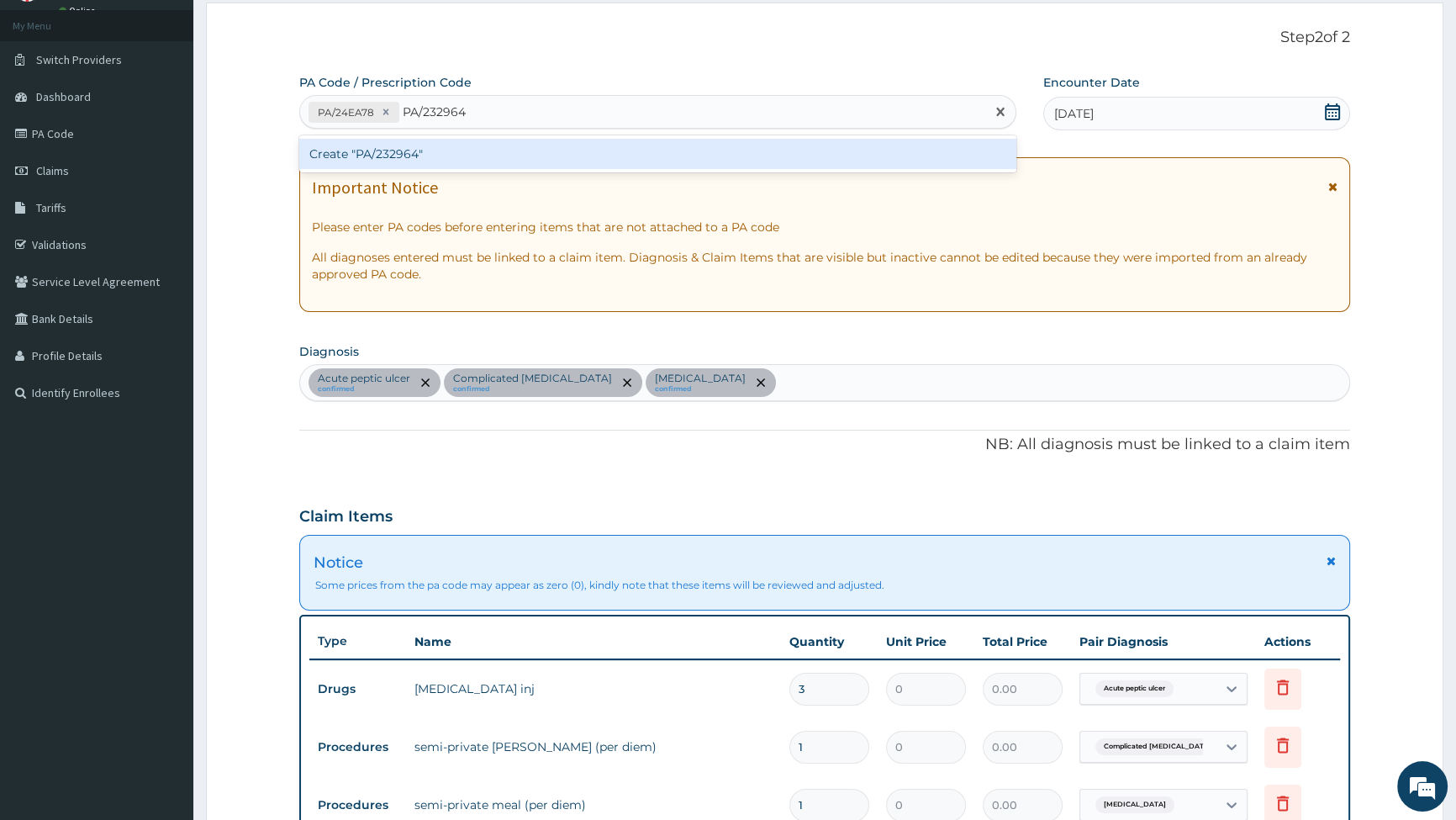
click at [378, 158] on div "Create "PA/232964"" at bounding box center [657, 154] width 716 height 31
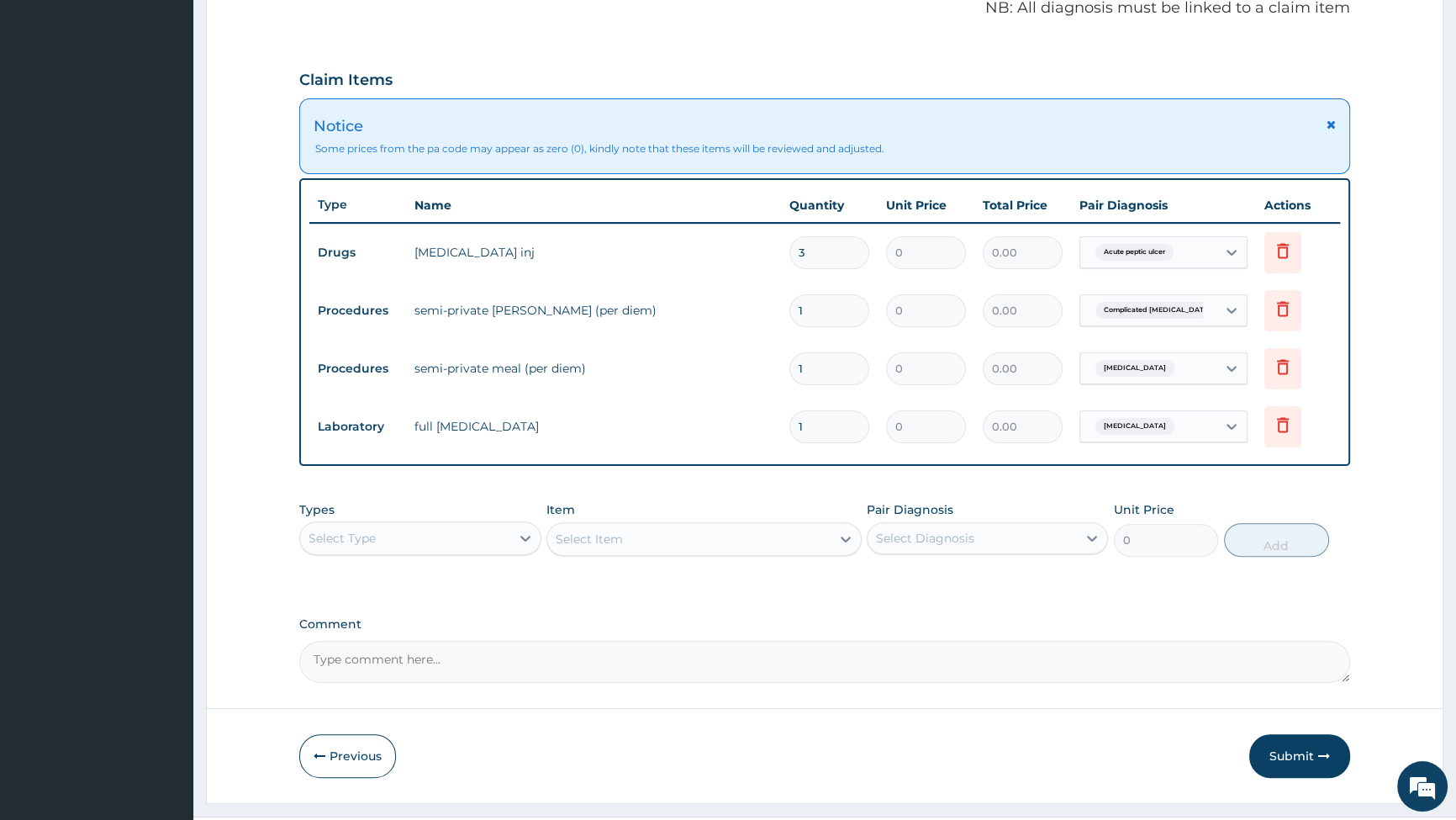
scroll to position [535, 0]
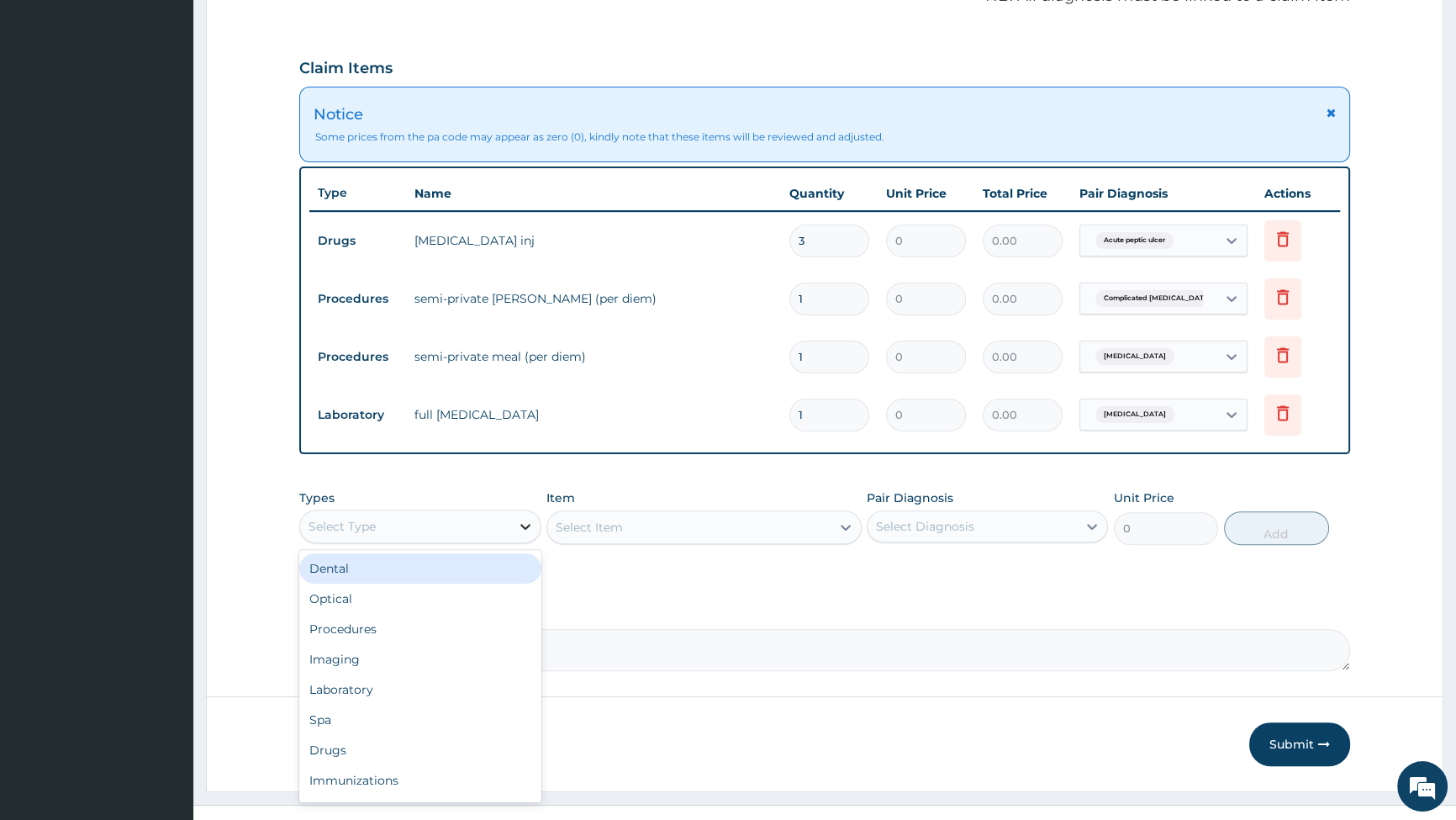
click at [531, 521] on icon at bounding box center [526, 527] width 17 height 17
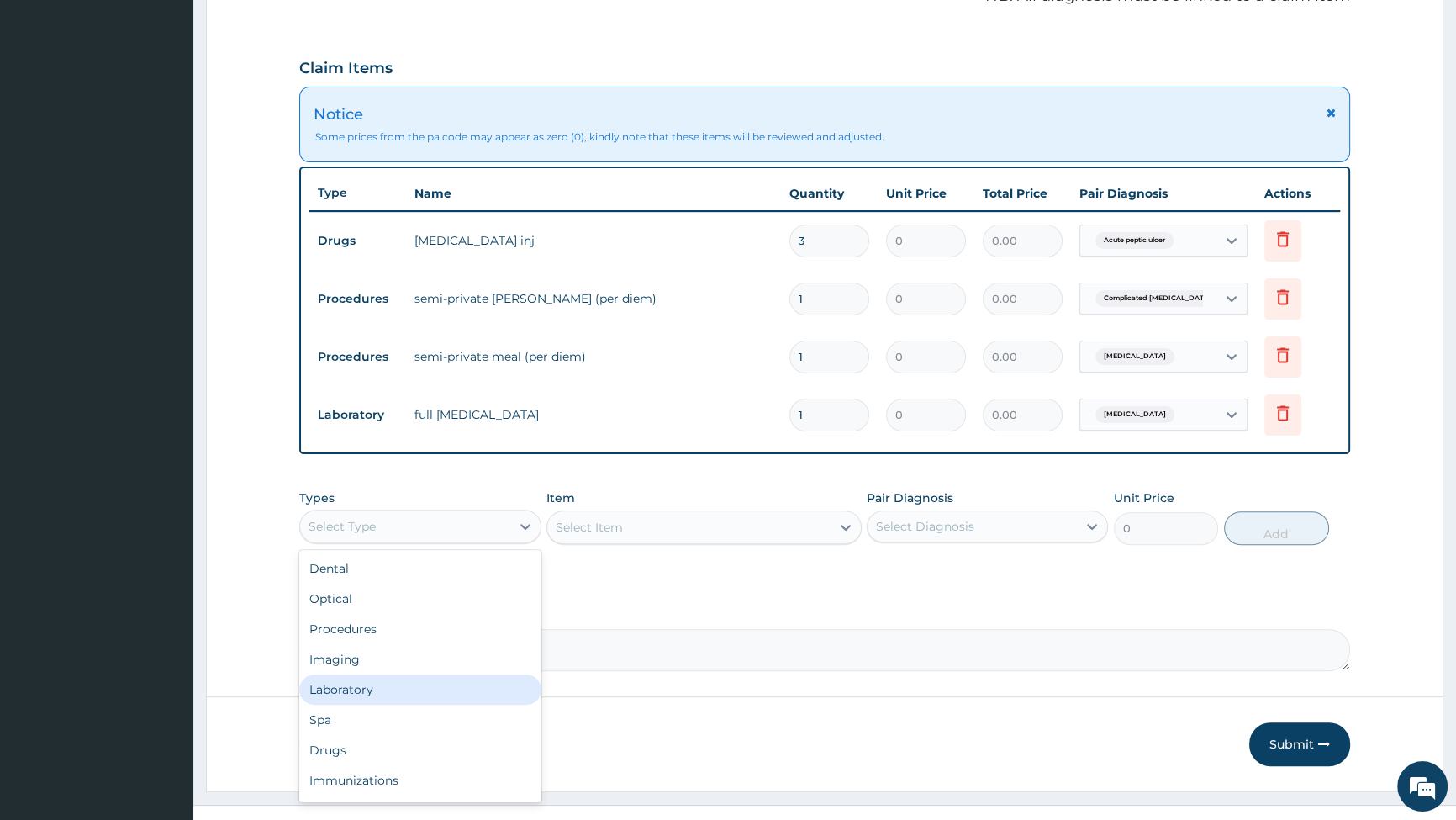
scroll to position [57, 0]
click at [378, 695] on div "Drugs" at bounding box center [420, 693] width 242 height 31
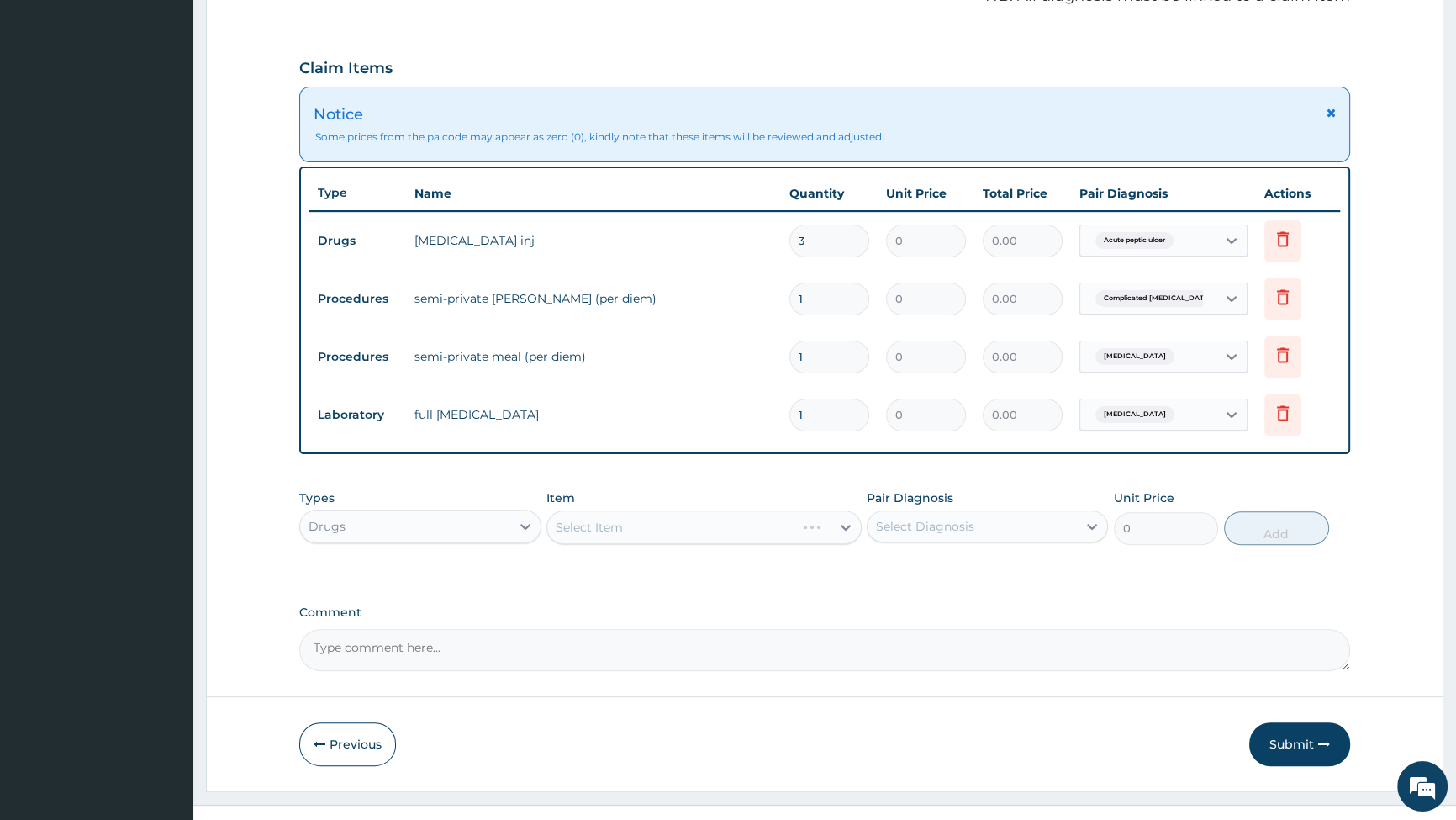
click at [850, 527] on div "Select Item" at bounding box center [704, 527] width 316 height 34
click at [840, 526] on icon at bounding box center [846, 527] width 17 height 17
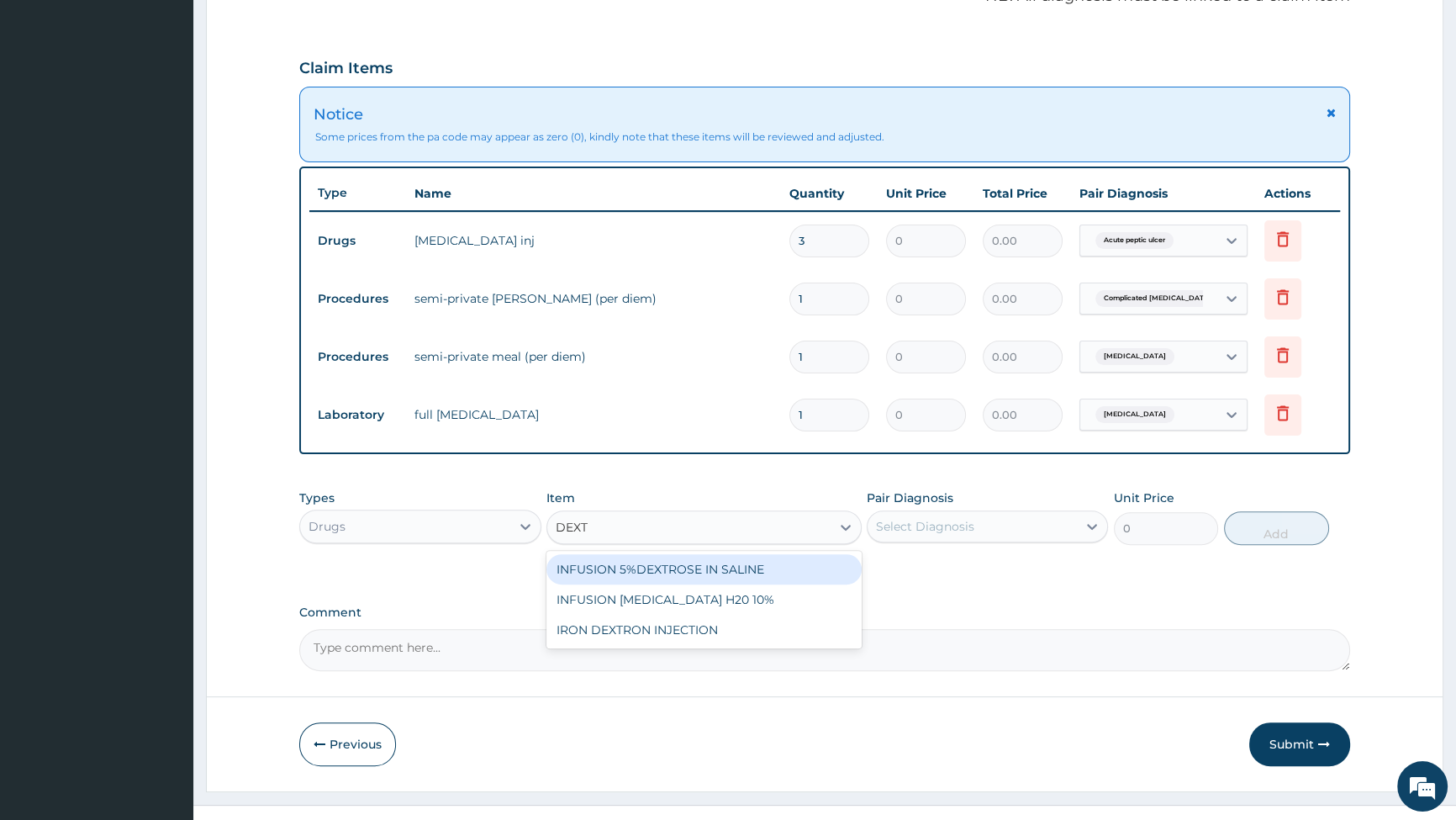
type input "DEXTR"
click at [651, 567] on div "INFUSION 5%DEXTROSE IN SALINE" at bounding box center [704, 570] width 316 height 31
type input "1400"
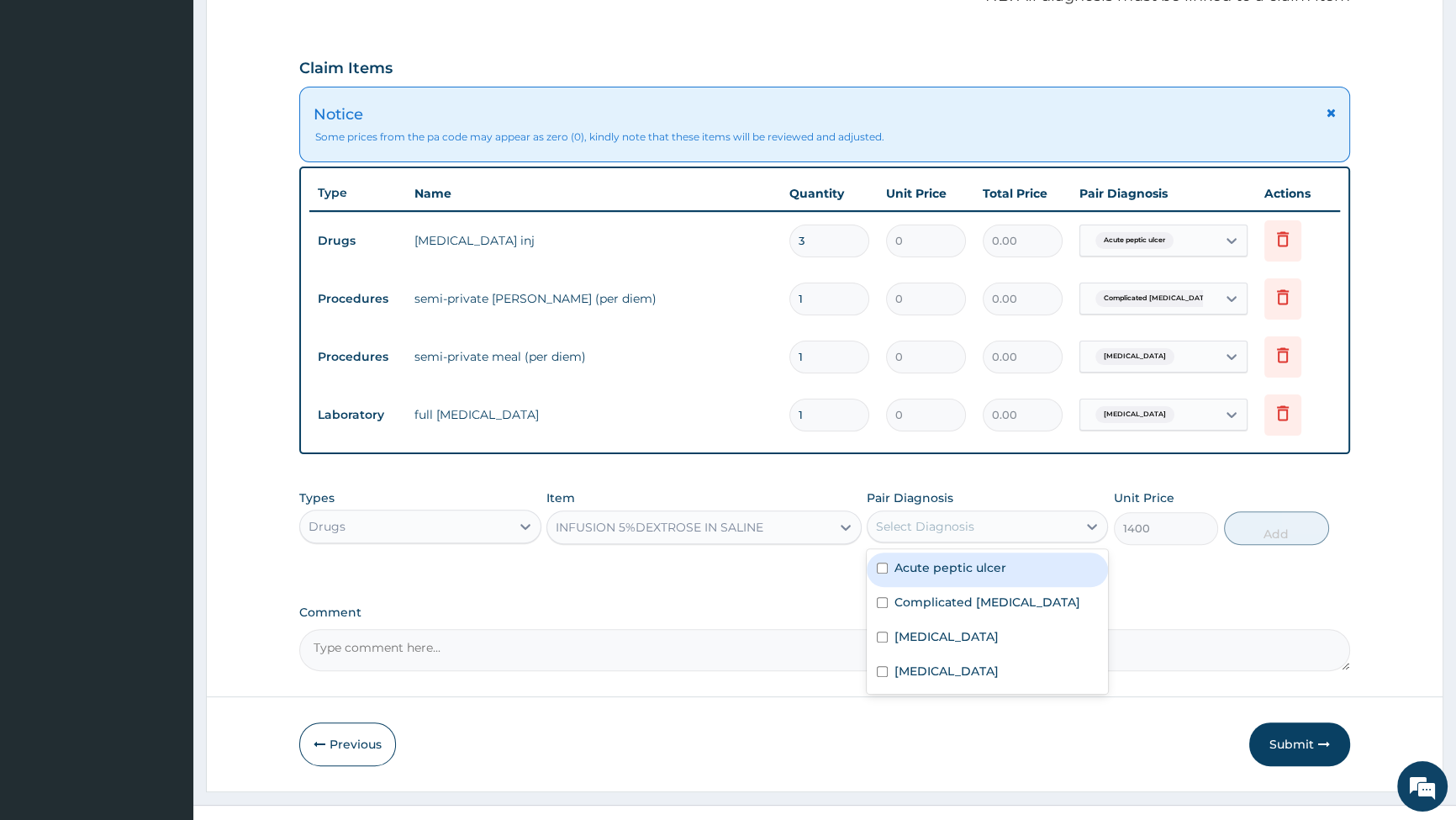
click at [1017, 522] on div "Select Diagnosis" at bounding box center [972, 527] width 209 height 27
click at [880, 601] on input "checkbox" at bounding box center [882, 602] width 11 height 11
checkbox input "true"
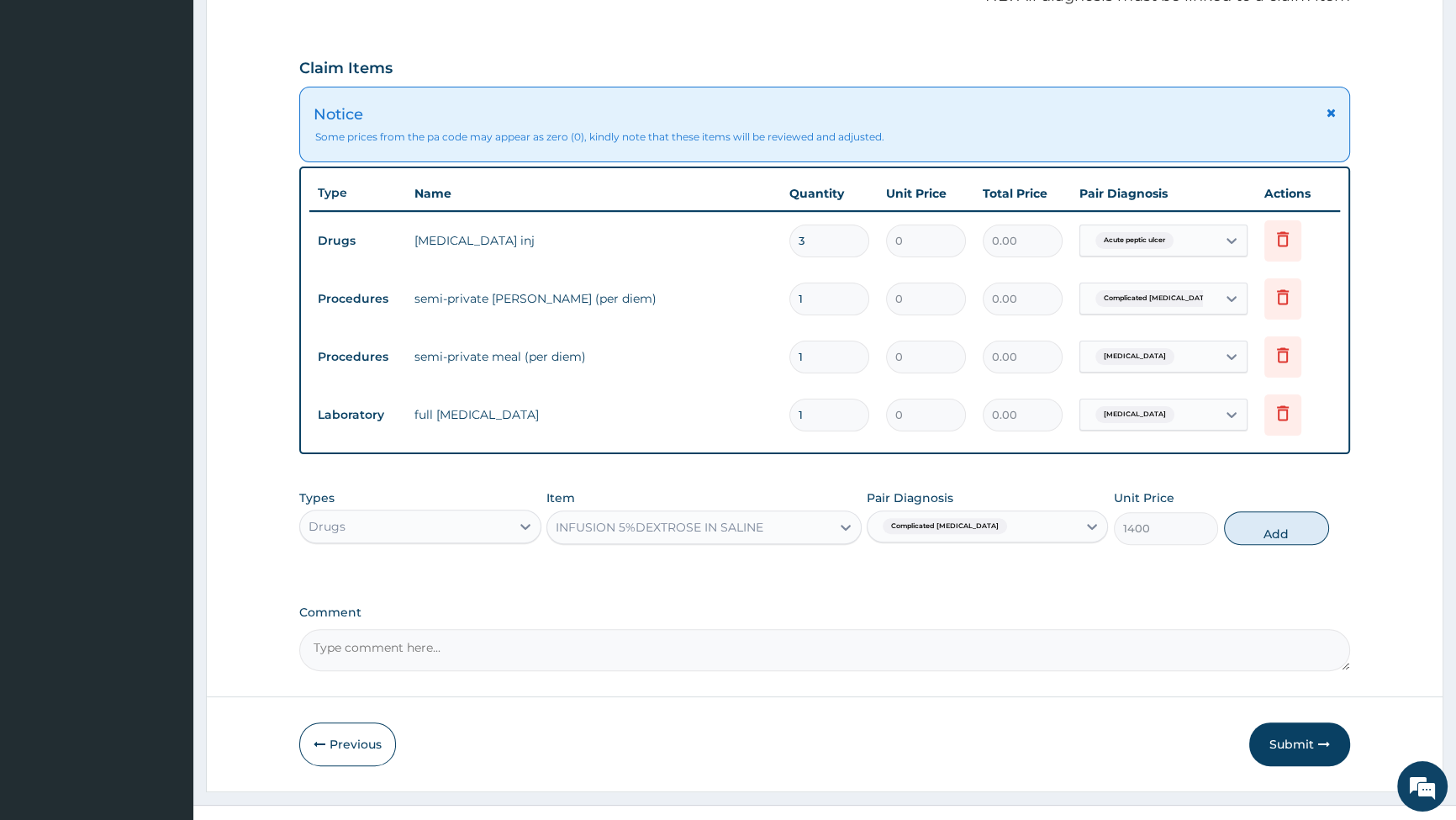
click at [1264, 524] on button "Add" at bounding box center [1277, 528] width 105 height 34
type input "0"
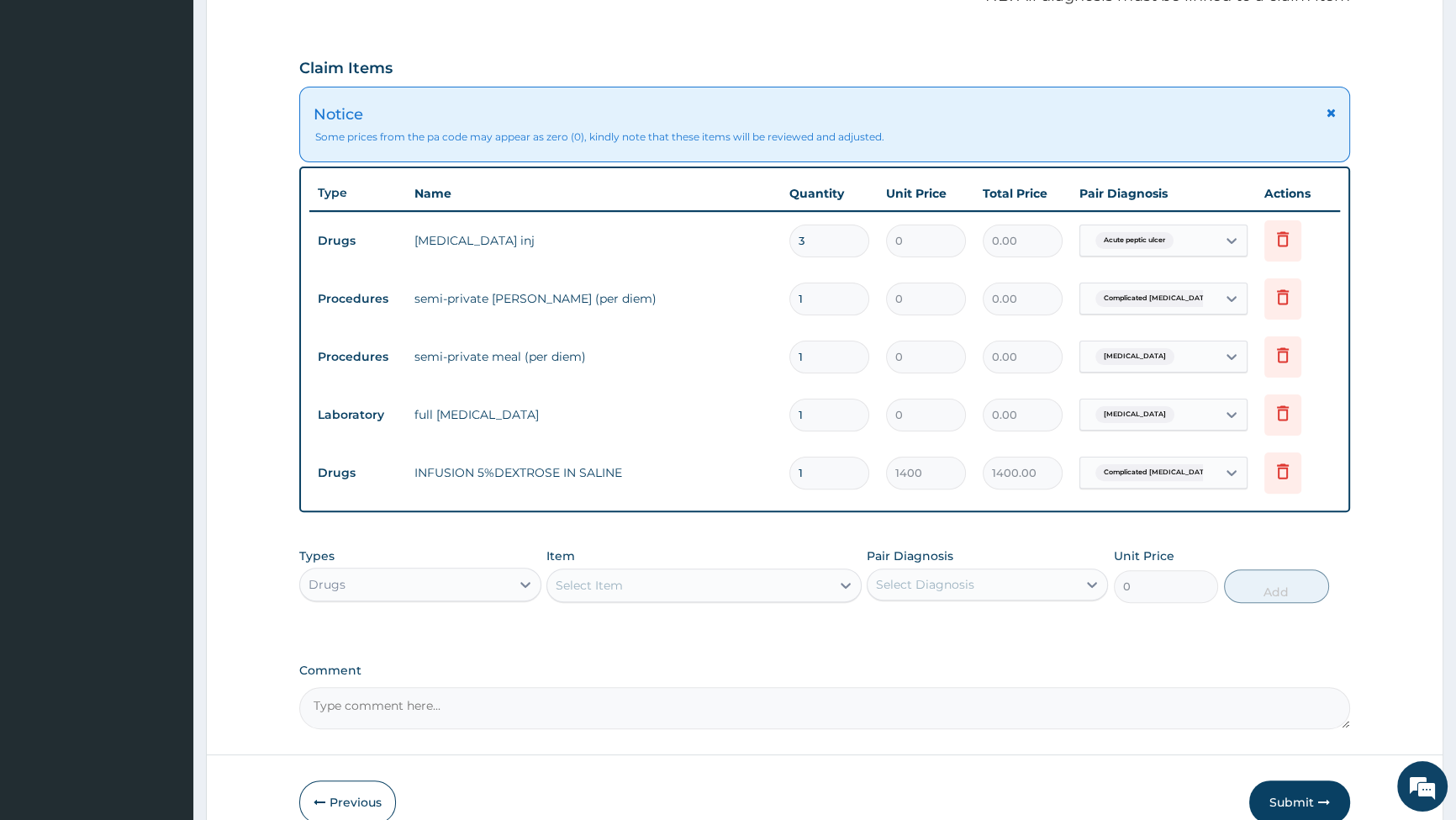
click at [832, 468] on input "1" at bounding box center [829, 473] width 80 height 33
type input "0.00"
type input "3"
type input "4200.00"
type input "3"
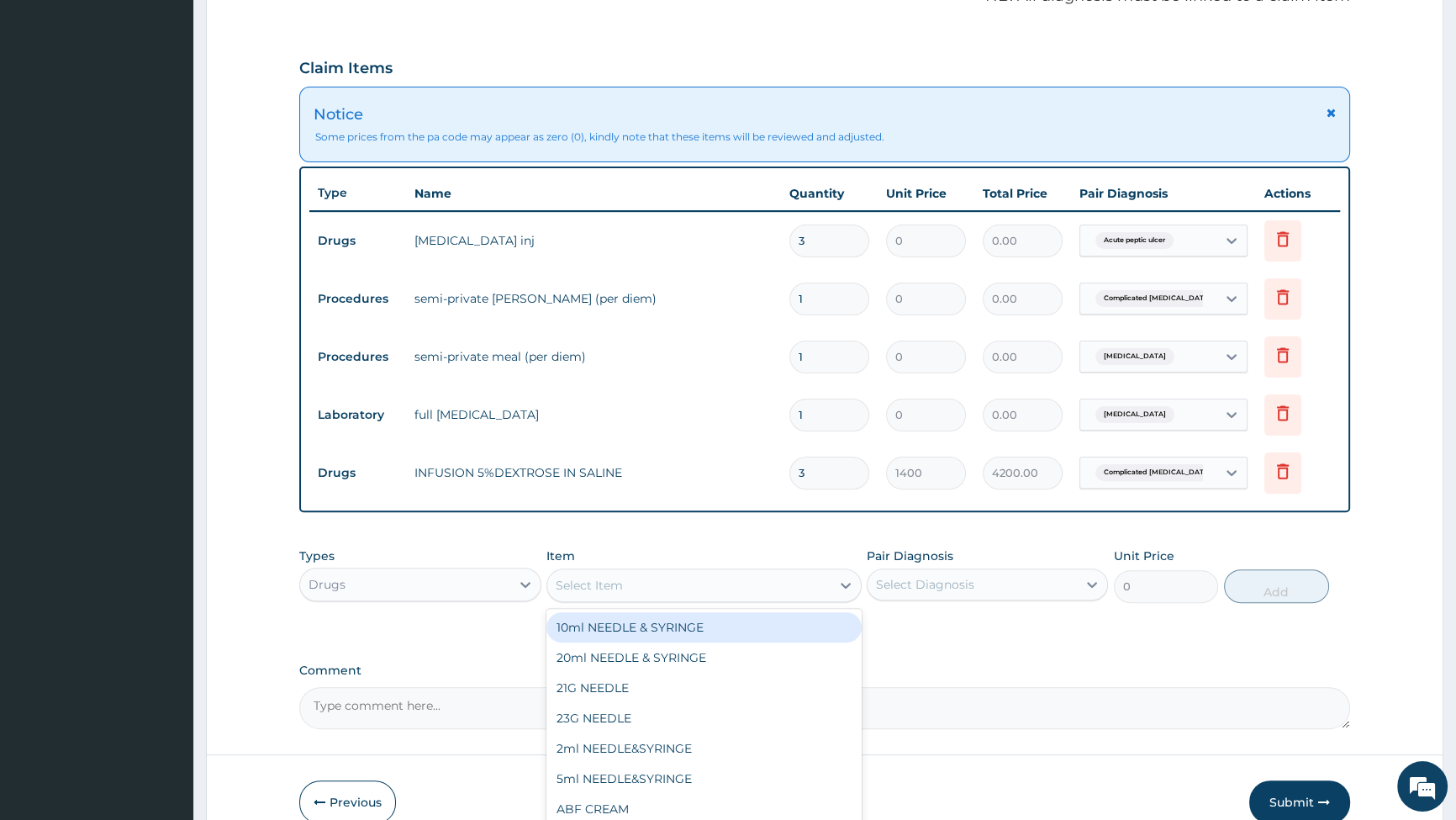
click at [792, 589] on div "Select Item" at bounding box center [689, 585] width 283 height 27
type input "QUINI"
click at [606, 630] on div "QUININE" at bounding box center [704, 628] width 316 height 31
type input "420"
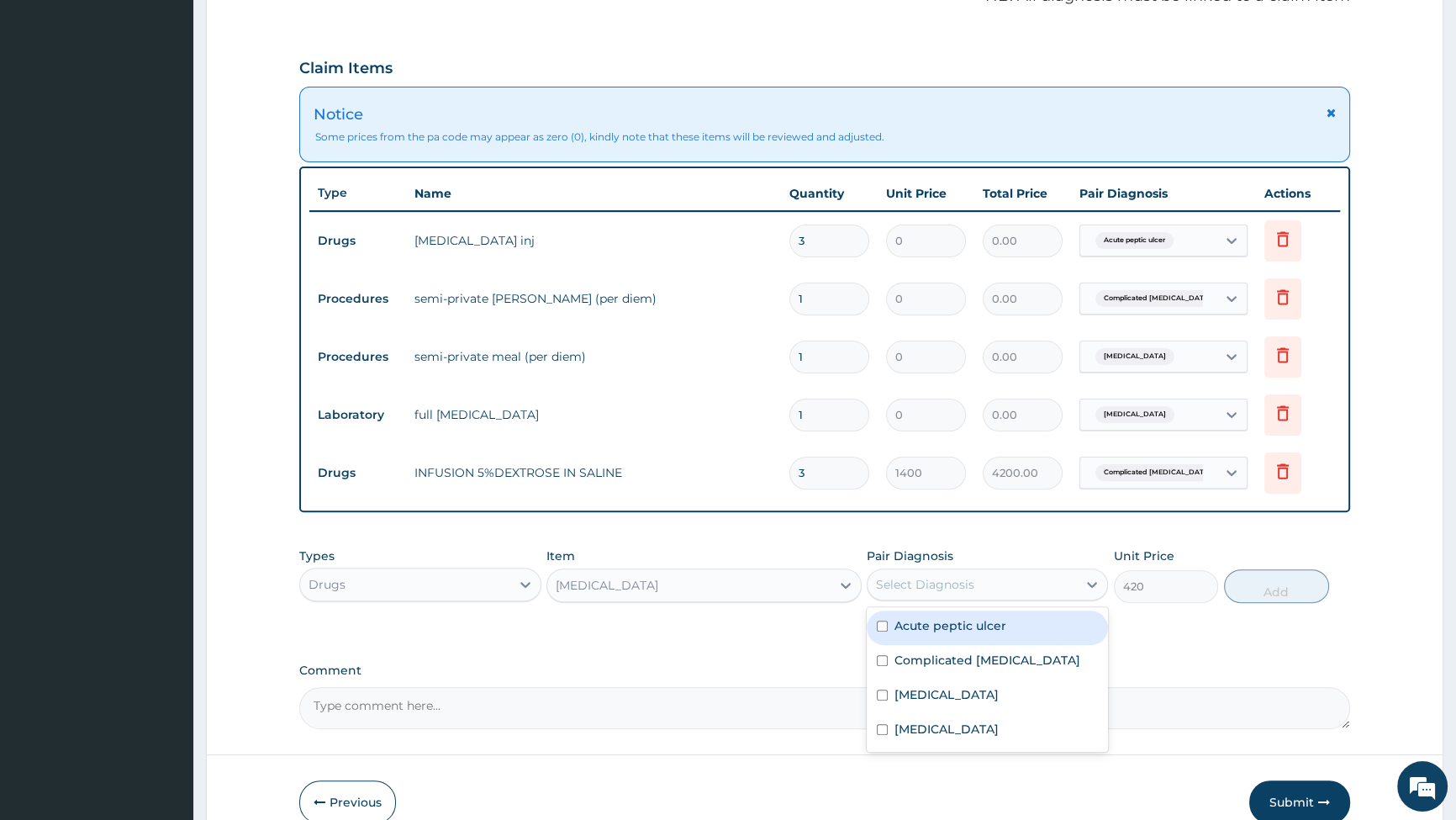
click at [1003, 578] on div "Select Diagnosis" at bounding box center [972, 584] width 209 height 27
click at [879, 660] on input "checkbox" at bounding box center [882, 660] width 11 height 11
checkbox input "true"
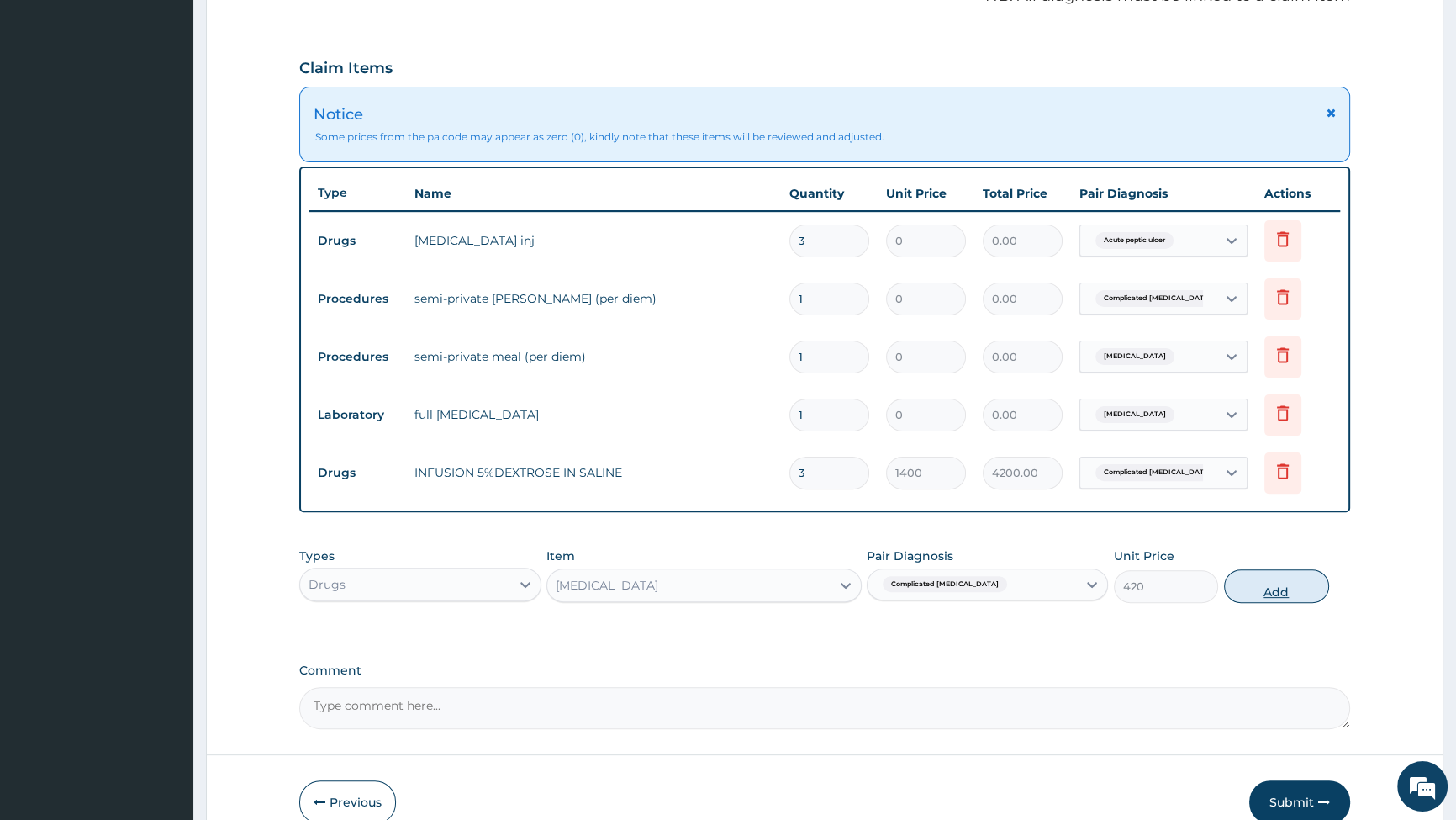
click at [1277, 584] on button "Add" at bounding box center [1277, 586] width 105 height 34
type input "0"
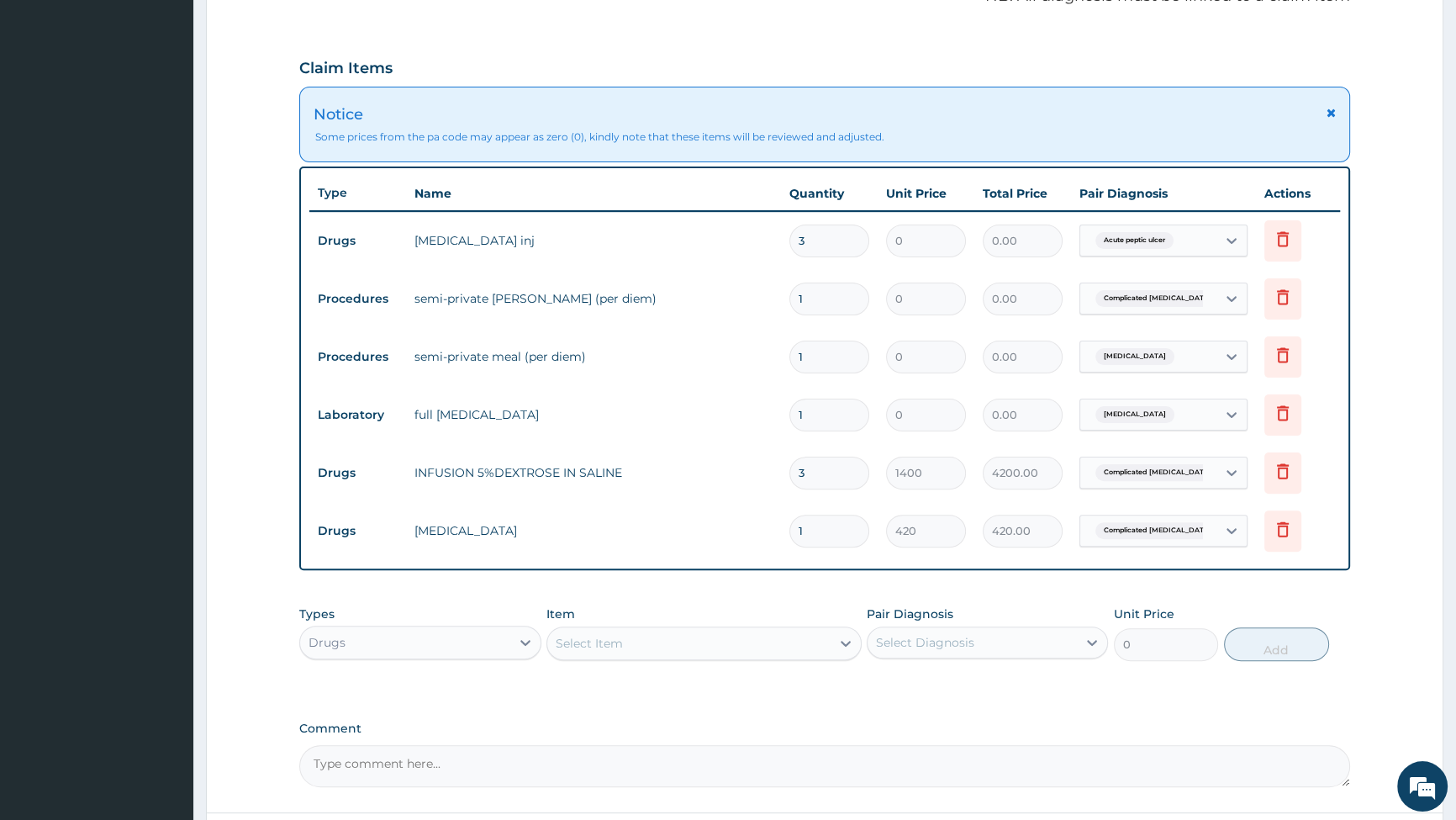
click at [829, 538] on input "1" at bounding box center [829, 531] width 80 height 33
type input "0.00"
type input "3"
type input "1260.00"
type input "3"
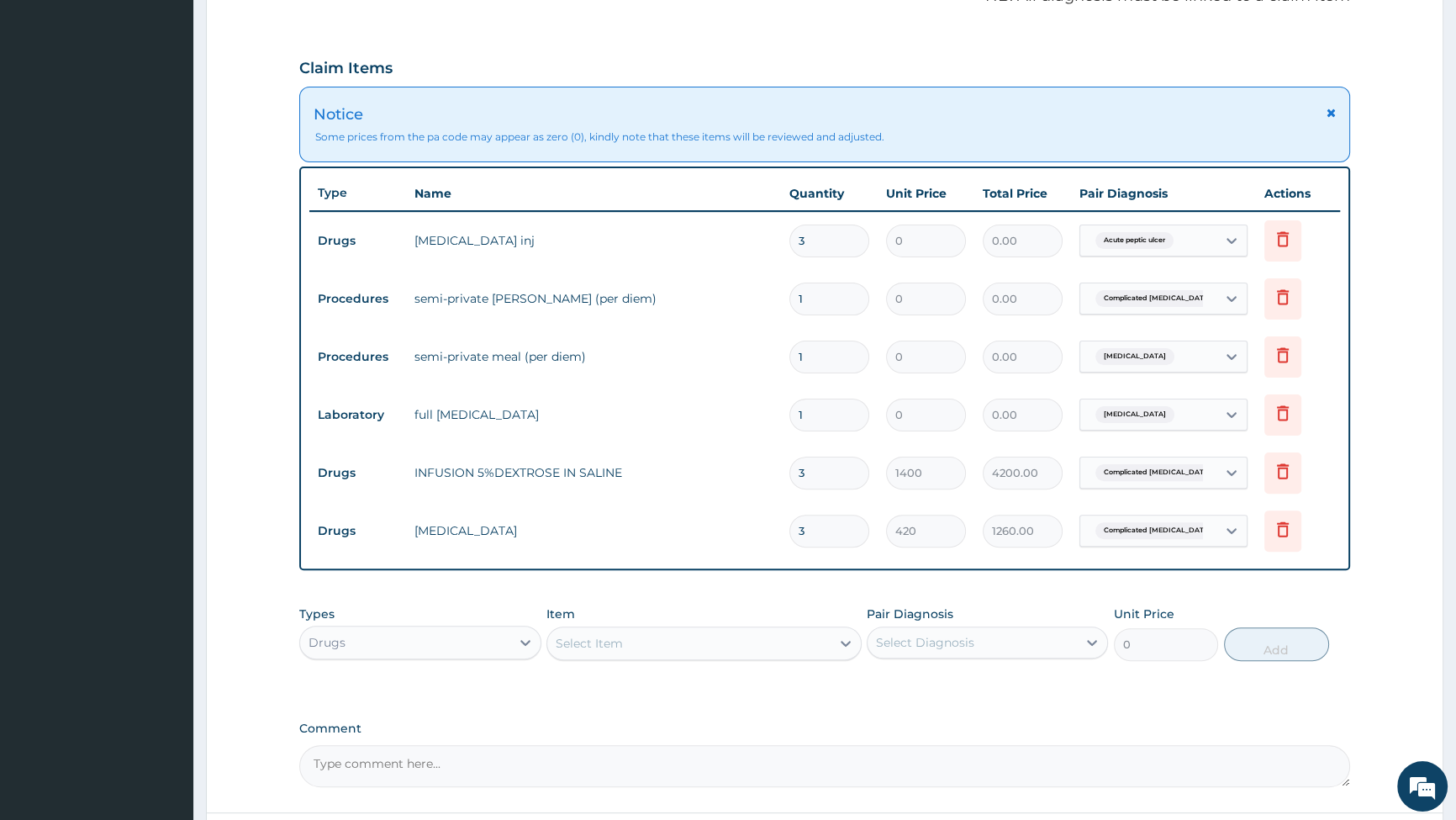
click at [798, 655] on div "Select Item" at bounding box center [689, 643] width 283 height 27
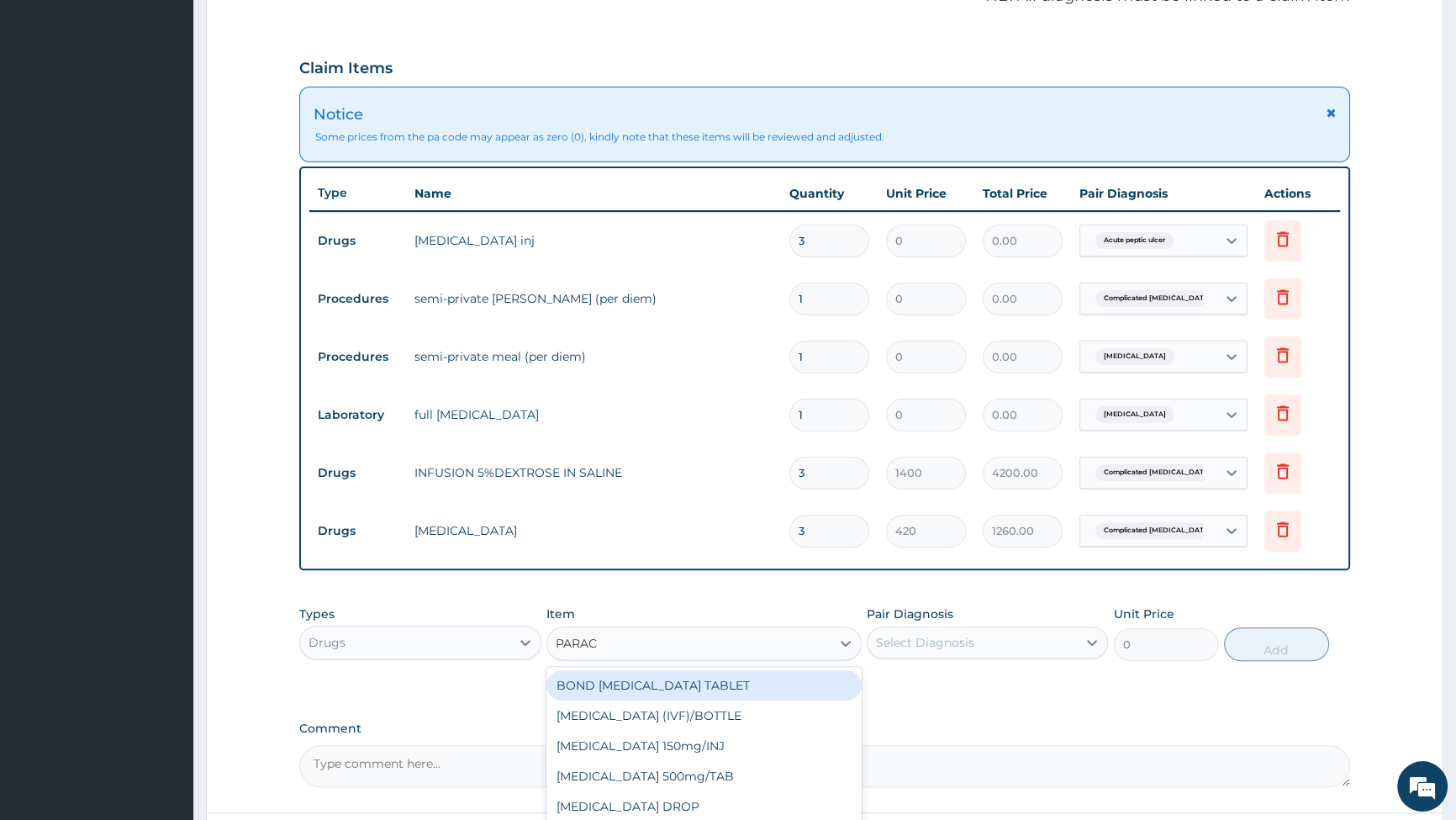
type input "PARACE"
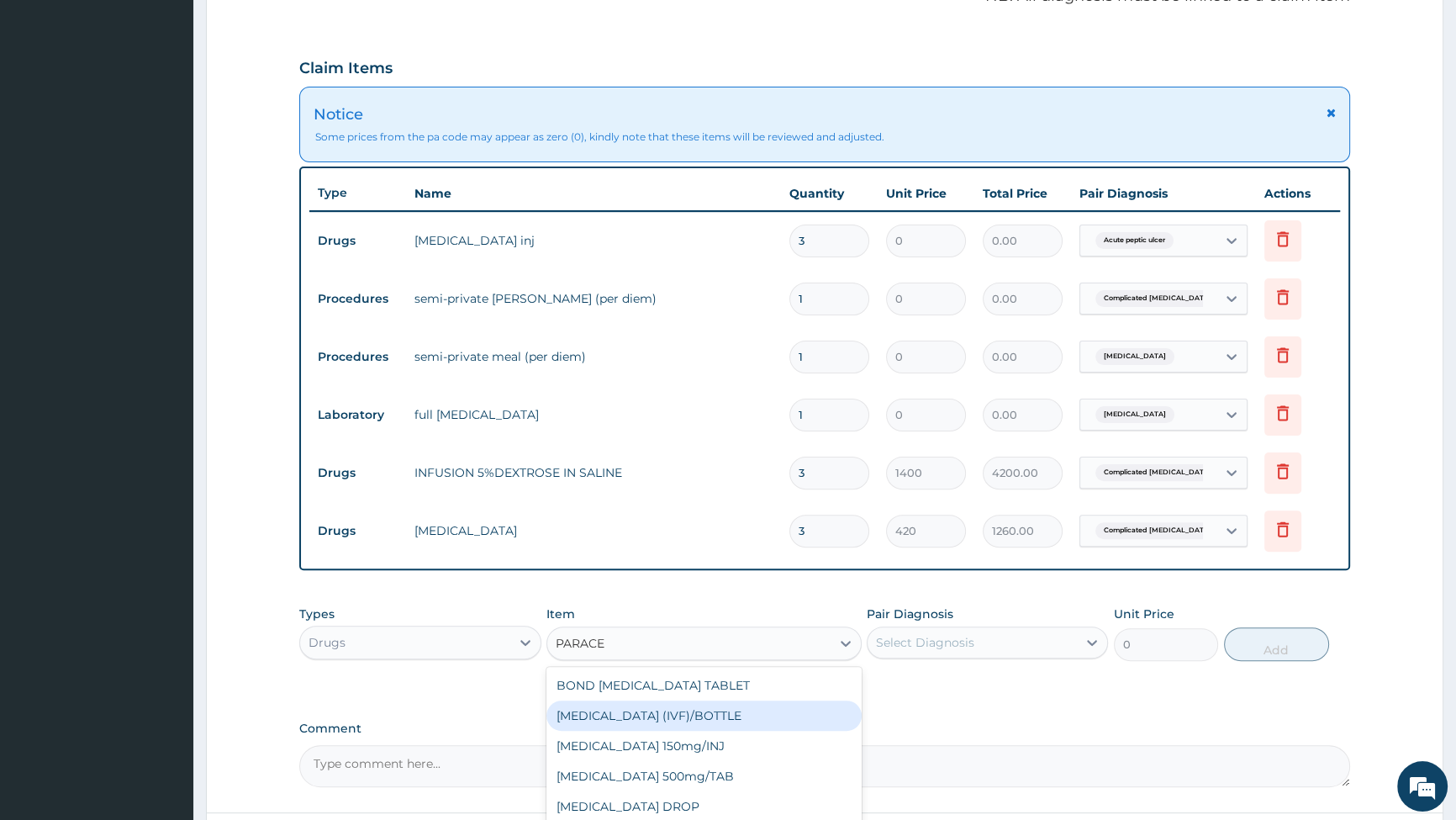
scroll to position [26, 0]
click at [651, 715] on div "Paracetamol 150mg/INJ" at bounding box center [704, 720] width 316 height 31
type input "420"
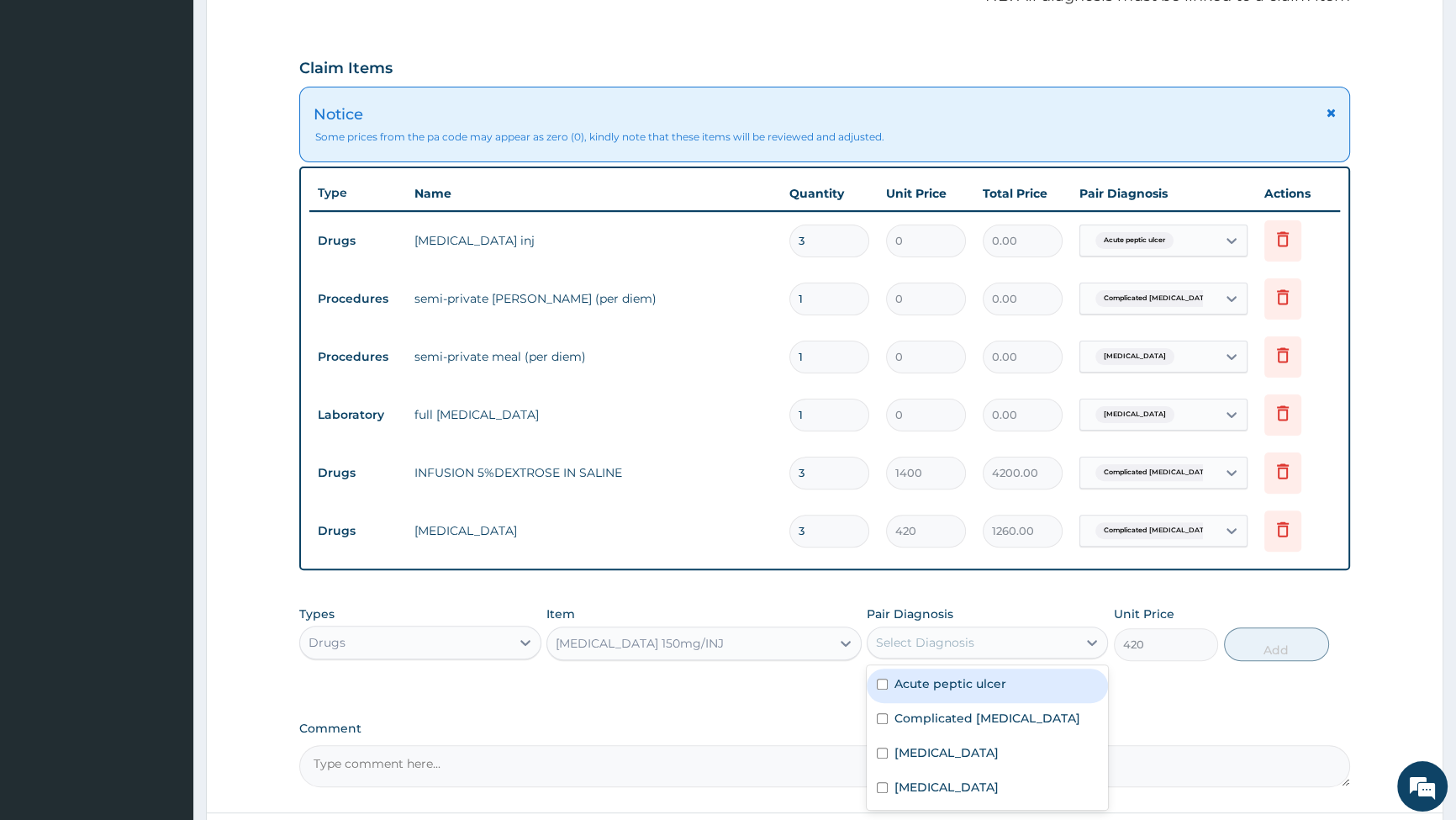
click at [1029, 640] on div "Select Diagnosis" at bounding box center [972, 643] width 209 height 27
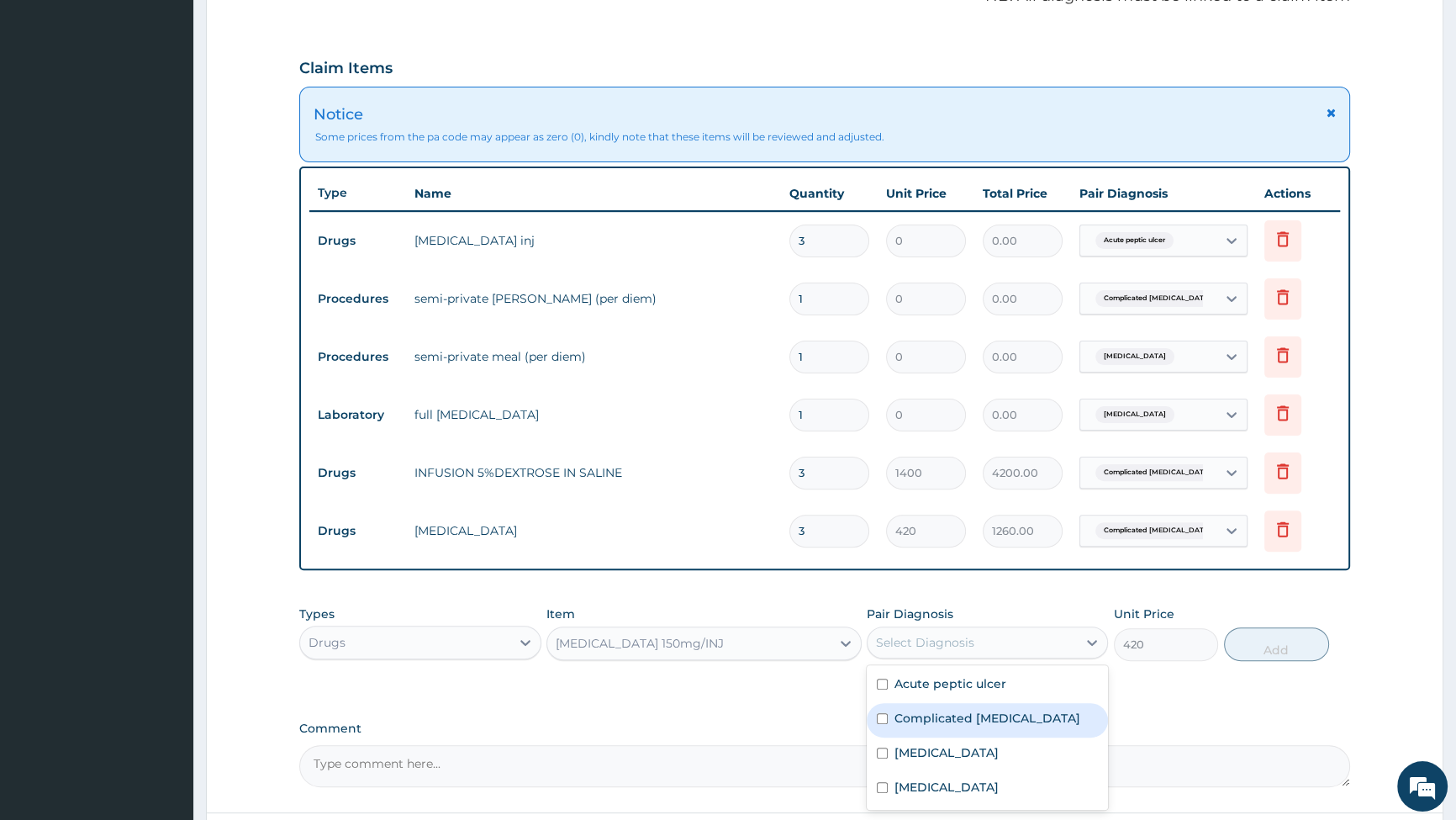
click at [879, 716] on input "checkbox" at bounding box center [882, 718] width 11 height 11
checkbox input "true"
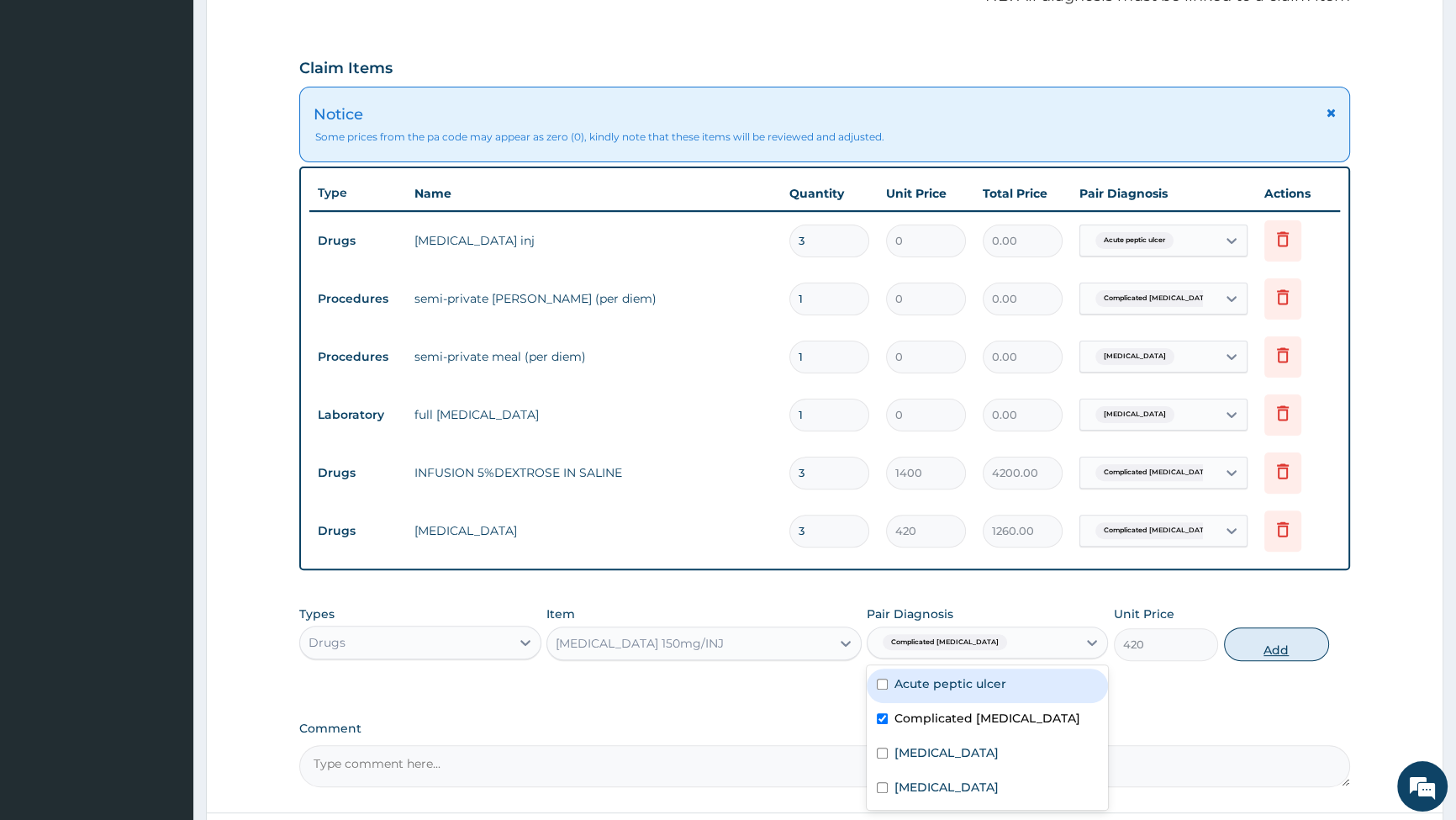
click at [1252, 644] on button "Add" at bounding box center [1277, 645] width 105 height 34
type input "0"
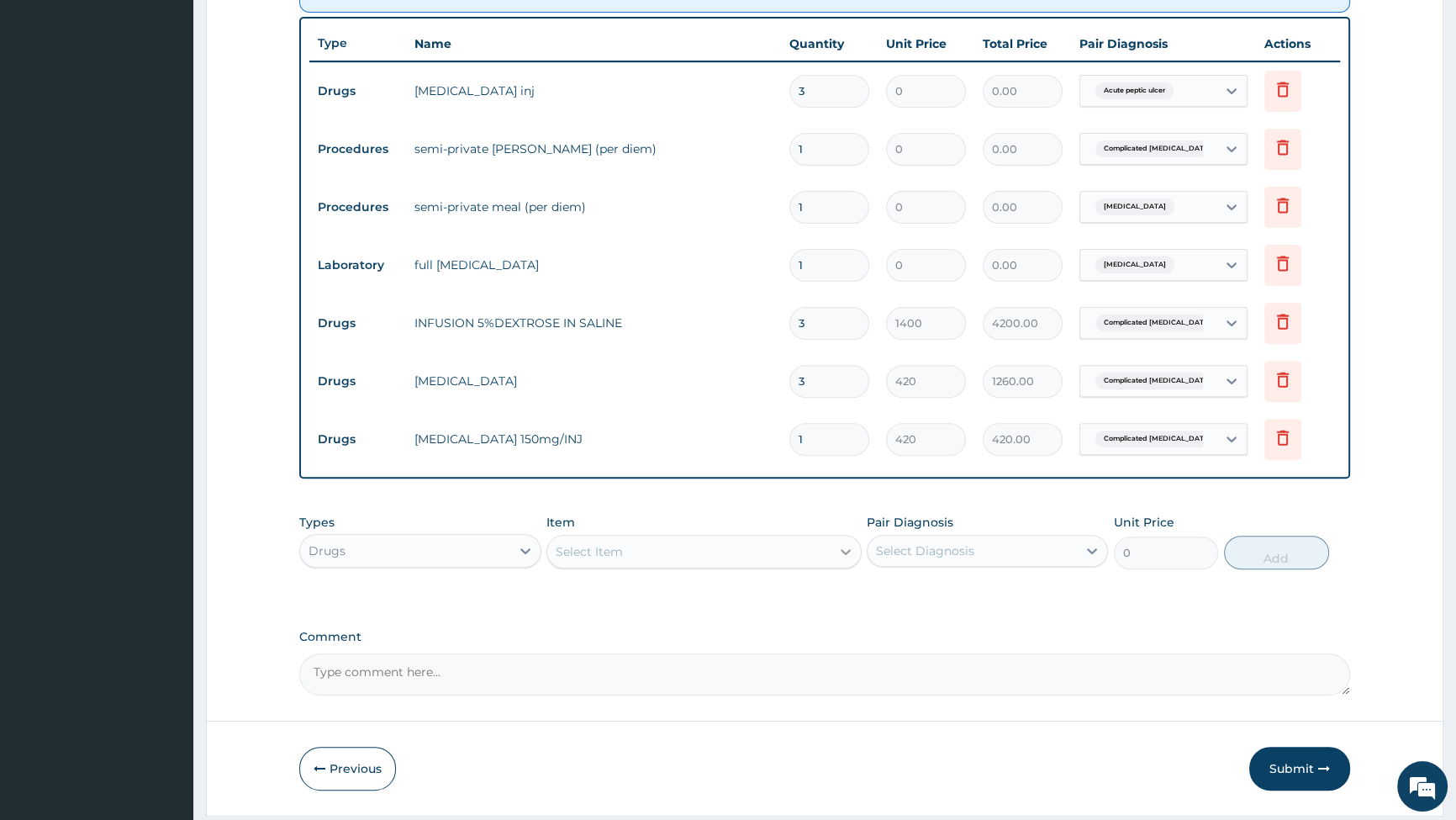
scroll to position [688, 0]
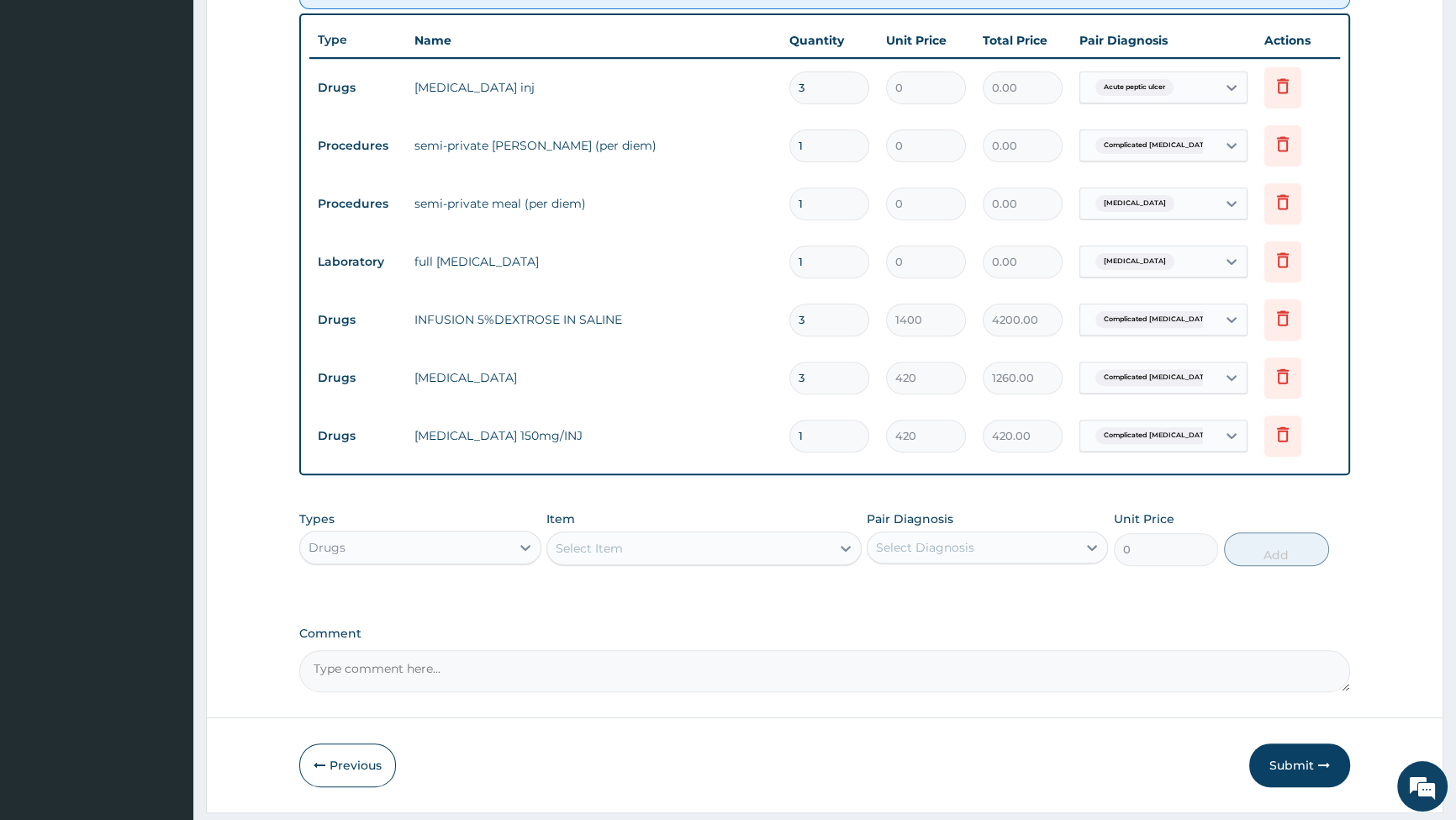
click at [823, 427] on input "1" at bounding box center [829, 436] width 80 height 33
type input "0.00"
type input "6"
type input "2520.00"
type input "6"
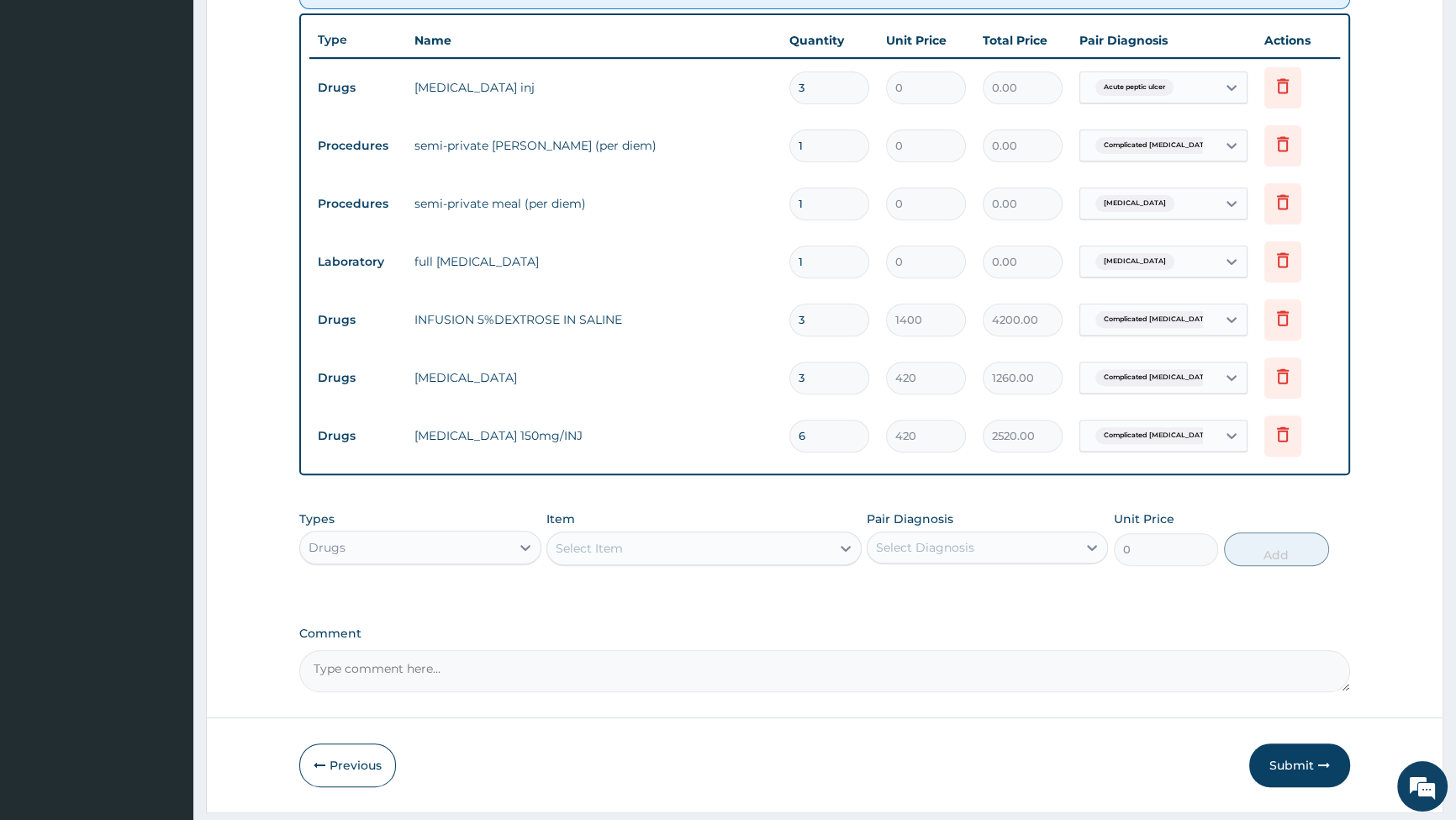
click at [798, 548] on div "Select Item" at bounding box center [689, 549] width 283 height 27
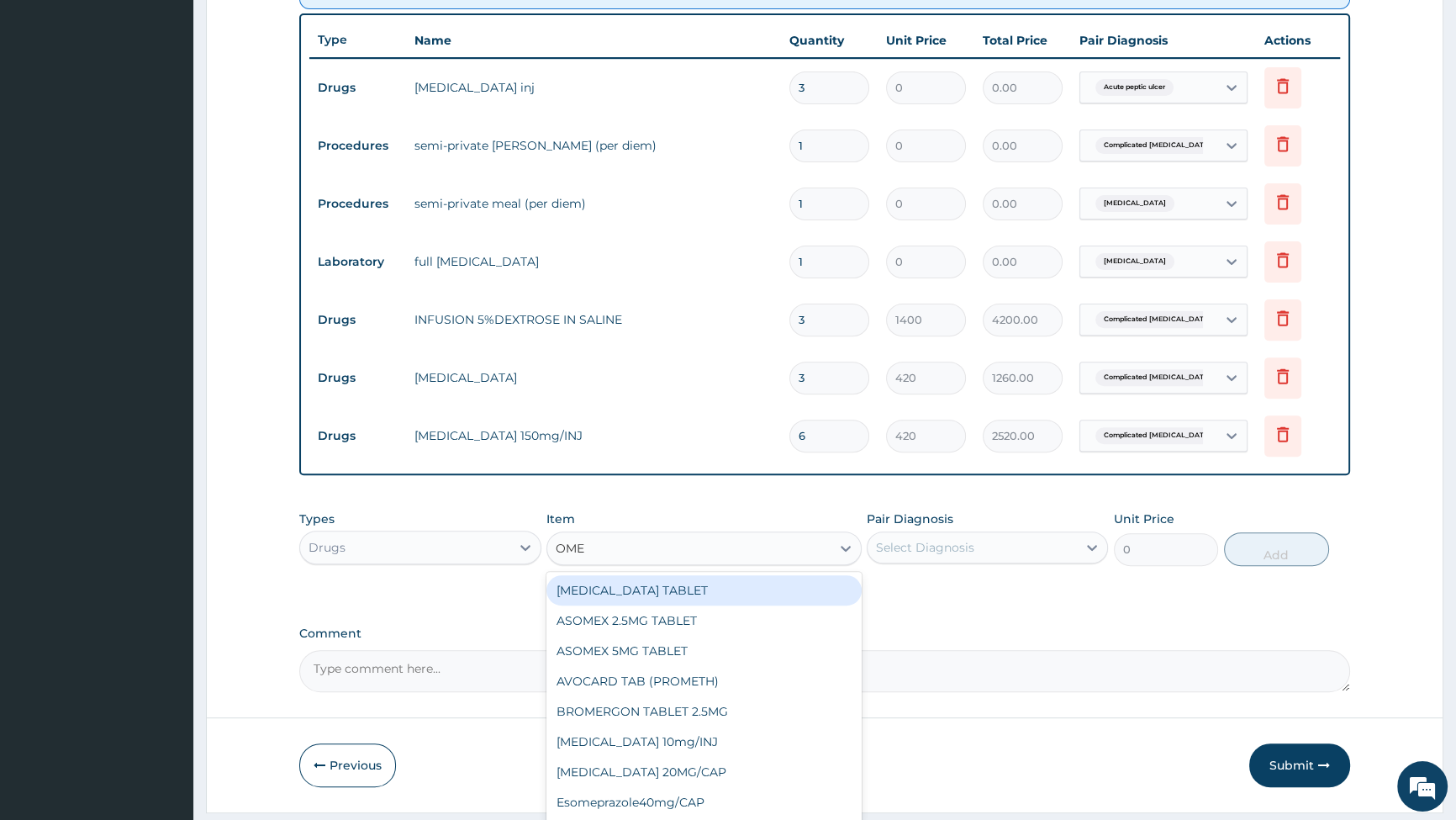
type input "OMEP"
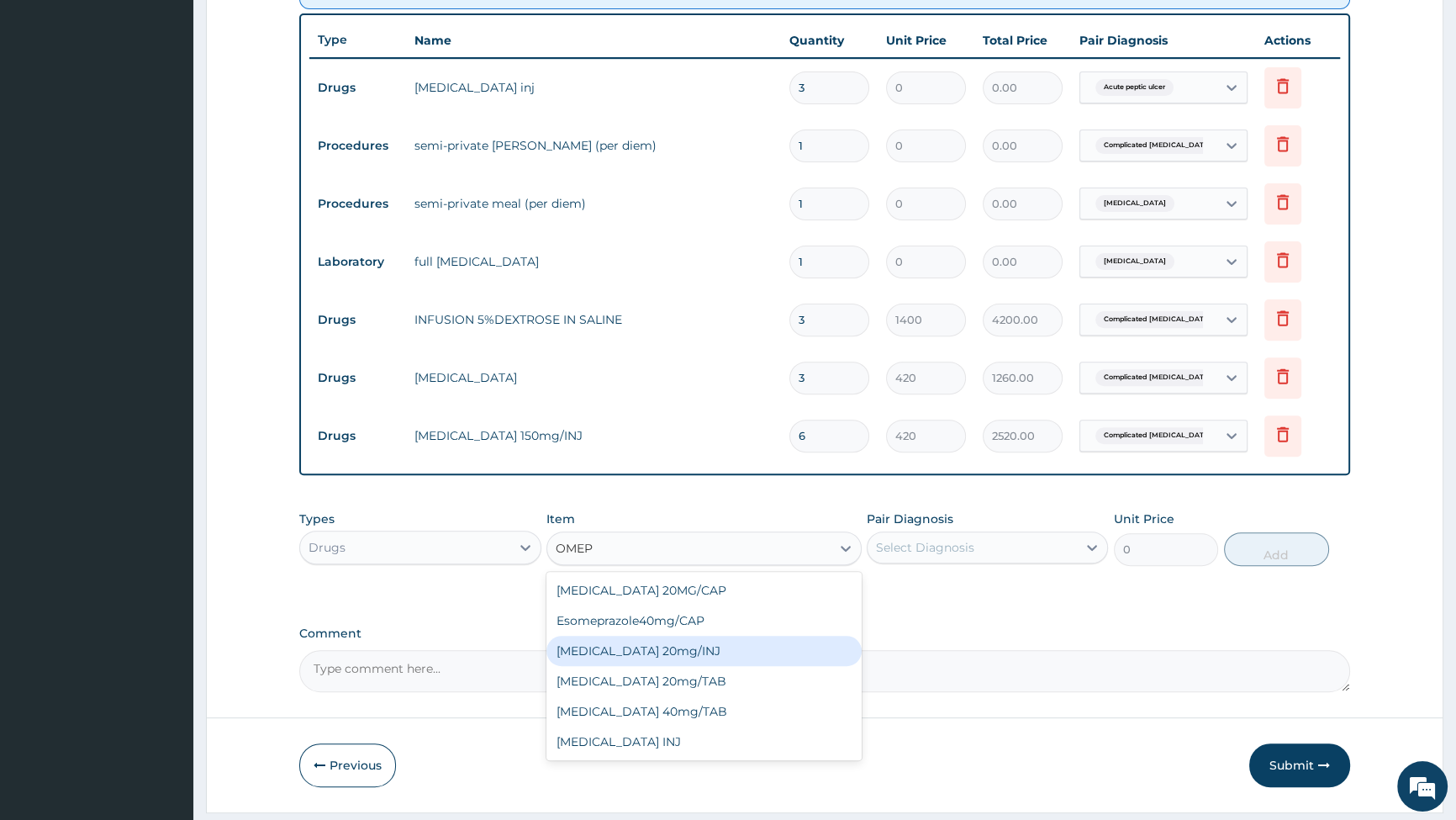
click at [644, 654] on div "Omeprazole 20mg/INJ" at bounding box center [704, 651] width 316 height 31
type input "1120"
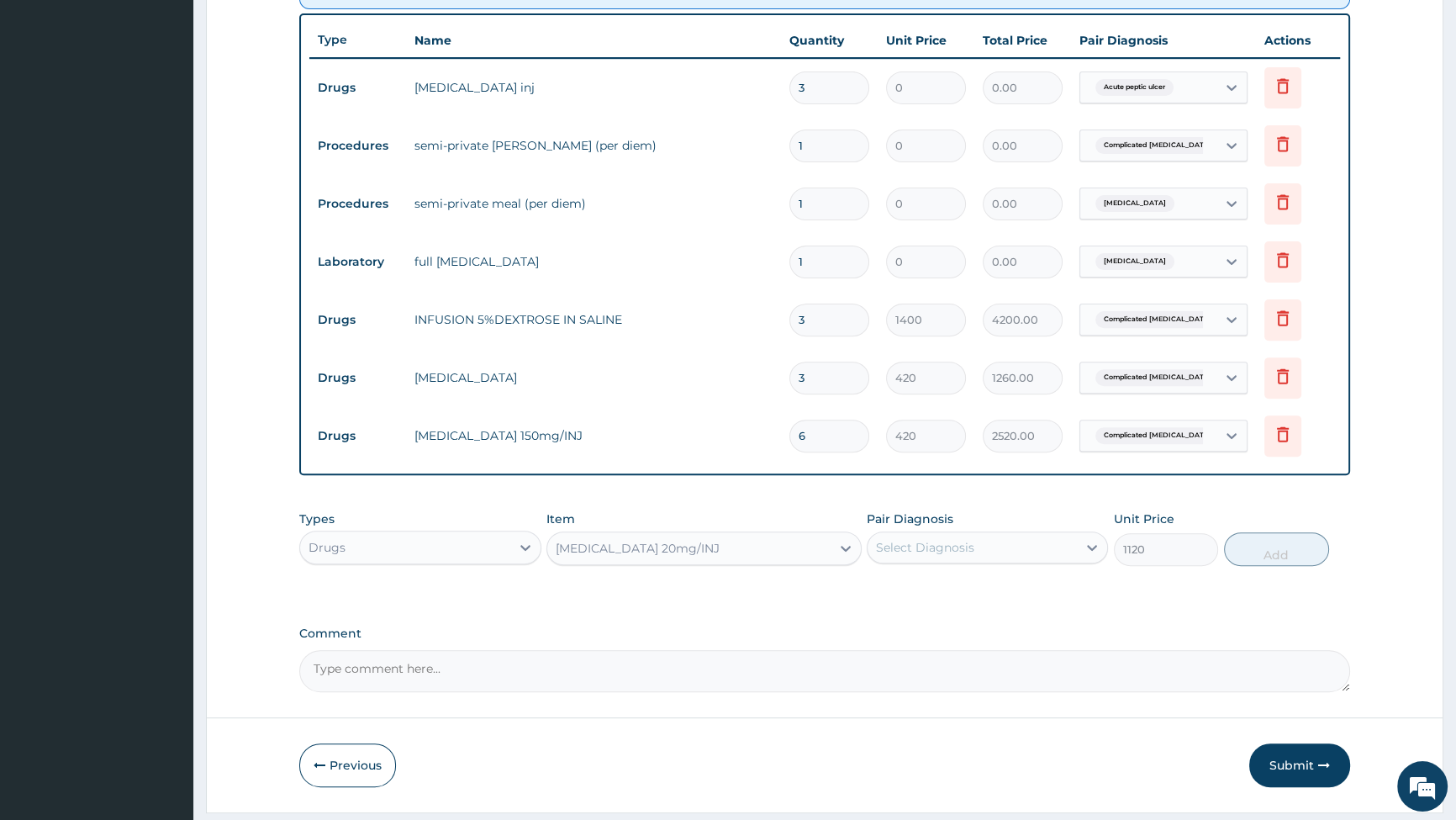
click at [982, 546] on div "Select Diagnosis" at bounding box center [972, 548] width 209 height 27
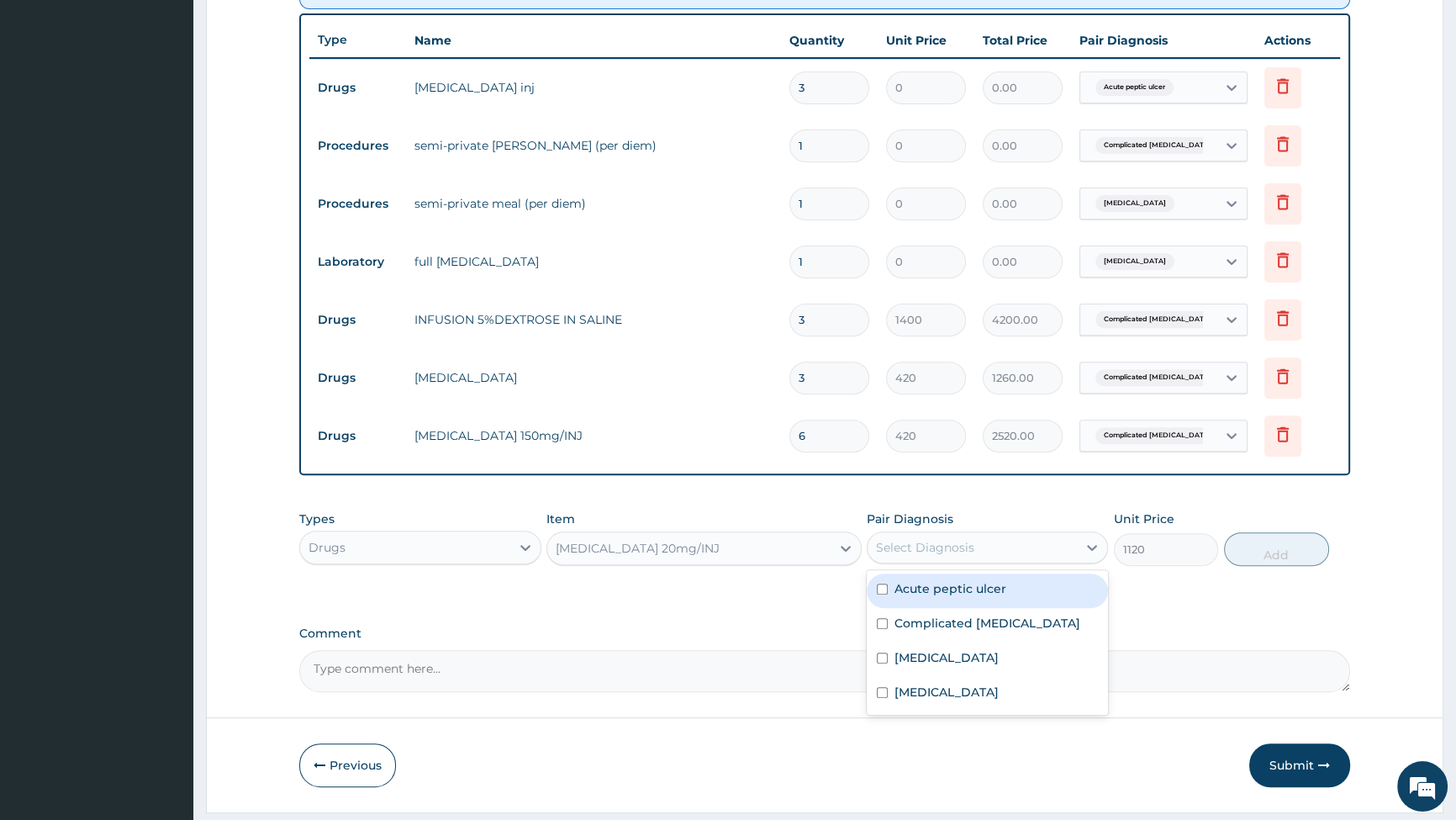
click at [878, 589] on input "checkbox" at bounding box center [882, 589] width 11 height 11
checkbox input "true"
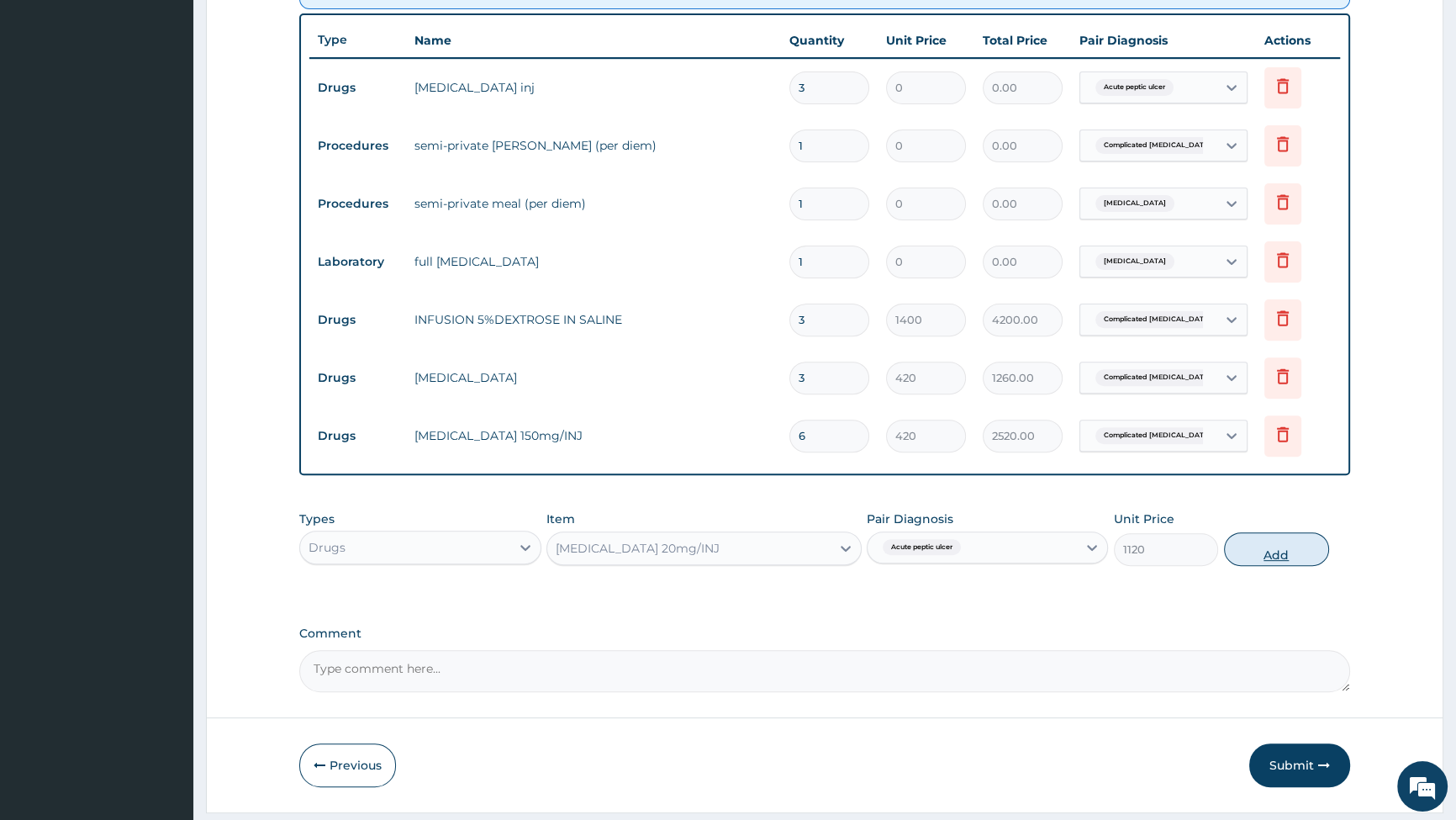
click at [1267, 546] on button "Add" at bounding box center [1277, 550] width 105 height 34
type input "0"
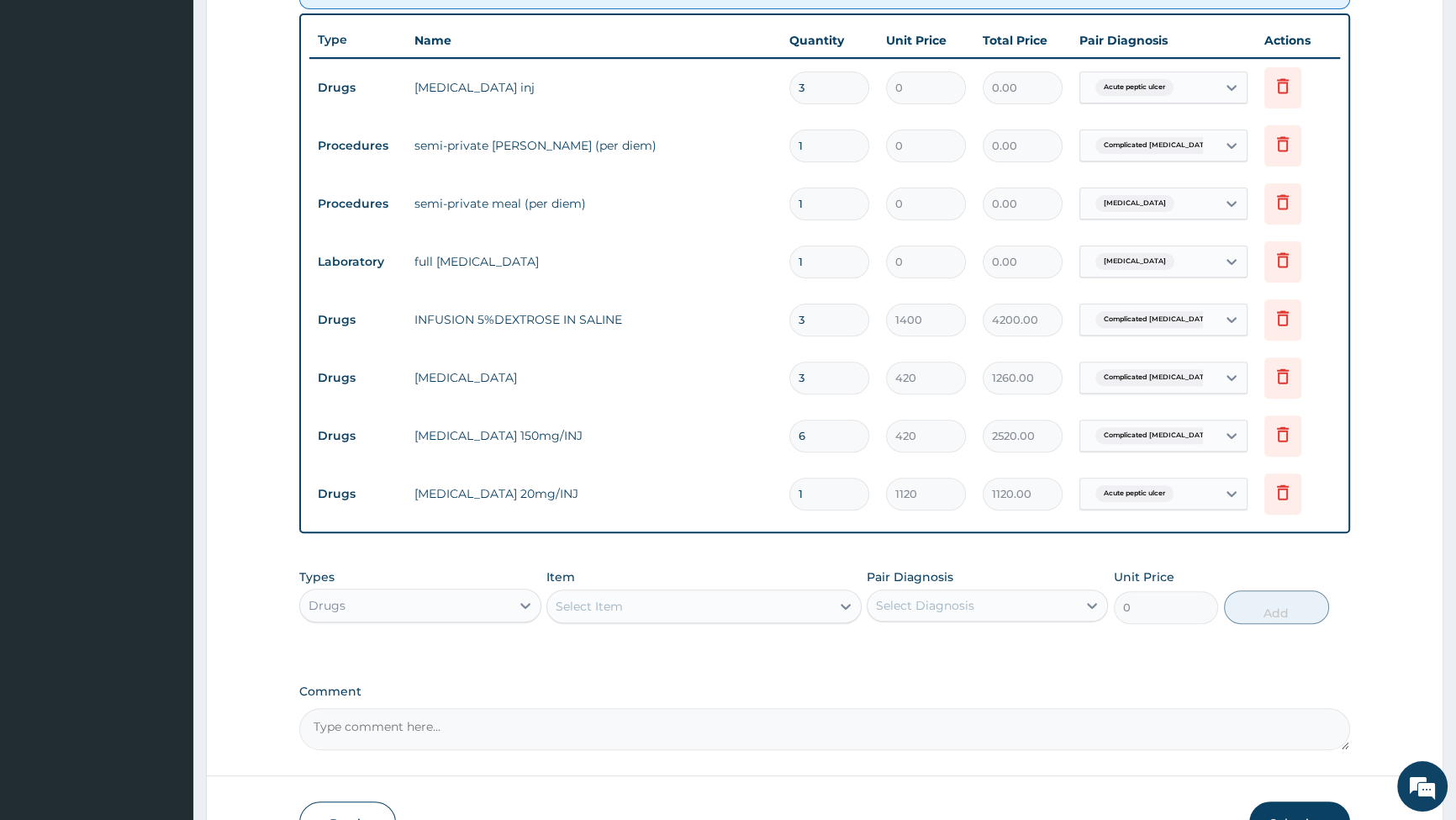
click at [830, 498] on input "1" at bounding box center [829, 494] width 80 height 33
type input "0.00"
type input "4"
type input "4480.00"
type input "4"
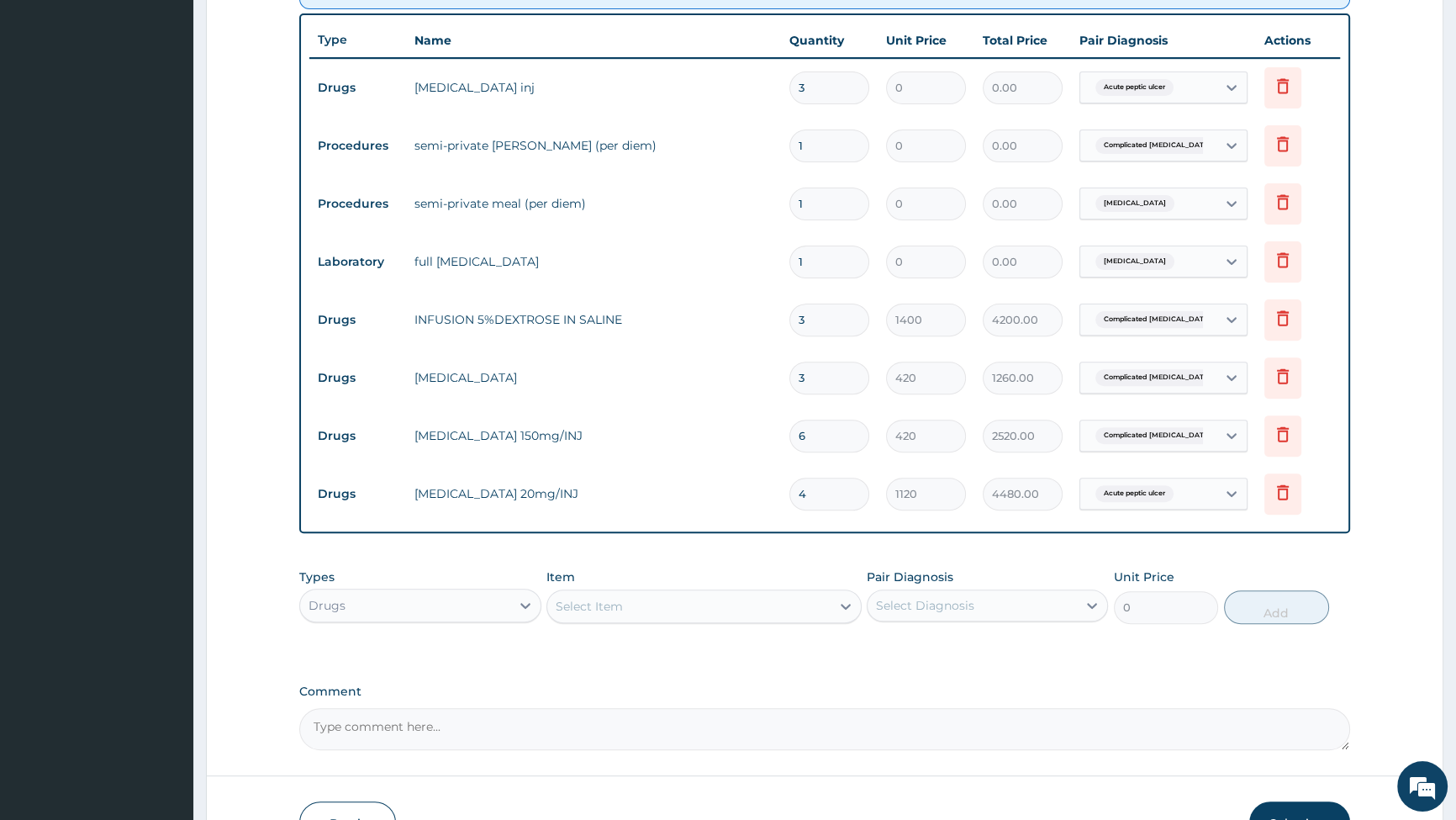
click at [718, 616] on div "Select Item" at bounding box center [689, 606] width 283 height 27
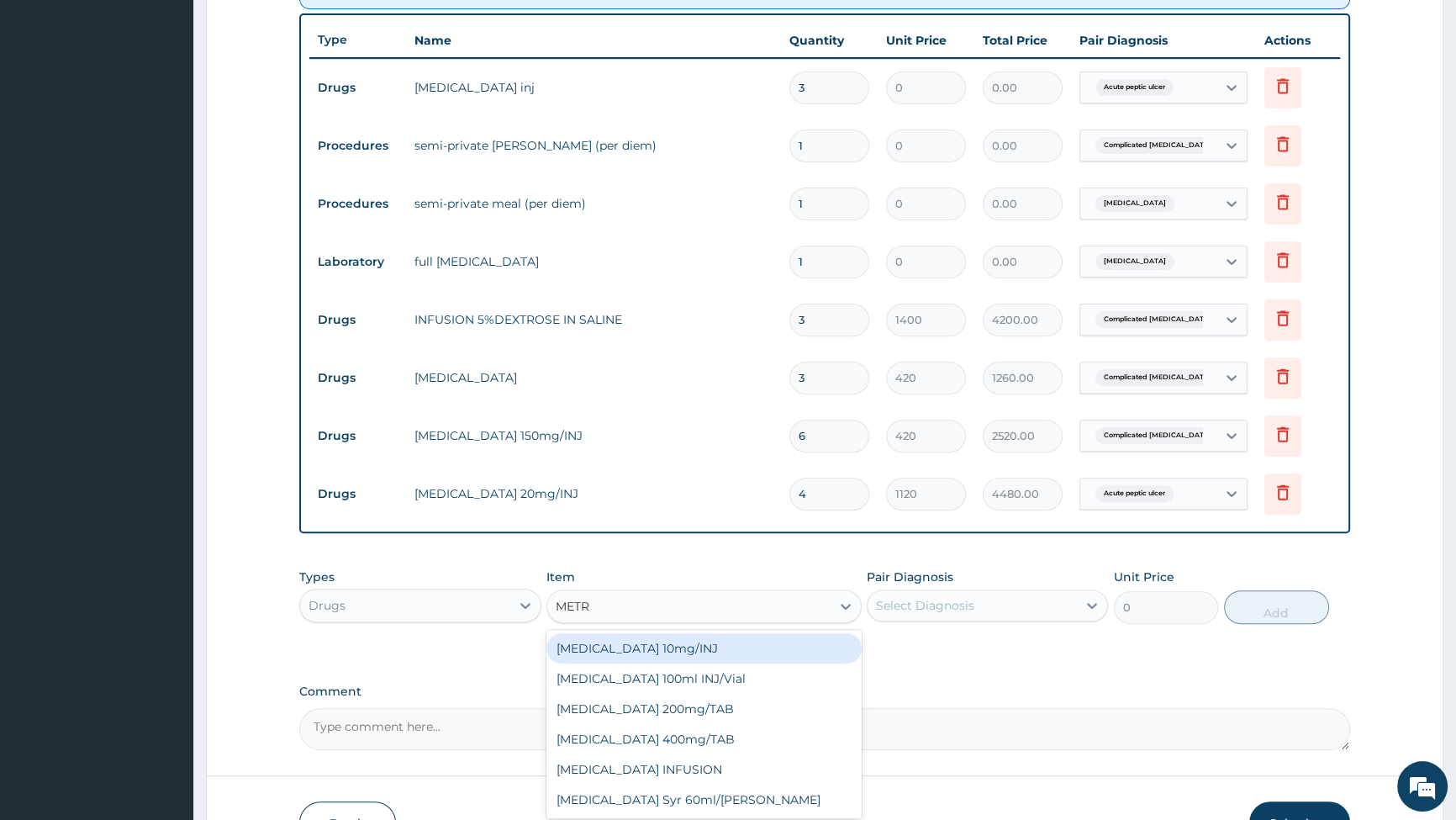
type input "METRO"
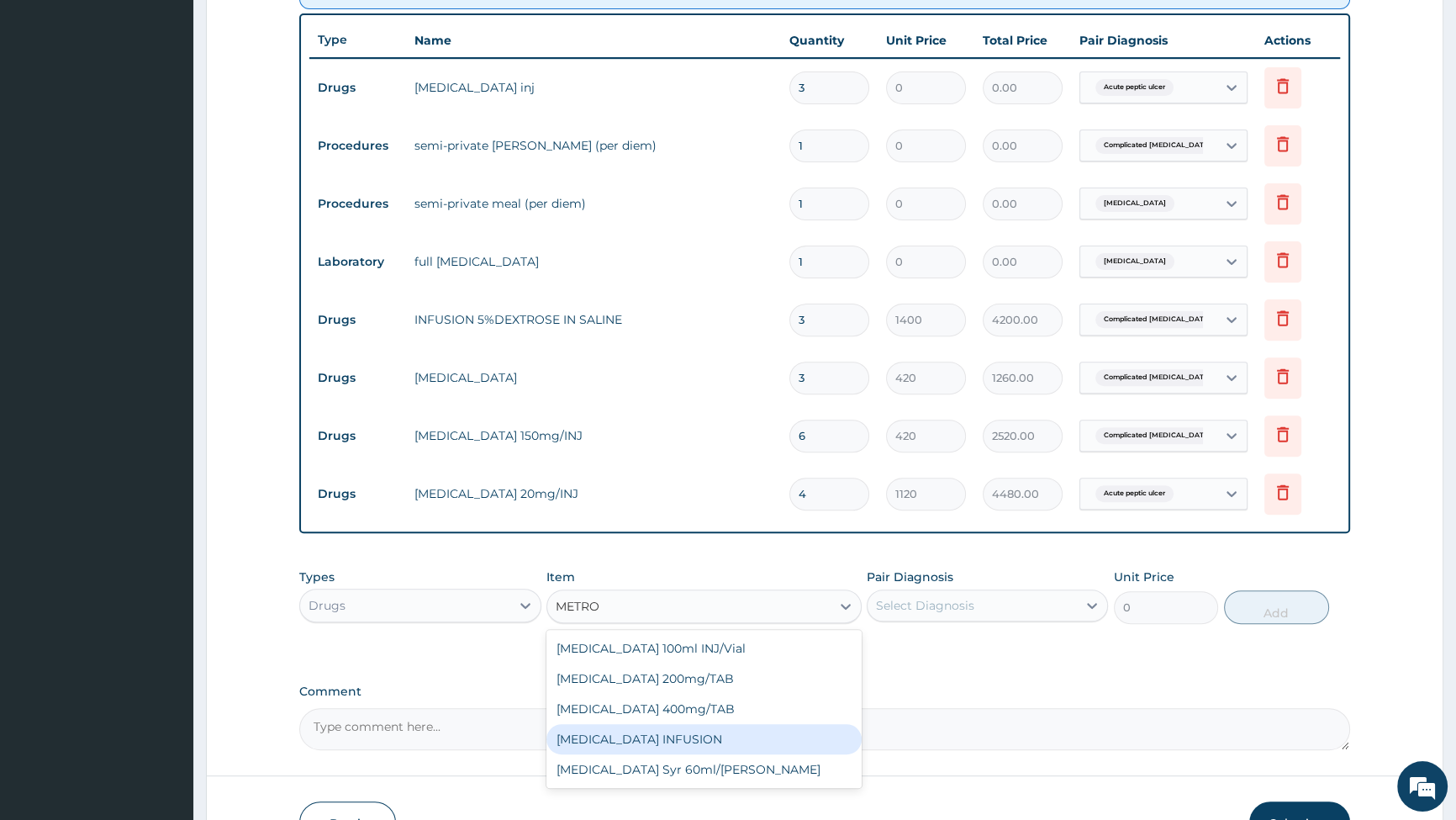
click at [657, 737] on div "METRONIDAZOLE INFUSION" at bounding box center [704, 739] width 316 height 31
type input "840"
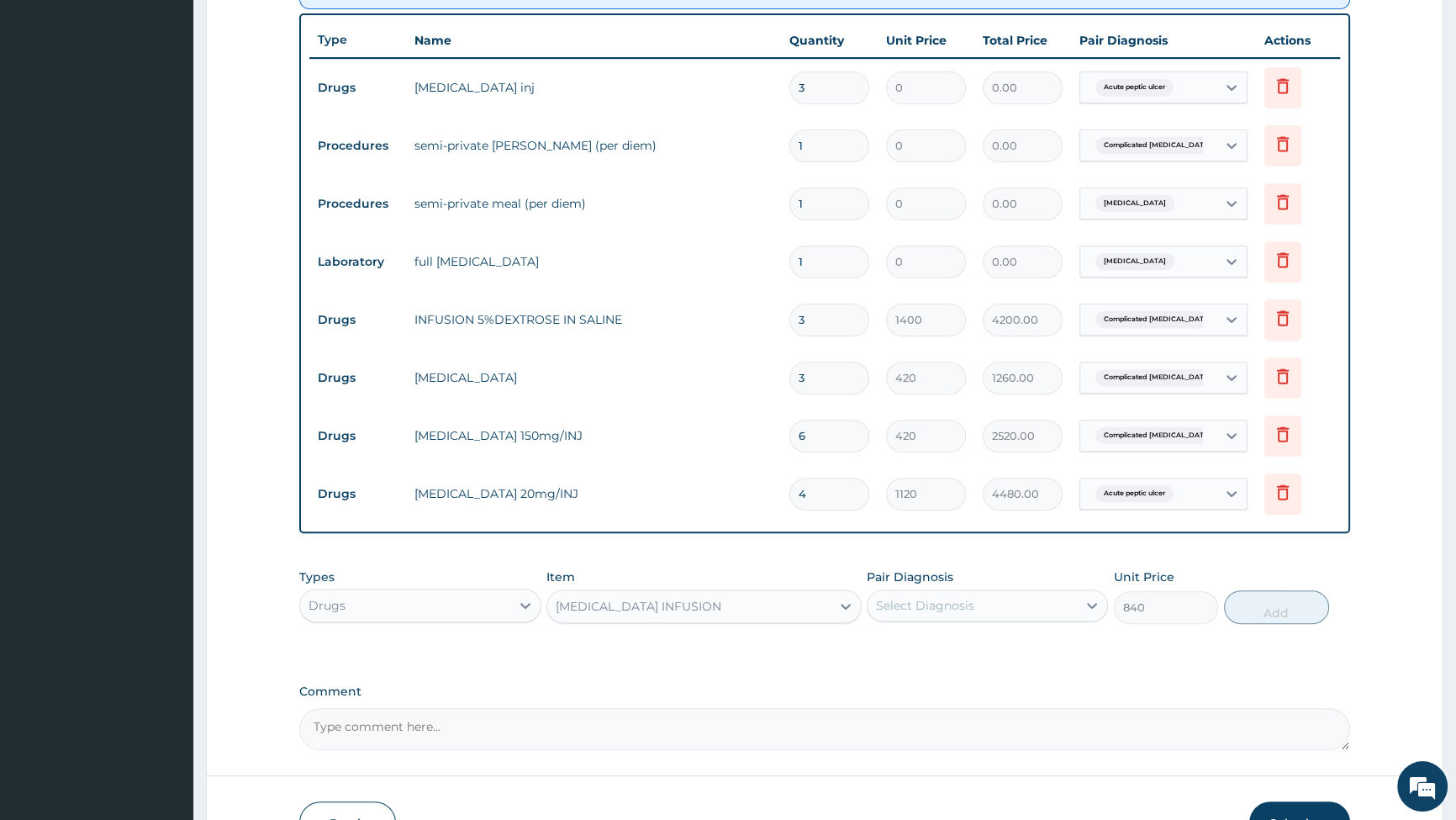
click at [731, 603] on div "METRONIDAZOLE INFUSION" at bounding box center [689, 606] width 283 height 27
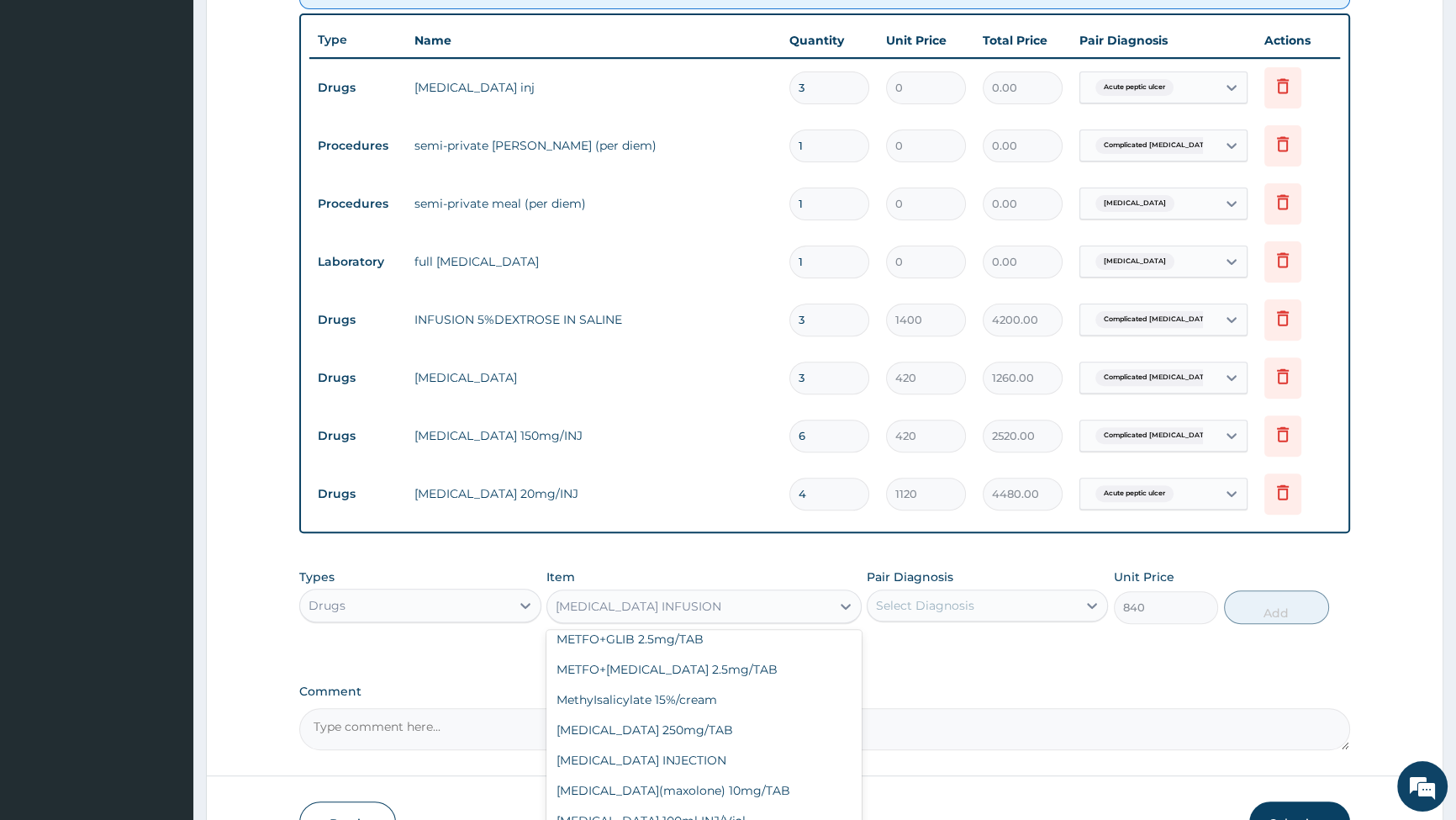
click at [924, 601] on div "Select Diagnosis" at bounding box center [925, 606] width 99 height 17
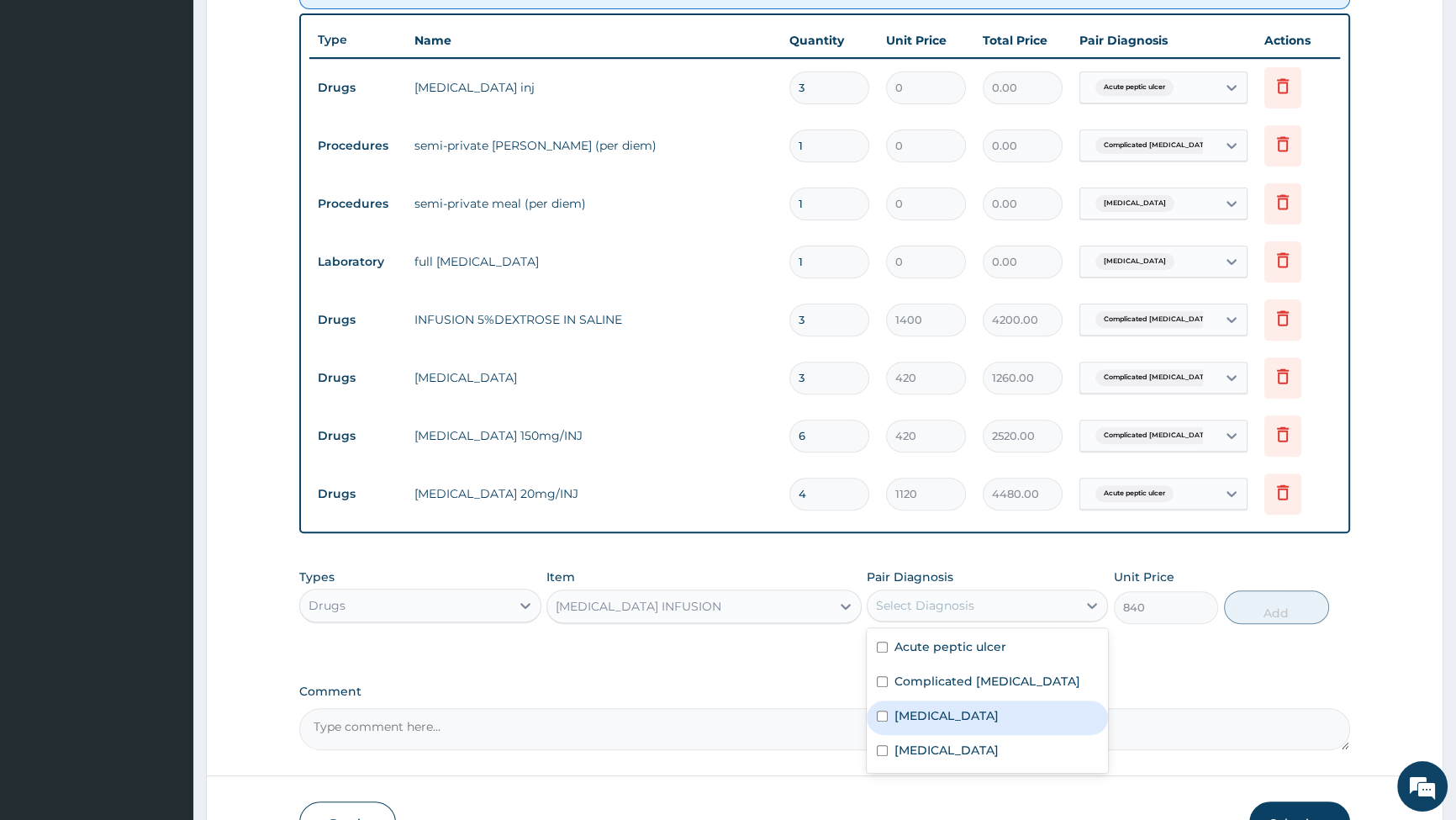
click at [874, 715] on div "[MEDICAL_DATA]" at bounding box center [987, 718] width 242 height 35
checkbox input "true"
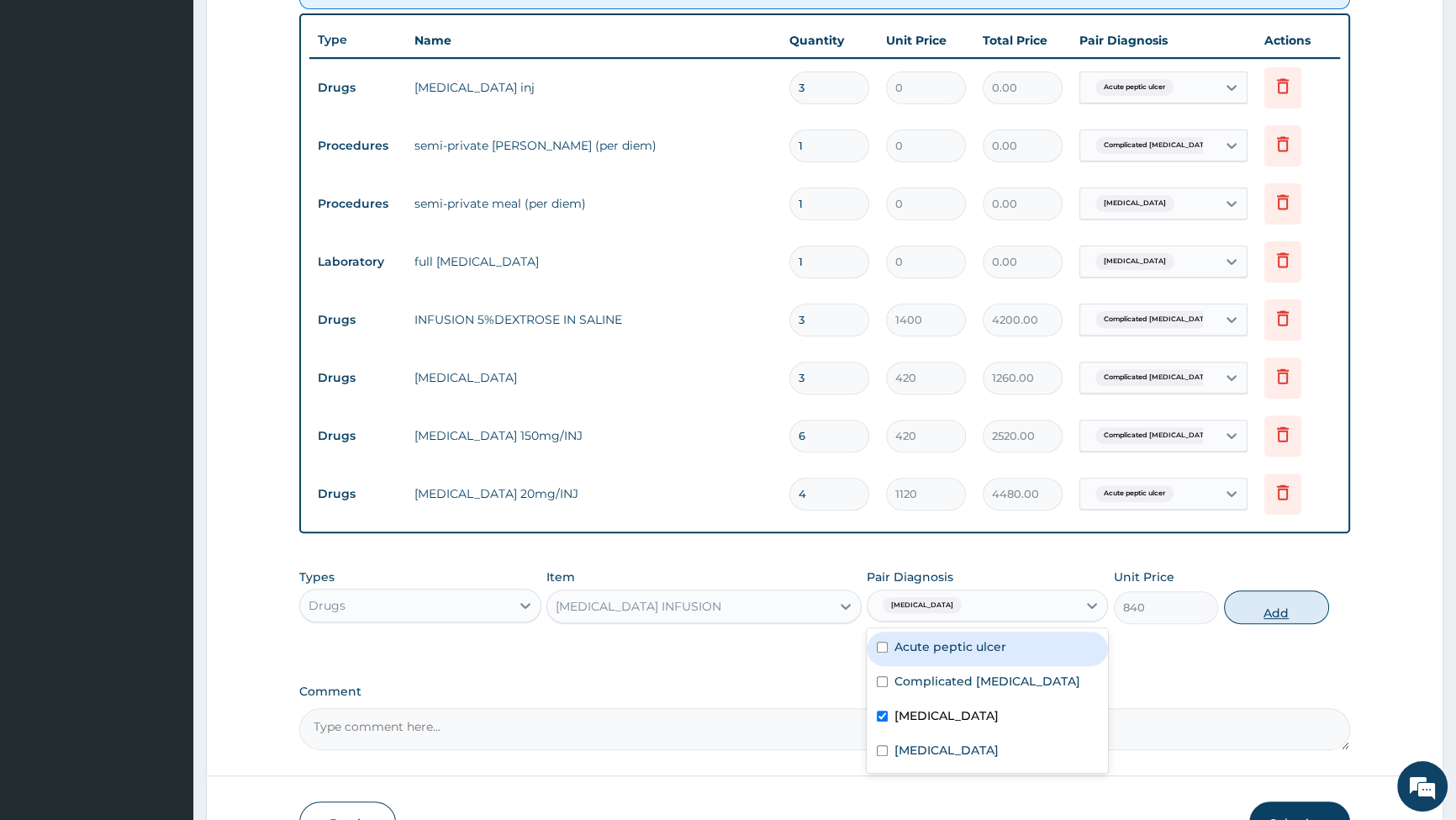
click at [1260, 606] on button "Add" at bounding box center [1277, 607] width 105 height 34
type input "0"
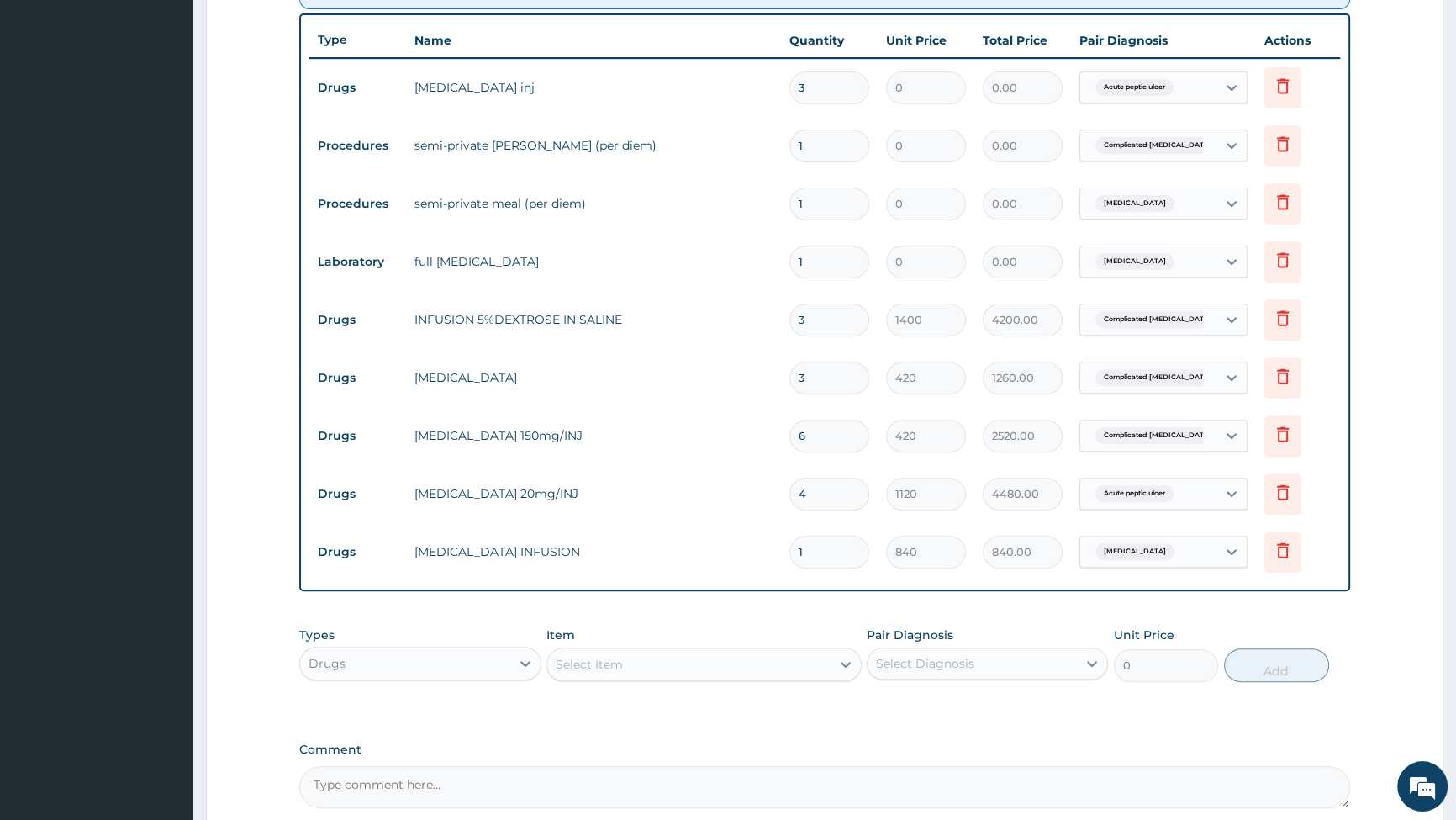
click at [825, 559] on input "1" at bounding box center [829, 552] width 80 height 33
type input "0.00"
type input "3"
type input "2520.00"
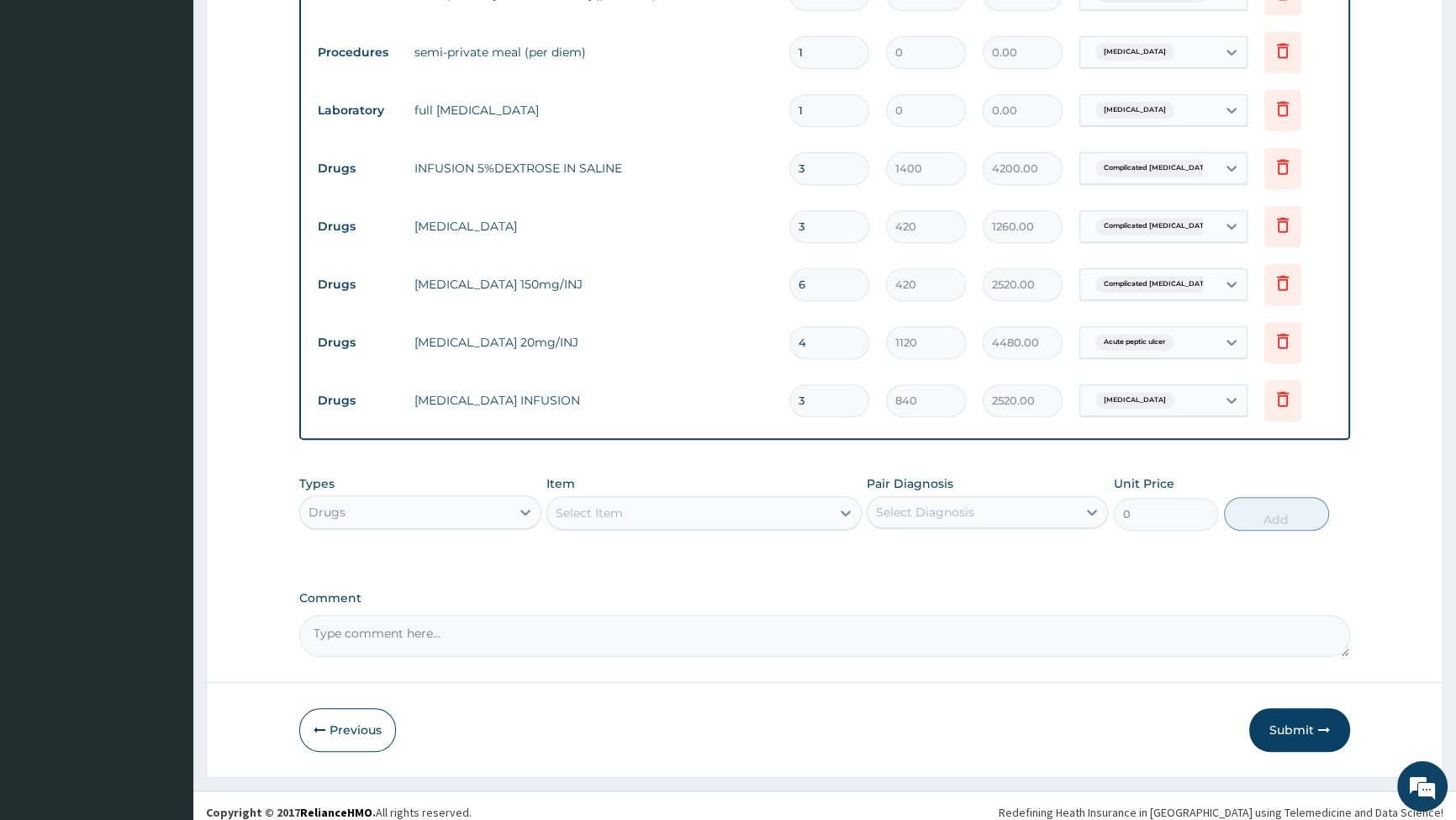
scroll to position [841, 0]
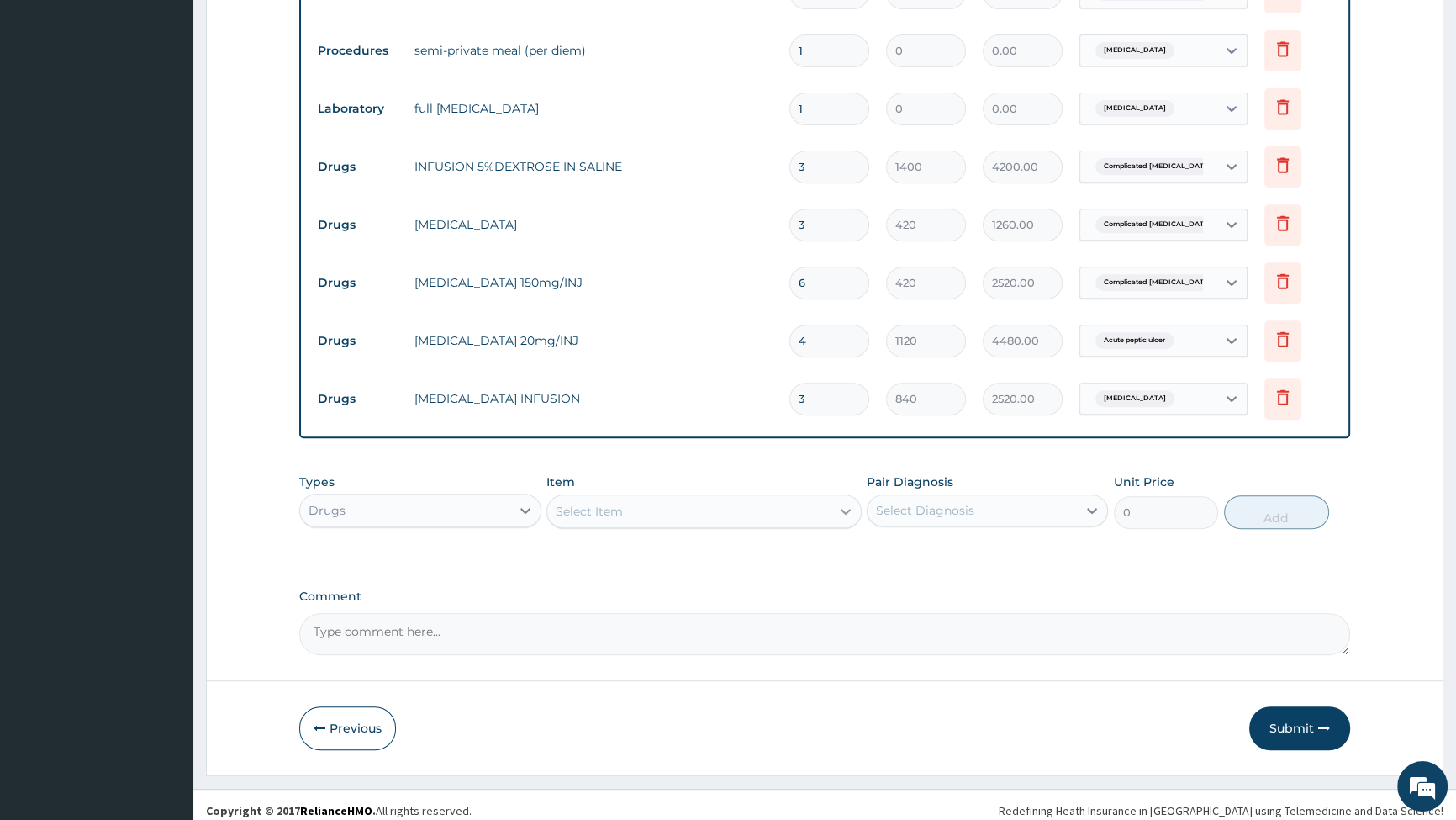
type input "3"
click at [839, 514] on icon at bounding box center [846, 511] width 17 height 17
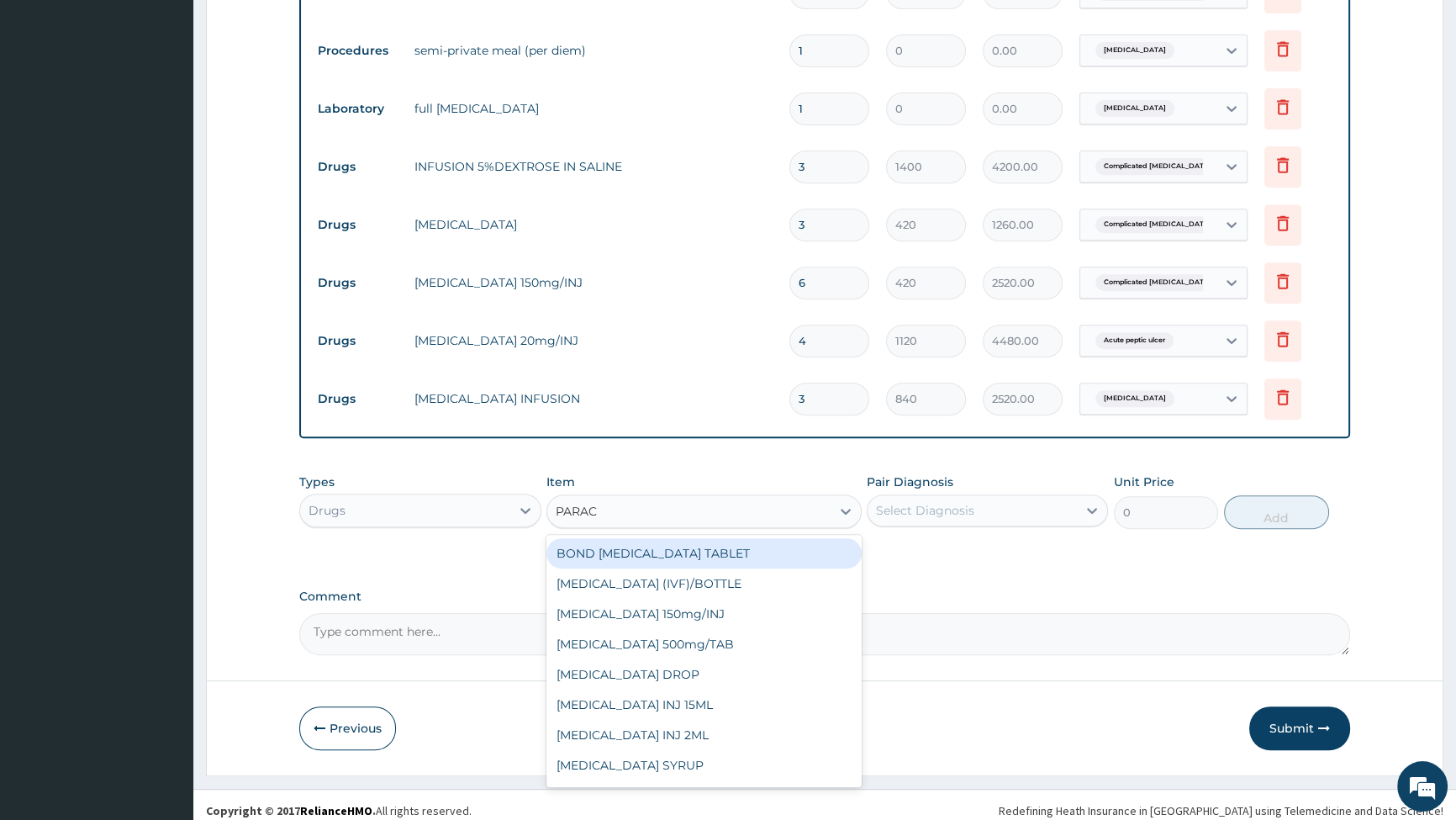
type input "PARACE"
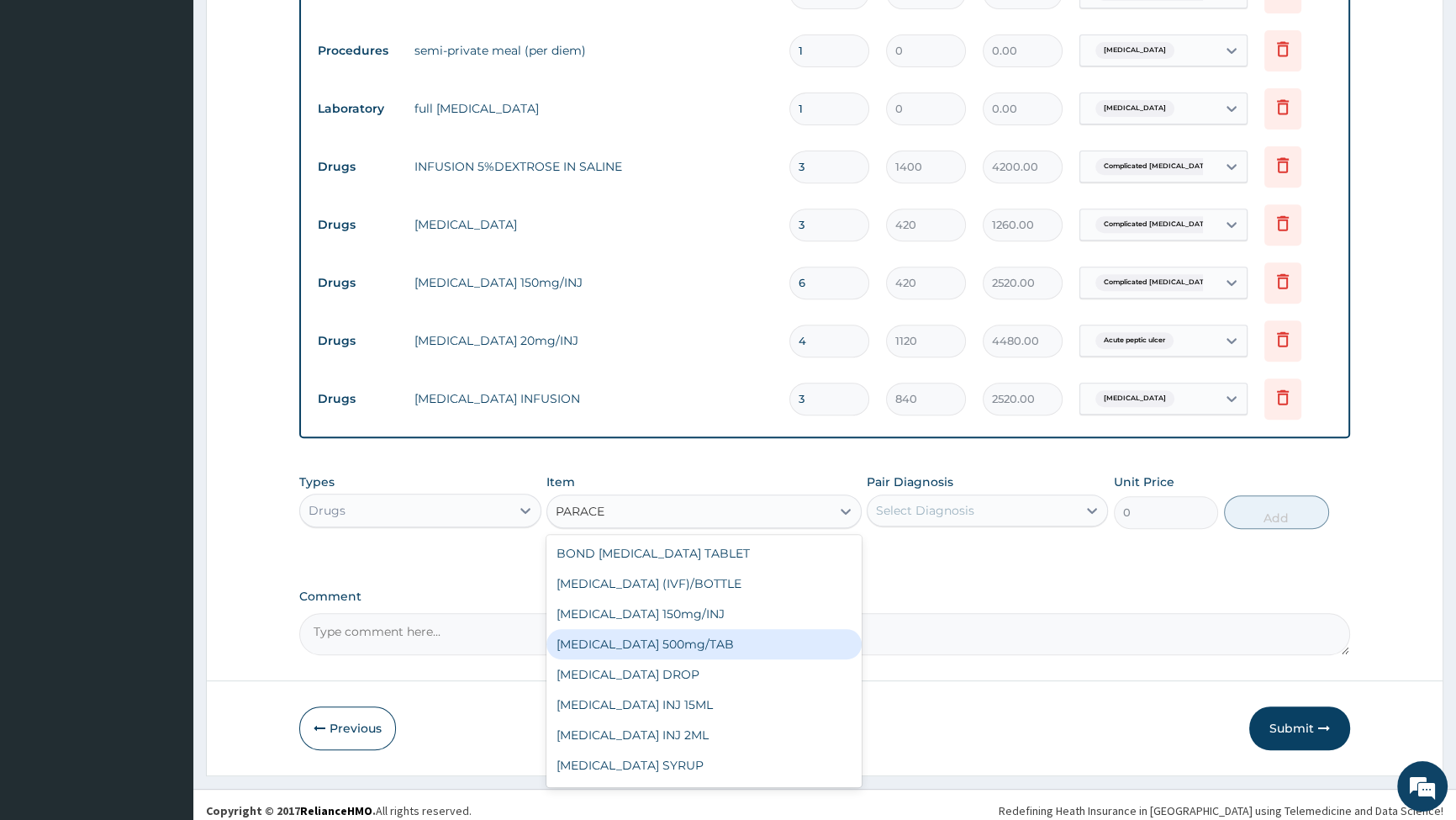
click at [635, 646] on div "PARACETAMOL 500mg/TAB" at bounding box center [704, 645] width 316 height 31
type input "14"
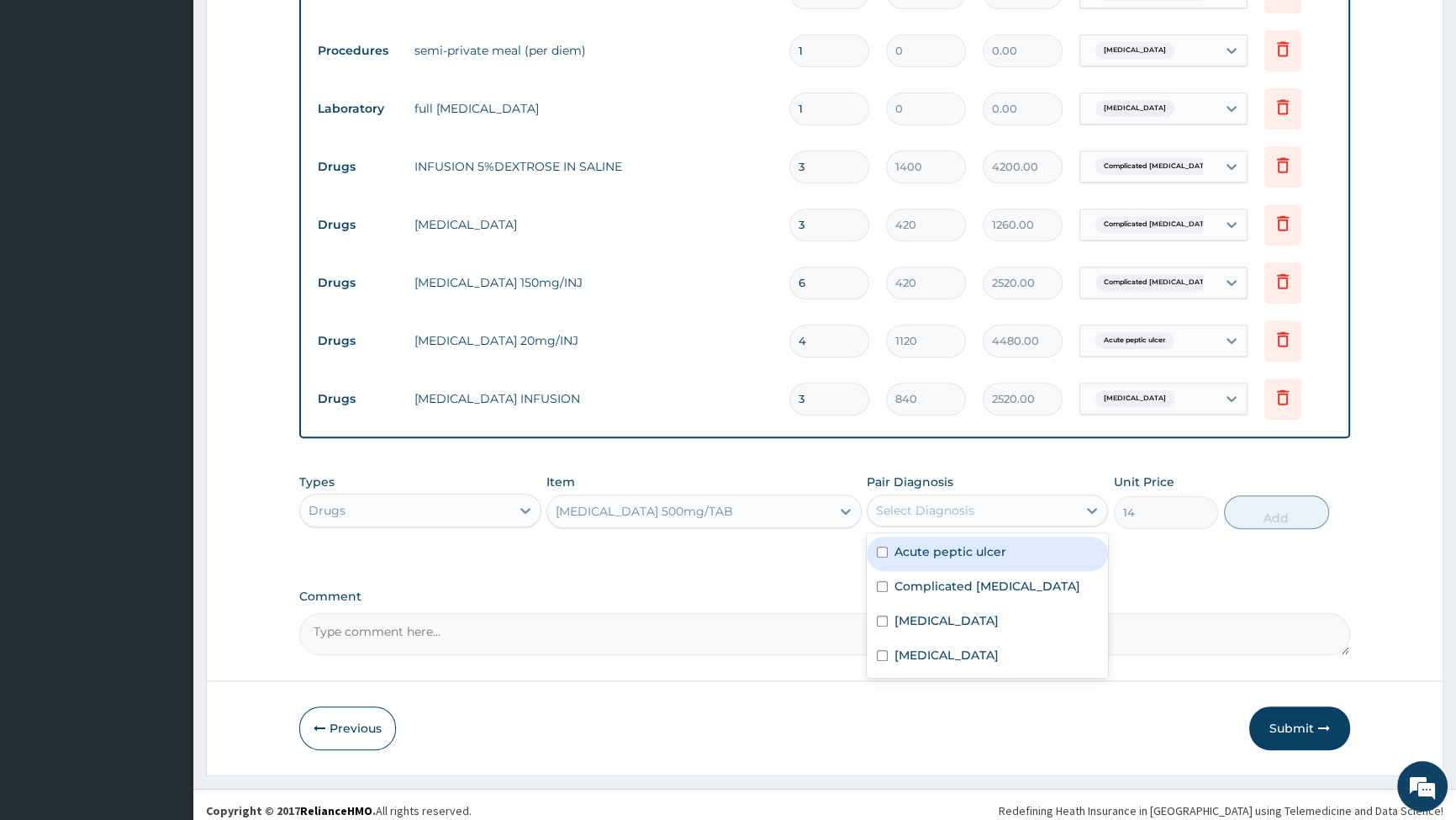
click at [1025, 511] on div "Select Diagnosis" at bounding box center [972, 510] width 209 height 27
click at [880, 592] on input "checkbox" at bounding box center [882, 586] width 11 height 11
checkbox input "true"
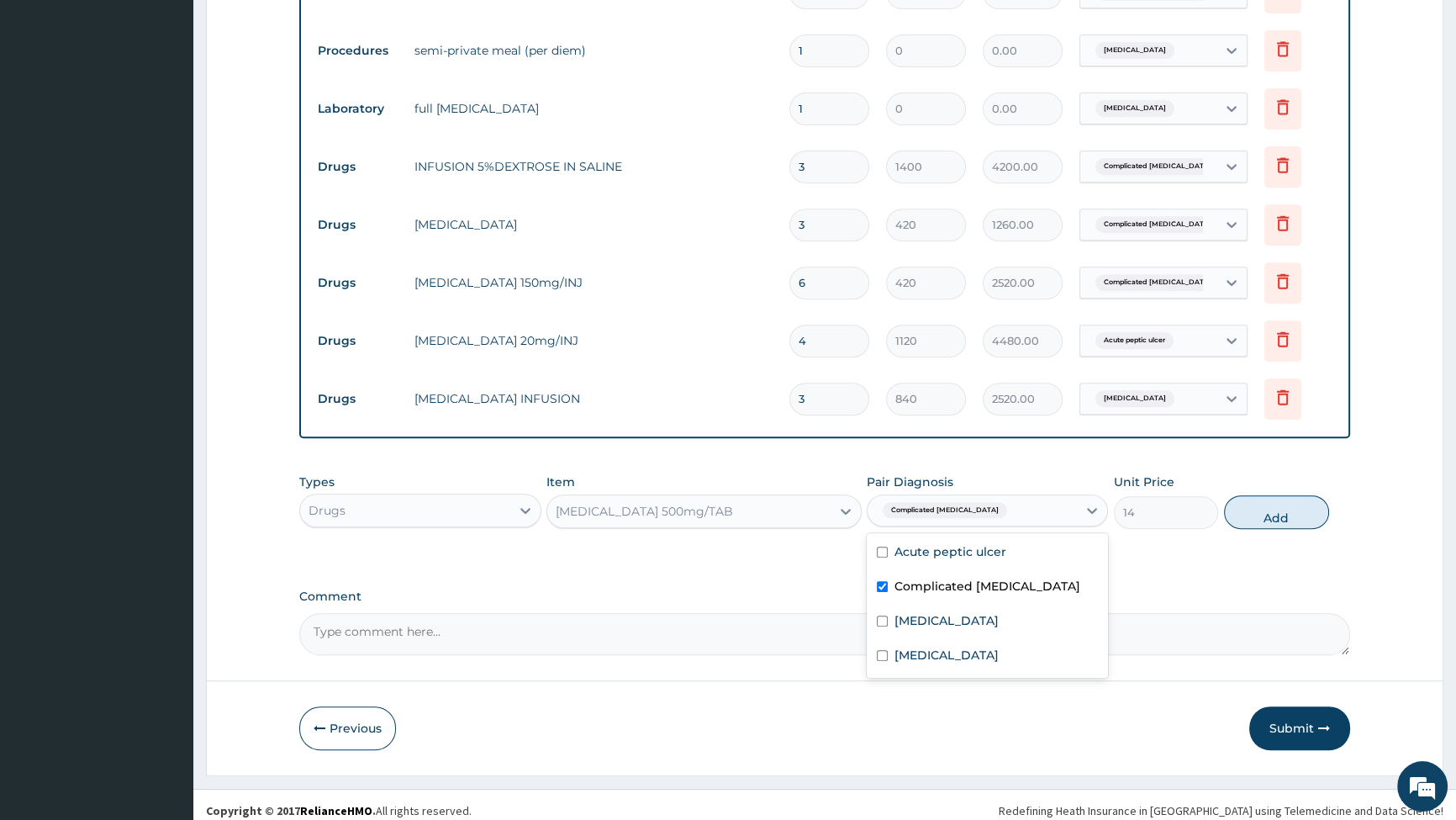
click at [1278, 517] on button "Add" at bounding box center [1277, 512] width 105 height 34
type input "0"
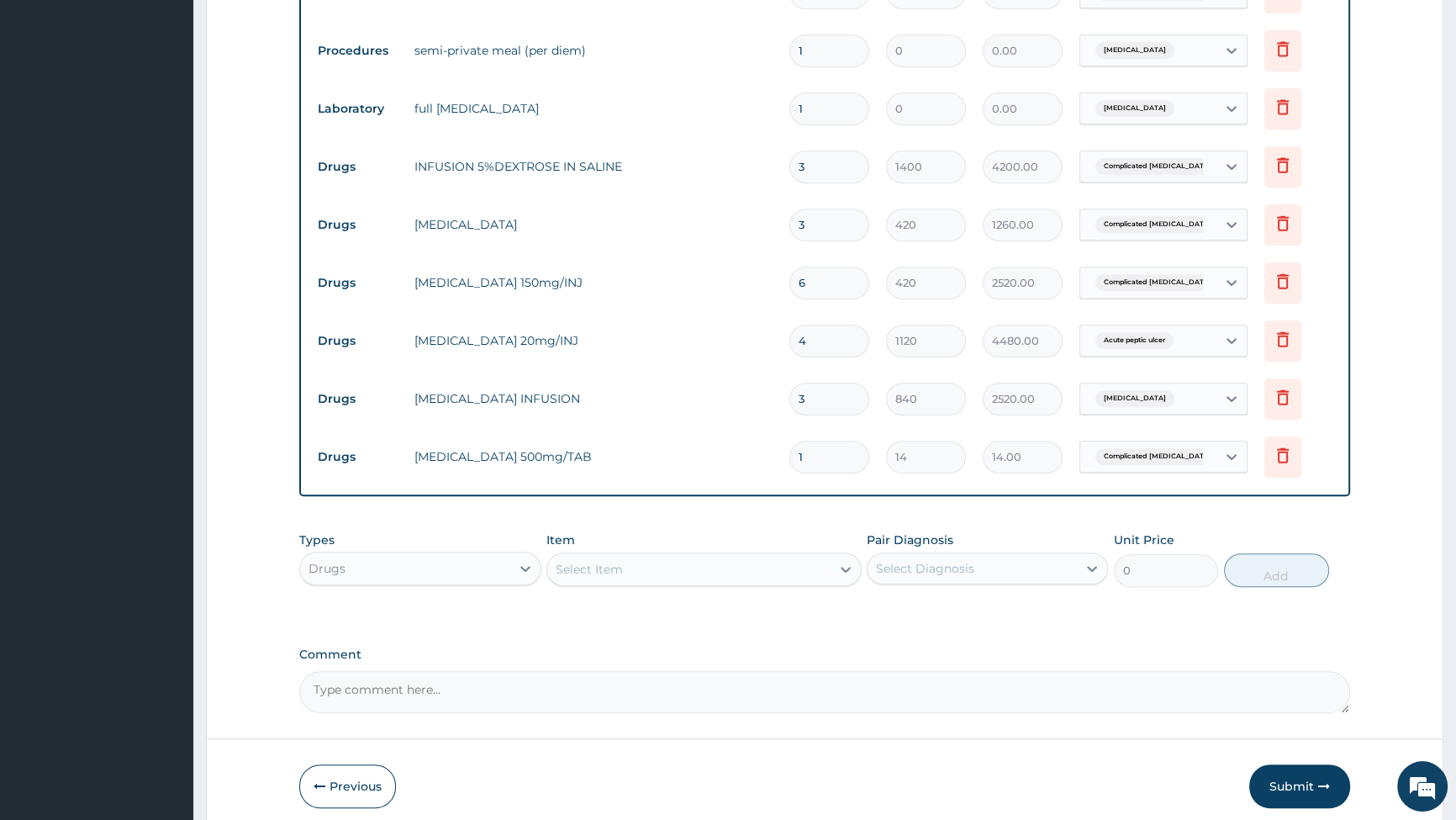
click at [845, 463] on input "1" at bounding box center [829, 457] width 80 height 33
type input "18"
type input "252.00"
type input "18"
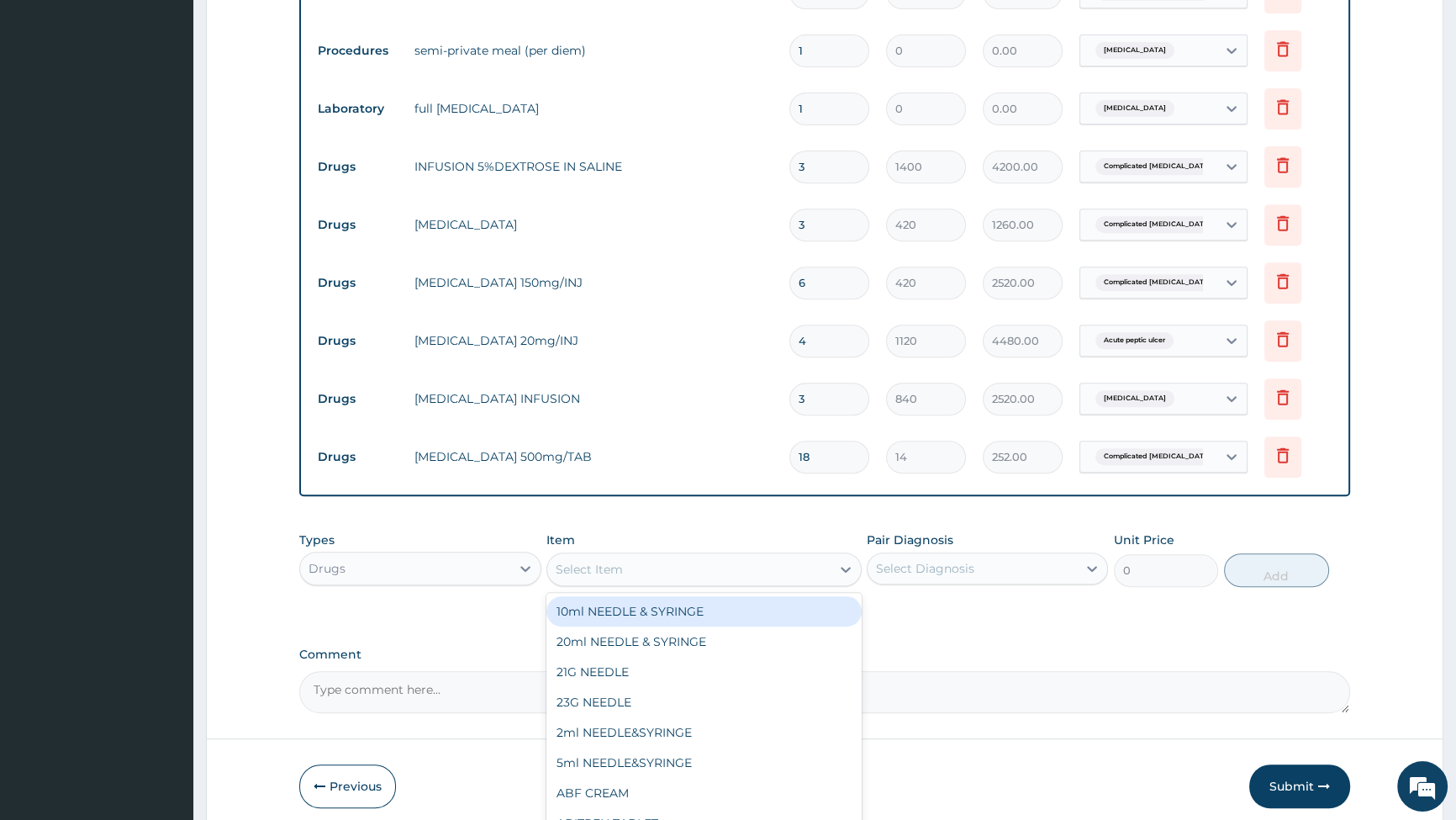
click at [788, 560] on div "Select Item" at bounding box center [689, 569] width 283 height 27
type input "OMEP"
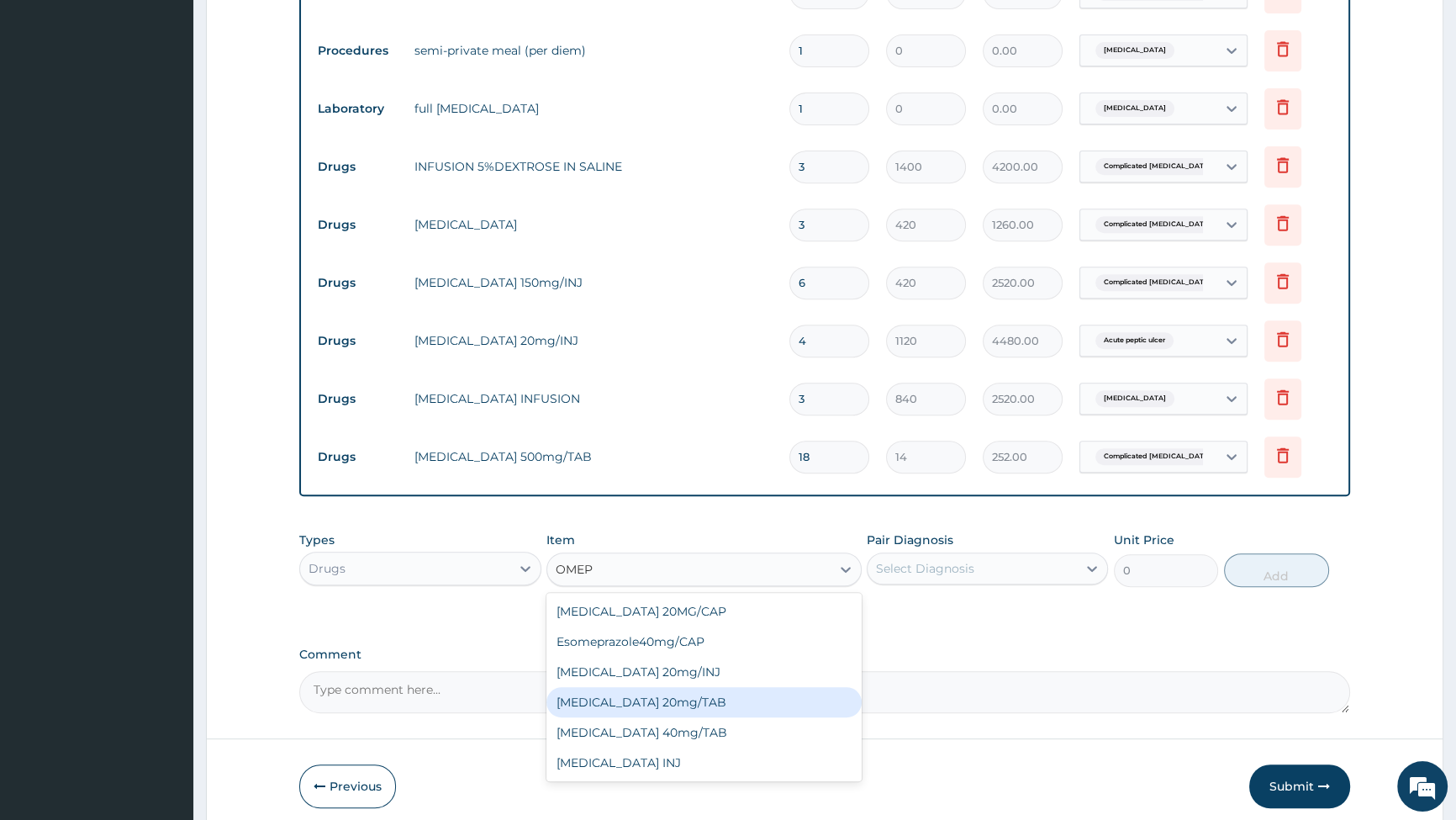
click at [656, 706] on div "OMEPRAZOLE 20mg/TAB" at bounding box center [704, 703] width 316 height 31
type input "84"
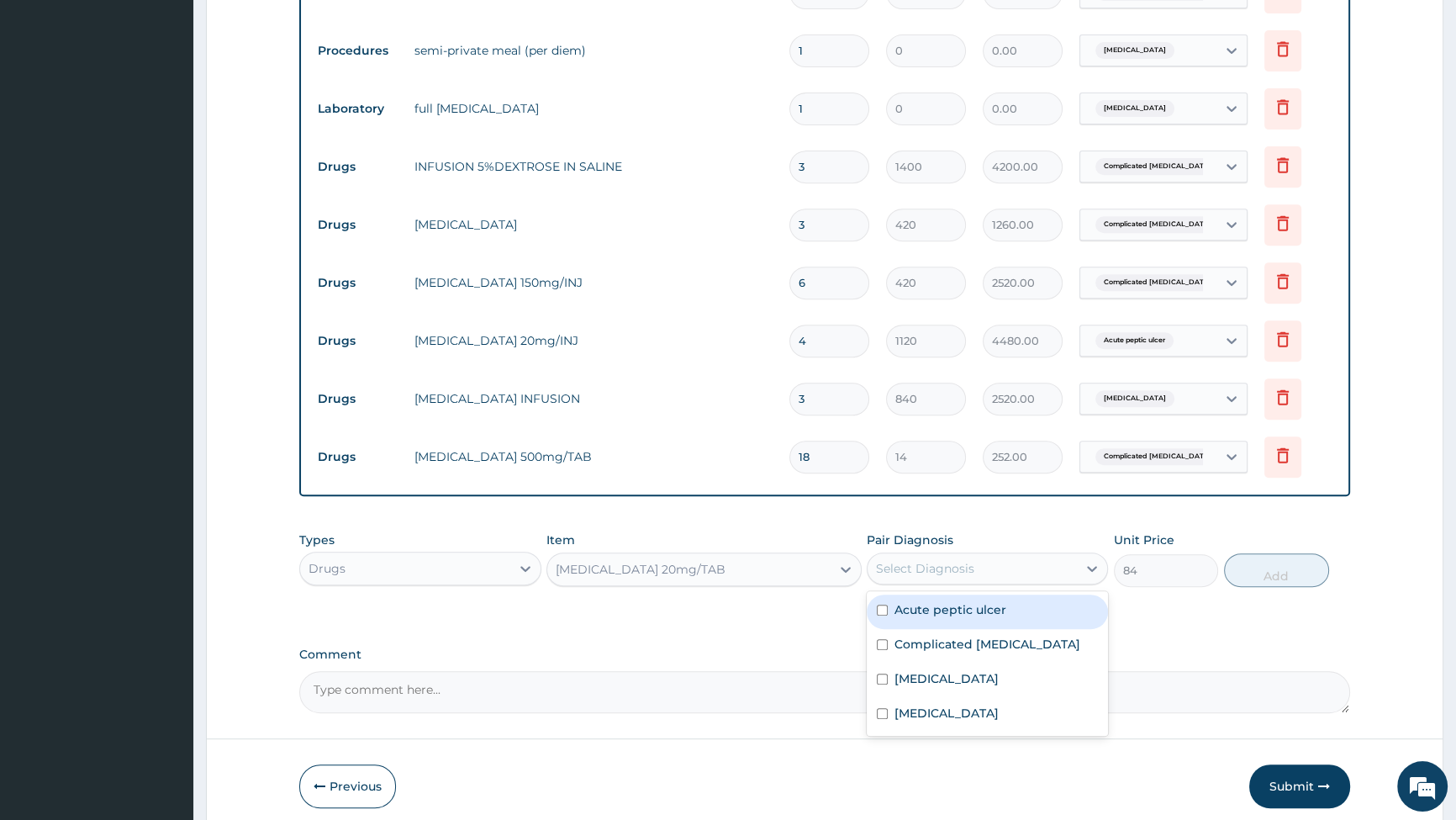
drag, startPoint x: 1009, startPoint y: 565, endPoint x: 945, endPoint y: 599, distance: 72.5
click at [996, 568] on div "Select Diagnosis" at bounding box center [972, 569] width 209 height 27
click at [879, 609] on input "checkbox" at bounding box center [882, 610] width 11 height 11
checkbox input "true"
click at [1250, 565] on button "Add" at bounding box center [1277, 571] width 105 height 34
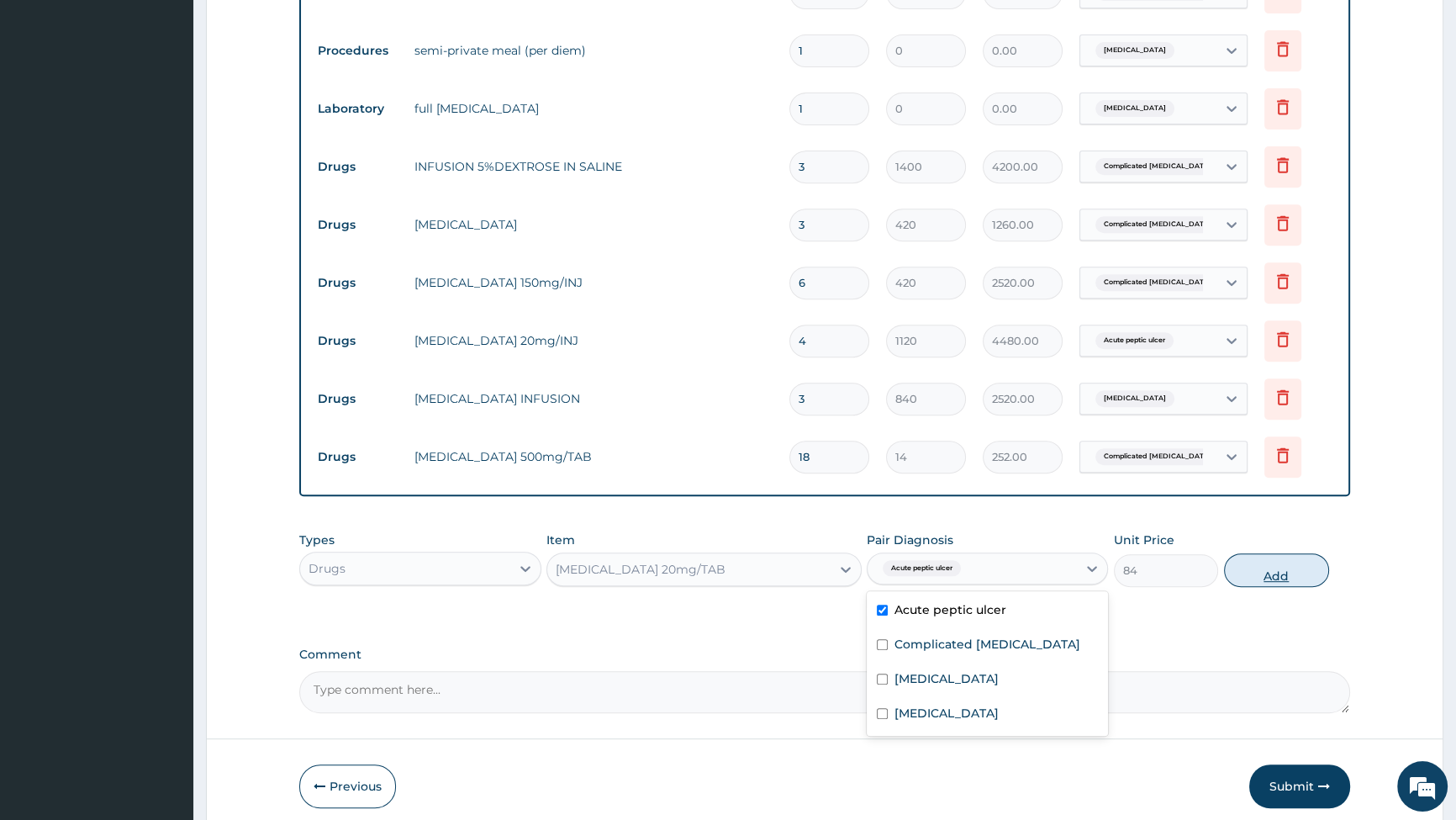
type input "0"
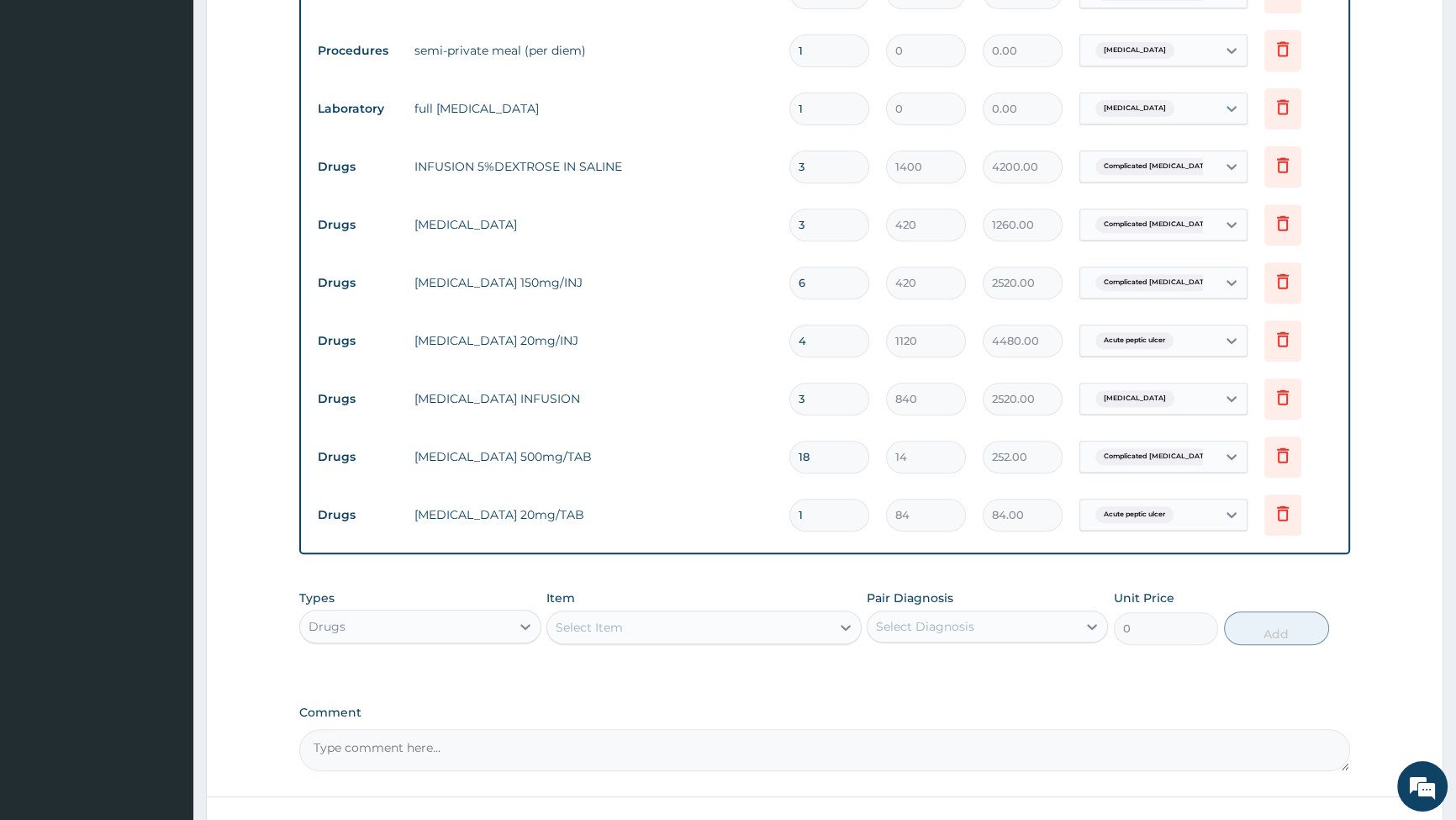
click at [811, 513] on input "1" at bounding box center [829, 515] width 80 height 33
type input "10"
type input "840.00"
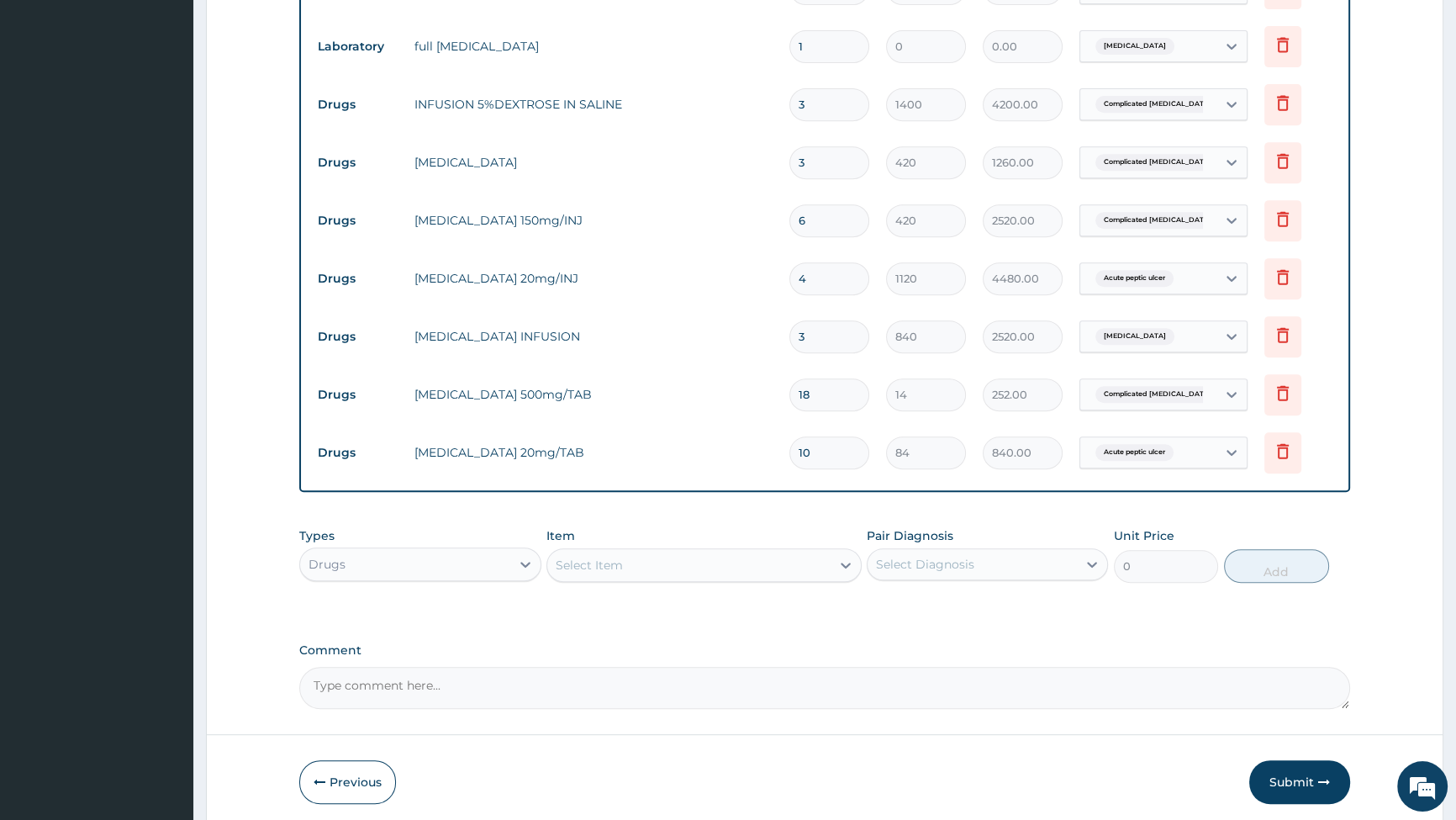
scroll to position [971, 0]
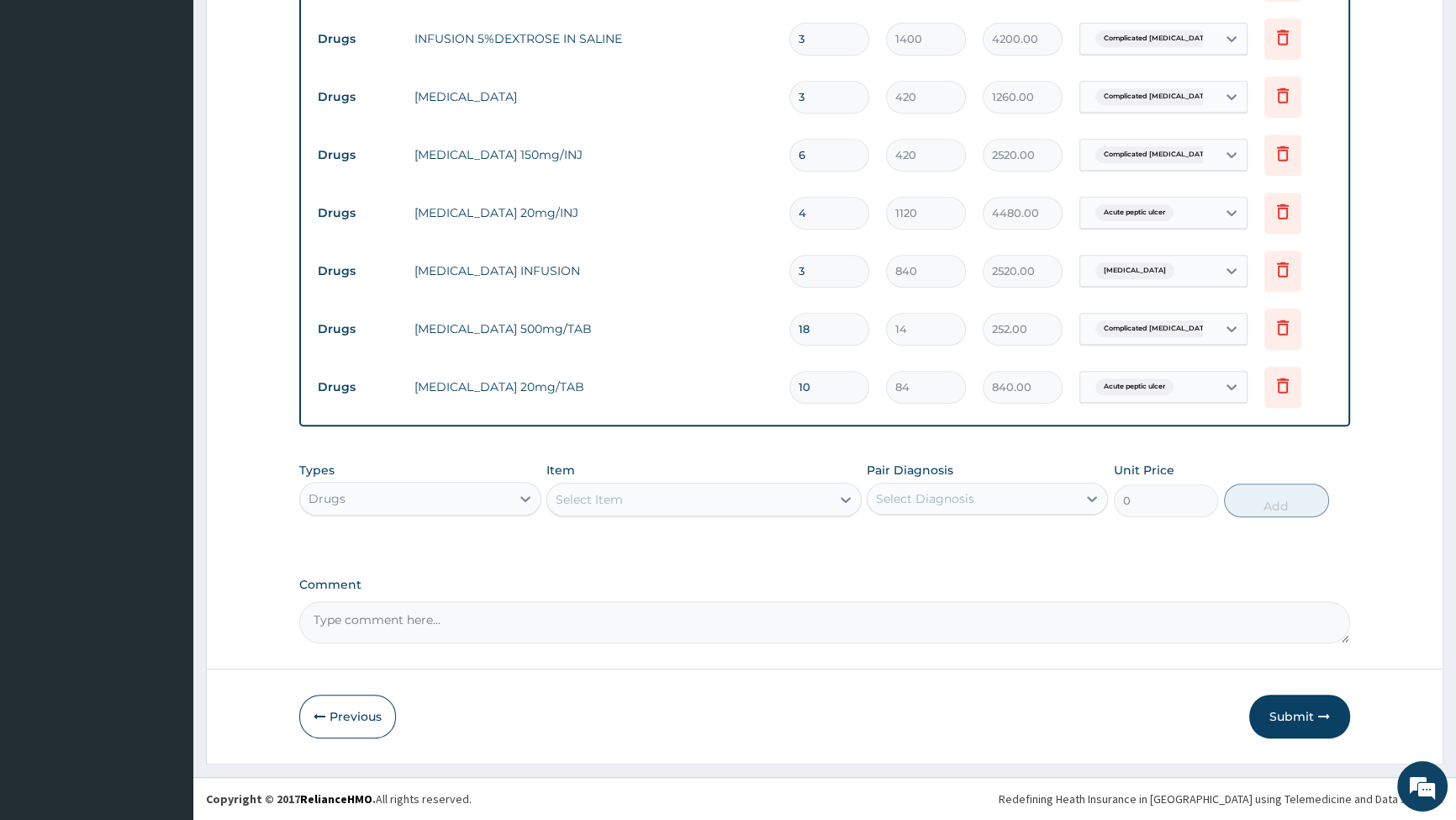
type input "10"
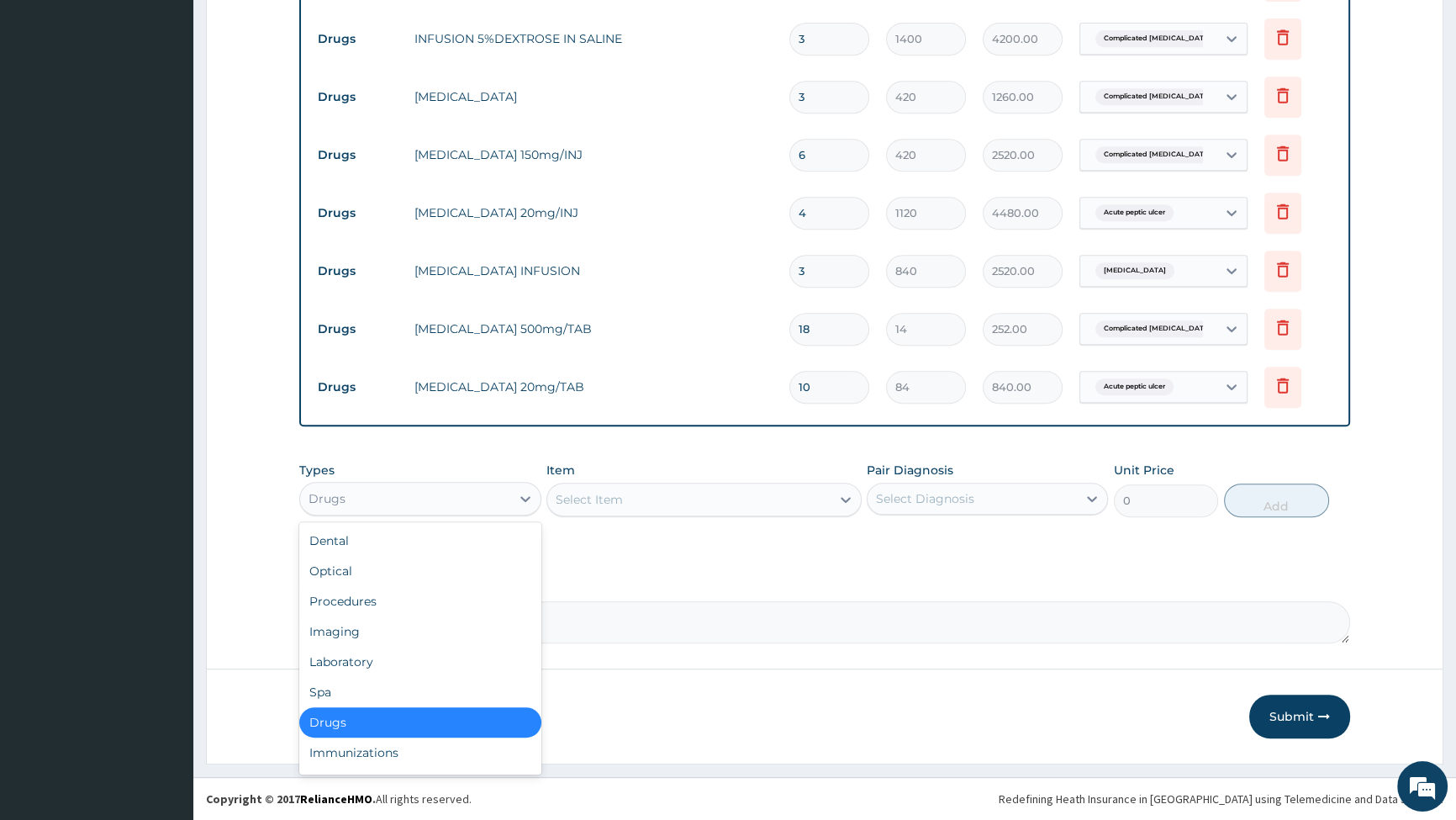
click at [507, 499] on div "Drugs" at bounding box center [405, 498] width 209 height 27
click at [819, 499] on div "Select Item" at bounding box center [689, 499] width 283 height 27
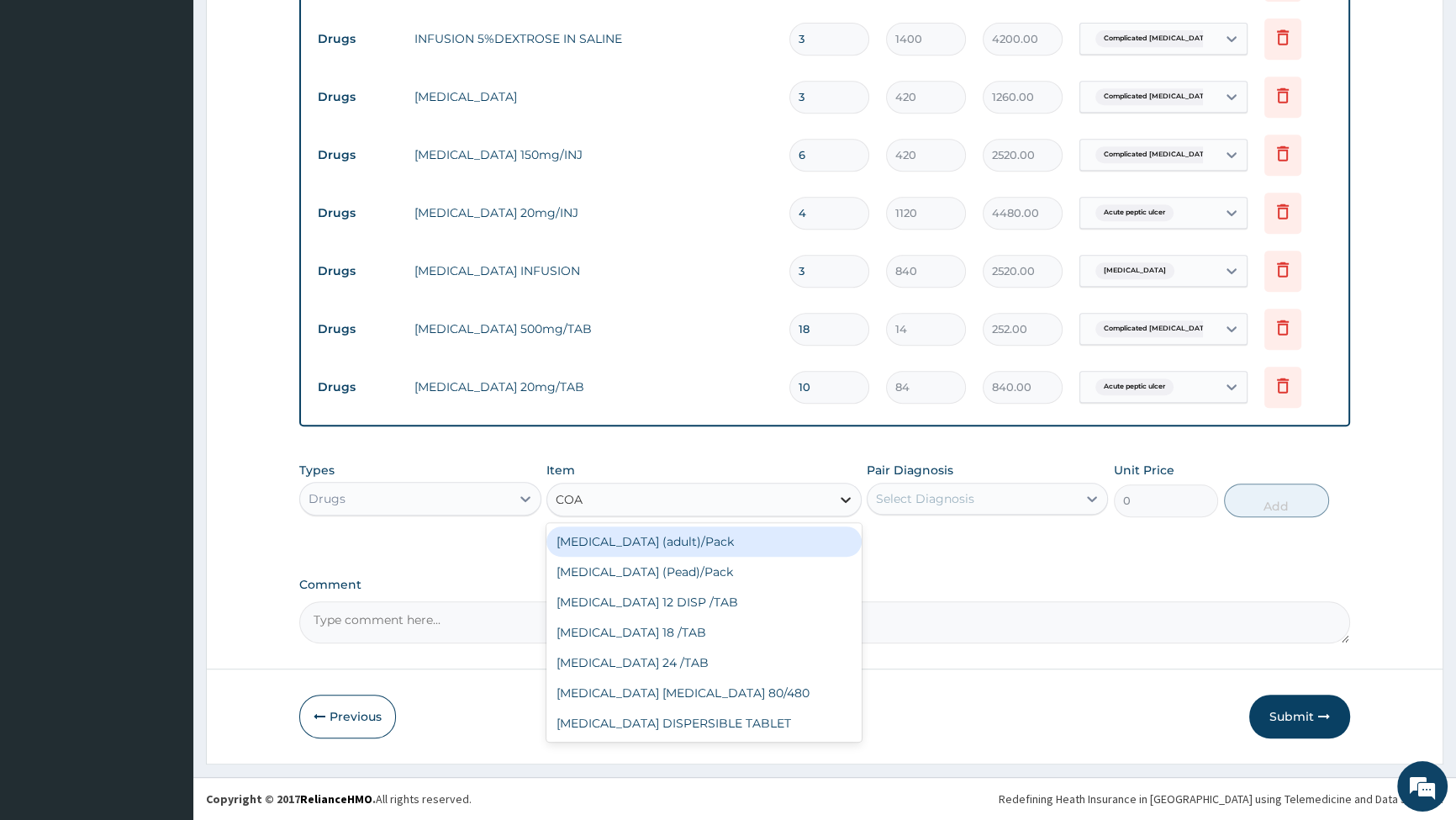
type input "COAR"
click at [623, 547] on div "Coartem (adult)/Pack" at bounding box center [704, 542] width 316 height 31
type input "1540"
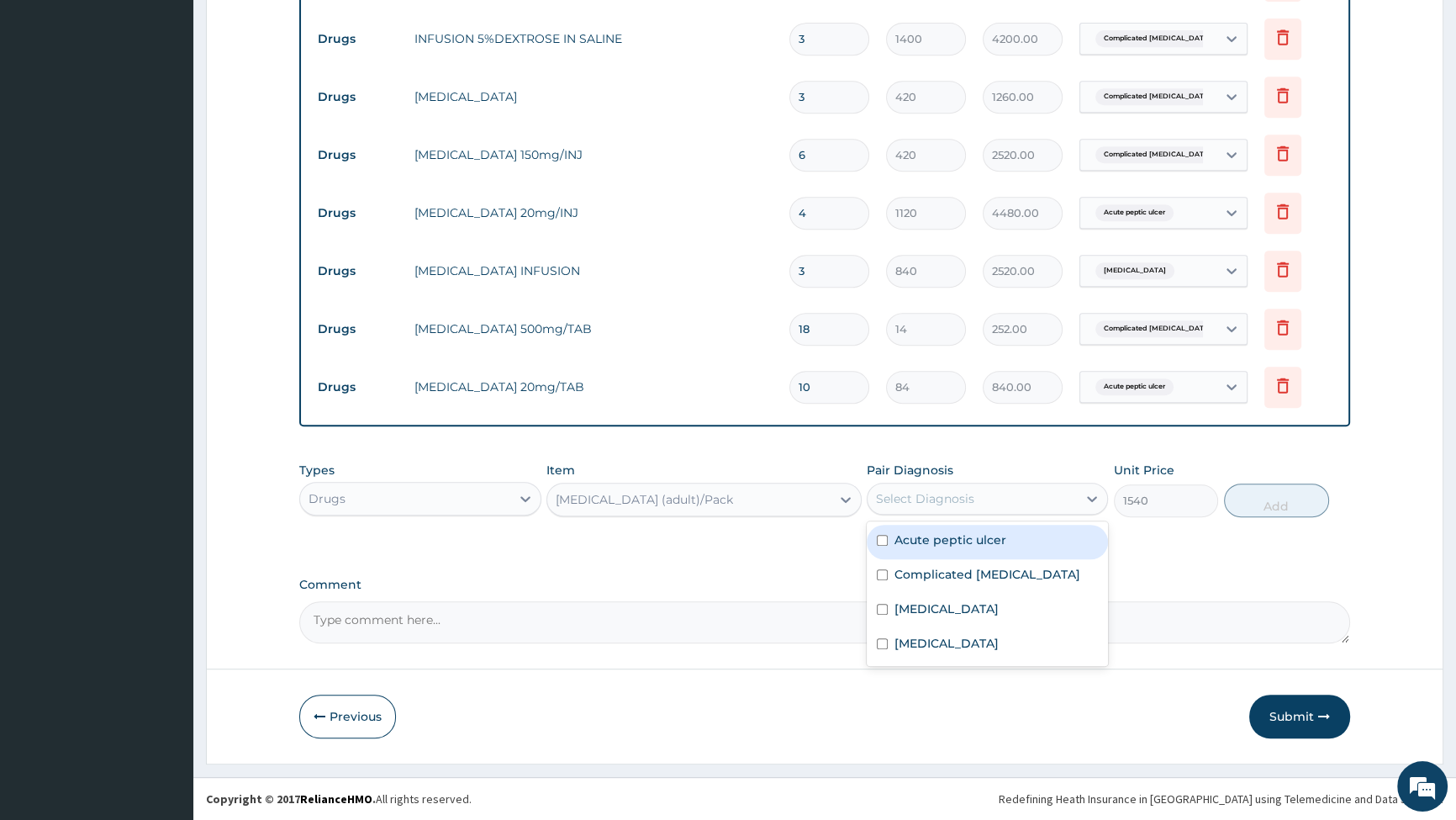
click at [1007, 490] on div "Select Diagnosis" at bounding box center [972, 498] width 209 height 27
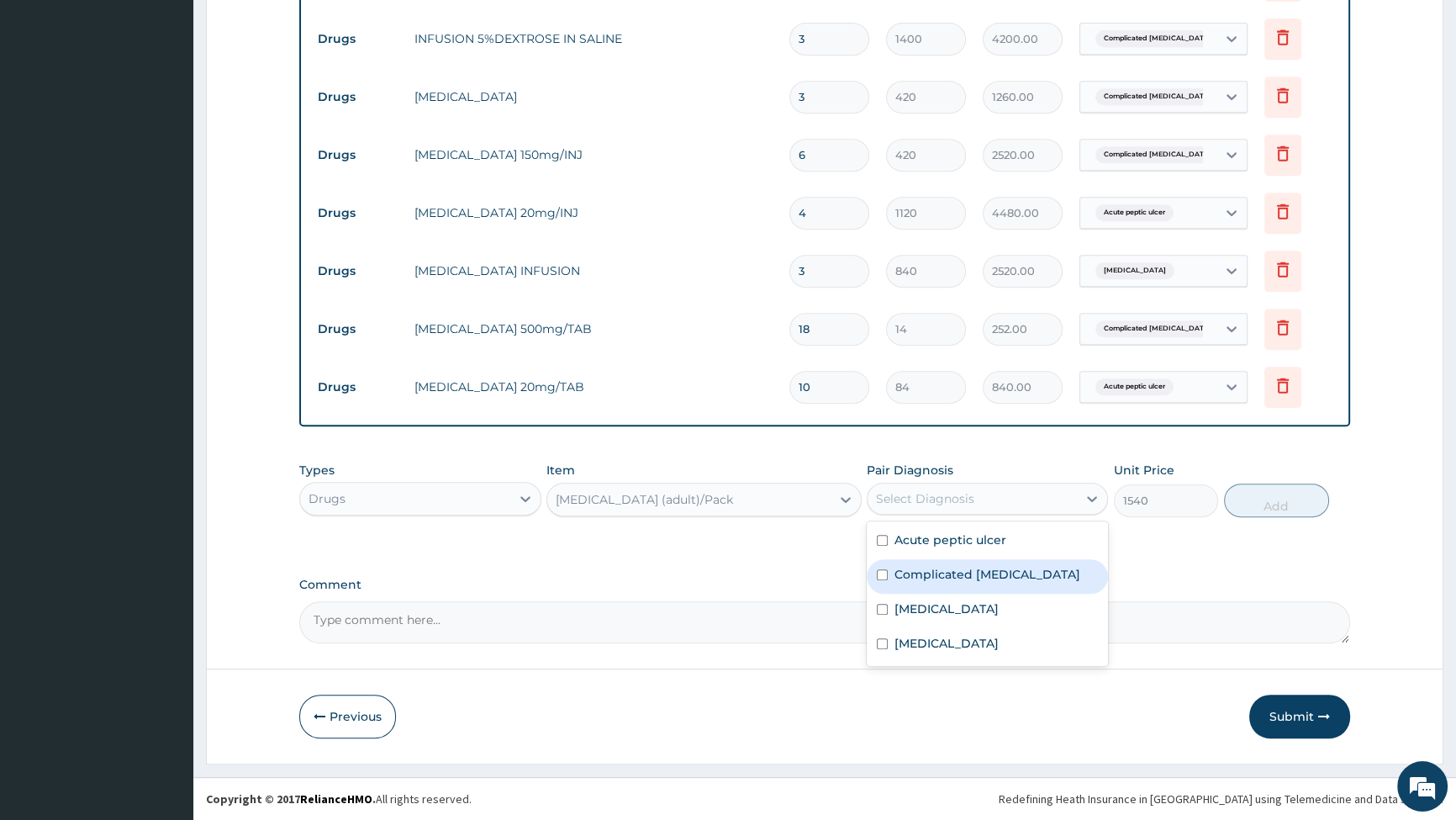
click at [880, 574] on input "checkbox" at bounding box center [882, 574] width 11 height 11
checkbox input "true"
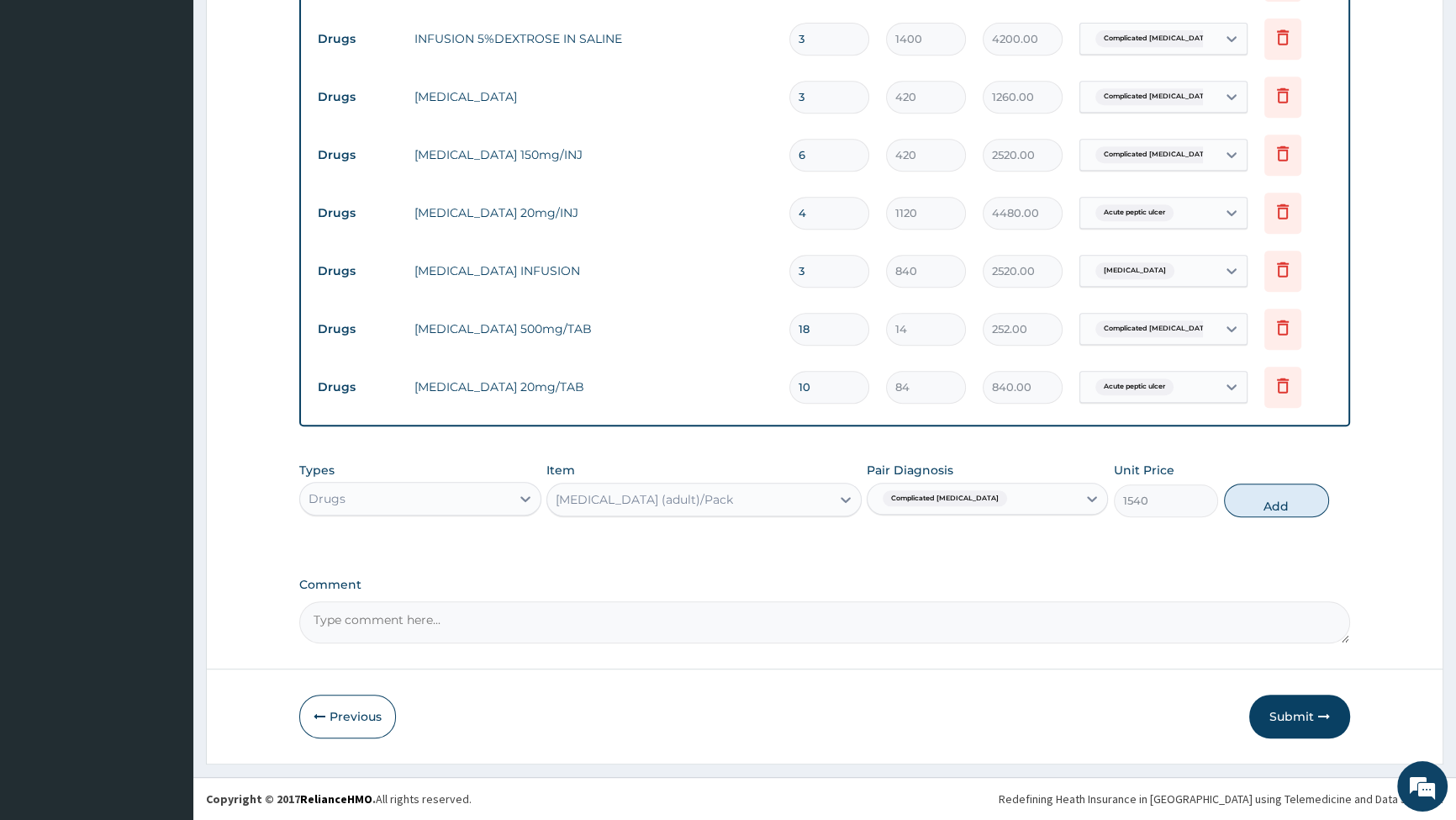
drag, startPoint x: 1285, startPoint y: 491, endPoint x: 1241, endPoint y: 492, distance: 44.0
click at [1284, 492] on button "Add" at bounding box center [1277, 500] width 105 height 34
type input "0"
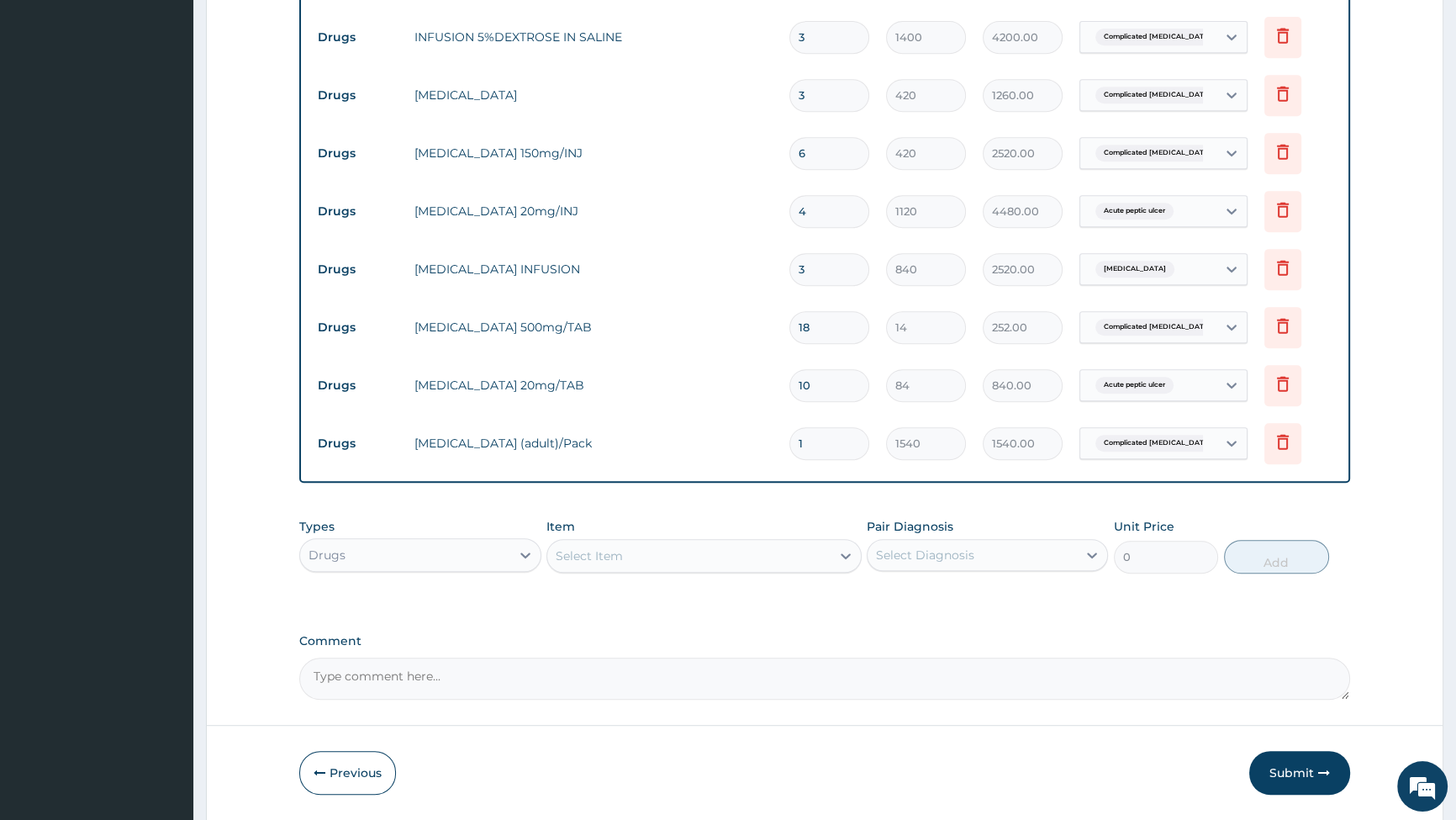
click at [702, 553] on div "Select Item" at bounding box center [689, 556] width 283 height 27
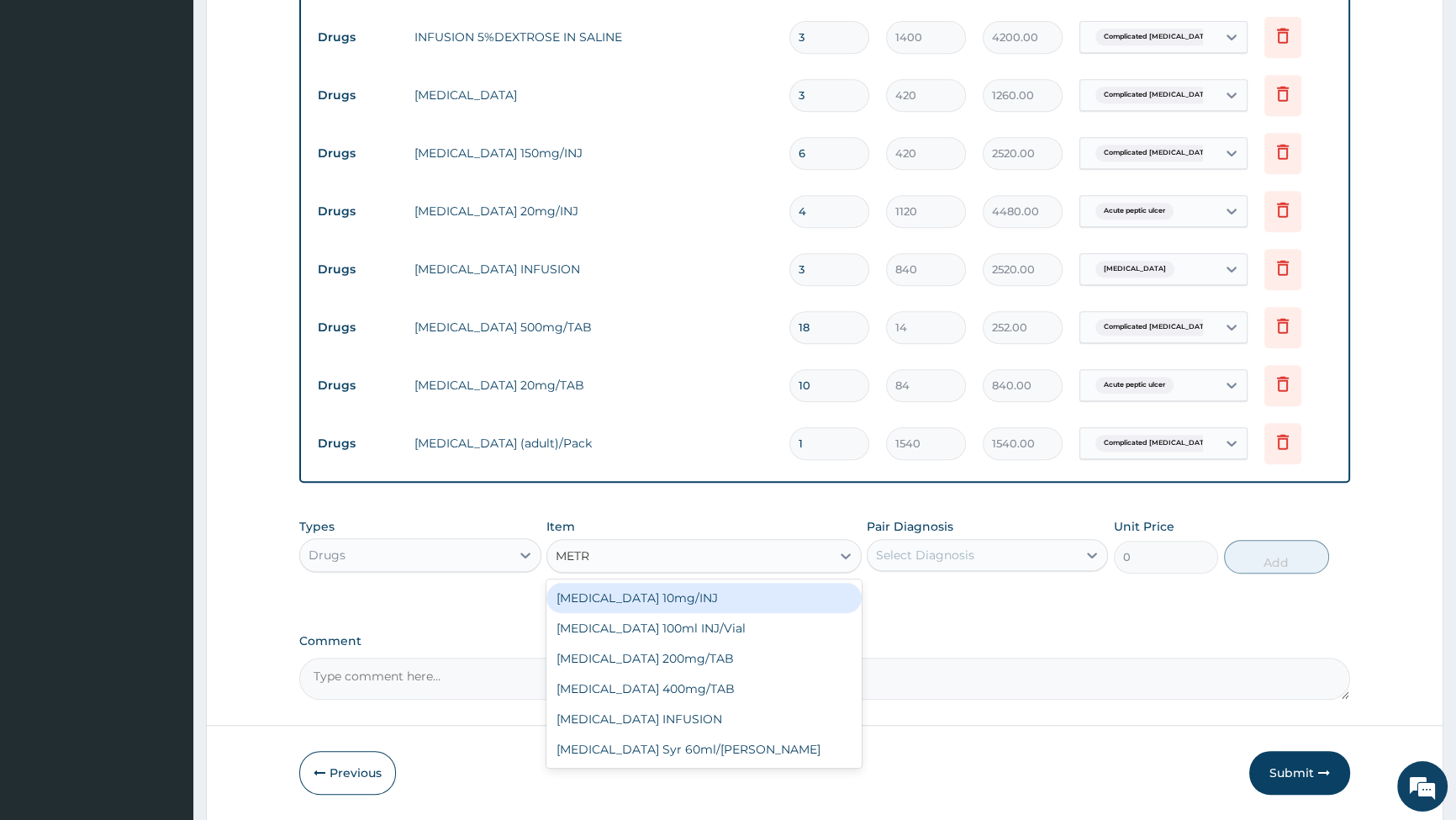
type input "METRO"
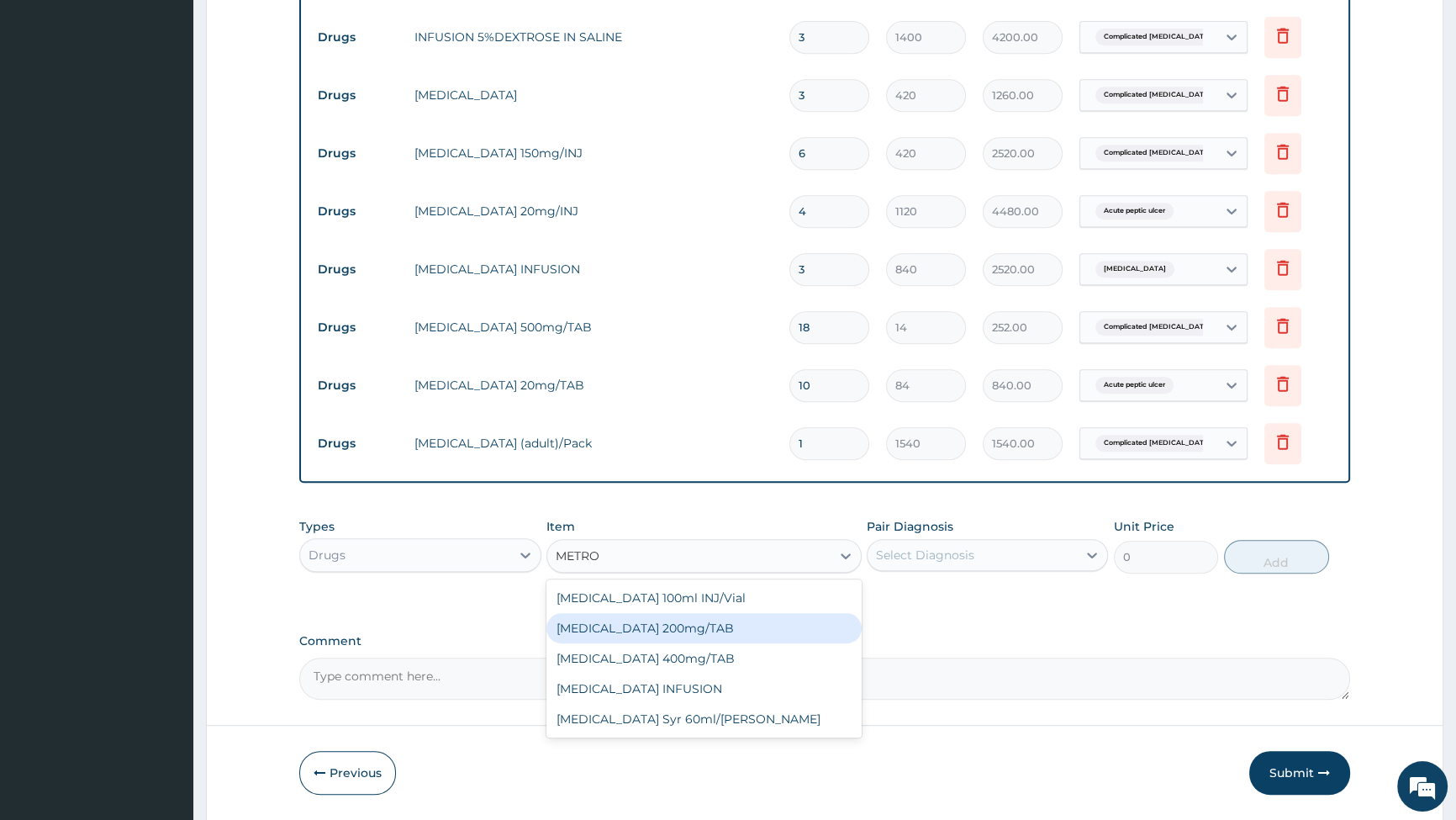
click at [651, 629] on div "METRONIDAZOLE 200mg/TAB" at bounding box center [704, 629] width 316 height 31
type input "21"
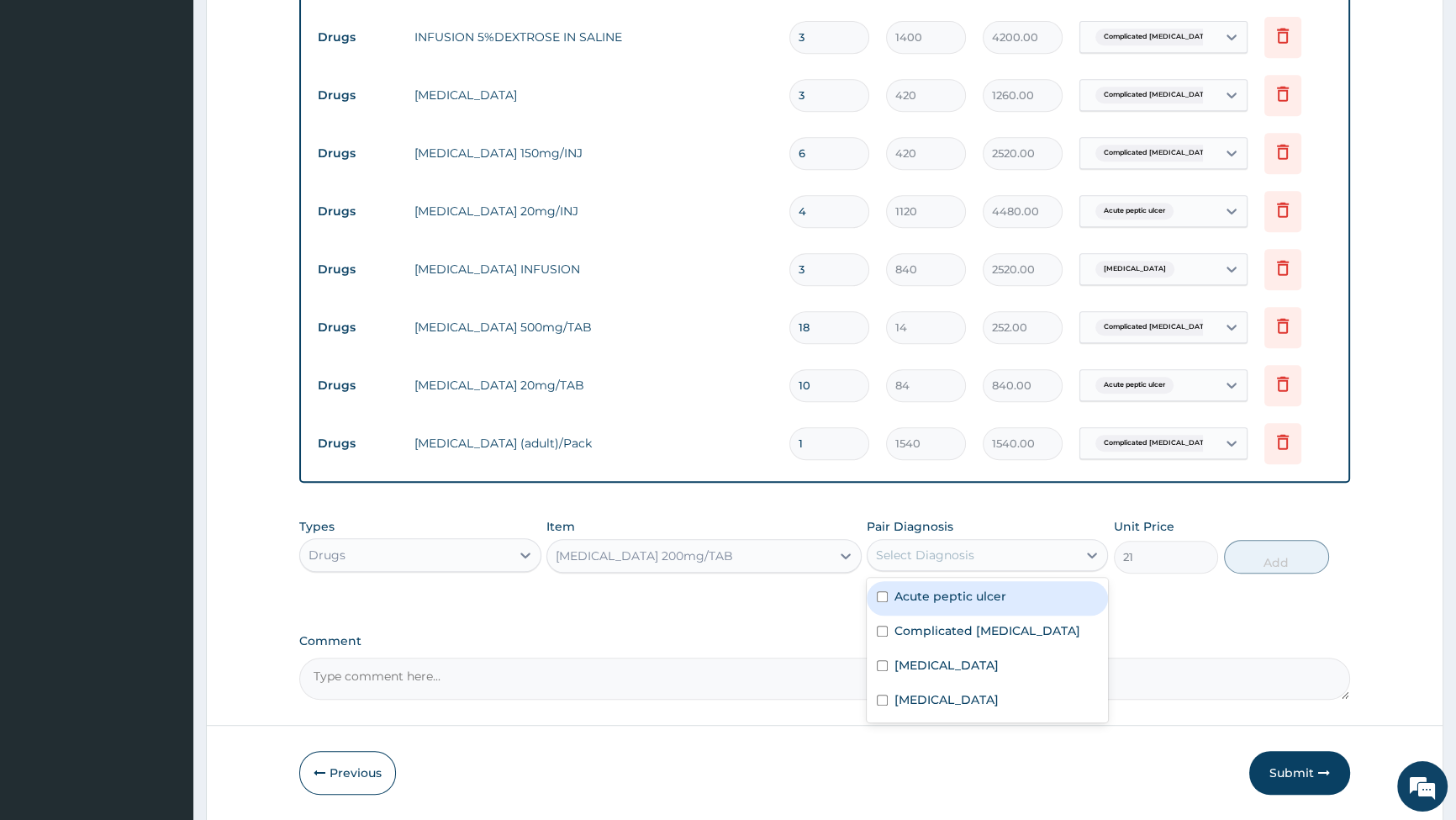
drag, startPoint x: 1010, startPoint y: 555, endPoint x: 932, endPoint y: 599, distance: 89.6
click at [1007, 555] on div "Select Diagnosis" at bounding box center [972, 555] width 209 height 27
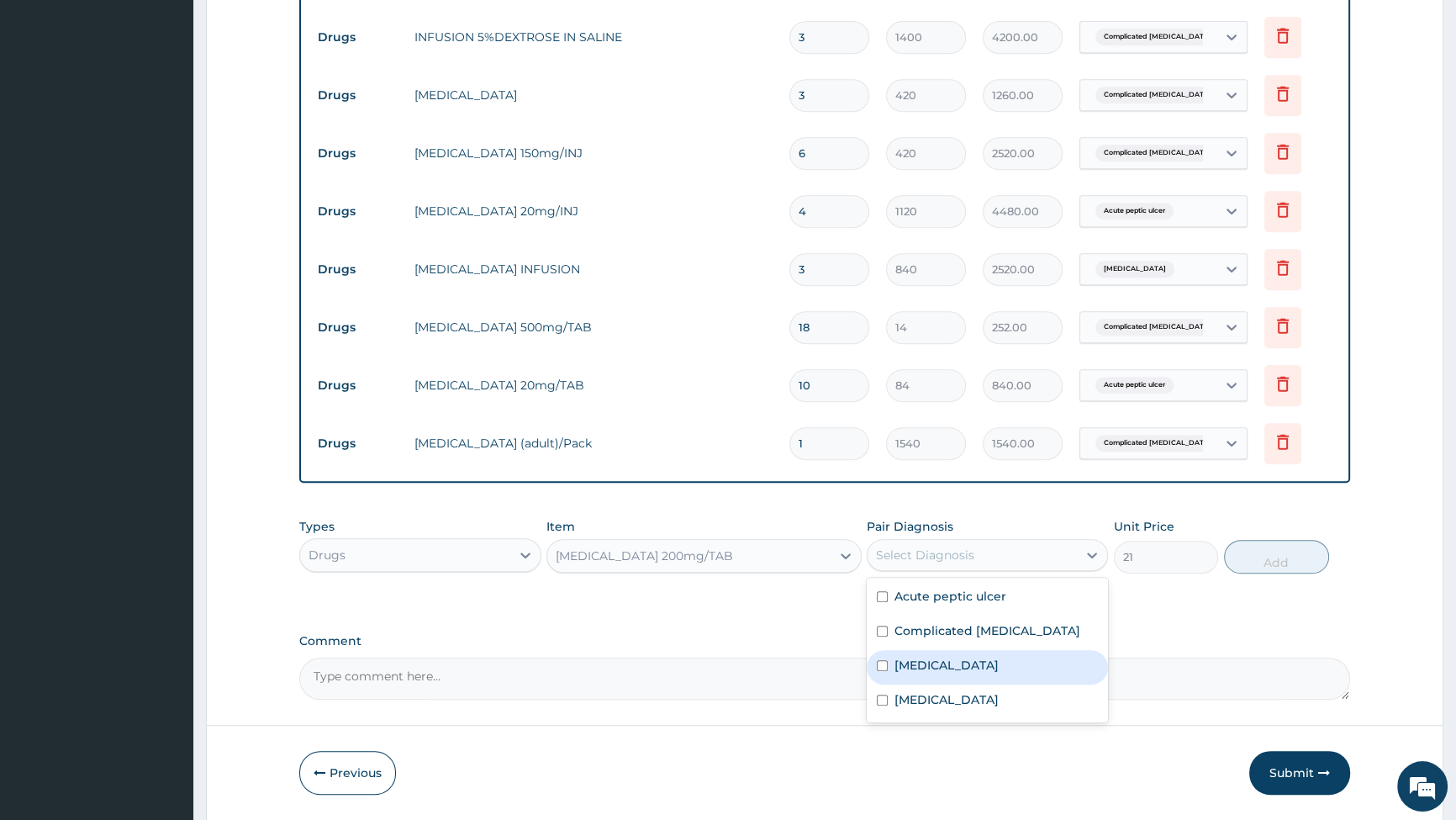
click at [879, 668] on input "checkbox" at bounding box center [882, 665] width 11 height 11
checkbox input "true"
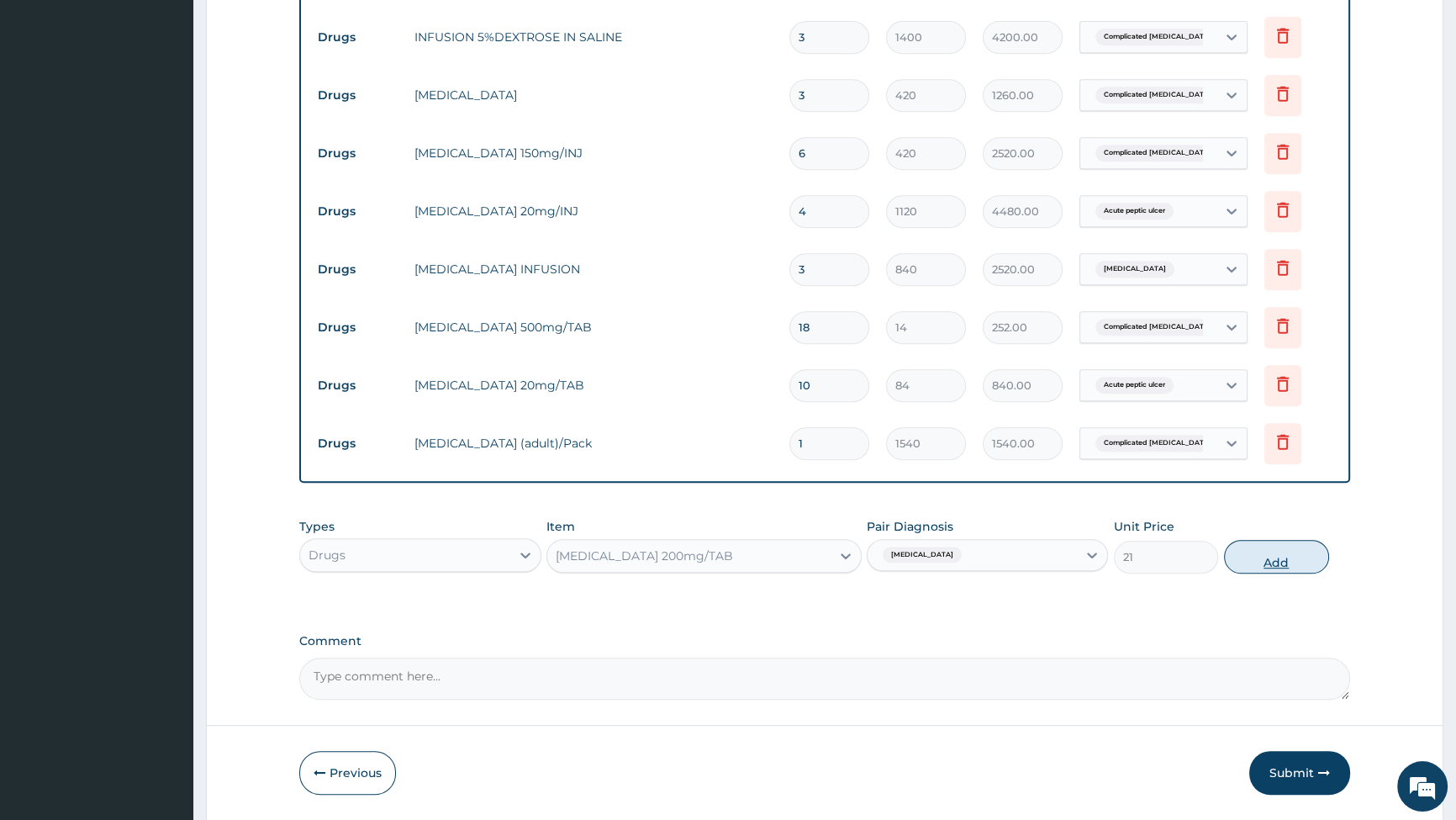
click at [1287, 557] on button "Add" at bounding box center [1277, 557] width 105 height 34
type input "0"
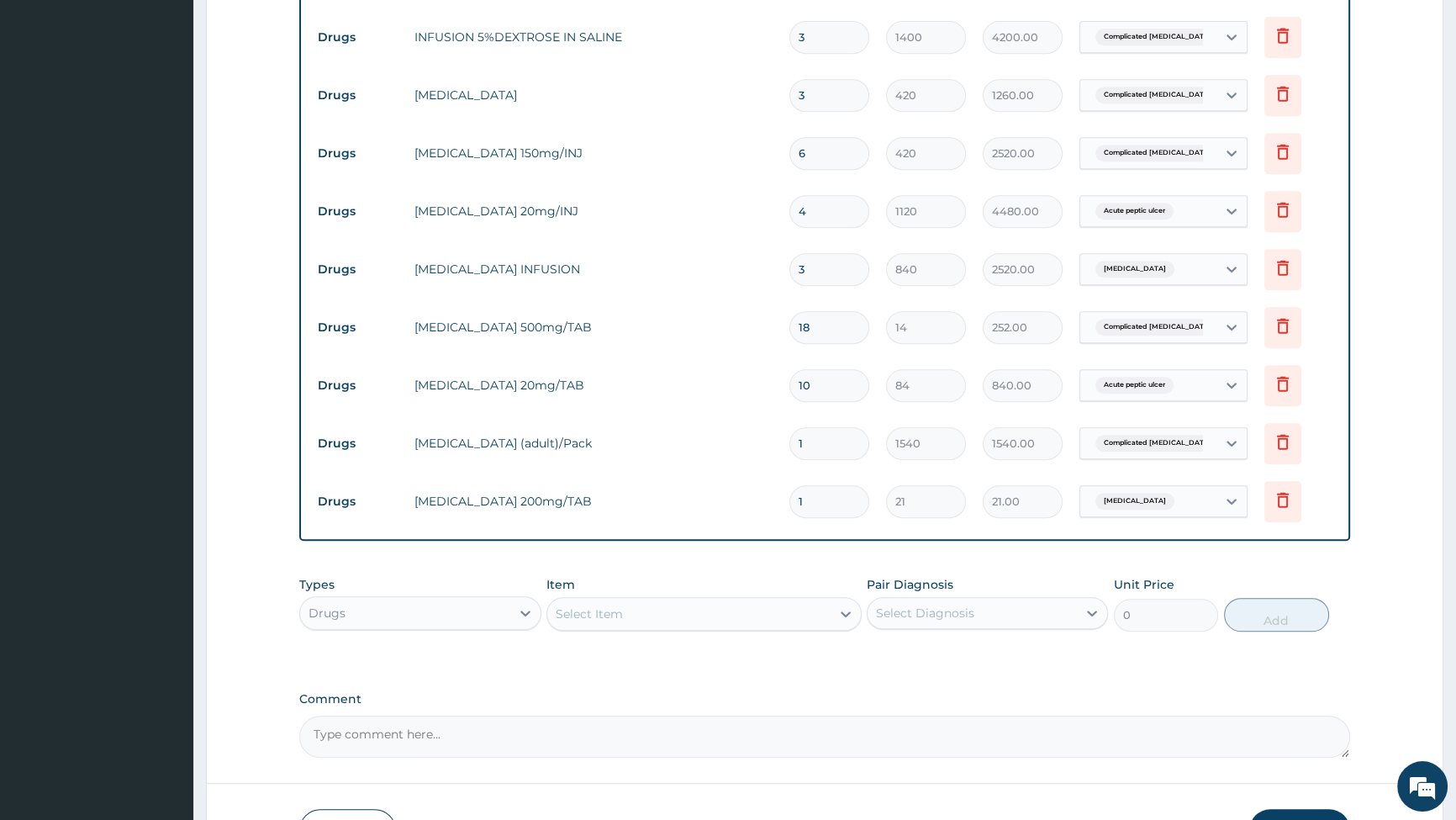
click at [830, 512] on input "1" at bounding box center [829, 501] width 80 height 33
type input "0.00"
type input "3"
type input "63.00"
type input "30"
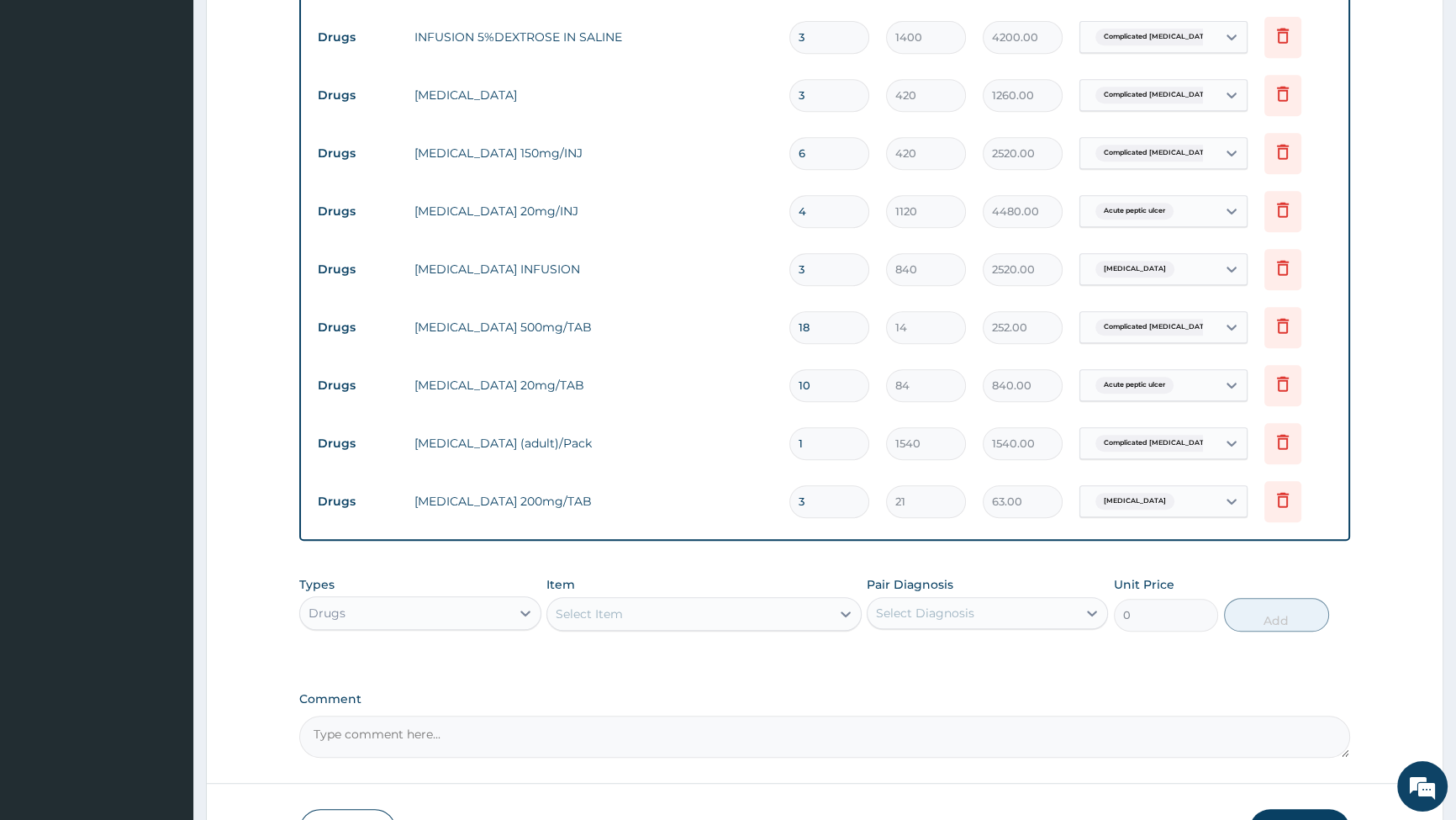
type input "630.00"
type input "30"
click at [407, 611] on div "Drugs" at bounding box center [405, 613] width 209 height 27
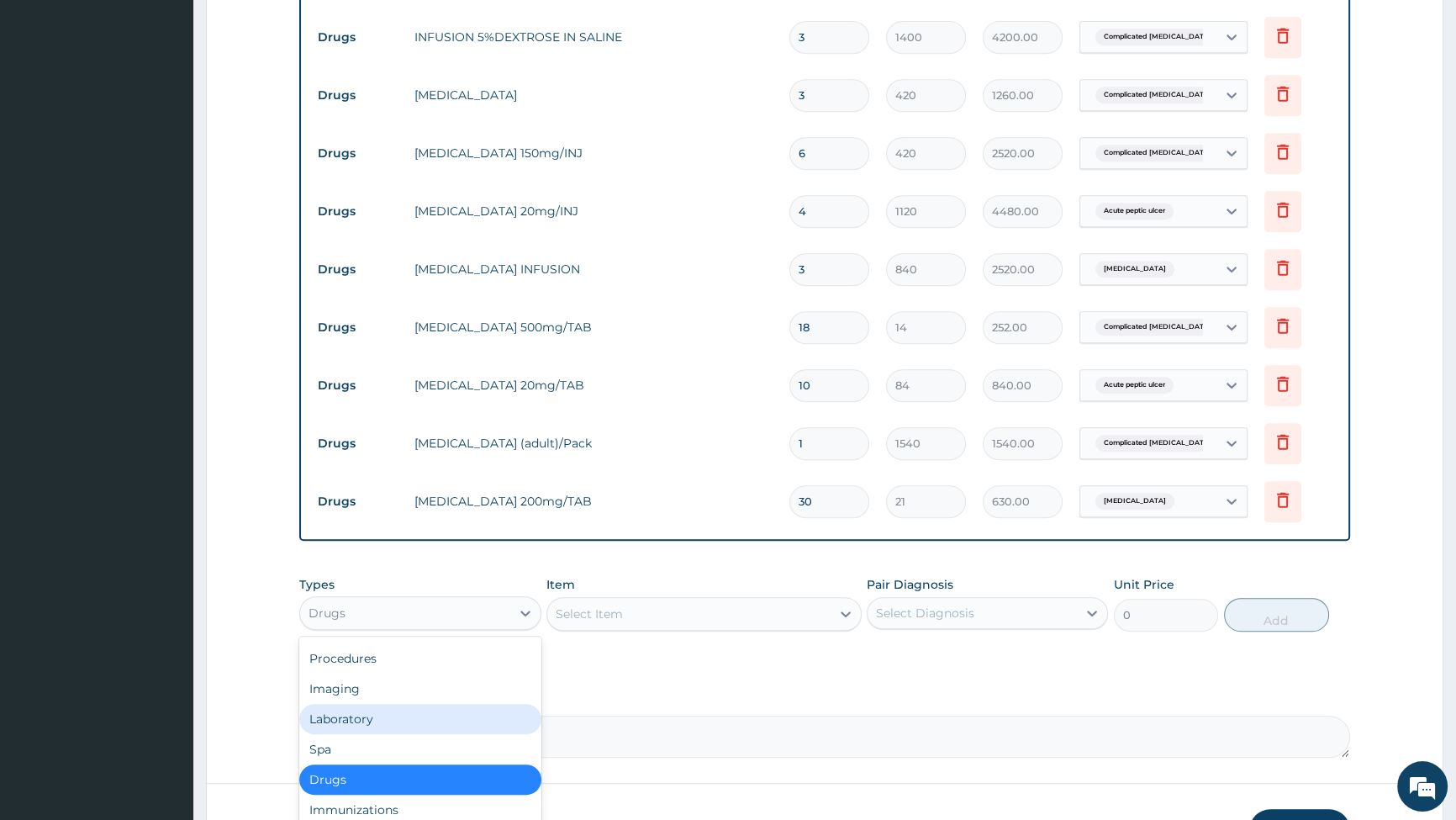
drag, startPoint x: 380, startPoint y: 721, endPoint x: 393, endPoint y: 716, distance: 13.9
click at [380, 720] on div "Laboratory" at bounding box center [420, 719] width 242 height 31
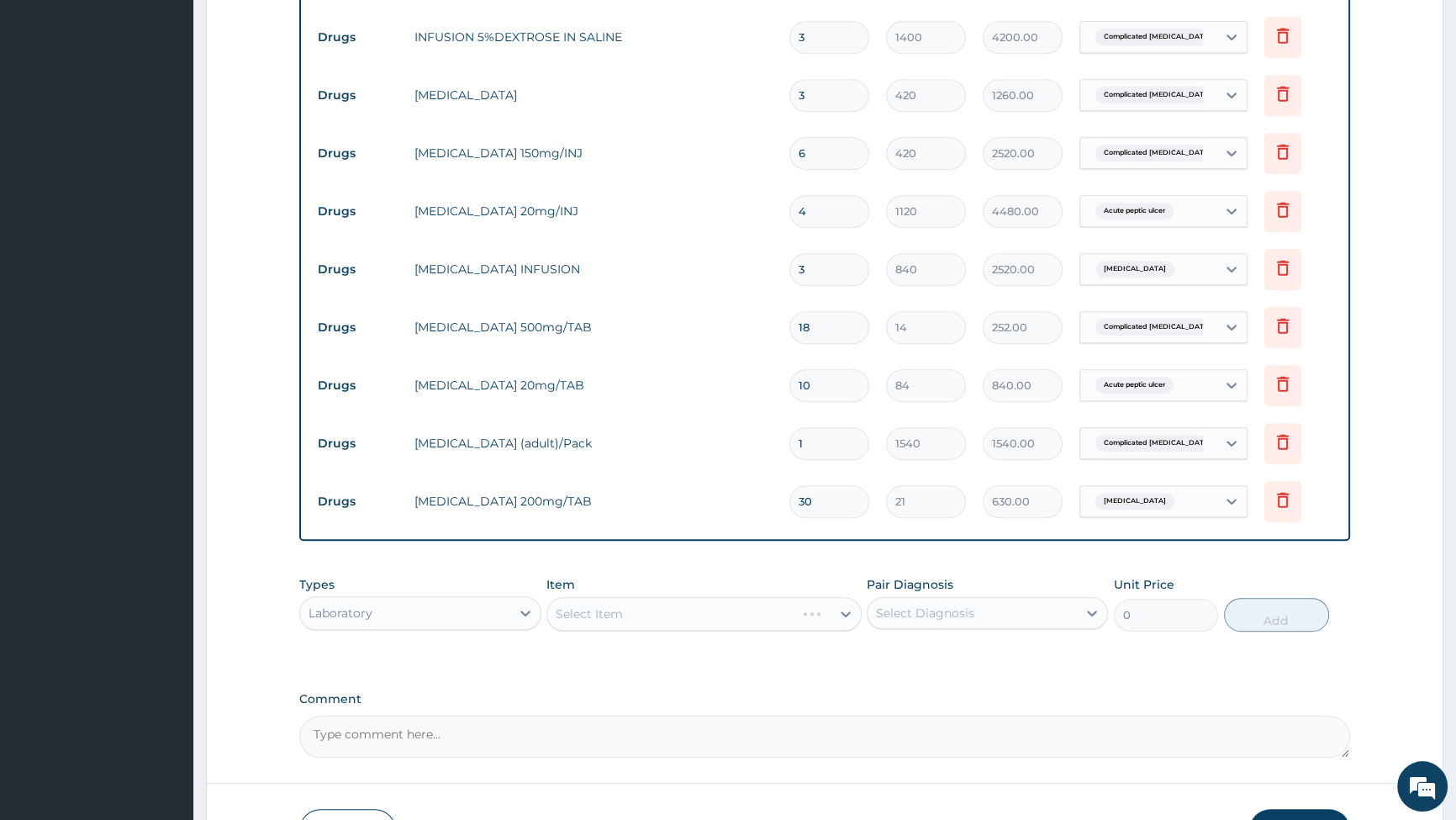
click at [708, 617] on div "Select Item" at bounding box center [704, 614] width 316 height 34
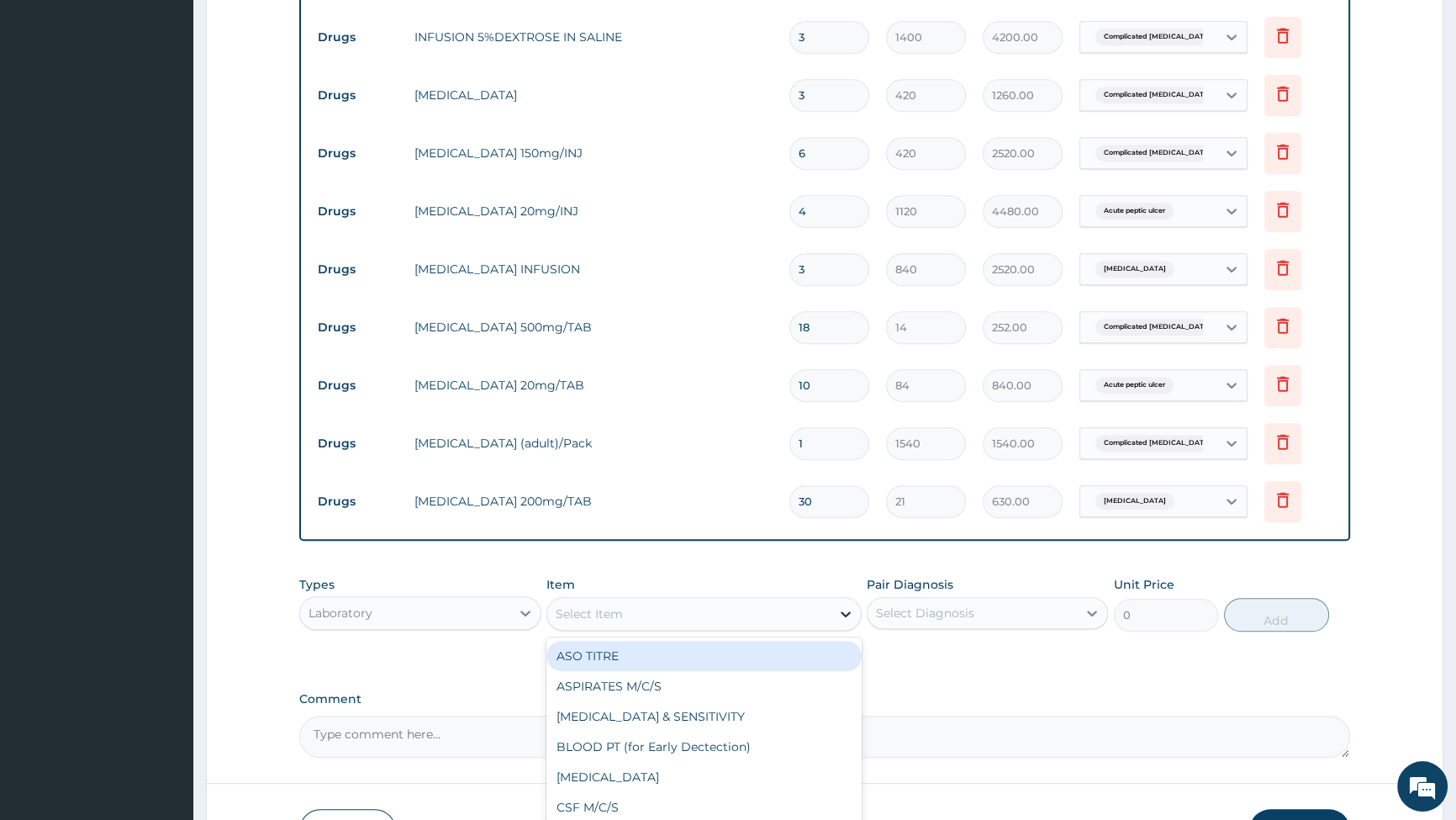
click at [845, 617] on icon at bounding box center [846, 614] width 10 height 6
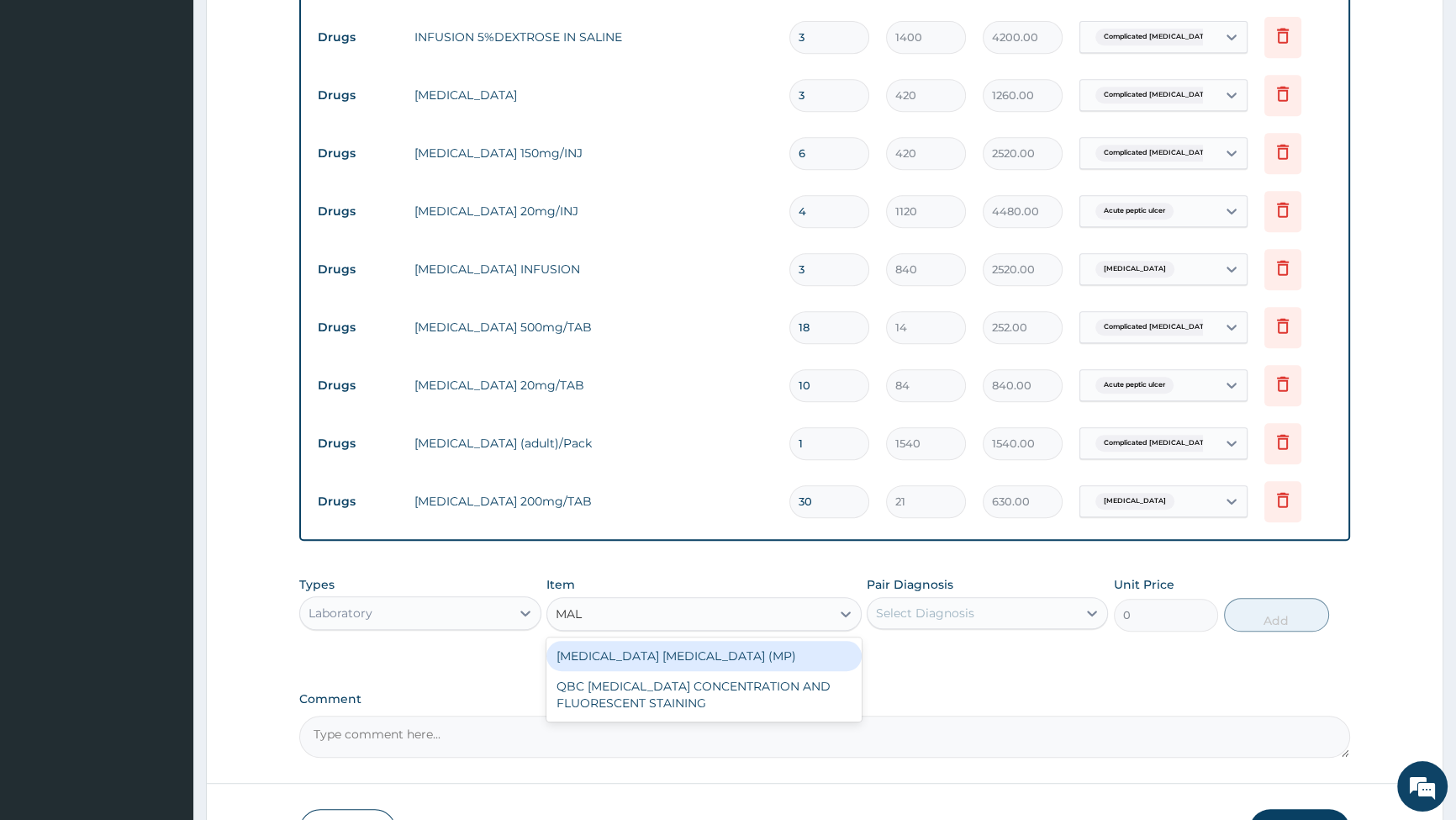
type input "MALA"
click at [733, 653] on div "MALARIA PARASITE (MP)" at bounding box center [704, 656] width 316 height 31
type input "2000"
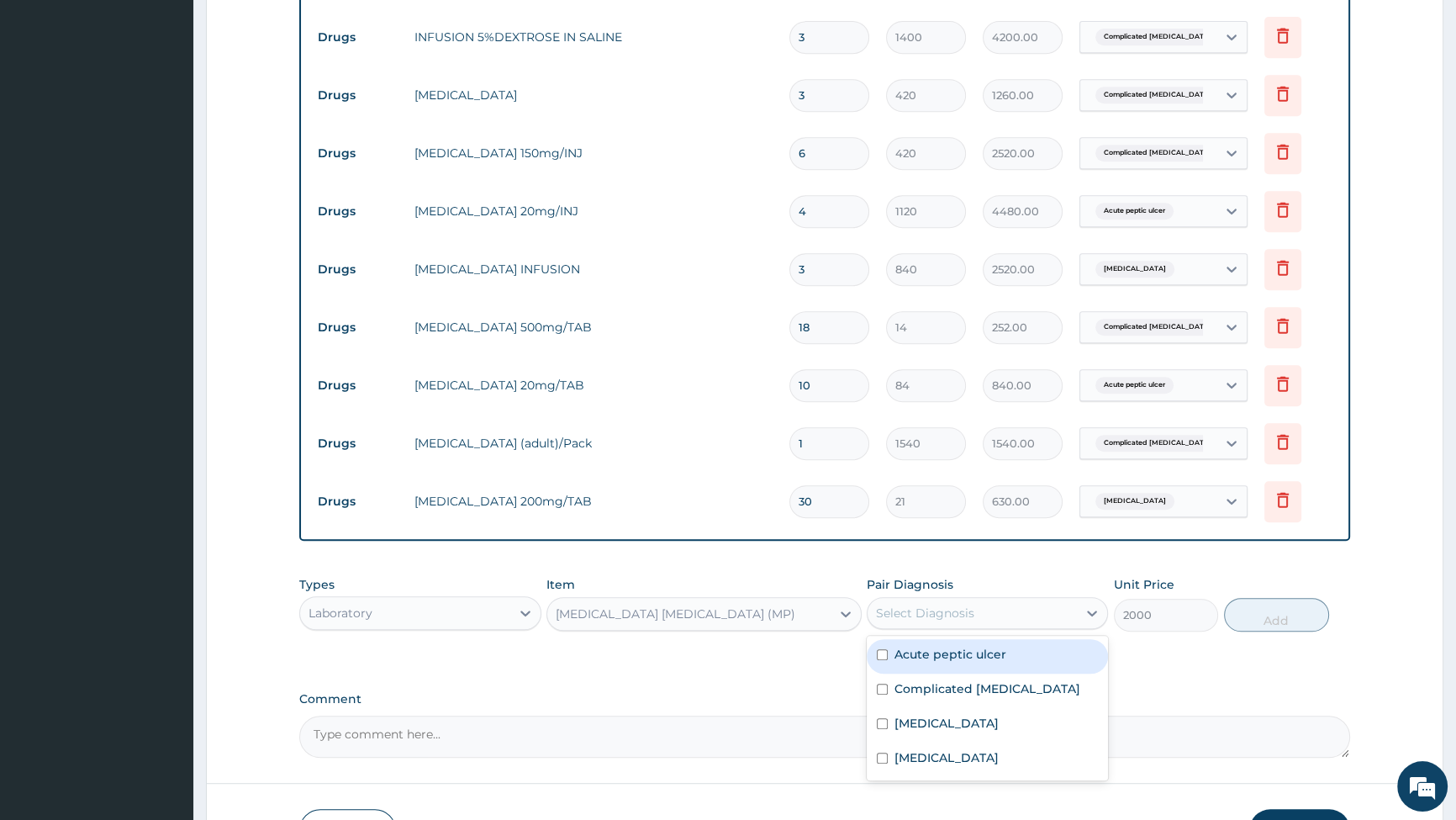
drag, startPoint x: 1022, startPoint y: 613, endPoint x: 978, endPoint y: 646, distance: 55.0
click at [1017, 617] on div "Select Diagnosis" at bounding box center [972, 613] width 209 height 27
drag, startPoint x: 878, startPoint y: 687, endPoint x: 885, endPoint y: 683, distance: 8.1
click at [878, 688] on input "checkbox" at bounding box center [882, 689] width 11 height 11
checkbox input "true"
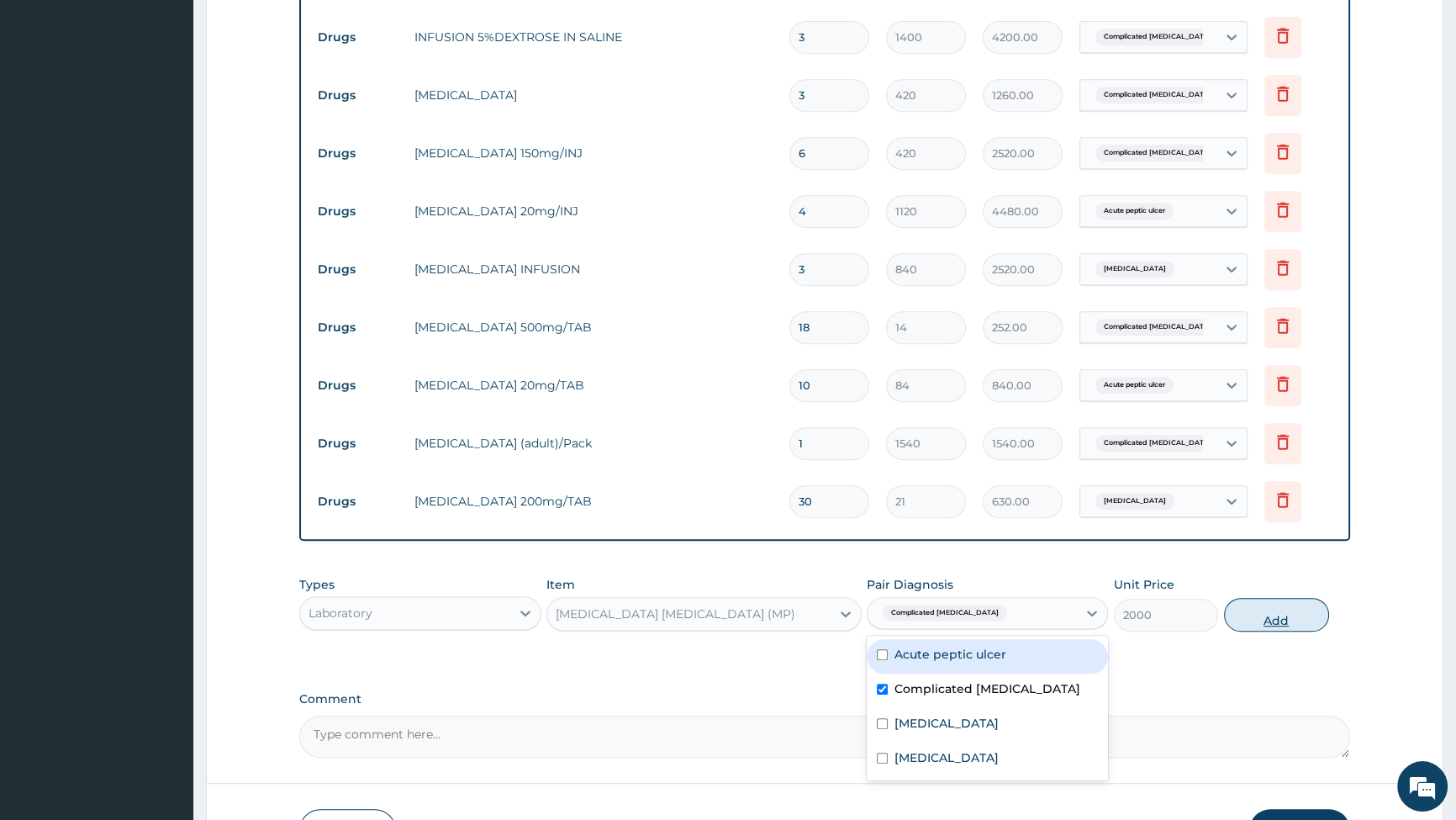
click at [1271, 625] on button "Add" at bounding box center [1277, 615] width 105 height 34
type input "0"
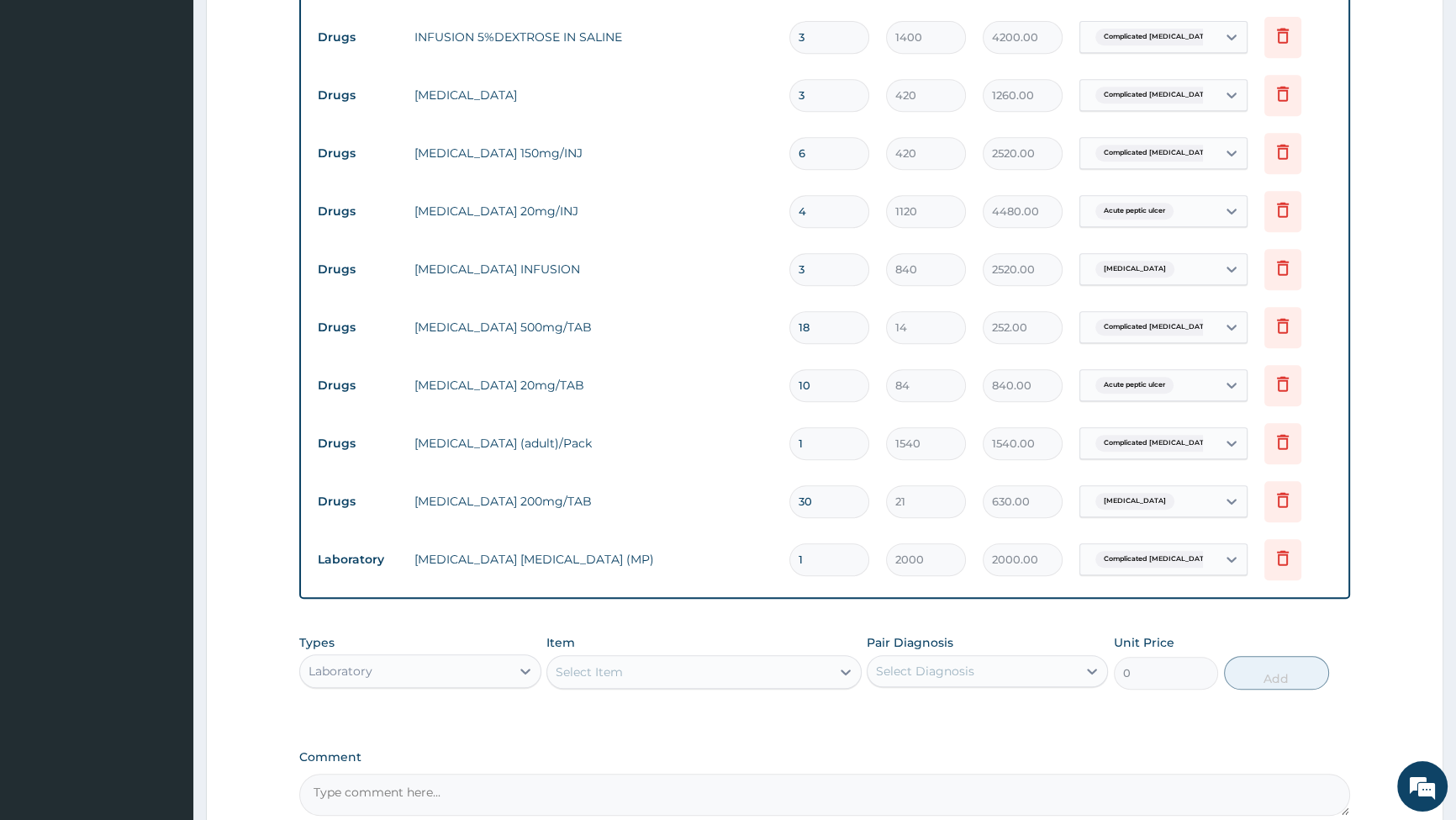
click at [736, 678] on div "Select Item" at bounding box center [689, 672] width 283 height 27
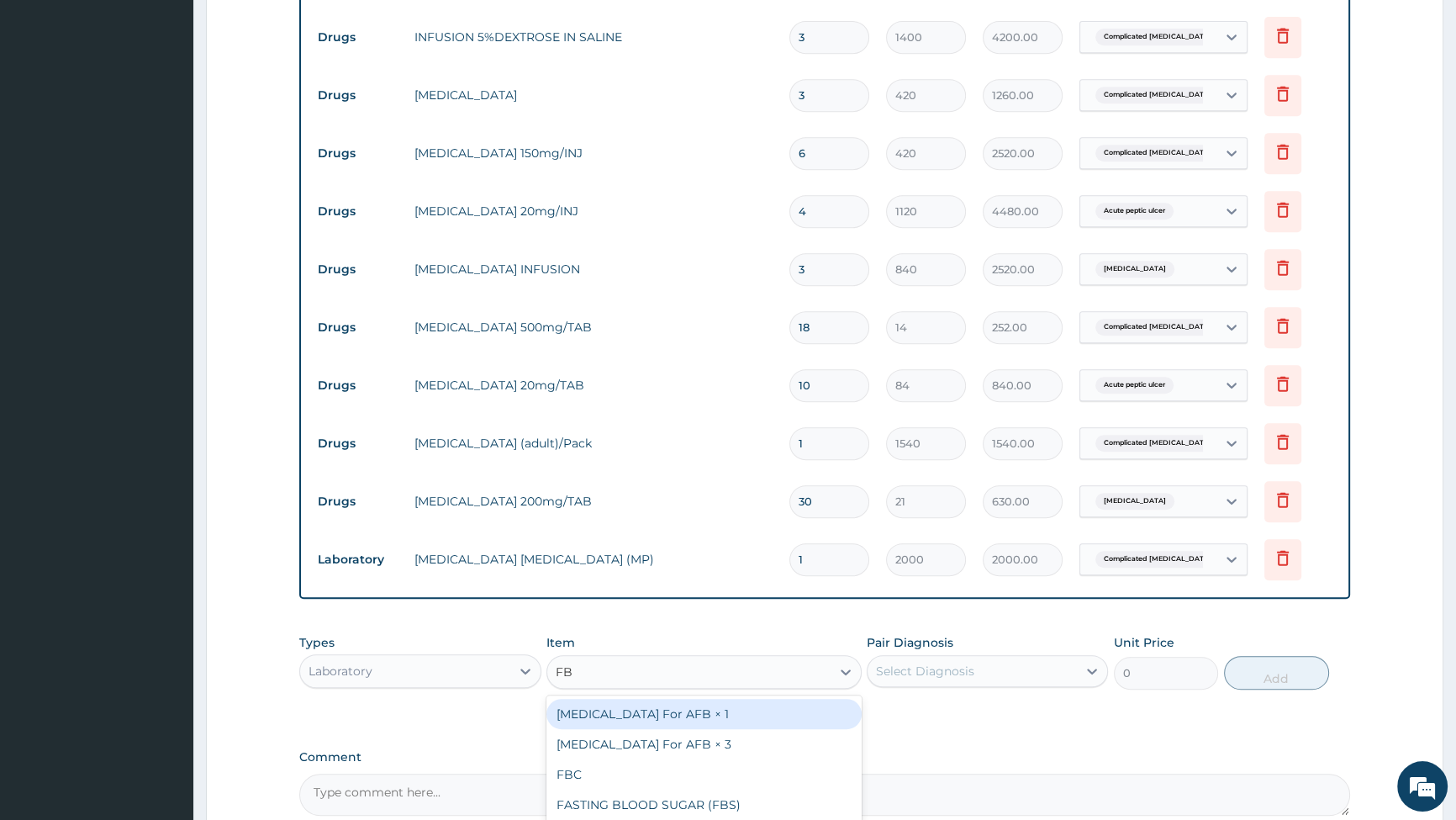
type input "FBC"
click at [614, 722] on div "FBC" at bounding box center [704, 715] width 316 height 31
type input "6000"
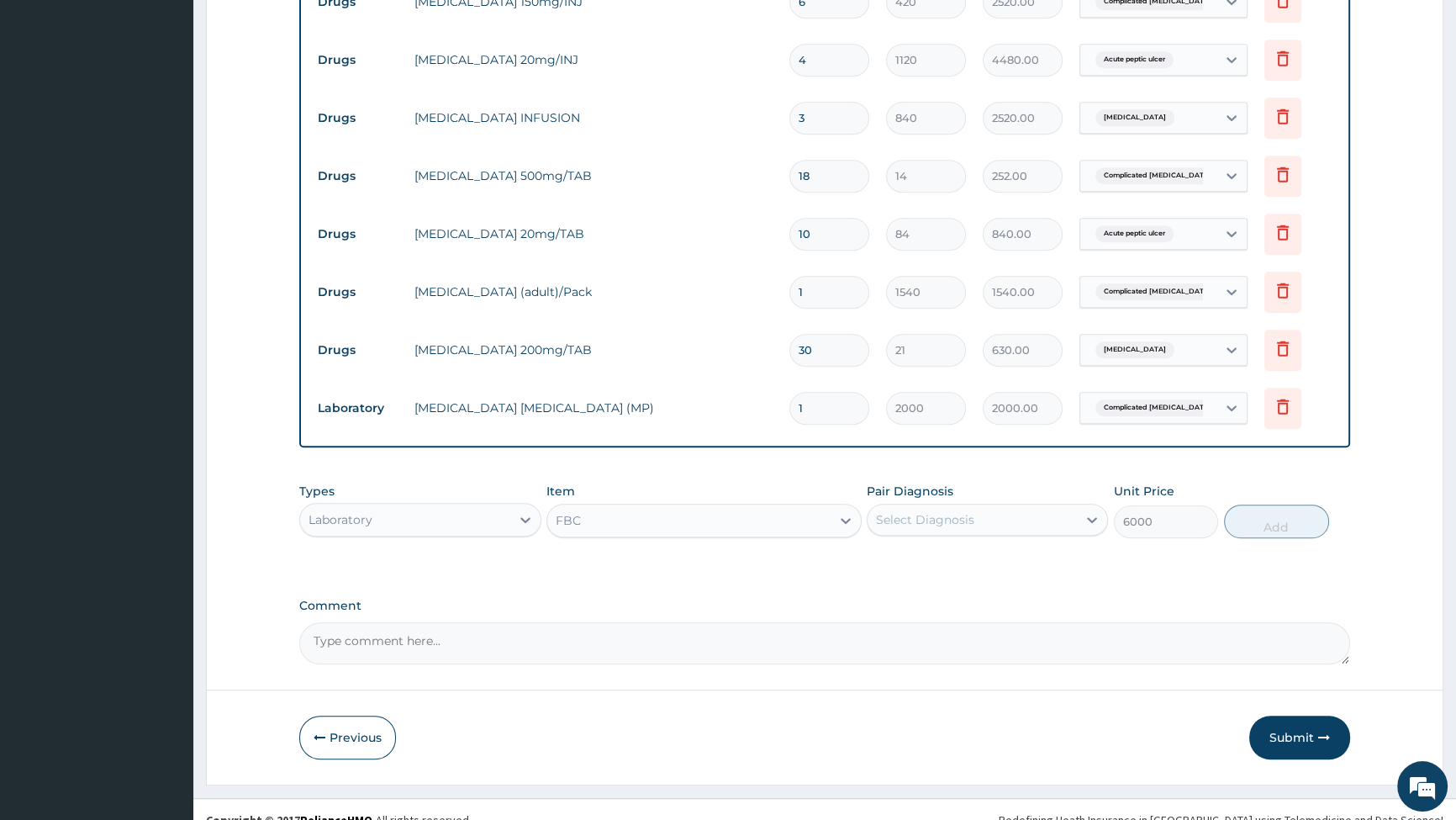
scroll to position [1124, 0]
click at [1006, 513] on div "Select Diagnosis" at bounding box center [972, 518] width 209 height 27
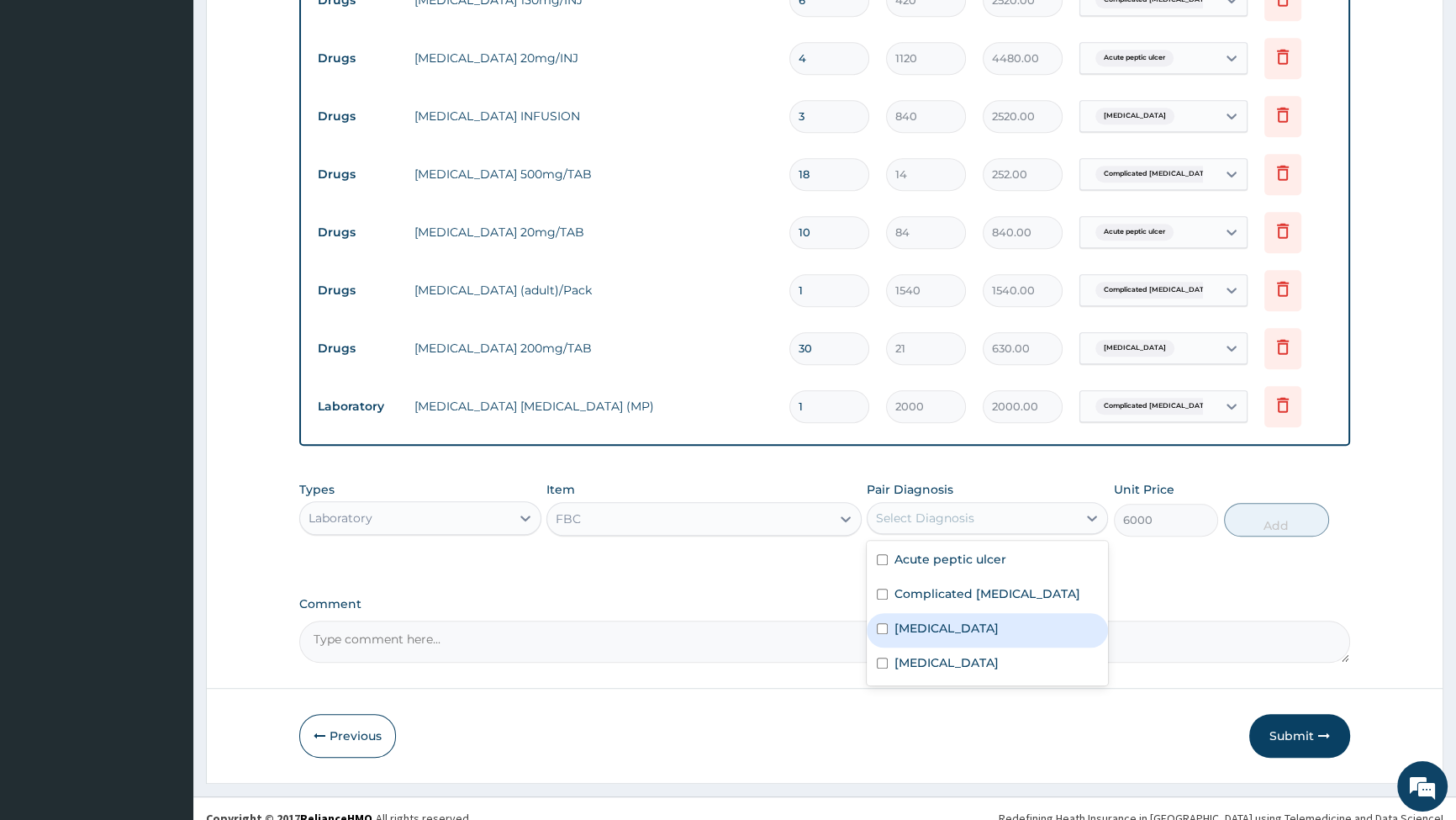
click at [883, 631] on input "checkbox" at bounding box center [882, 629] width 11 height 11
checkbox input "true"
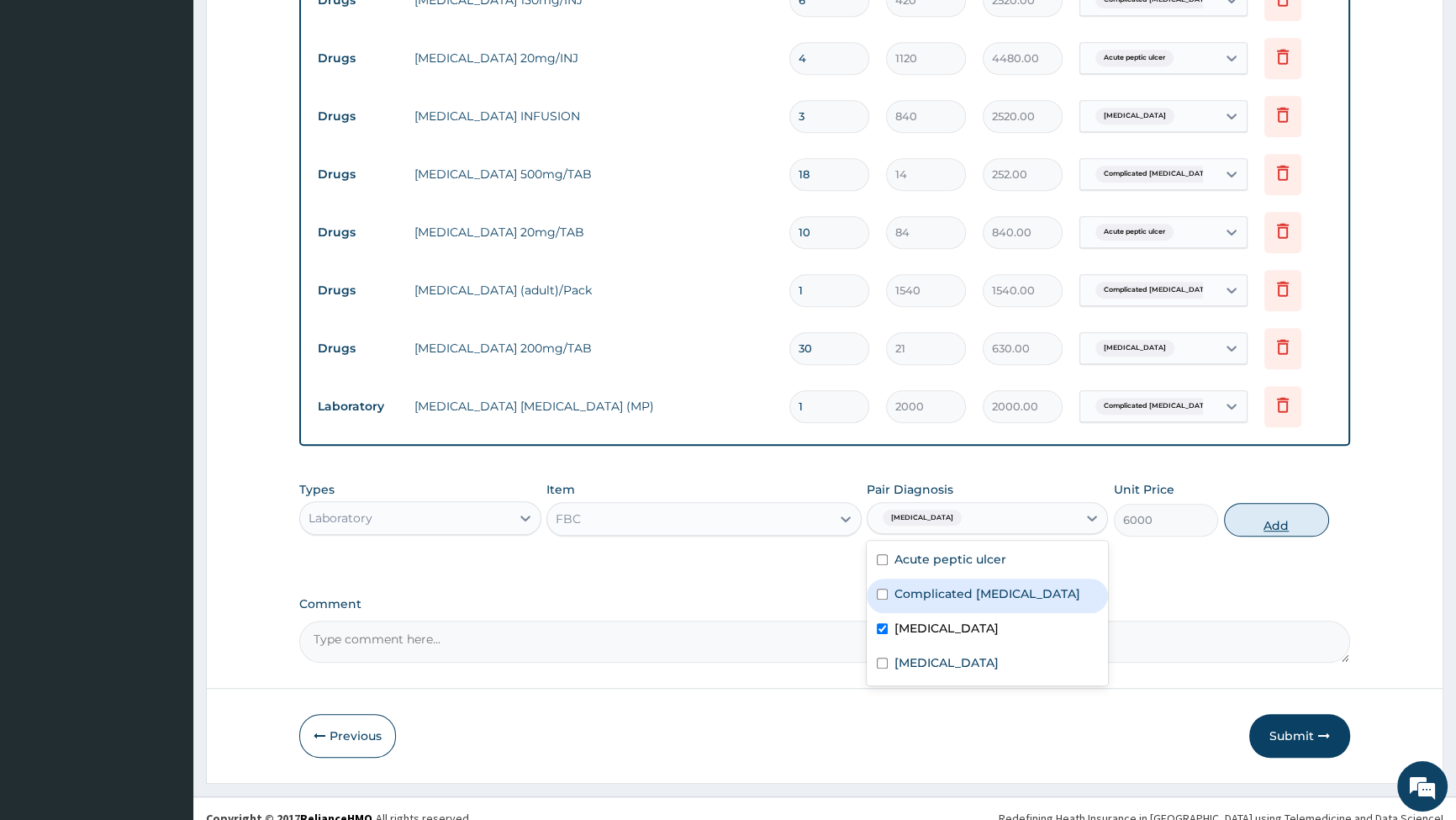
click at [1287, 516] on button "Add" at bounding box center [1277, 520] width 105 height 34
type input "0"
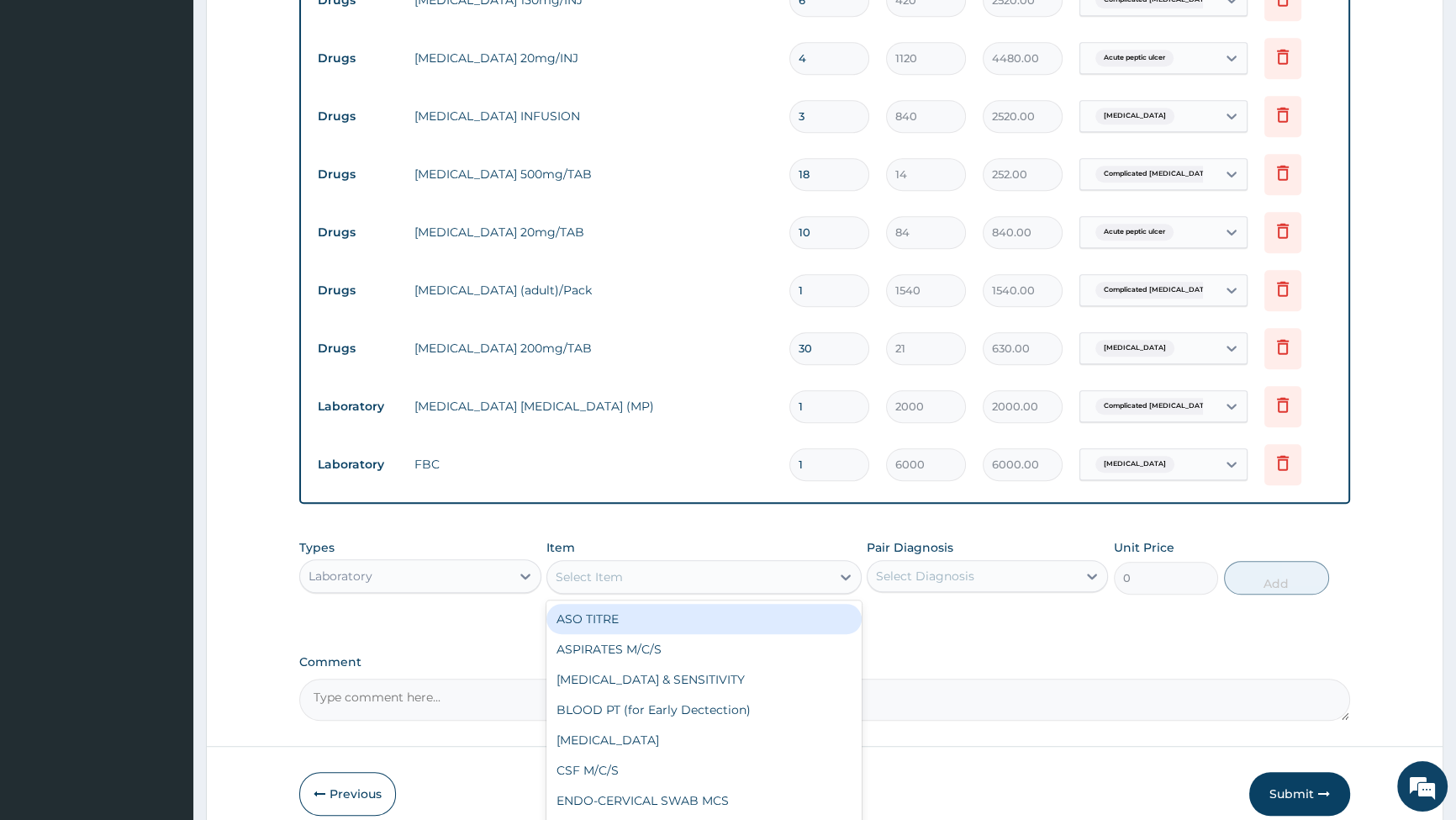
click at [765, 579] on div "Select Item" at bounding box center [689, 577] width 283 height 27
type input "FBS"
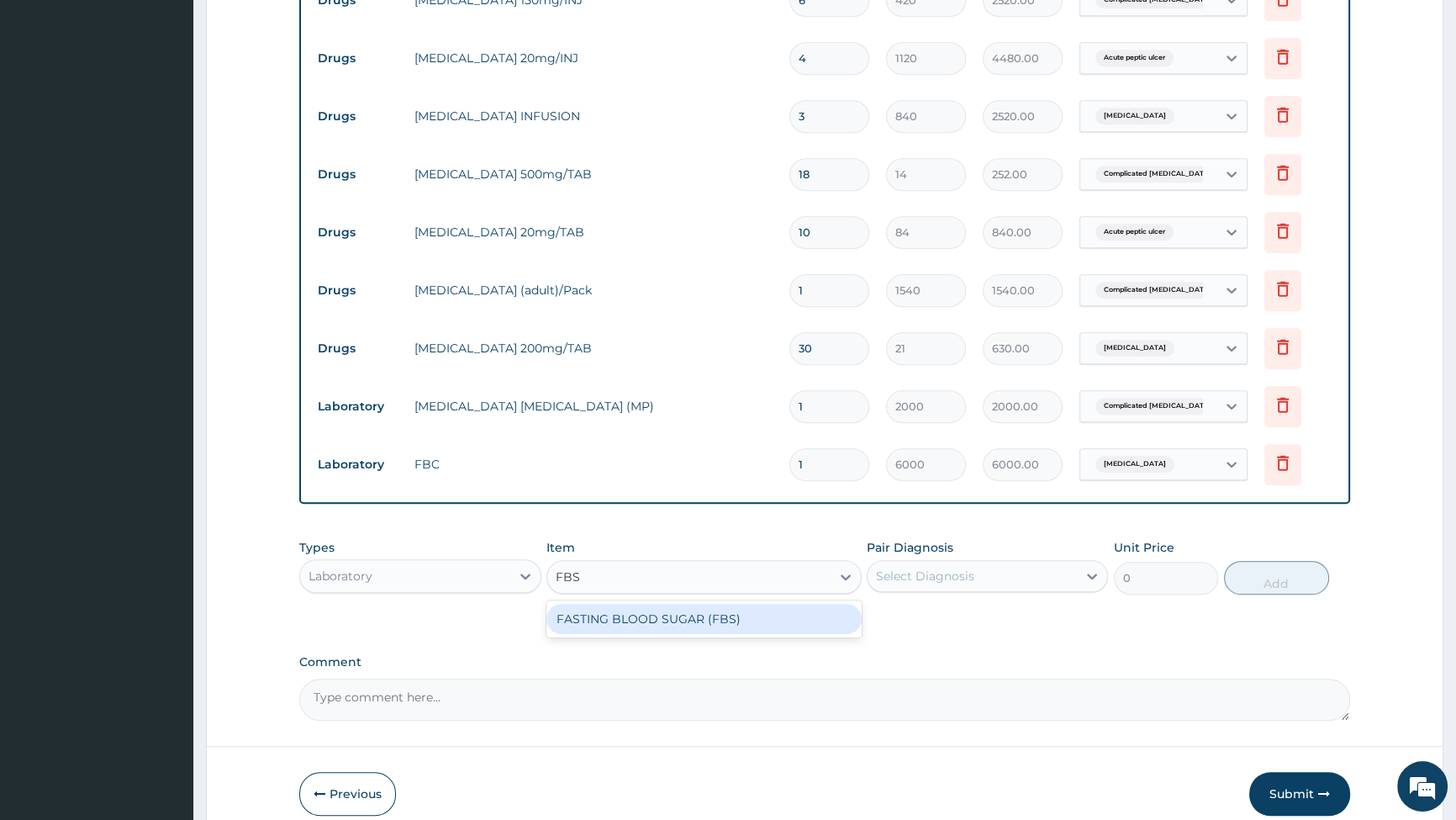
click at [677, 624] on div "FASTING BLOOD SUGAR (FBS)" at bounding box center [704, 619] width 316 height 31
type input "1500"
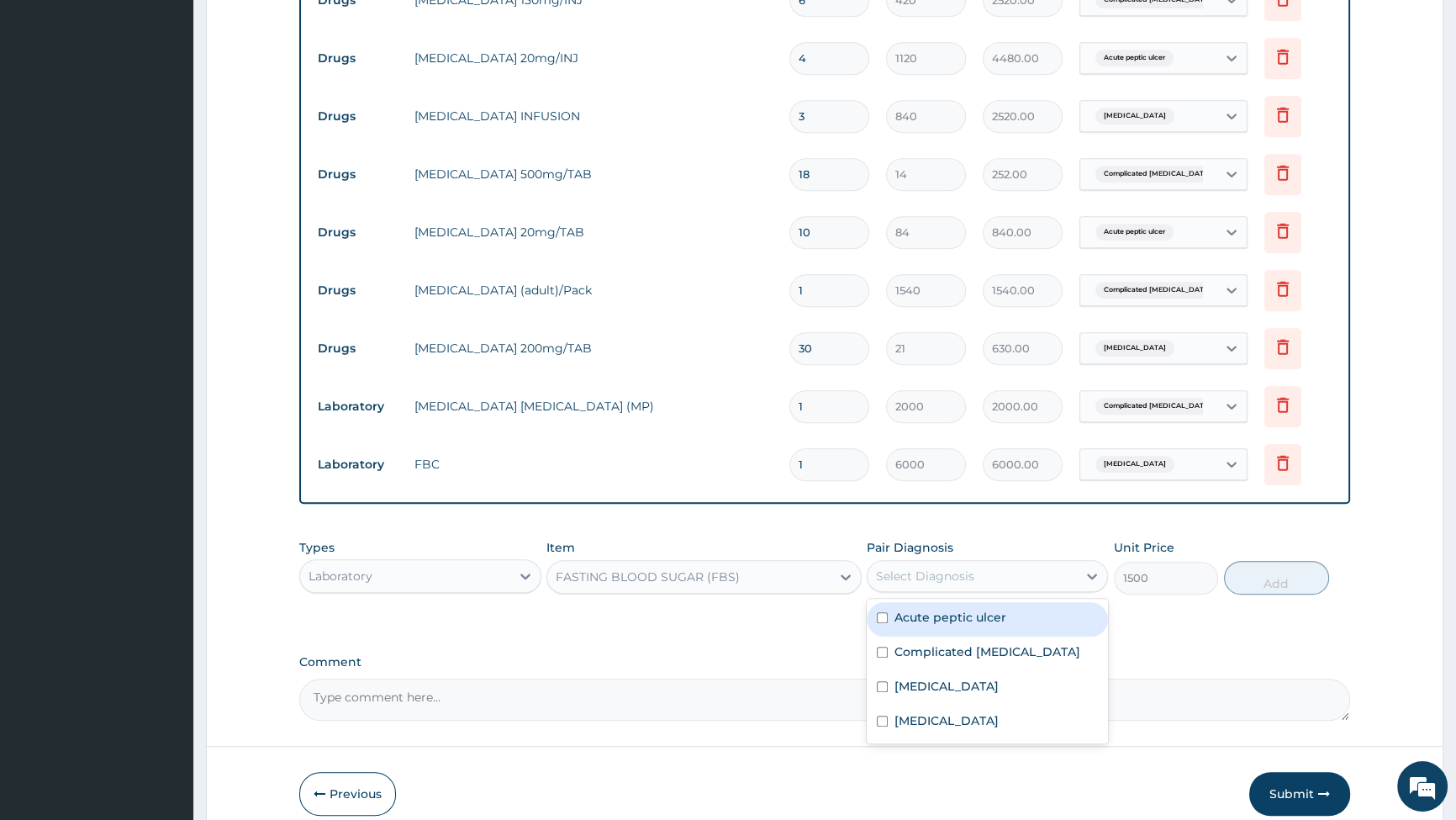
click at [1007, 576] on div "Select Diagnosis" at bounding box center [972, 576] width 209 height 27
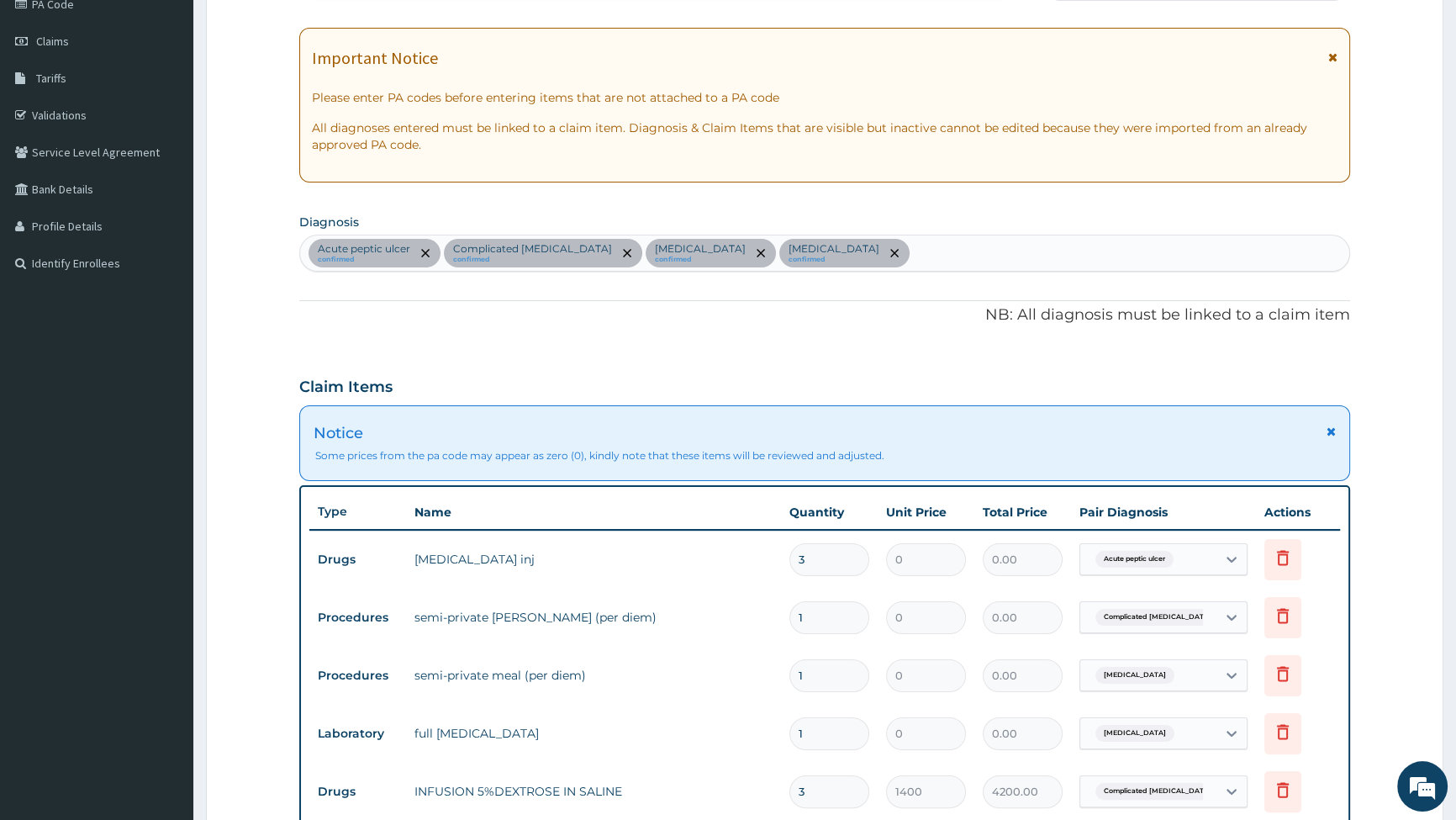
scroll to position [210, 0]
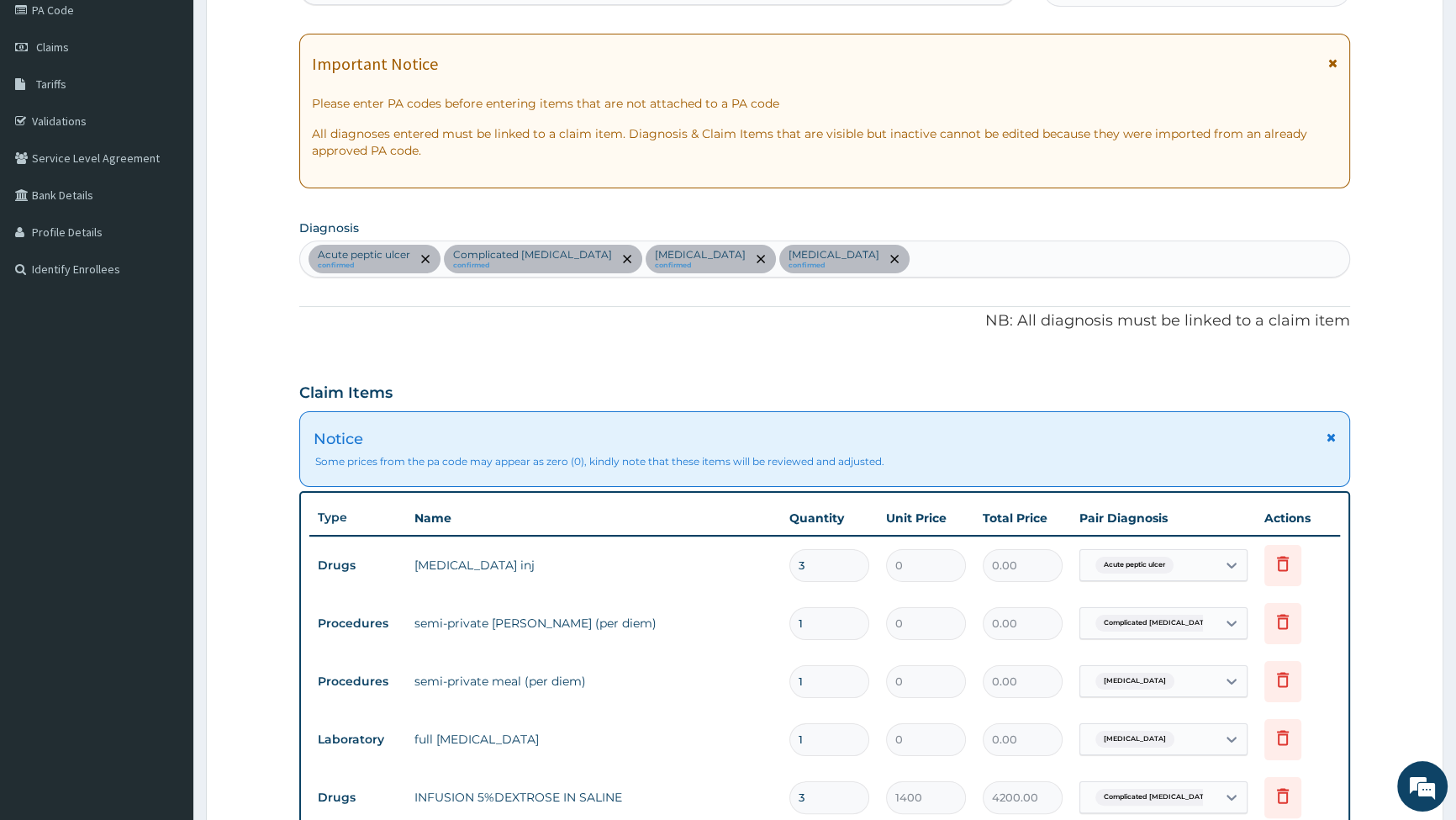
click at [849, 256] on div "Acute peptic ulcer confirmed Complicated malaria confirmed Sepsis confirmed Dys…" at bounding box center [825, 259] width 1049 height 36
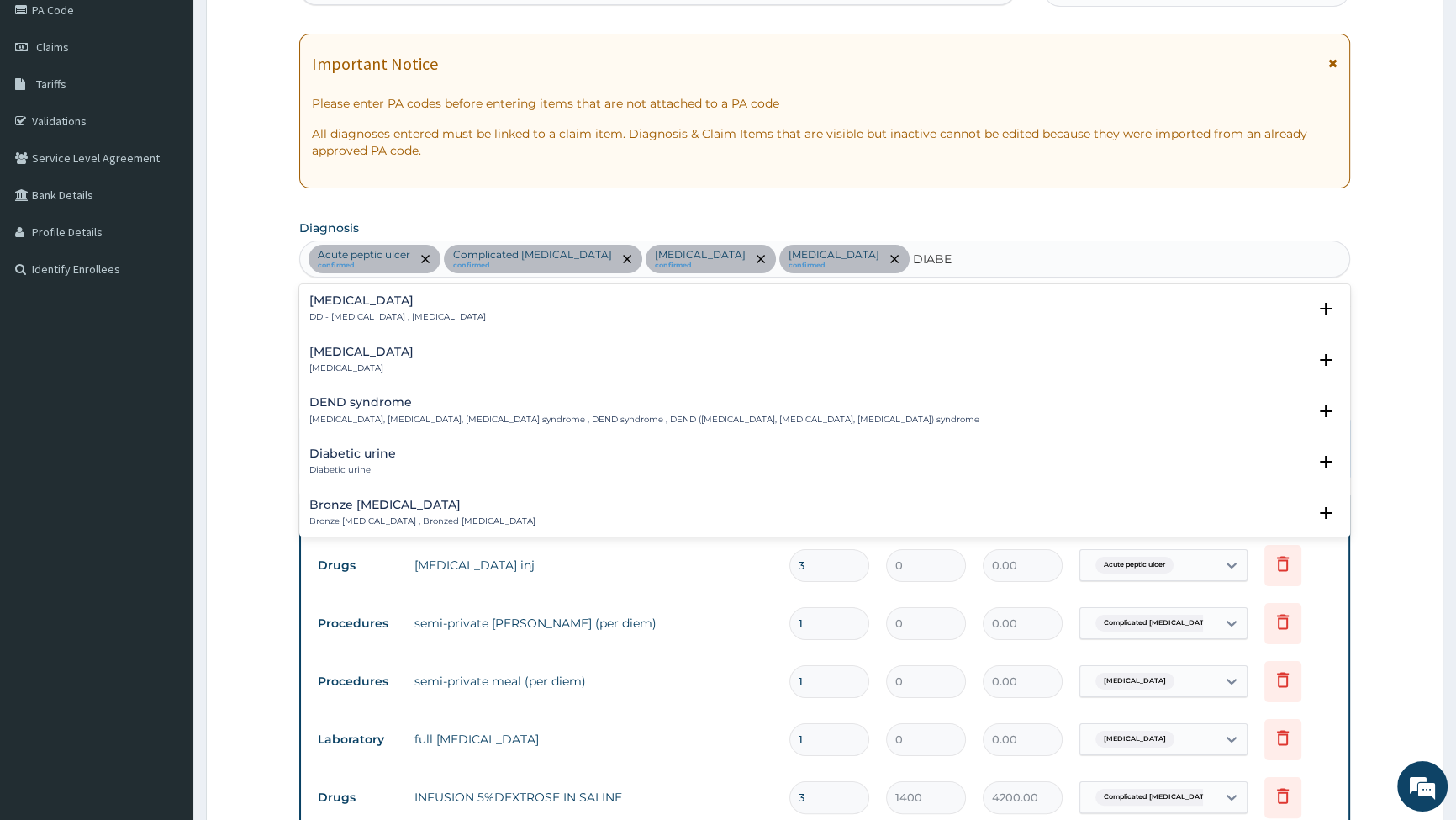
type input "DIABET"
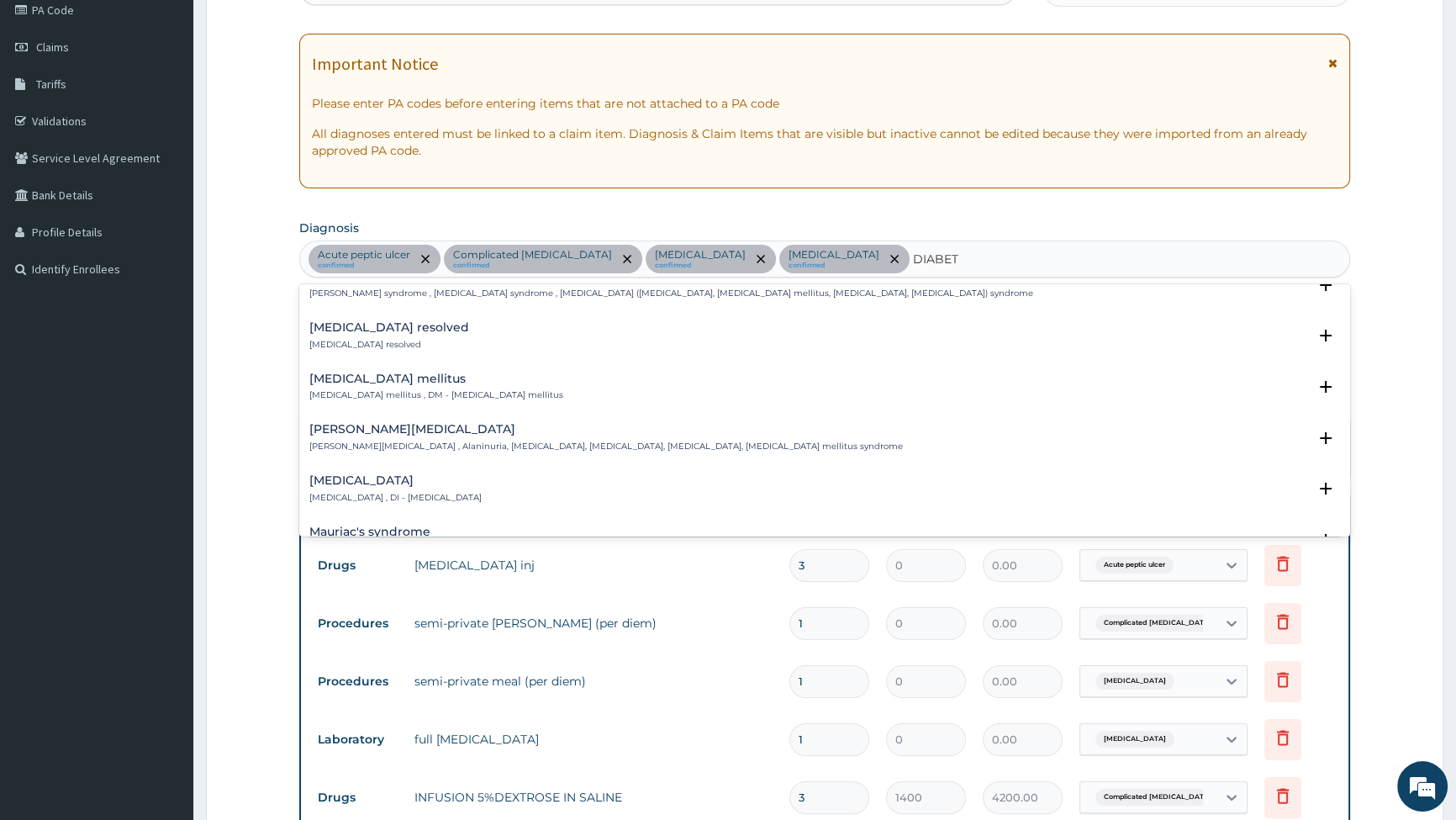
scroll to position [305, 0]
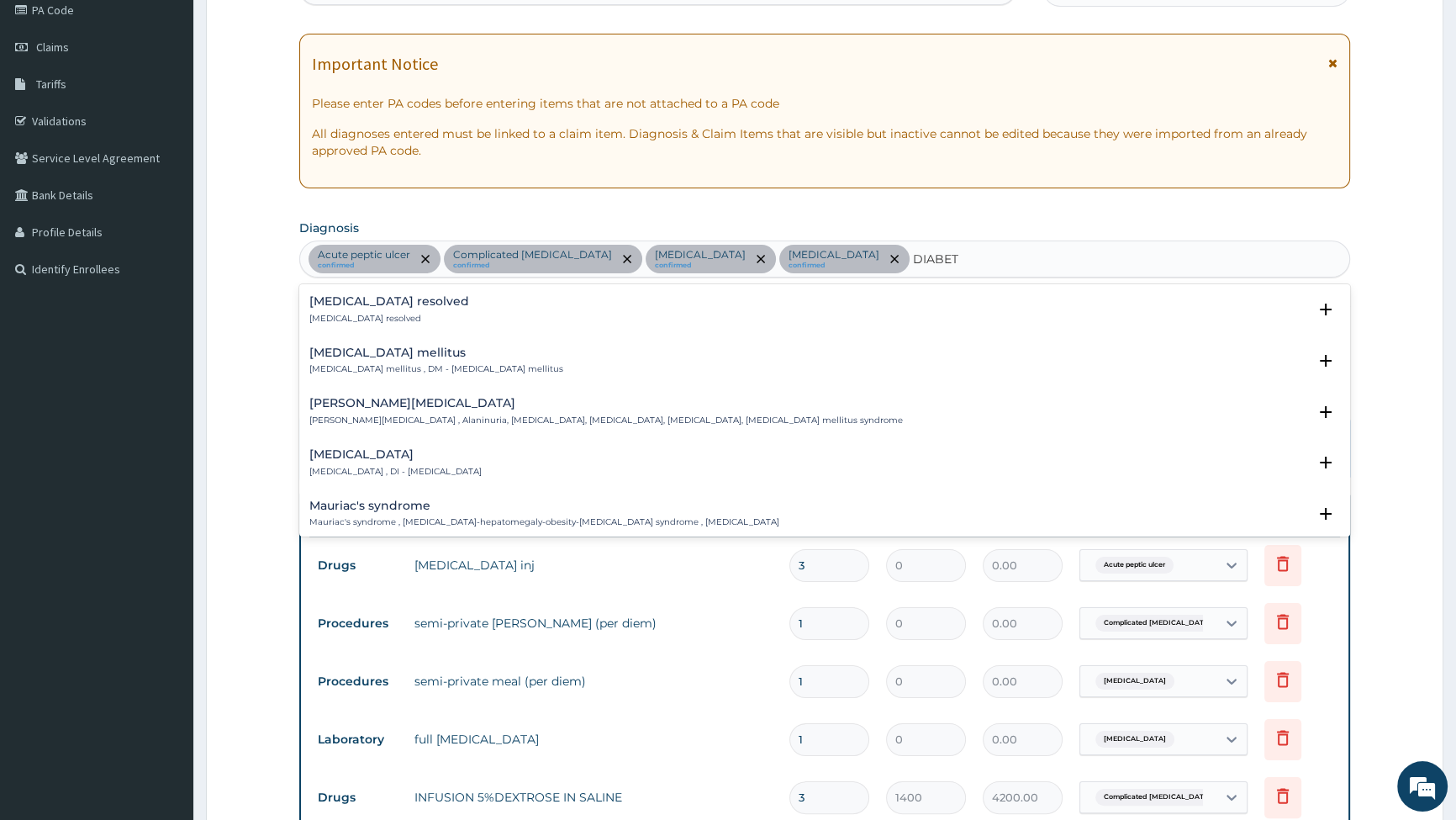
click at [367, 363] on p "Diabetes mellitus , DM - Diabetes mellitus" at bounding box center [436, 369] width 254 height 12
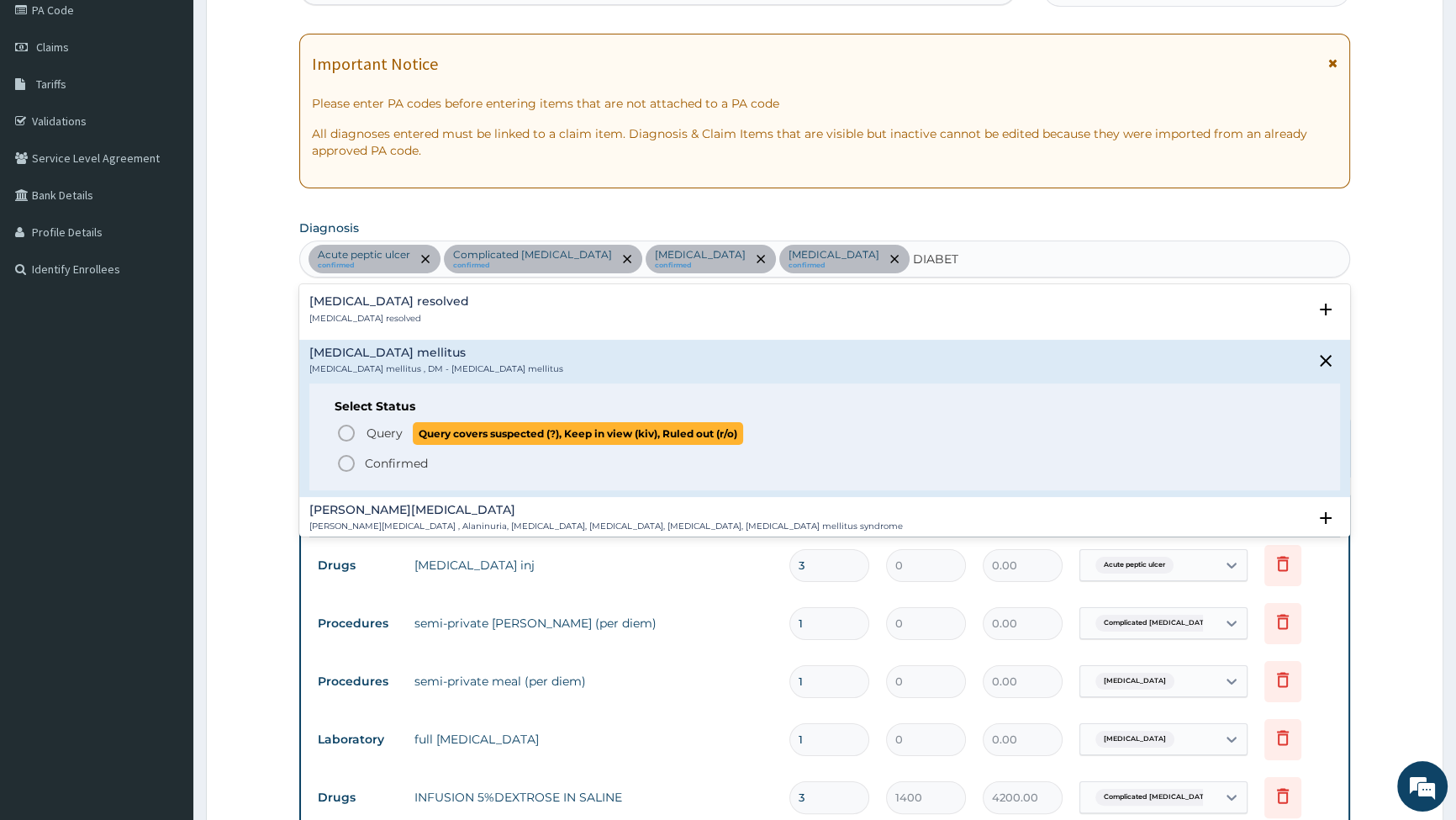
click at [346, 429] on icon "status option query" at bounding box center [346, 433] width 20 height 20
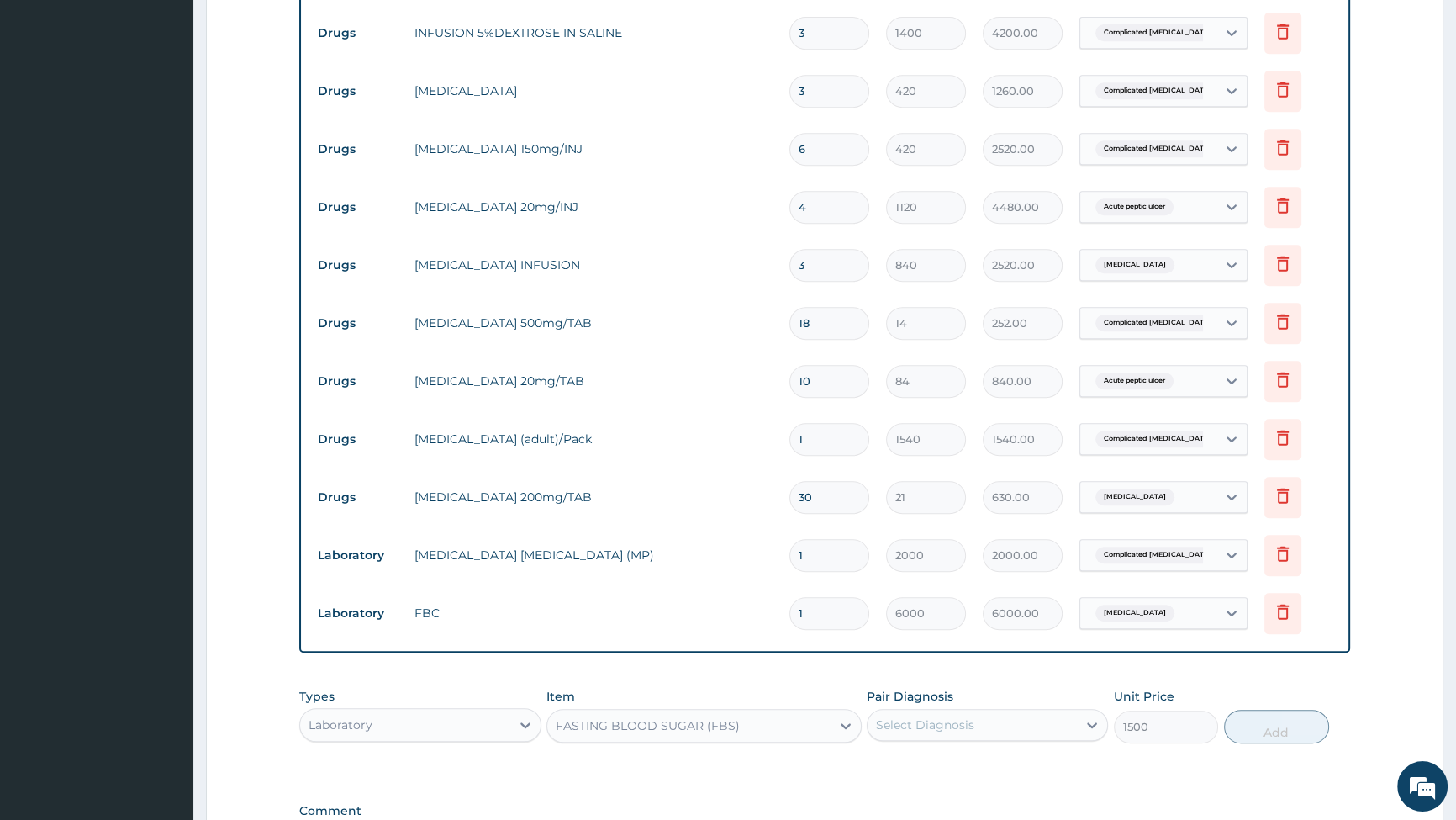
scroll to position [1204, 0]
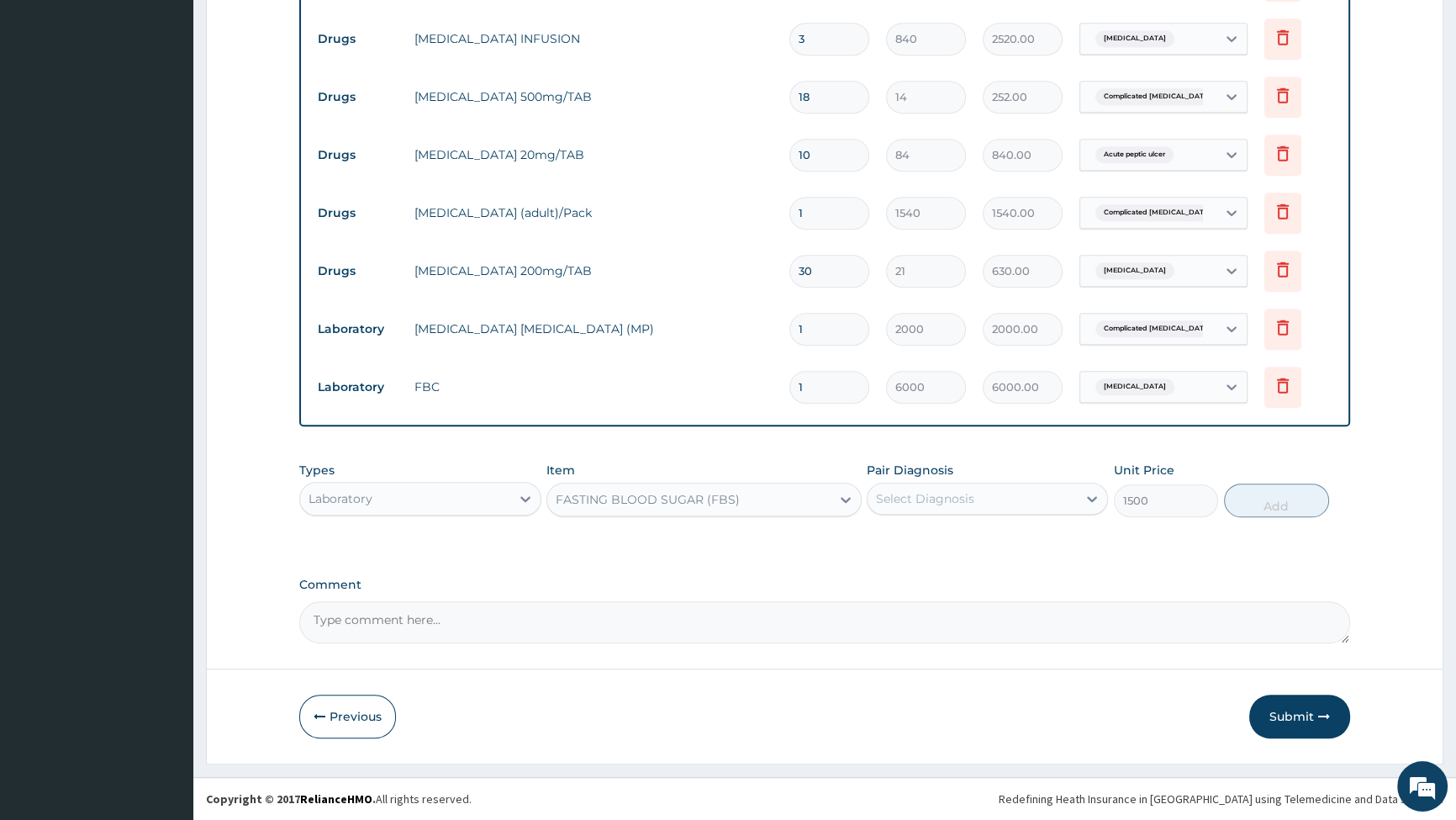
click at [956, 493] on div "Select Diagnosis" at bounding box center [925, 498] width 99 height 17
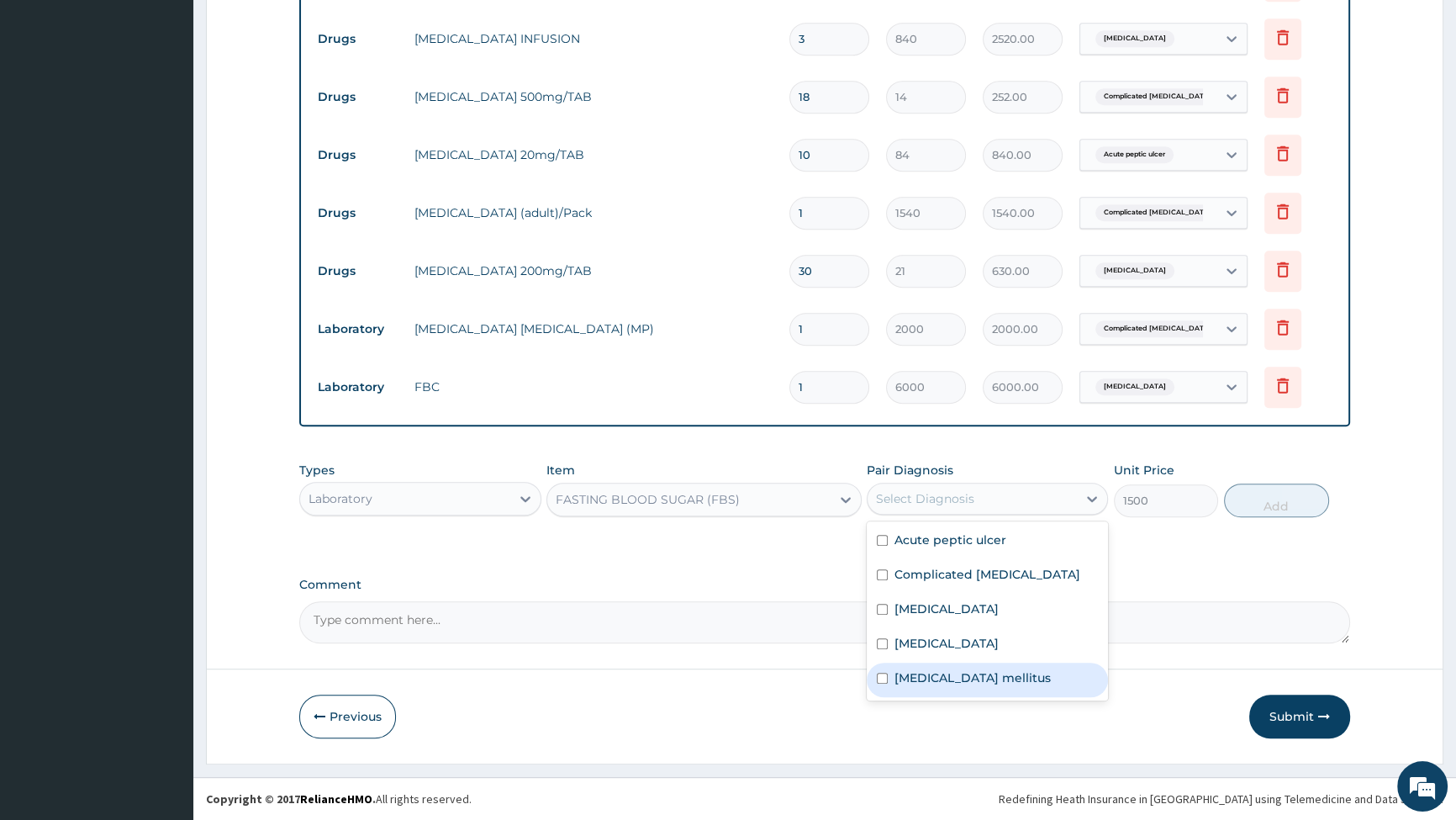
click at [877, 680] on input "checkbox" at bounding box center [882, 678] width 11 height 11
checkbox input "true"
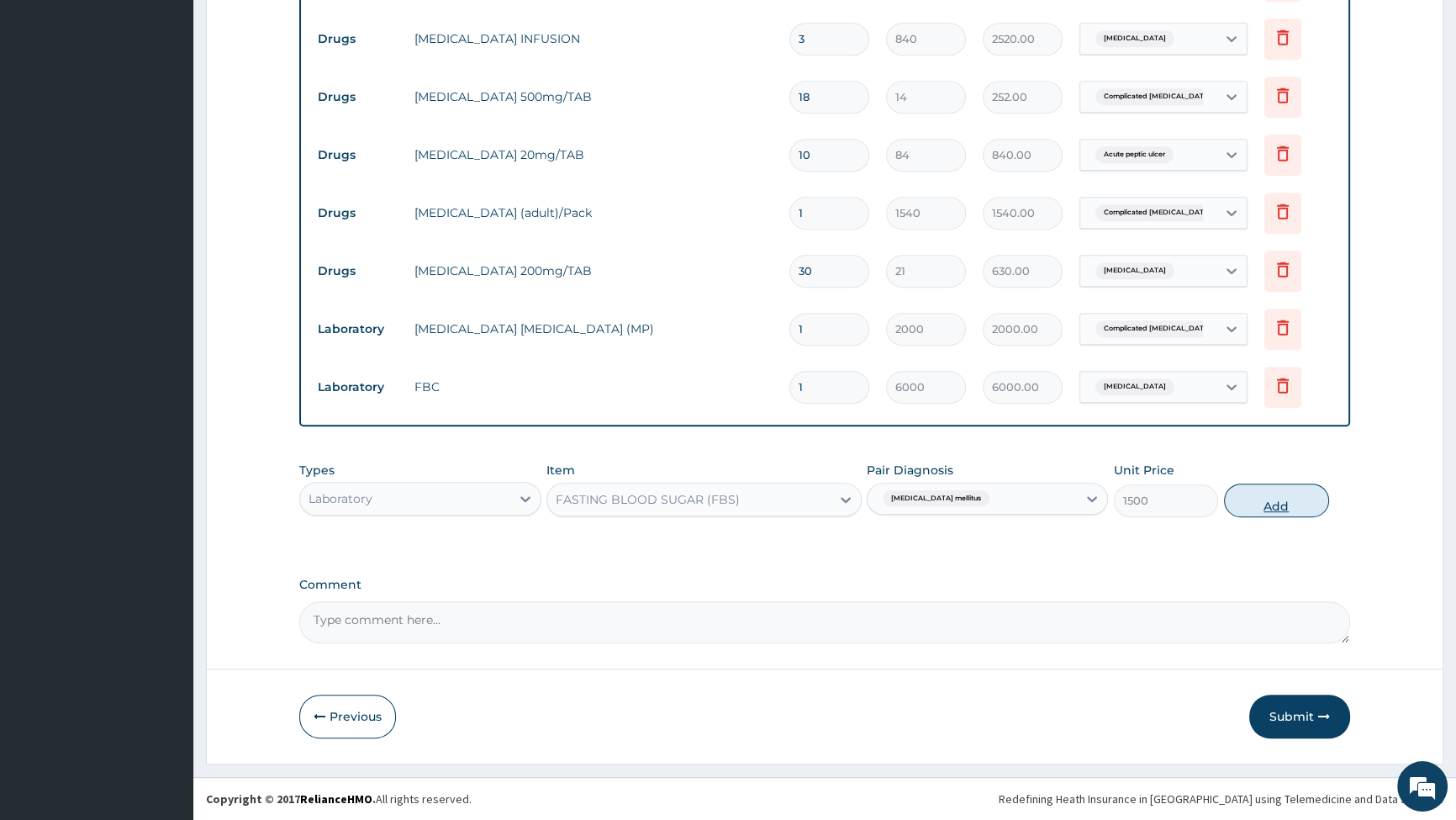
click at [1262, 498] on button "Add" at bounding box center [1277, 500] width 105 height 34
type input "0"
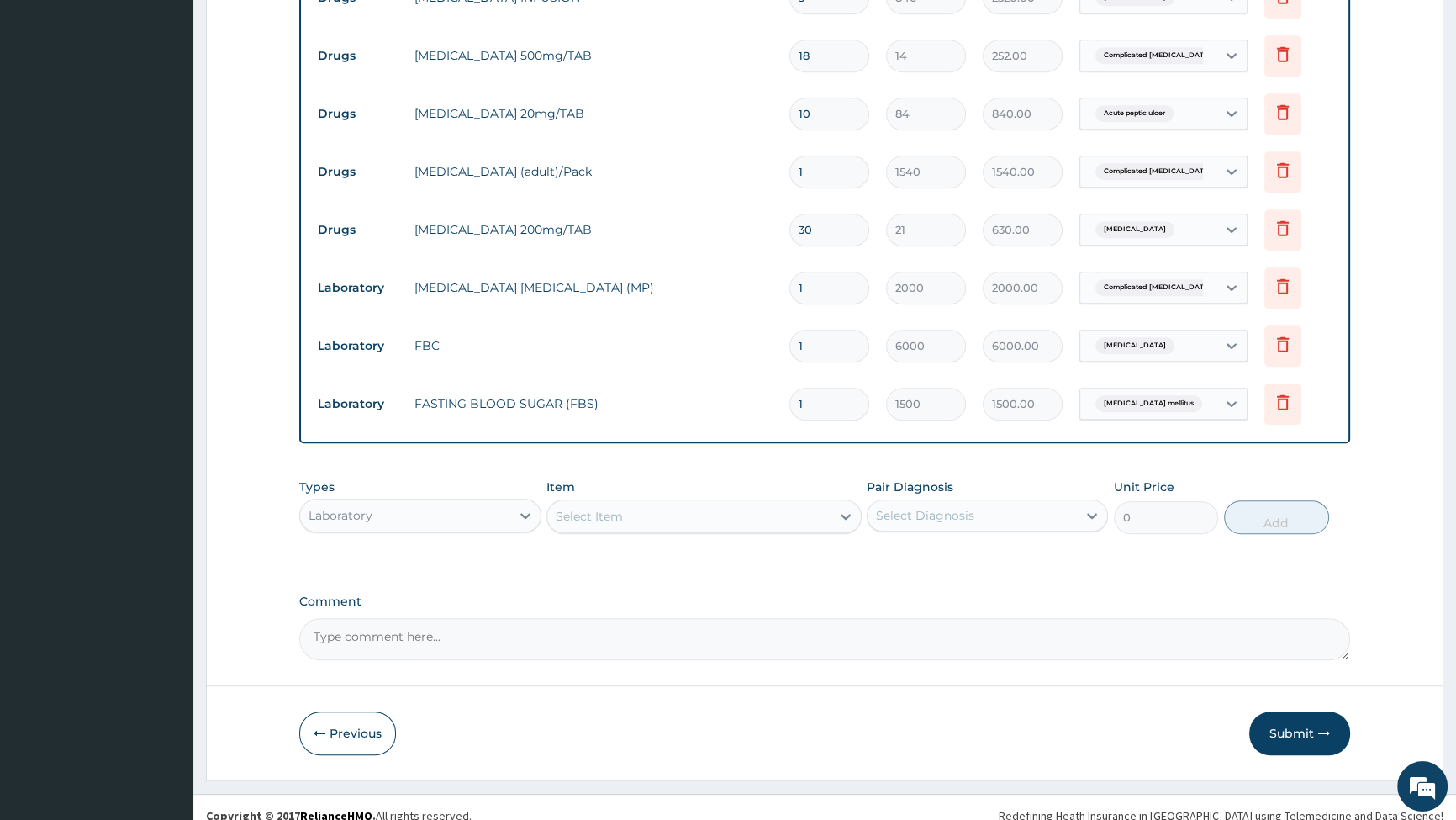
scroll to position [1262, 0]
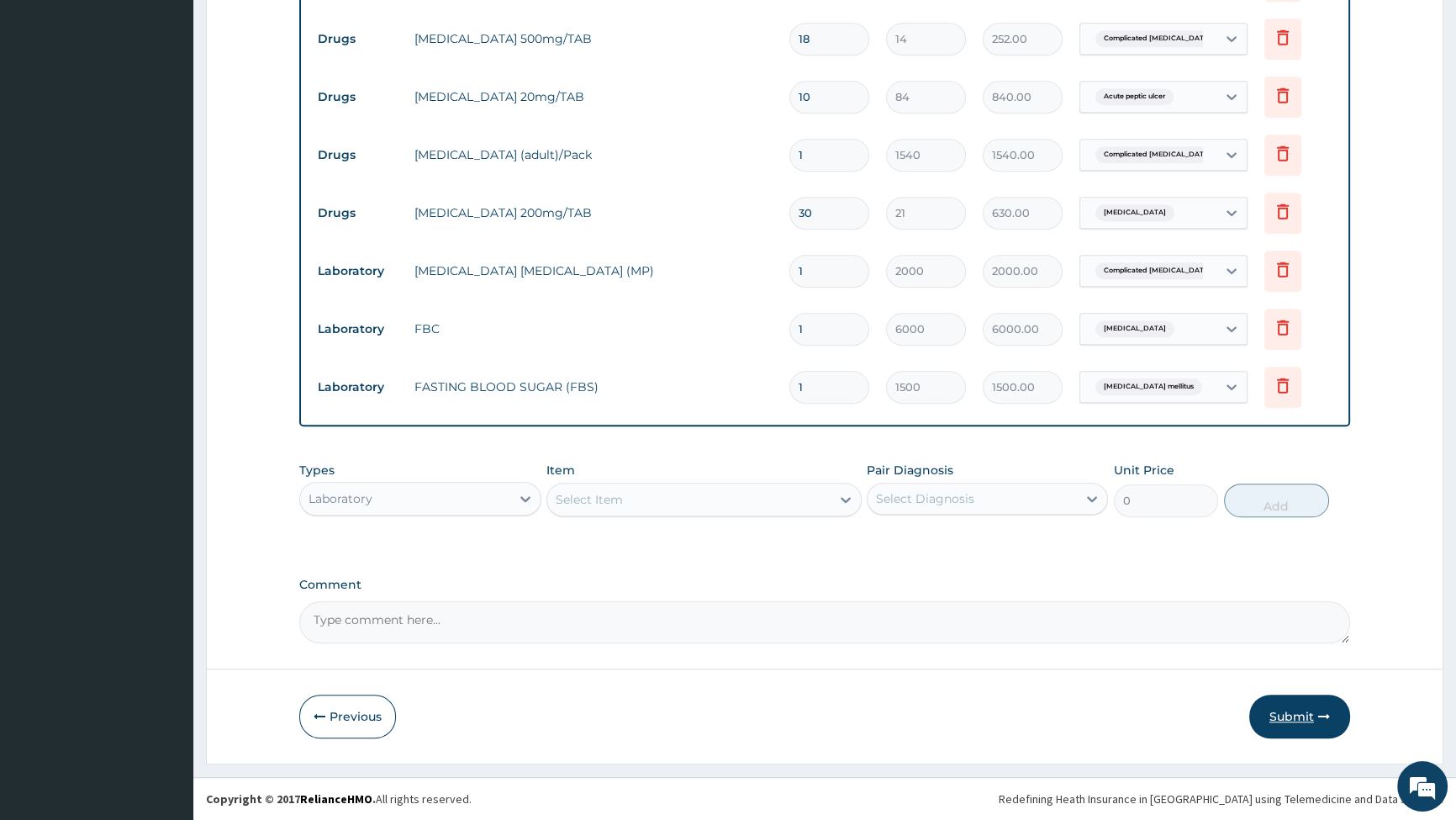
click at [1300, 718] on button "Submit" at bounding box center [1300, 716] width 101 height 43
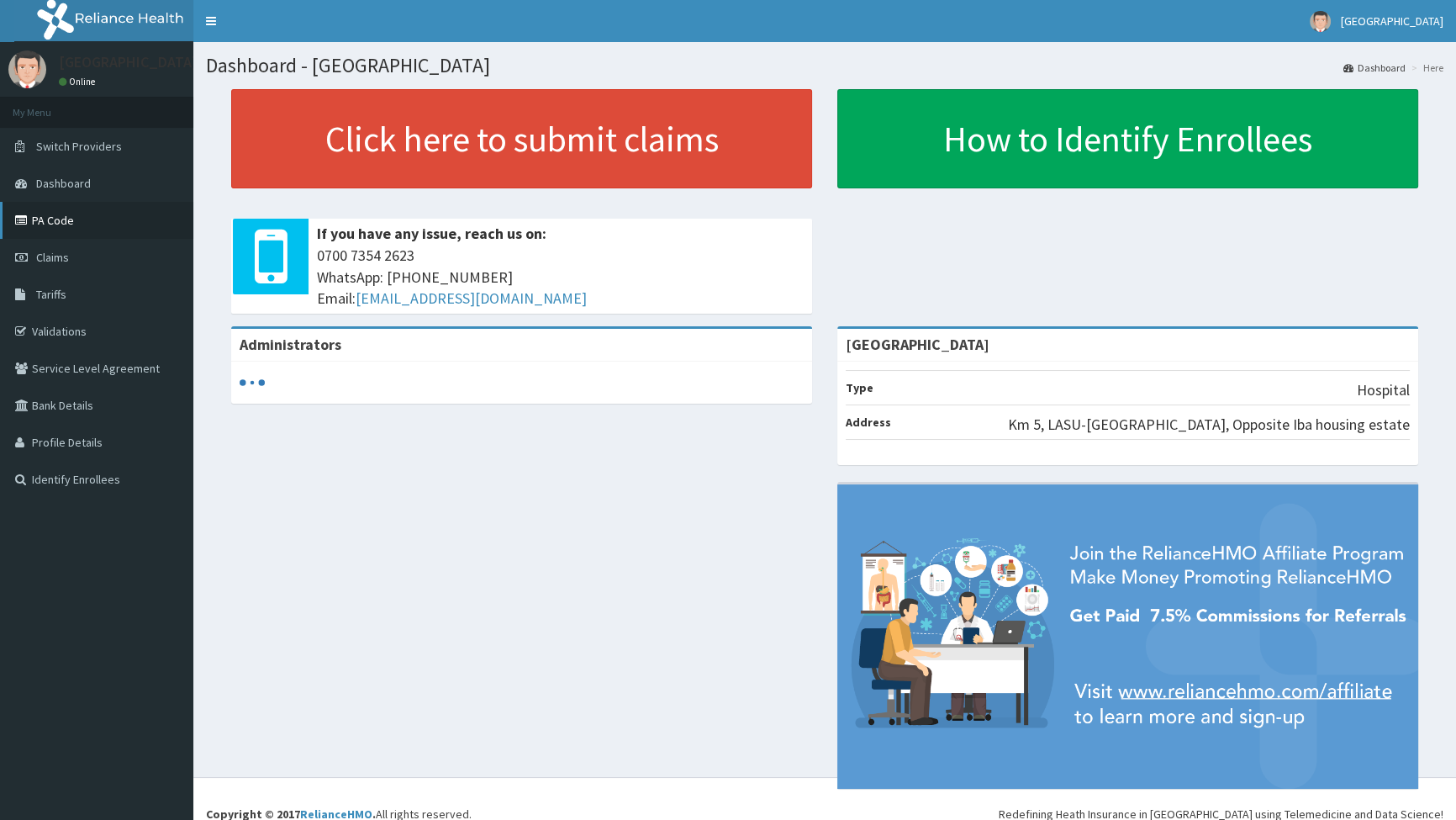
click at [49, 216] on link "PA Code" at bounding box center [96, 220] width 193 height 37
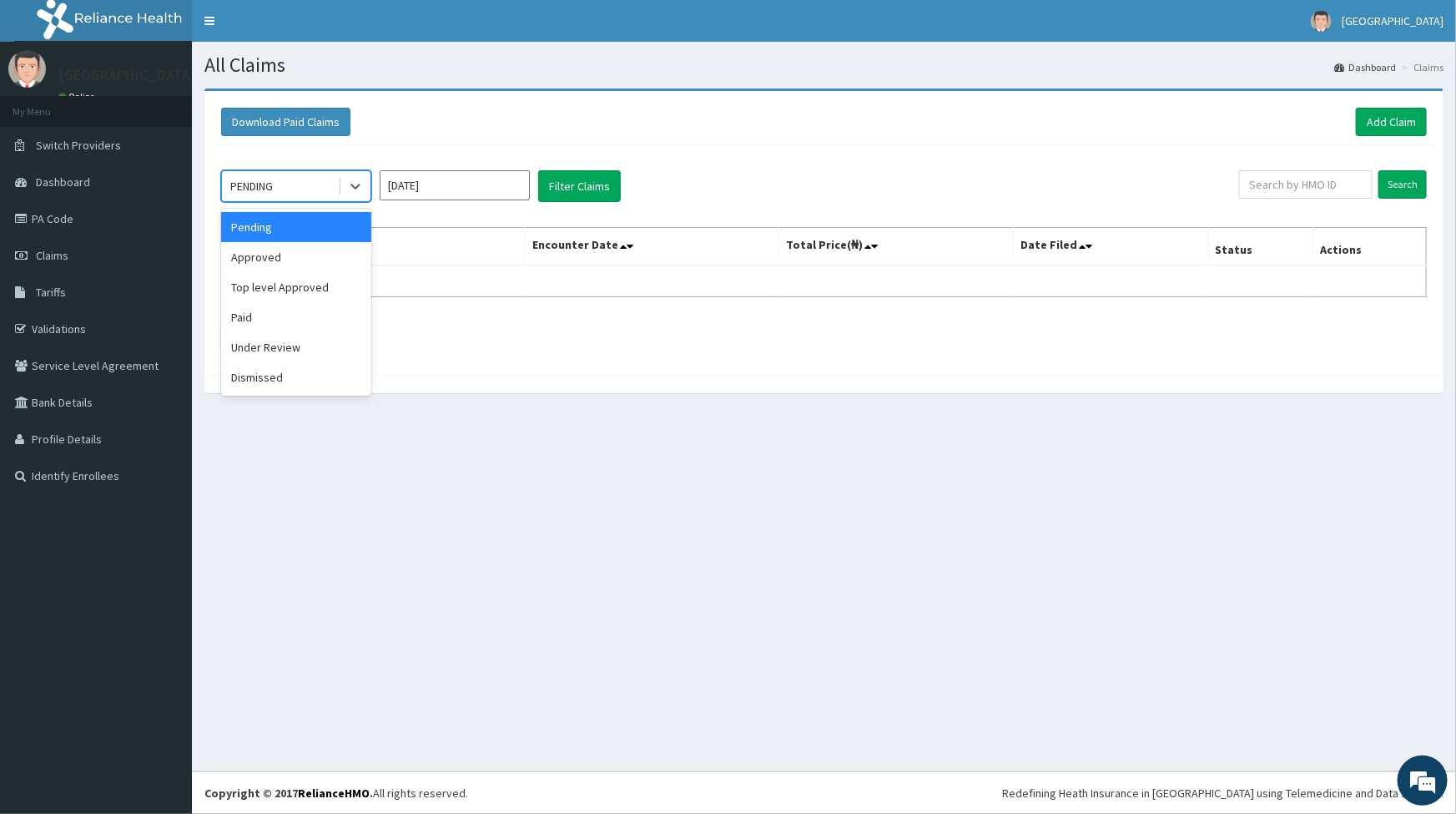
click at [312, 184] on div "PENDING" at bounding box center [279, 187] width 116 height 27
click at [279, 259] on div "Approved" at bounding box center [296, 258] width 150 height 30
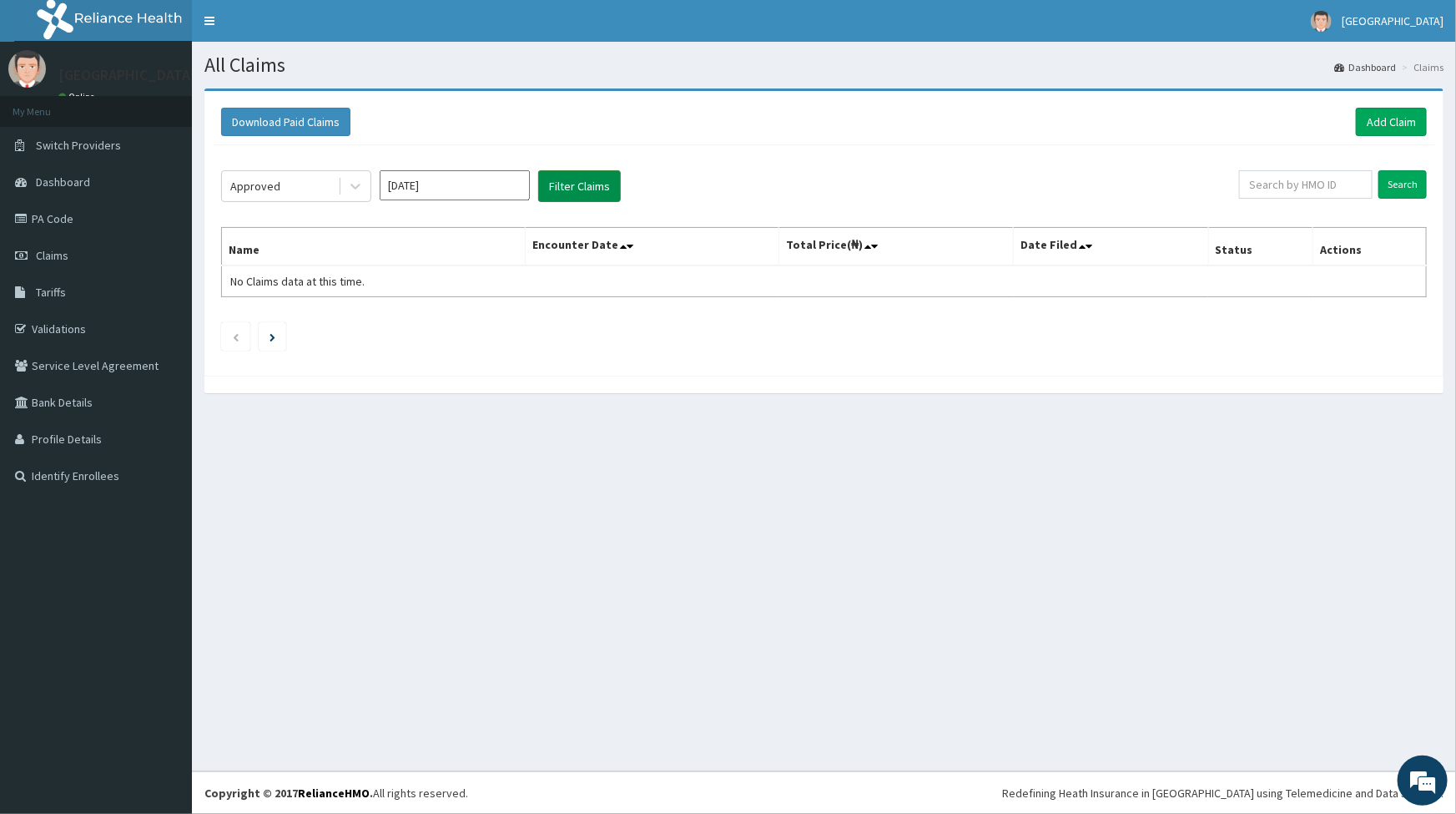
click at [568, 187] on button "Filter Claims" at bounding box center [580, 187] width 83 height 32
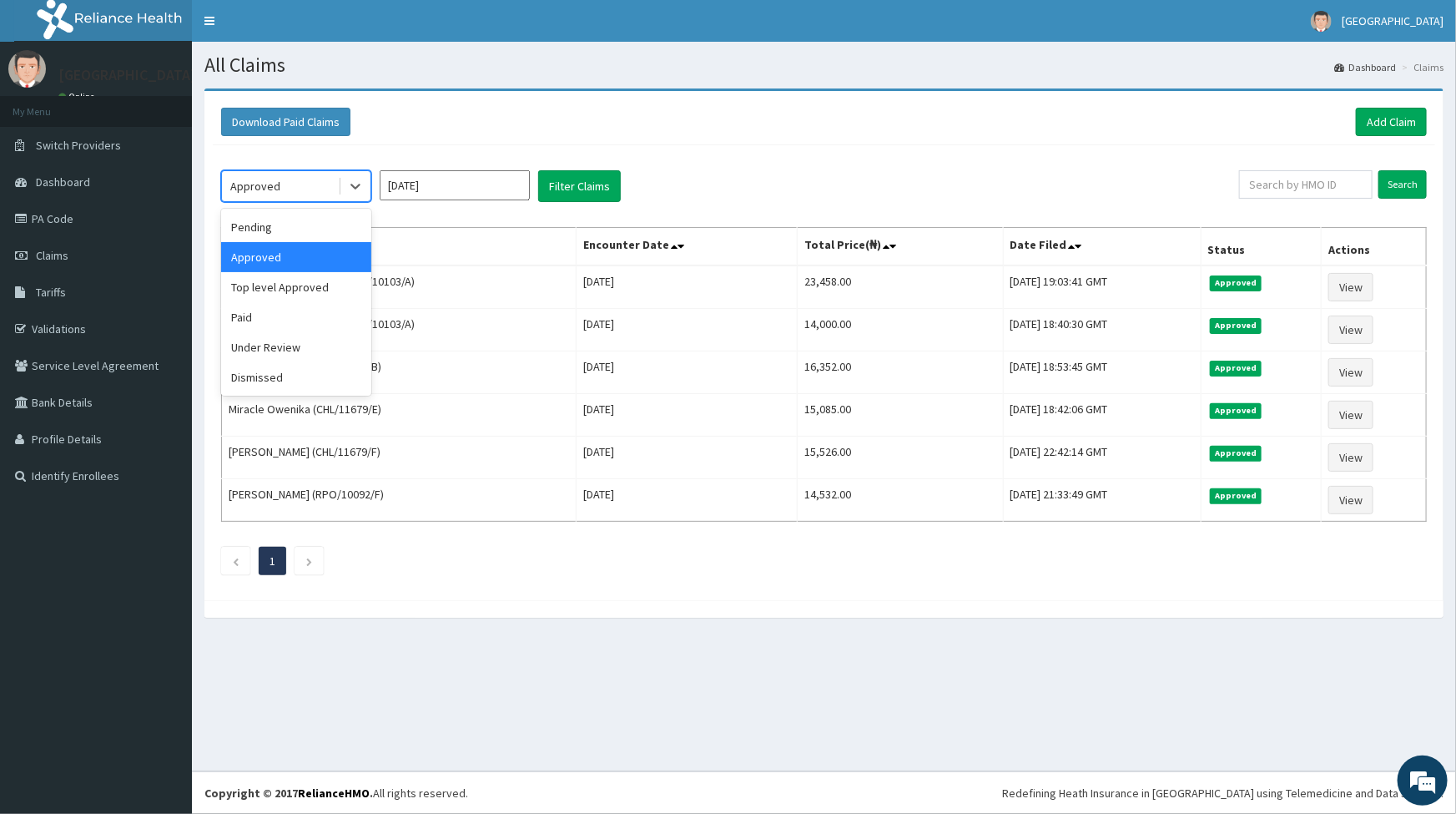
click at [298, 182] on div "Approved" at bounding box center [279, 187] width 116 height 27
click at [266, 286] on div "Top level Approved" at bounding box center [296, 287] width 150 height 30
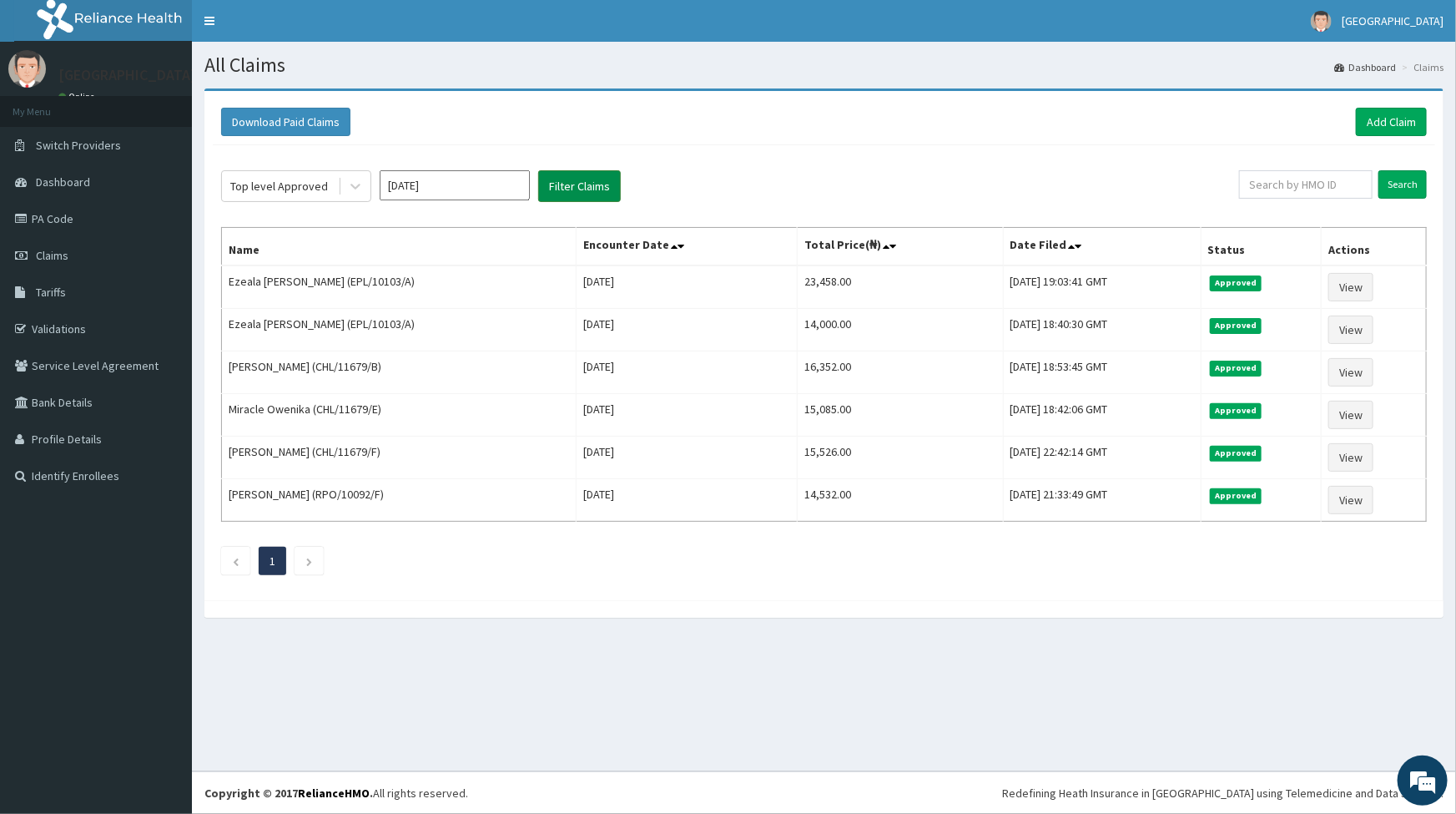
click at [593, 191] on button "Filter Claims" at bounding box center [580, 187] width 83 height 32
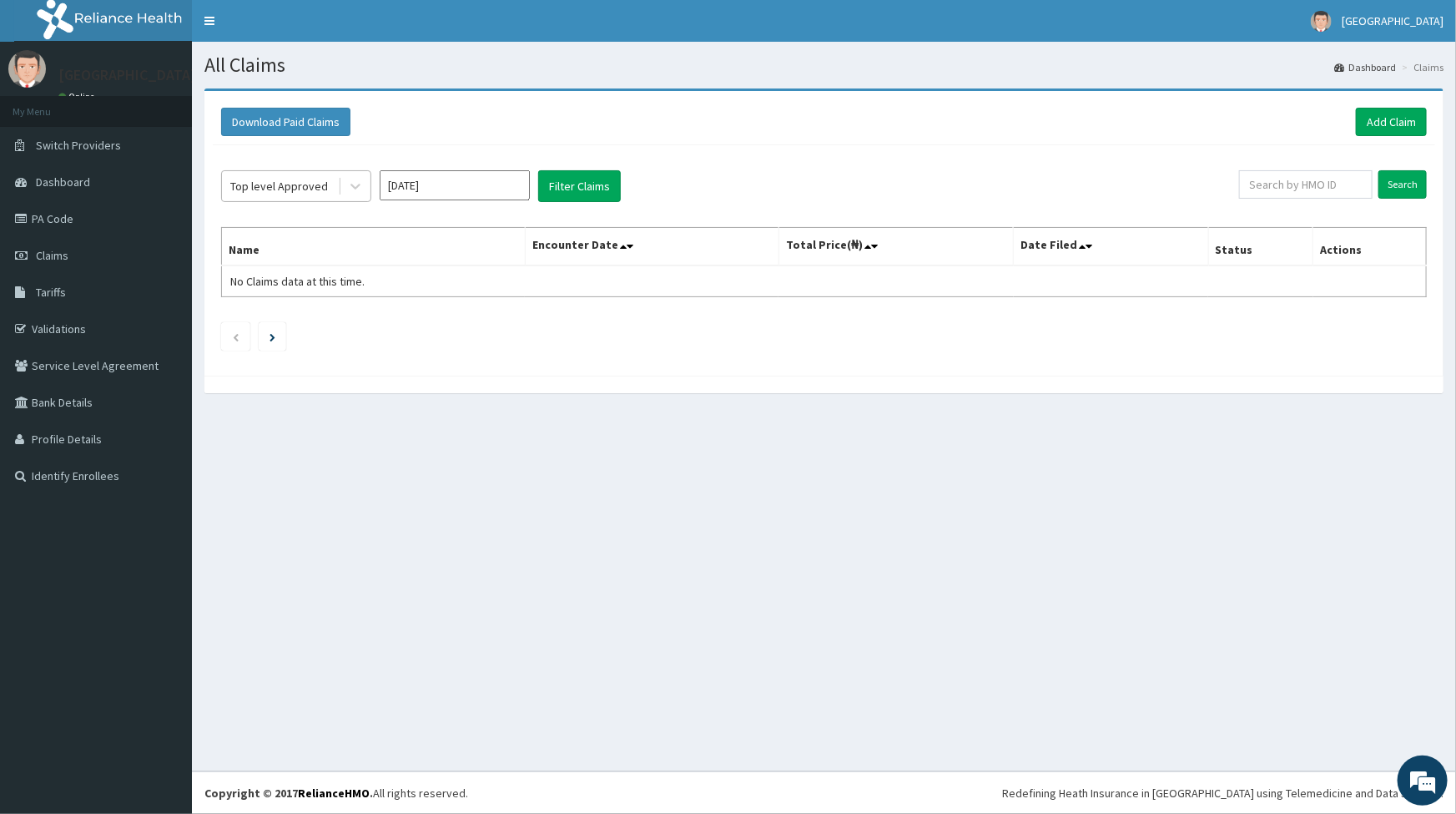
click at [311, 179] on div "Top level Approved" at bounding box center [279, 187] width 116 height 27
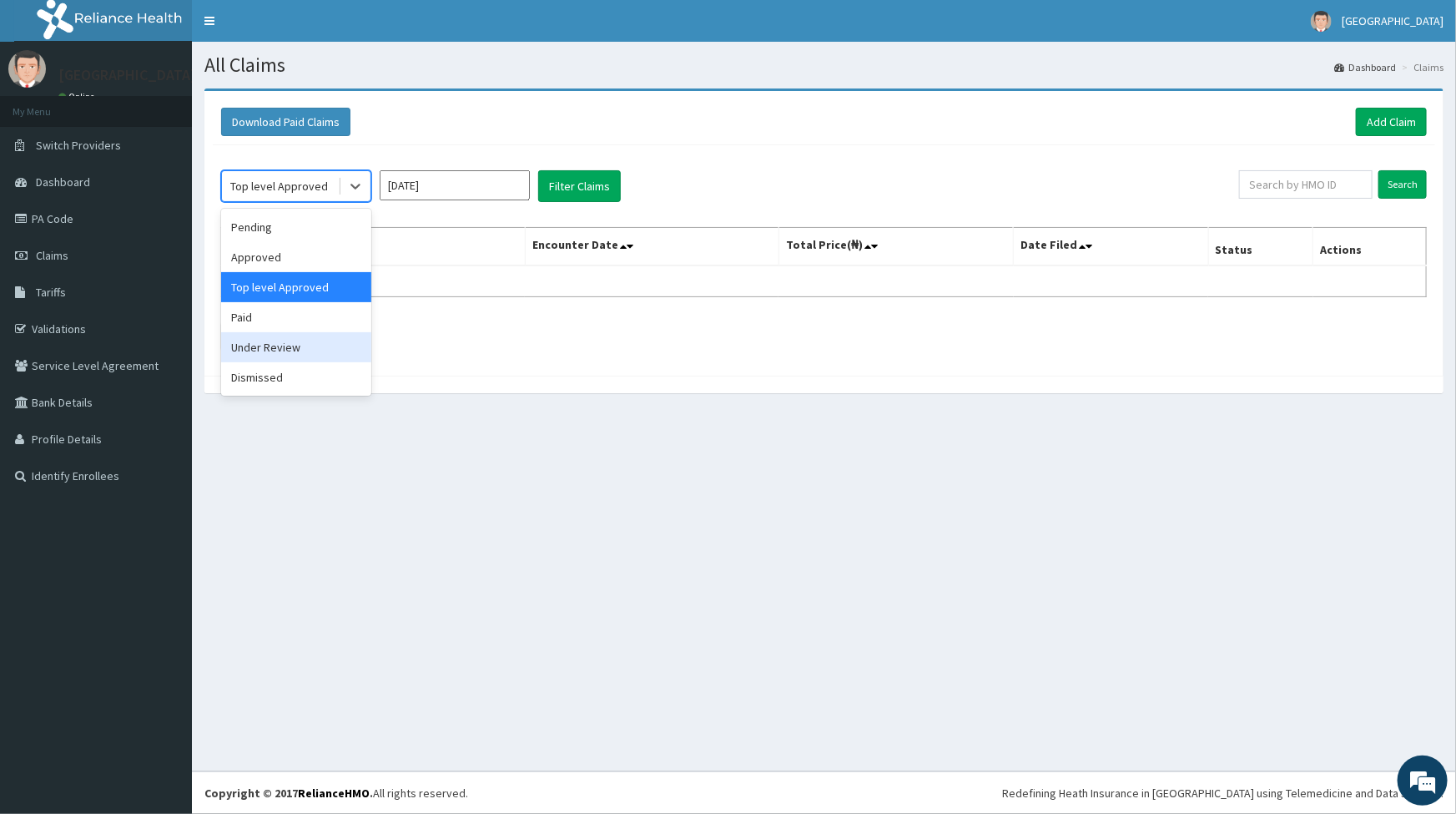
click at [271, 343] on div "Under Review" at bounding box center [296, 347] width 150 height 30
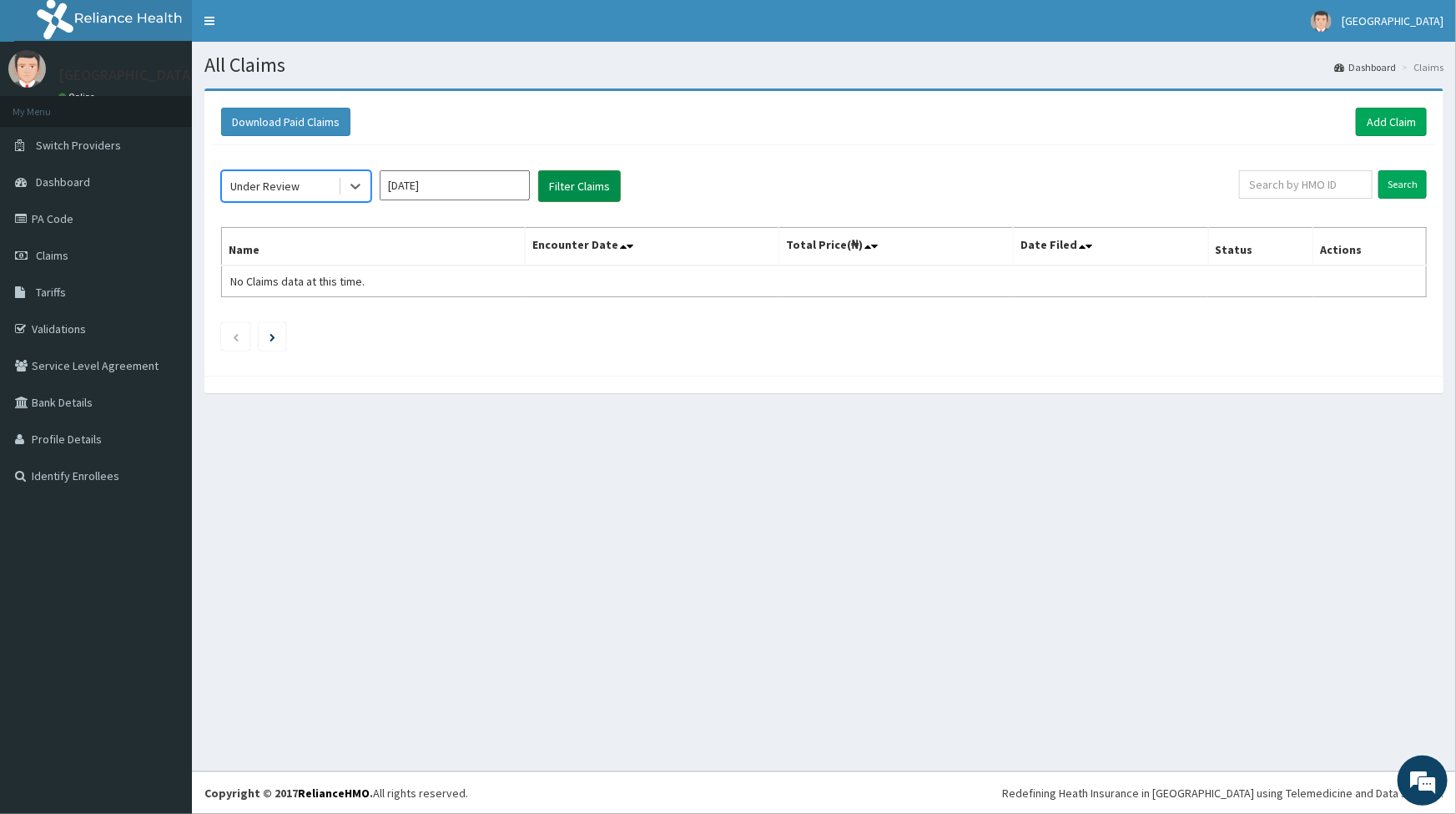
click at [566, 180] on button "Filter Claims" at bounding box center [580, 187] width 83 height 32
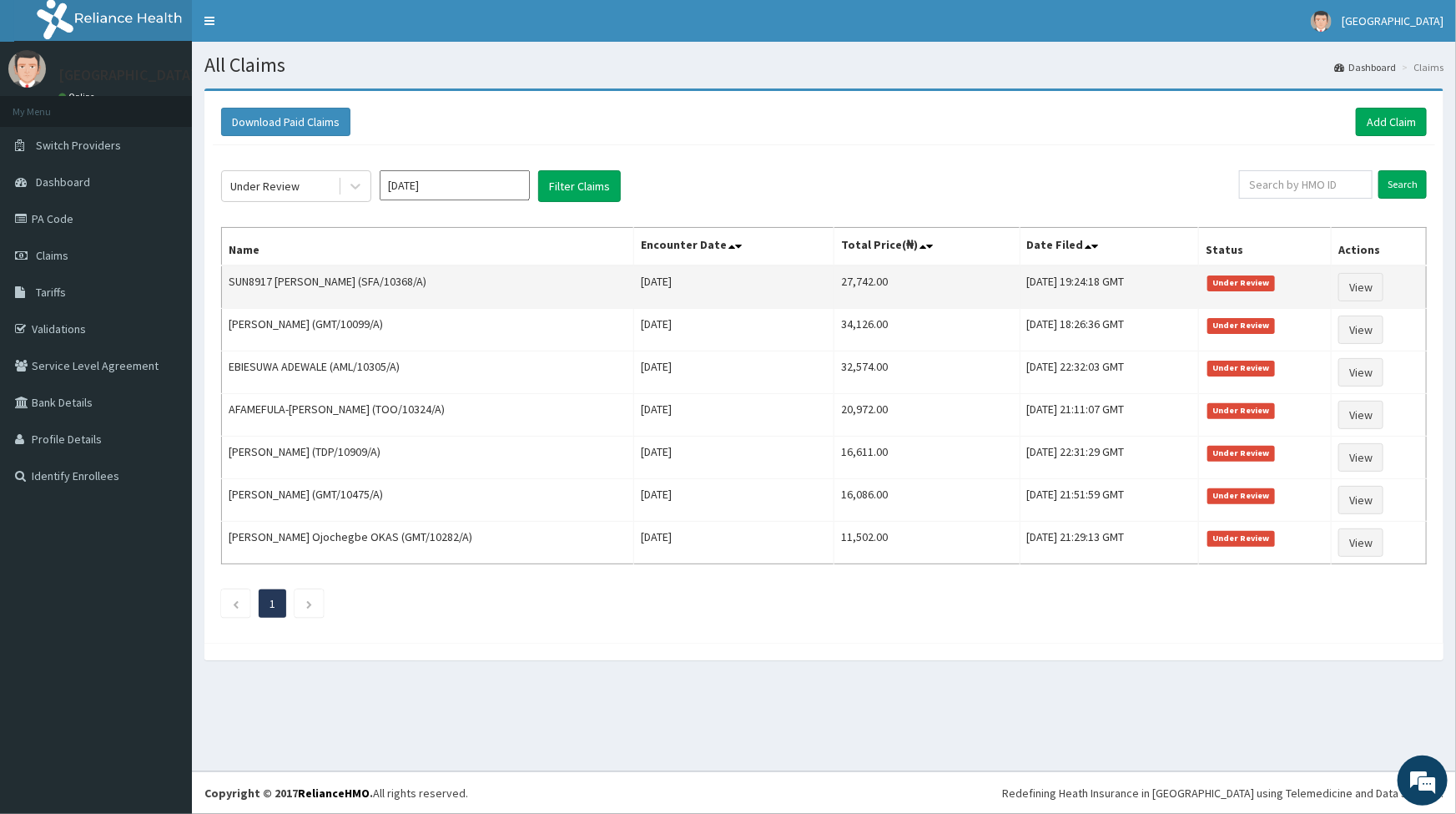
click at [585, 298] on td "SUN8917 [PERSON_NAME] (SFA/10368/A)" at bounding box center [428, 286] width 412 height 43
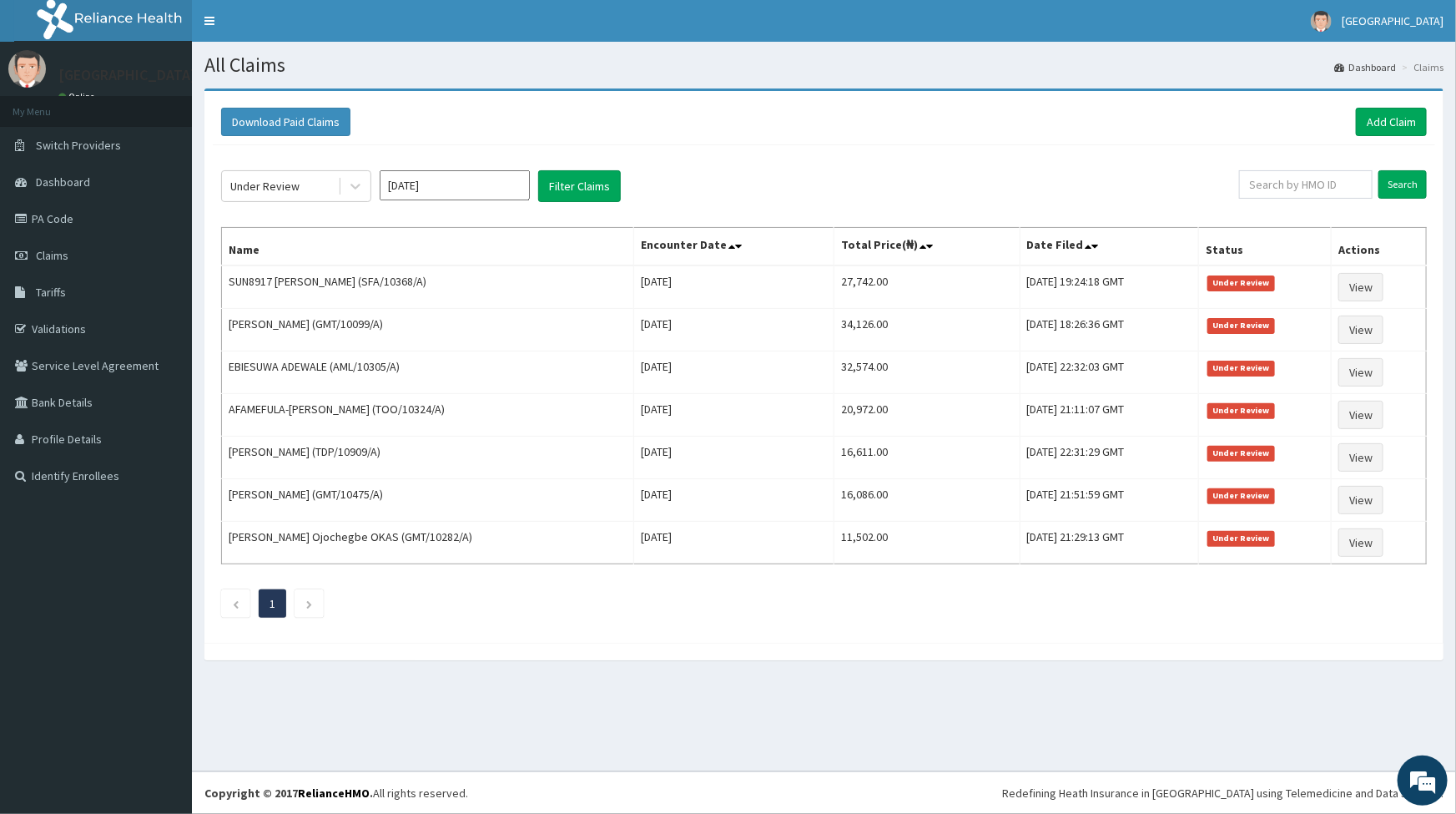
click at [1076, 710] on div "All Claims Dashboard Claims Download Paid Claims Add Claim × Note you can only …" at bounding box center [824, 406] width 1264 height 730
click at [1405, 121] on link "Add Claim" at bounding box center [1392, 122] width 71 height 29
click at [1396, 122] on link "Add Claim" at bounding box center [1392, 122] width 71 height 29
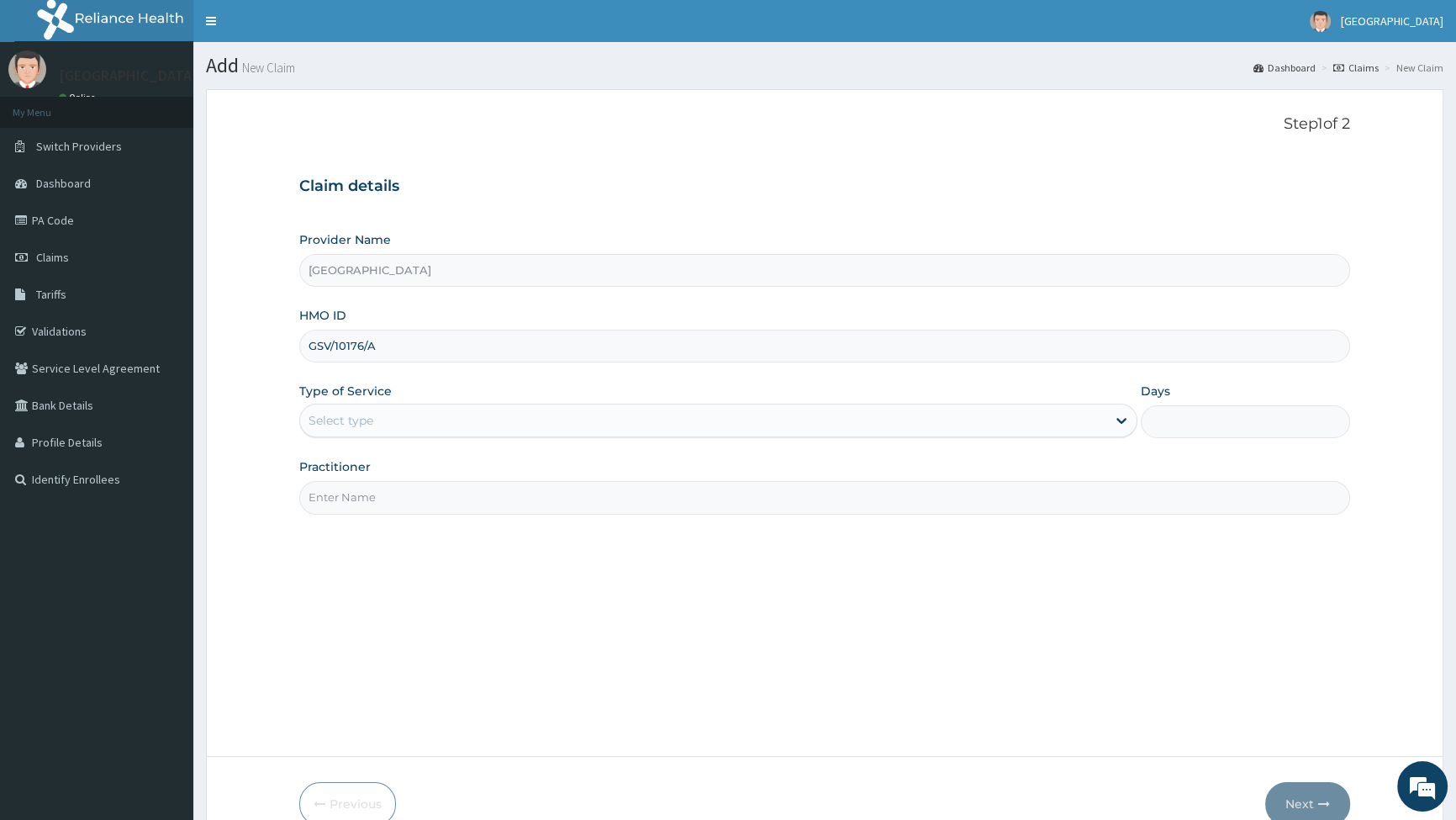
type input "GSV/10176/A"
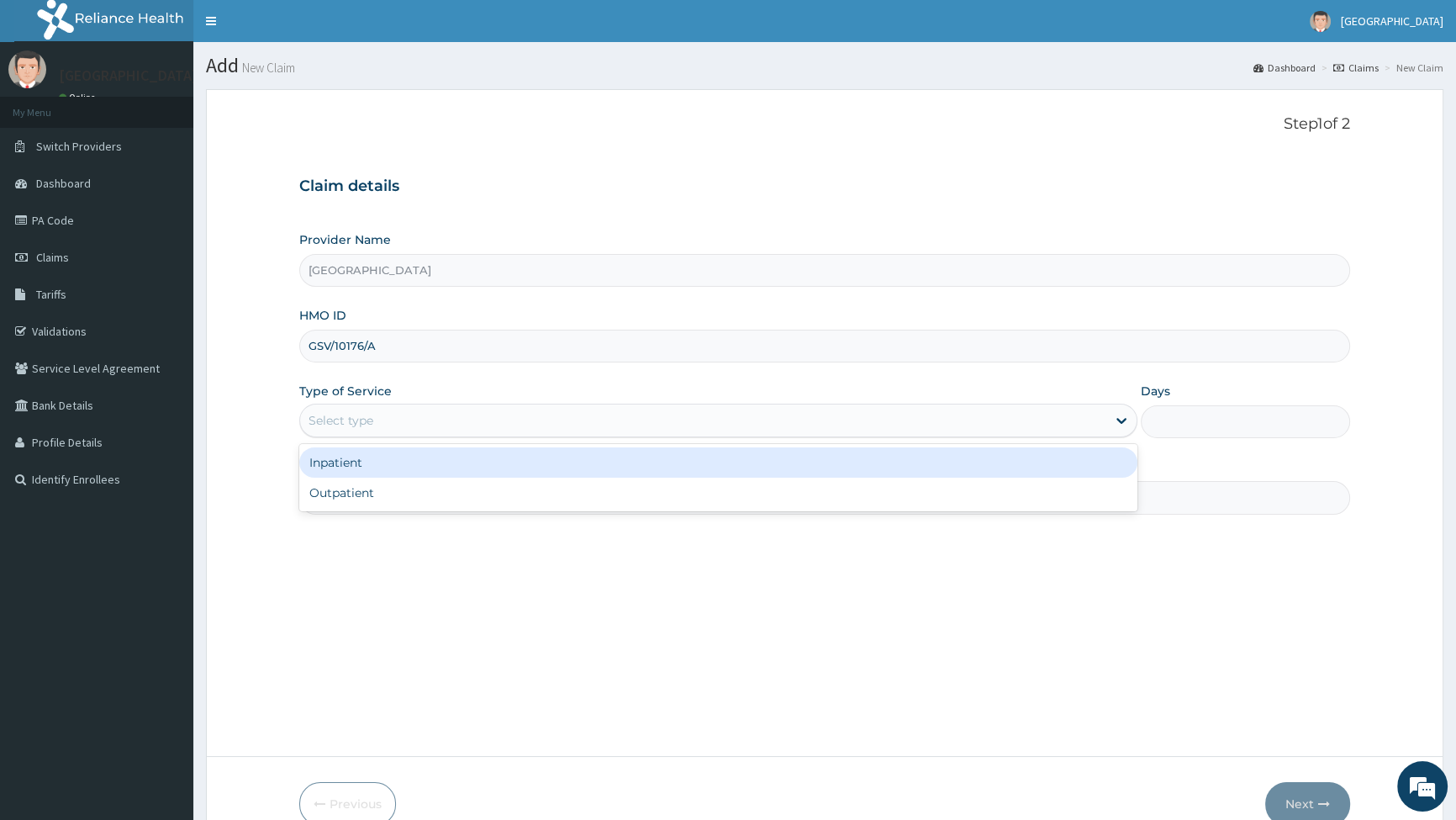
click at [376, 417] on div "Select type" at bounding box center [702, 421] width 805 height 27
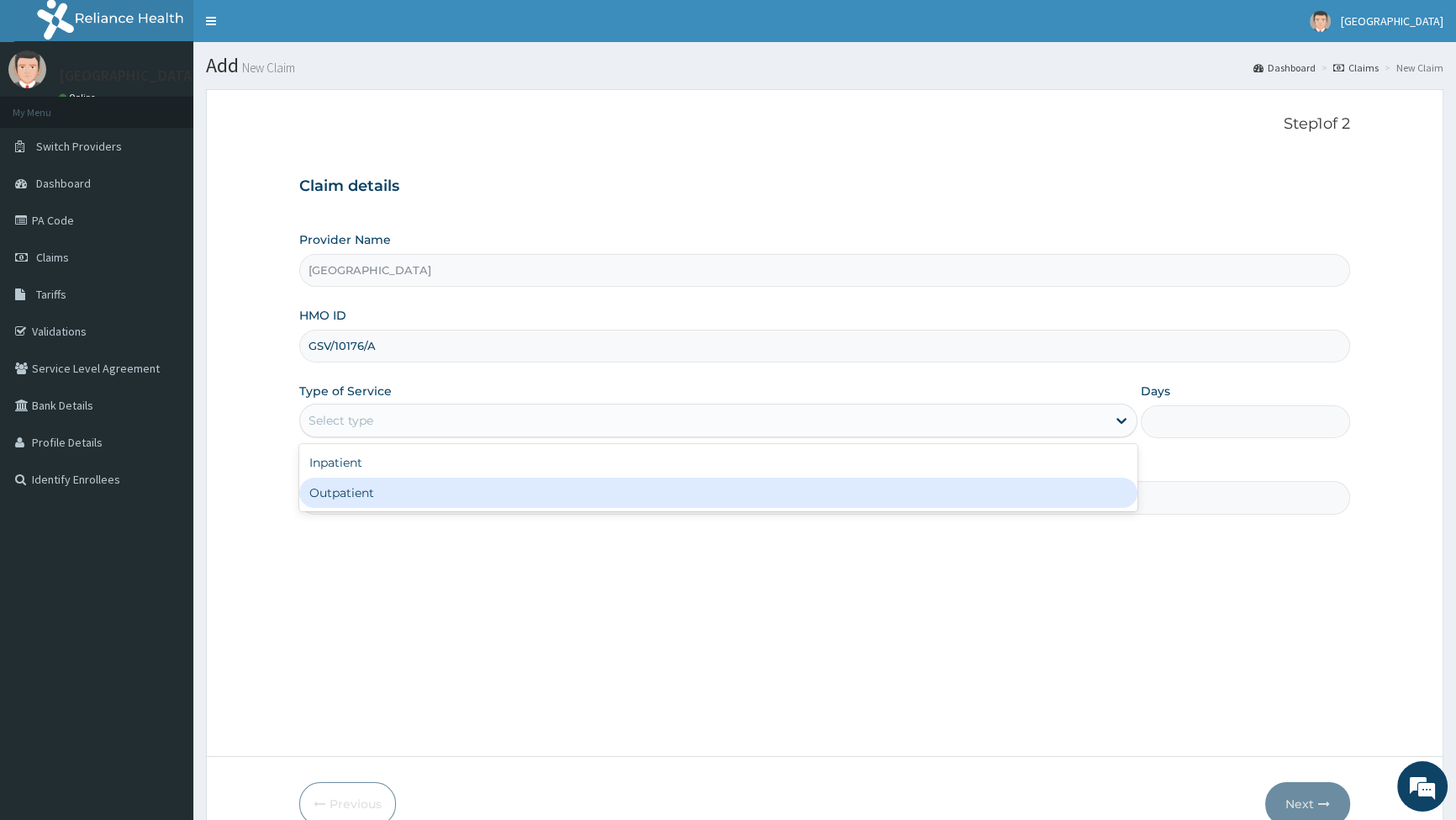
click at [330, 495] on div "Outpatient" at bounding box center [718, 493] width 838 height 31
type input "1"
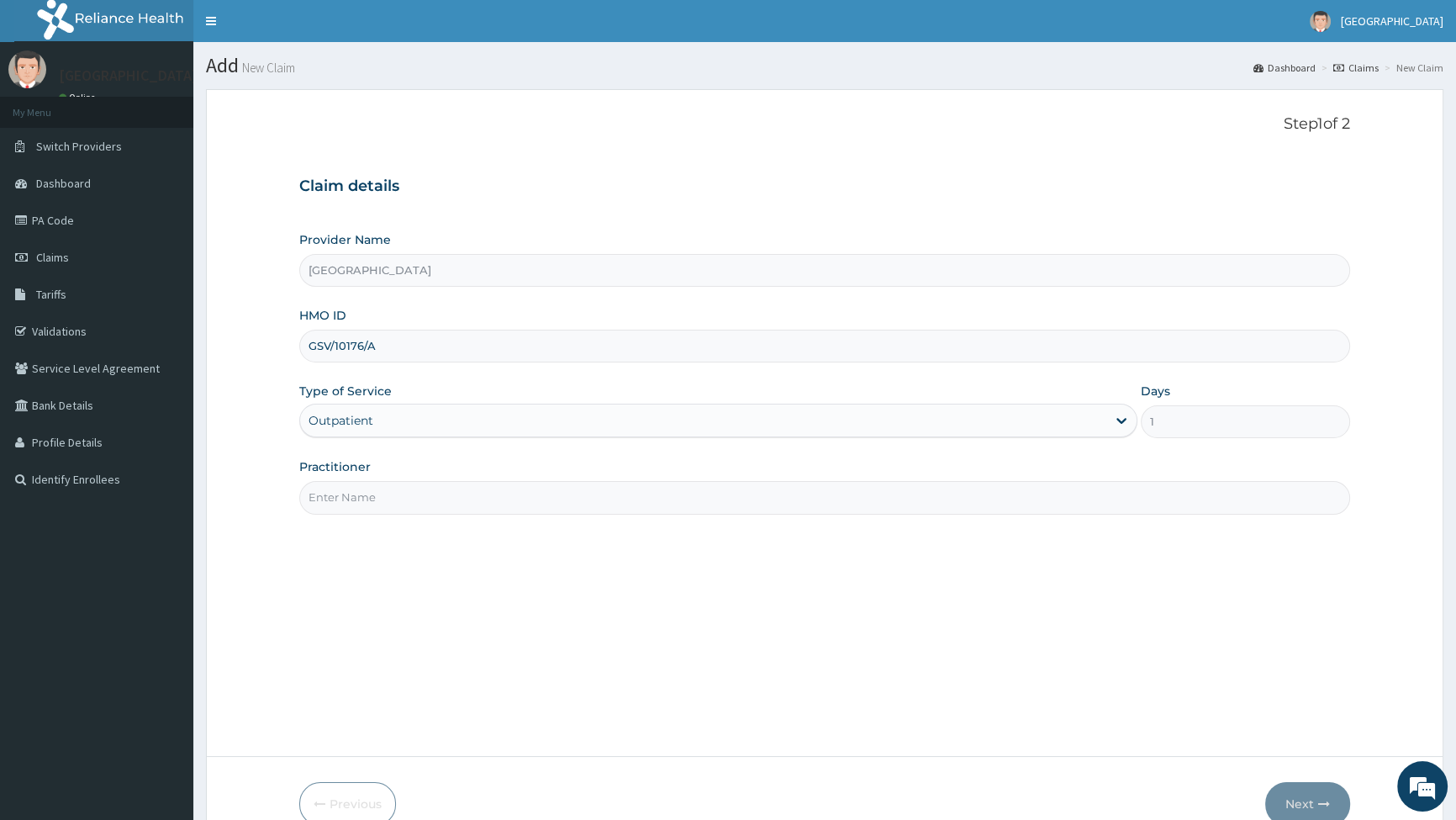
click at [401, 502] on input "Practitioner" at bounding box center [825, 498] width 1051 height 33
type input "O"
type input "DR [PERSON_NAME]"
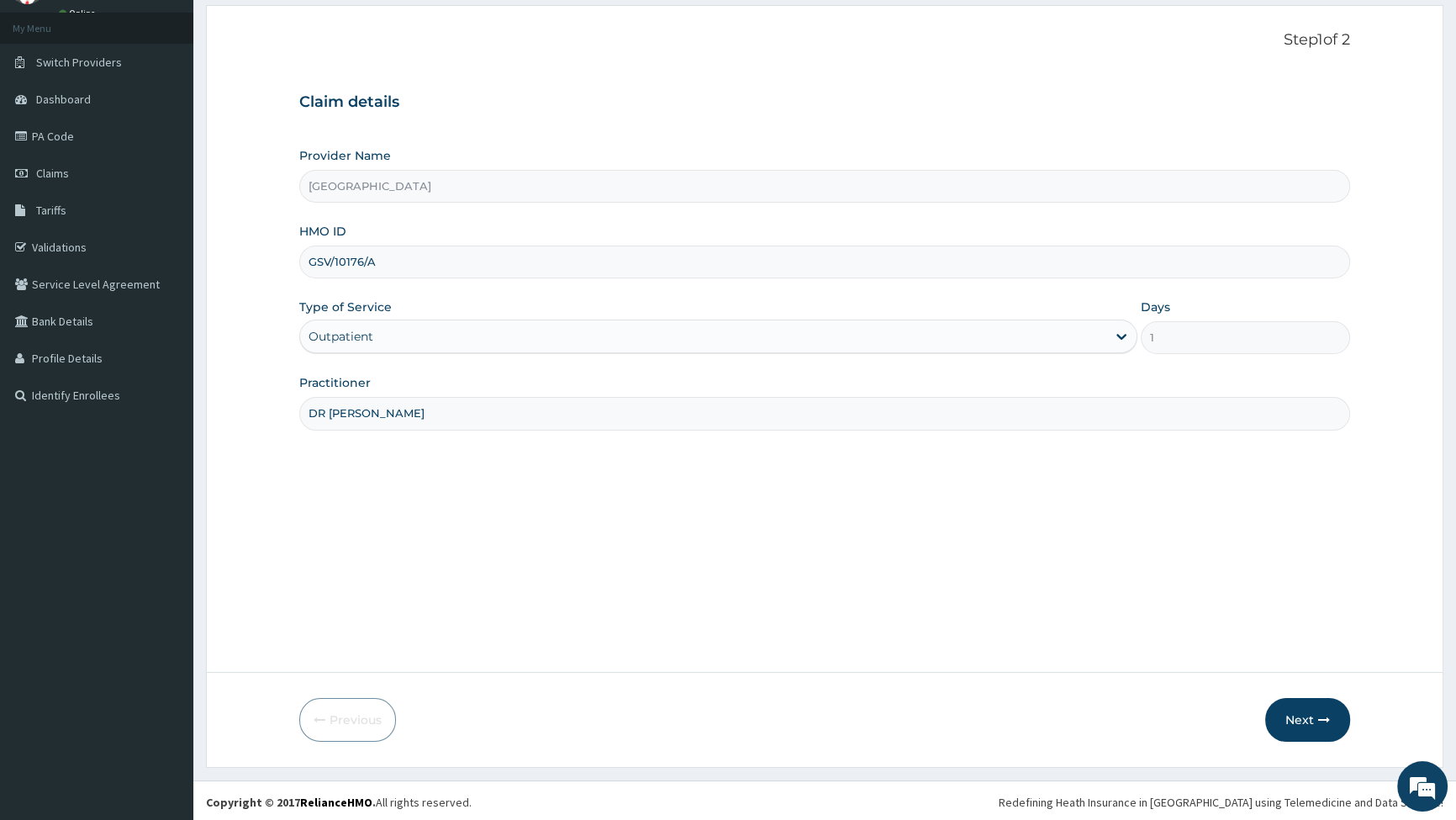
scroll to position [87, 0]
click at [1316, 716] on button "Next" at bounding box center [1308, 717] width 85 height 43
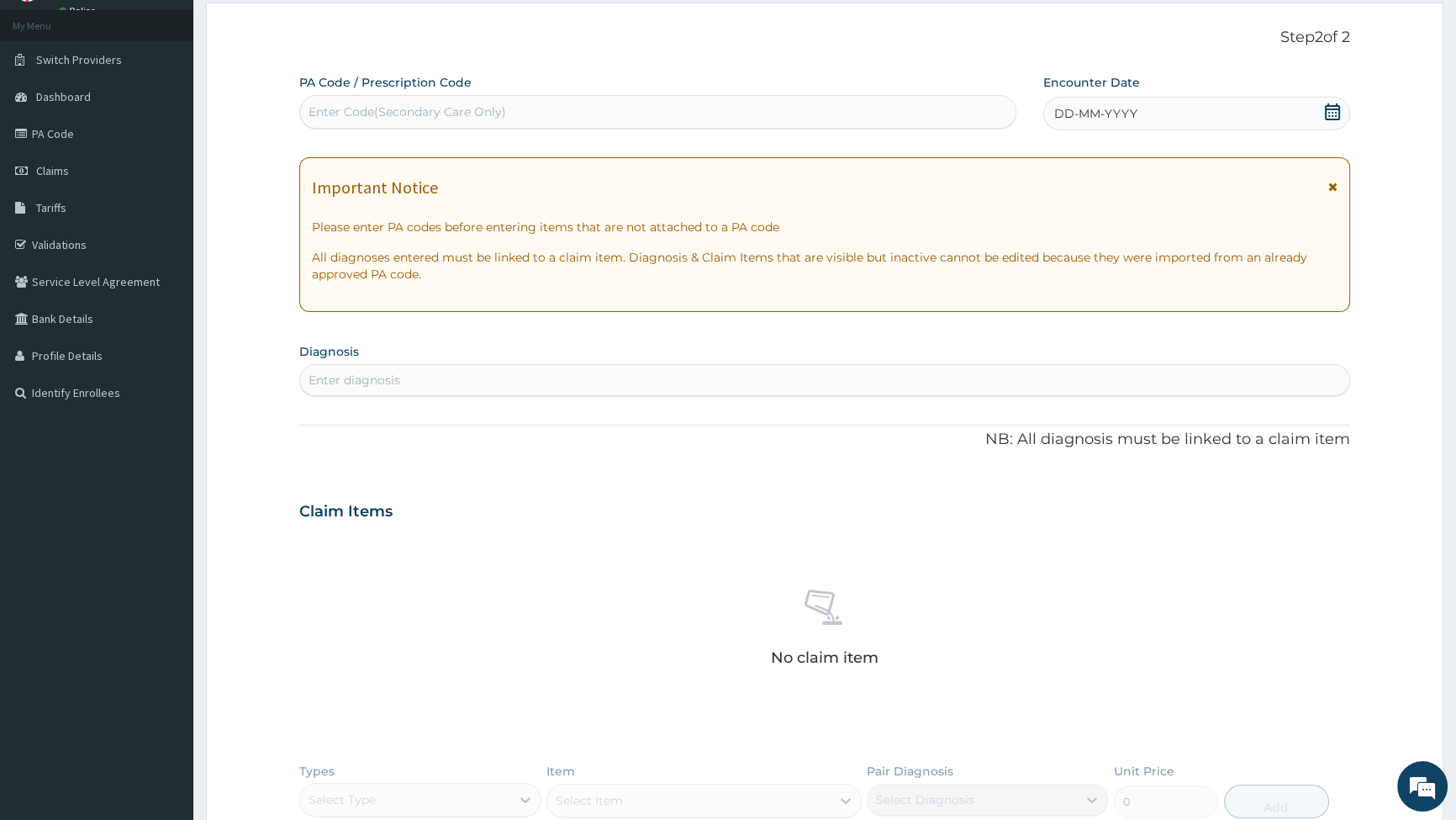
click at [411, 106] on div "Enter Code(Secondary Care Only)" at bounding box center [407, 112] width 197 height 17
click at [1328, 106] on icon at bounding box center [1333, 112] width 17 height 17
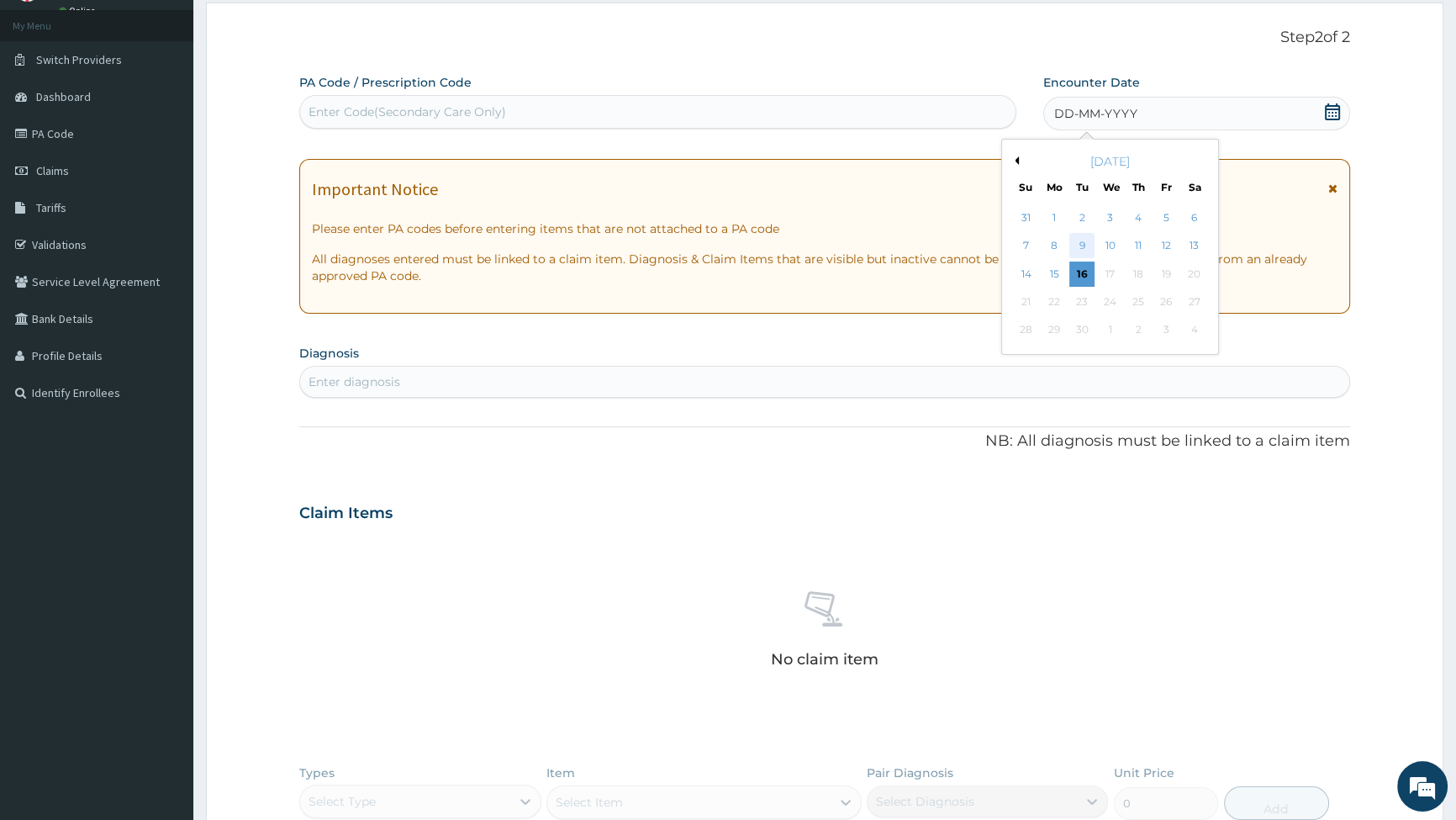
click at [1083, 241] on div "9" at bounding box center [1083, 247] width 26 height 26
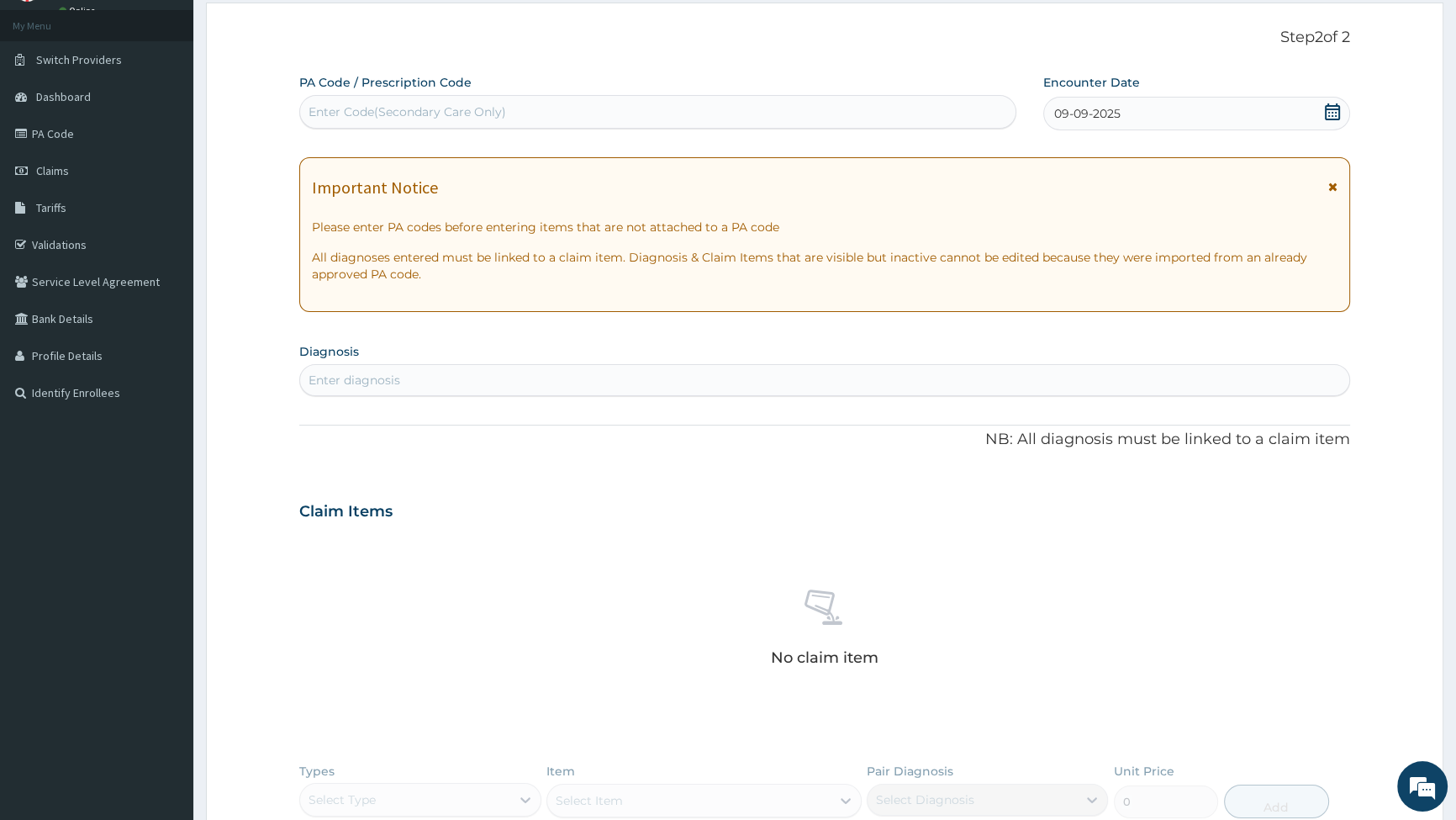
click at [408, 380] on div "Enter diagnosis" at bounding box center [825, 380] width 1049 height 27
type input "PLASMO"
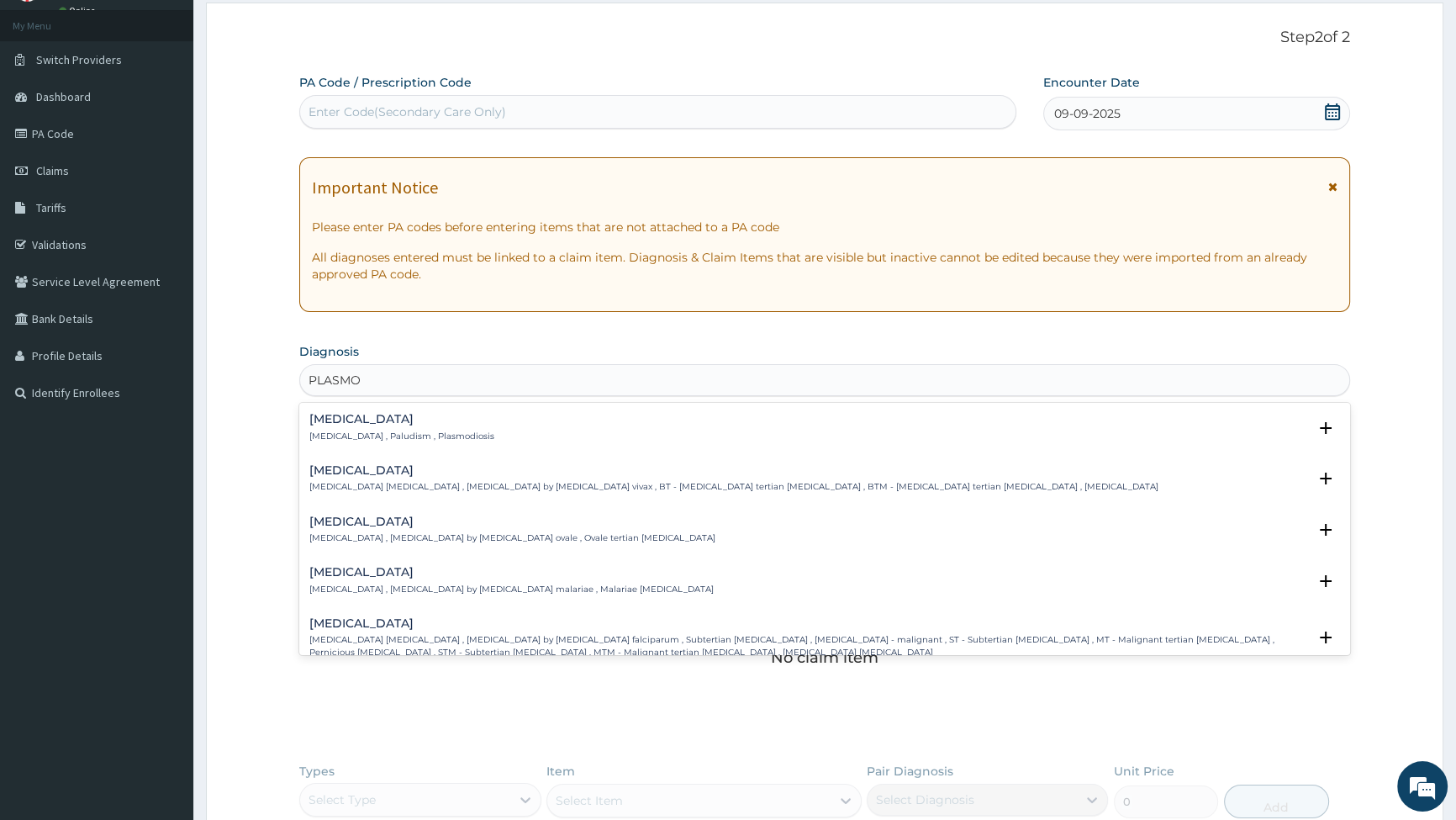
click at [375, 638] on p "[MEDICAL_DATA] [MEDICAL_DATA] , [MEDICAL_DATA] by [MEDICAL_DATA] falciparum , S…" at bounding box center [809, 646] width 998 height 25
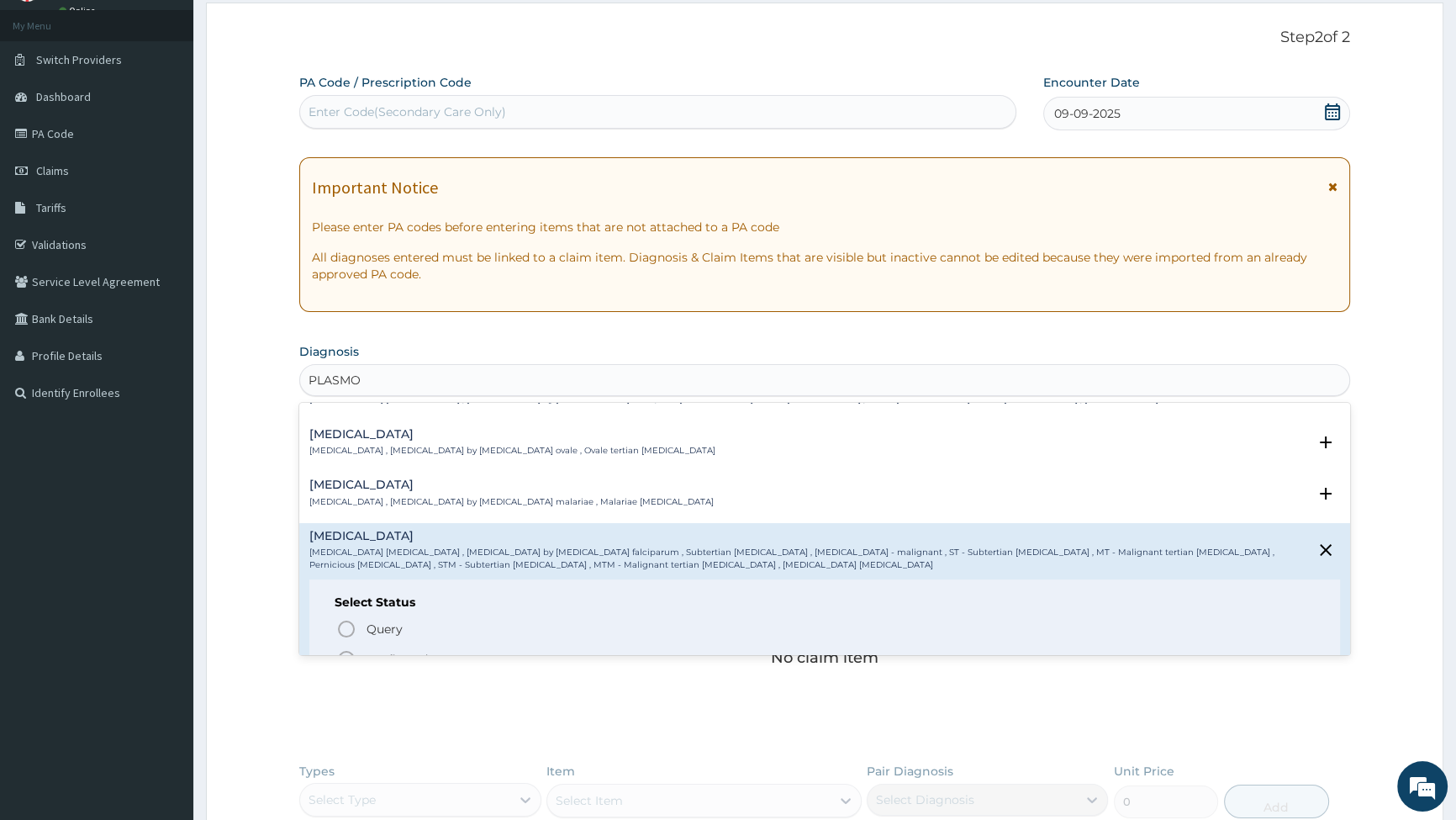
scroll to position [152, 0]
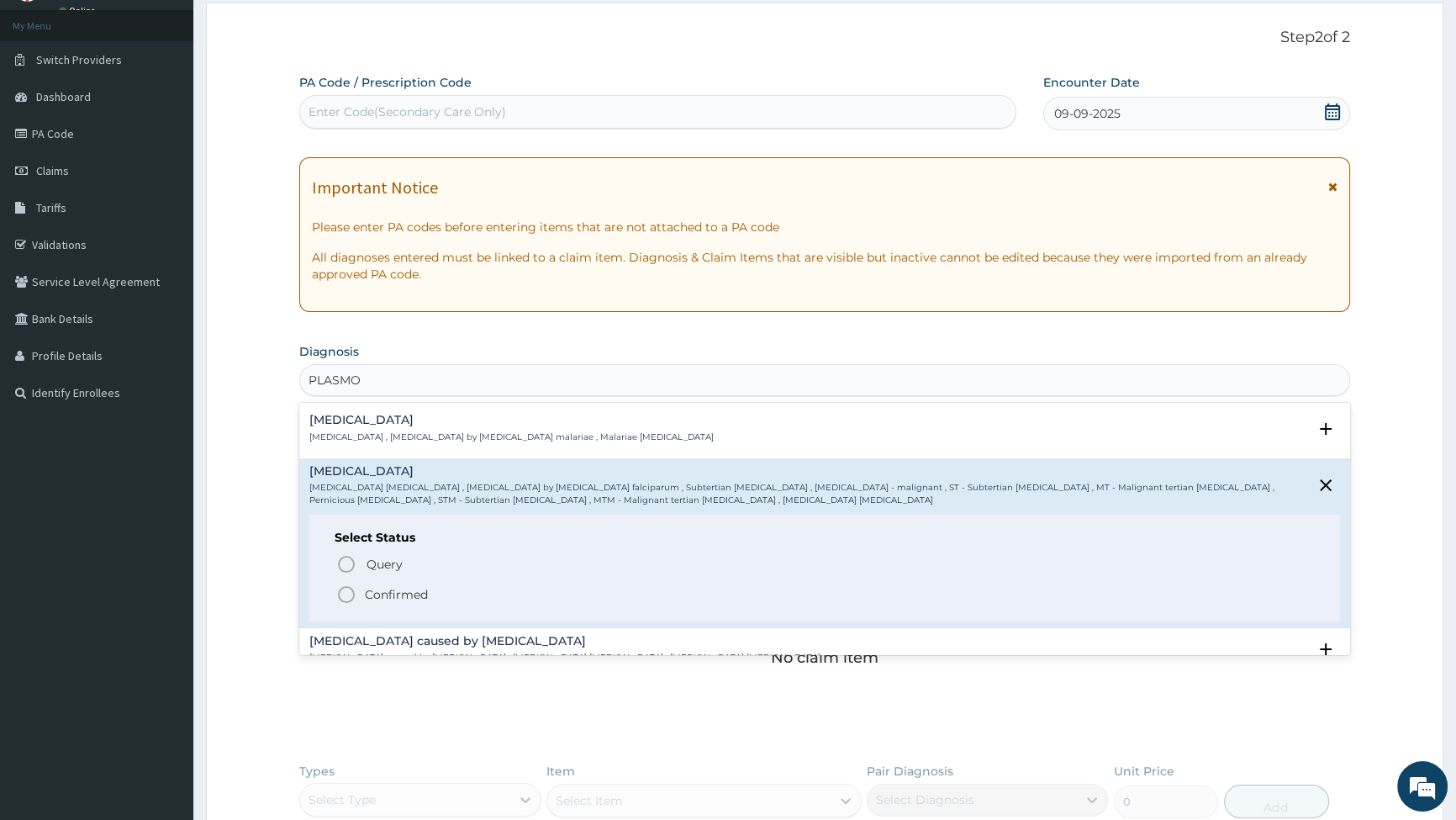
click at [344, 596] on icon "status option filled" at bounding box center [346, 595] width 20 height 20
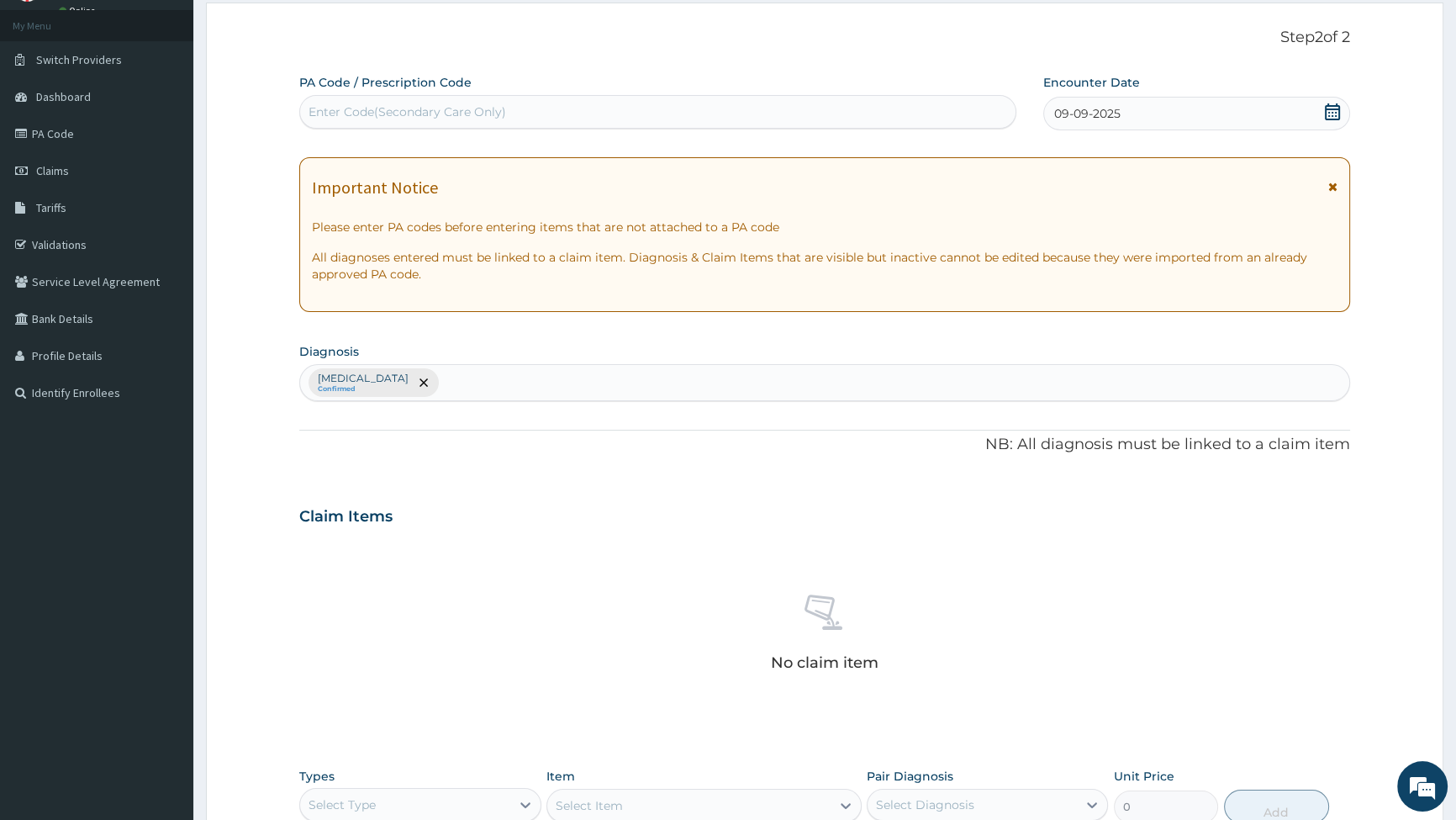
click at [492, 384] on div "[MEDICAL_DATA] Confirmed" at bounding box center [825, 383] width 1049 height 36
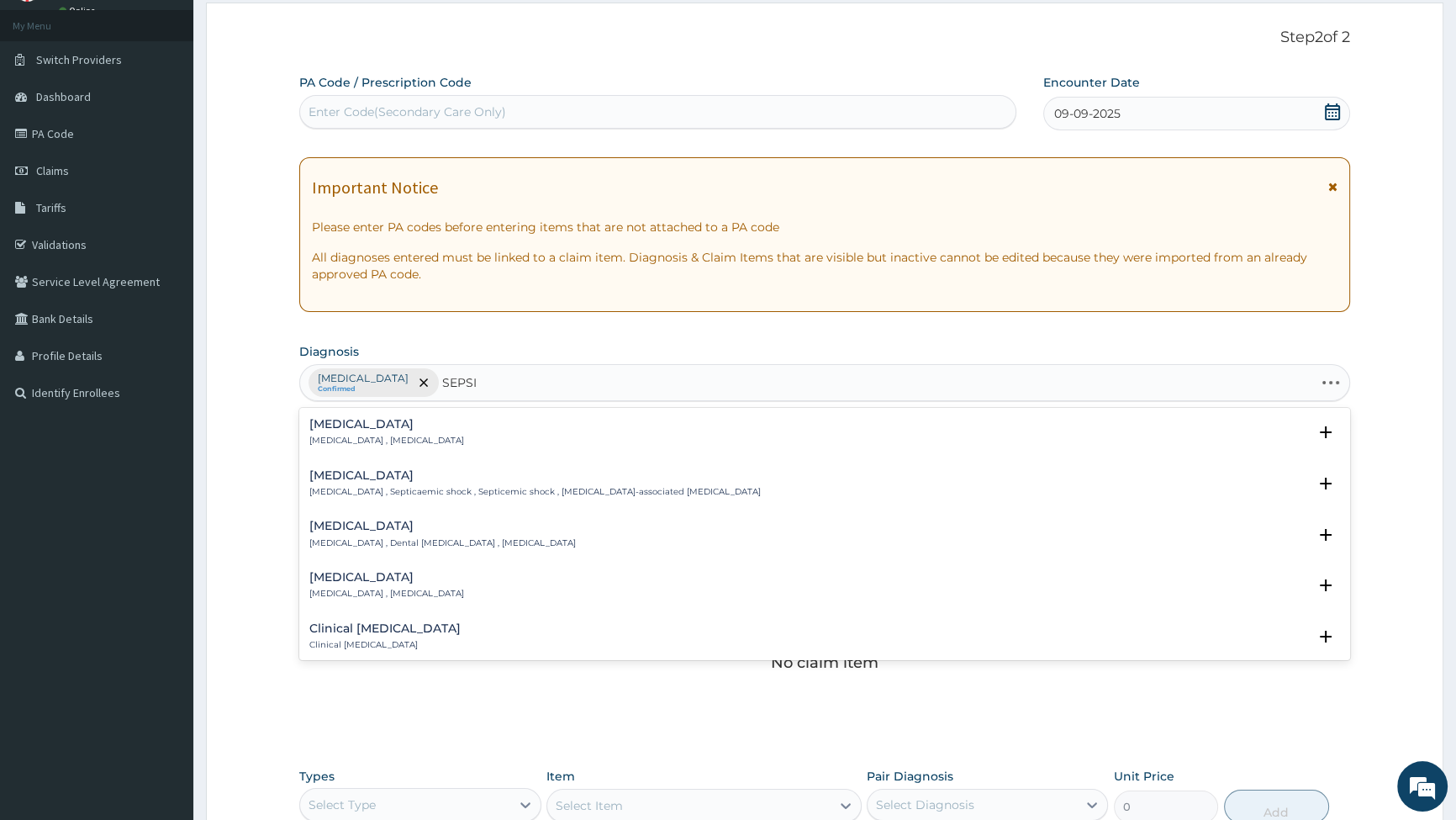
type input "[MEDICAL_DATA]"
click at [347, 435] on p "[MEDICAL_DATA] , [MEDICAL_DATA]" at bounding box center [387, 441] width 155 height 12
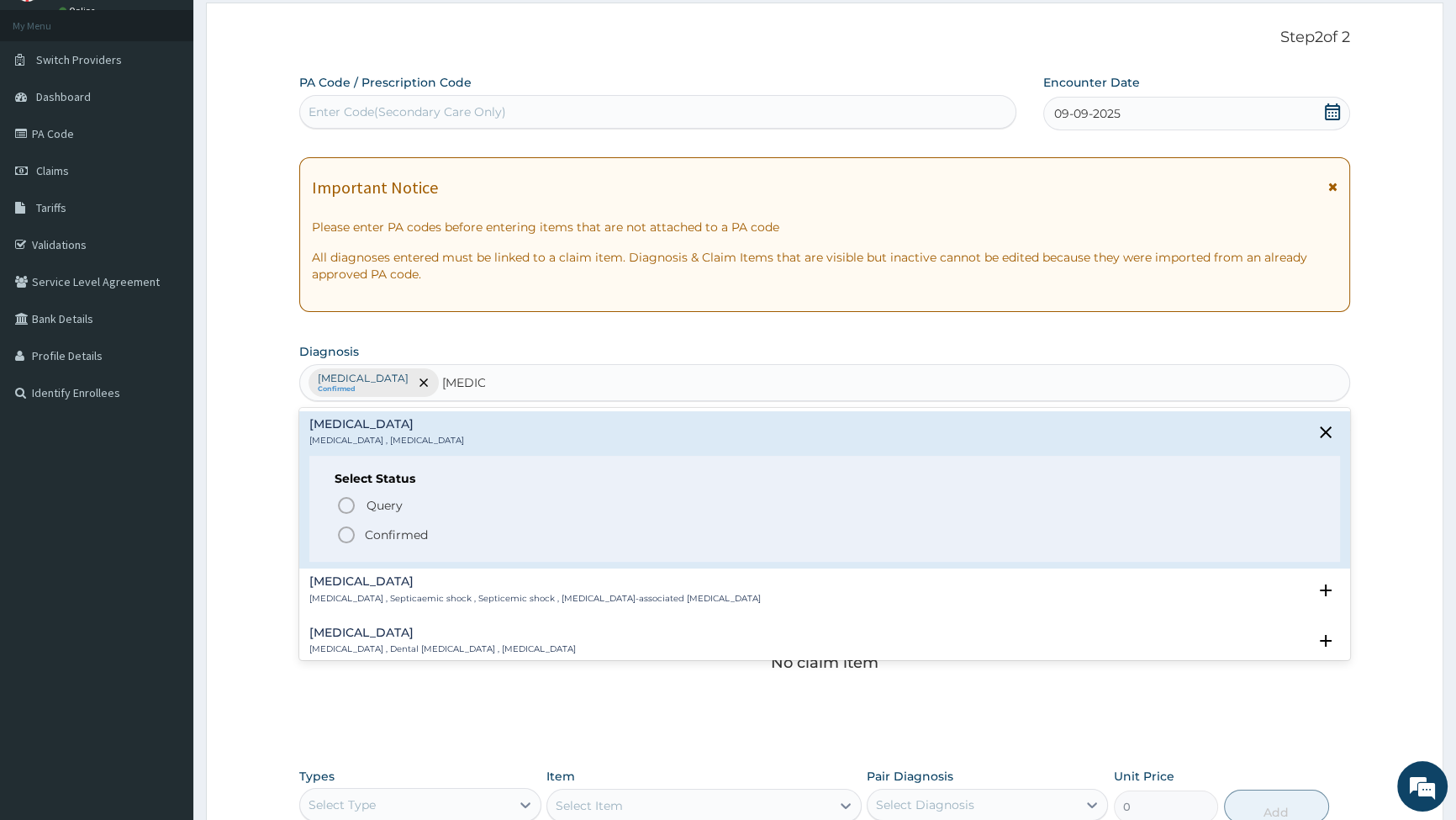
click at [347, 528] on icon "status option filled" at bounding box center [346, 535] width 20 height 20
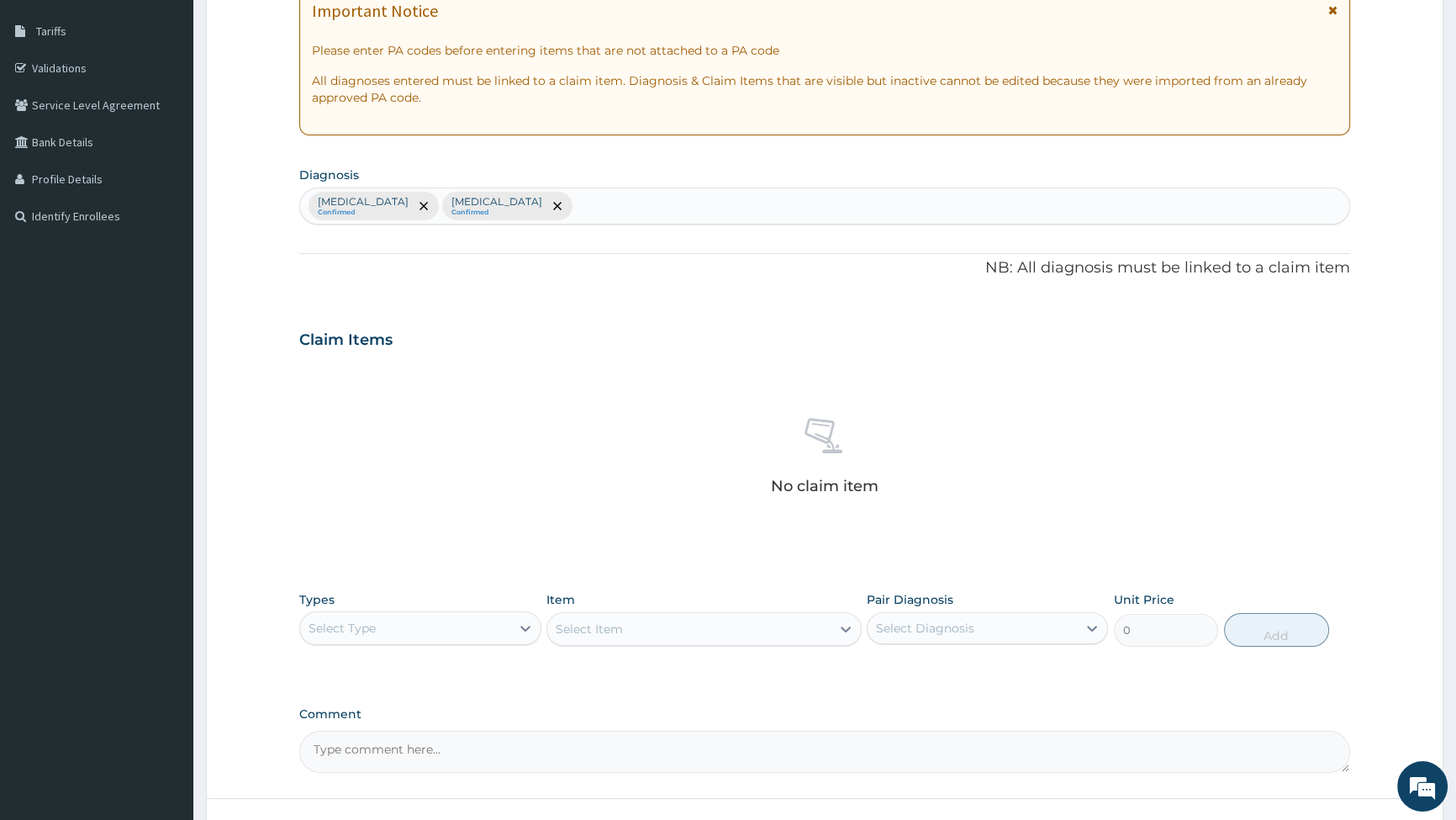
scroll to position [391, 0]
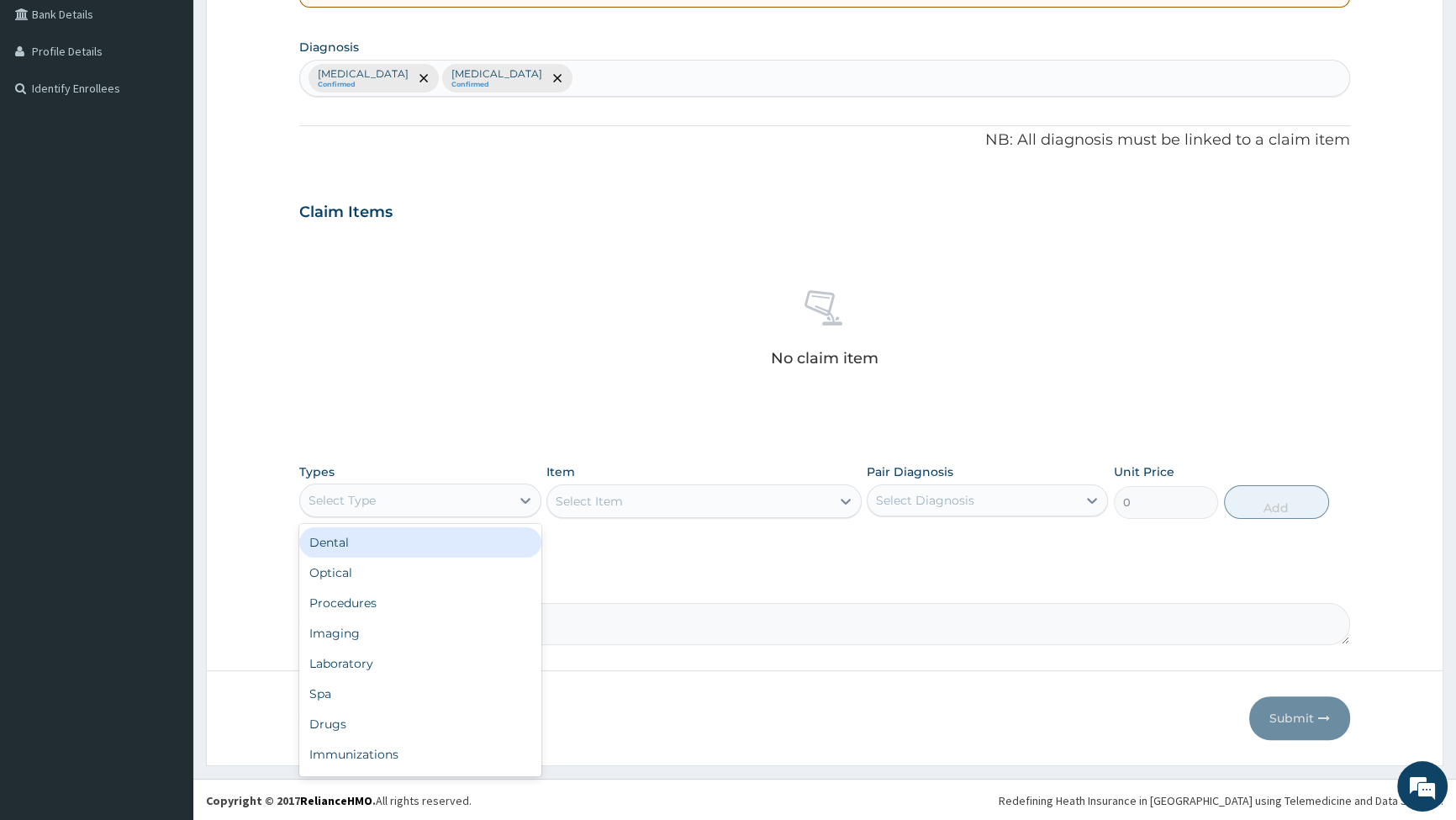
click at [454, 497] on div "Select Type" at bounding box center [405, 500] width 209 height 27
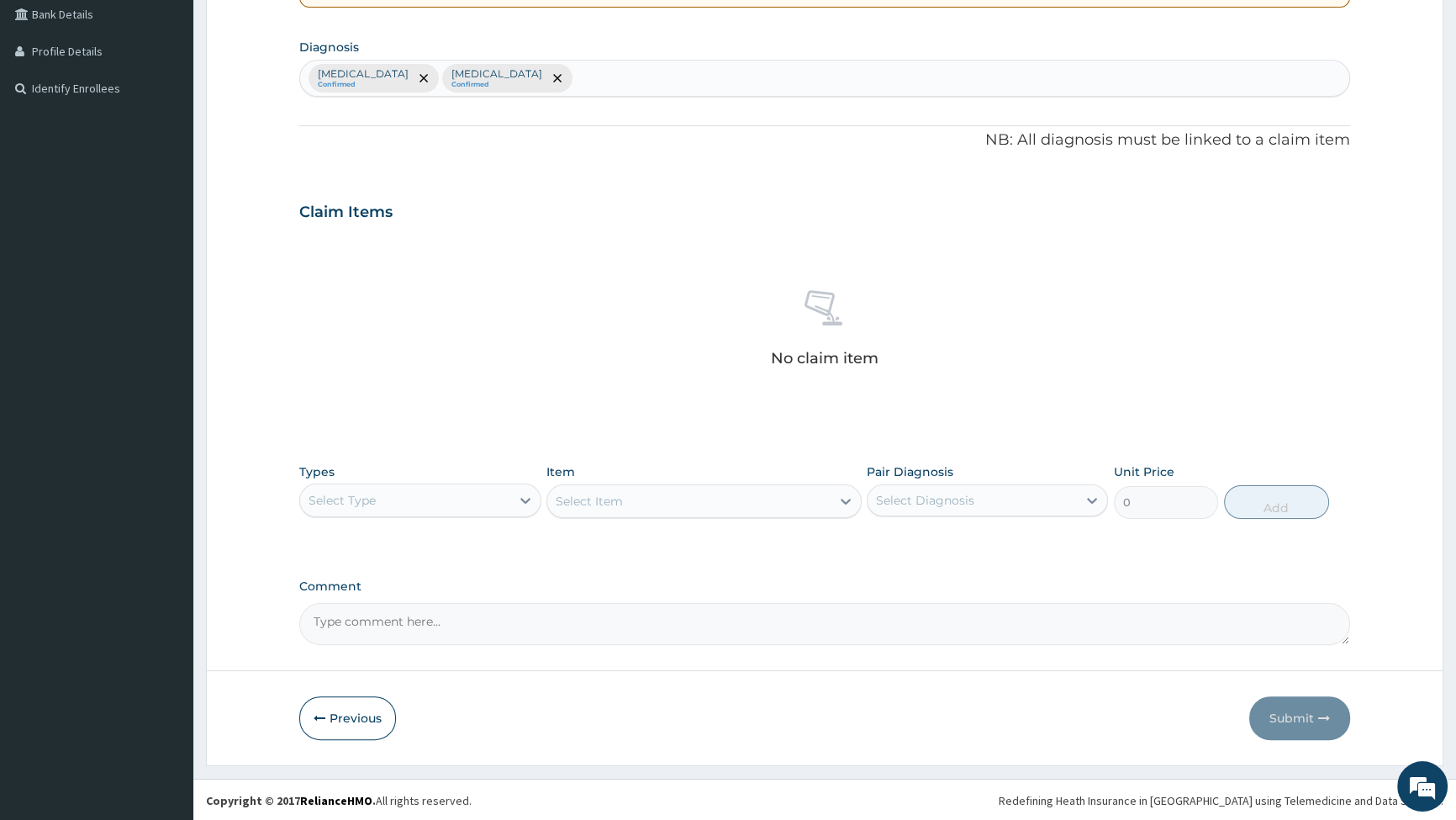
click at [629, 579] on label "Comment" at bounding box center [825, 586] width 1051 height 14
click at [629, 603] on textarea "Comment" at bounding box center [825, 624] width 1051 height 42
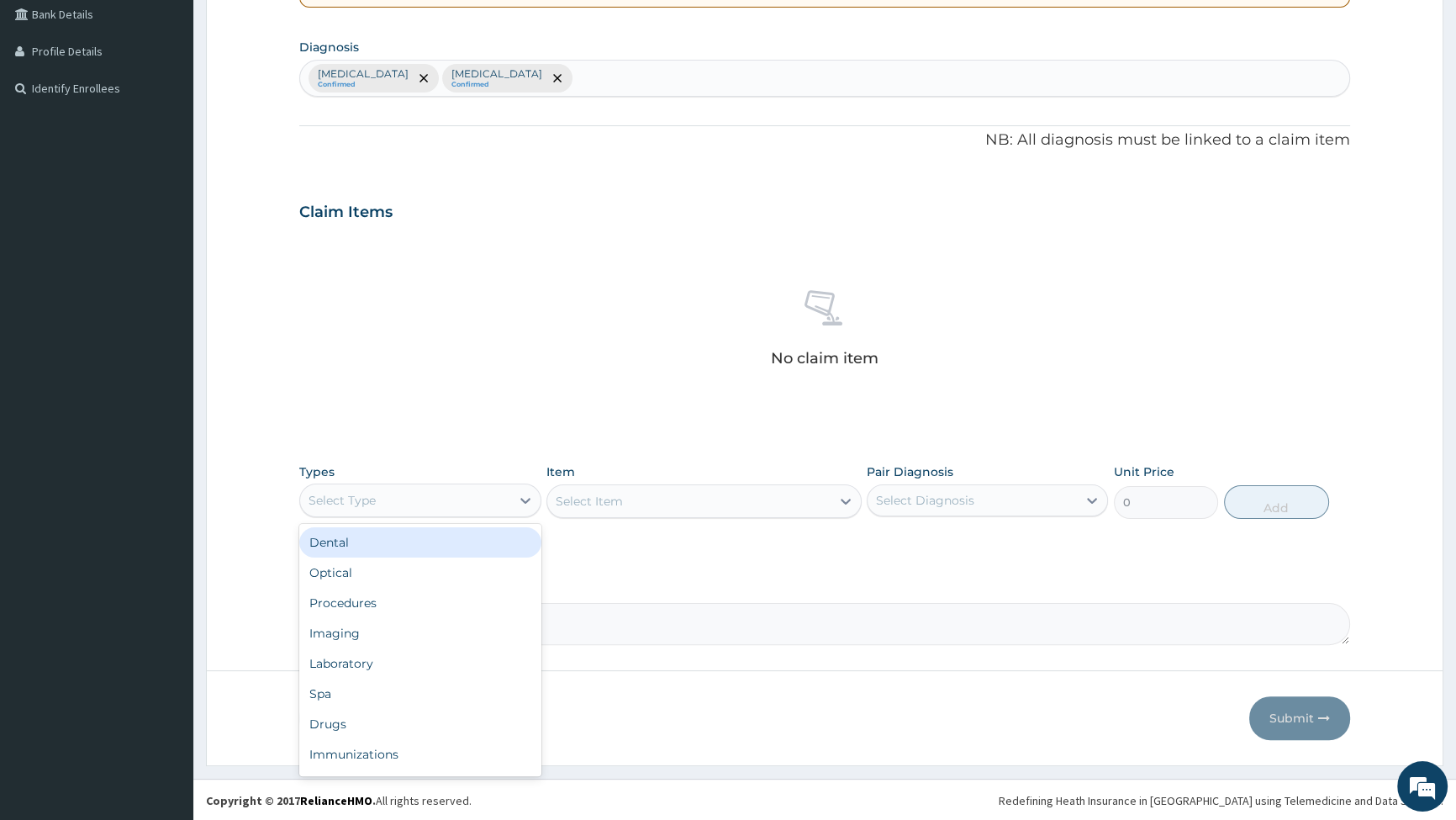
click at [369, 496] on div "Select Type" at bounding box center [342, 500] width 67 height 17
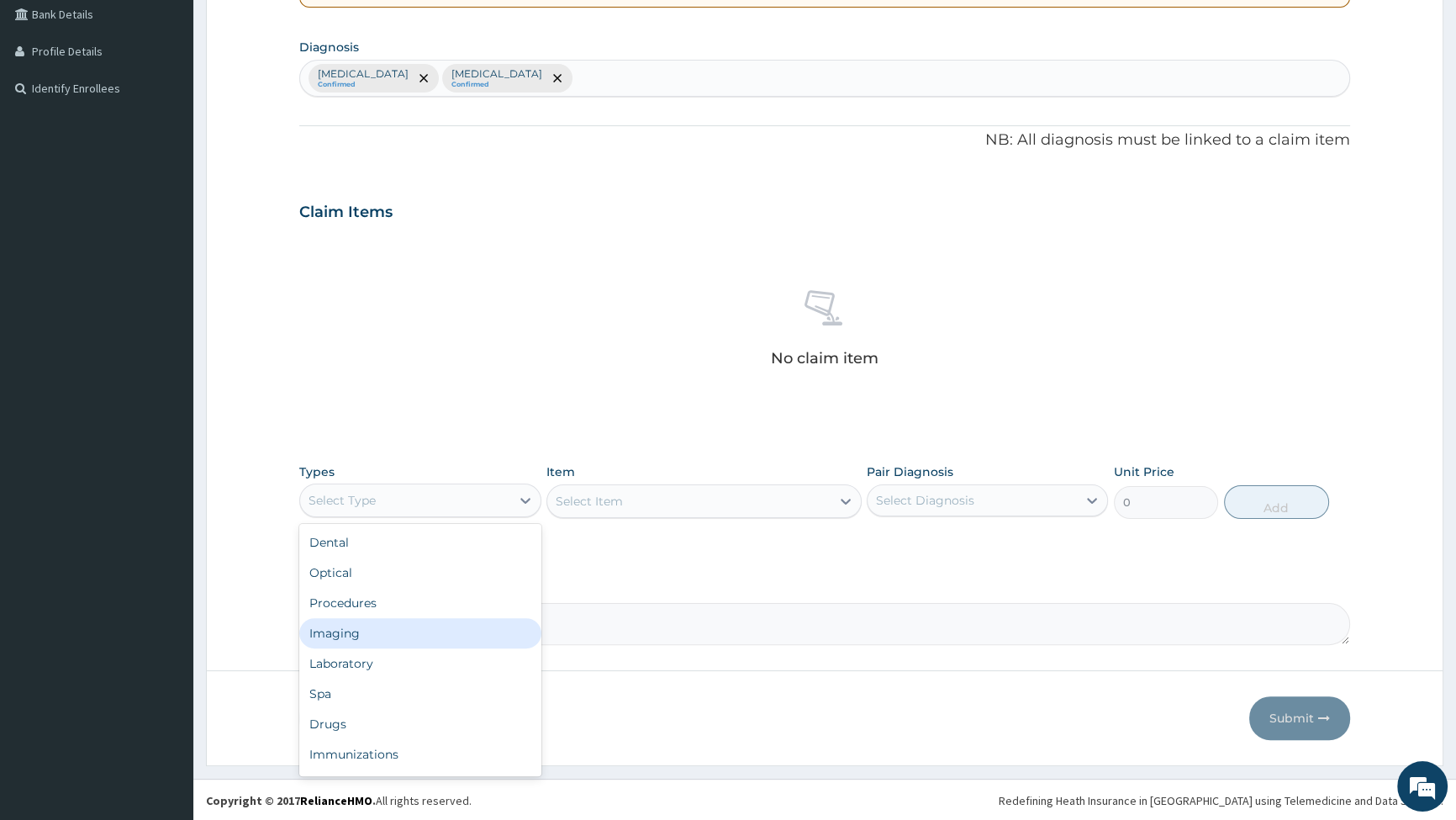
scroll to position [57, 0]
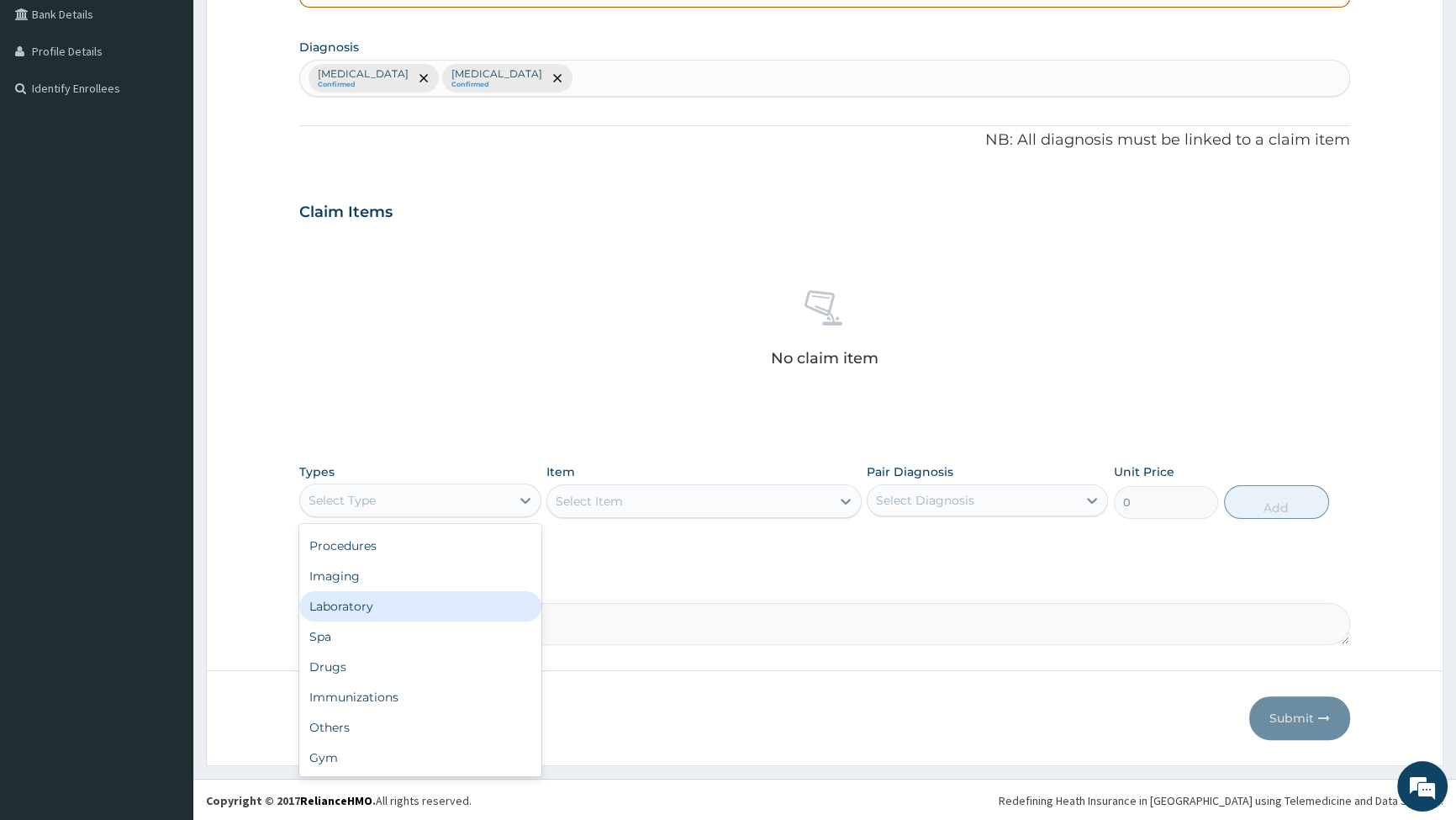
click at [367, 606] on div "Laboratory" at bounding box center [420, 606] width 242 height 31
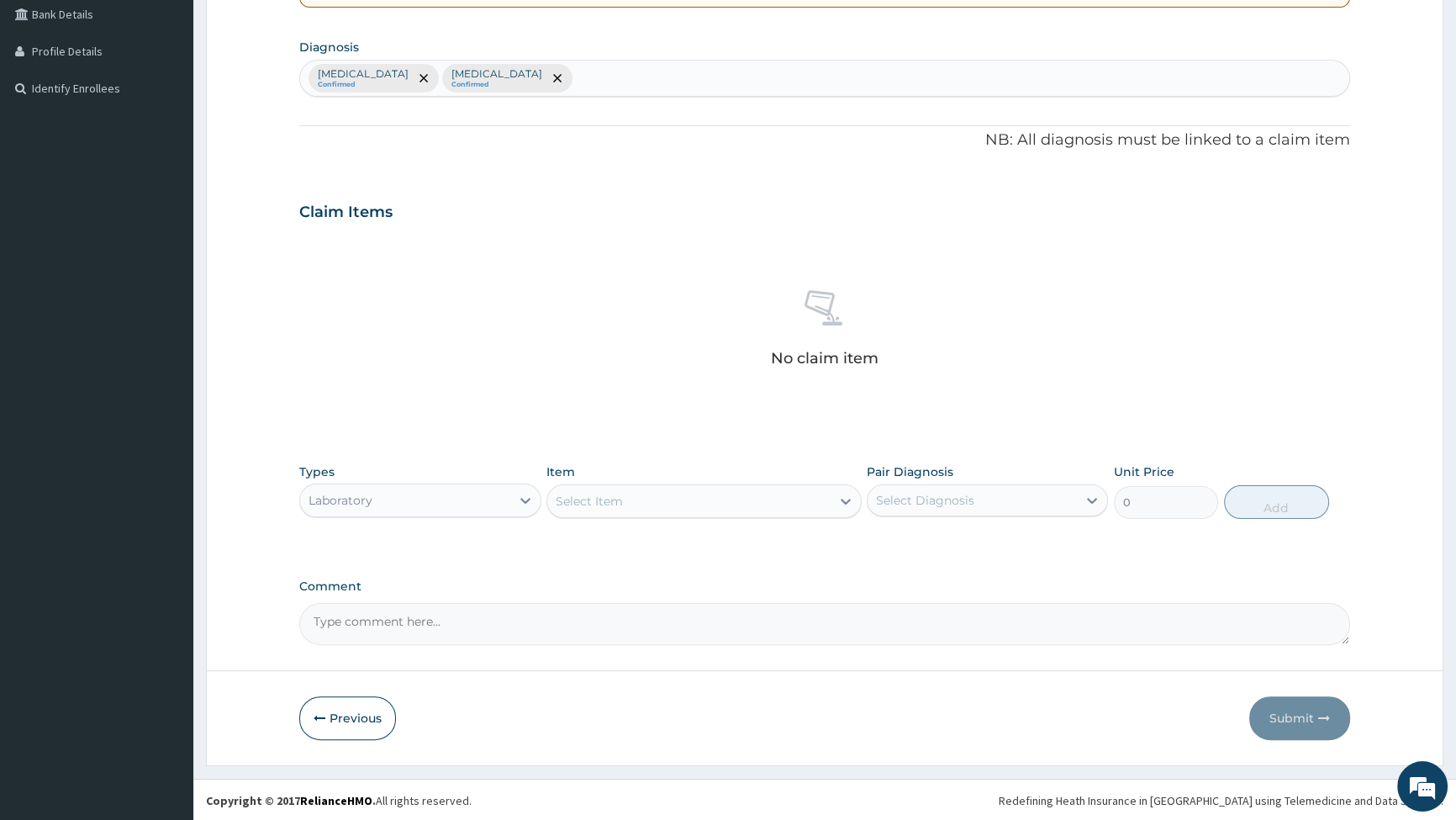
click at [816, 502] on div "Select Item" at bounding box center [689, 501] width 283 height 27
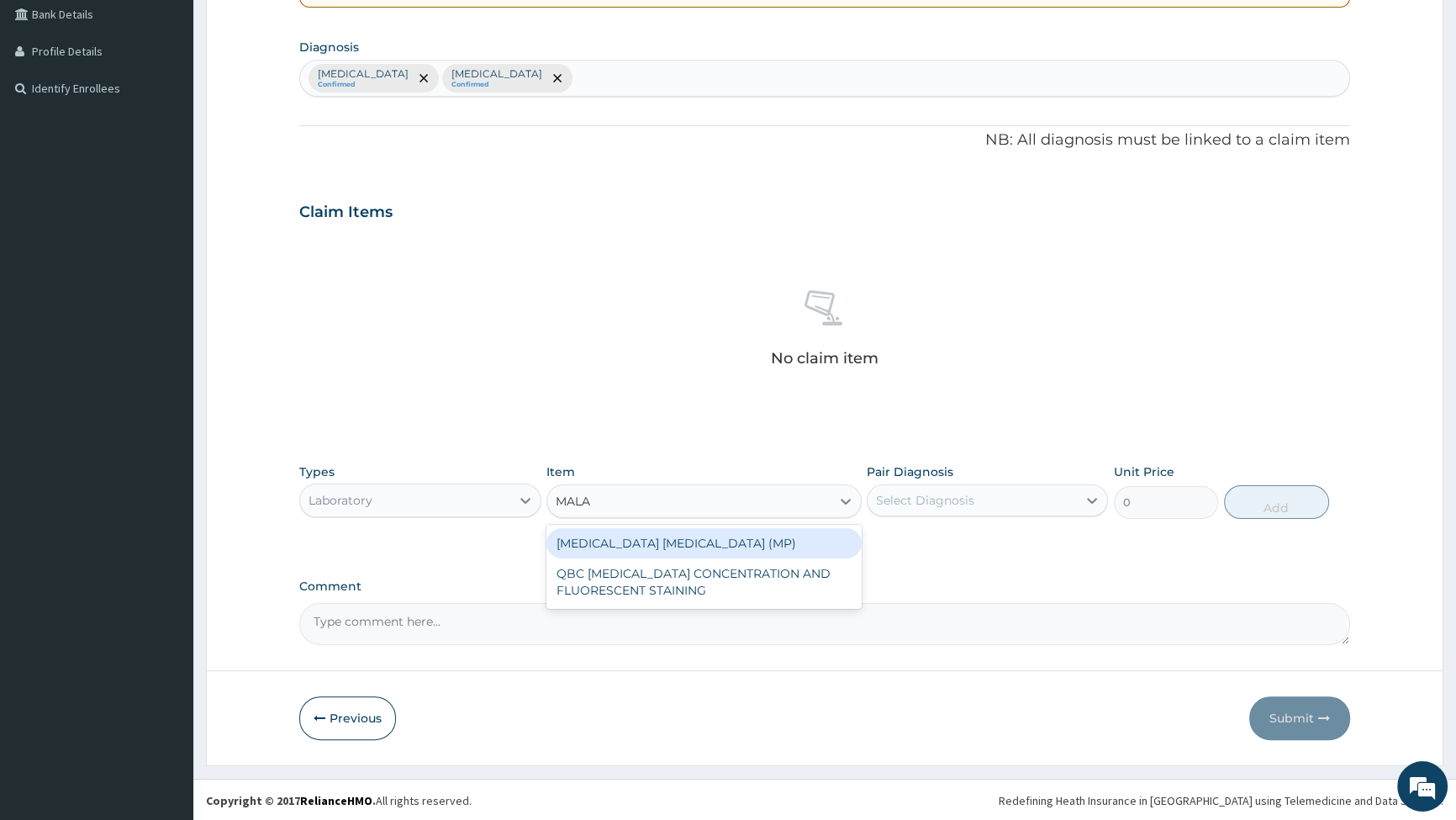
type input "MALA"
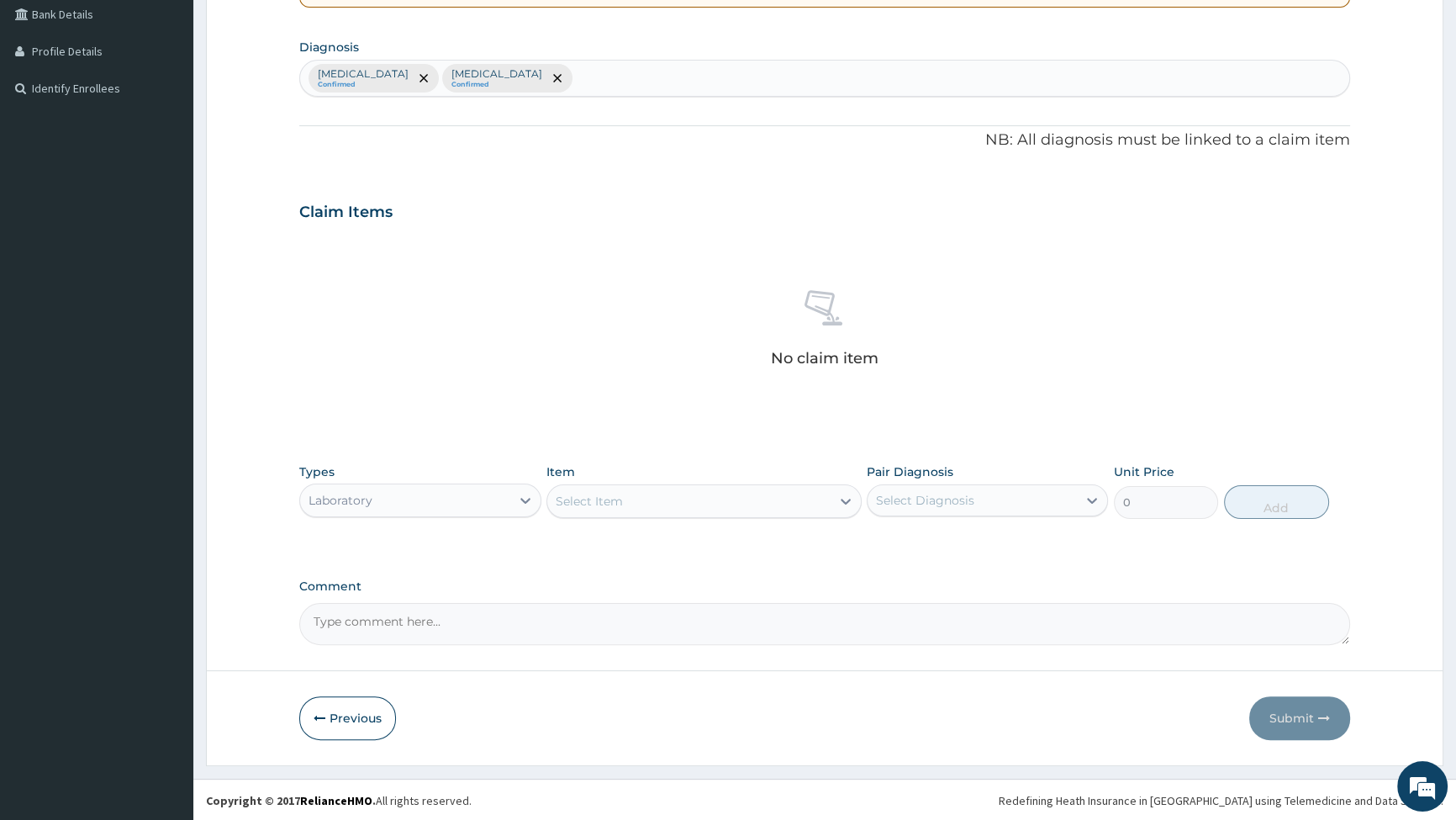
click at [693, 521] on div "Types Laboratory Item Select Item Pair Diagnosis Select Diagnosis Unit Price 0 …" at bounding box center [825, 491] width 1051 height 72
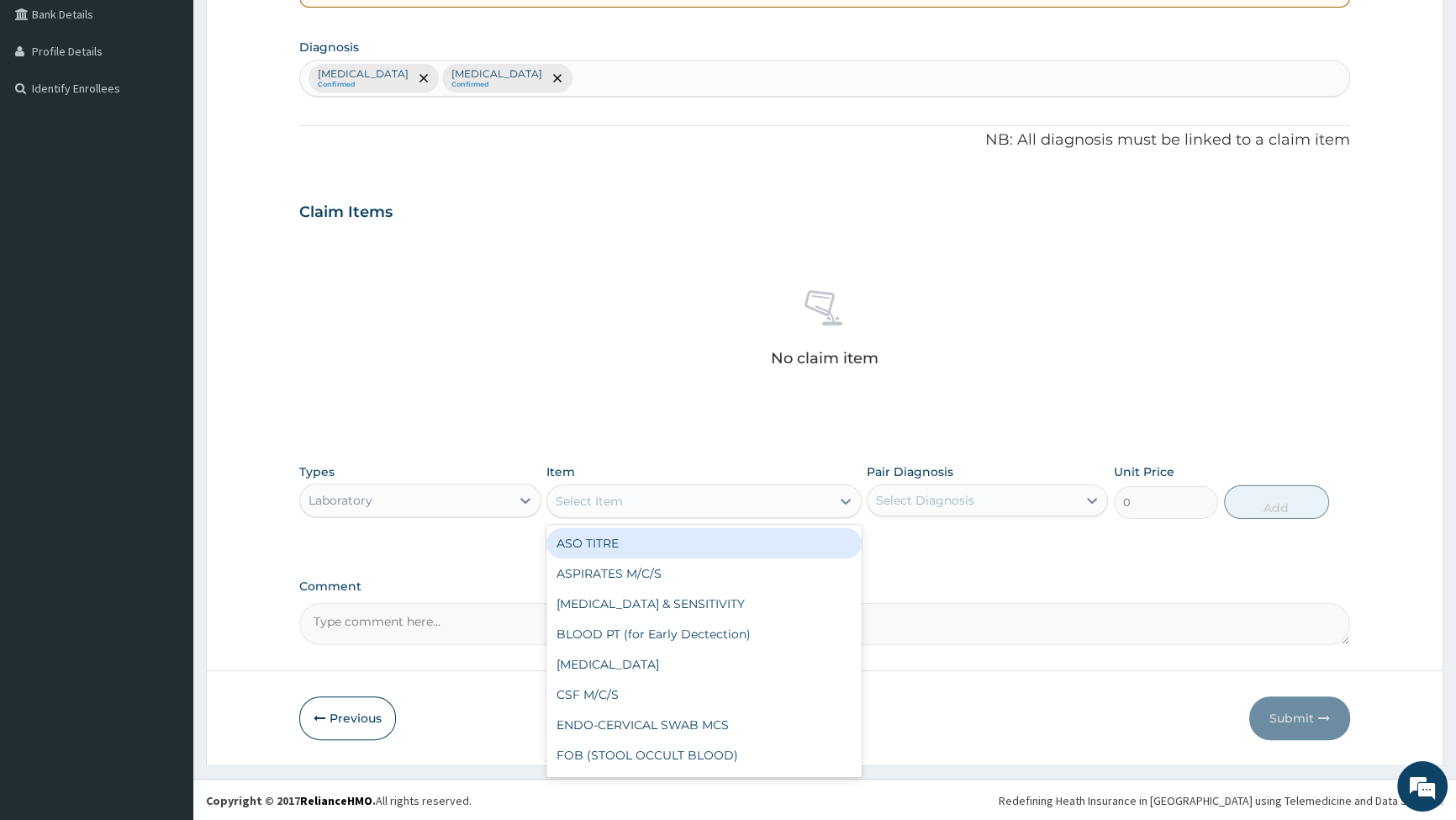
click at [646, 500] on div "Select Item" at bounding box center [689, 501] width 283 height 27
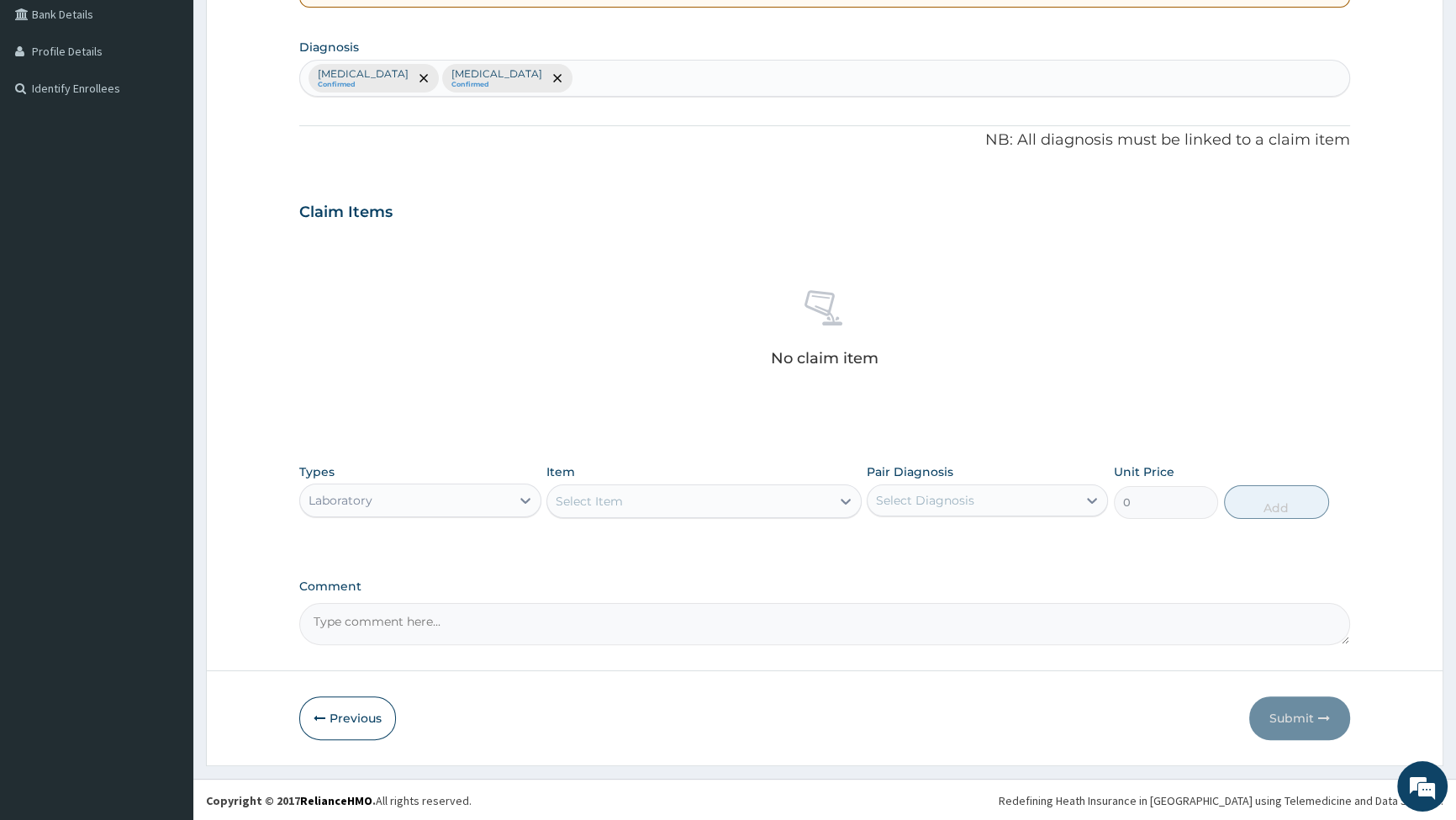
click at [649, 499] on div "Select Item" at bounding box center [689, 501] width 283 height 27
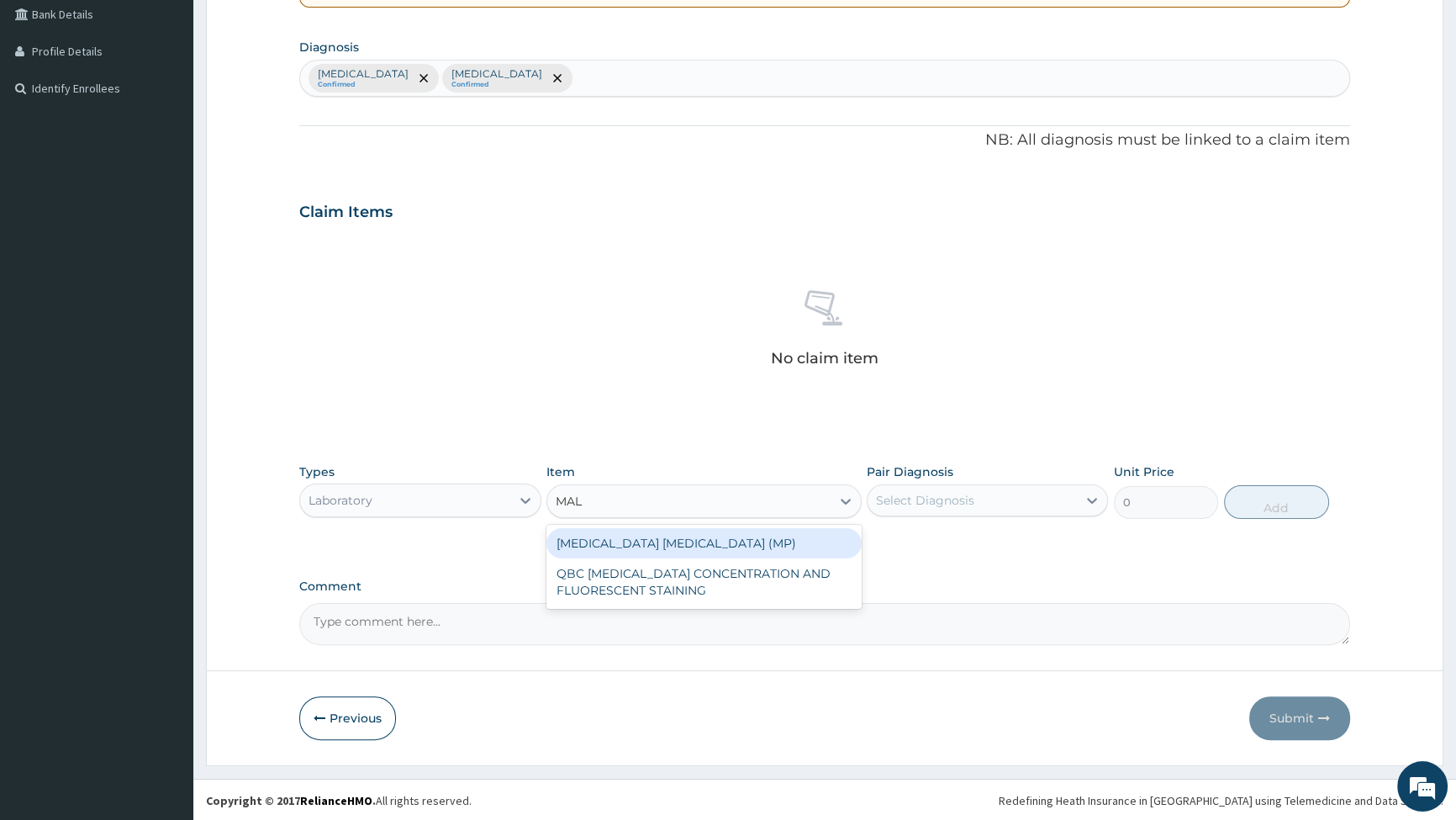
type input "MALA"
click at [651, 548] on div "[MEDICAL_DATA] [MEDICAL_DATA] (MP)" at bounding box center [704, 544] width 316 height 31
type input "2000"
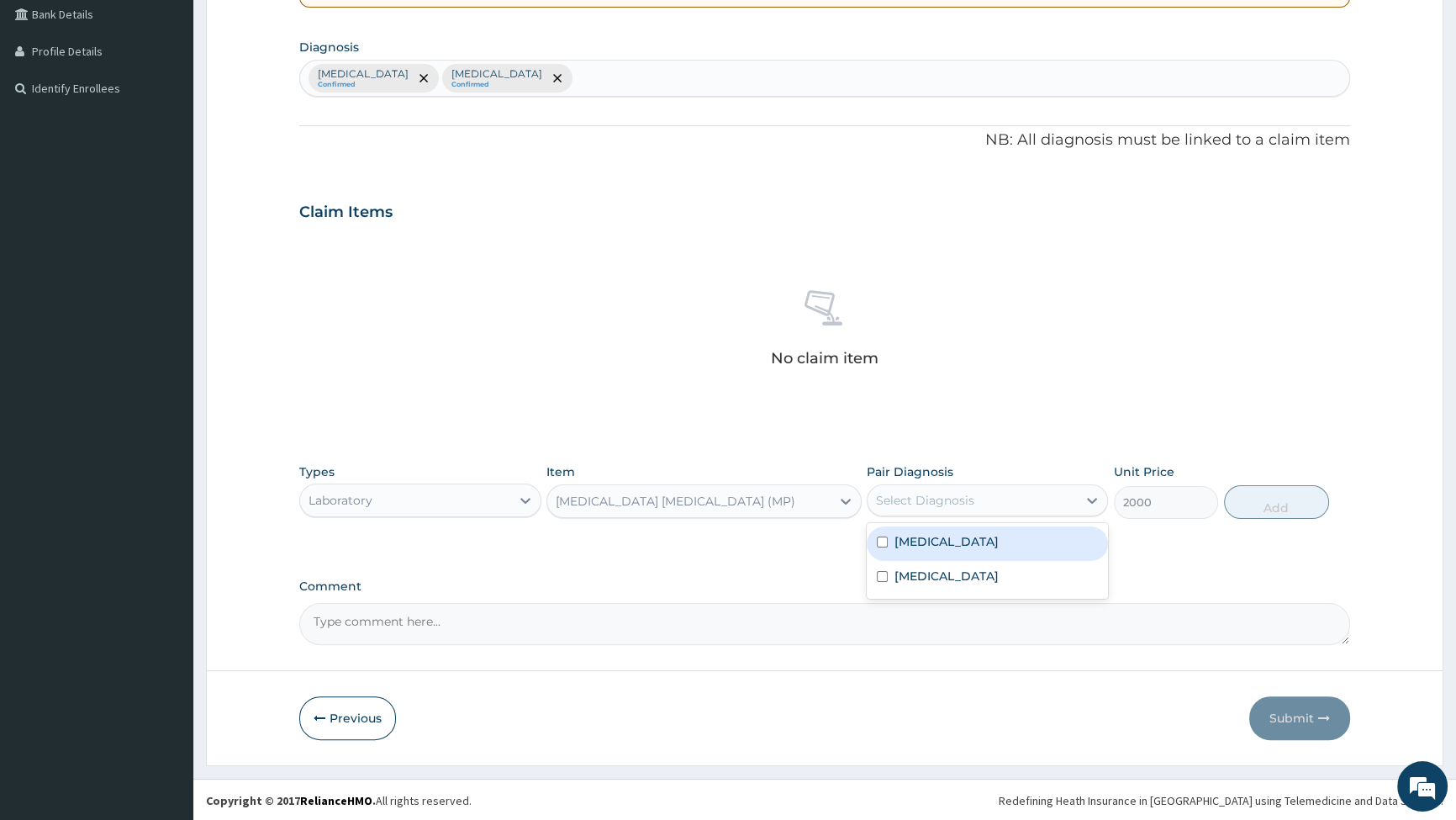
click at [971, 500] on div "Select Diagnosis" at bounding box center [925, 500] width 99 height 17
click at [874, 538] on div "[MEDICAL_DATA]" at bounding box center [987, 544] width 242 height 35
checkbox input "true"
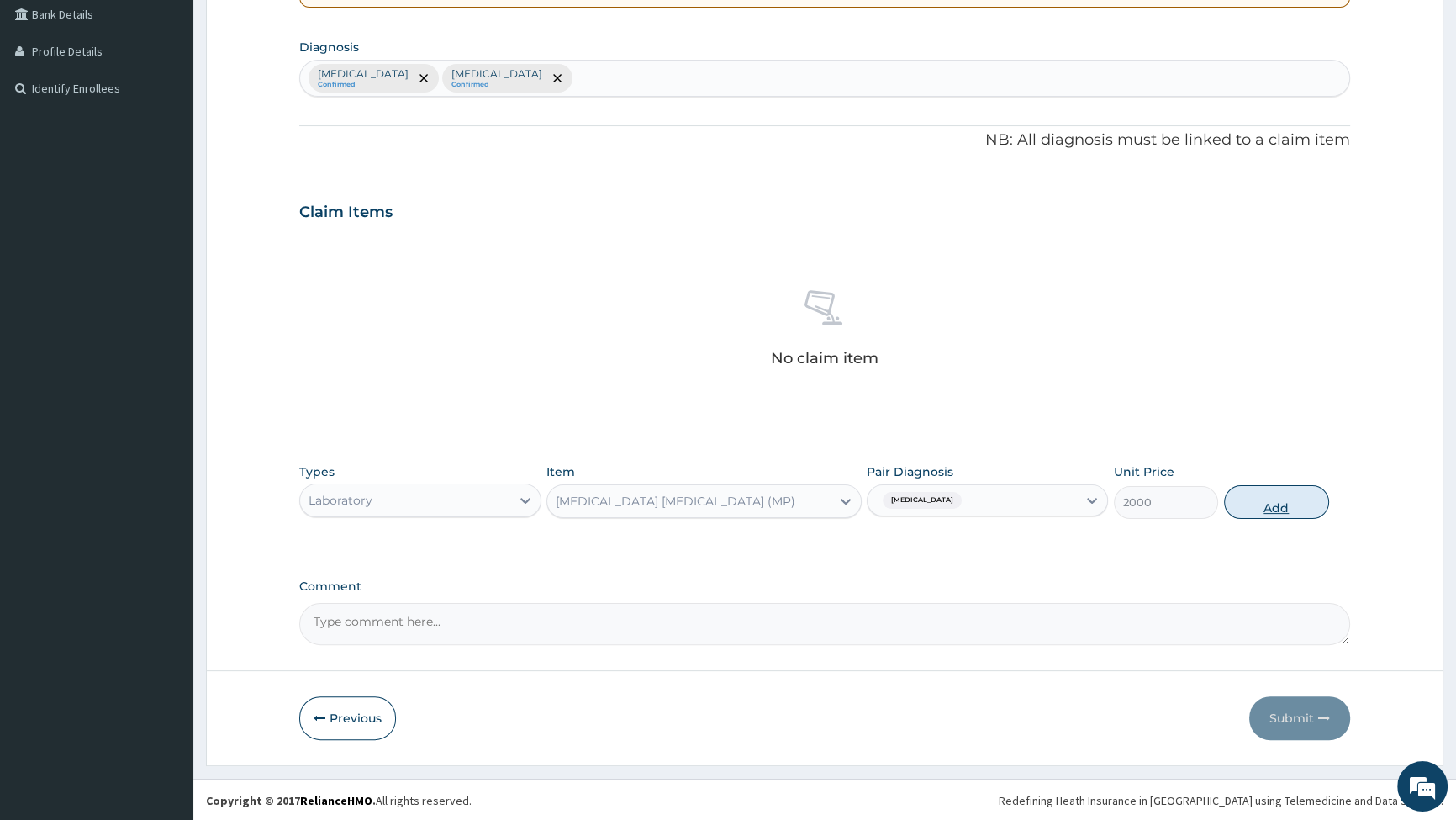
click at [1276, 495] on button "Add" at bounding box center [1277, 502] width 105 height 34
type input "0"
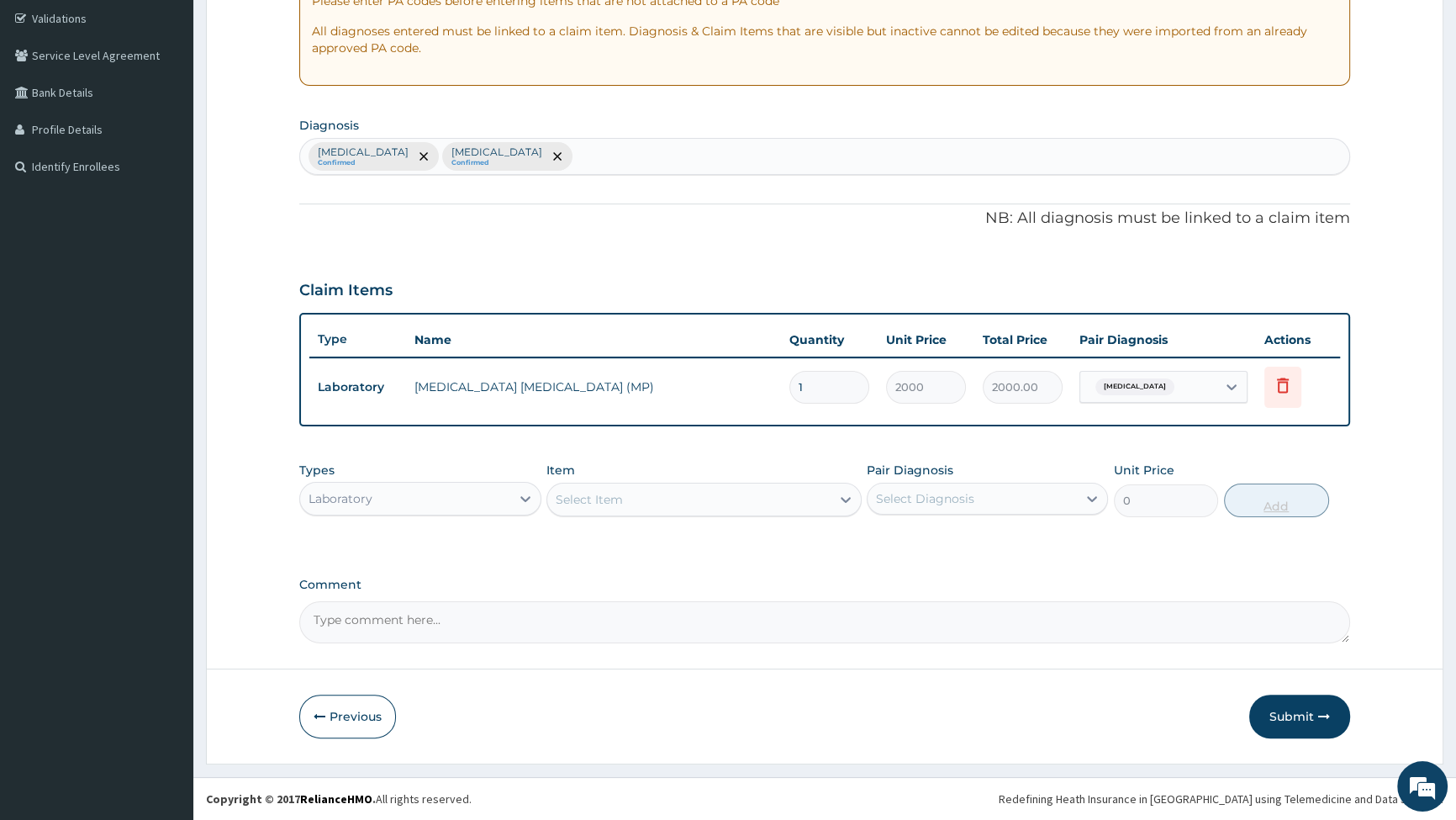
scroll to position [311, 0]
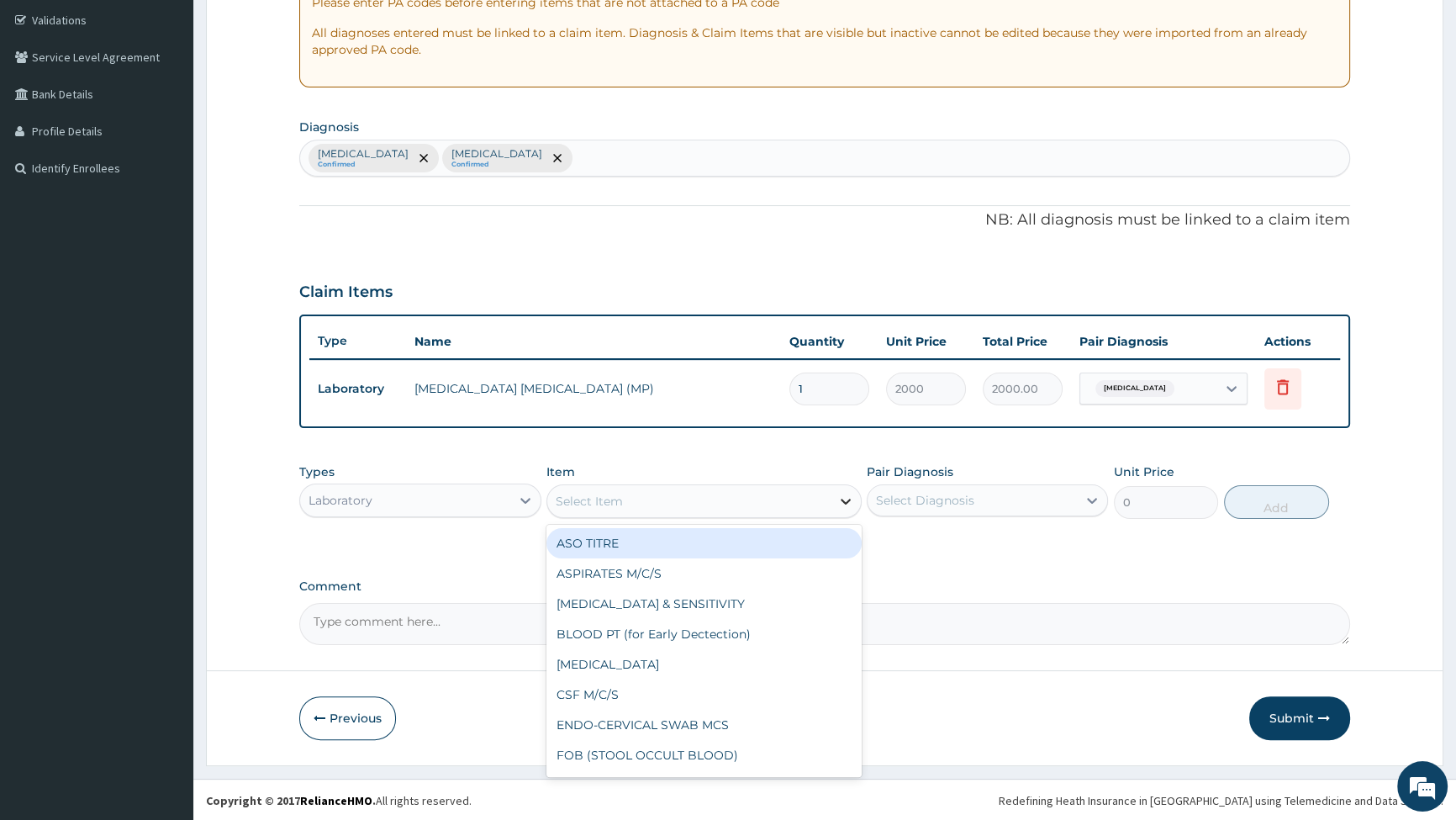
click at [844, 504] on icon at bounding box center [846, 501] width 17 height 17
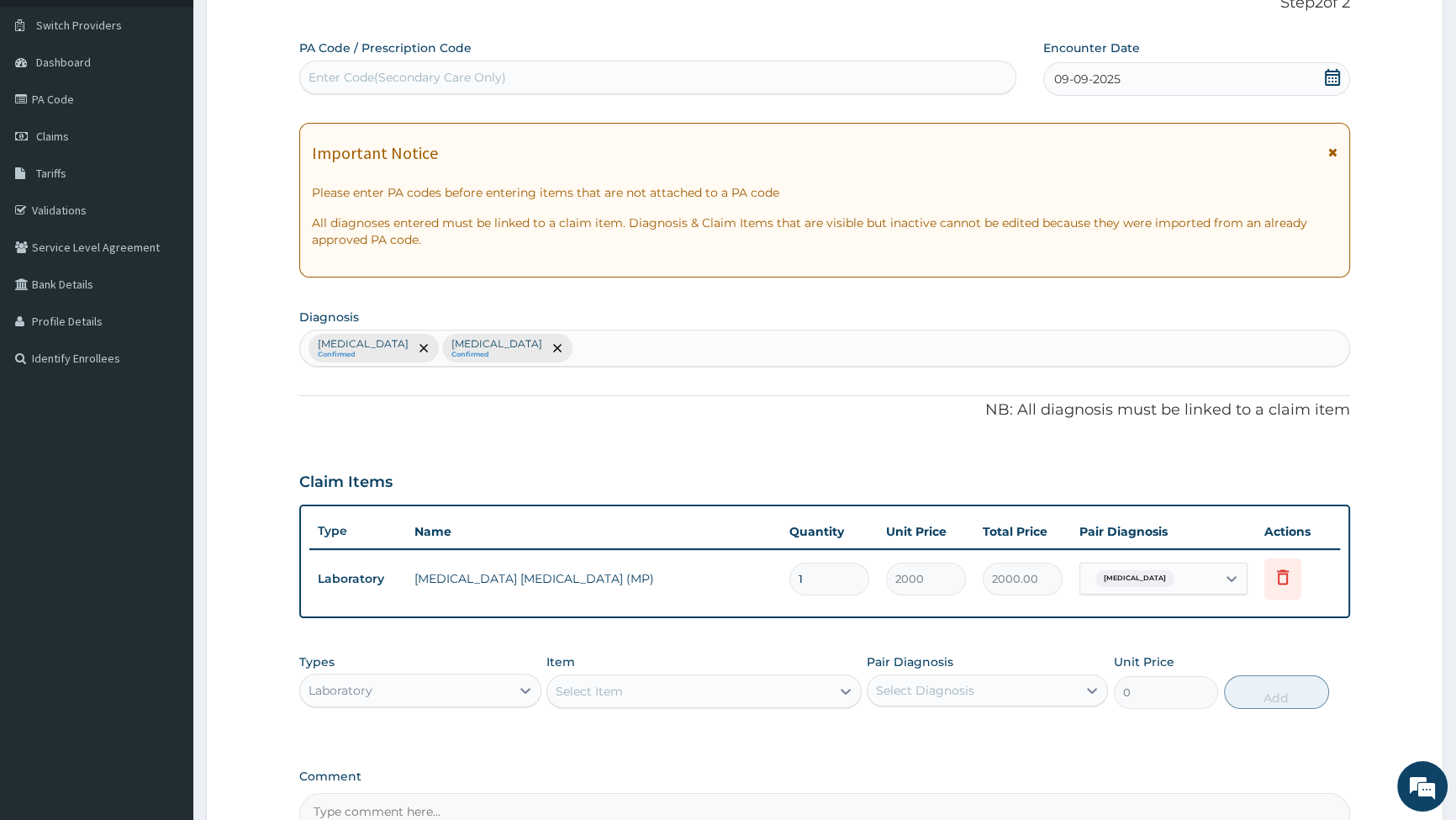
scroll to position [305, 0]
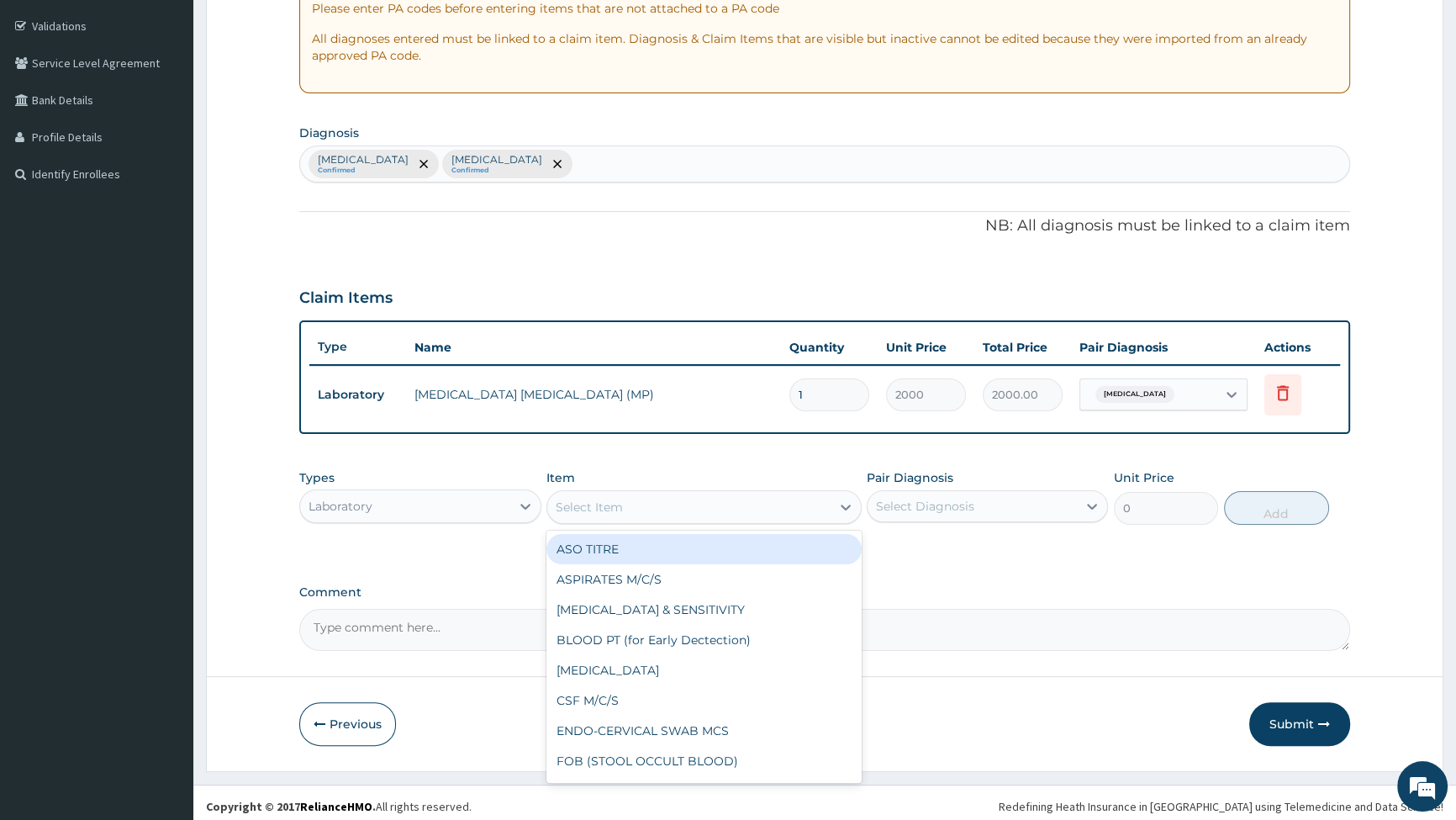
click at [610, 513] on div "Select Item" at bounding box center [589, 507] width 67 height 17
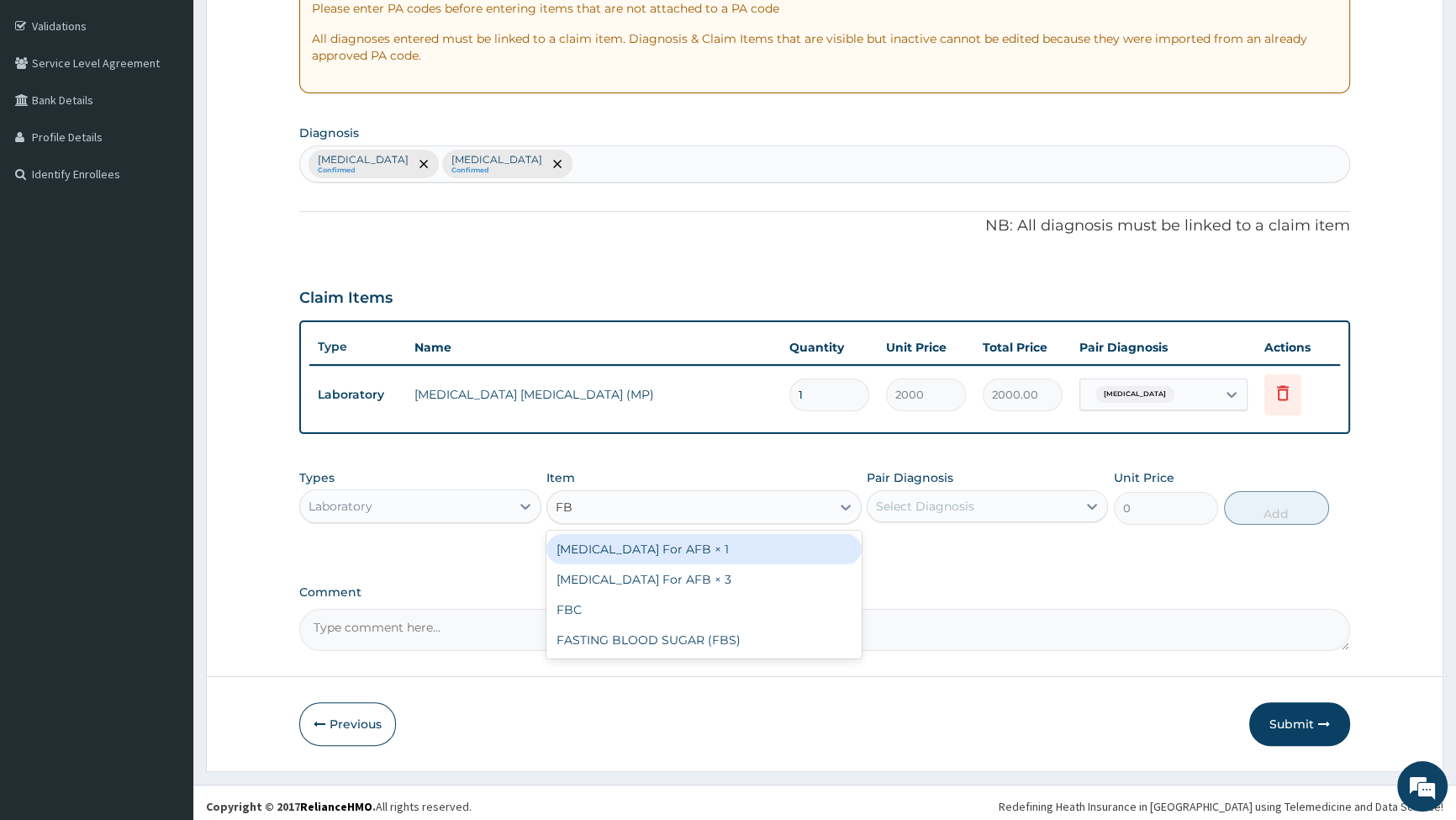
type input "FBC"
click at [681, 547] on div "FBC" at bounding box center [704, 550] width 316 height 31
type input "6000"
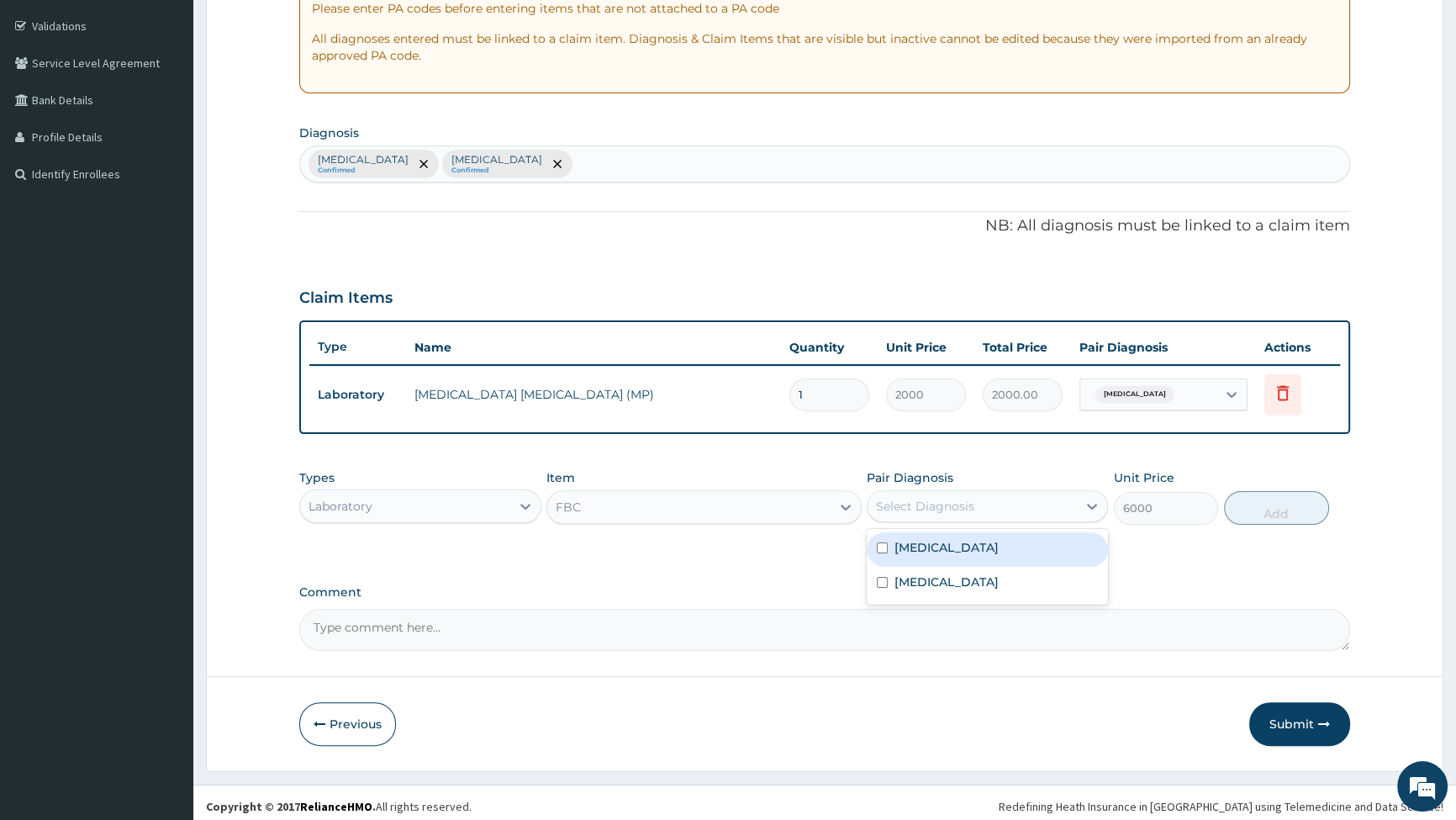
click at [995, 504] on div "Select Diagnosis" at bounding box center [972, 506] width 209 height 27
click at [880, 574] on div "[MEDICAL_DATA]" at bounding box center [987, 584] width 242 height 35
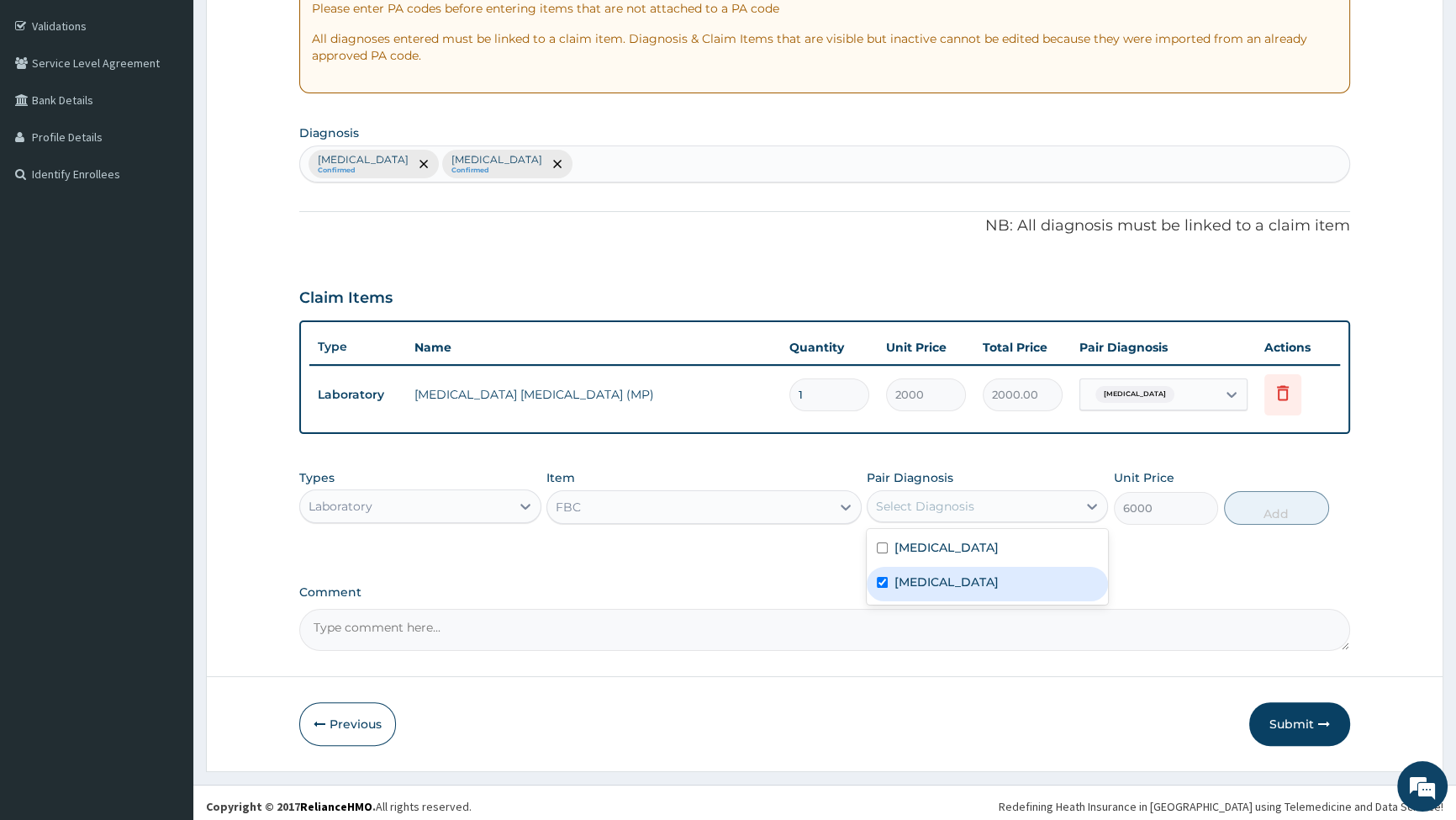
checkbox input "true"
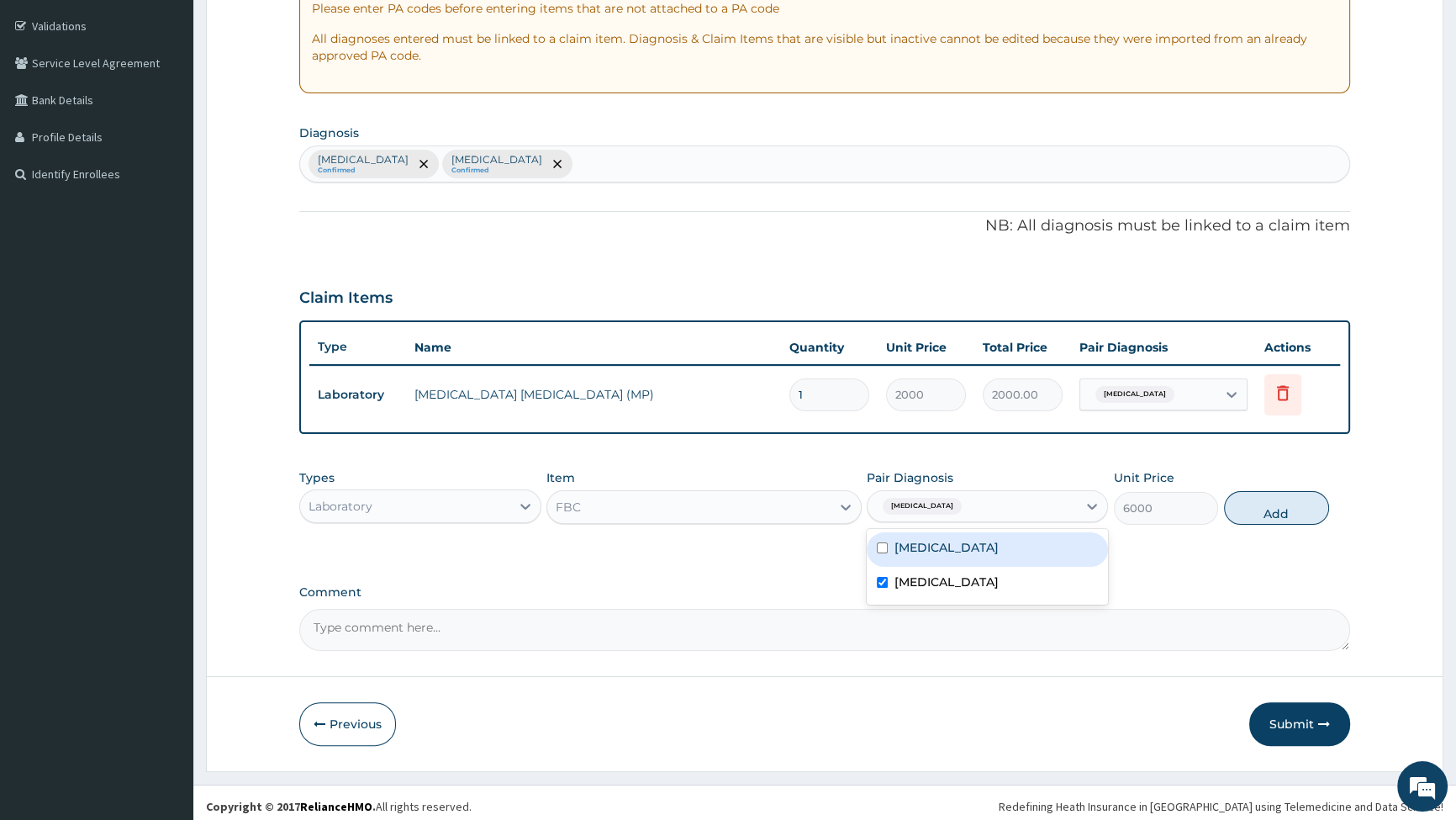
click at [1283, 504] on button "Add" at bounding box center [1277, 508] width 105 height 34
type input "0"
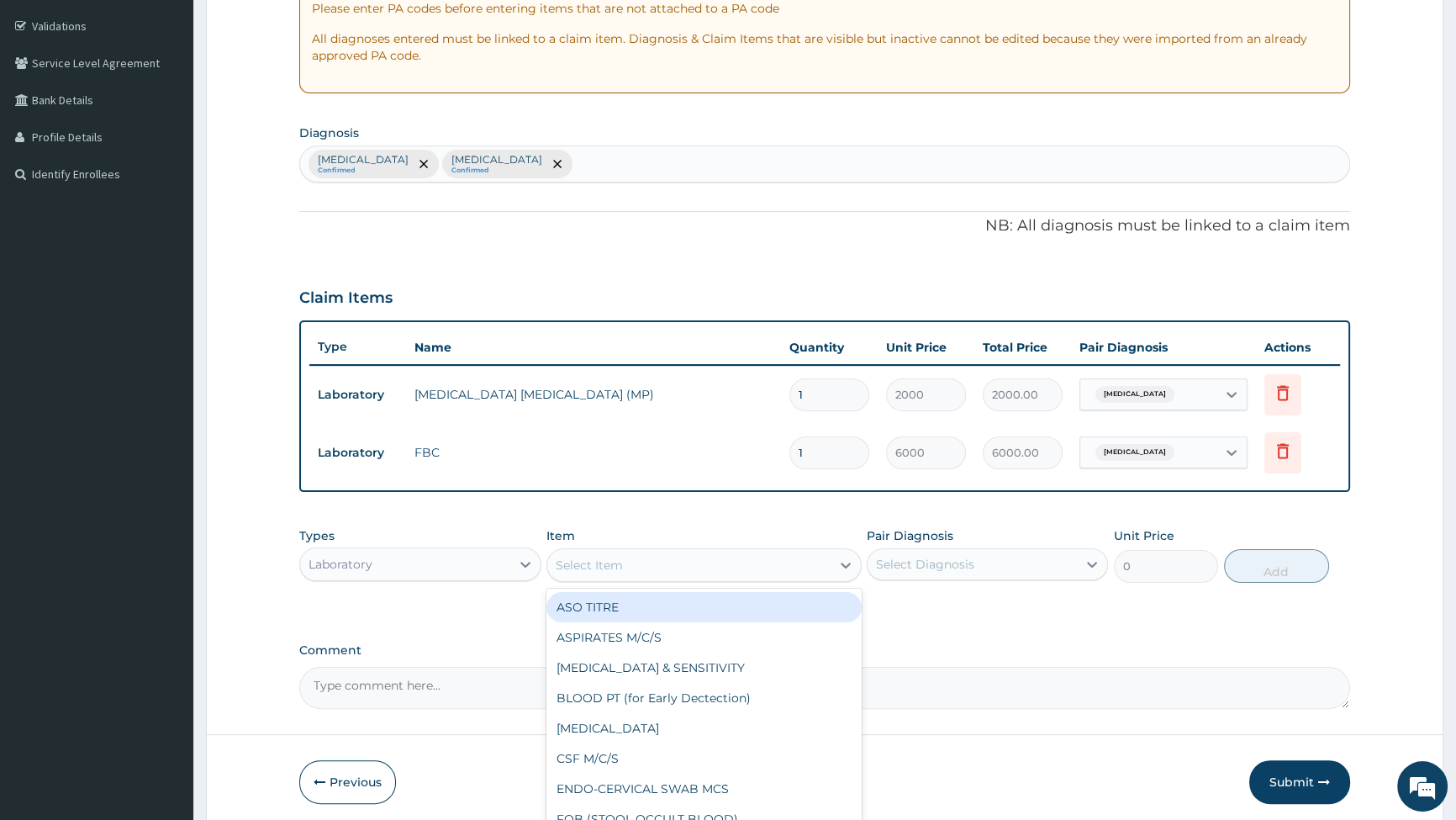
click at [757, 563] on div "Select Item" at bounding box center [689, 566] width 283 height 27
click at [440, 567] on div "Laboratory" at bounding box center [405, 565] width 209 height 27
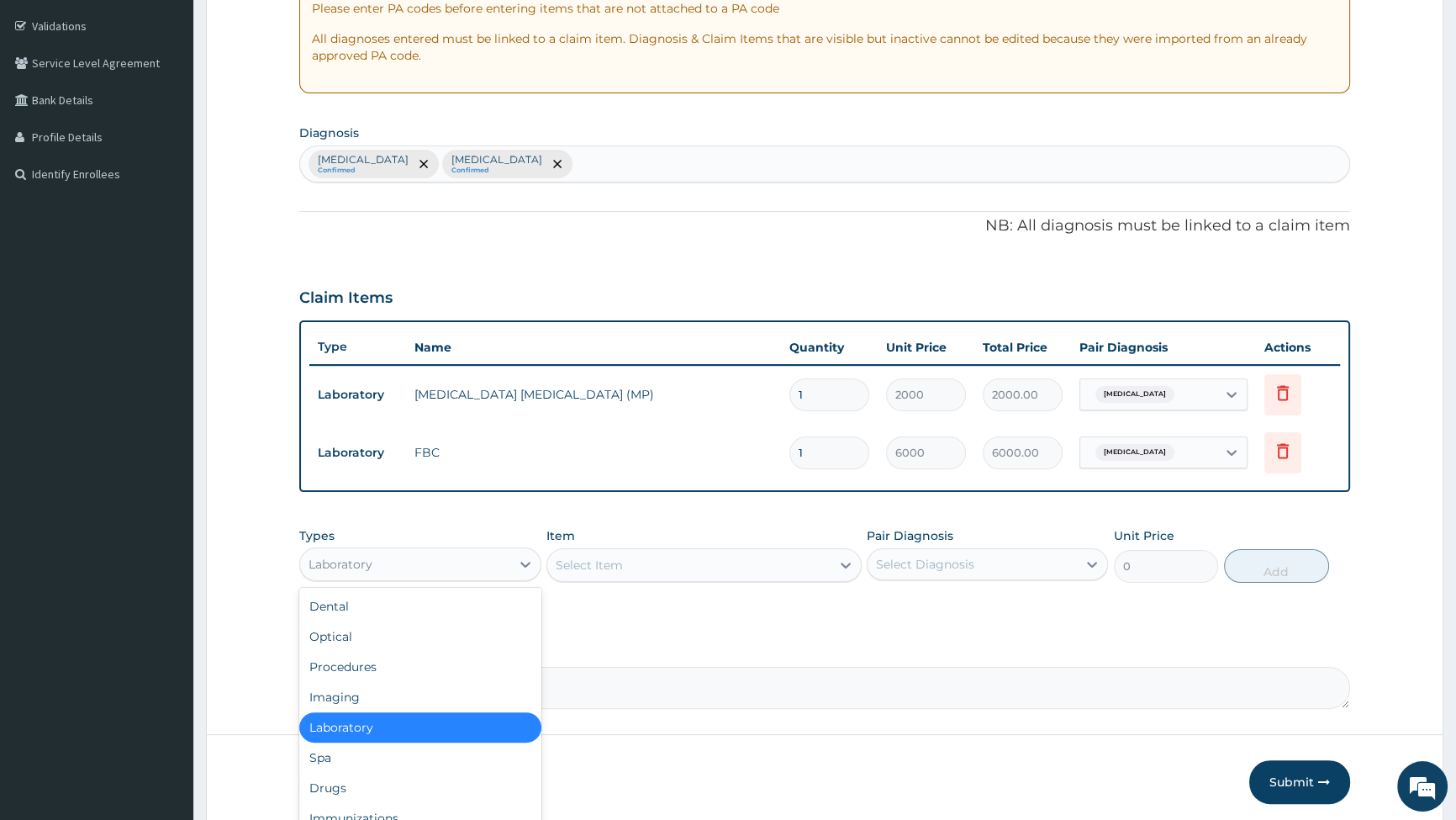
scroll to position [57, 0]
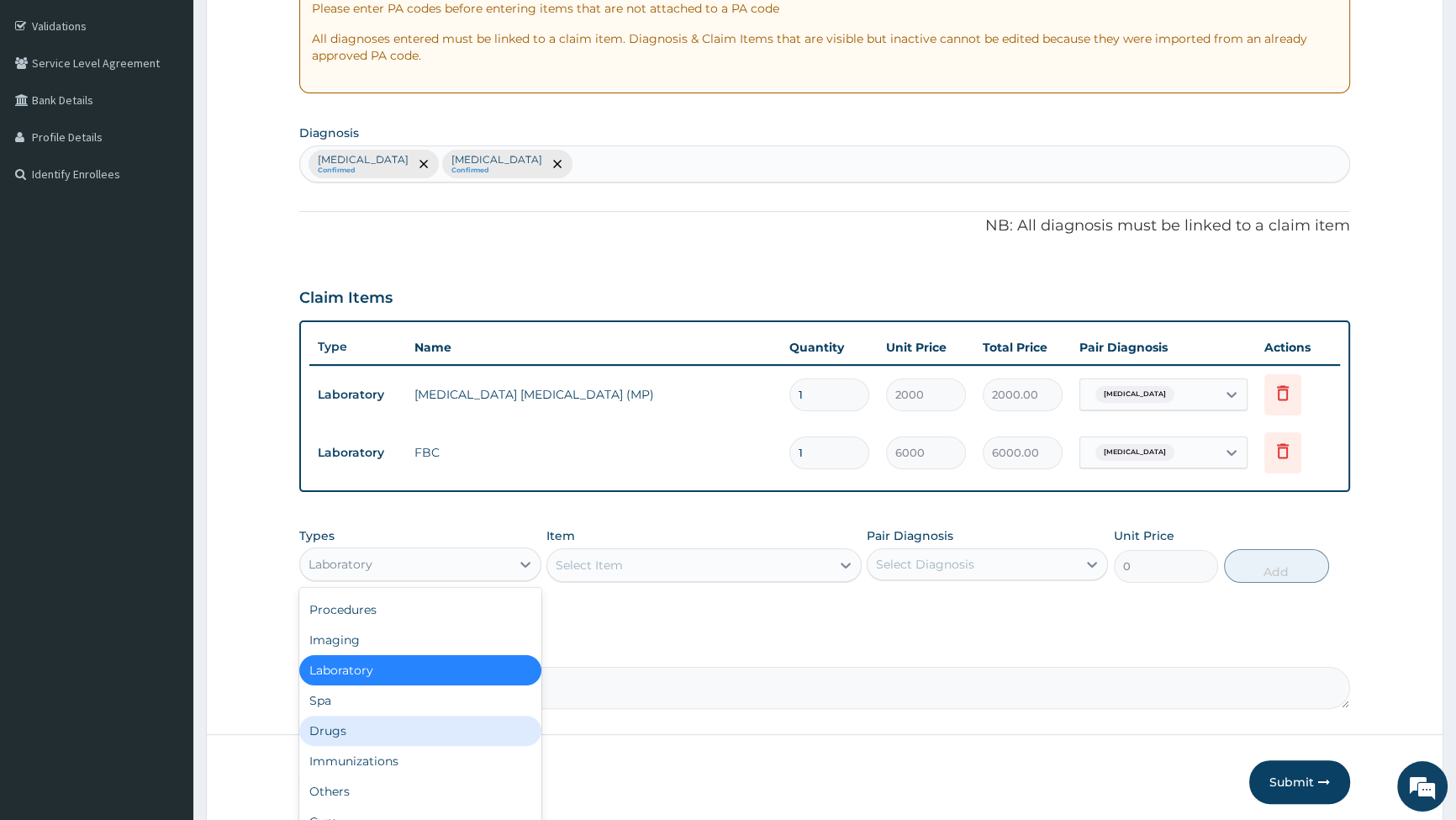
click at [373, 730] on div "Drugs" at bounding box center [420, 731] width 242 height 31
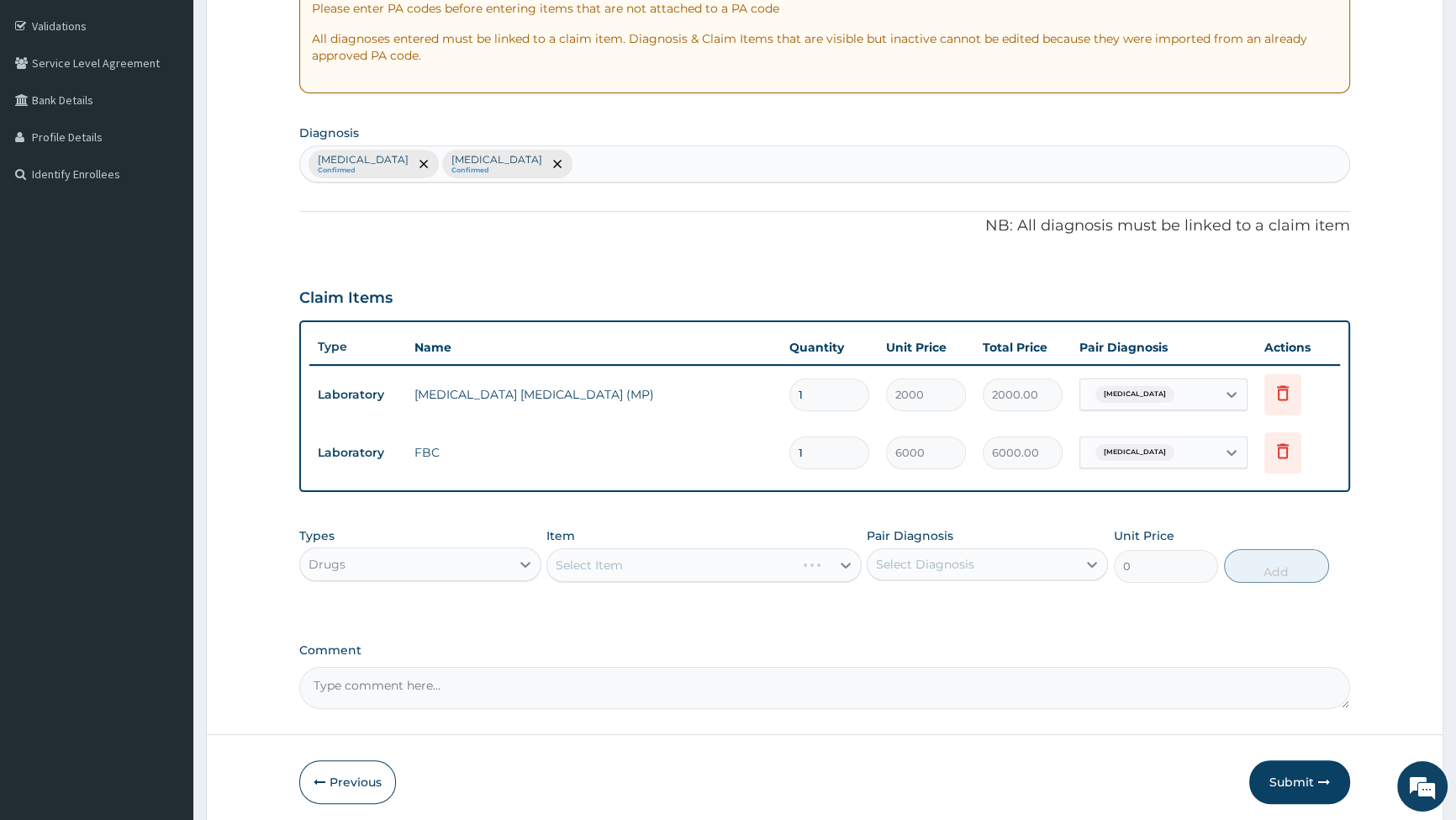
click at [840, 564] on div "Select Item" at bounding box center [704, 566] width 316 height 34
click at [848, 561] on div "Select Item" at bounding box center [704, 566] width 316 height 34
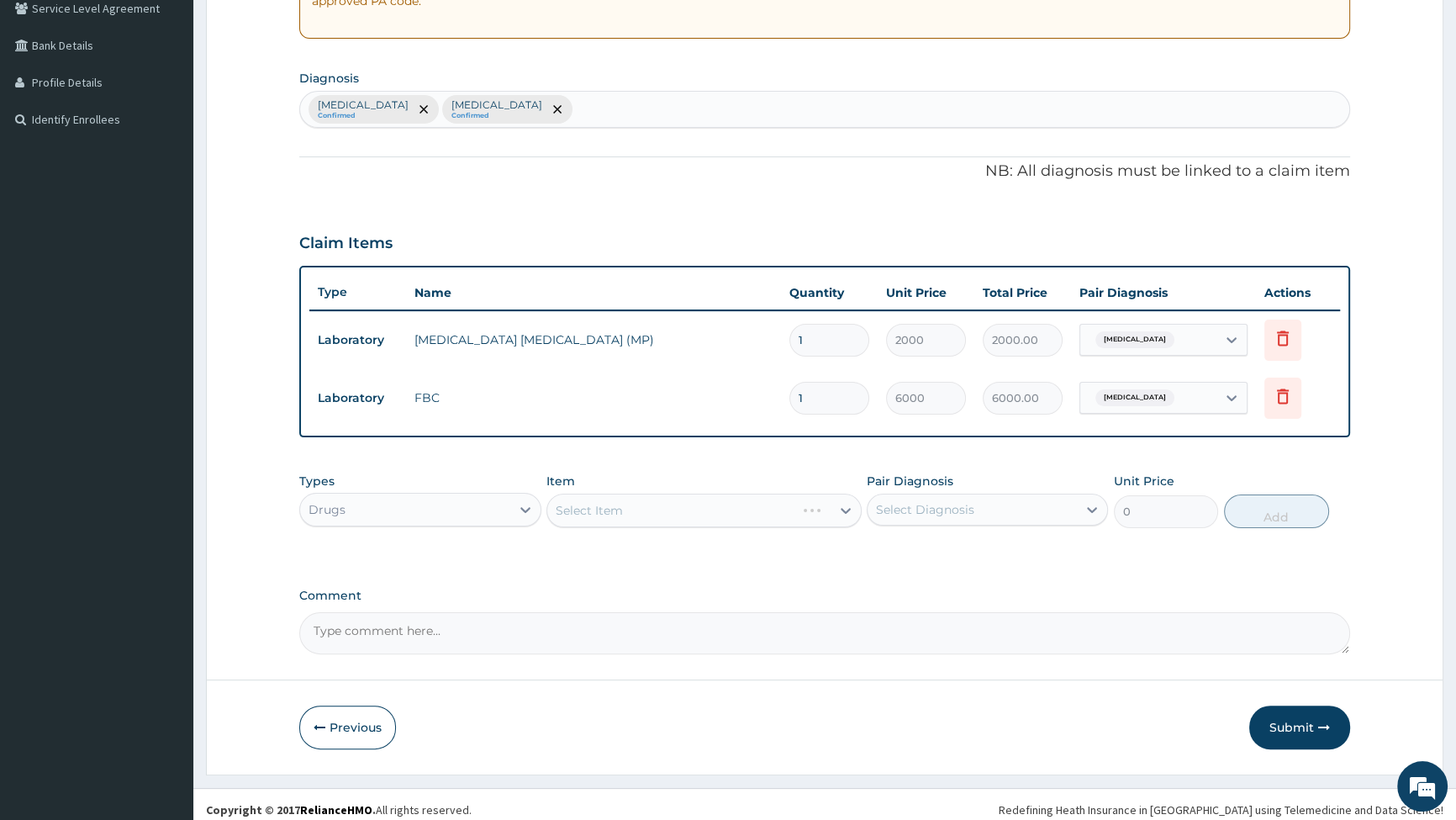
scroll to position [370, 0]
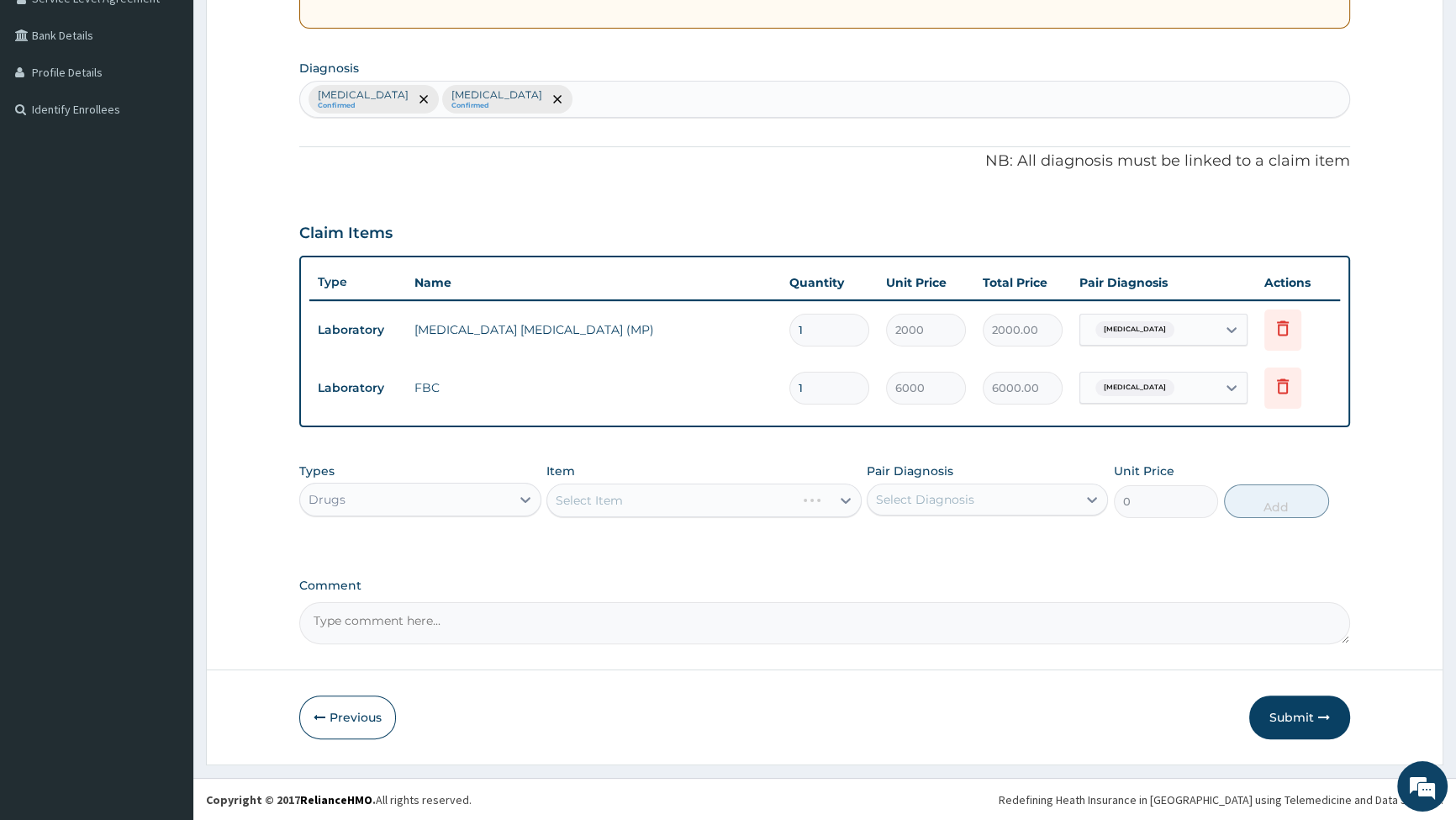
click at [781, 500] on div "Select Item" at bounding box center [704, 500] width 316 height 34
drag, startPoint x: 773, startPoint y: 504, endPoint x: 762, endPoint y: 506, distance: 11.2
click at [772, 504] on div "Select Item" at bounding box center [704, 500] width 316 height 34
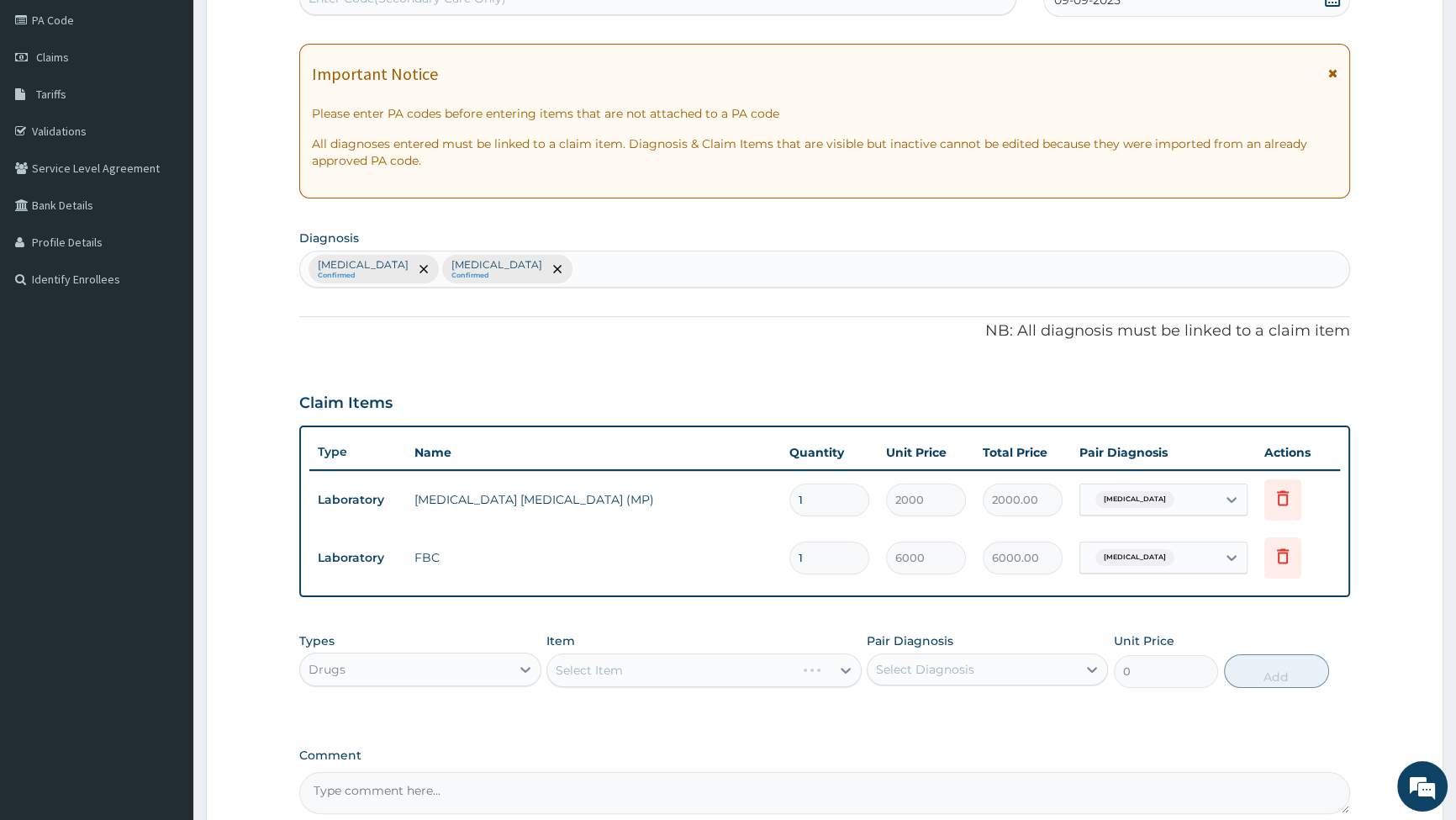
scroll to position [229, 0]
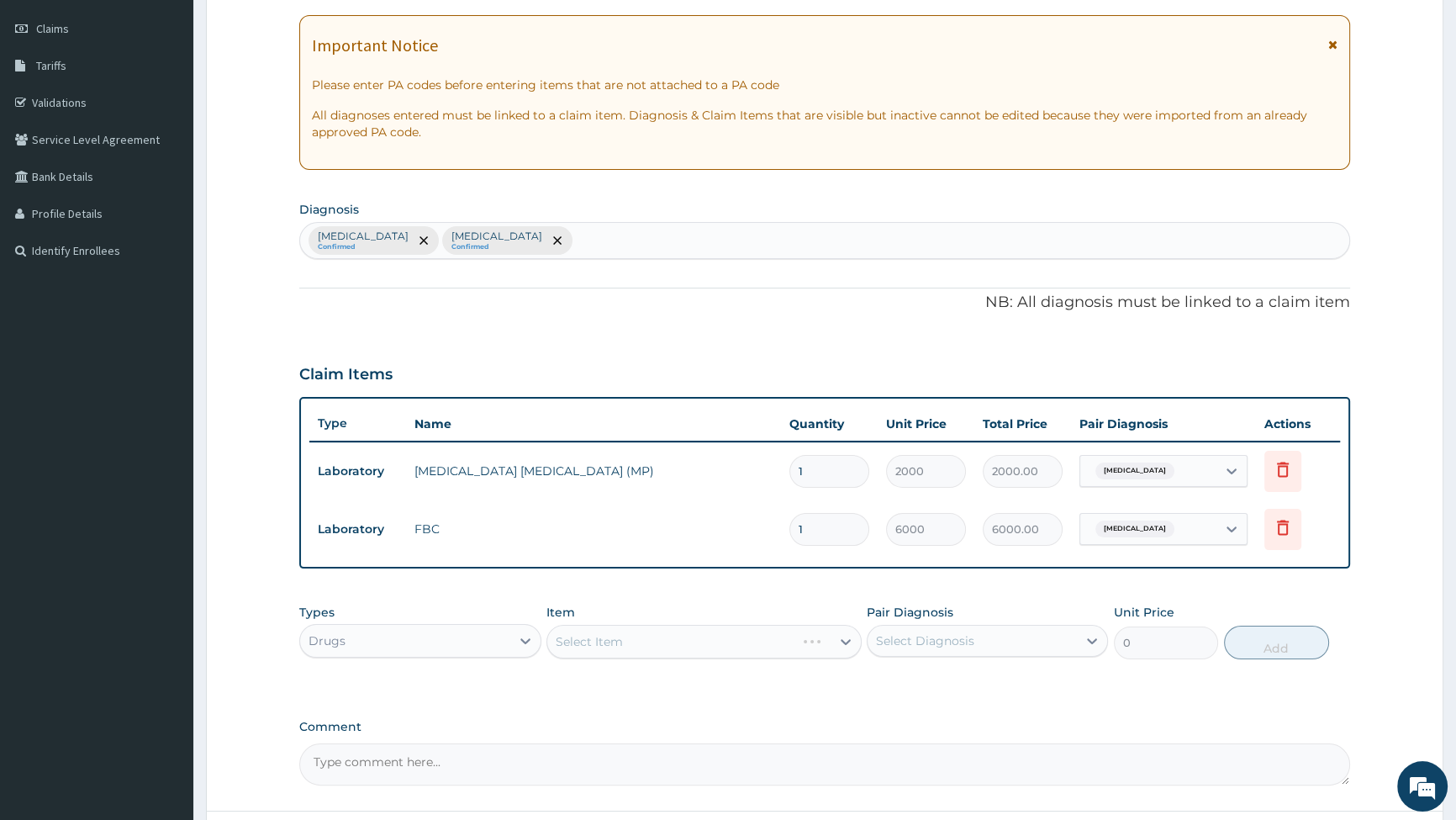
click at [828, 638] on div "Select Item" at bounding box center [704, 642] width 316 height 34
click at [845, 635] on div "Select Item" at bounding box center [704, 642] width 316 height 34
click at [847, 639] on div "Select Item" at bounding box center [704, 642] width 316 height 34
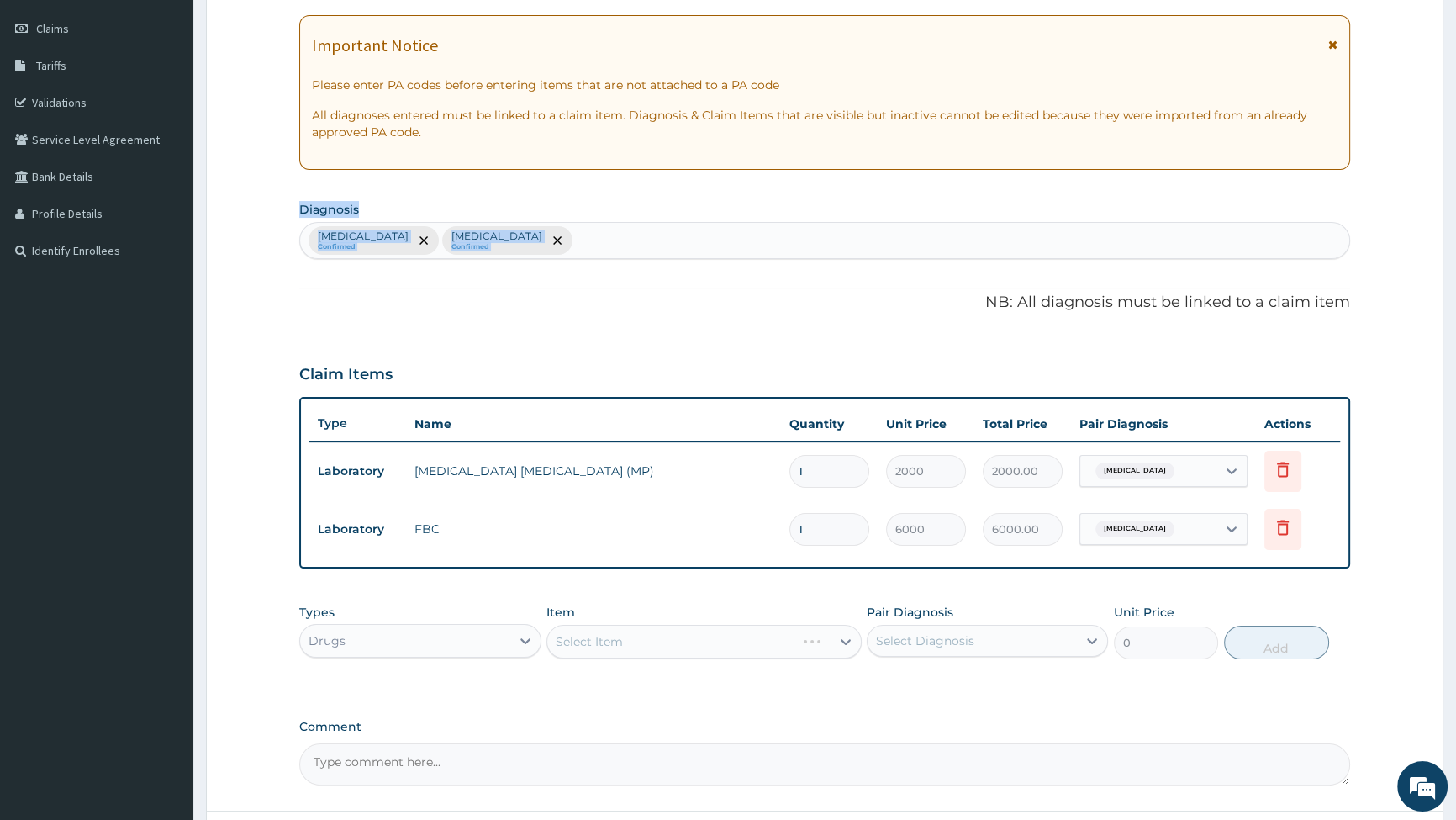
click at [738, 293] on div "PA Code / Prescription Code Enter Code(Secondary Care Only) Encounter Date 09-0…" at bounding box center [825, 358] width 1051 height 853
drag, startPoint x: 646, startPoint y: 364, endPoint x: 614, endPoint y: 436, distance: 78.8
click at [631, 370] on div "Claim Items" at bounding box center [825, 370] width 1051 height 43
click at [847, 642] on div "Select Item" at bounding box center [704, 642] width 316 height 34
drag, startPoint x: 781, startPoint y: 630, endPoint x: 766, endPoint y: 638, distance: 17.0
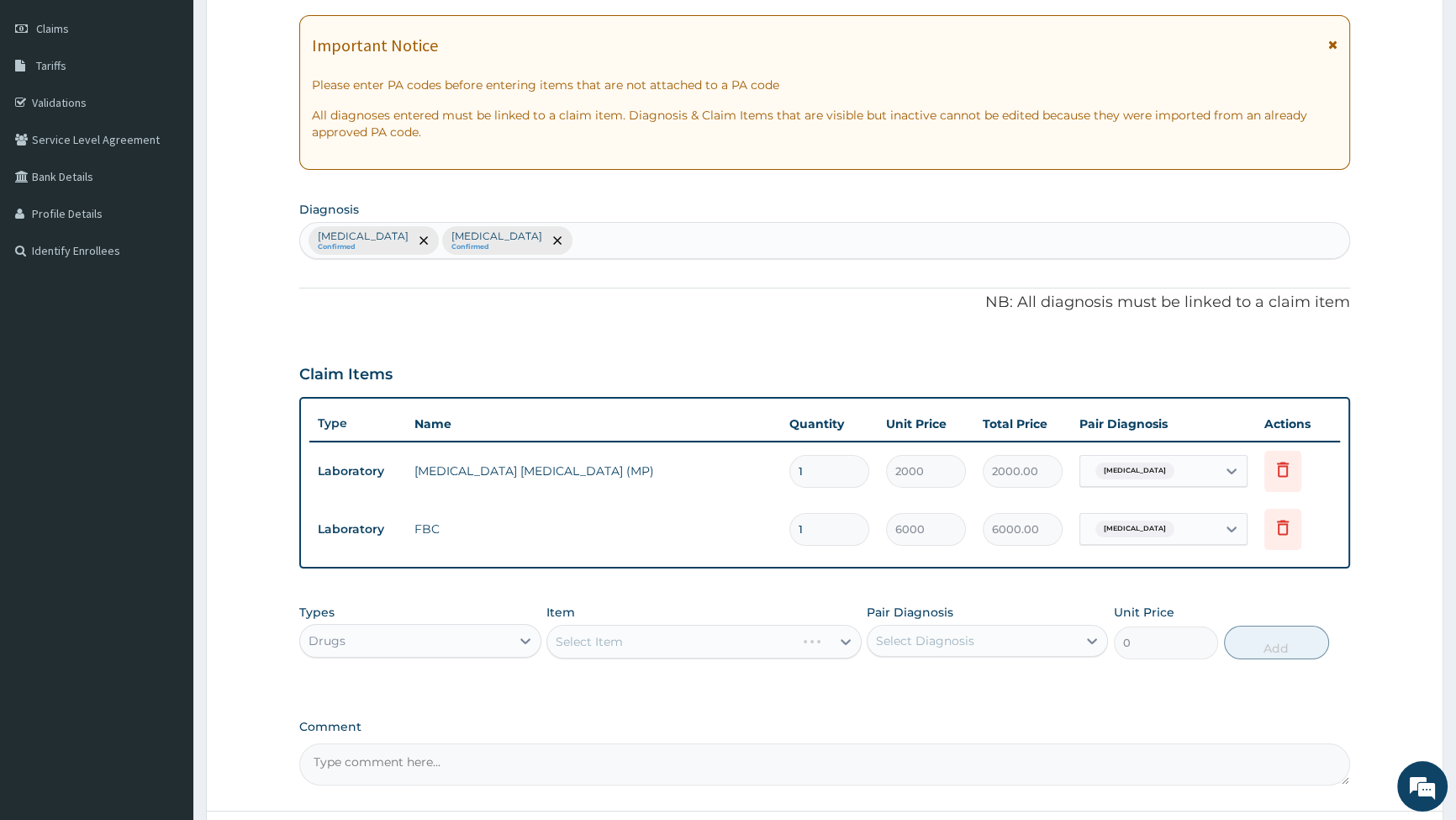
click at [766, 638] on div "Select Item" at bounding box center [704, 642] width 316 height 34
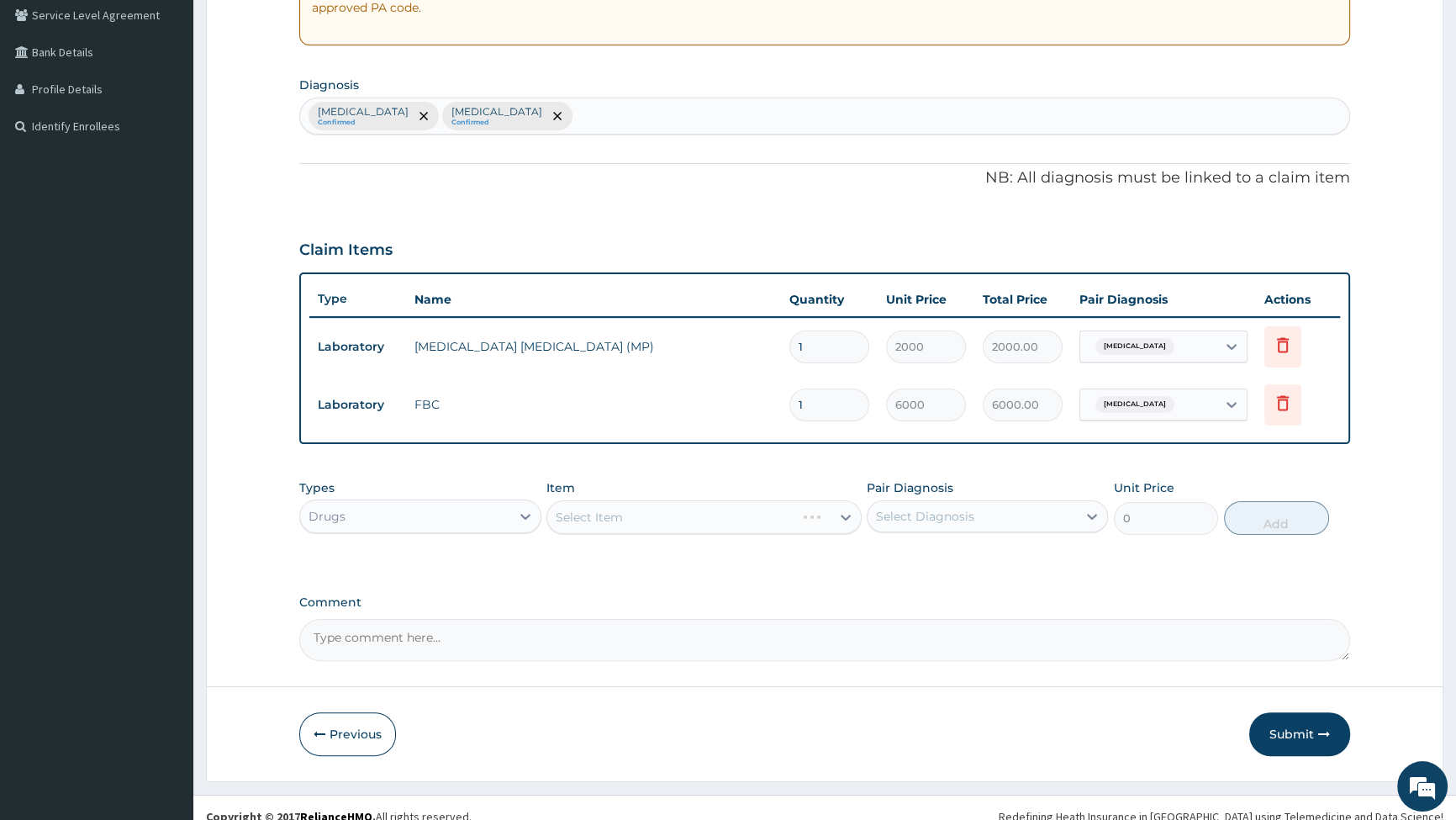
scroll to position [370, 0]
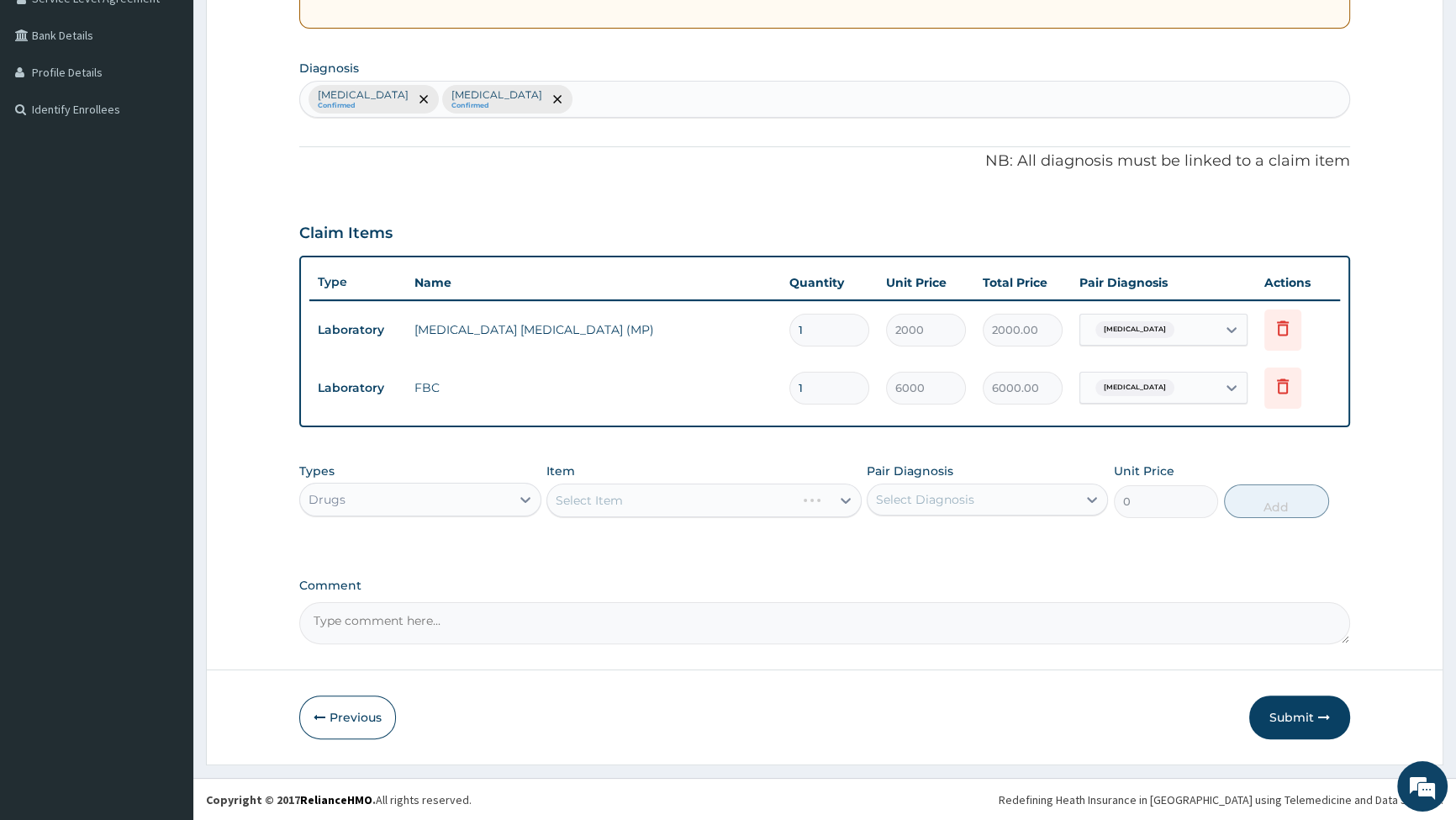
click at [765, 498] on div "Select Item" at bounding box center [704, 500] width 316 height 34
click at [849, 498] on div "Select Item" at bounding box center [704, 500] width 316 height 34
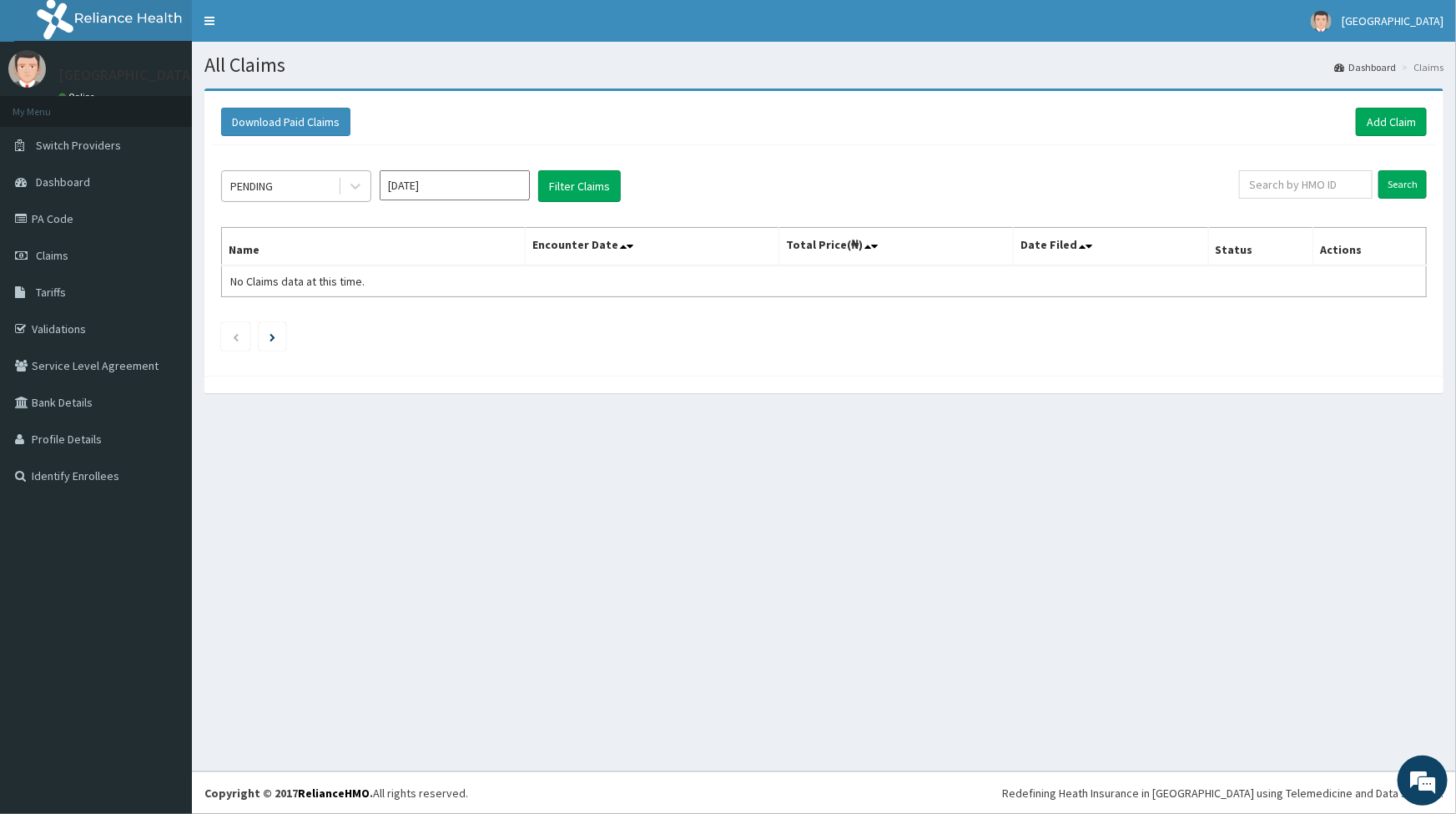
click at [304, 180] on div "PENDING" at bounding box center [279, 187] width 116 height 27
